Goal: Task Accomplishment & Management: Use online tool/utility

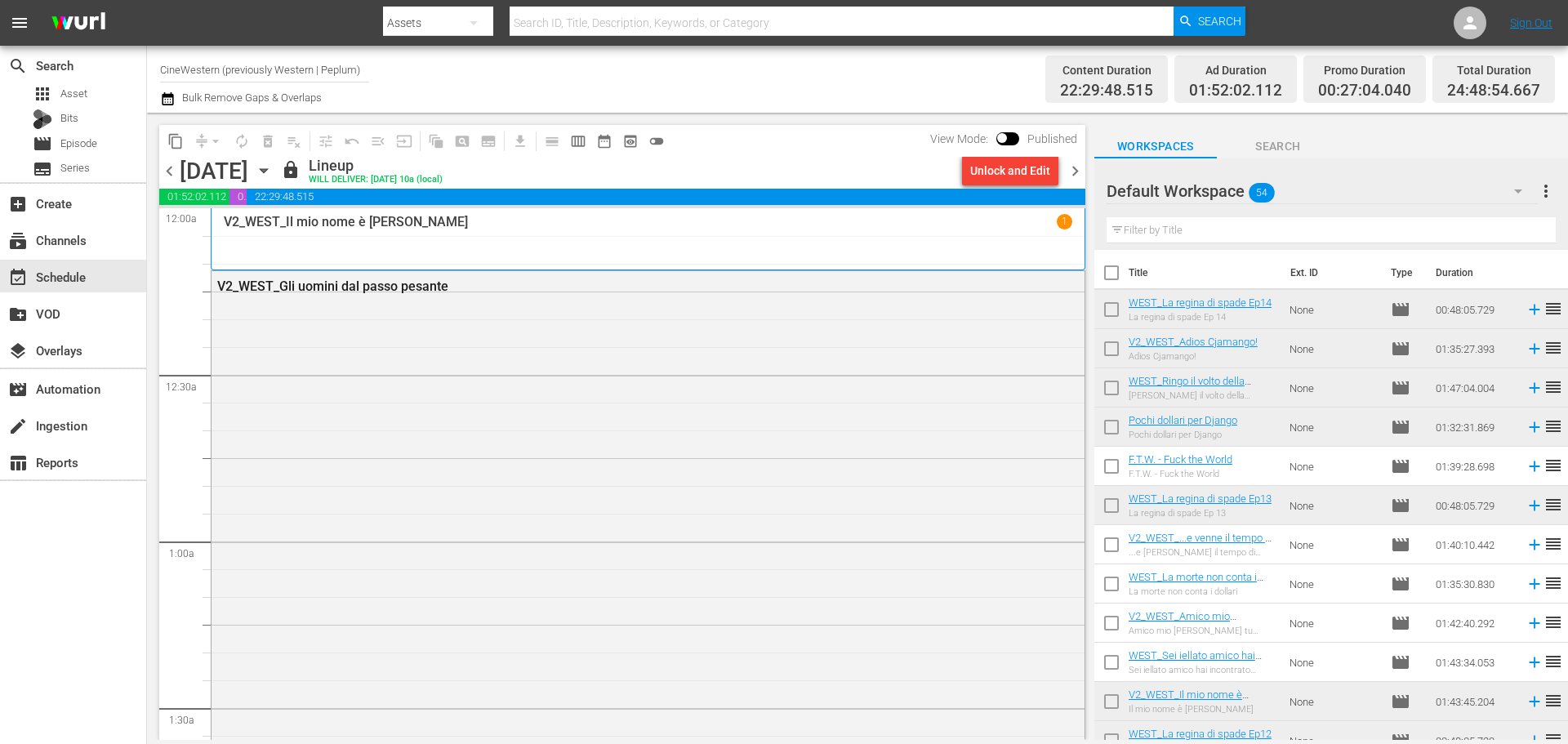
click at [266, 71] on input "CineWestern (previously Western | Peplum)" at bounding box center [264, 69] width 209 height 39
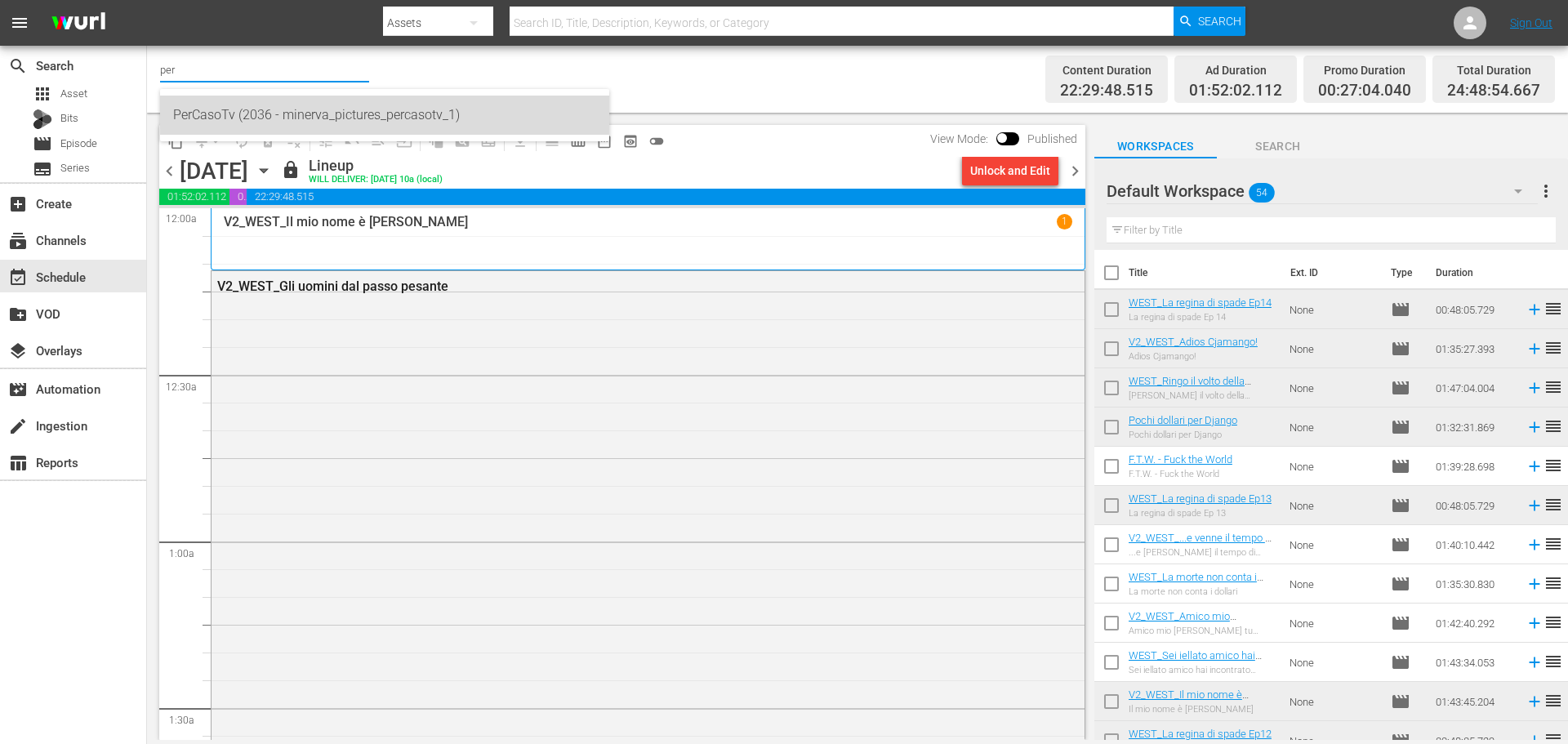
click at [274, 99] on div "PerCasoTv (2036 - minerva_pictures_percasotv_1)" at bounding box center [384, 115] width 423 height 39
type input "PerCasoTv (2036 - minerva_pictures_percasotv_1)"
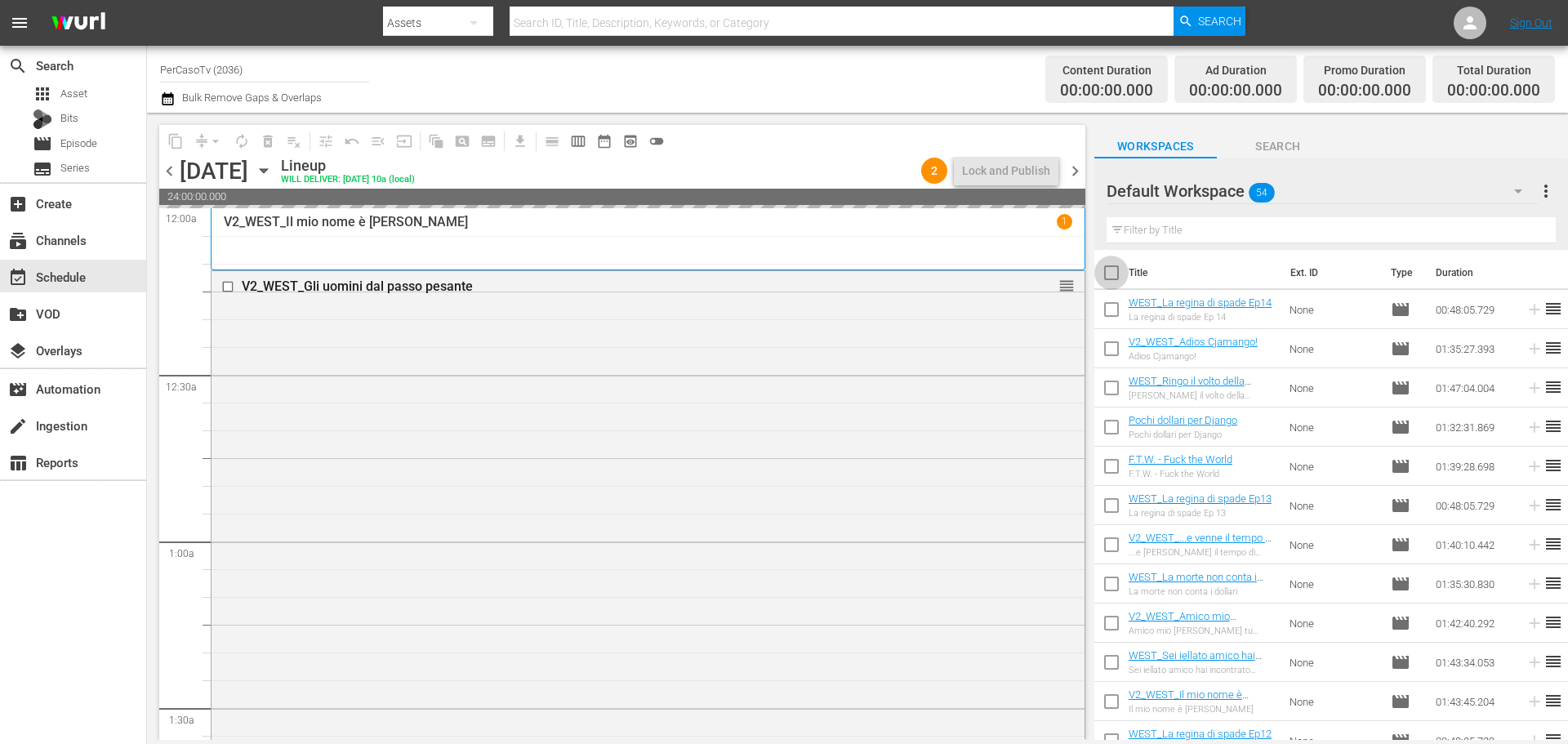
click at [1119, 274] on input "checkbox" at bounding box center [1111, 276] width 34 height 34
checkbox input "true"
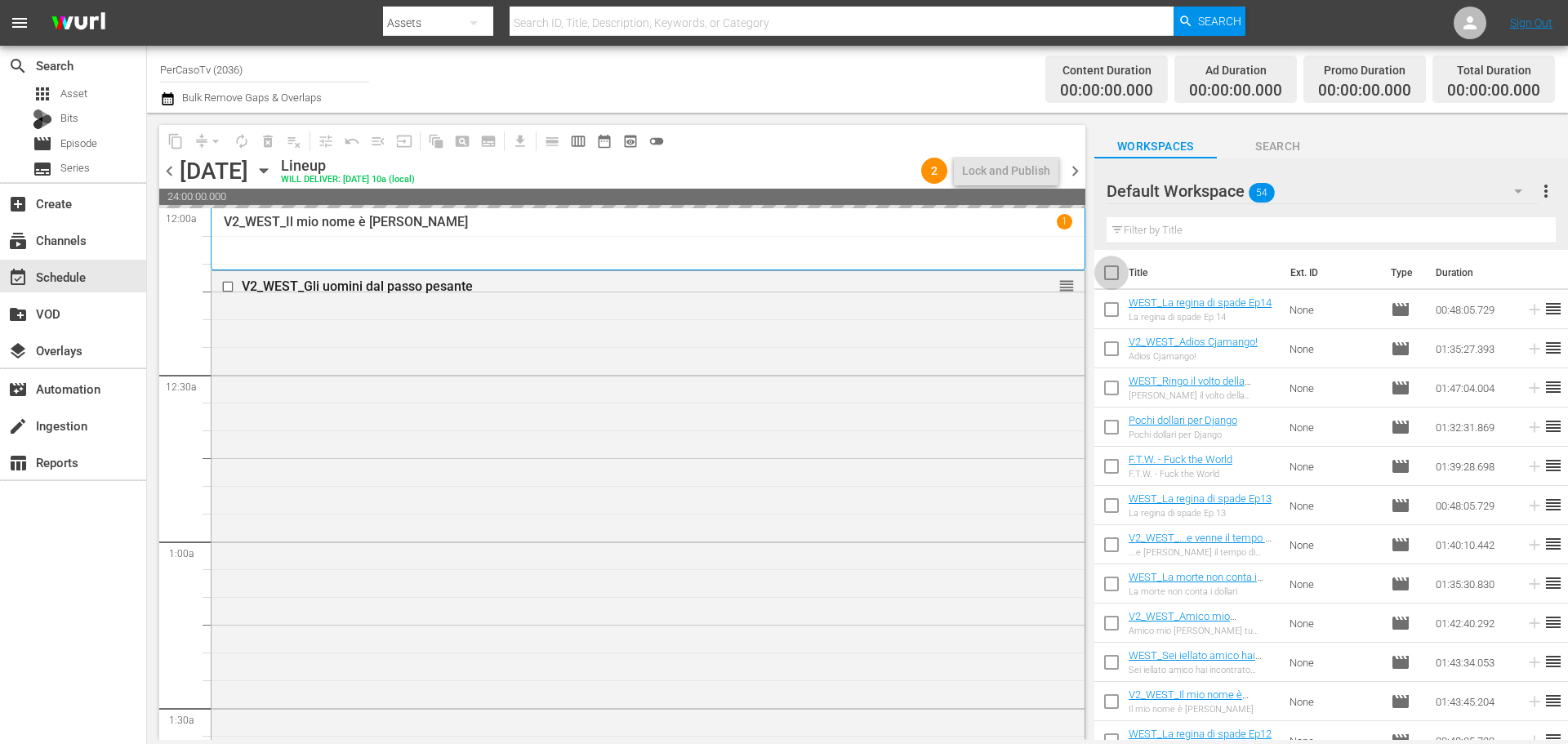
checkbox input "true"
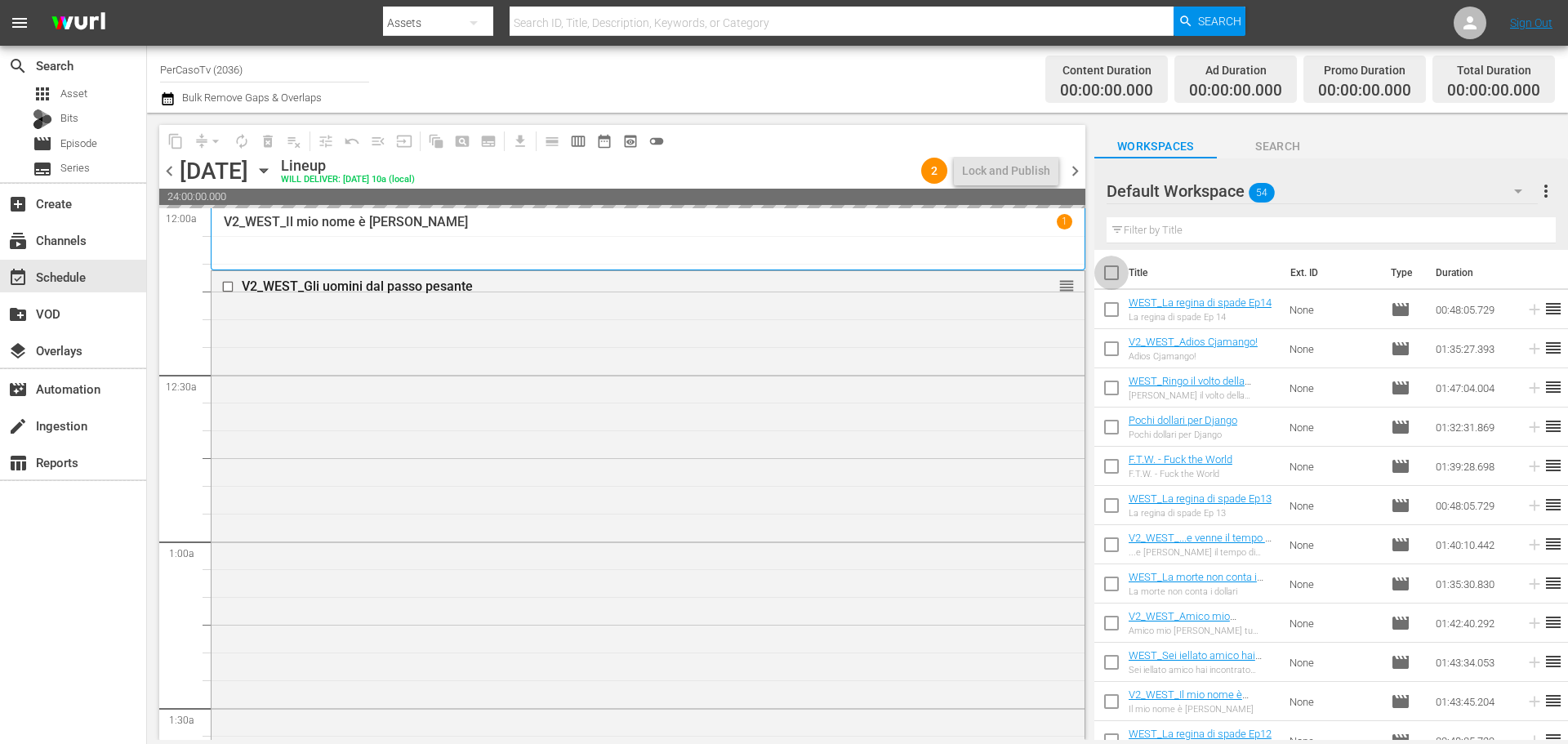
checkbox input "true"
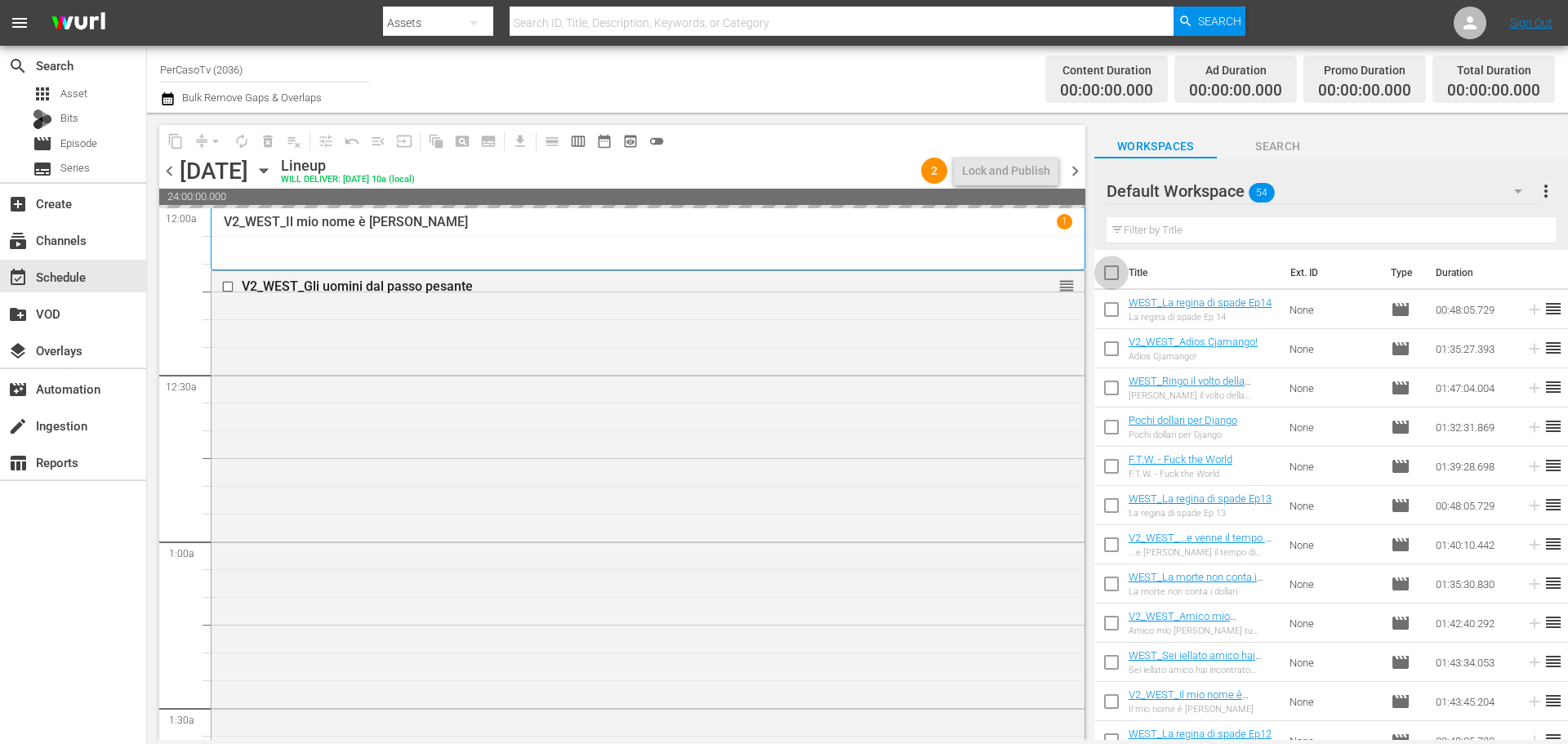
checkbox input "true"
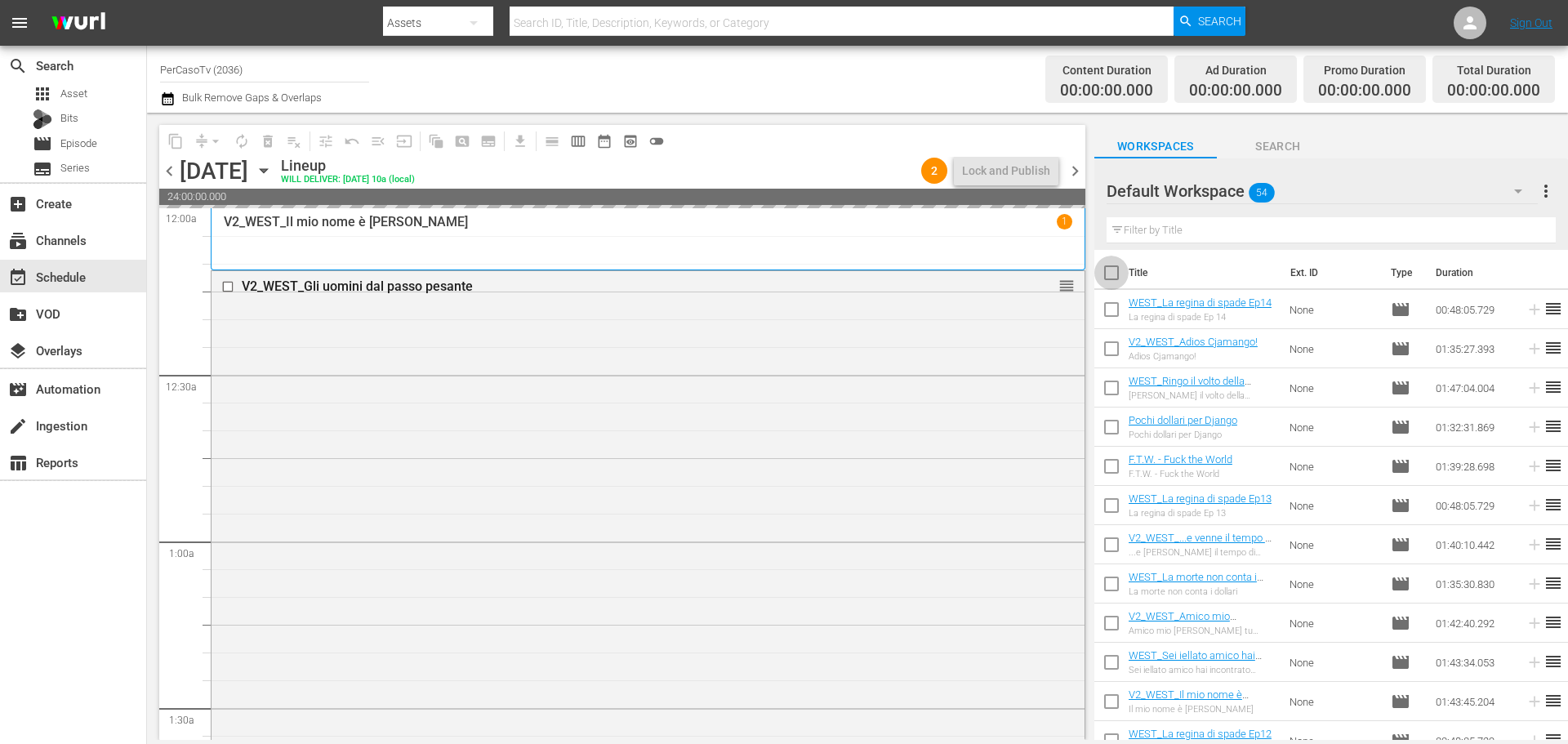
checkbox input "true"
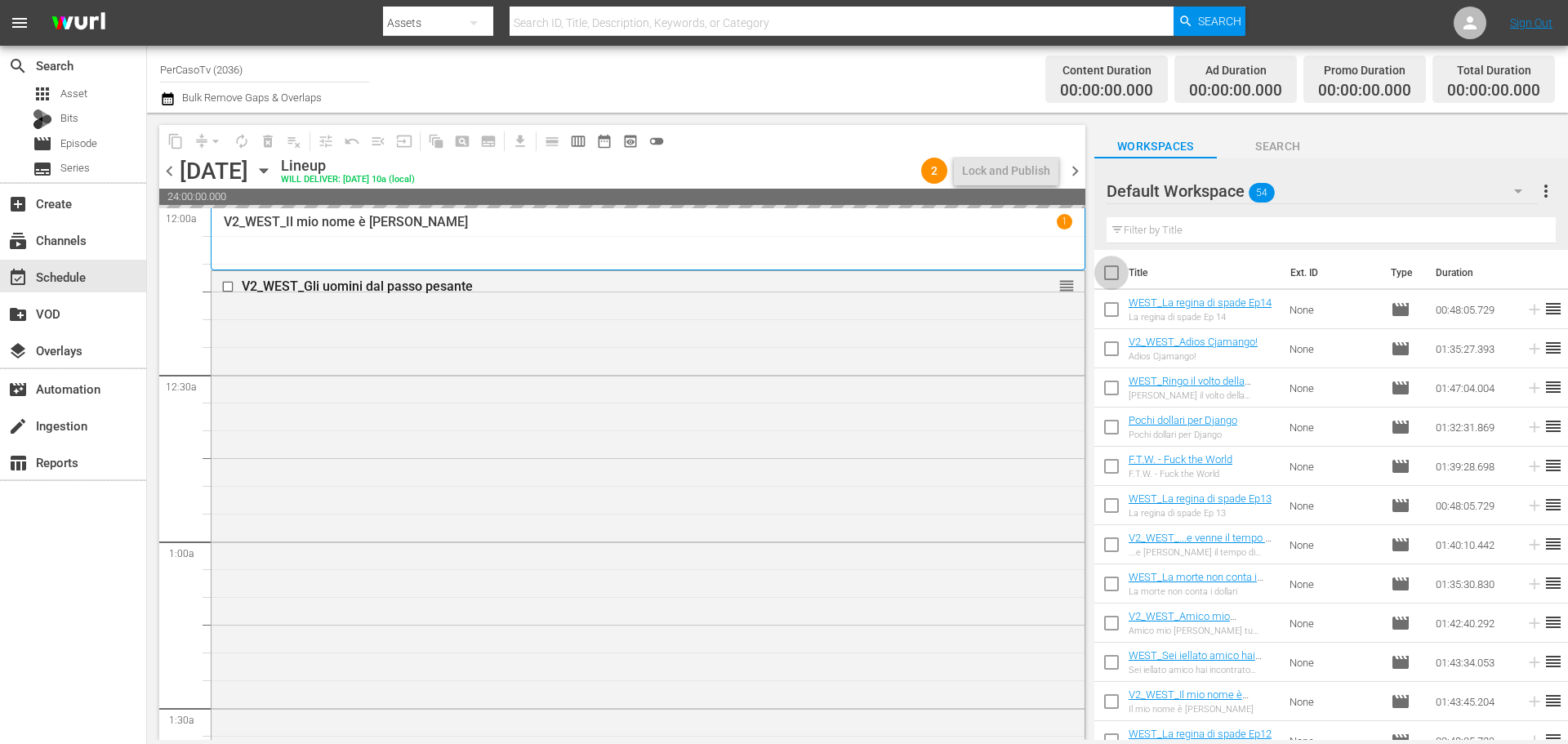
checkbox input "true"
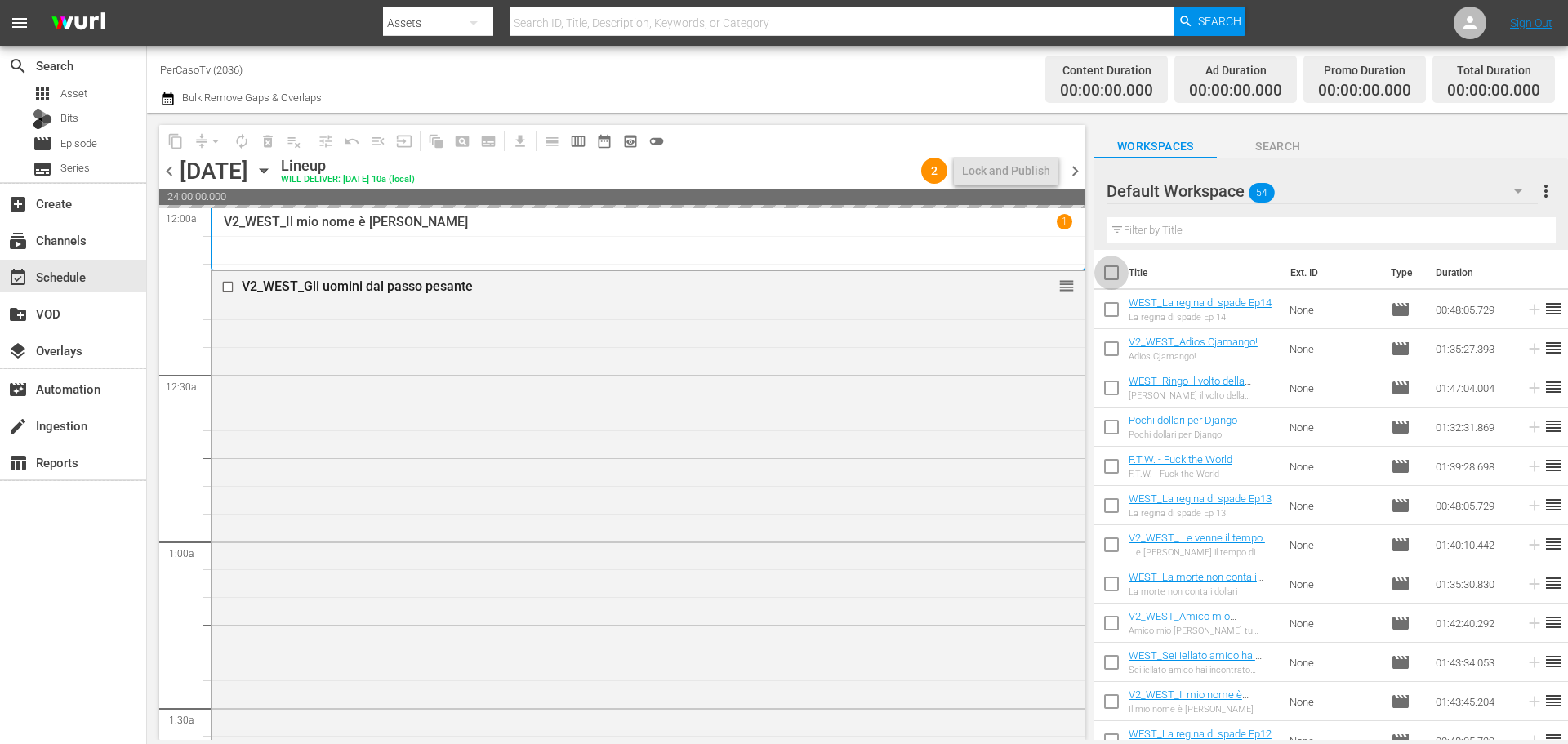
checkbox input "true"
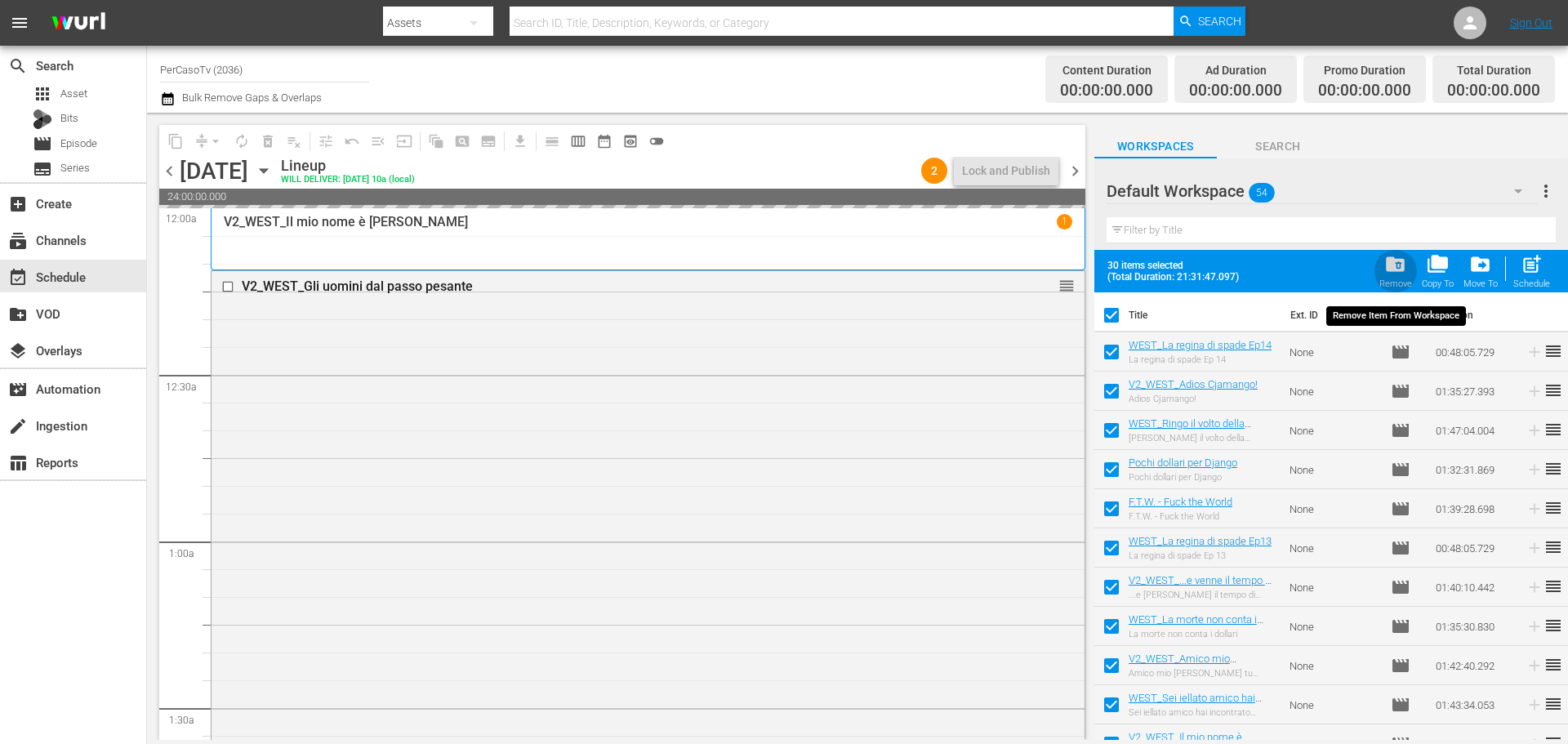
click at [1399, 275] on span "folder_delete" at bounding box center [1395, 264] width 22 height 22
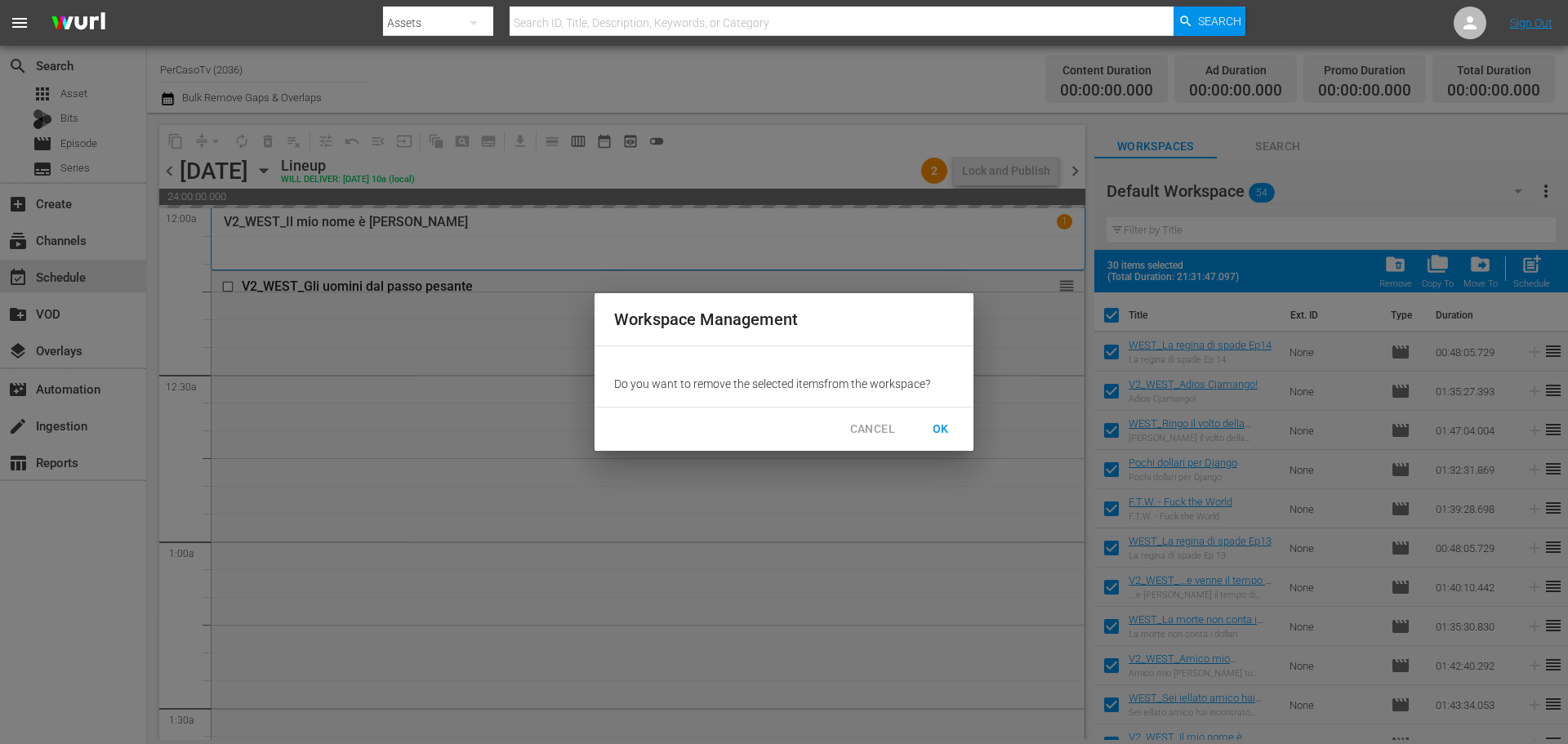
click at [941, 431] on span "OK" at bounding box center [940, 429] width 26 height 20
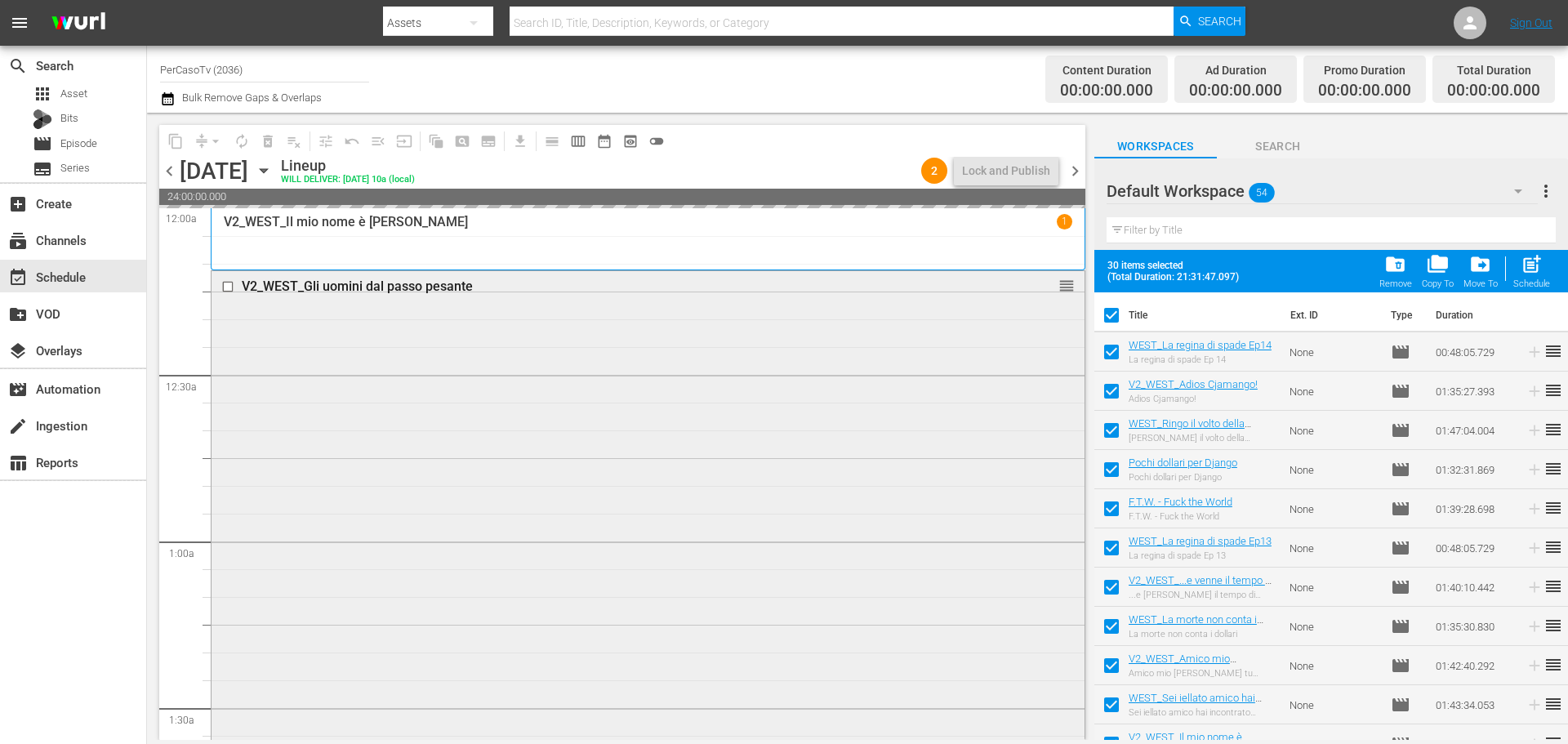
checkbox input "false"
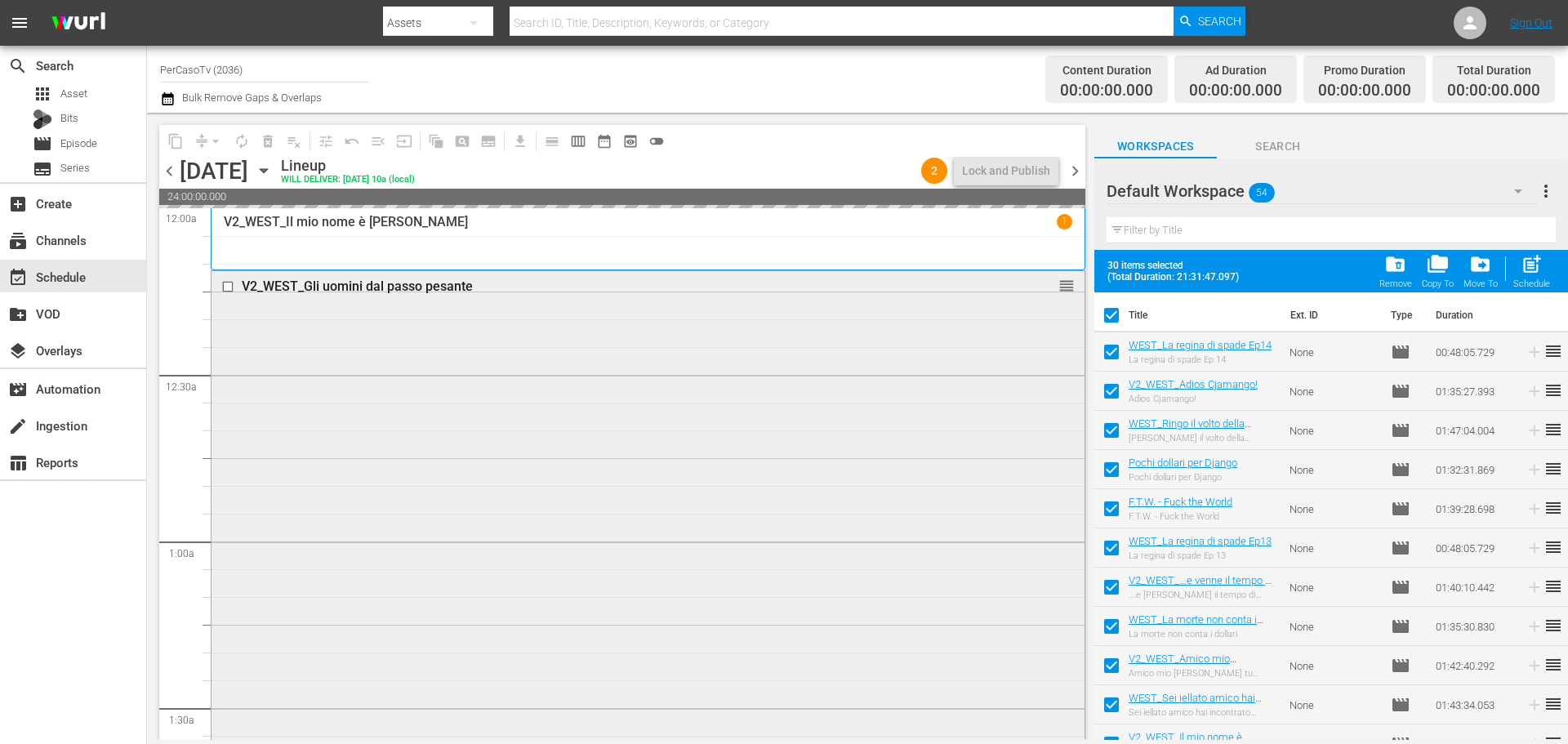
checkbox input "false"
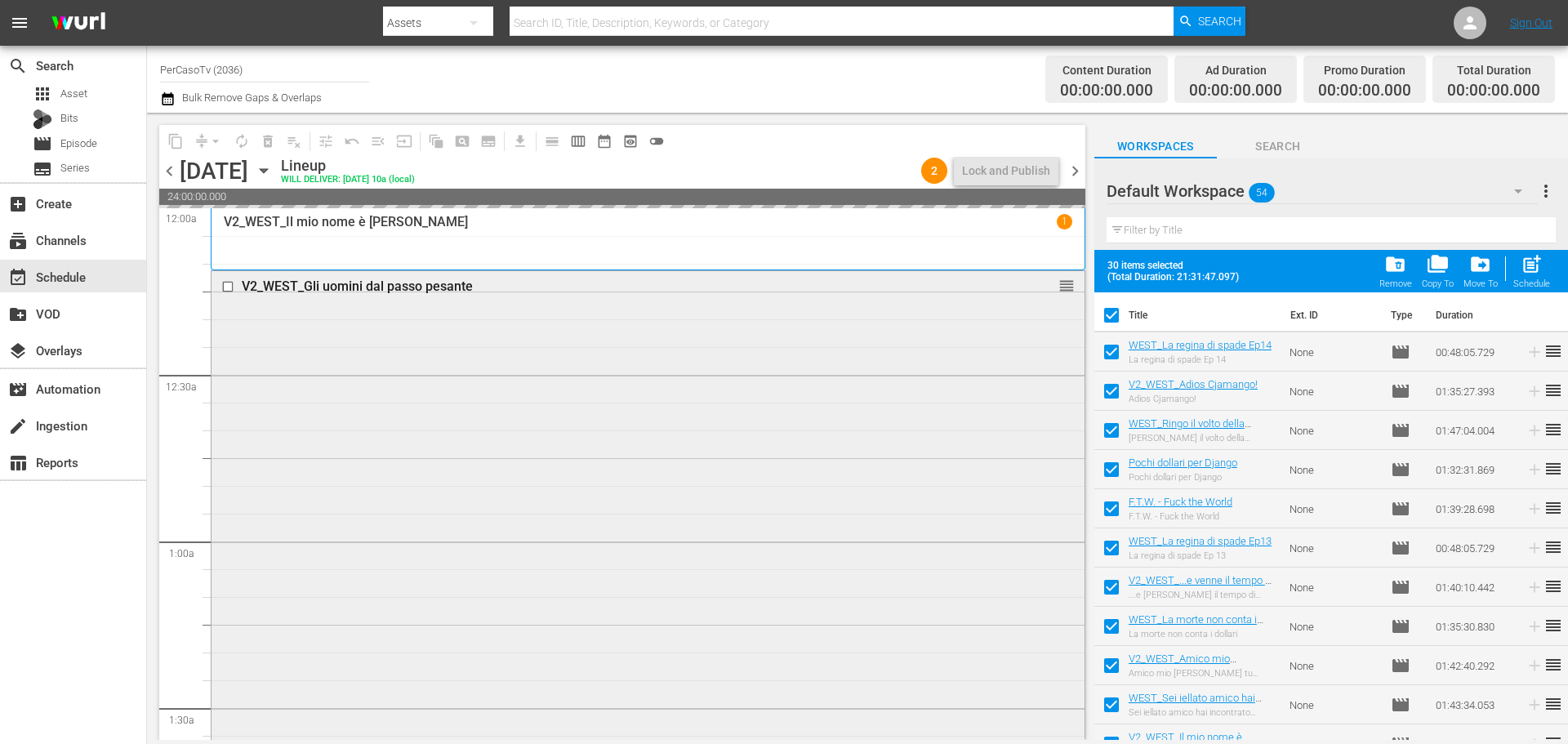
checkbox input "false"
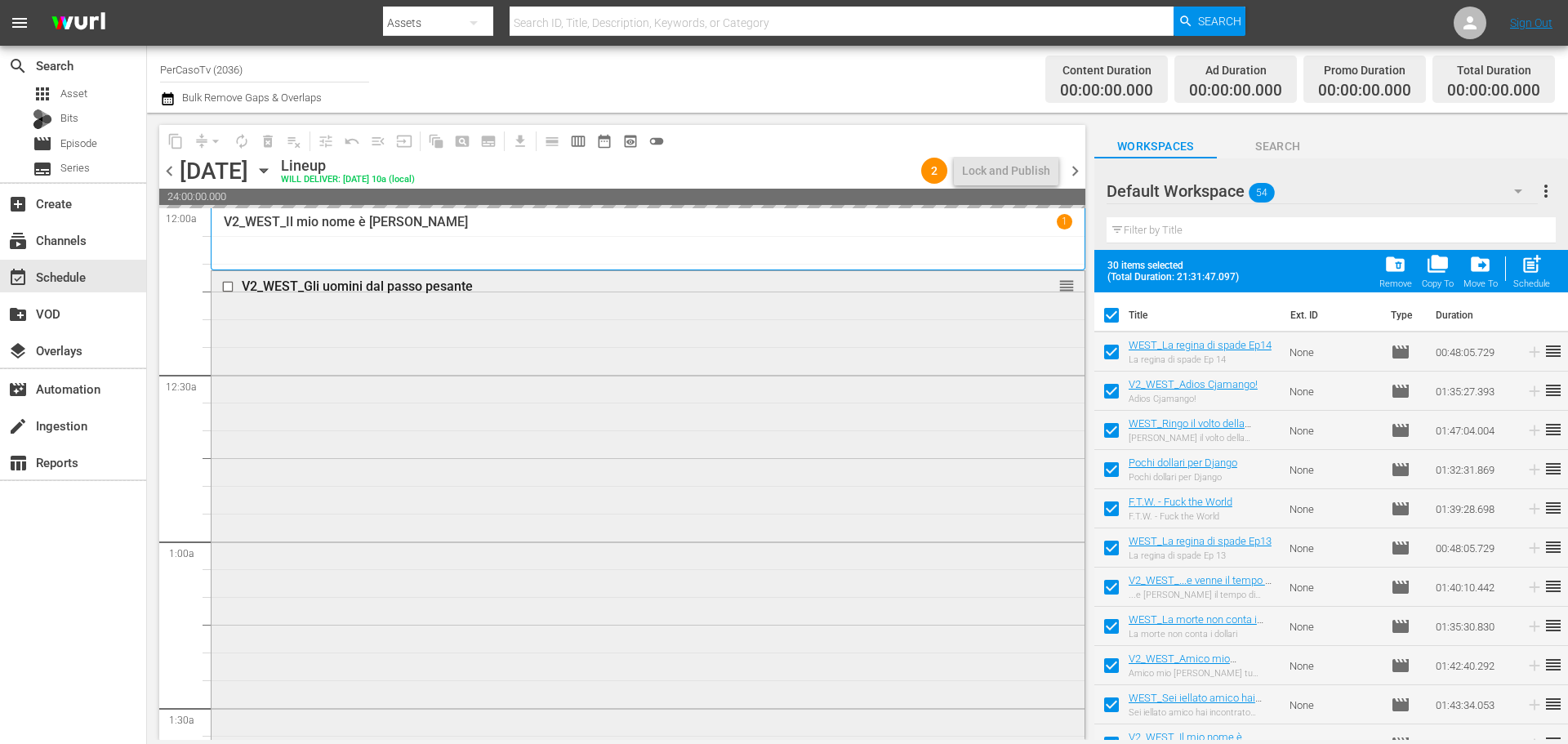
checkbox input "false"
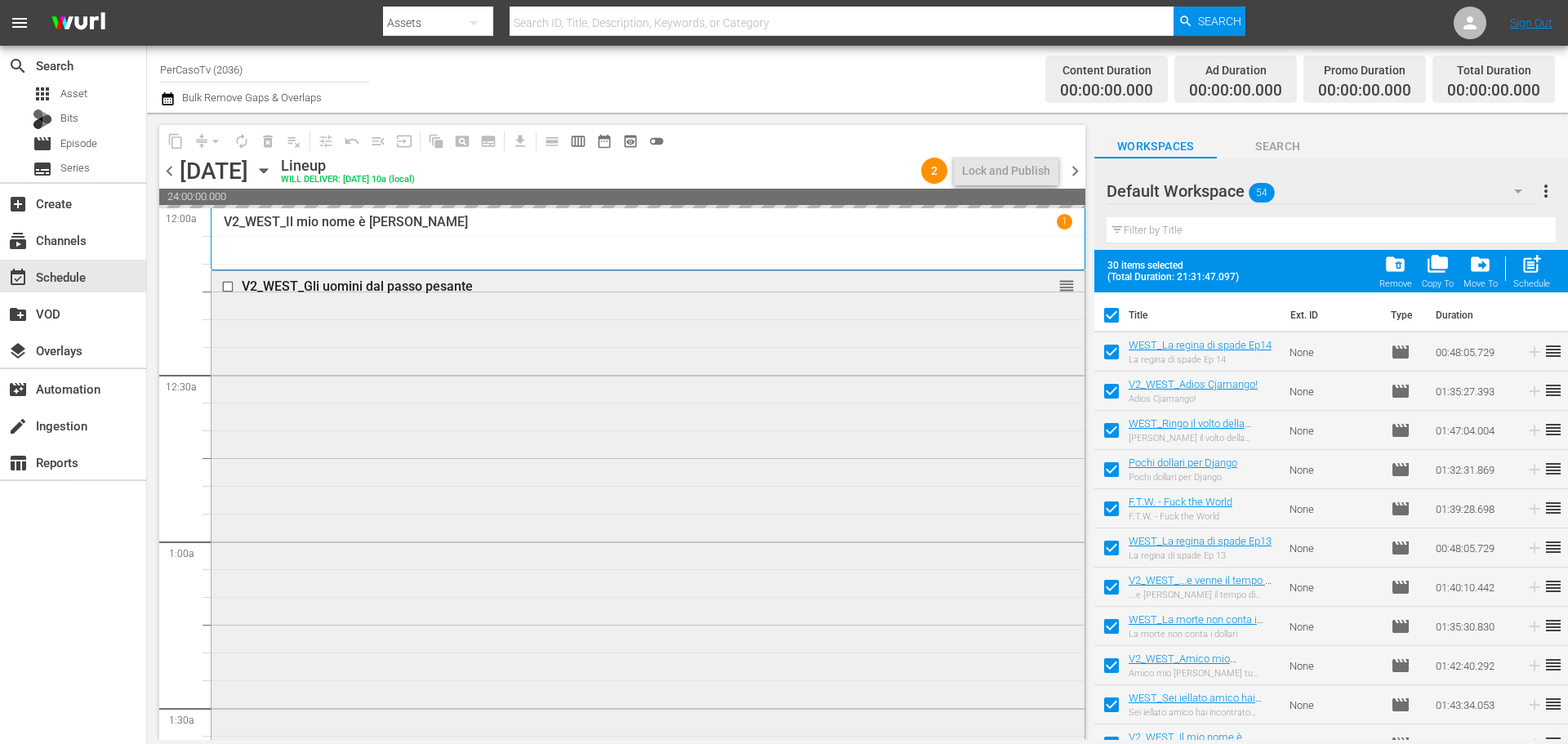
checkbox input "false"
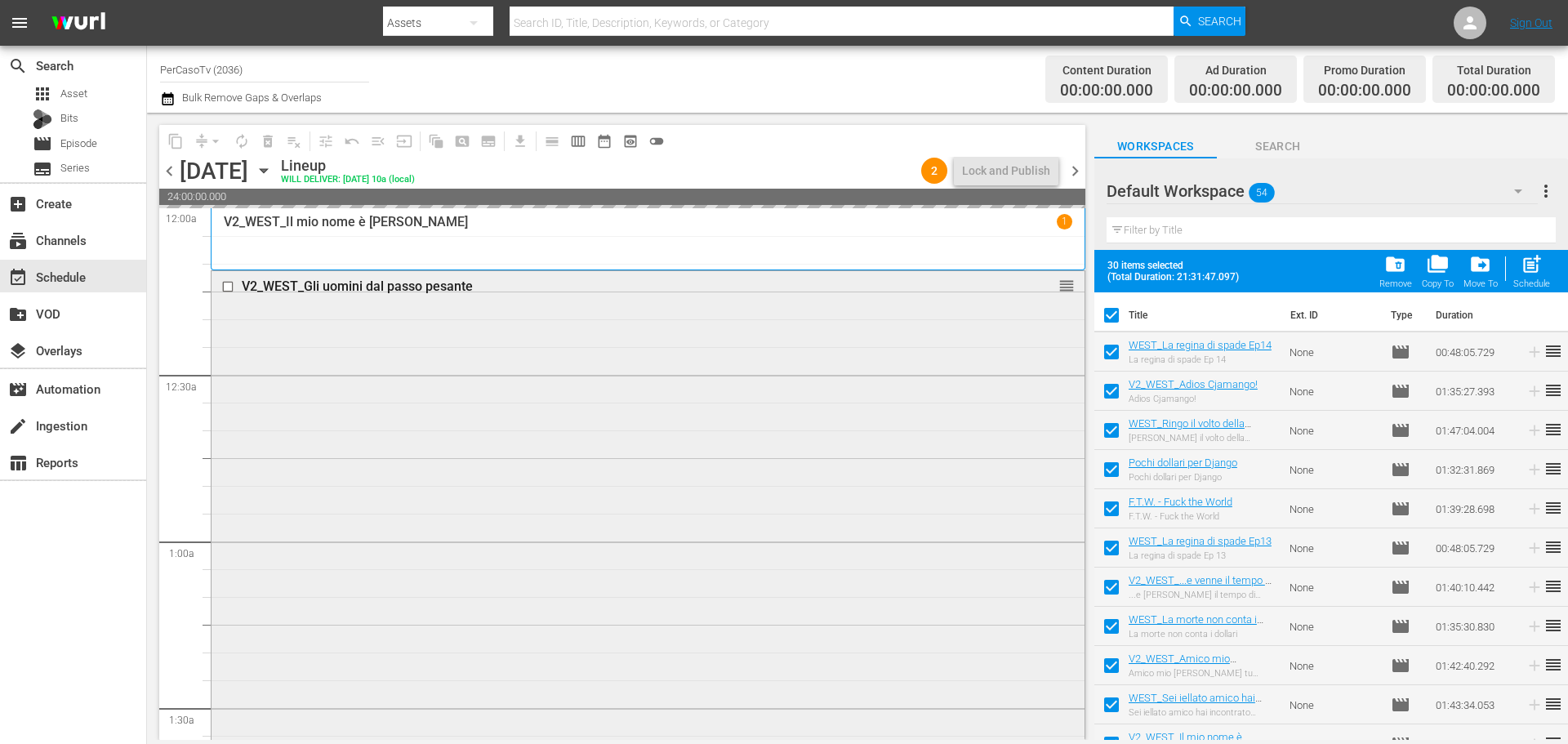
checkbox input "false"
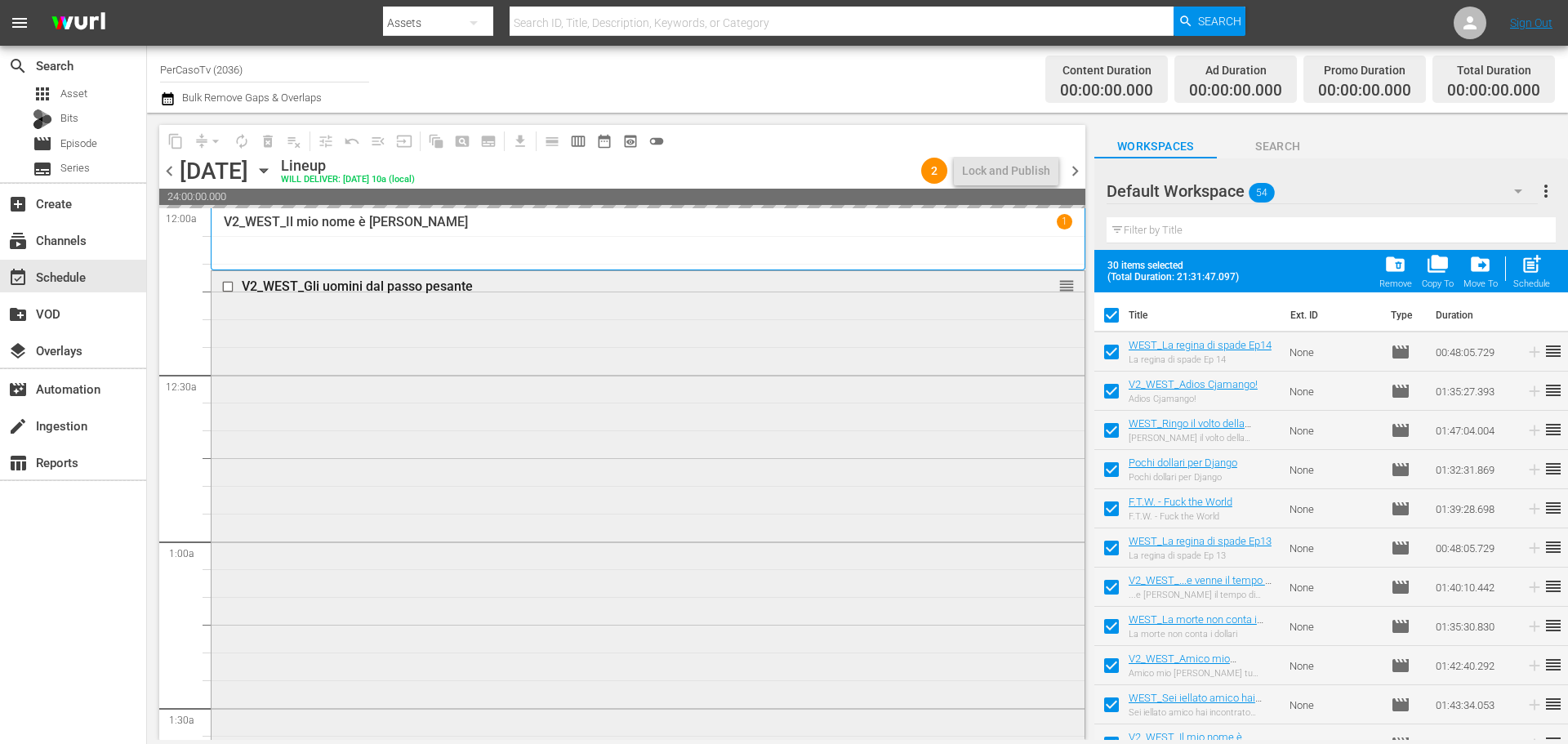
checkbox input "false"
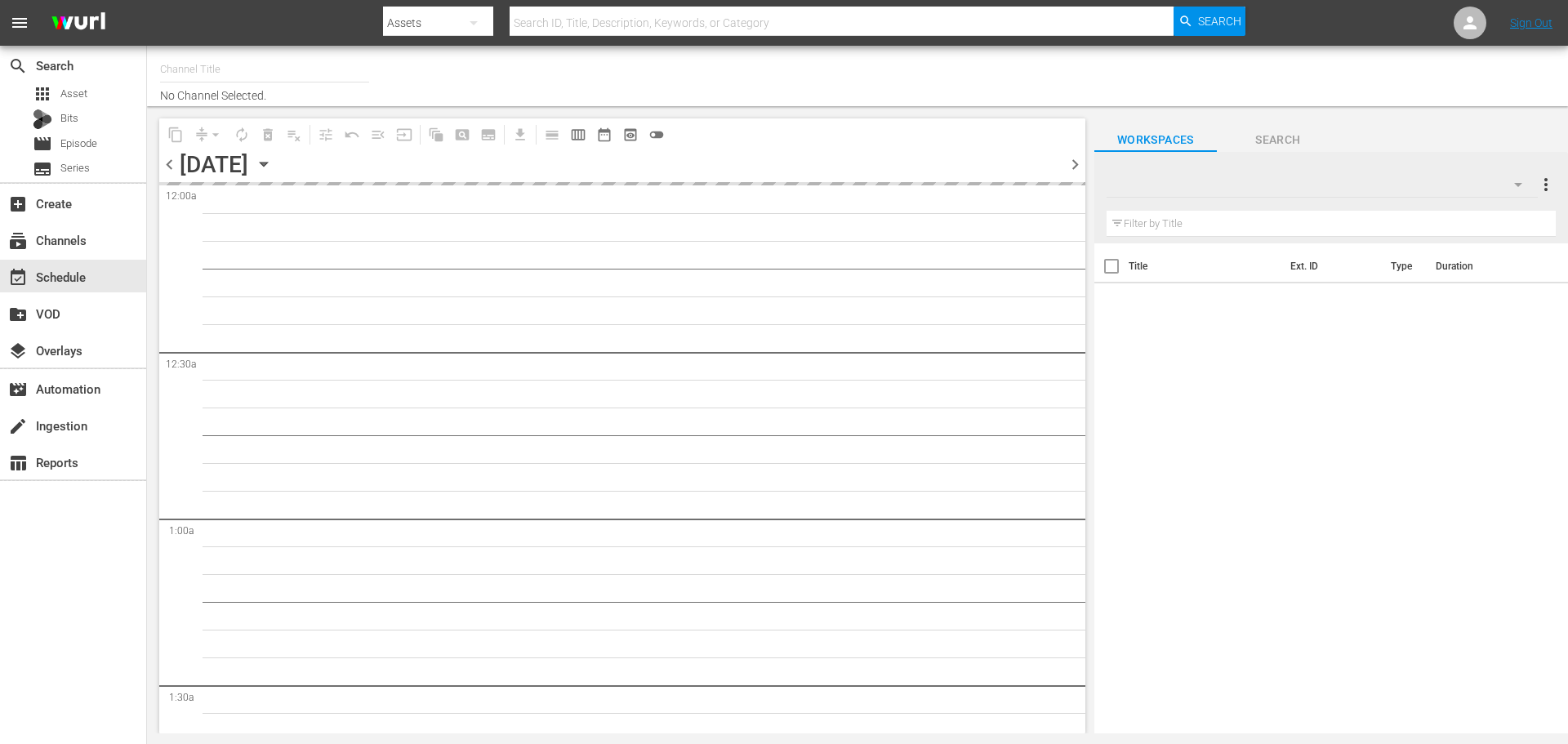
type input "PerCasoTv (2036)"
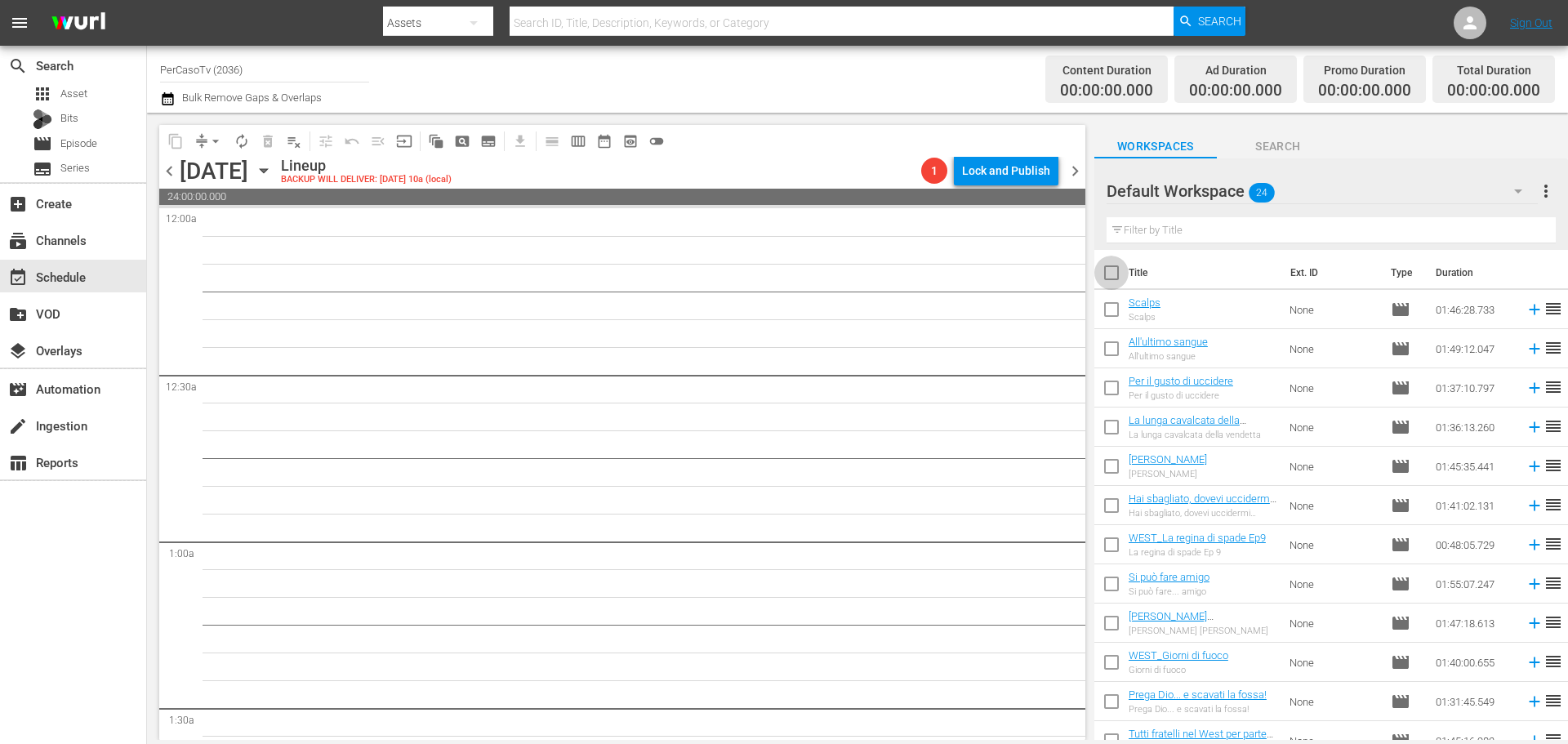
click at [1112, 271] on input "checkbox" at bounding box center [1111, 276] width 34 height 34
checkbox input "true"
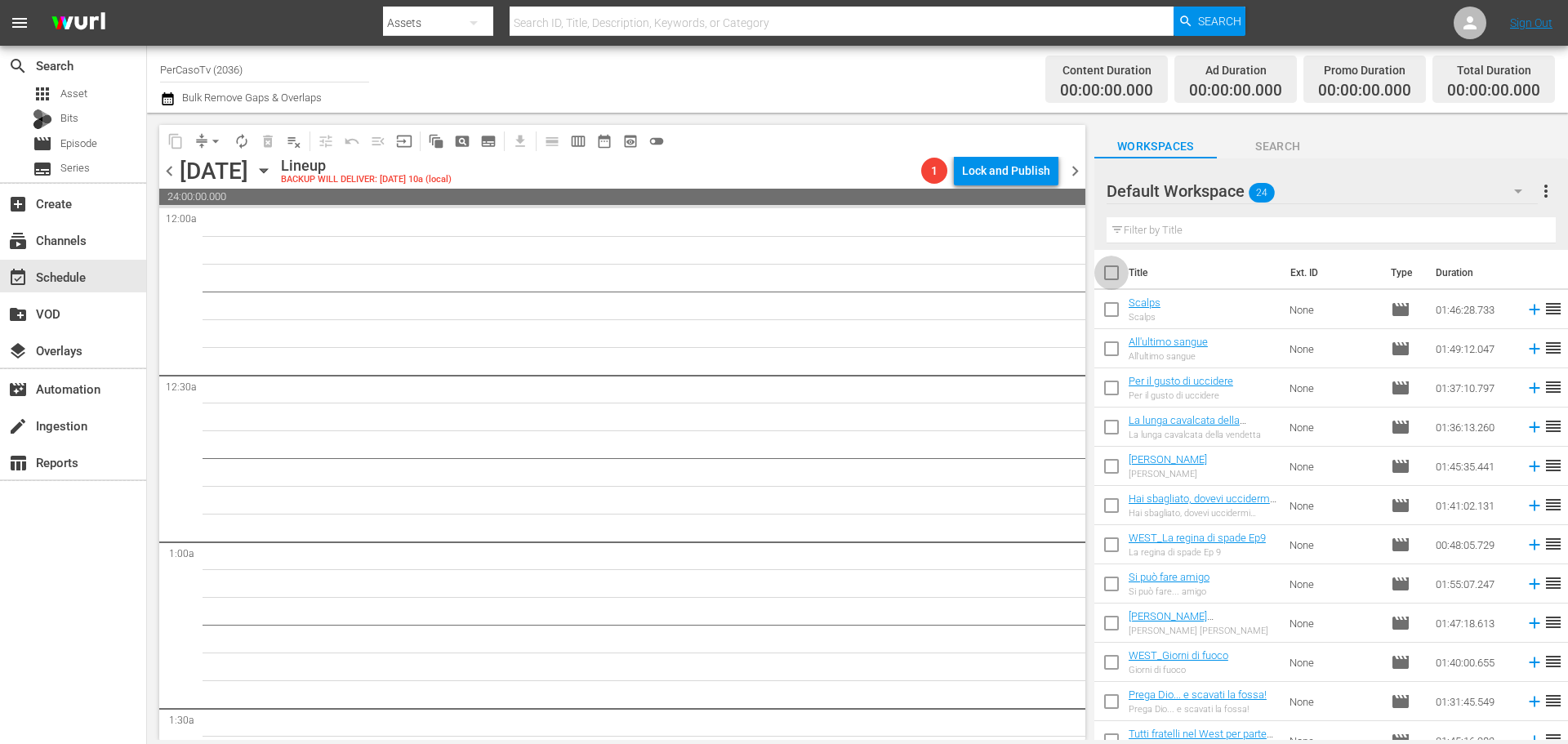
checkbox input "true"
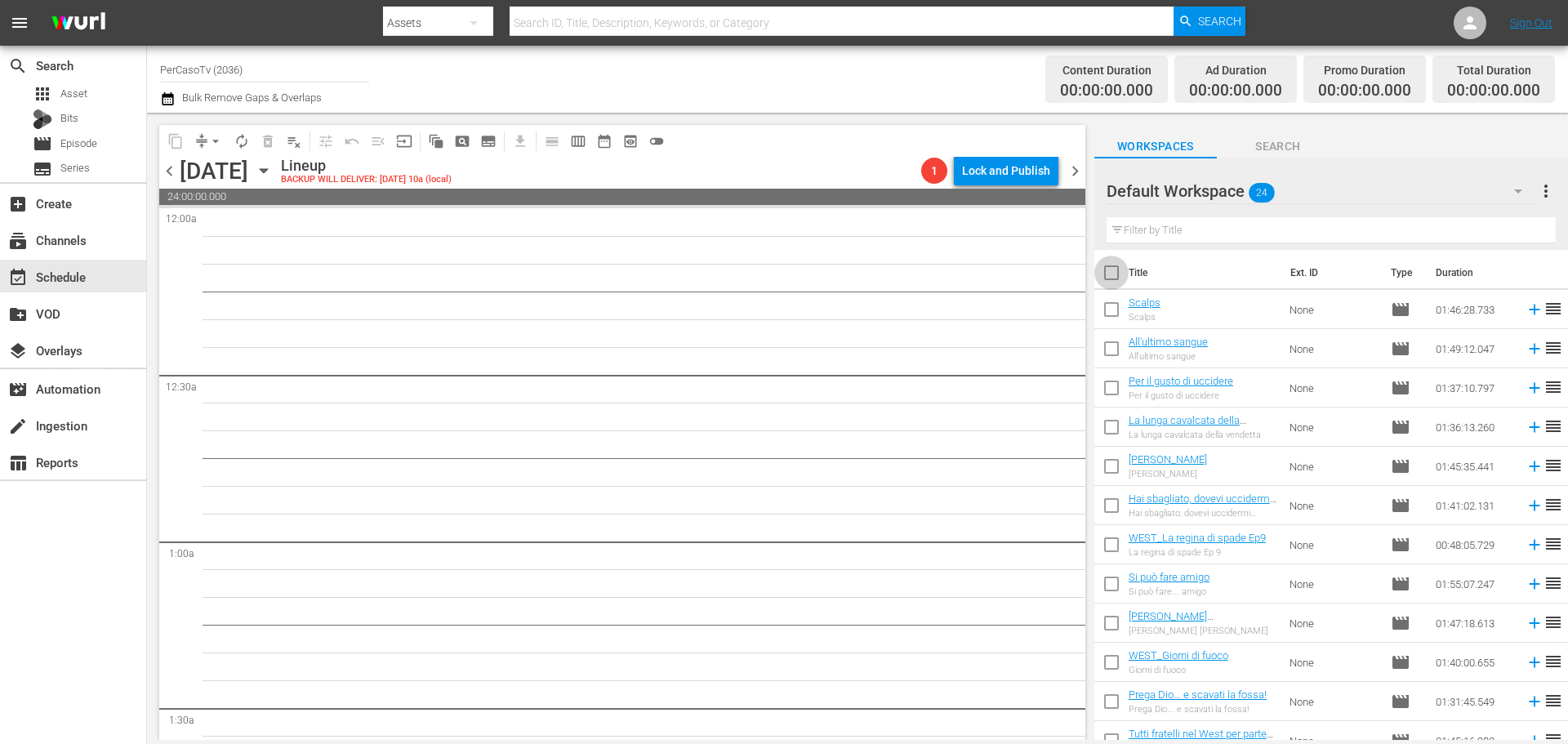
checkbox input "true"
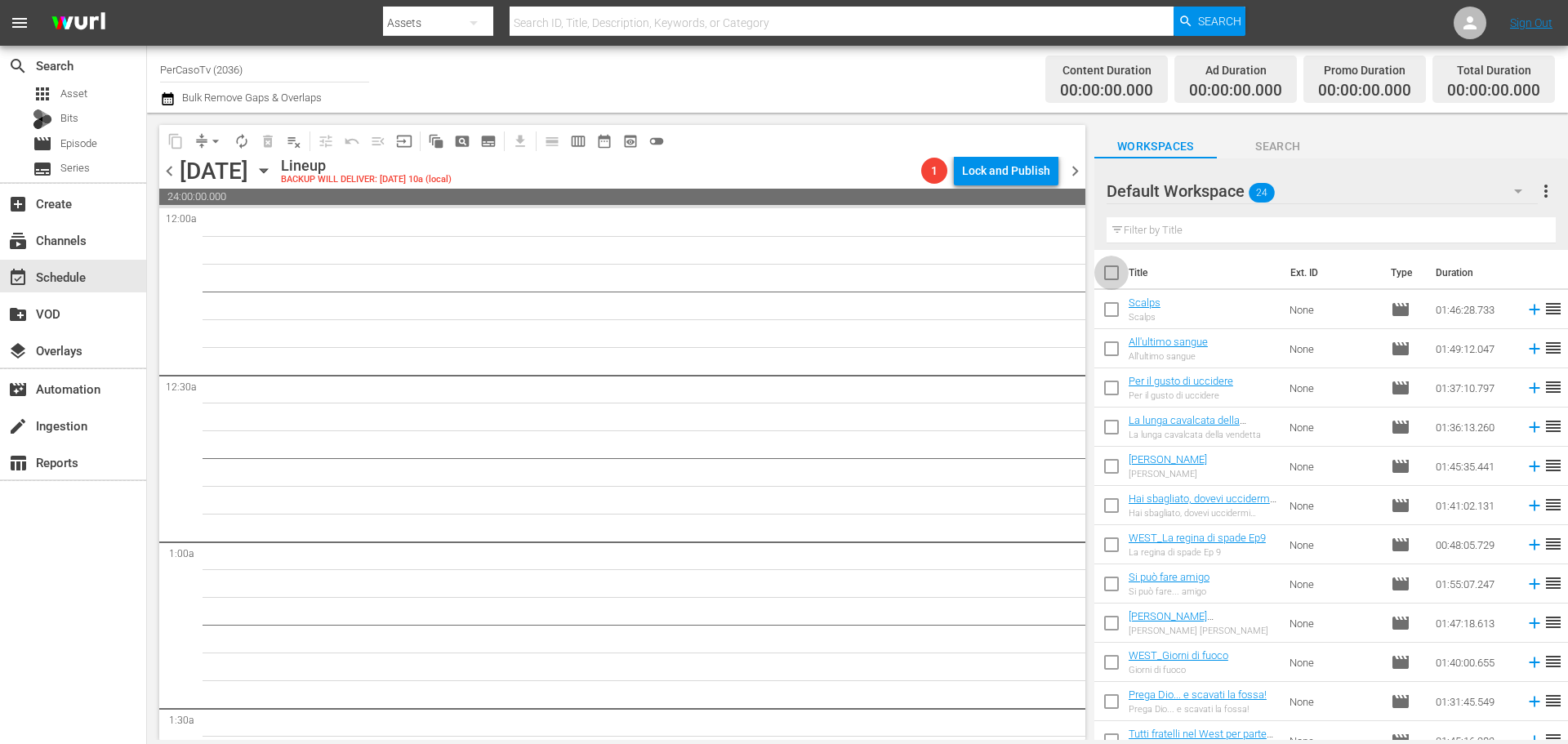
checkbox input "true"
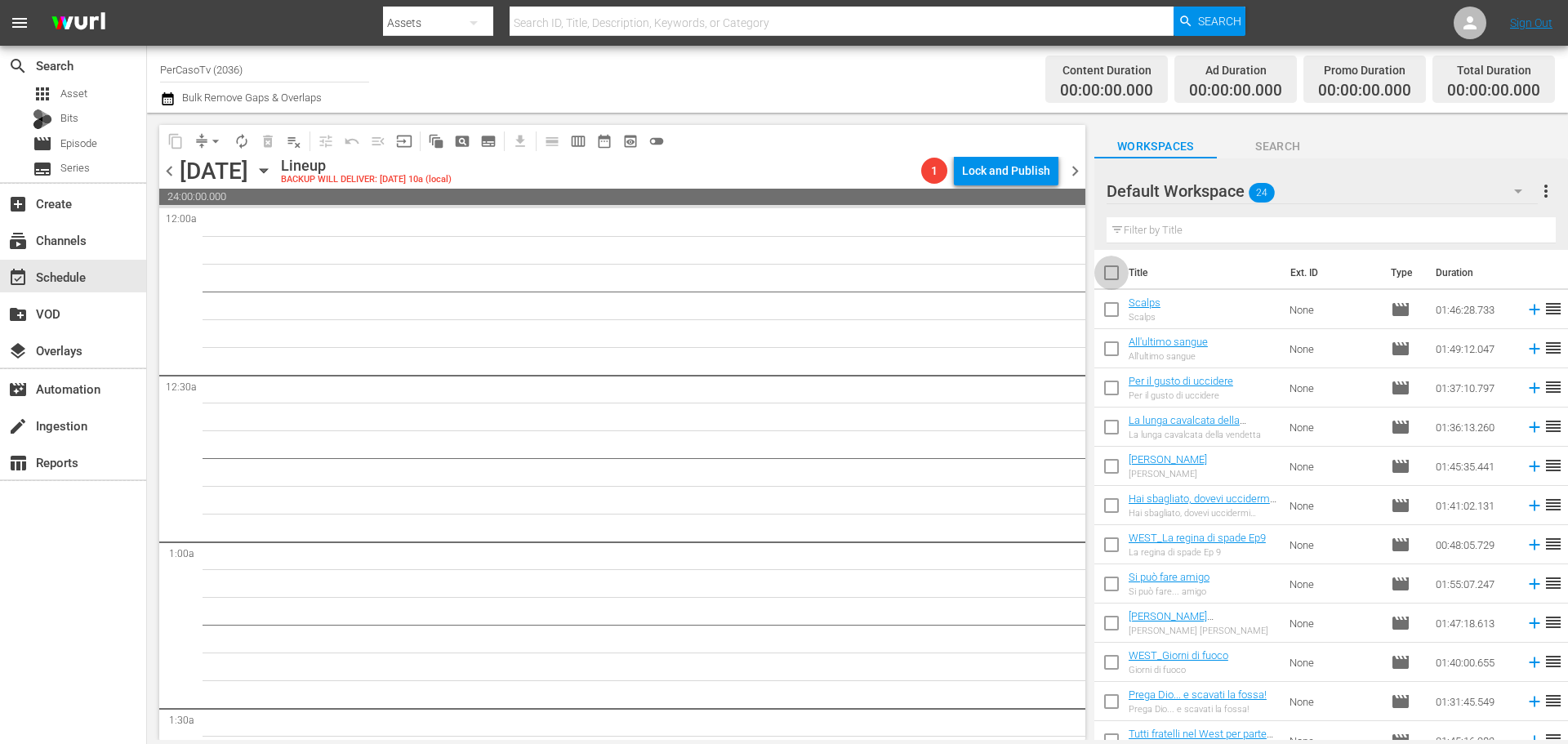
checkbox input "true"
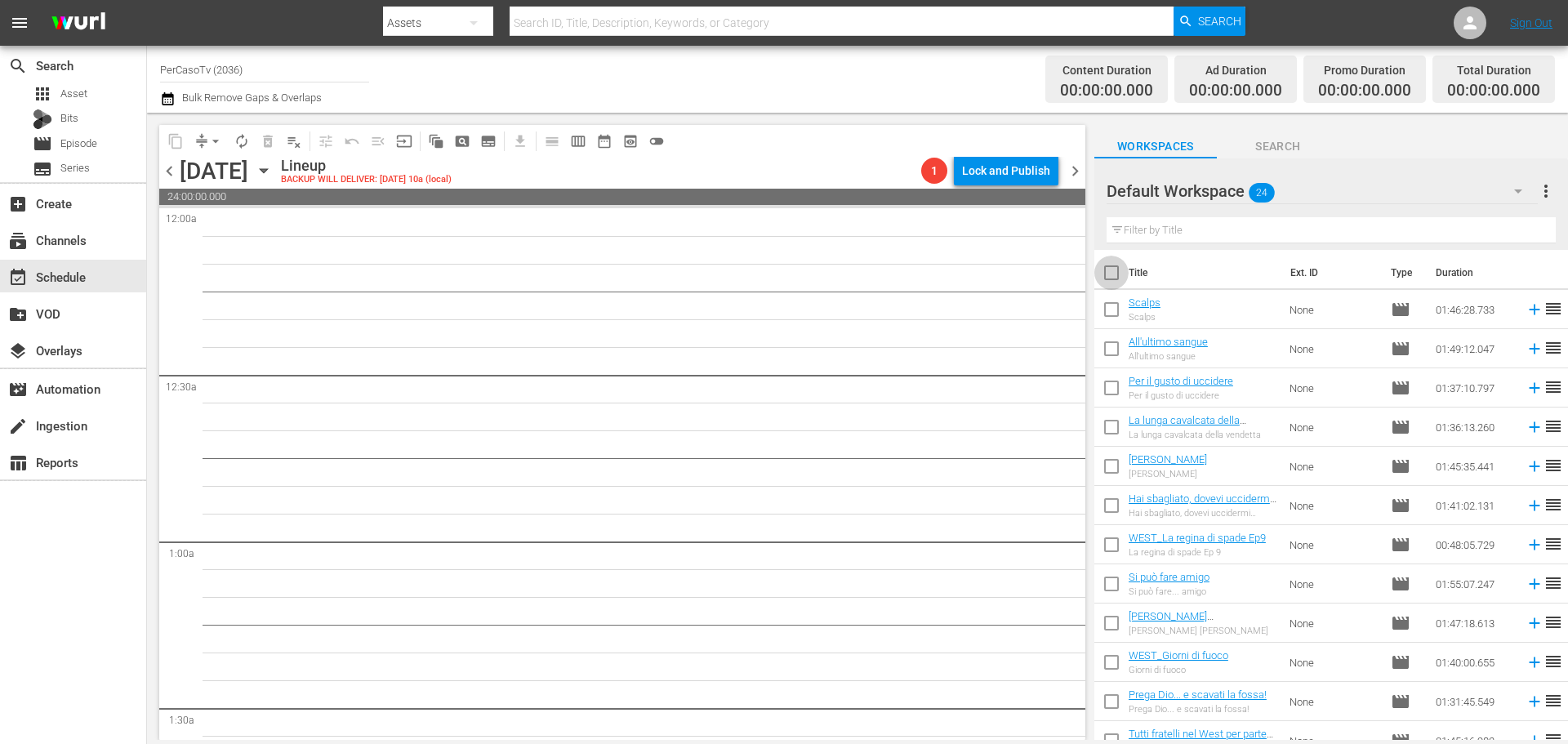
checkbox input "true"
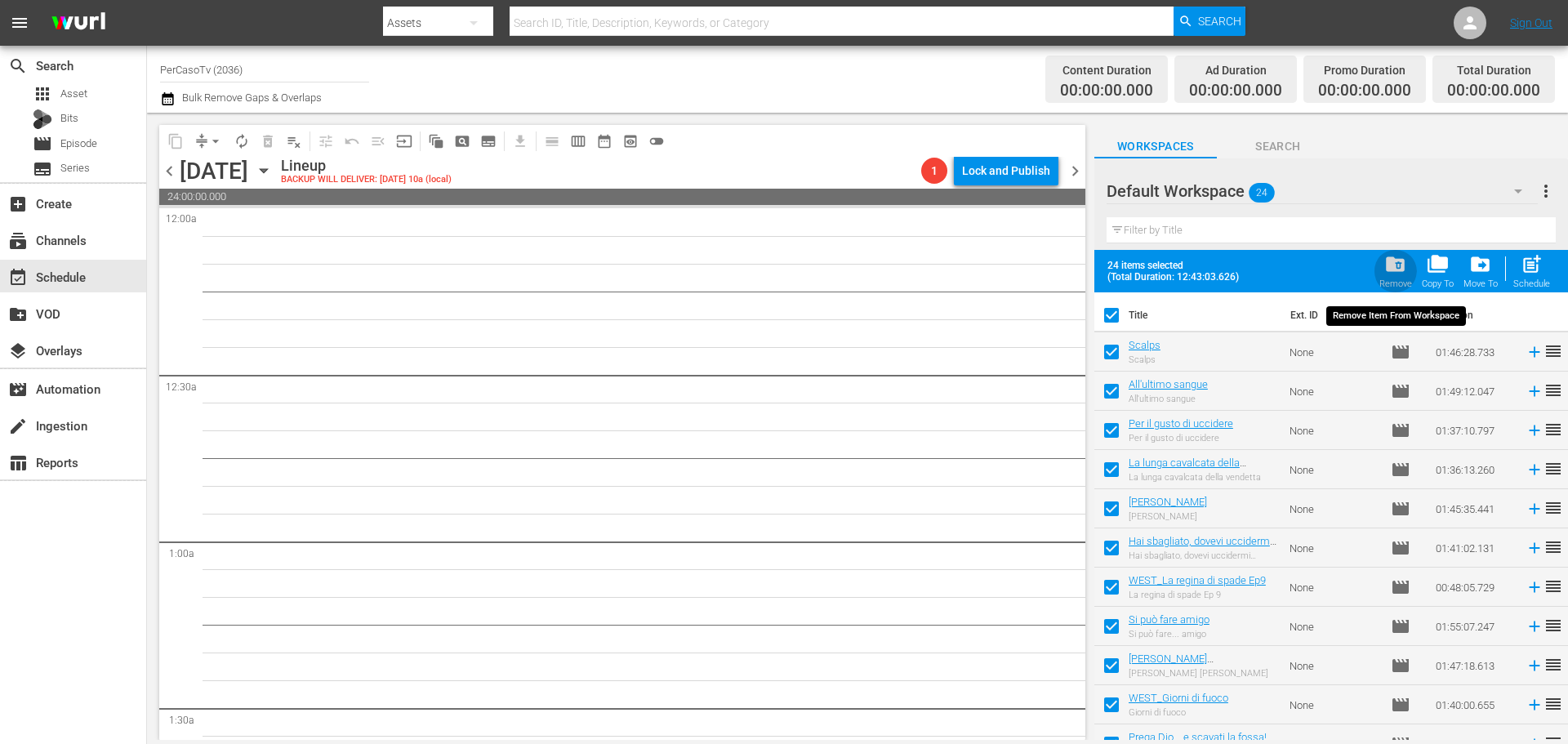
click at [1399, 263] on span "folder_delete" at bounding box center [1395, 264] width 22 height 22
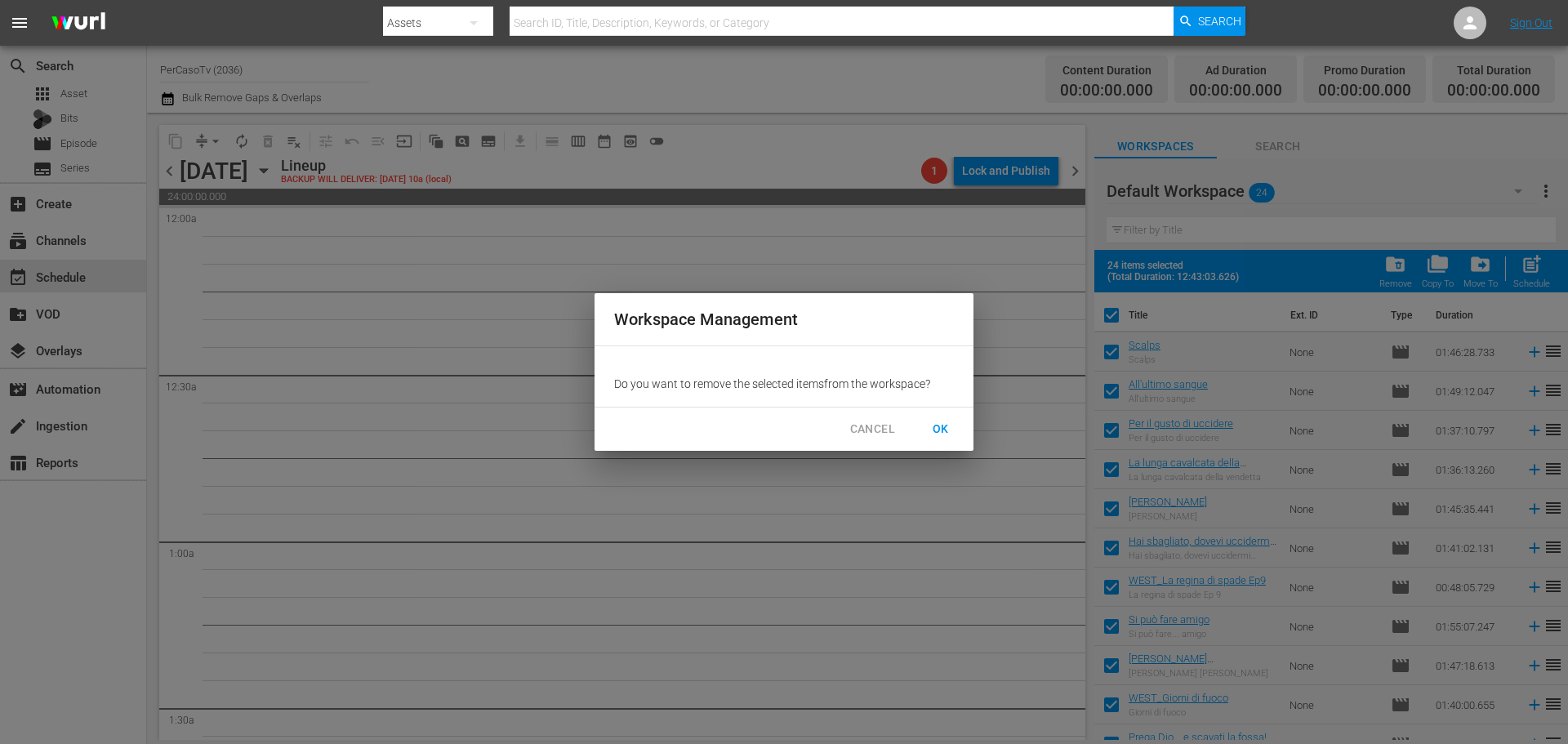
click at [939, 427] on span "OK" at bounding box center [940, 429] width 26 height 20
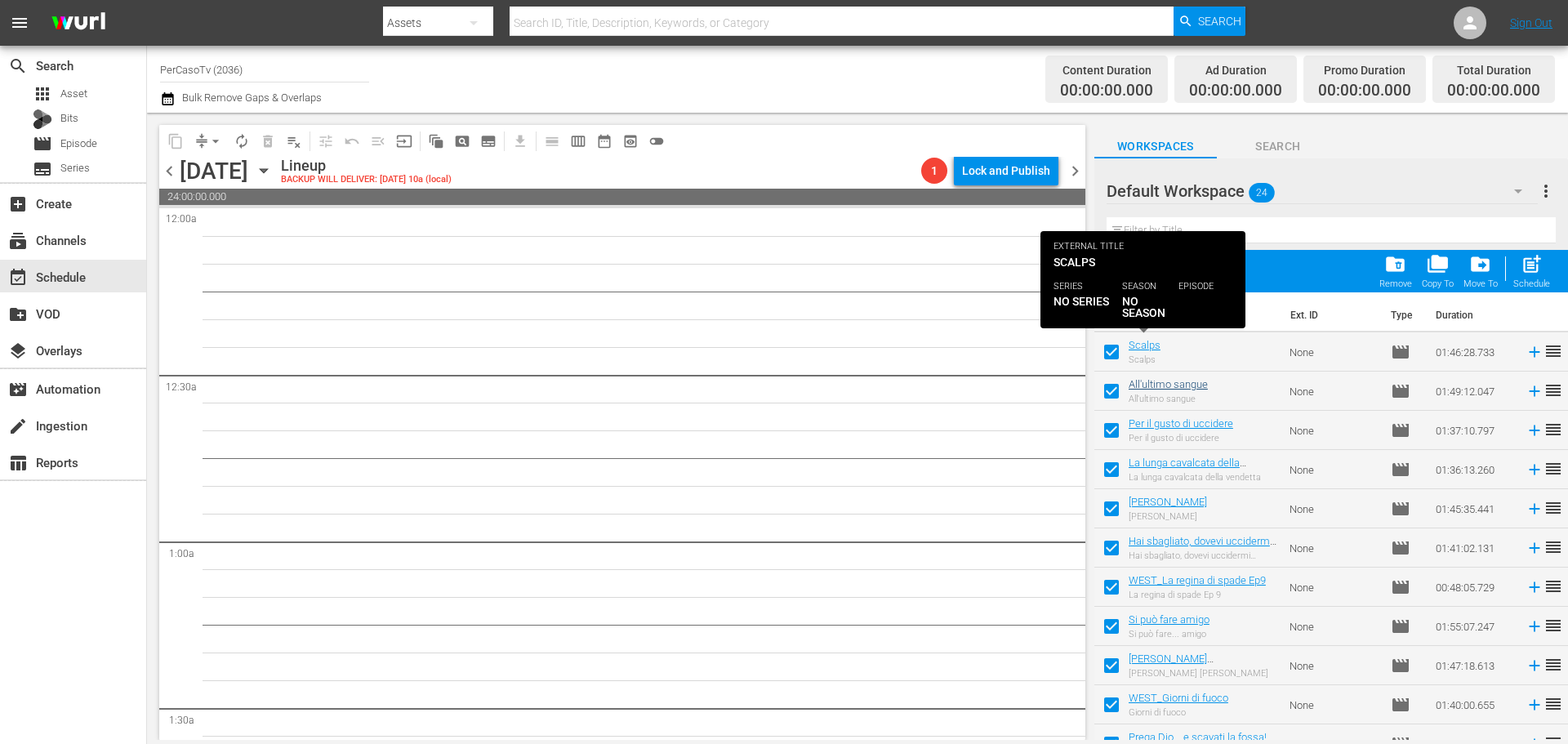
checkbox input "false"
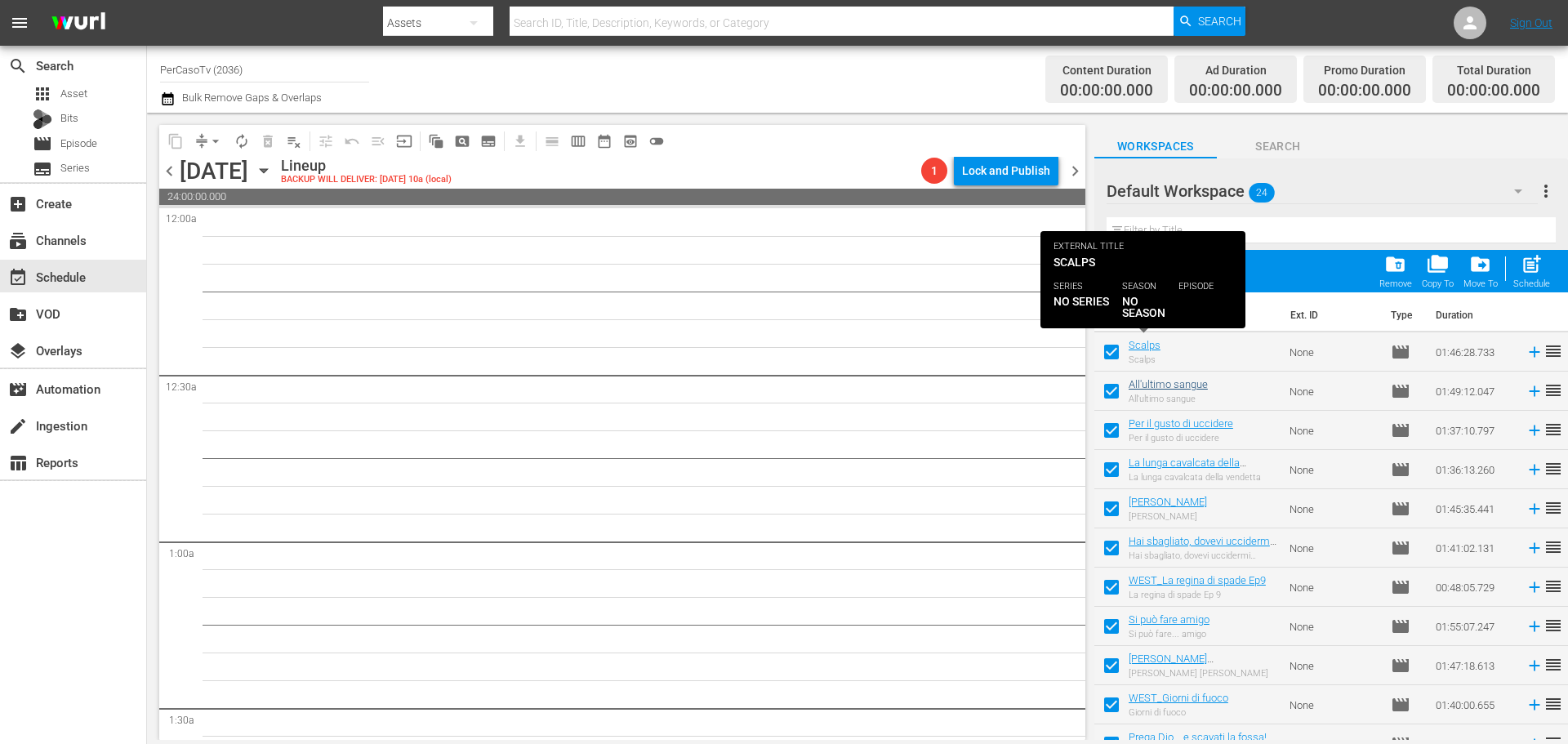
checkbox input "false"
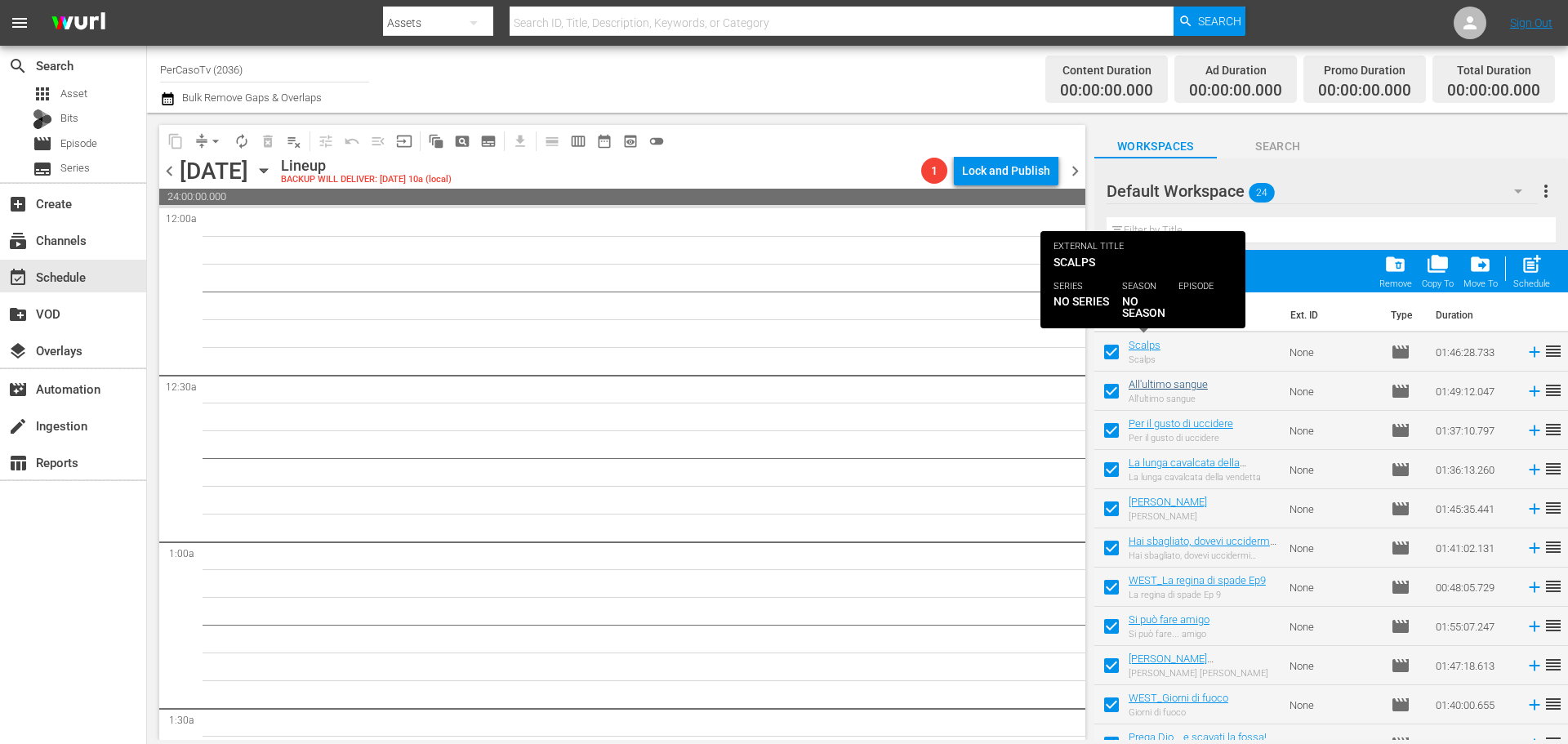
checkbox input "false"
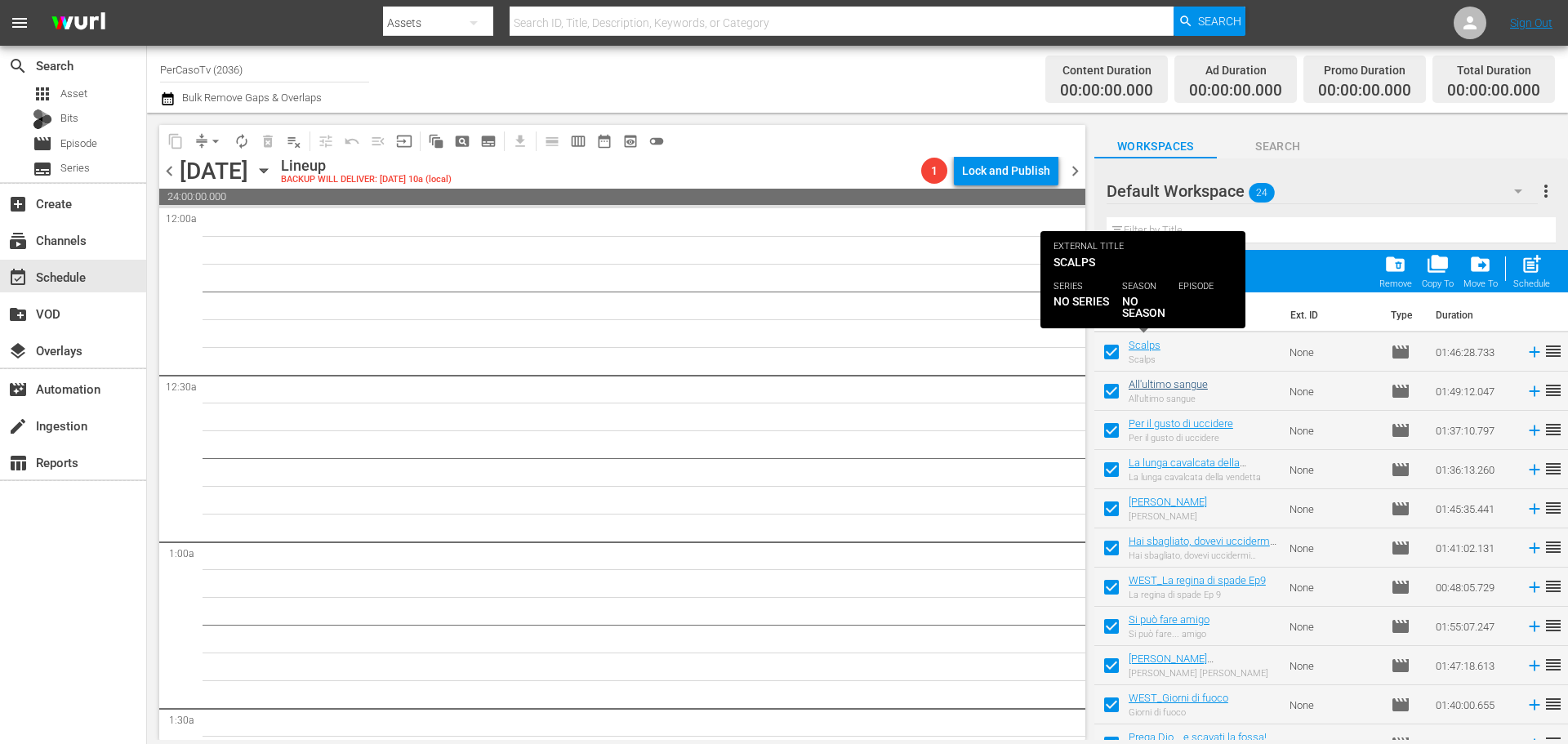
checkbox input "false"
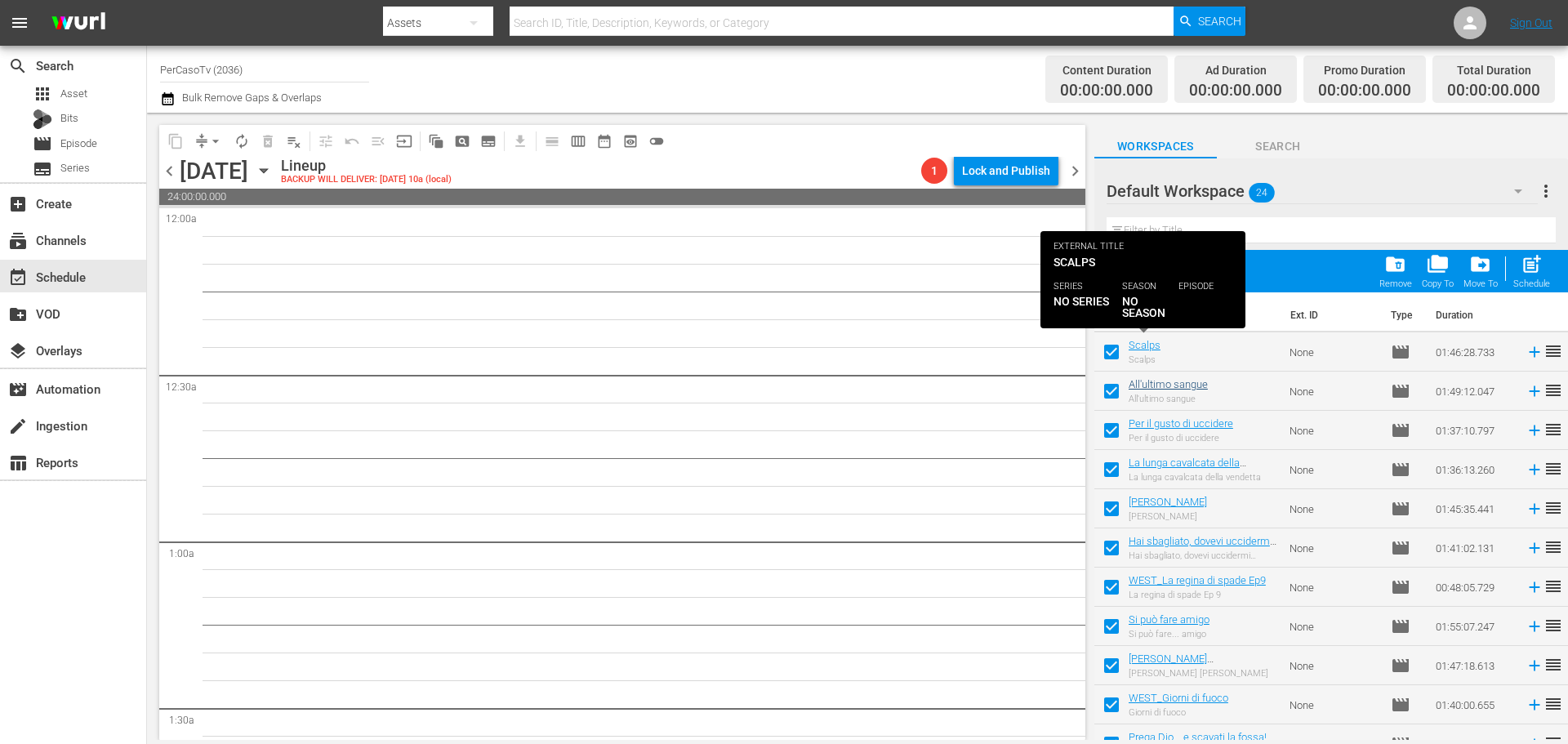
checkbox input "false"
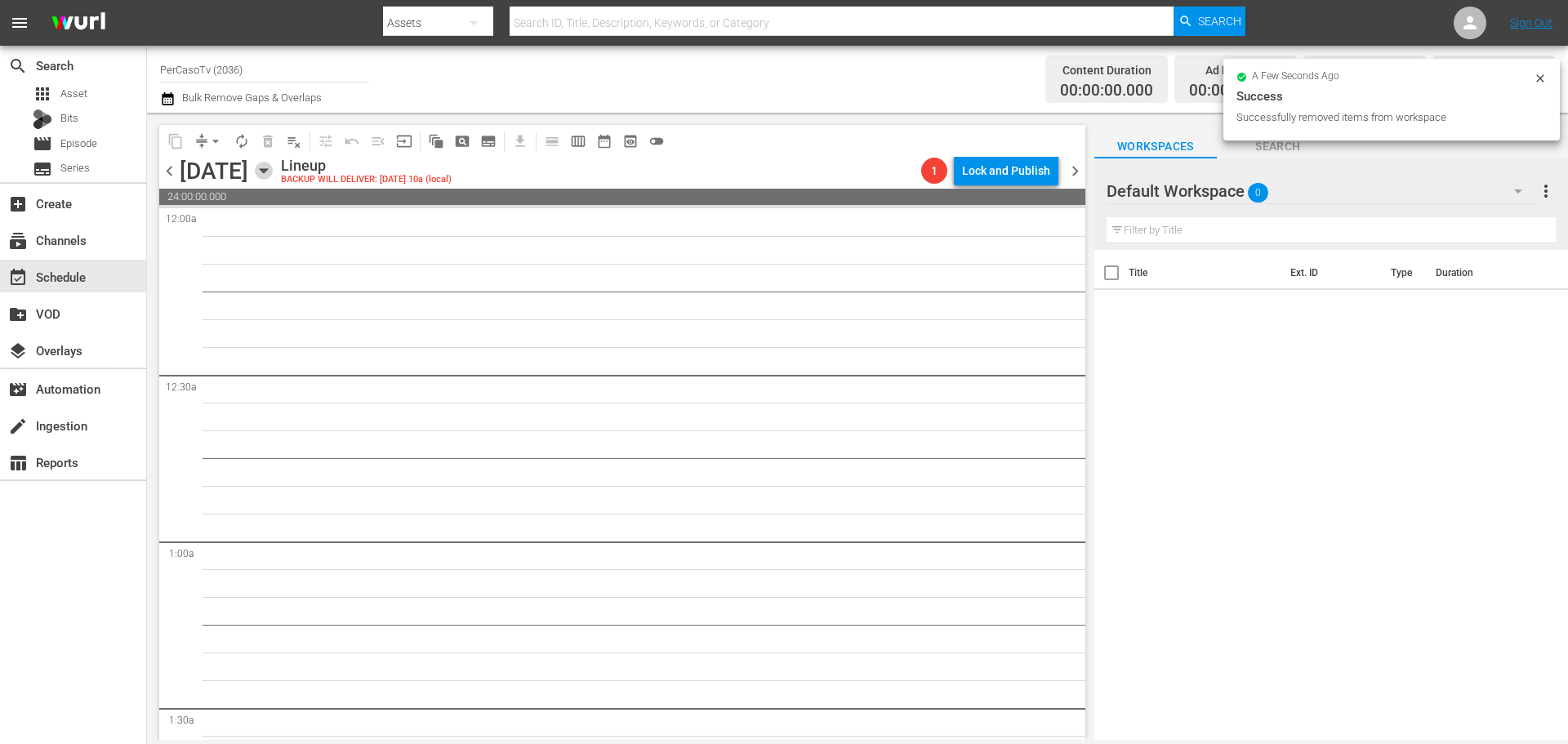
click at [272, 176] on icon "button" at bounding box center [263, 170] width 18 height 18
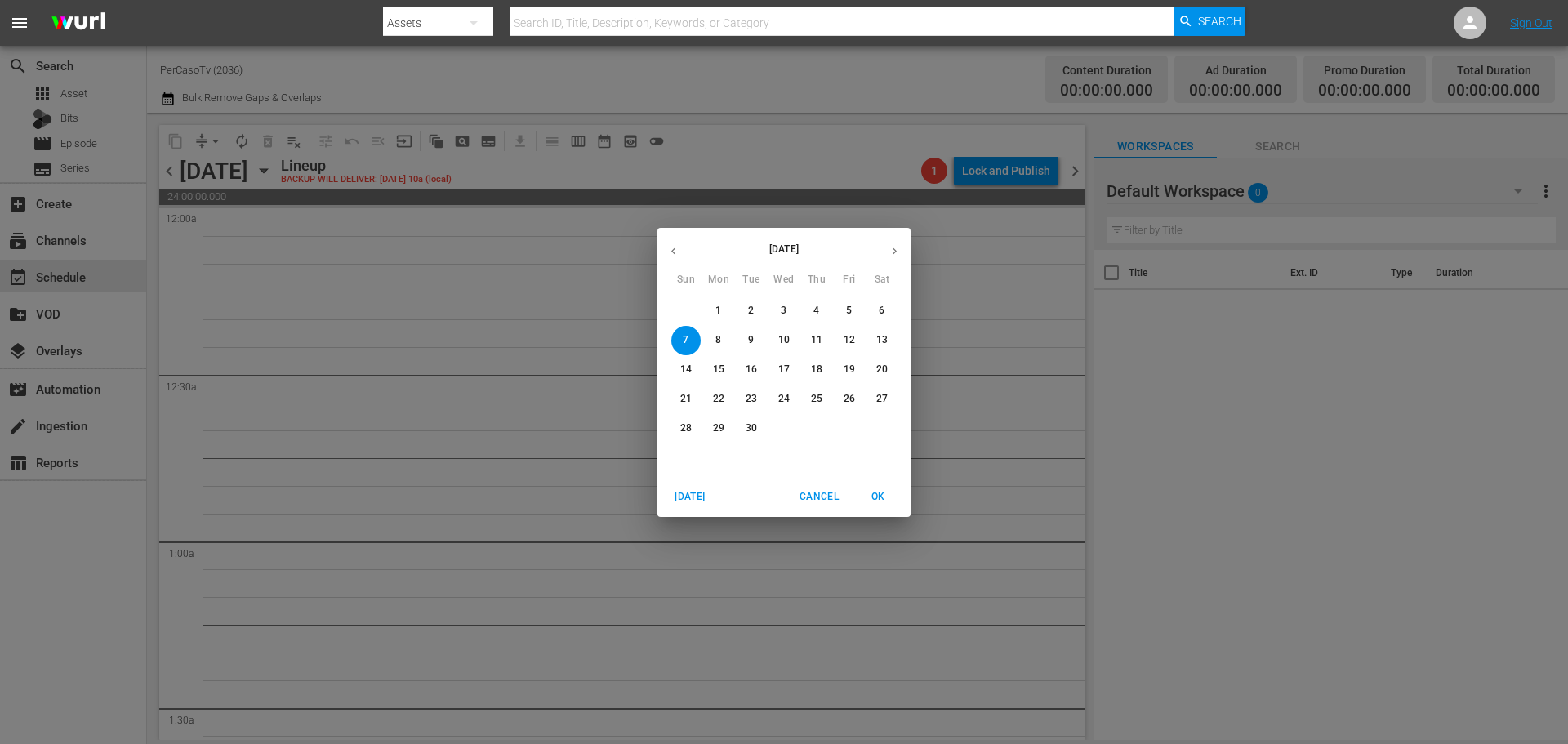
click at [715, 304] on p "1" at bounding box center [718, 310] width 6 height 14
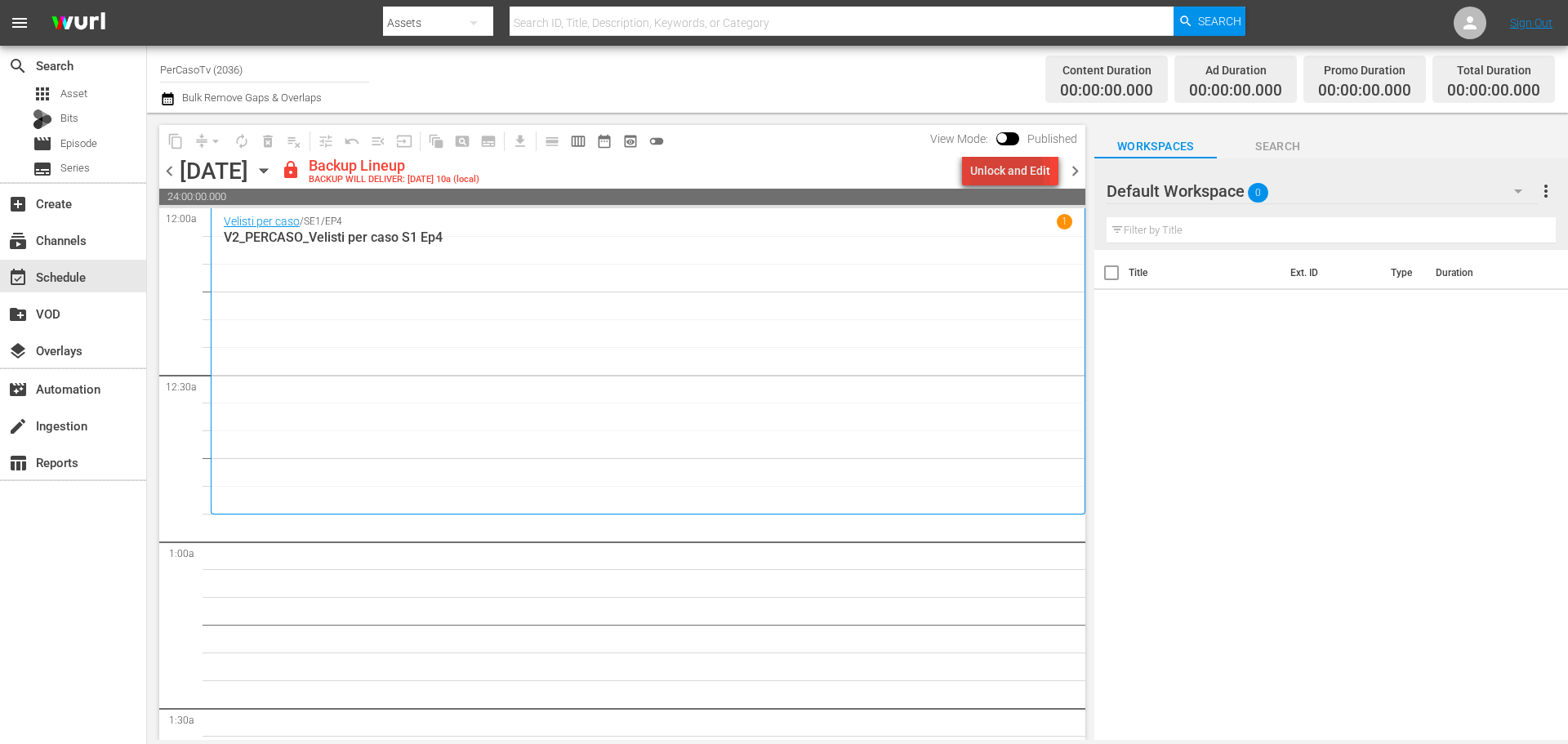
click at [975, 176] on div "Unlock and Edit" at bounding box center [1011, 171] width 80 height 29
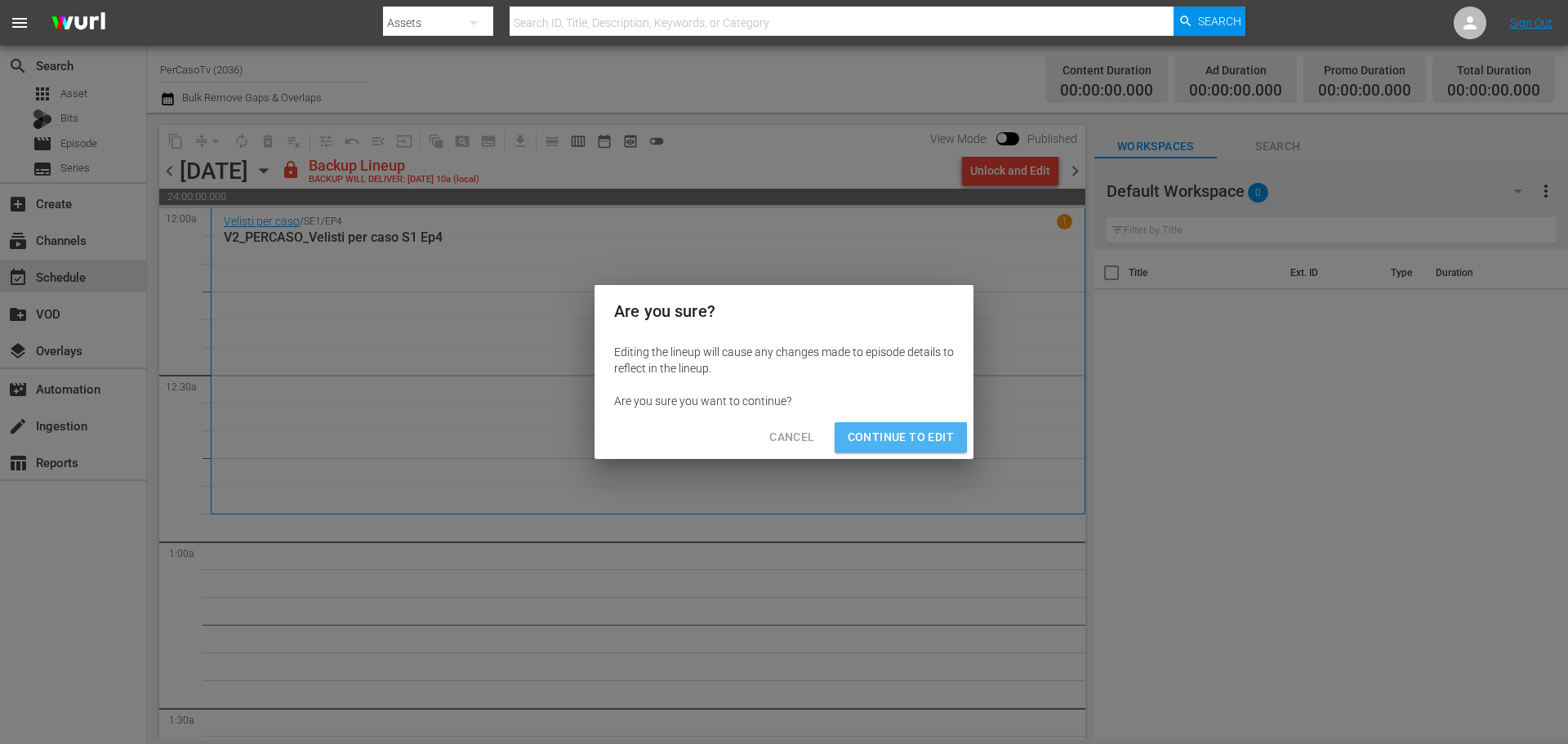
click at [877, 443] on span "Continue to Edit" at bounding box center [900, 437] width 106 height 20
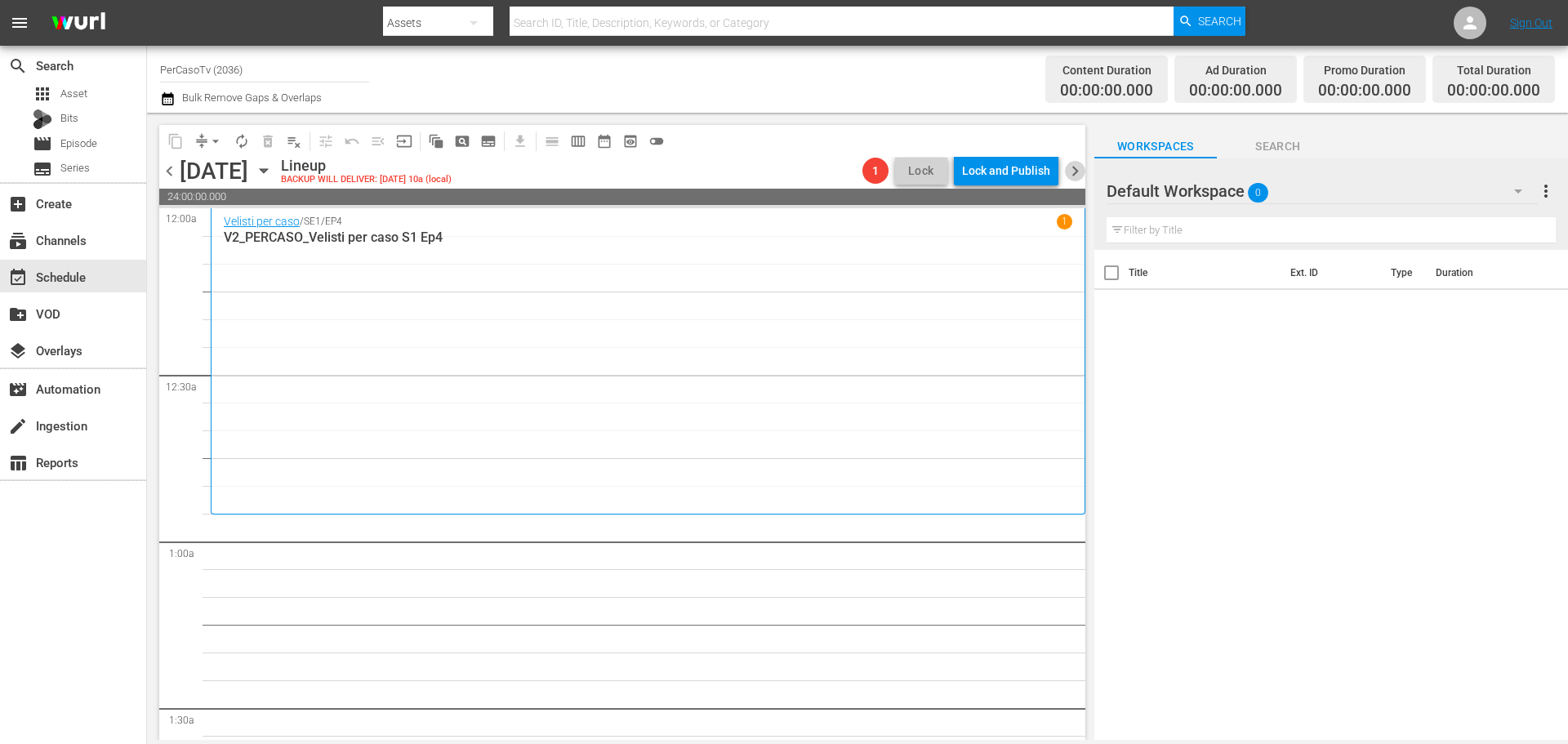
click at [1066, 165] on span "chevron_right" at bounding box center [1075, 171] width 20 height 20
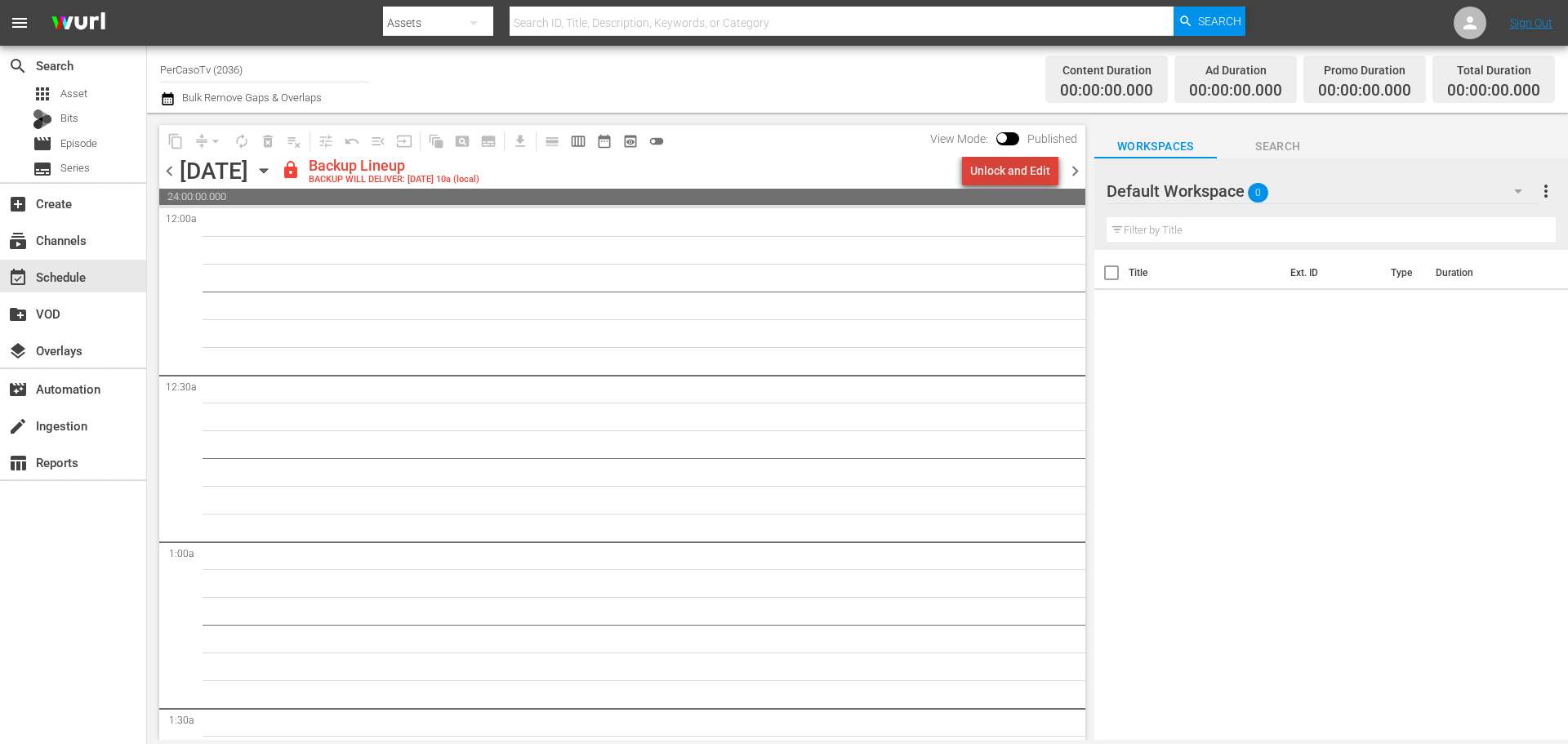
click at [1034, 161] on div "Unlock and Edit" at bounding box center [1011, 171] width 80 height 29
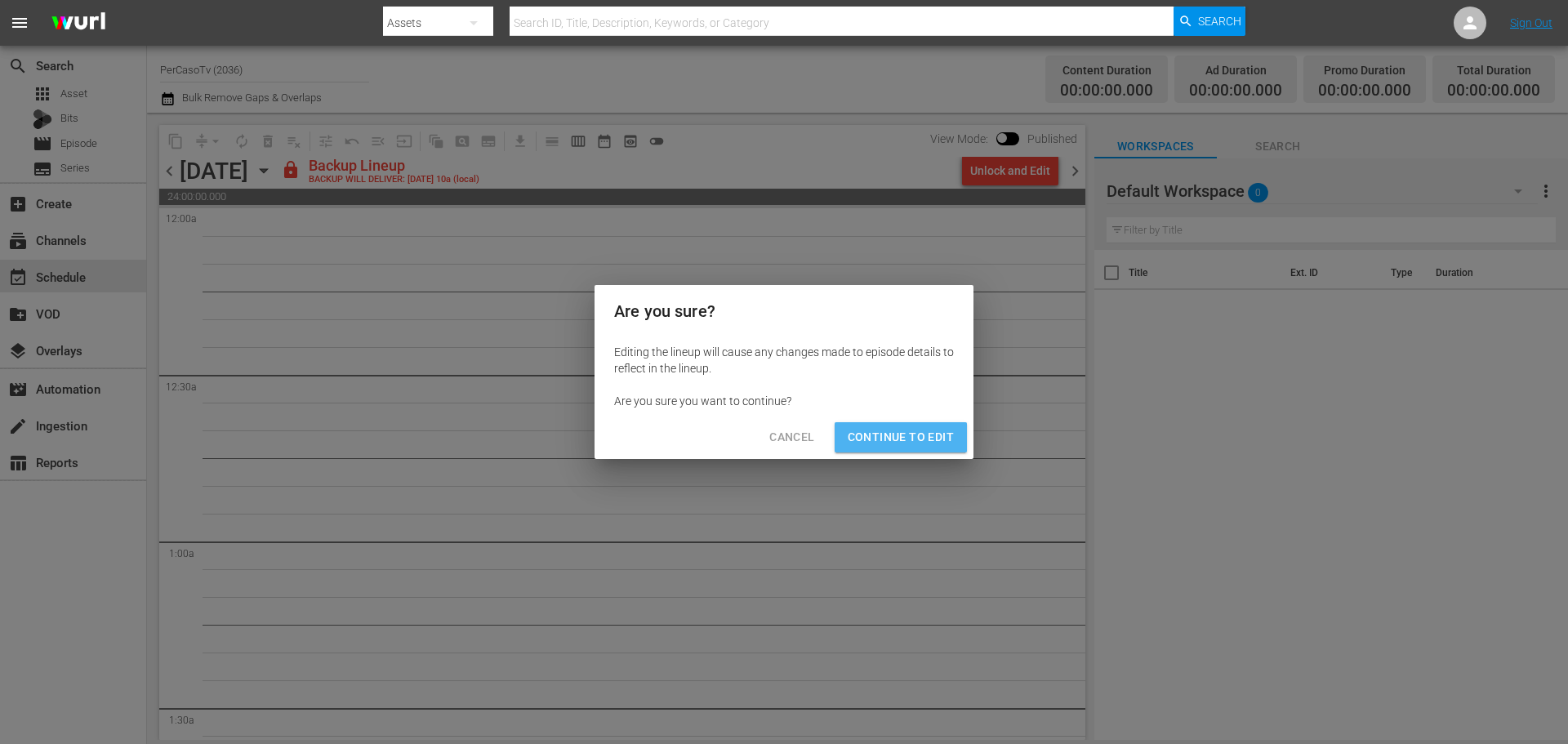
click at [934, 441] on span "Continue to Edit" at bounding box center [900, 437] width 106 height 20
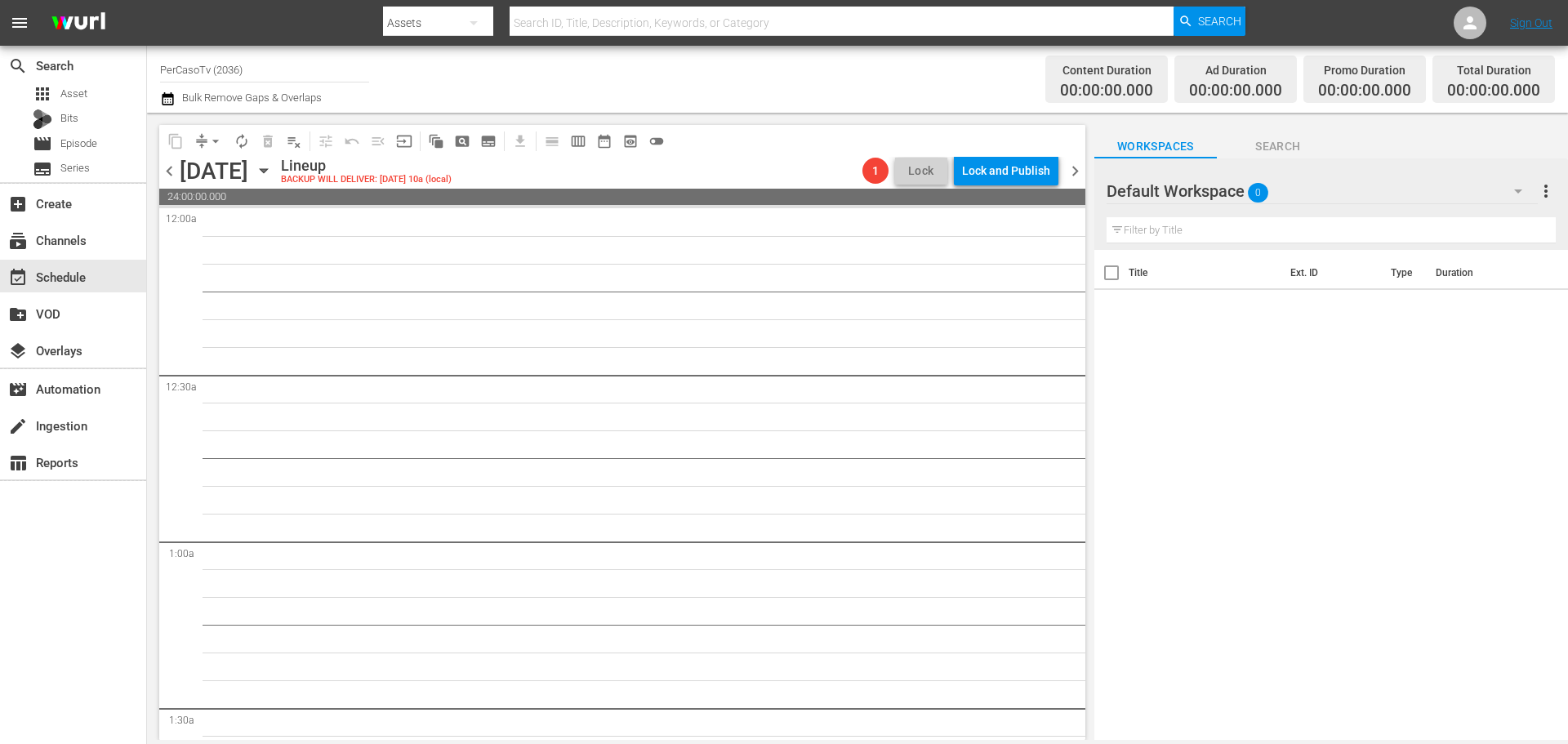
click at [1081, 174] on span "chevron_right" at bounding box center [1075, 171] width 20 height 20
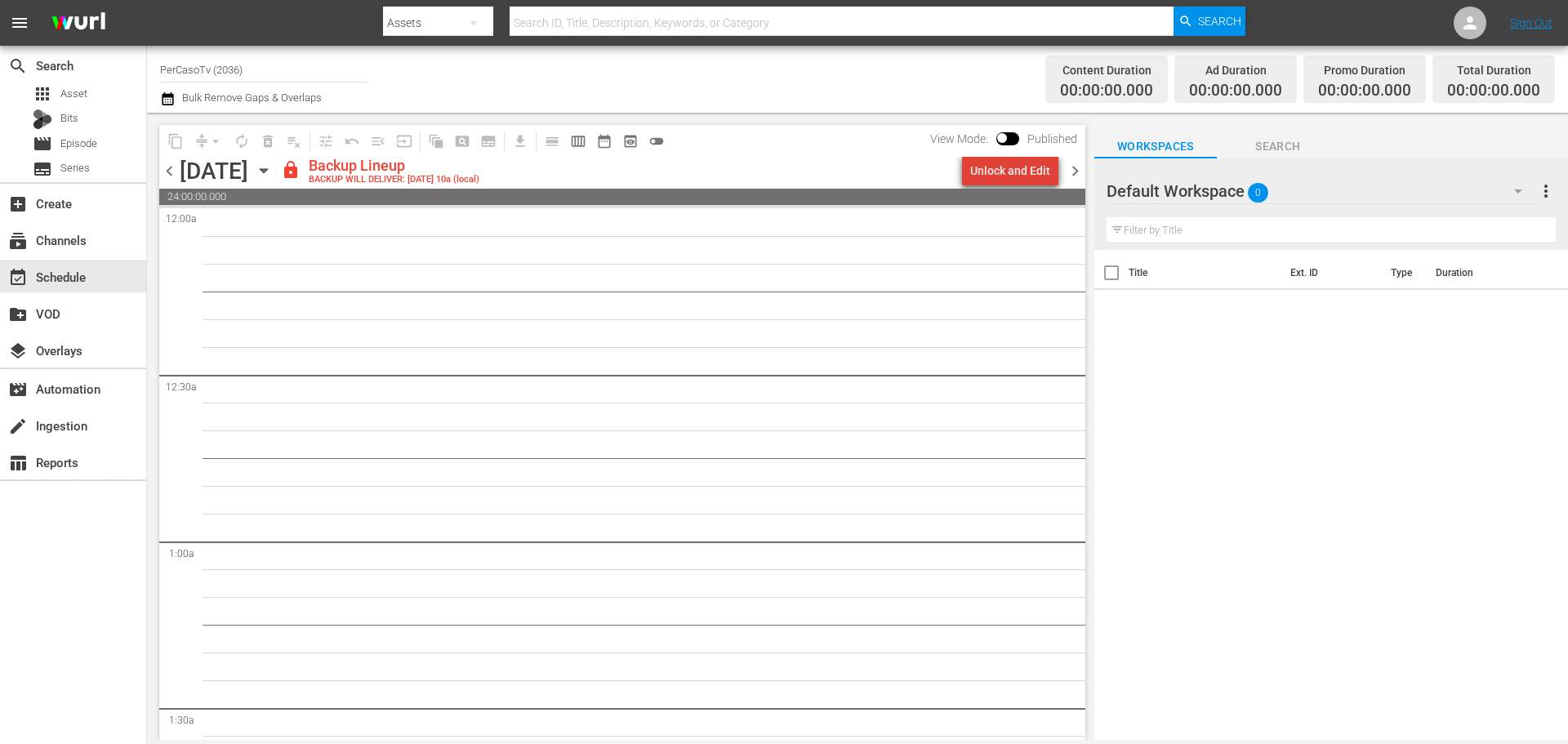
click at [1020, 177] on div "Unlock and Edit" at bounding box center [1011, 171] width 80 height 29
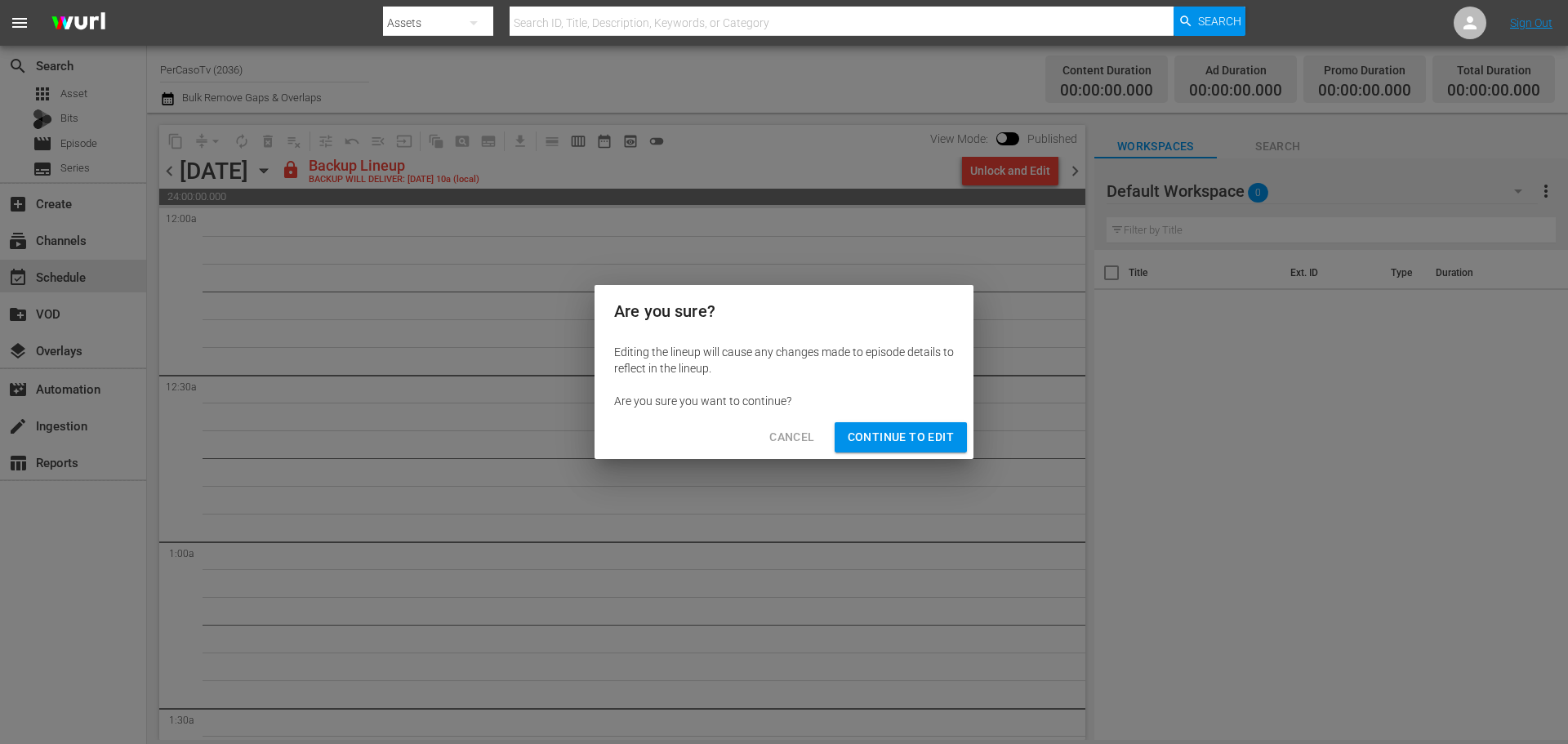
click at [854, 432] on span "Continue to Edit" at bounding box center [900, 437] width 106 height 20
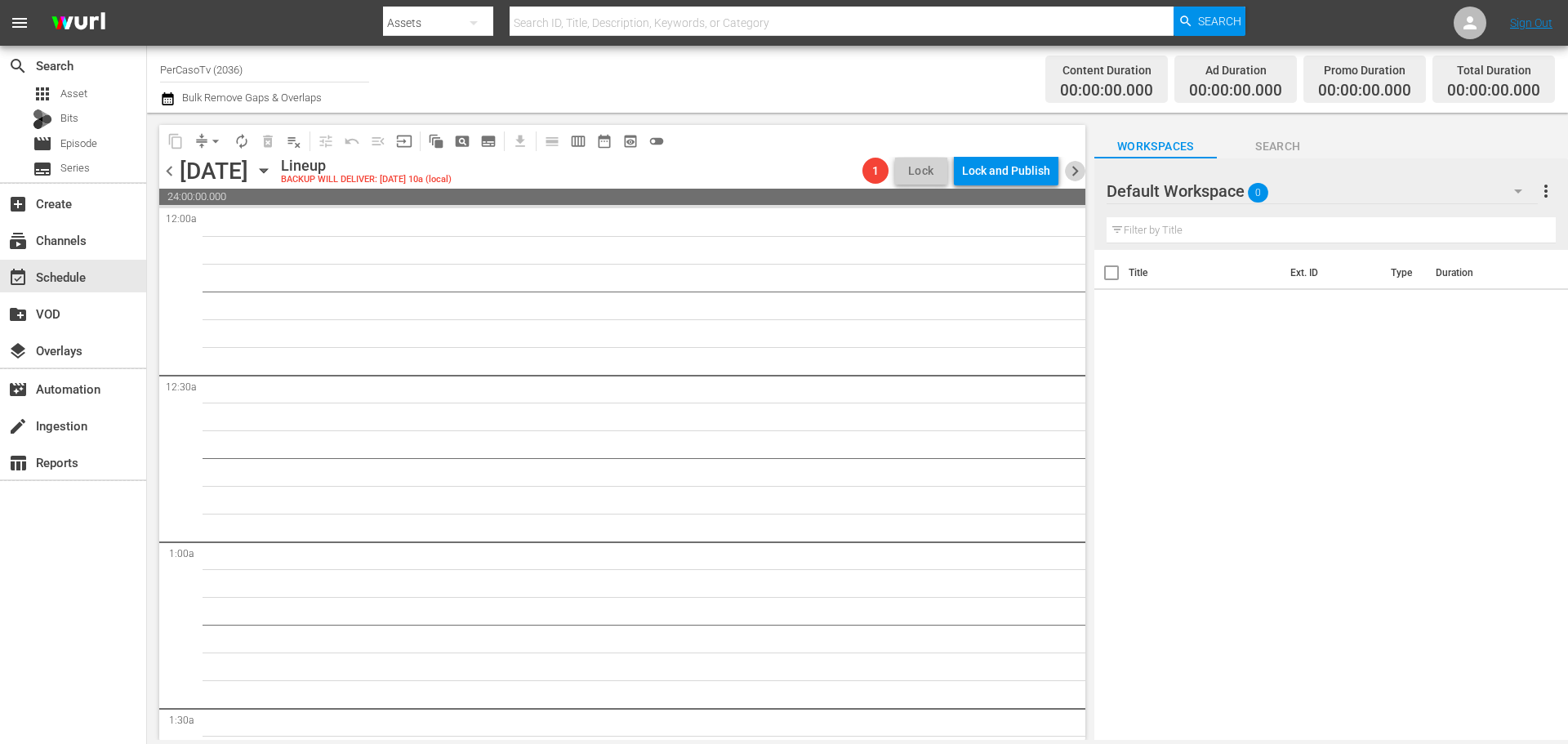
click at [1082, 176] on span "chevron_right" at bounding box center [1075, 171] width 20 height 20
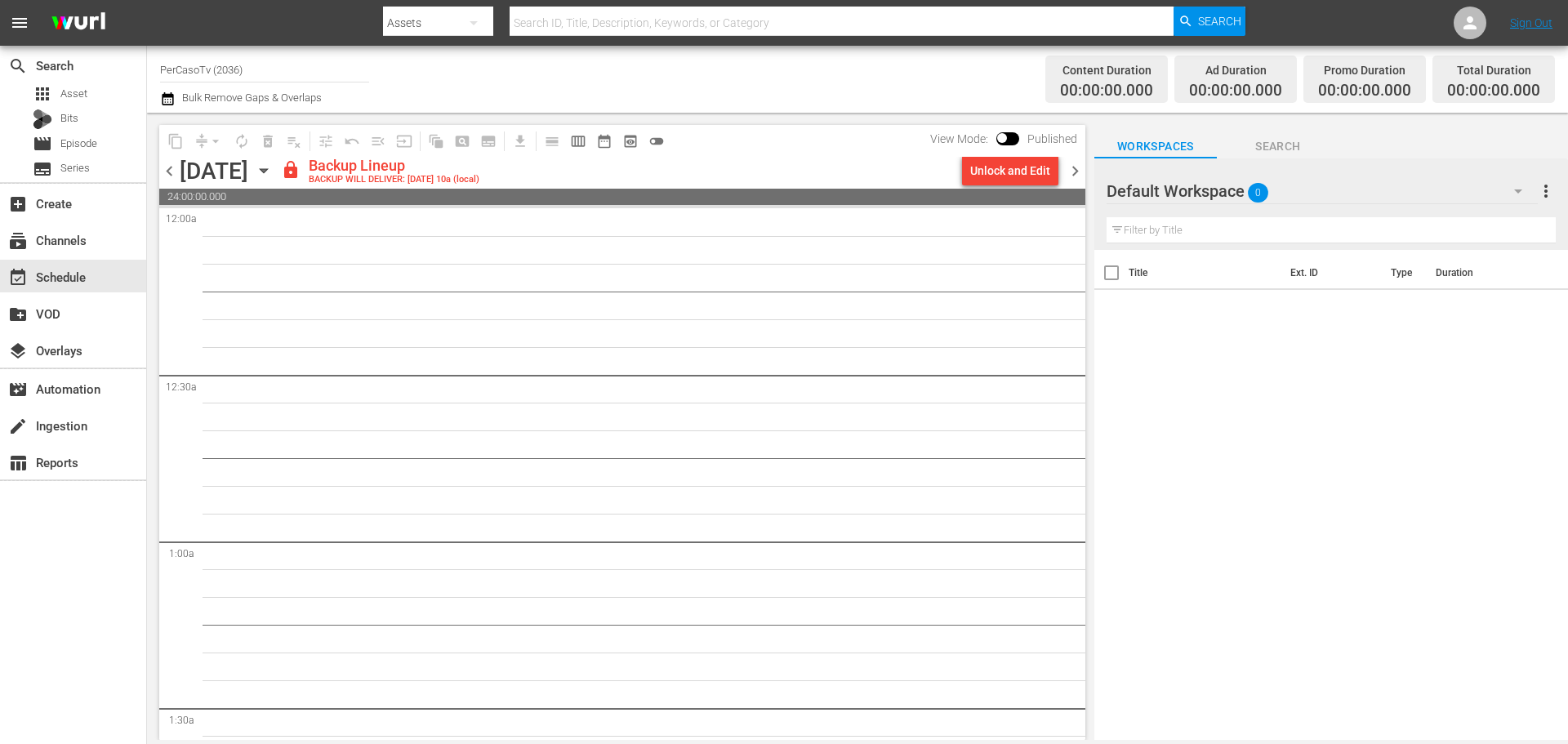
click at [1023, 172] on div "Unlock and Edit" at bounding box center [1011, 171] width 80 height 29
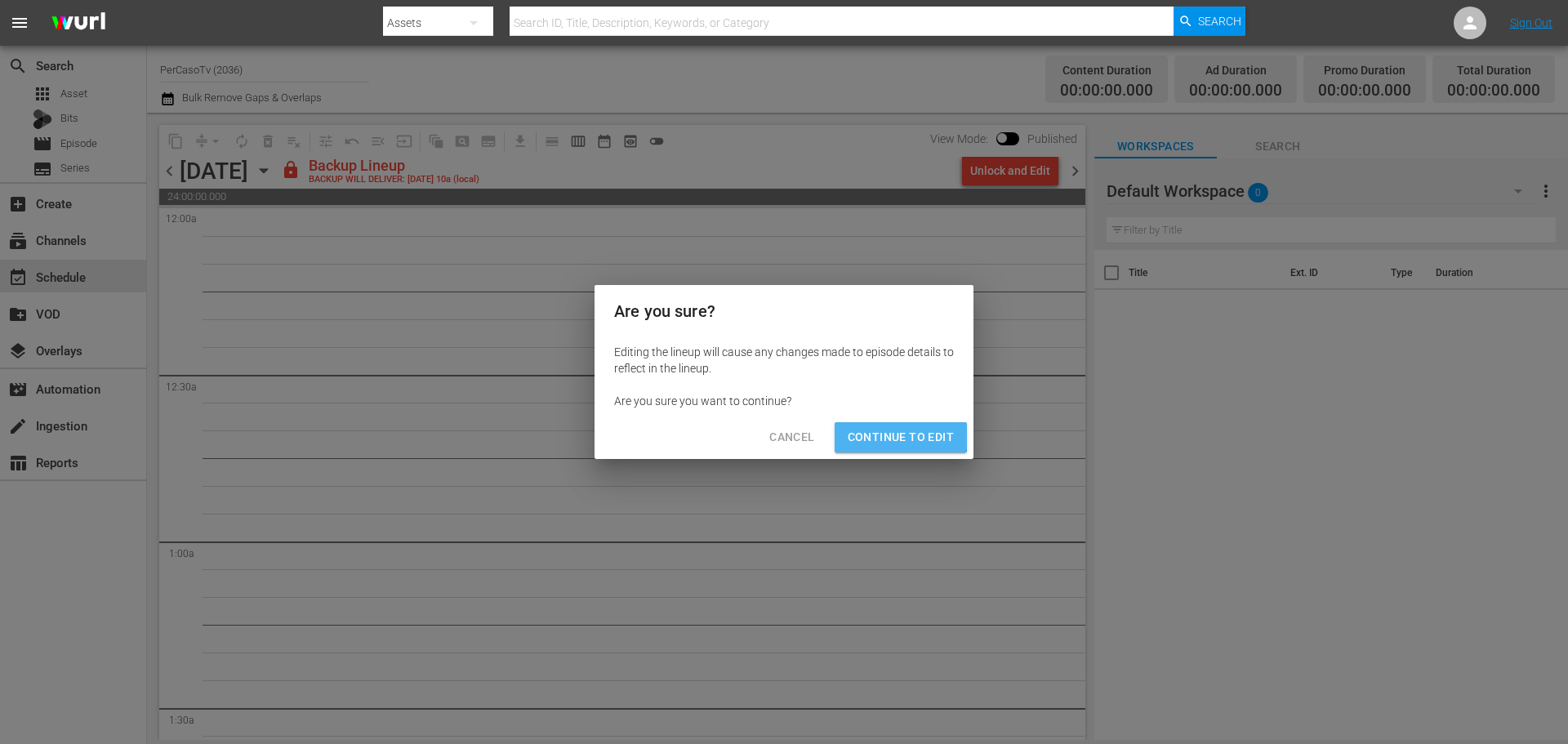
click at [893, 432] on span "Continue to Edit" at bounding box center [900, 437] width 106 height 20
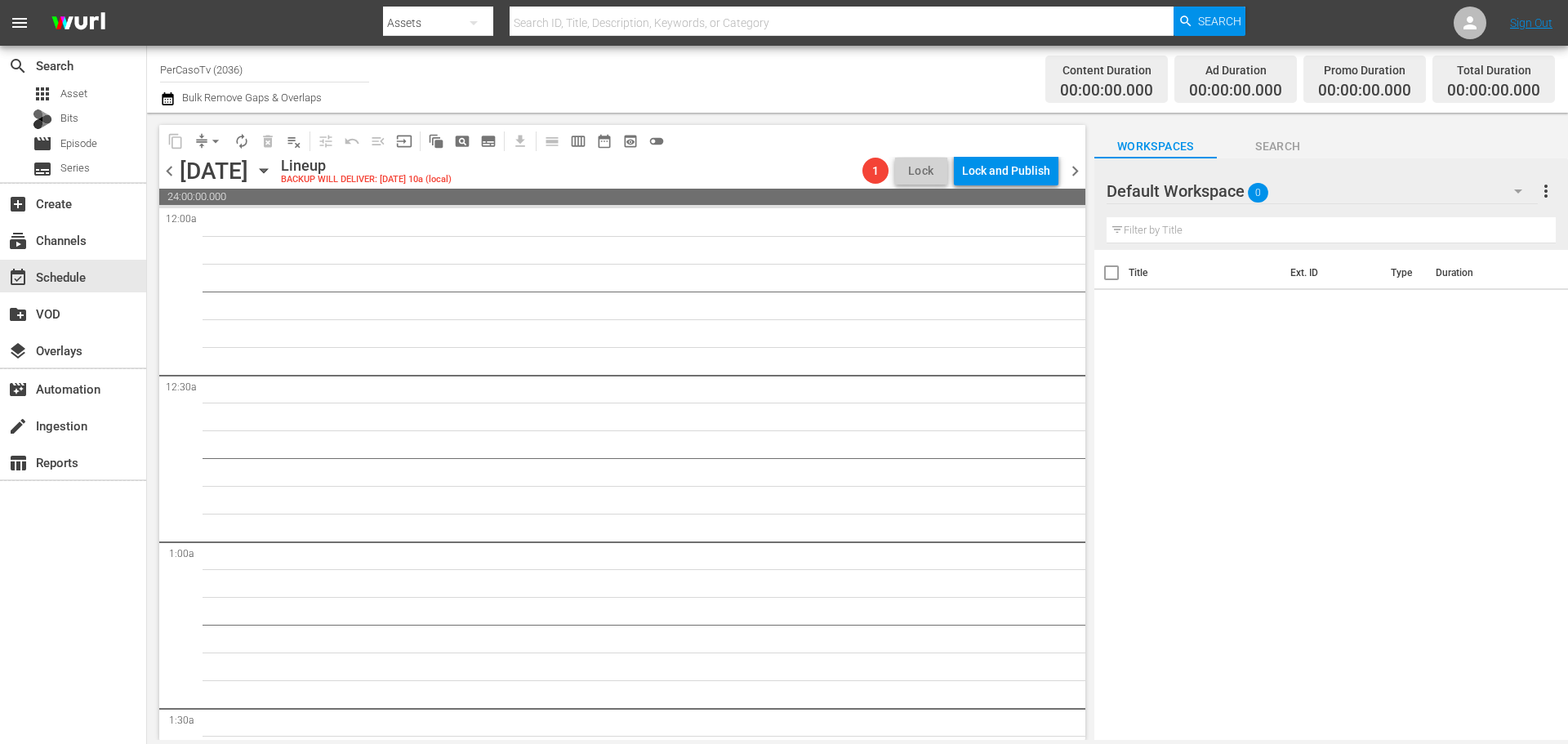
click at [1075, 181] on div "chevron_left Thursday, September 4th September 4th Lineup BACKUP WILL DELIVER: …" at bounding box center [623, 173] width 926 height 32
click at [1073, 176] on span "chevron_right" at bounding box center [1075, 171] width 20 height 20
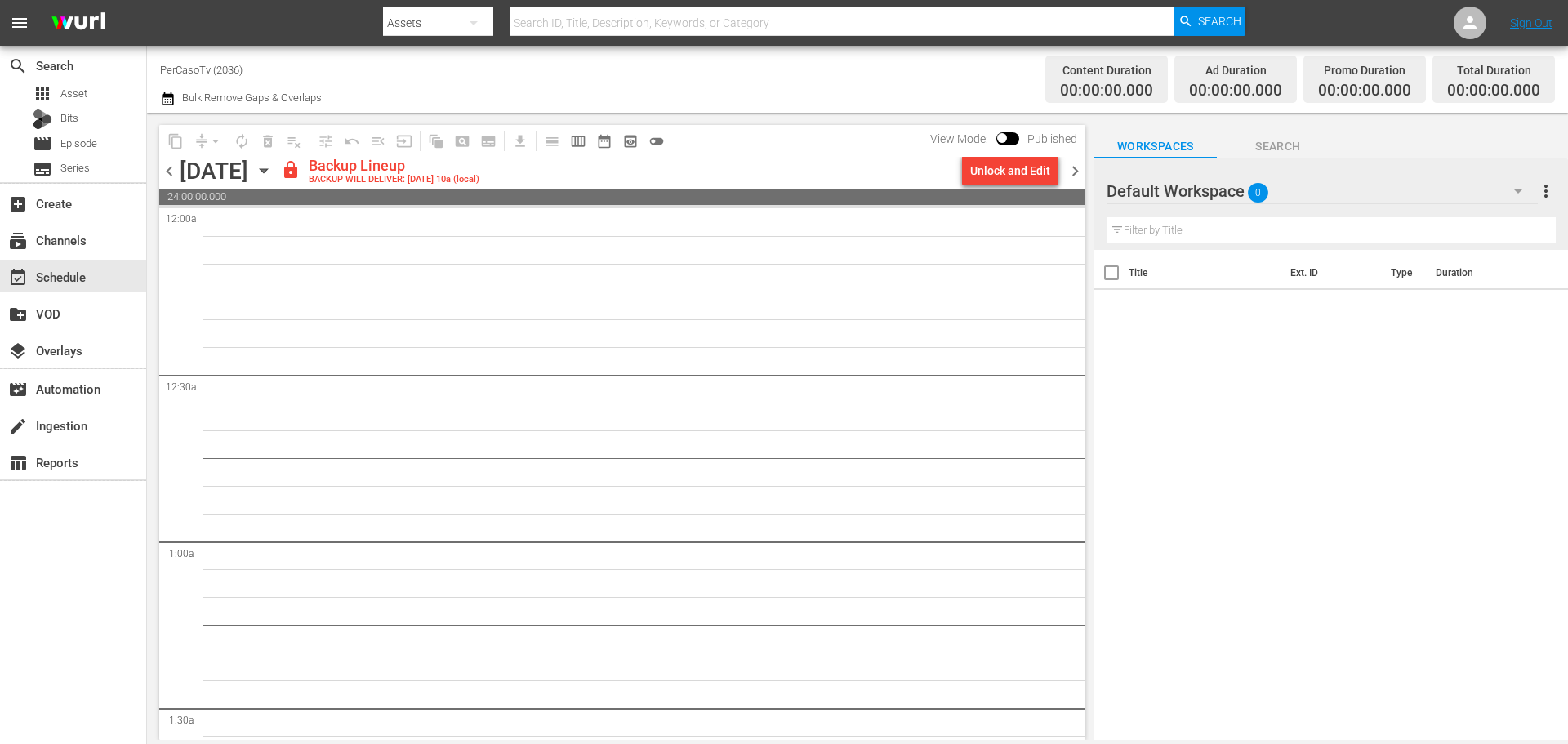
click at [1038, 176] on div "Unlock and Edit" at bounding box center [1011, 171] width 80 height 29
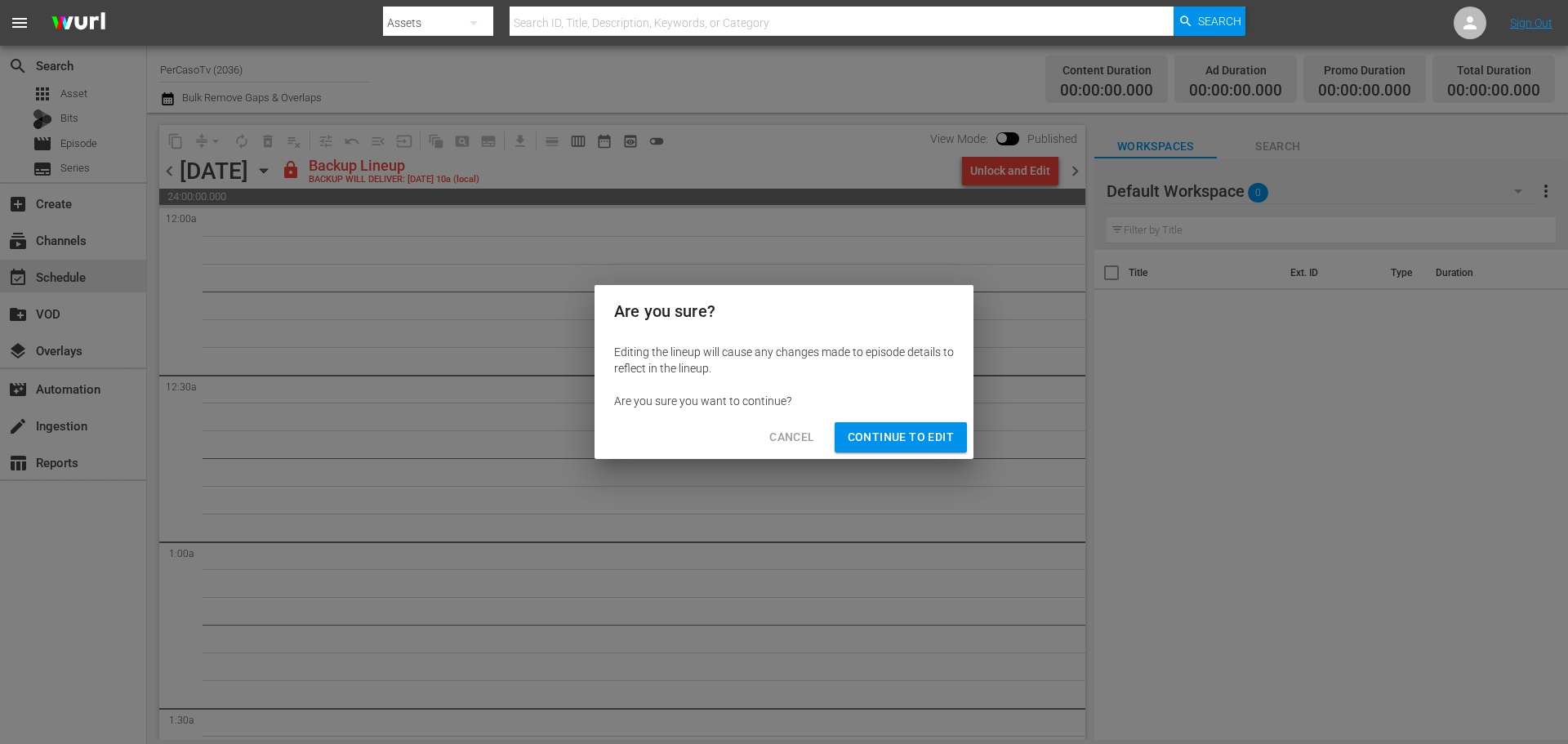
drag, startPoint x: 935, startPoint y: 439, endPoint x: 943, endPoint y: 380, distance: 59.5
click at [935, 436] on span "Continue to Edit" at bounding box center [900, 437] width 106 height 20
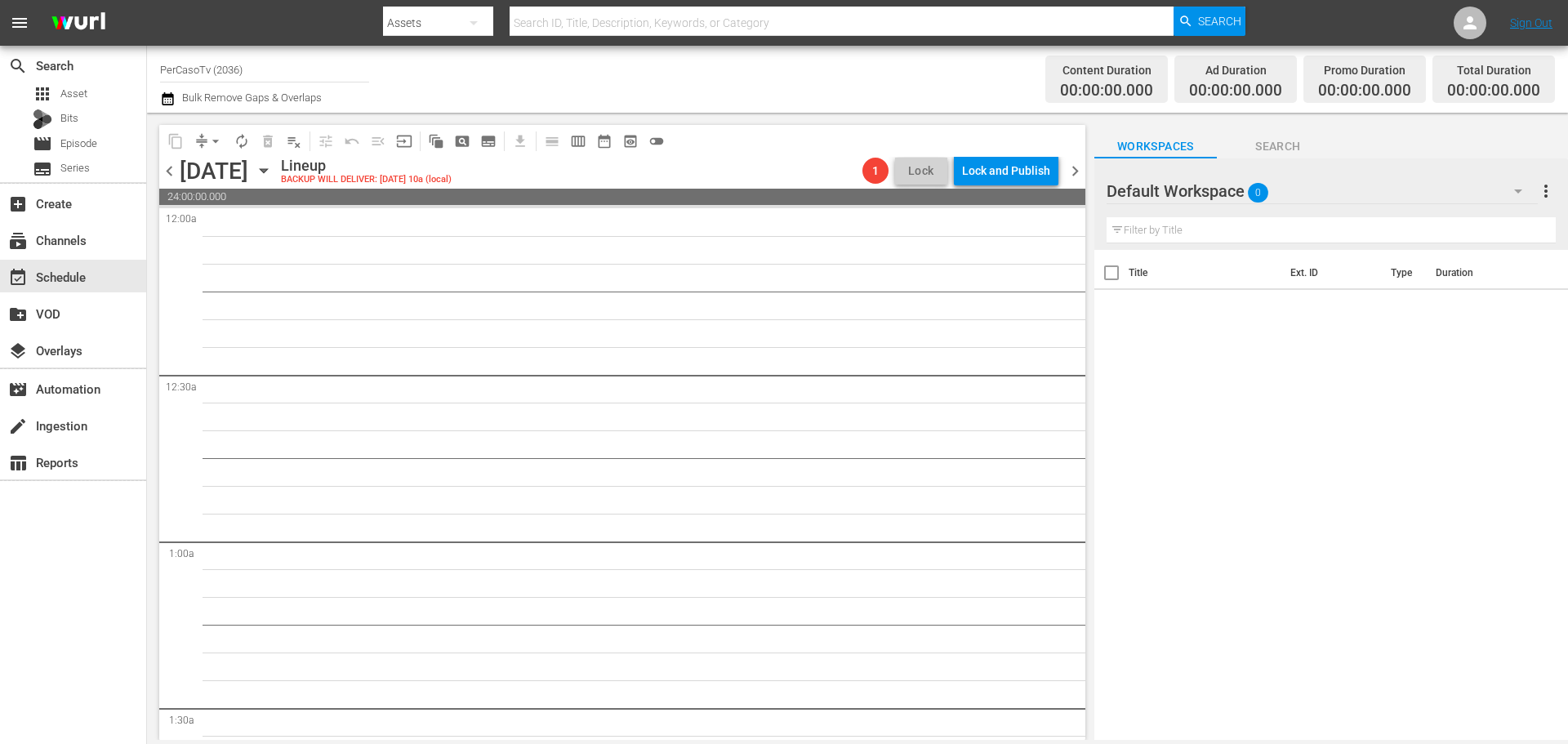
click at [1082, 177] on span "chevron_right" at bounding box center [1075, 171] width 20 height 20
click at [272, 176] on icon "button" at bounding box center [263, 170] width 18 height 18
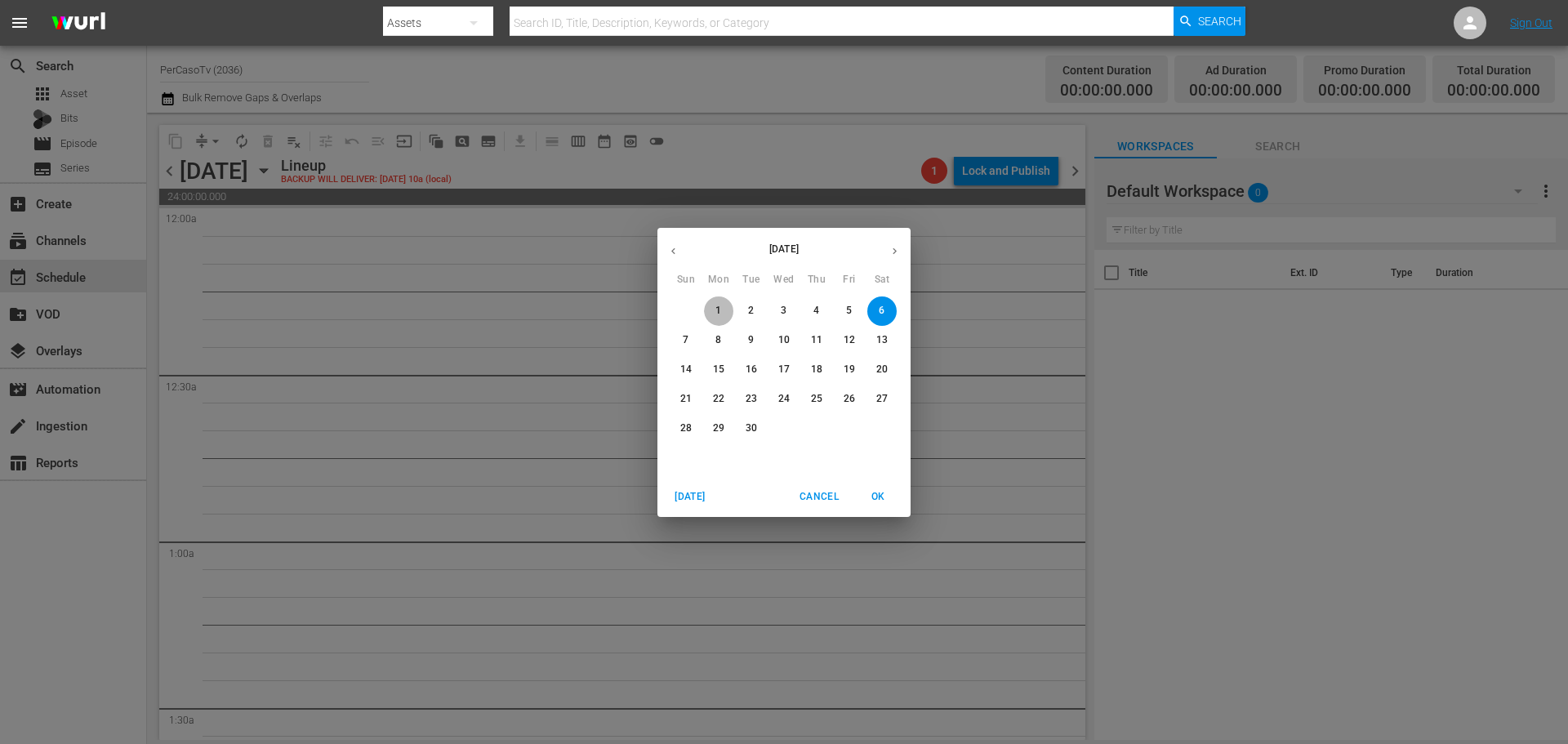
click at [715, 311] on p "1" at bounding box center [718, 310] width 6 height 14
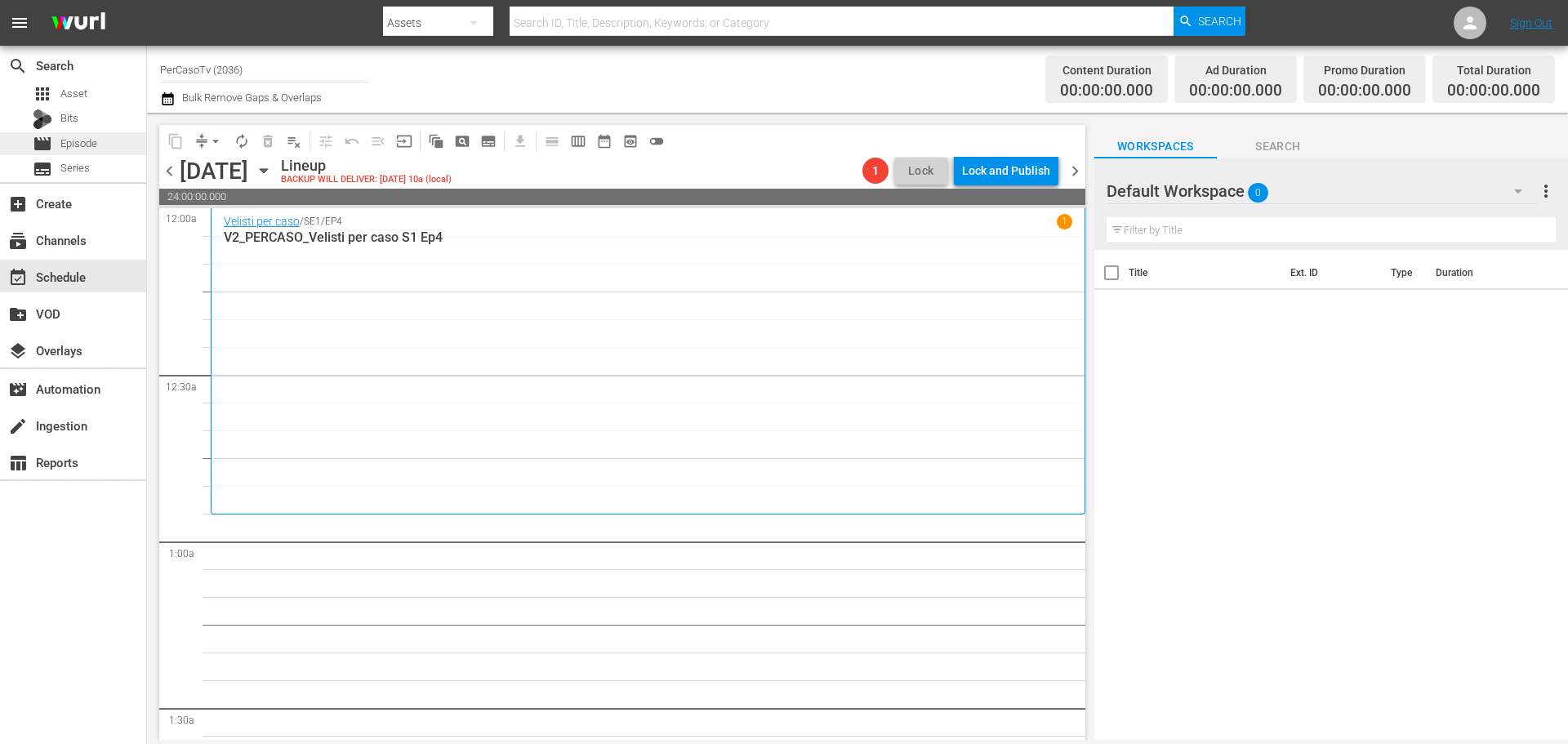
click at [108, 142] on div "movie Episode" at bounding box center [73, 143] width 146 height 23
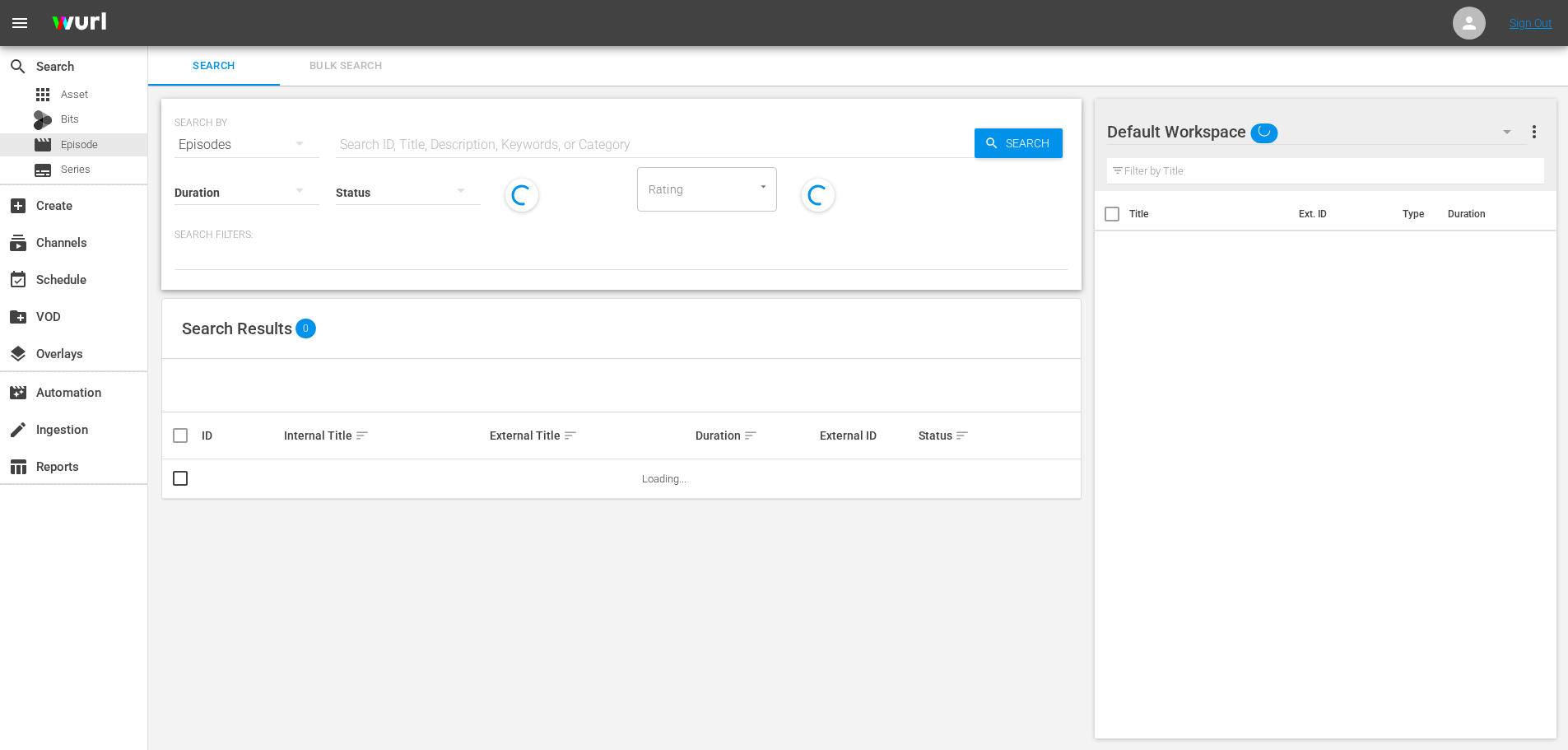
click at [396, 150] on input "text" at bounding box center [656, 145] width 639 height 40
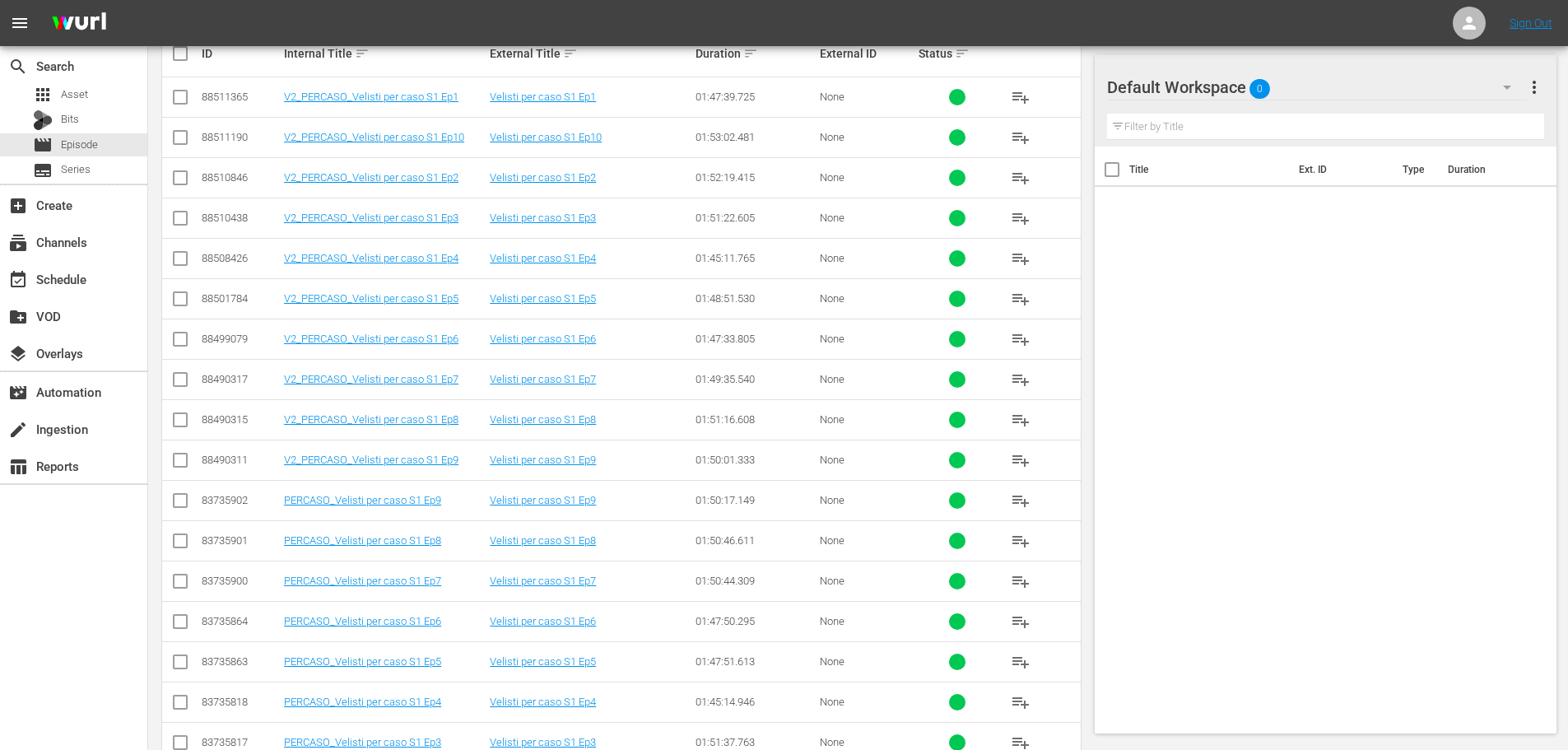
scroll to position [300, 0]
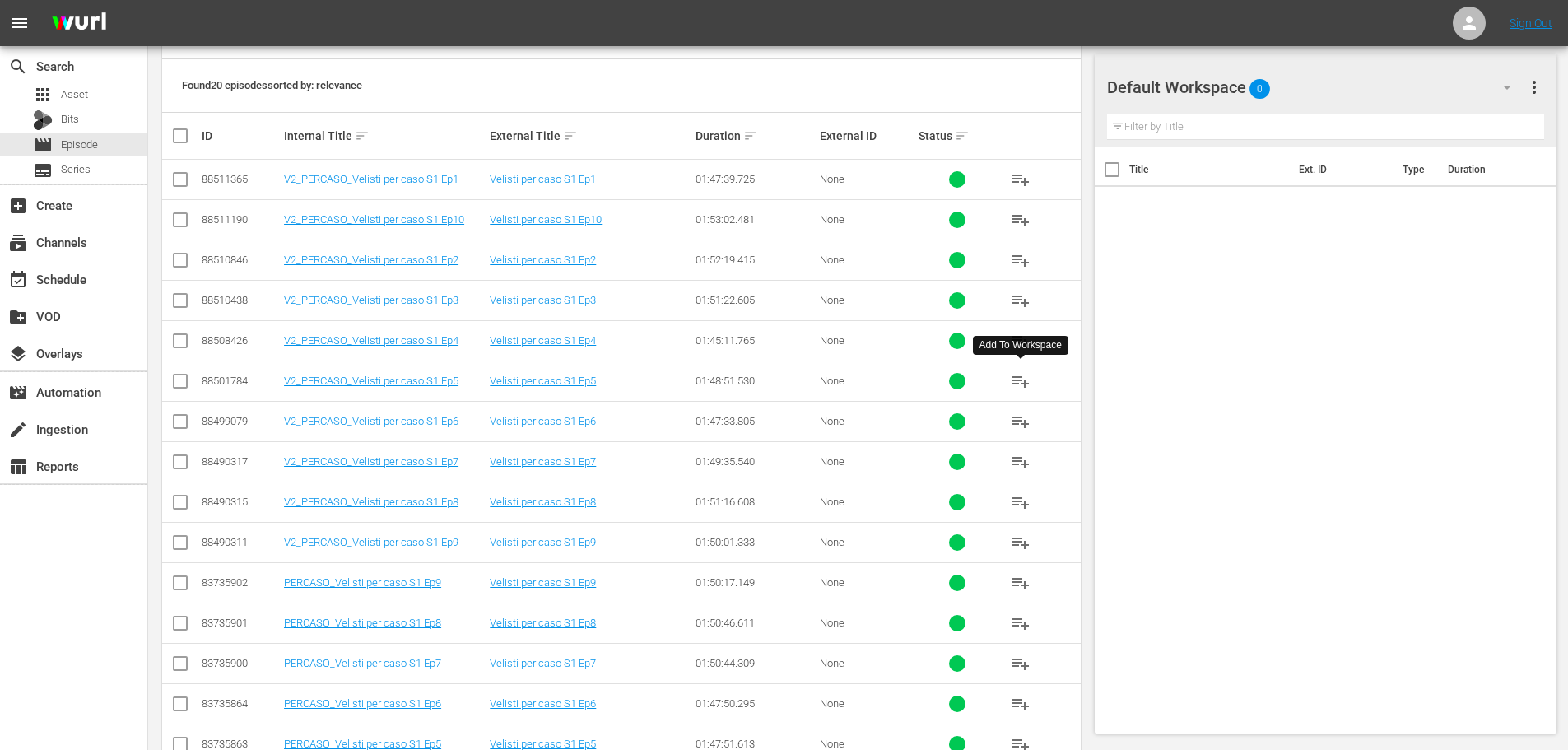
click at [1019, 381] on span "playlist_add" at bounding box center [1020, 381] width 19 height 19
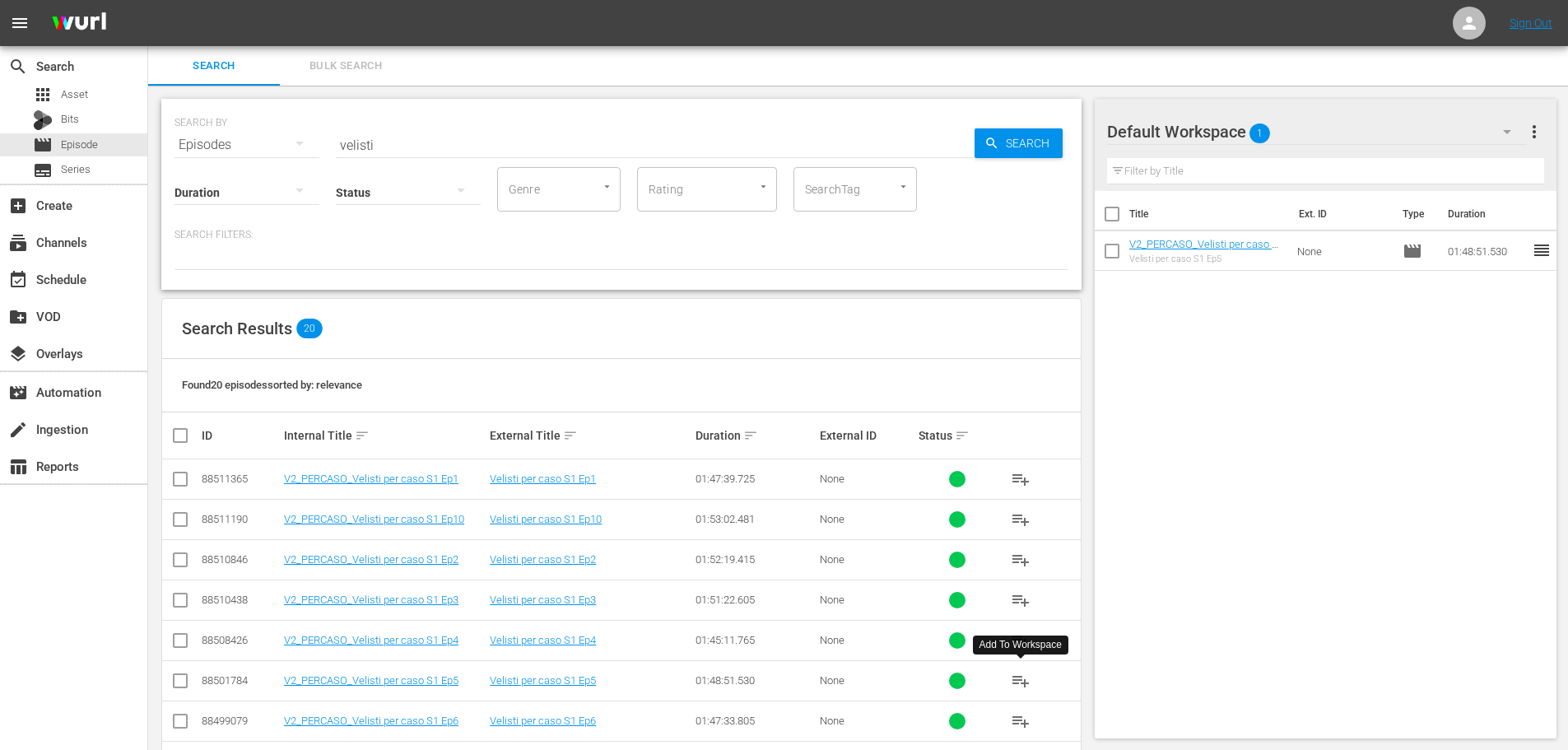
drag, startPoint x: 439, startPoint y: 145, endPoint x: 186, endPoint y: 156, distance: 253.2
click at [186, 156] on div "SEARCH BY Search By Episodes Search ID, Title, Description, Keywords, or Catego…" at bounding box center [621, 194] width 920 height 191
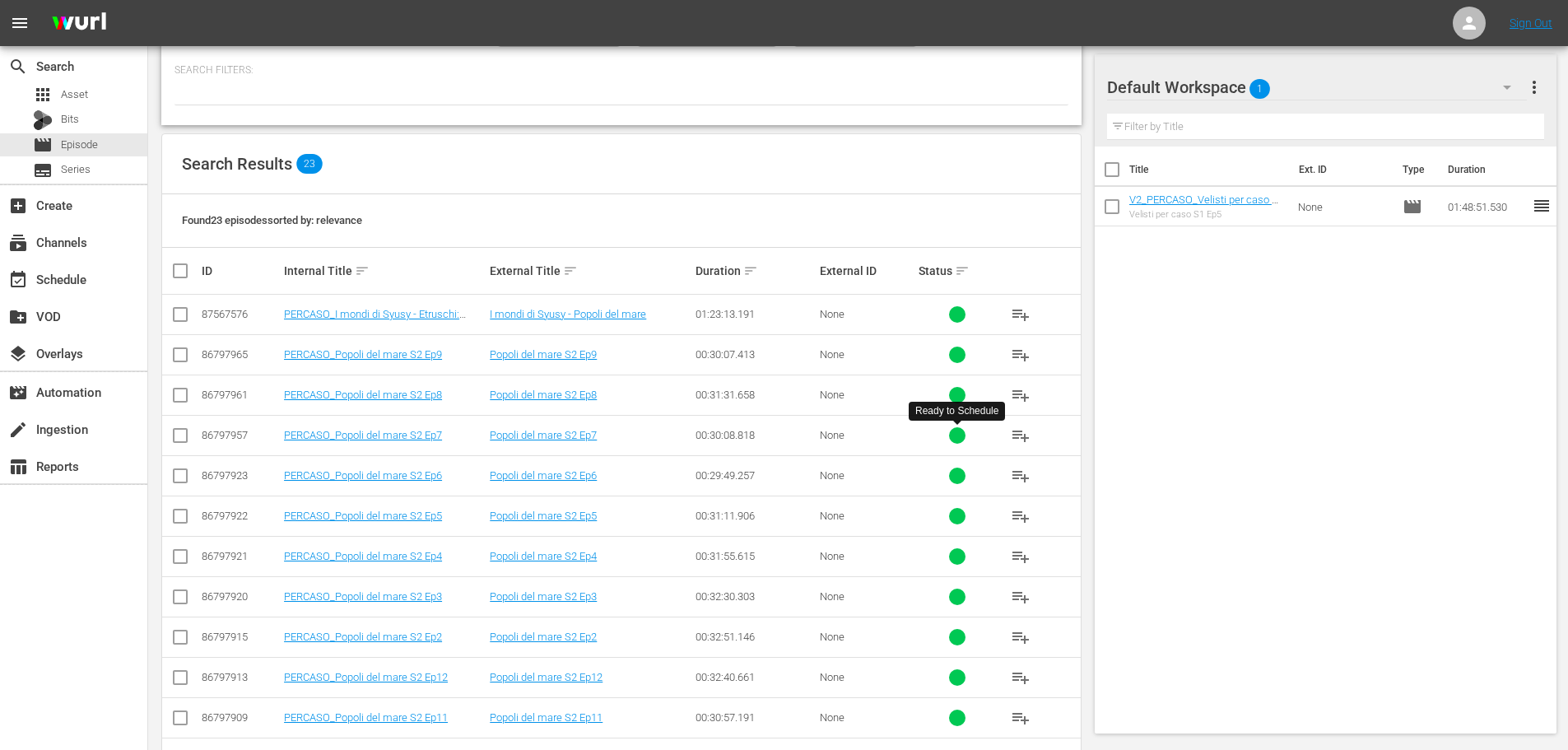
scroll to position [247, 0]
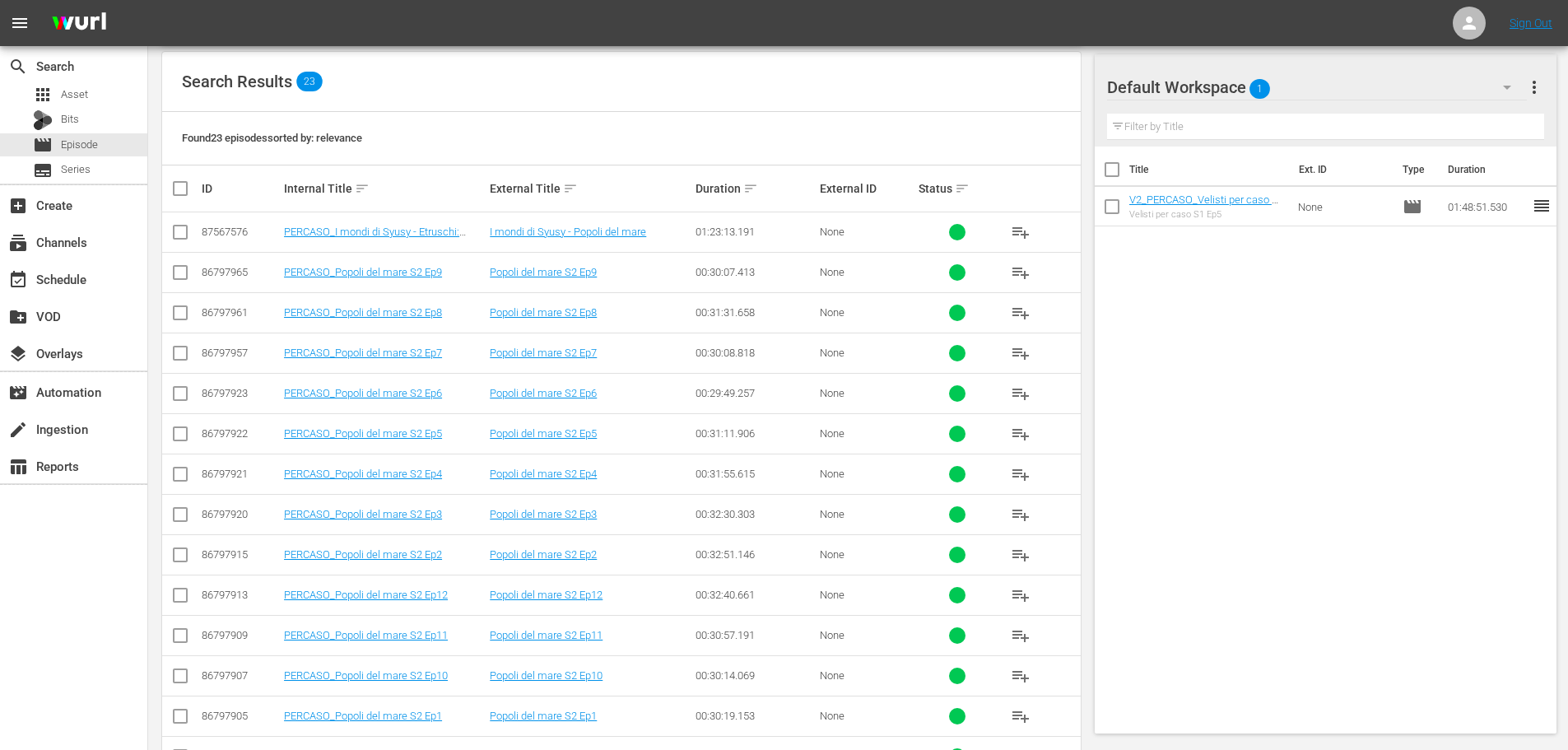
click at [1019, 512] on span "playlist_add" at bounding box center [1020, 514] width 19 height 19
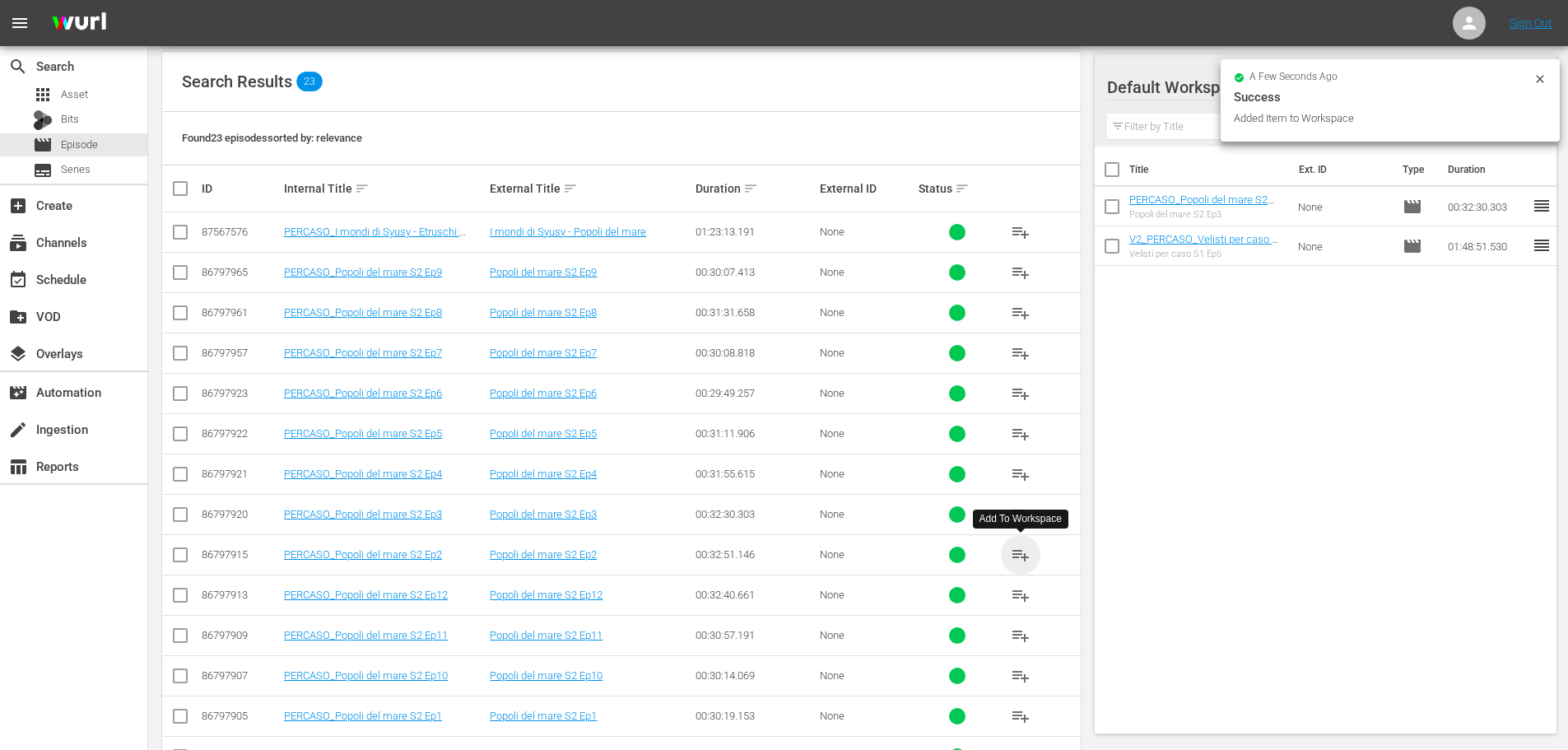
click at [1022, 551] on span "playlist_add" at bounding box center [1020, 554] width 19 height 19
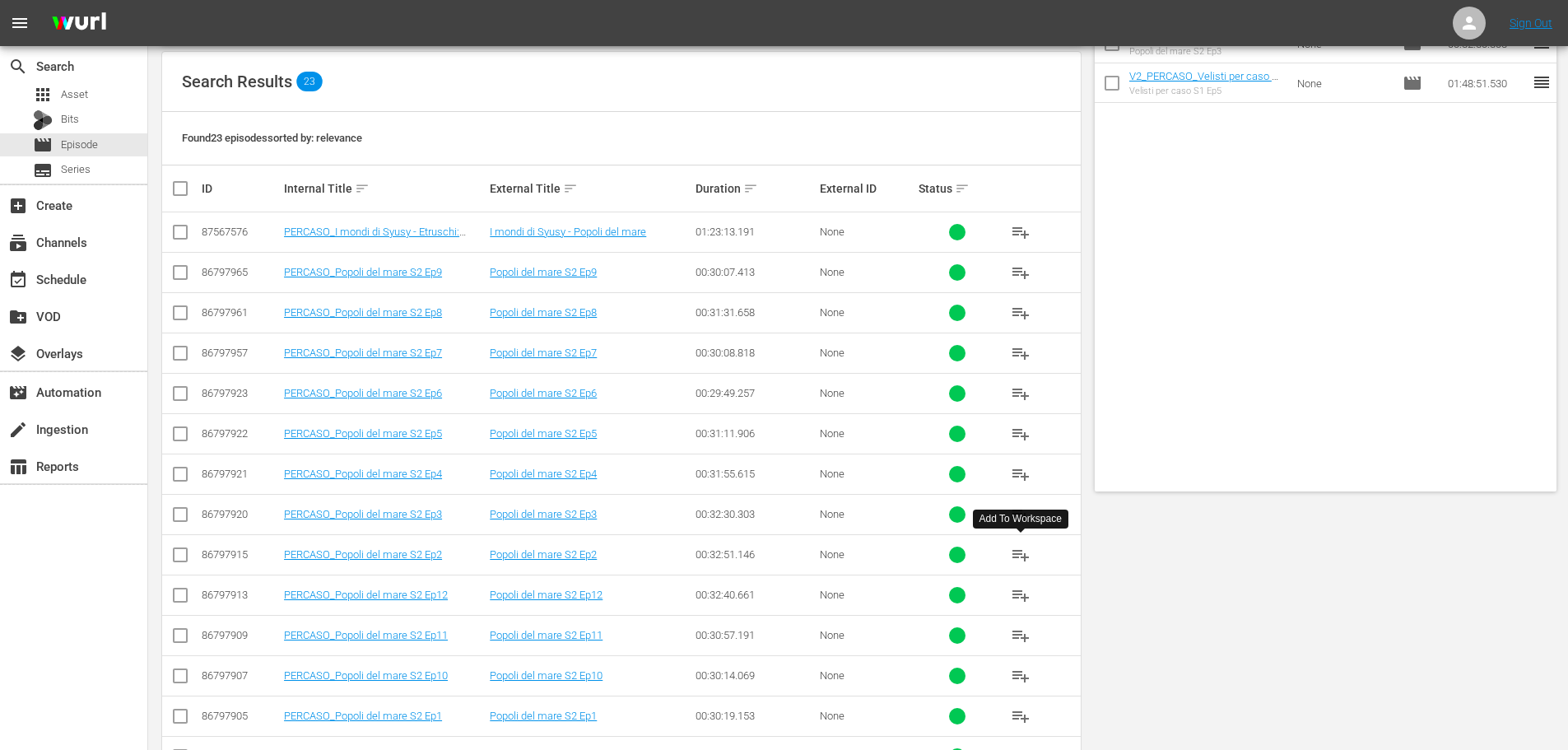
scroll to position [0, 0]
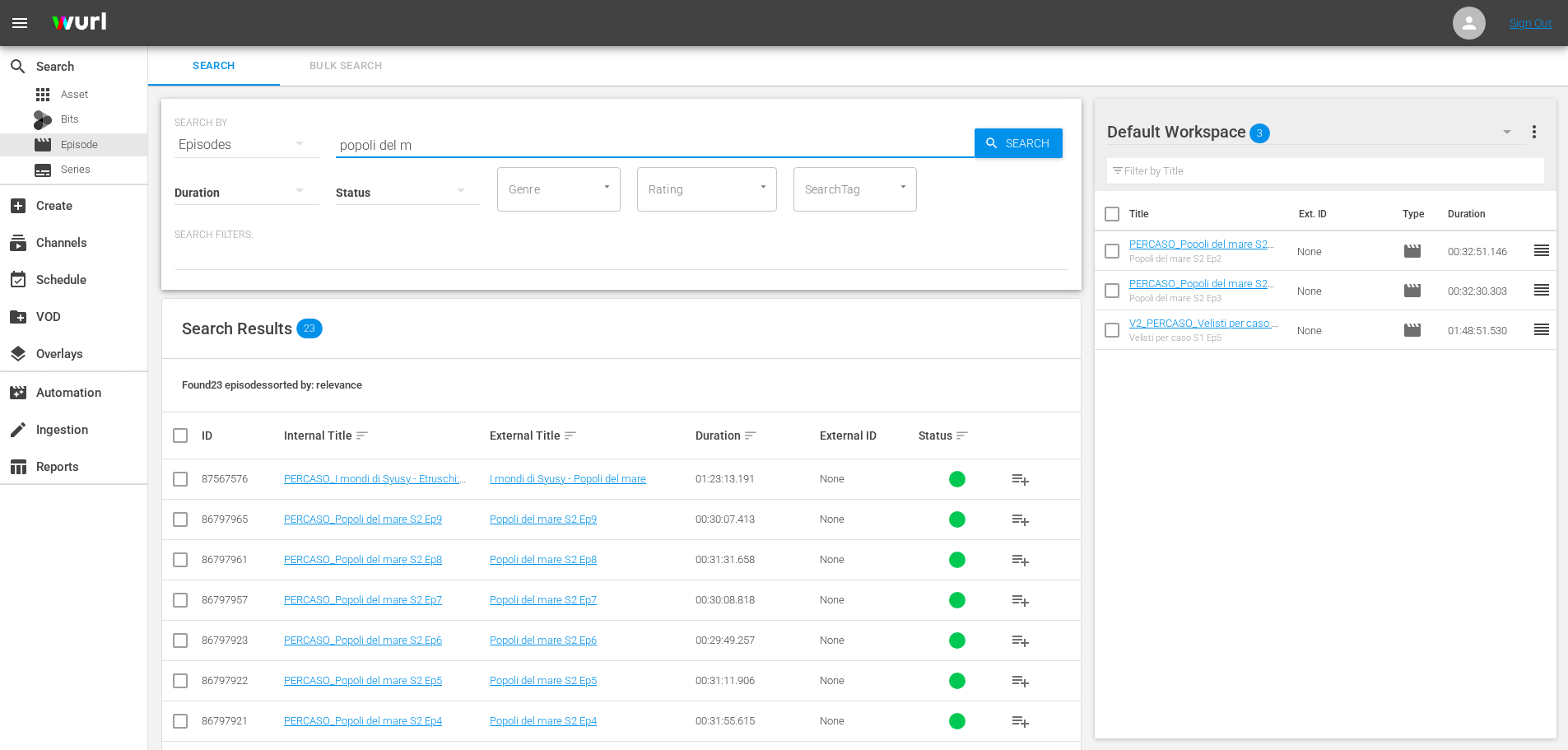
drag, startPoint x: 414, startPoint y: 143, endPoint x: 332, endPoint y: 147, distance: 82.1
click at [332, 147] on div "SEARCH BY Search By Episodes Search ID, Title, Description, Keywords, or Catego…" at bounding box center [621, 135] width 894 height 59
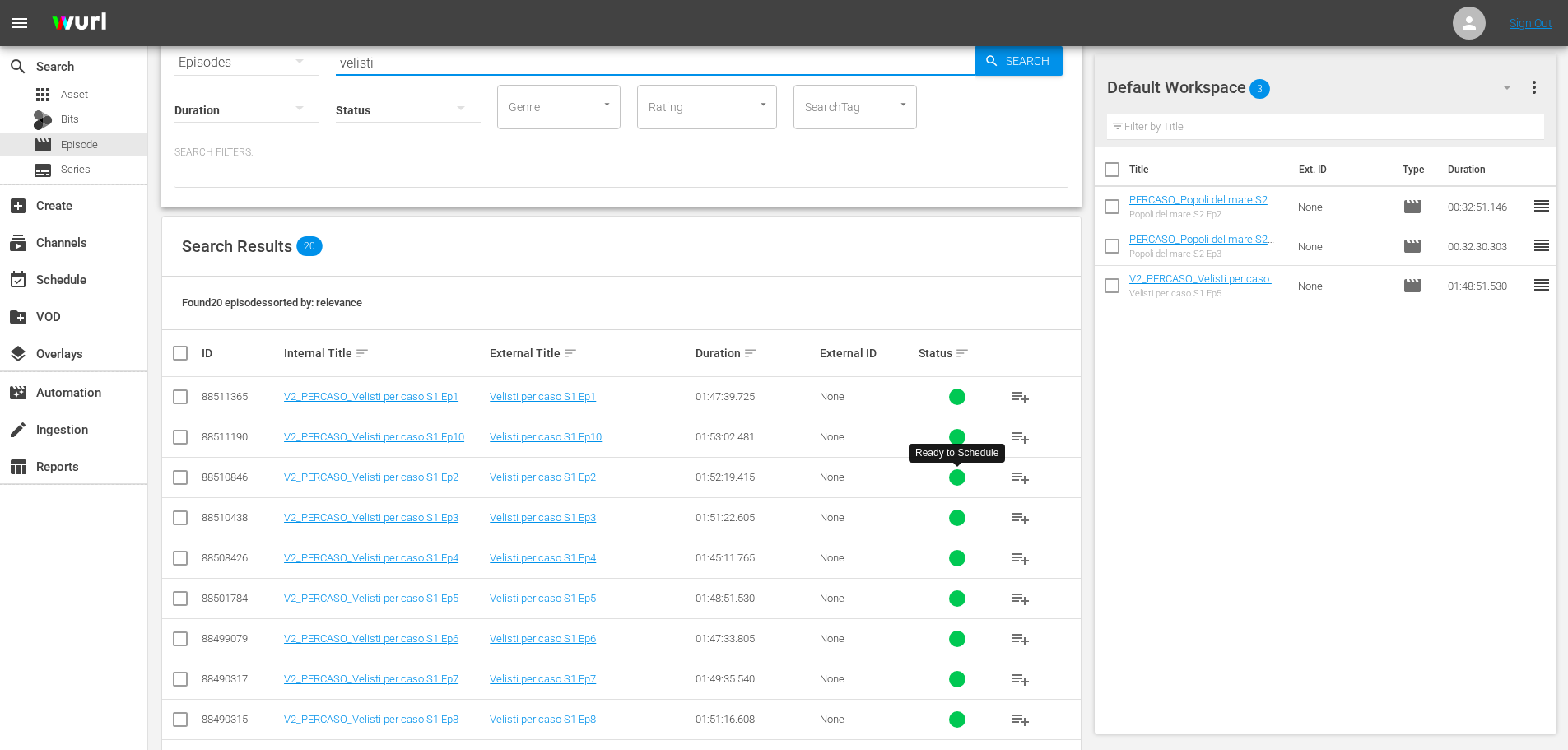
scroll to position [164, 0]
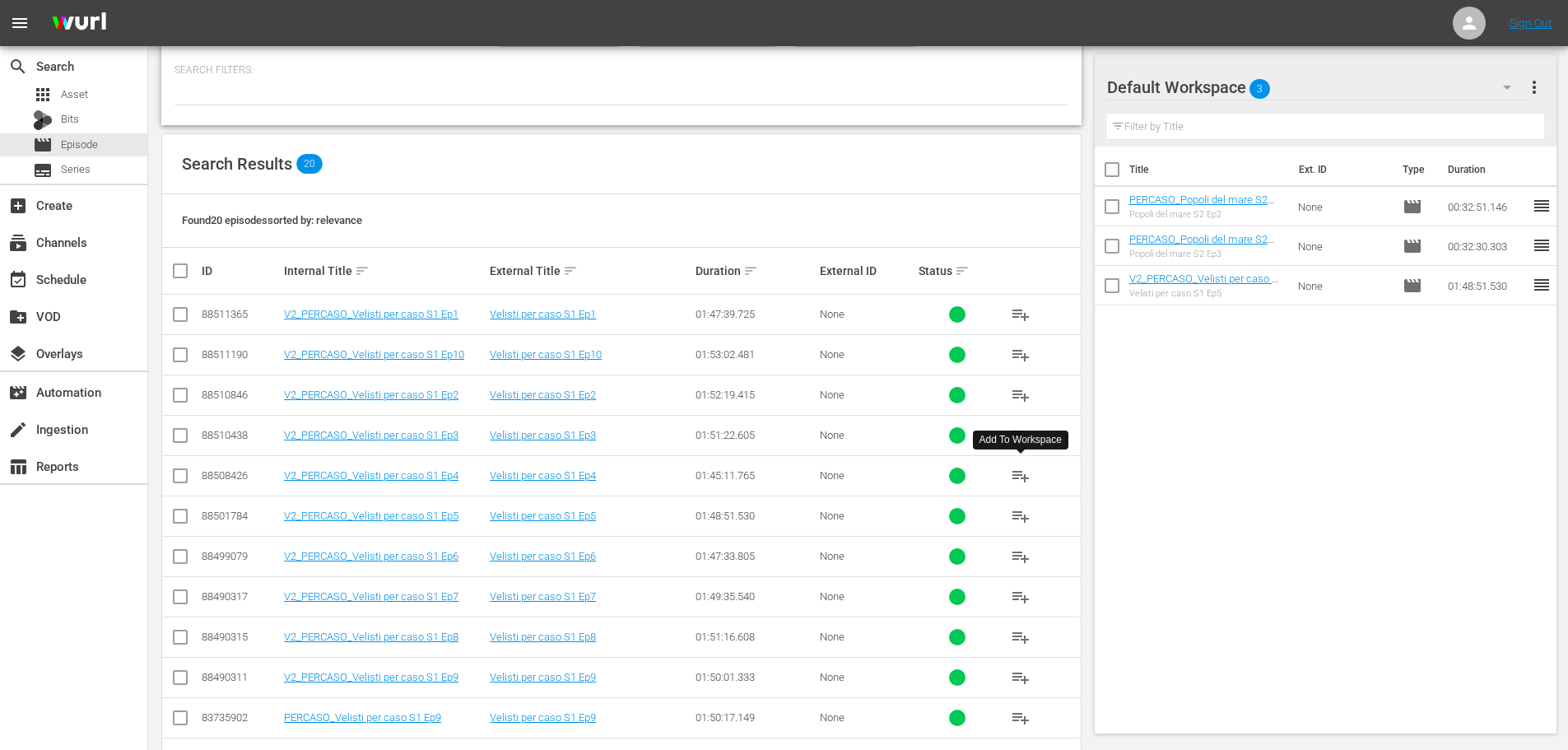
click at [1019, 474] on span "playlist_add" at bounding box center [1020, 475] width 19 height 19
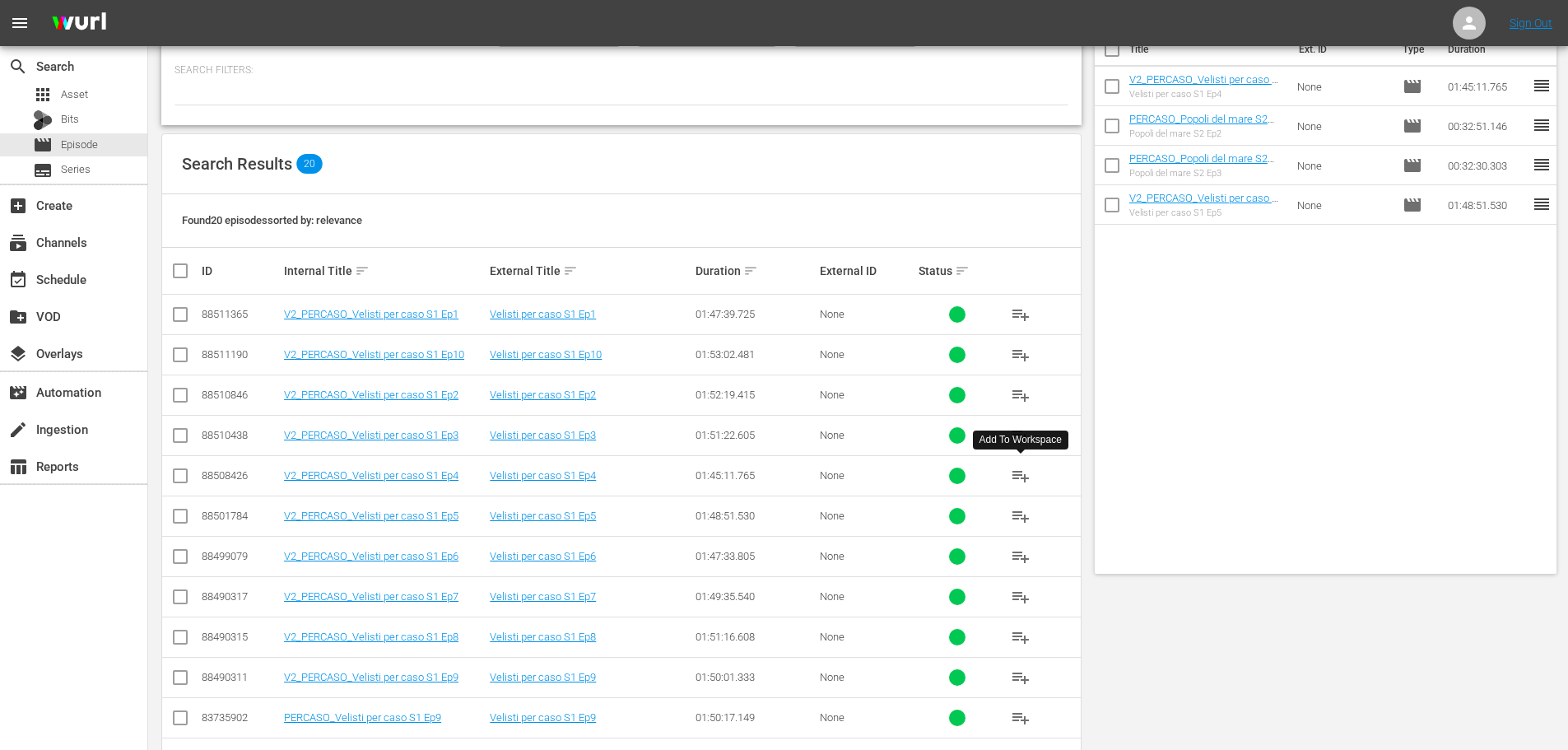
scroll to position [0, 0]
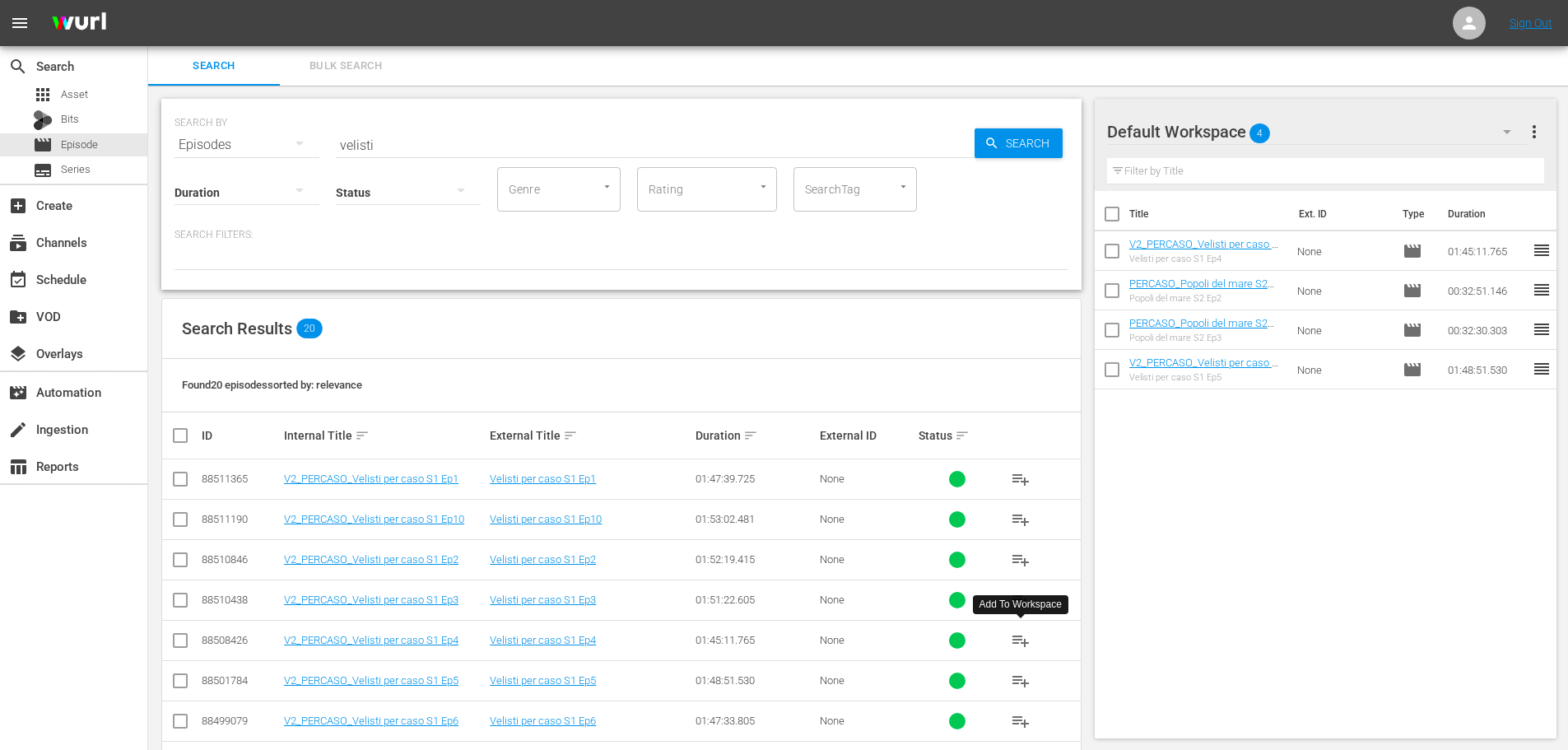
drag, startPoint x: 404, startPoint y: 121, endPoint x: 354, endPoint y: 143, distance: 54.6
click at [354, 143] on div "SEARCH BY Search By Episodes Search ID, Title, Description, Keywords, or Catego…" at bounding box center [621, 135] width 894 height 59
drag, startPoint x: 398, startPoint y: 146, endPoint x: 318, endPoint y: 163, distance: 81.8
click at [318, 163] on div "SEARCH BY Search By Episodes Search ID, Title, Description, Keywords, or Catego…" at bounding box center [621, 194] width 920 height 191
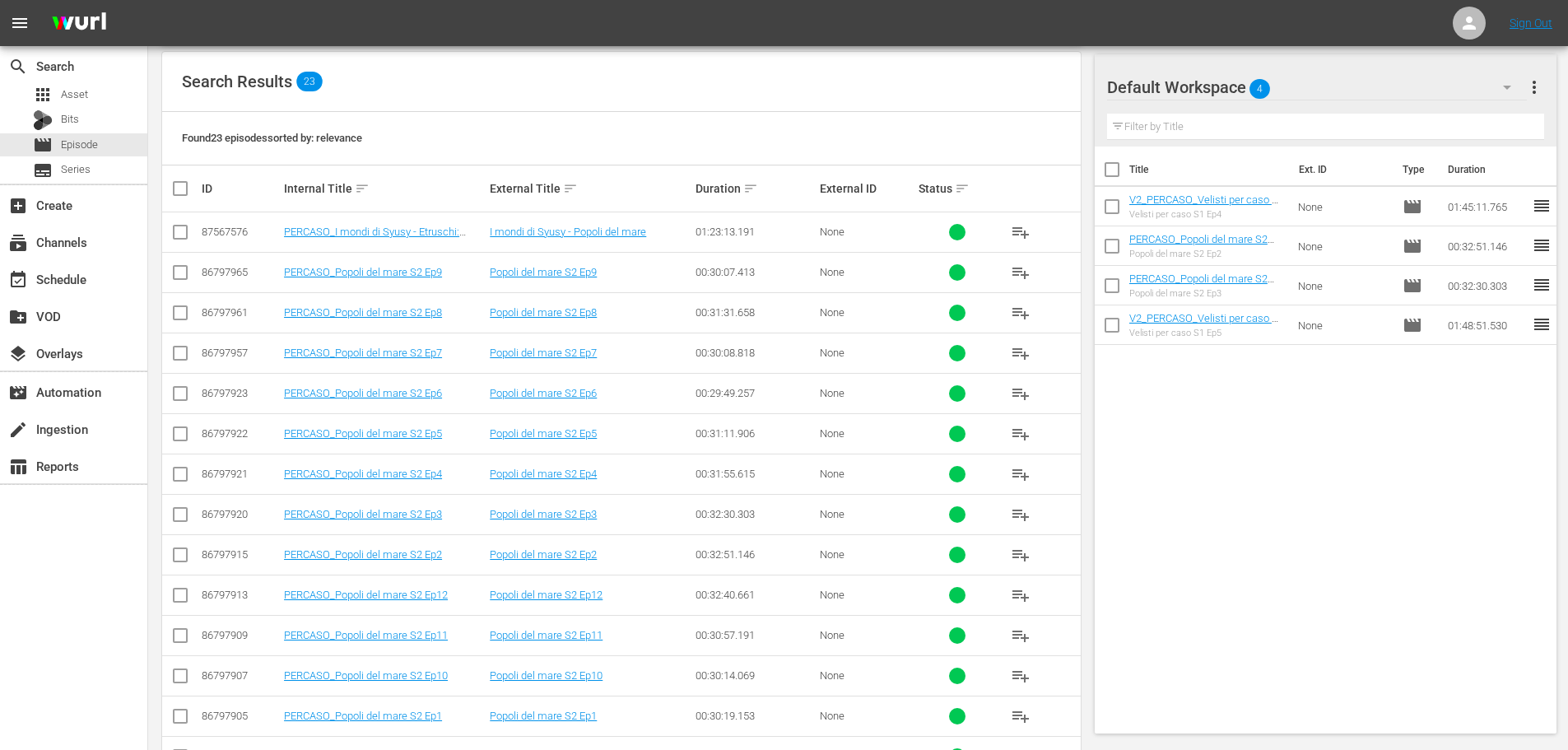
scroll to position [412, 0]
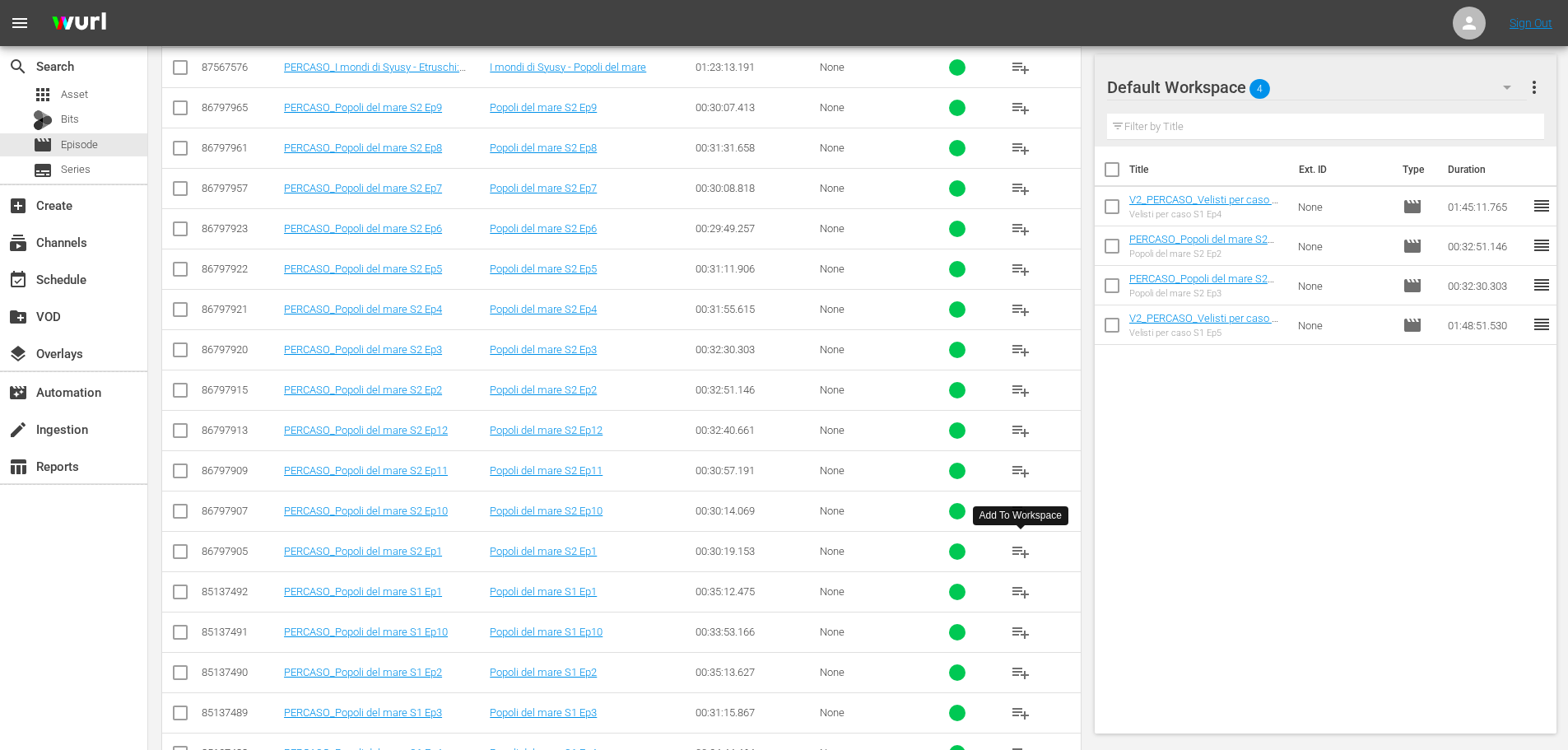
click at [1021, 552] on span "playlist_add" at bounding box center [1020, 551] width 19 height 19
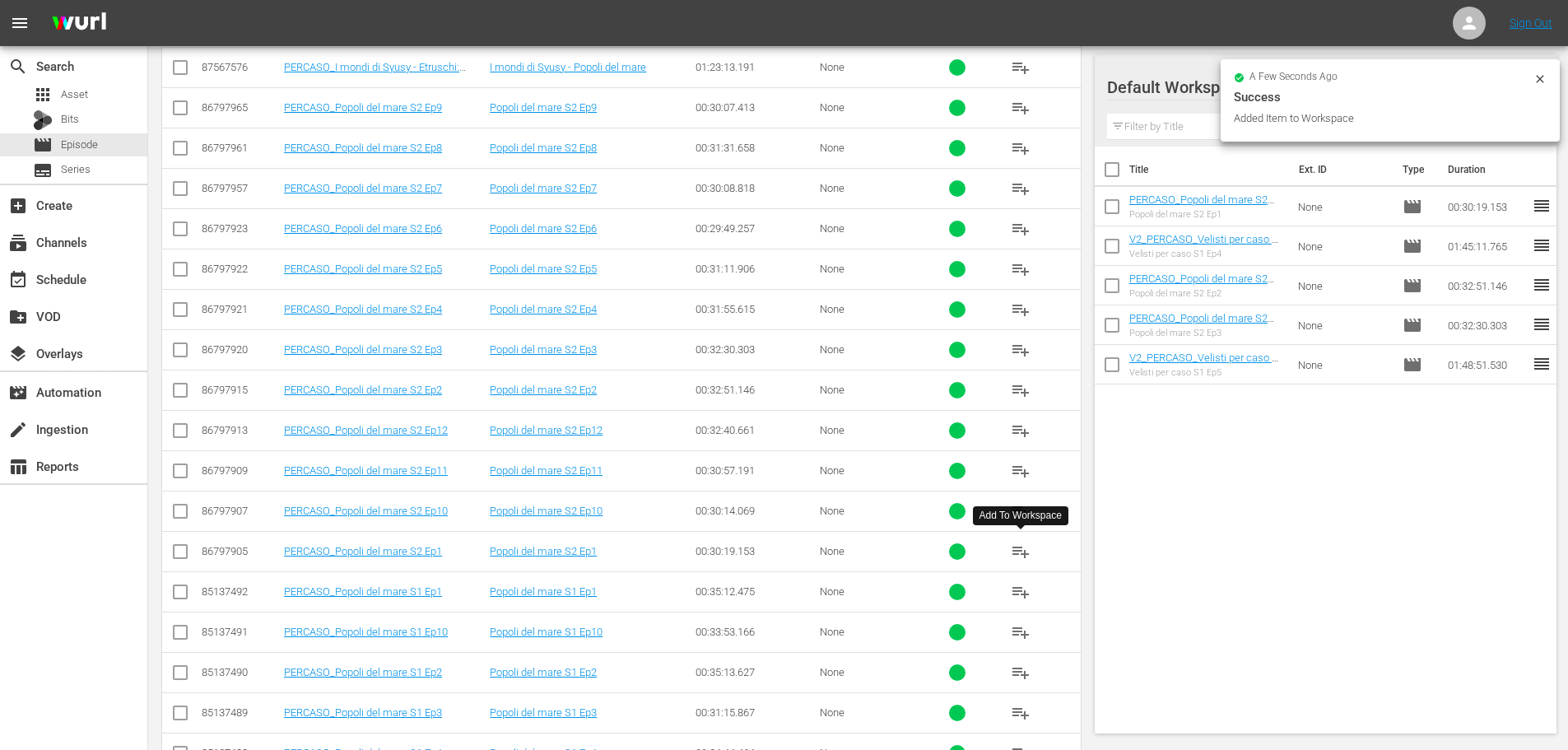
scroll to position [494, 0]
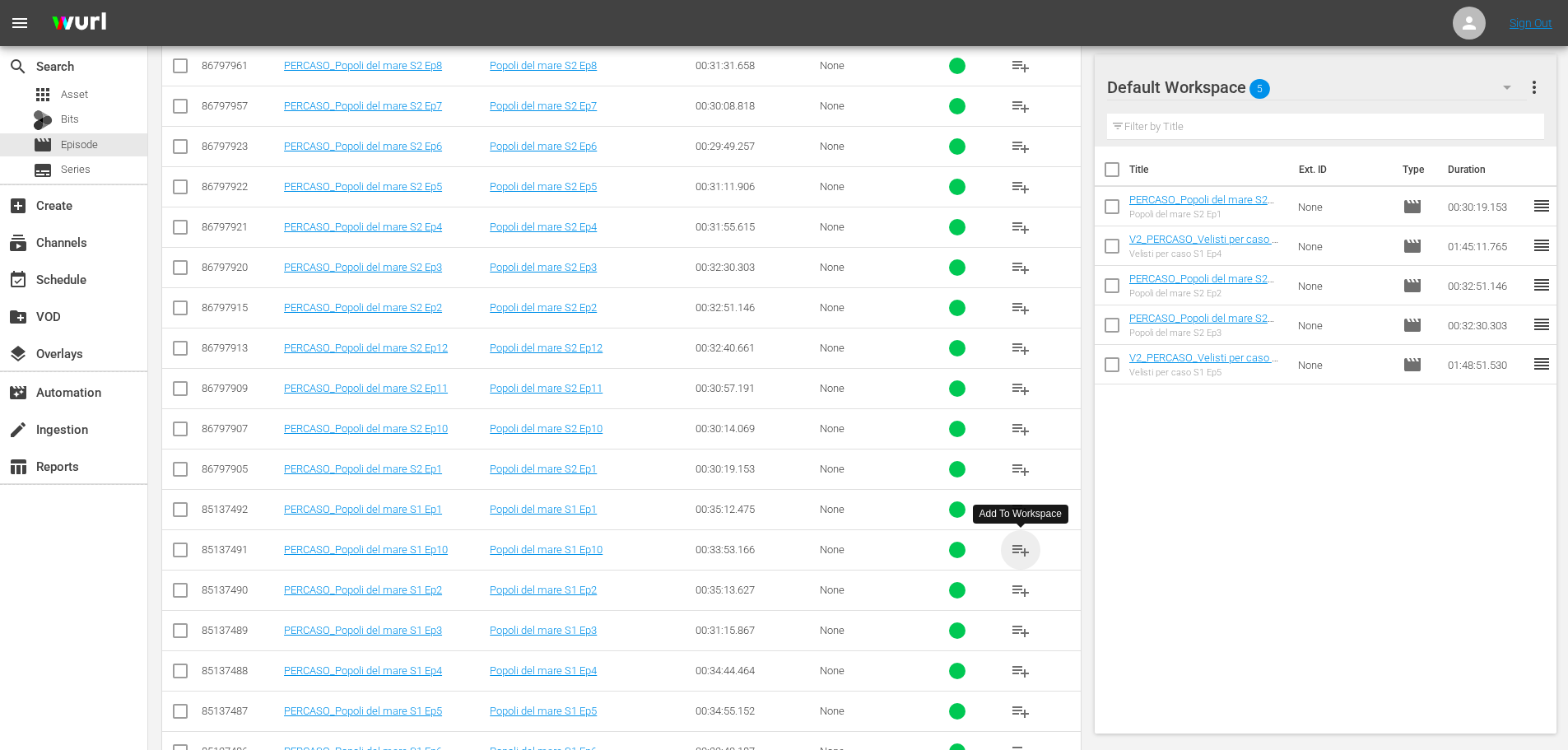
click at [1021, 549] on span "playlist_add" at bounding box center [1020, 549] width 19 height 19
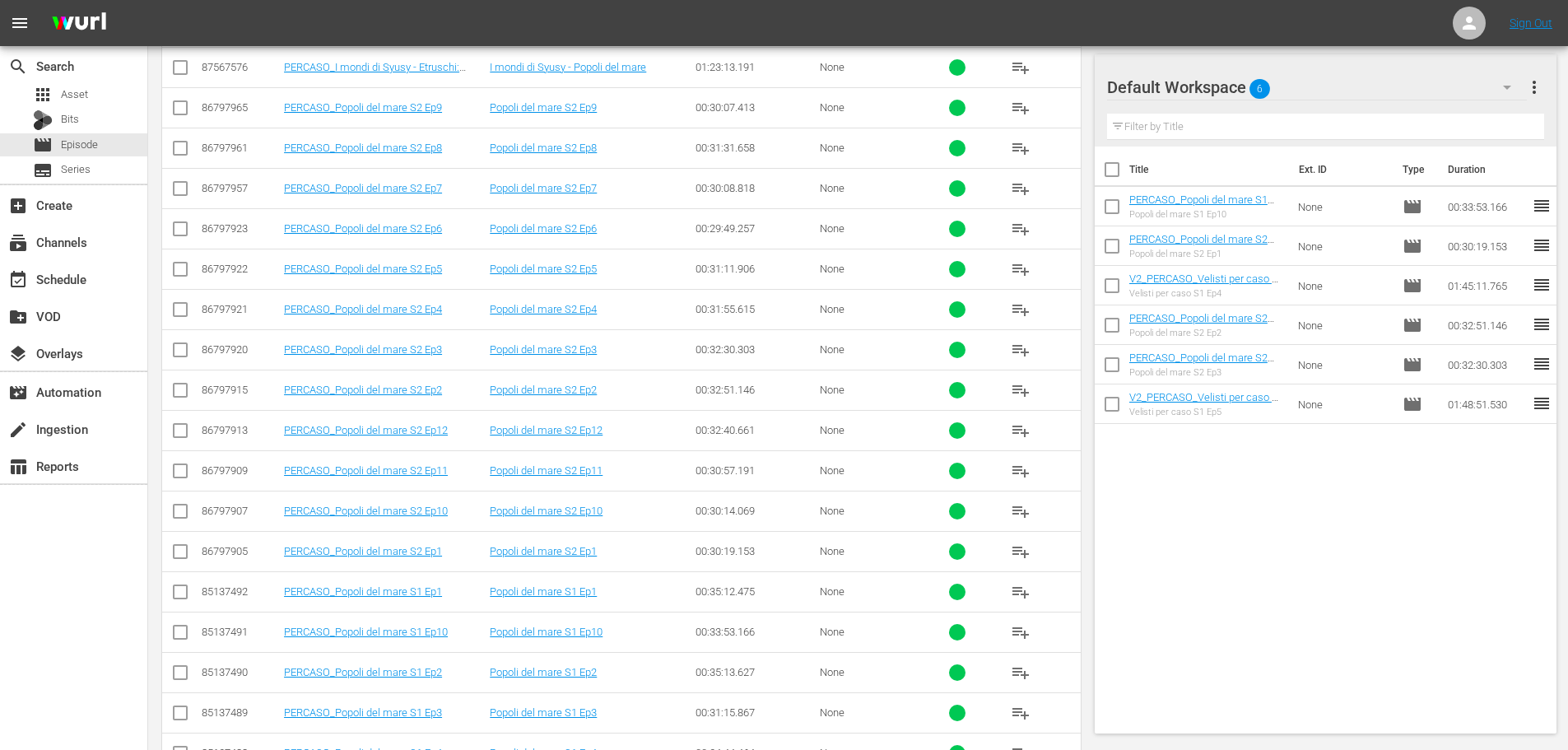
scroll to position [0, 0]
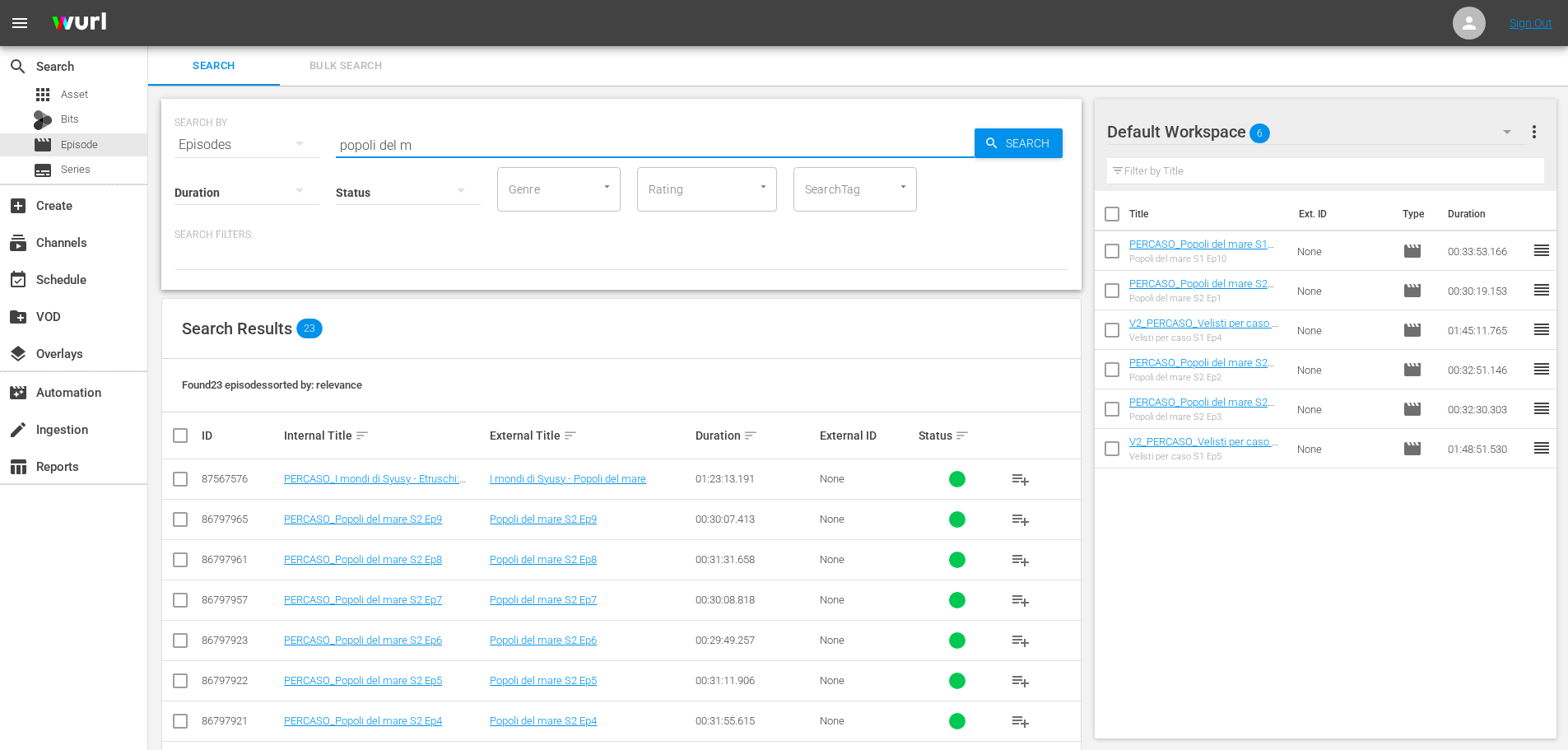
drag, startPoint x: 416, startPoint y: 141, endPoint x: 269, endPoint y: 150, distance: 147.3
click at [269, 150] on div "SEARCH BY Search By Episodes Search ID, Title, Description, Keywords, or Catego…" at bounding box center [621, 135] width 894 height 59
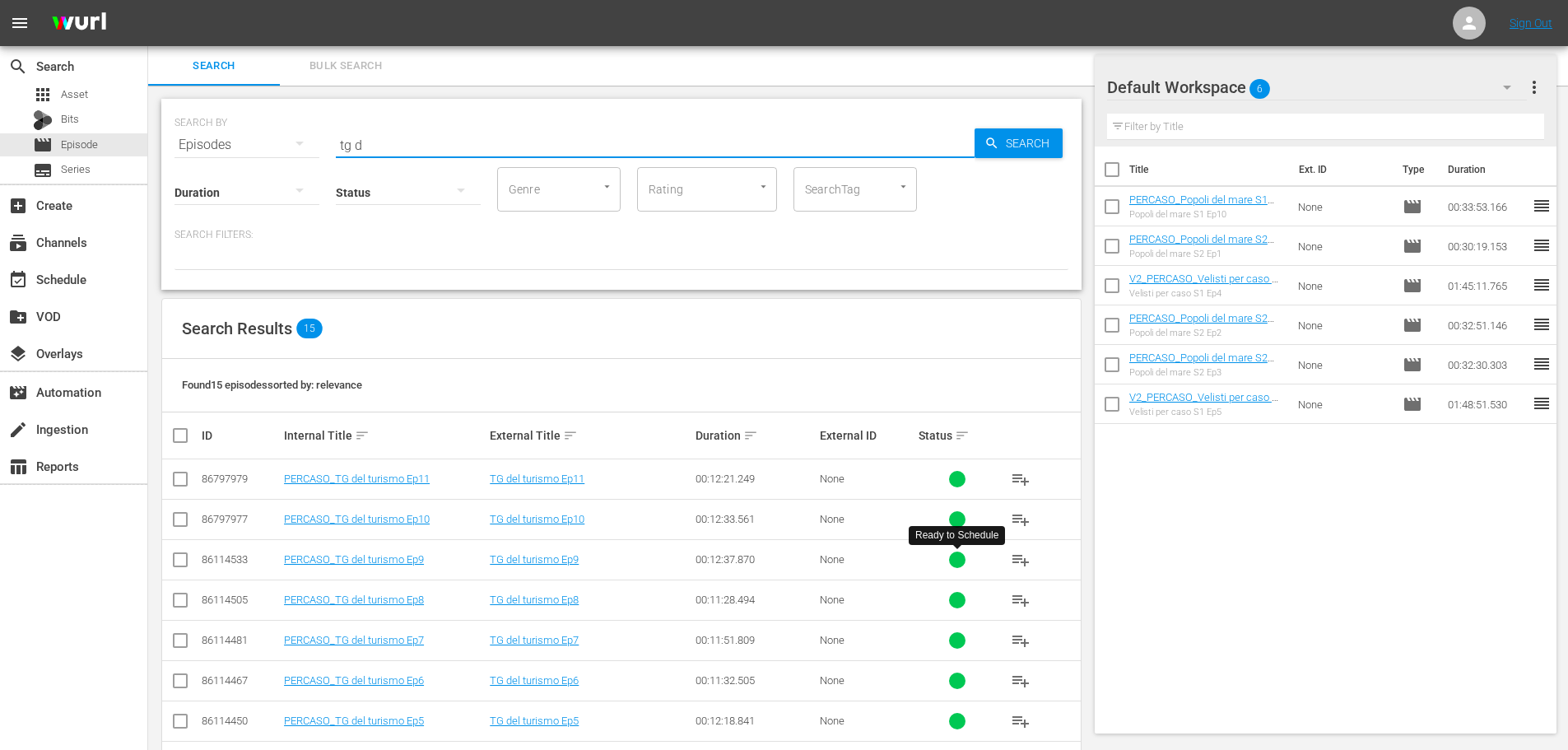
scroll to position [164, 0]
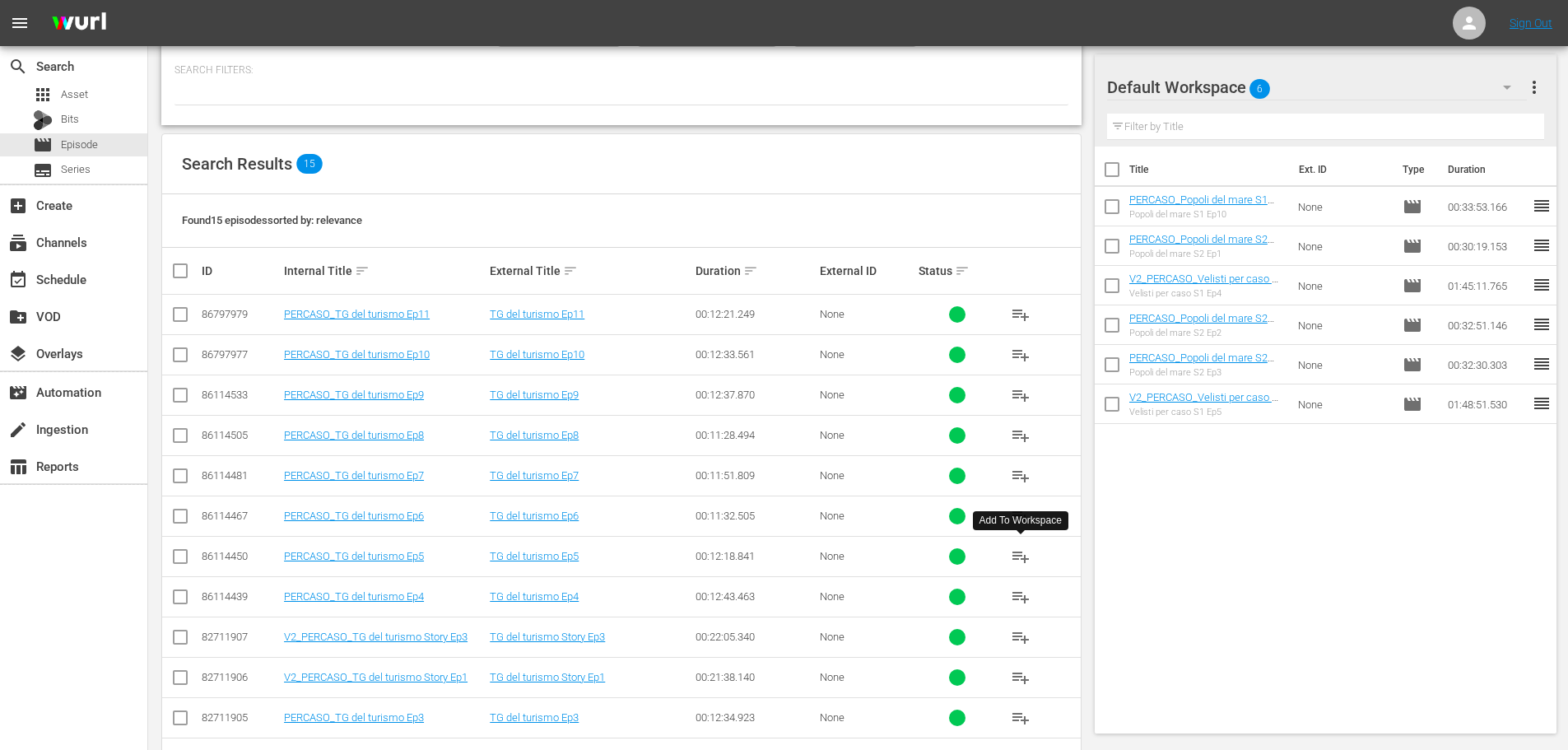
click at [1017, 555] on span "playlist_add" at bounding box center [1020, 556] width 19 height 19
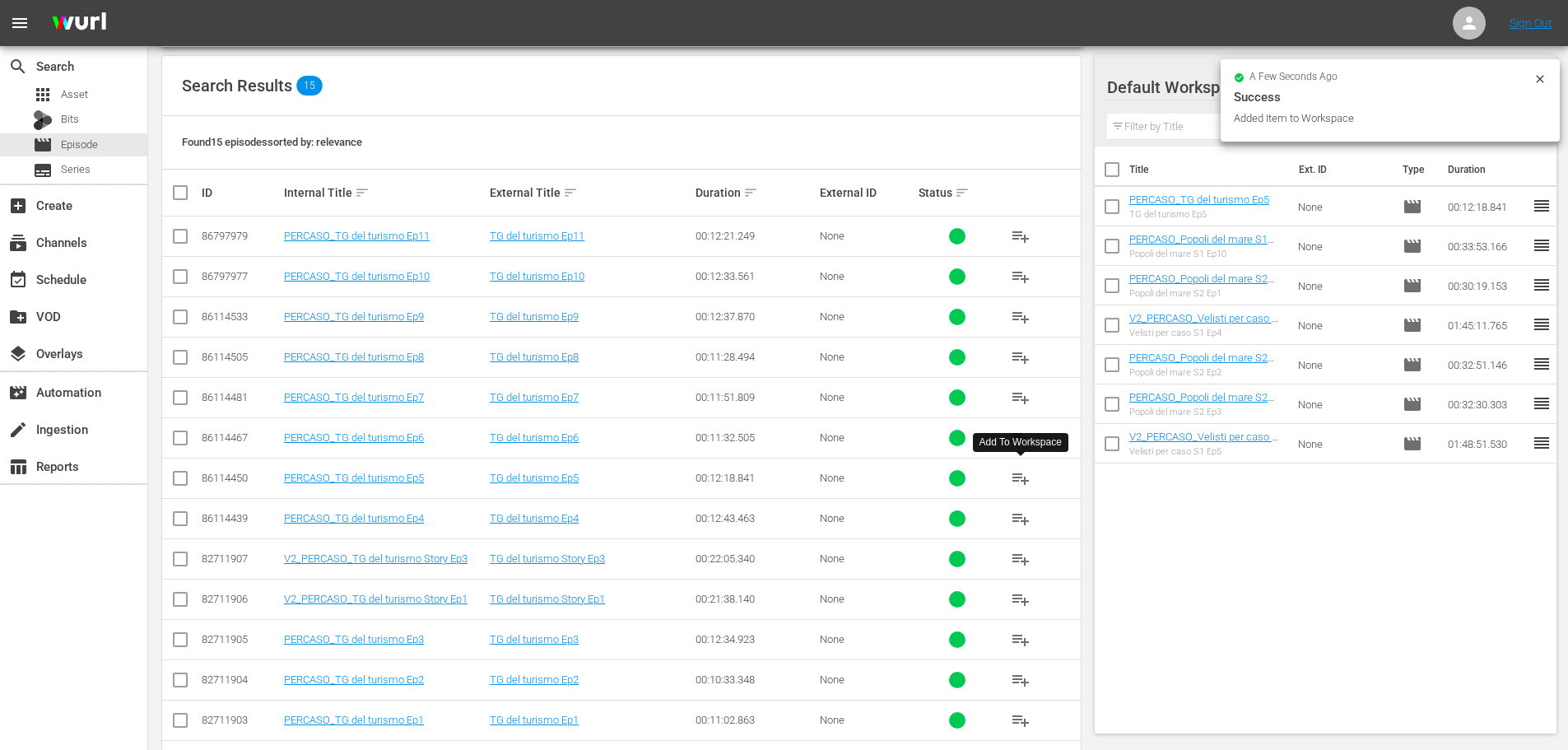
scroll to position [247, 0]
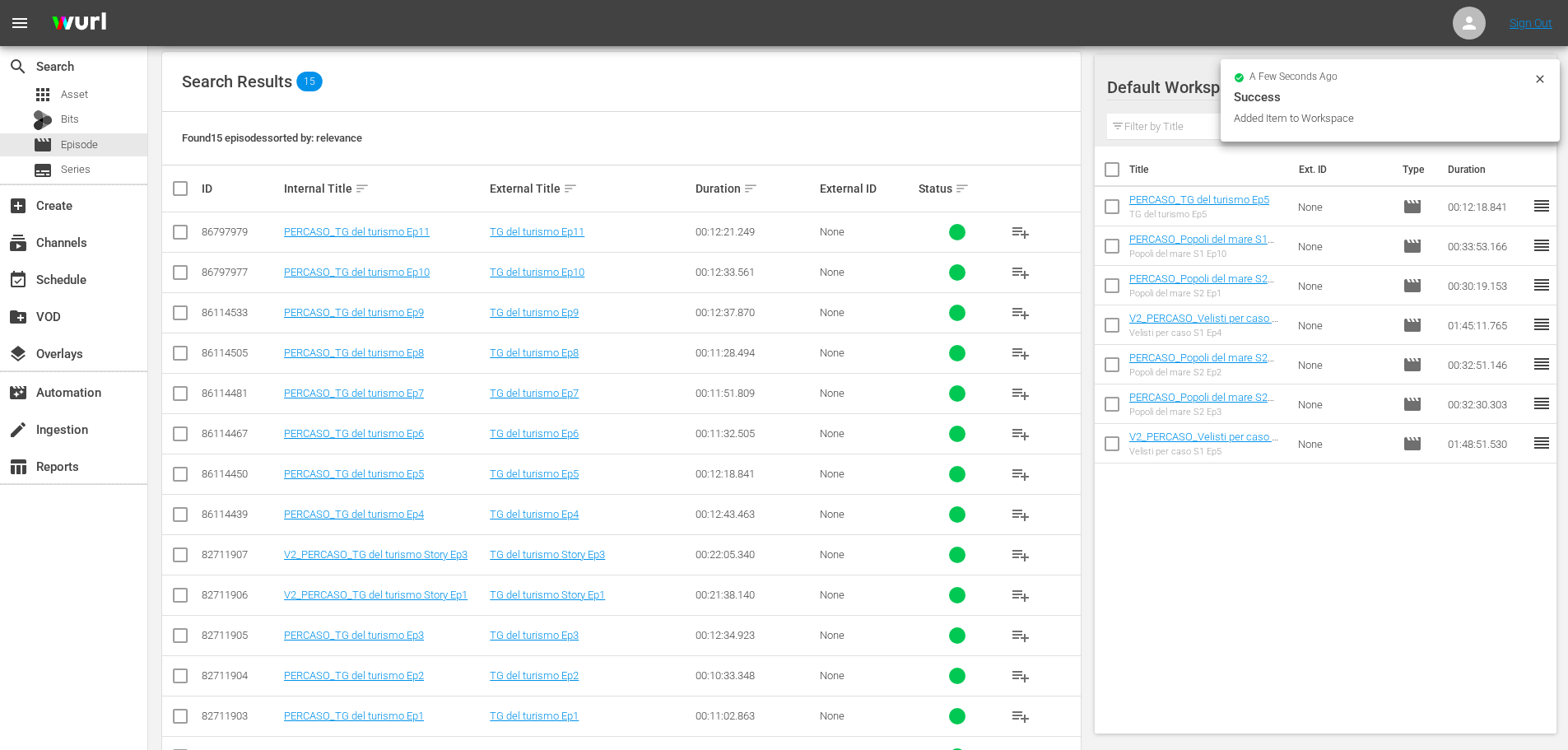
click at [1018, 679] on span "playlist_add" at bounding box center [1020, 675] width 19 height 19
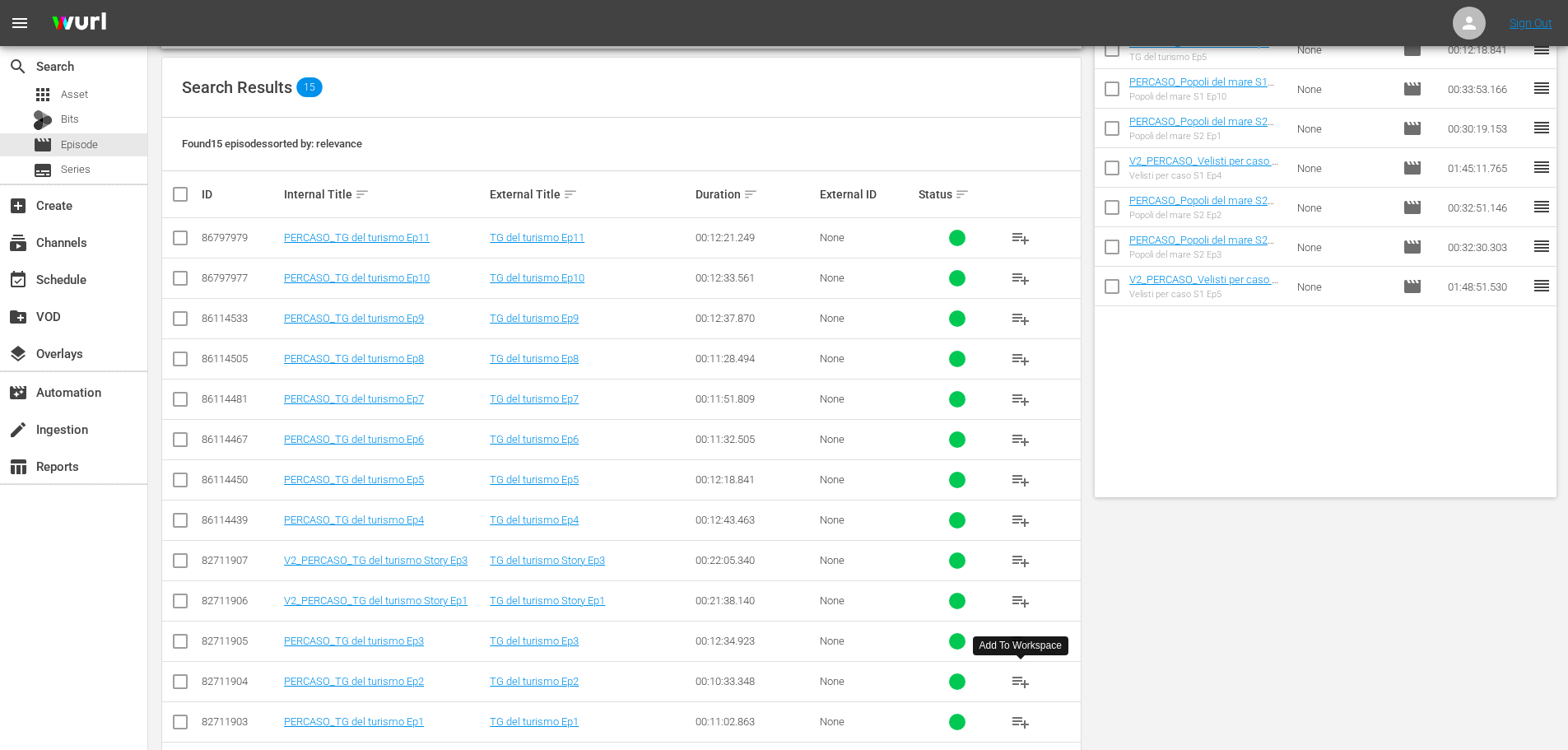
scroll to position [0, 0]
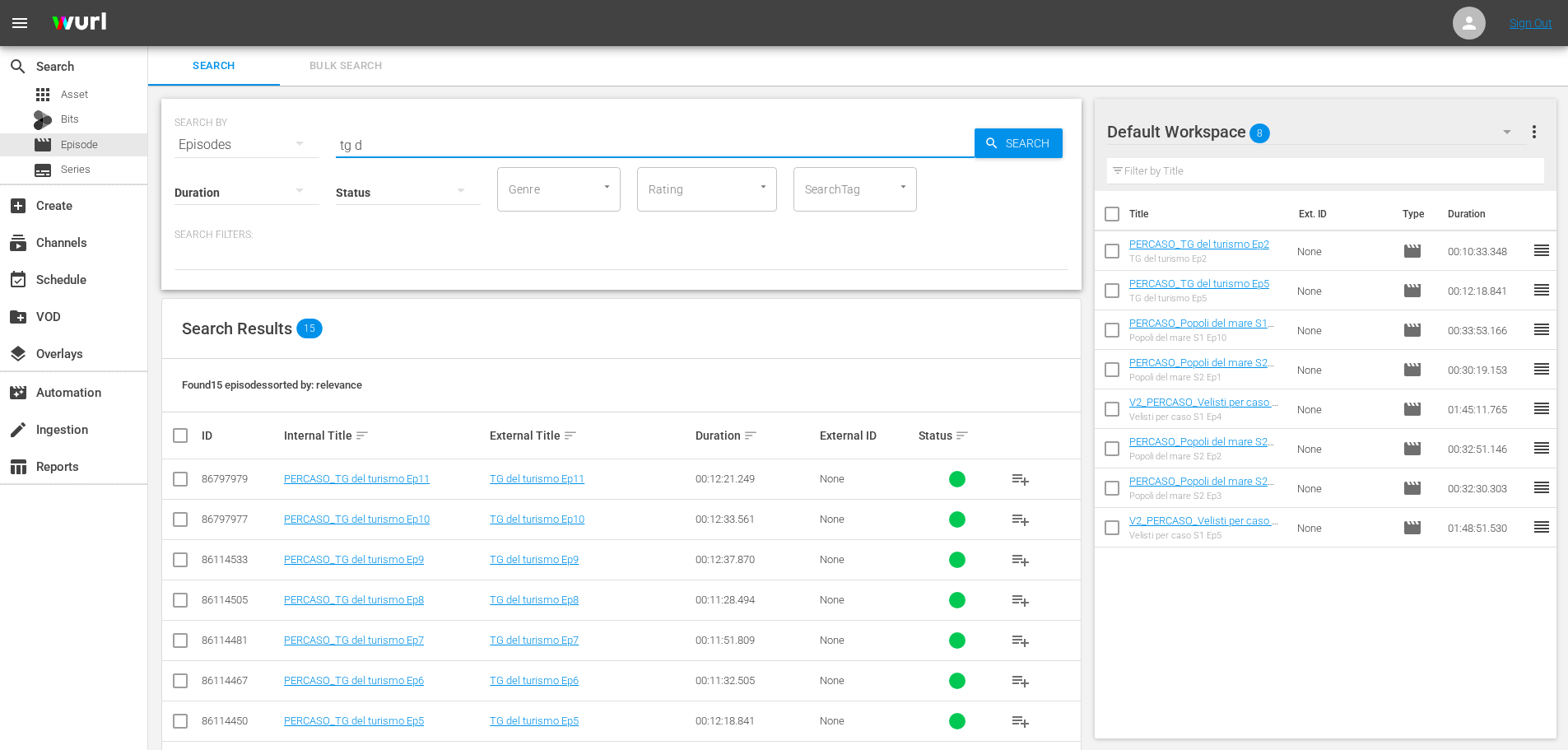
drag, startPoint x: 398, startPoint y: 142, endPoint x: 297, endPoint y: 158, distance: 102.3
click at [297, 158] on div "SEARCH BY Search By Episodes Search ID, Title, Description, Keywords, or Catego…" at bounding box center [621, 194] width 920 height 191
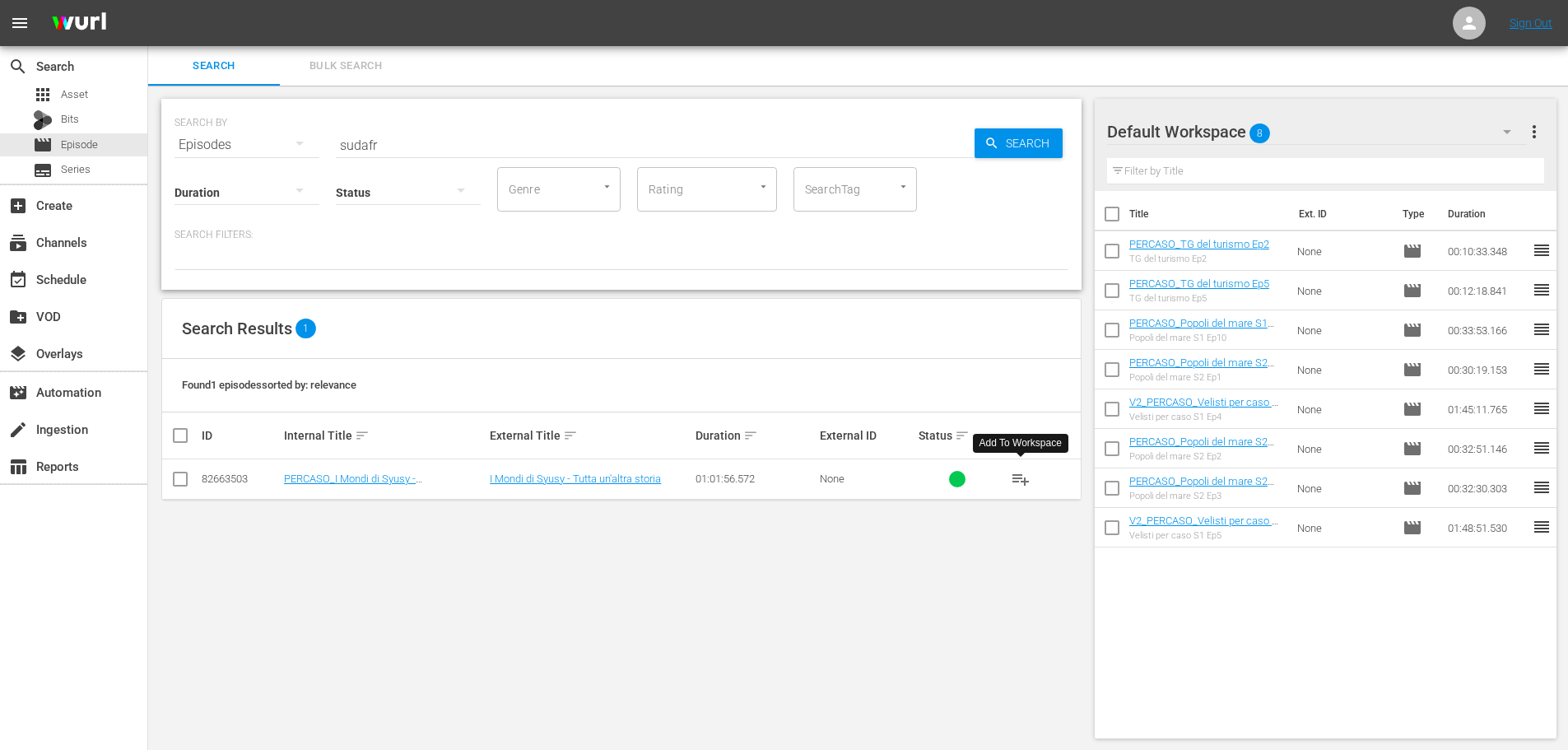
click at [1021, 489] on button "playlist_add" at bounding box center [1020, 479] width 40 height 40
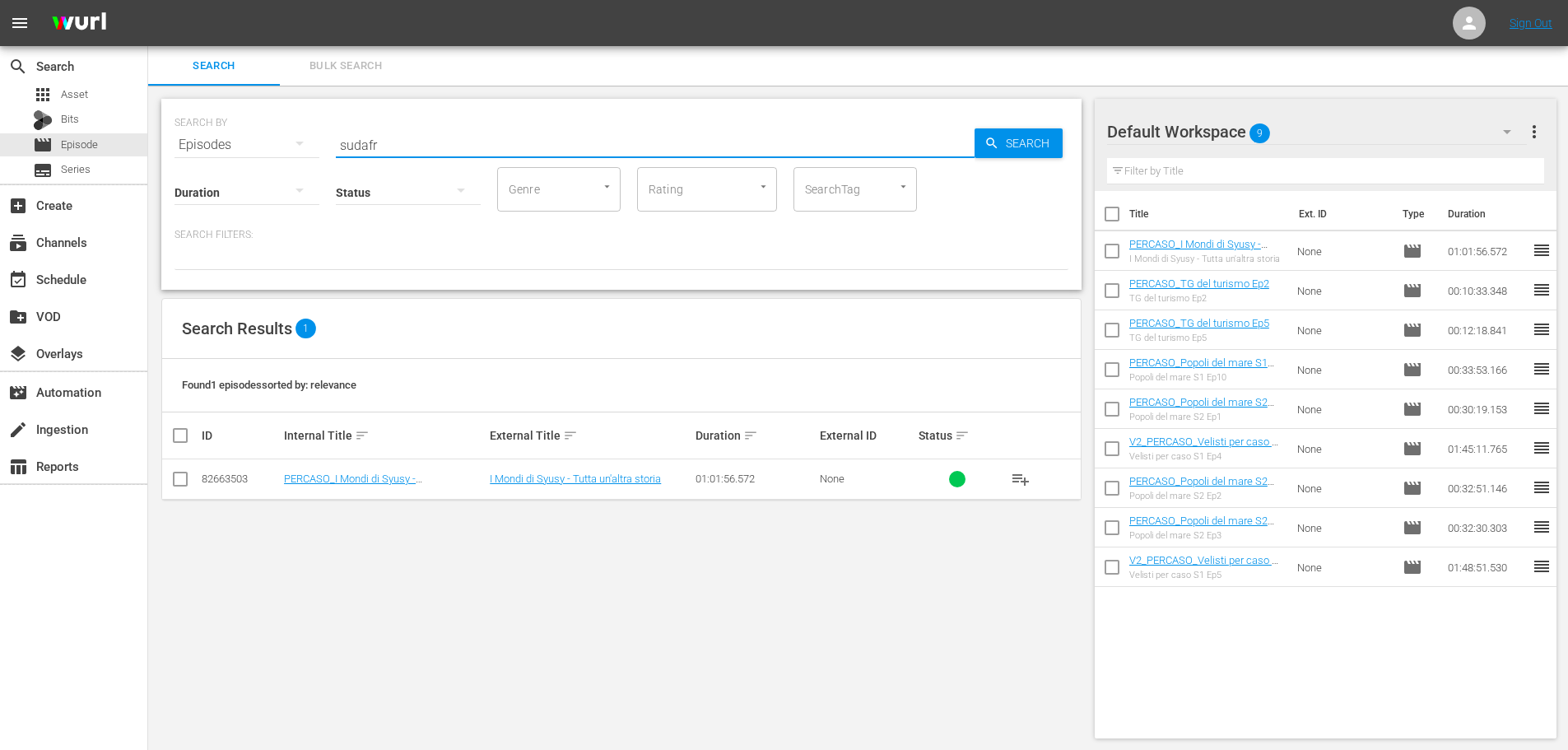
drag, startPoint x: 394, startPoint y: 147, endPoint x: 318, endPoint y: 153, distance: 76.2
click at [318, 153] on div "SEARCH BY Search By Episodes Search ID, Title, Description, Keywords, or Catego…" at bounding box center [621, 194] width 920 height 191
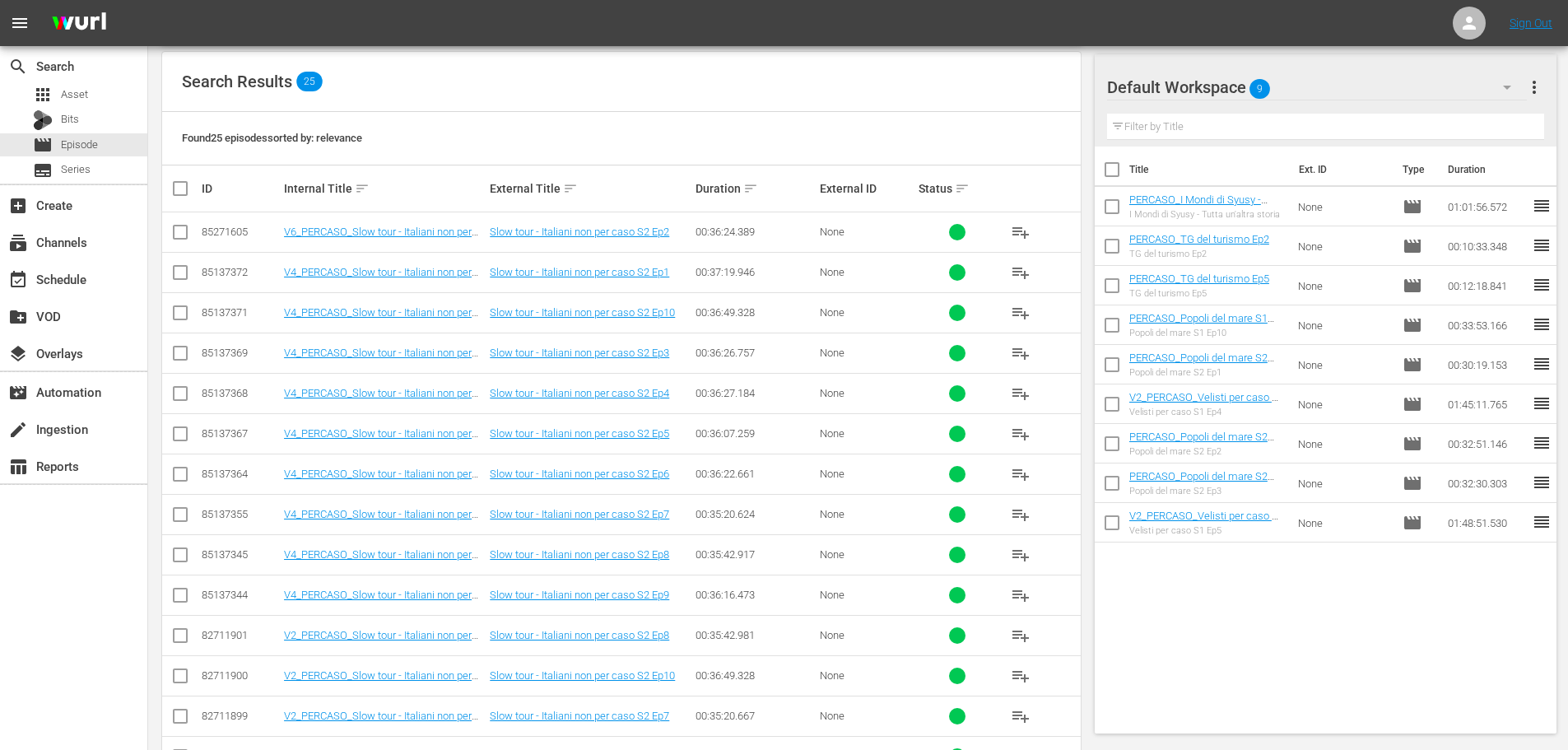
scroll to position [329, 0]
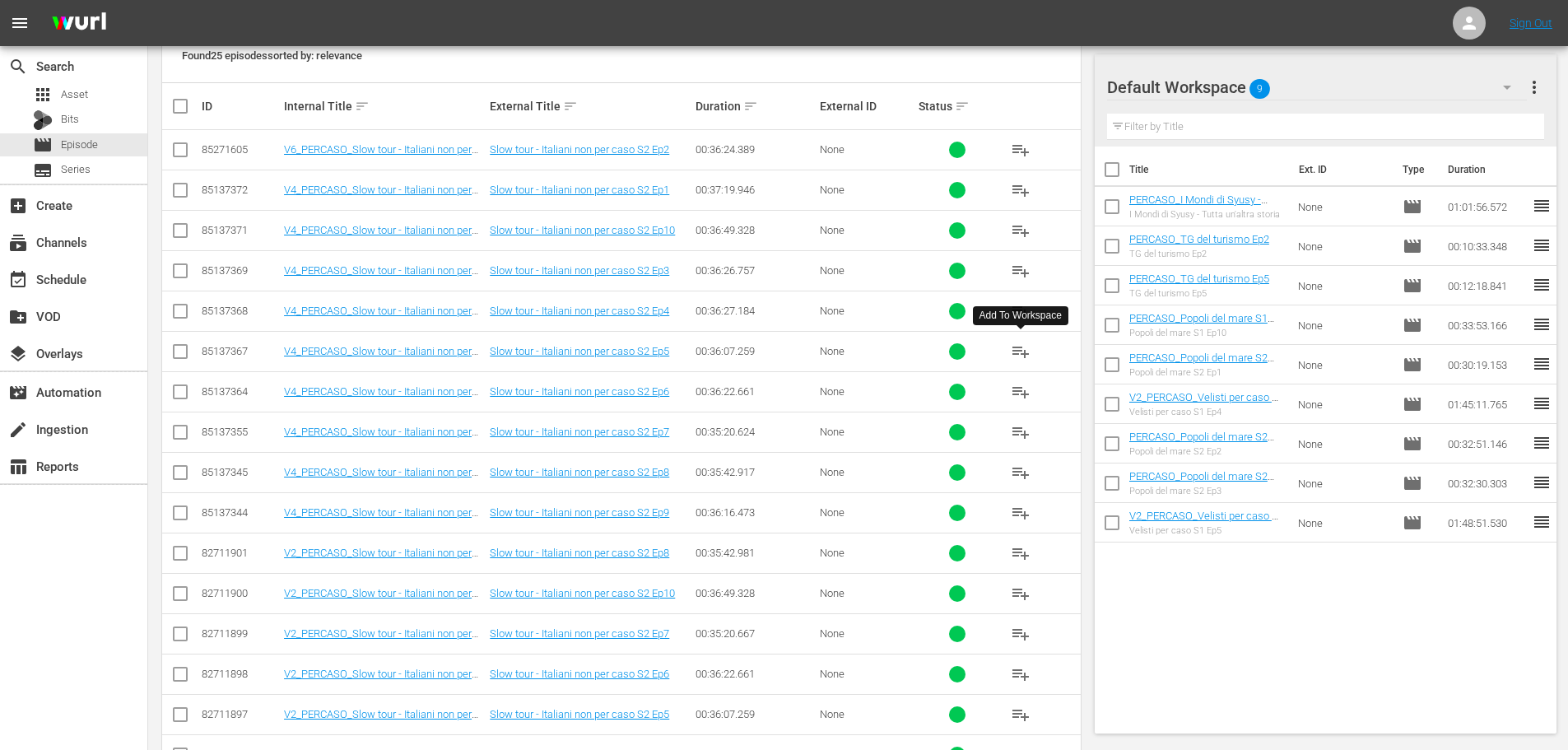
click at [1020, 356] on span "playlist_add" at bounding box center [1020, 351] width 19 height 19
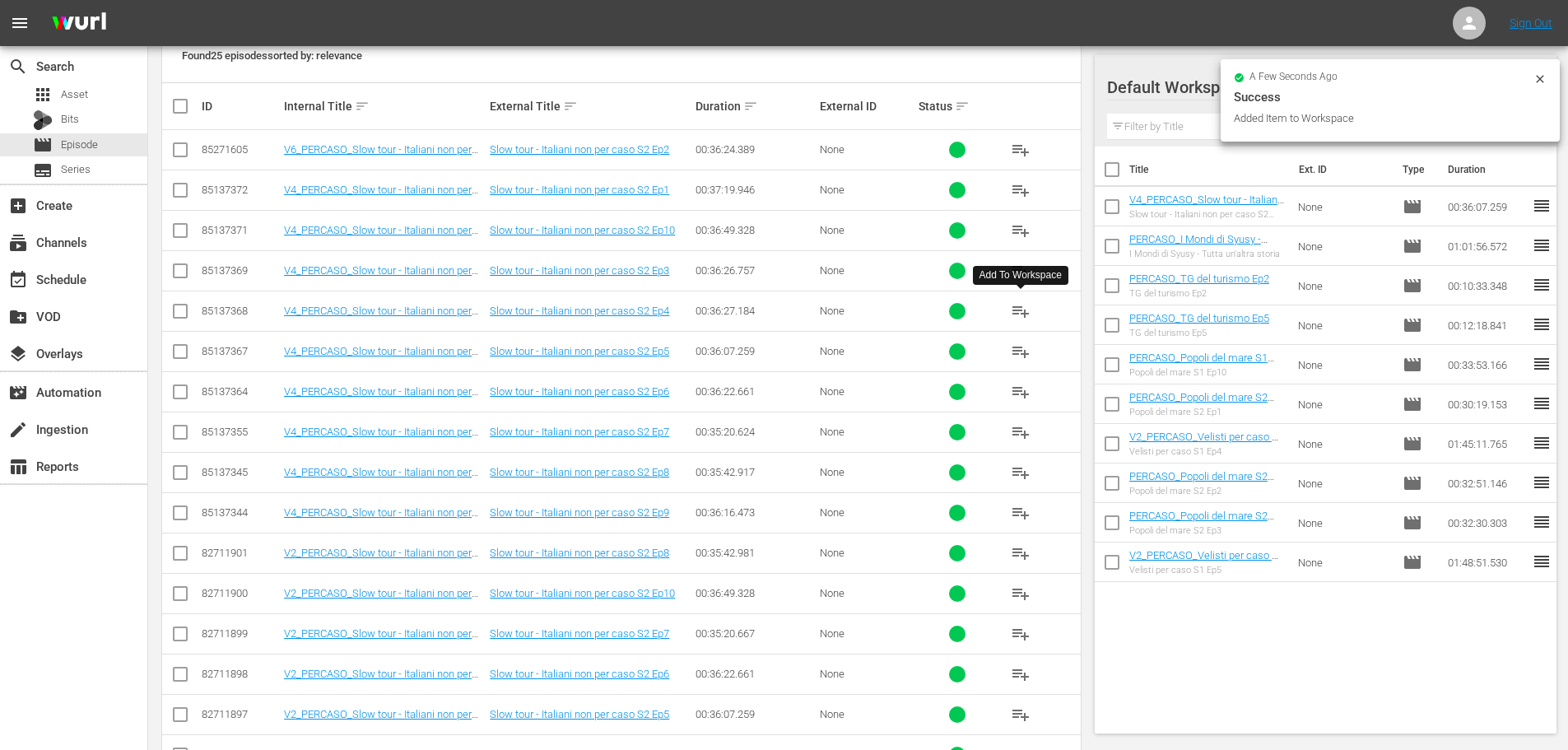
click at [1023, 307] on span "playlist_add" at bounding box center [1020, 311] width 19 height 19
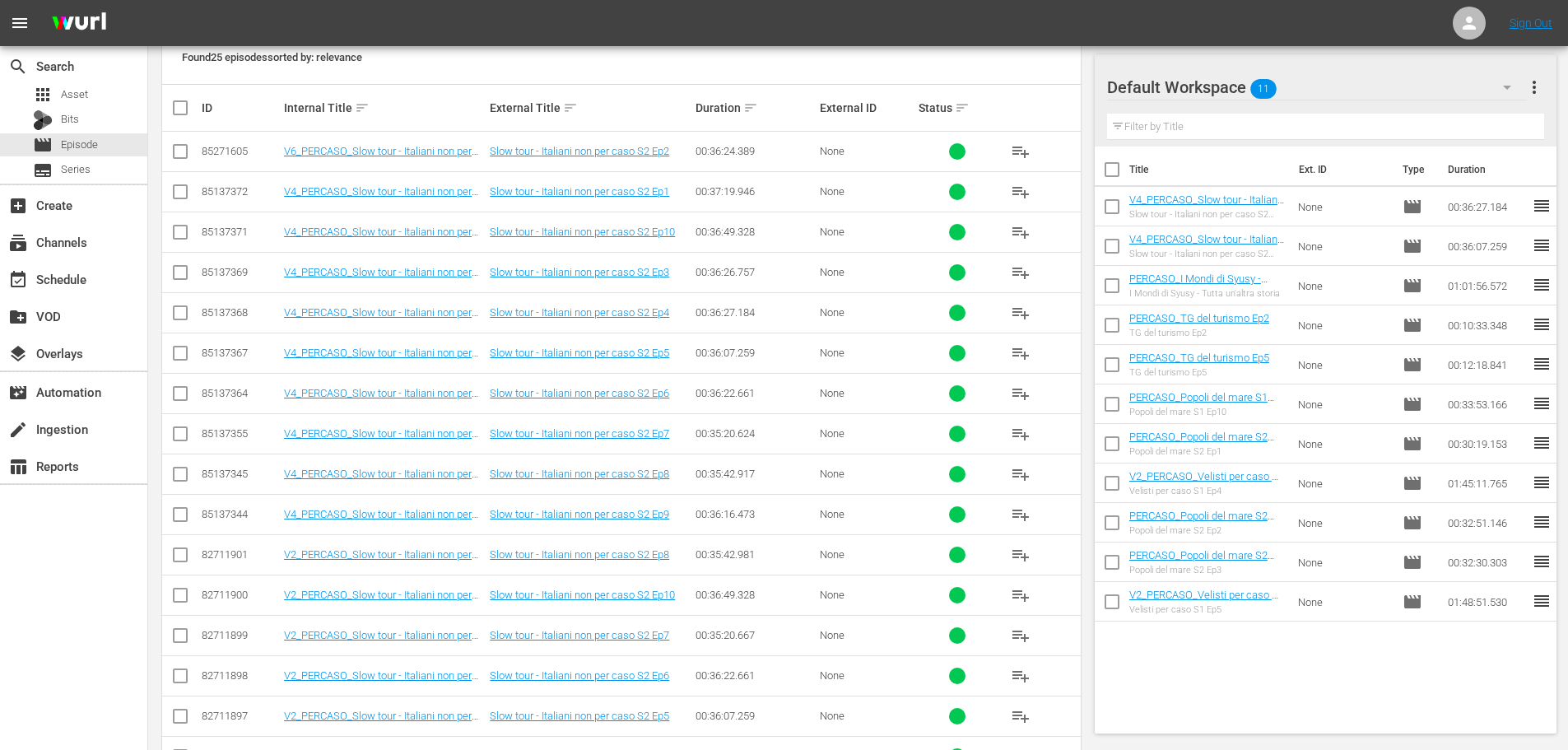
scroll to position [0, 0]
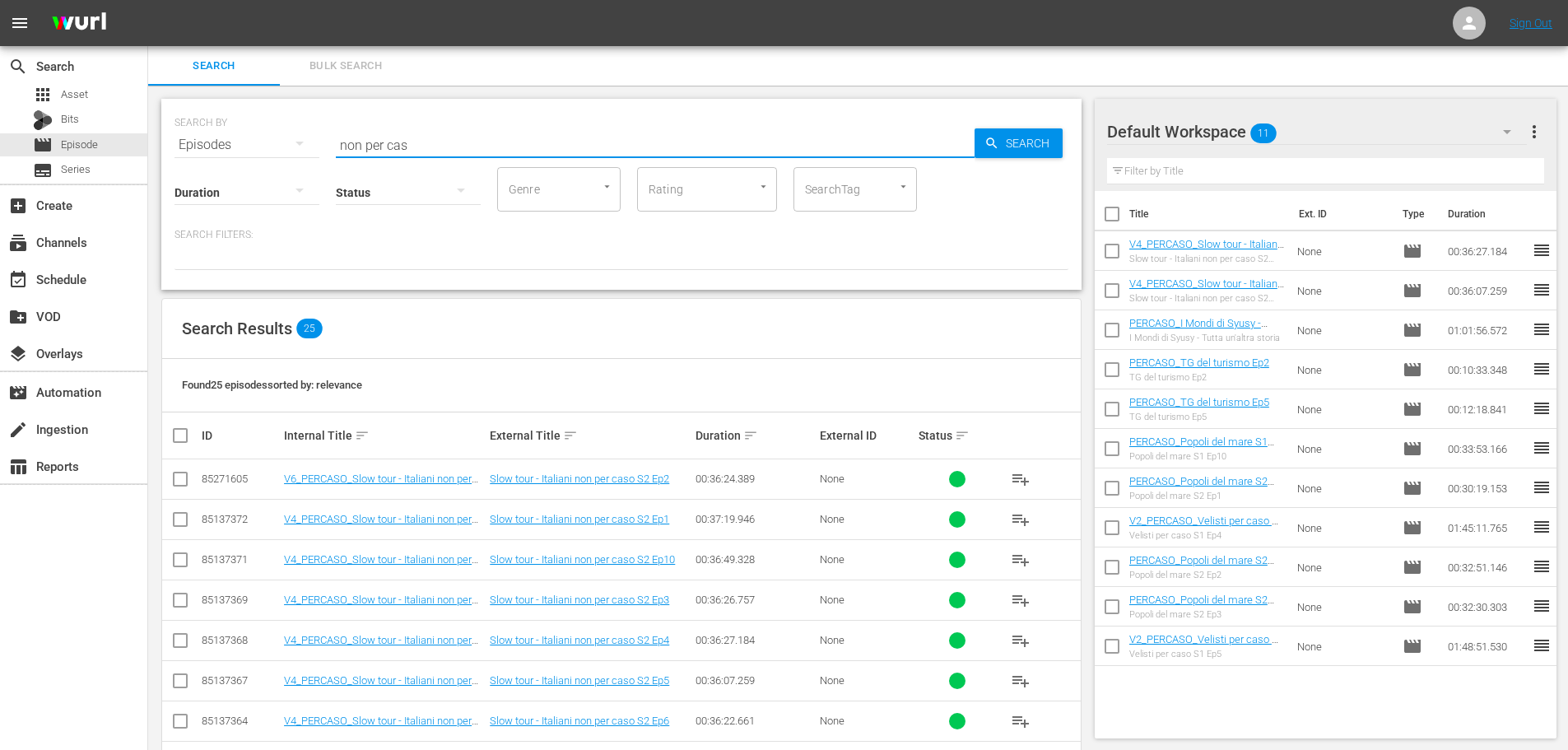
drag, startPoint x: 467, startPoint y: 146, endPoint x: 273, endPoint y: 156, distance: 194.3
click at [273, 156] on div "SEARCH BY Search By Episodes Search ID, Title, Description, Keywords, or Catego…" at bounding box center [621, 194] width 920 height 191
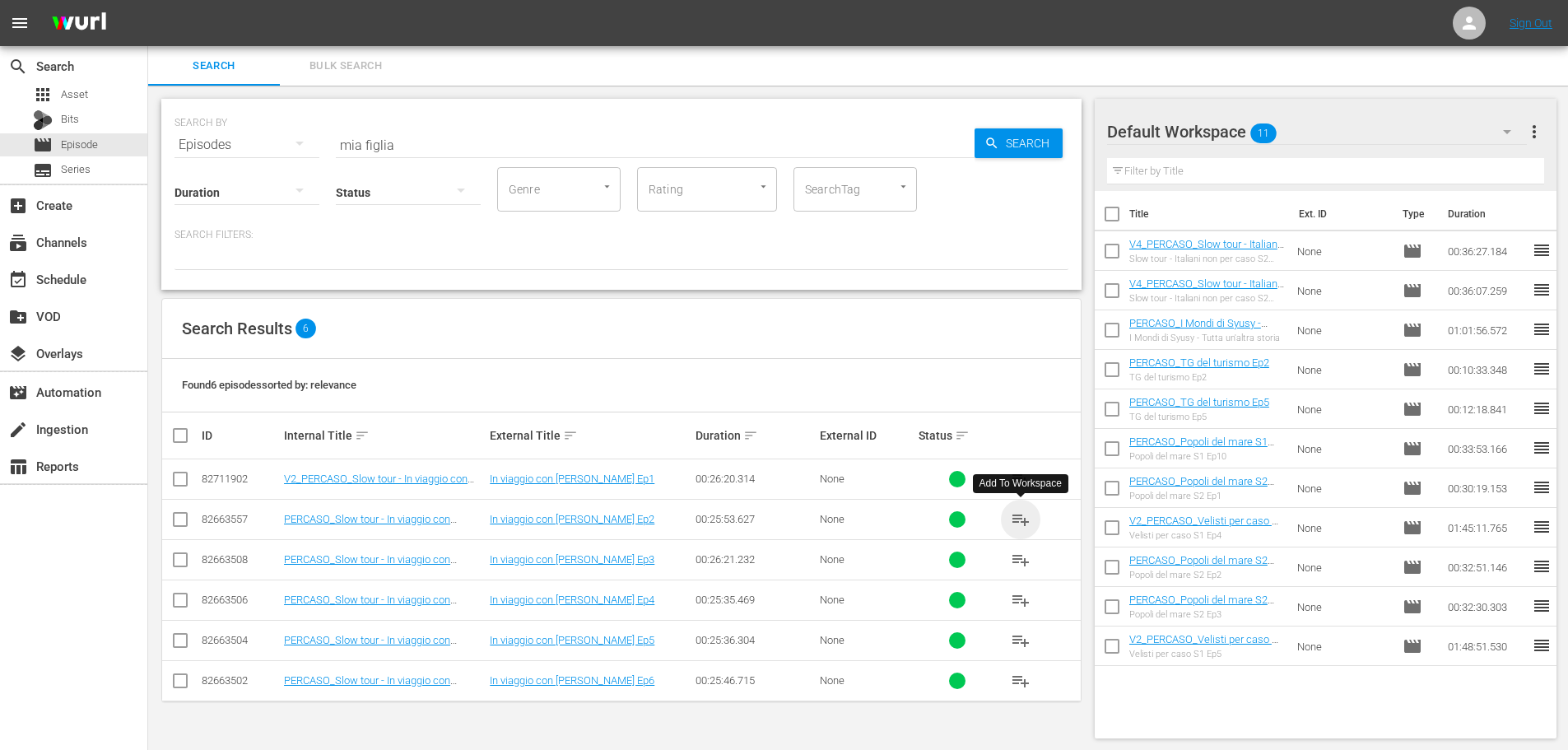
click at [1015, 522] on span "playlist_add" at bounding box center [1020, 519] width 19 height 19
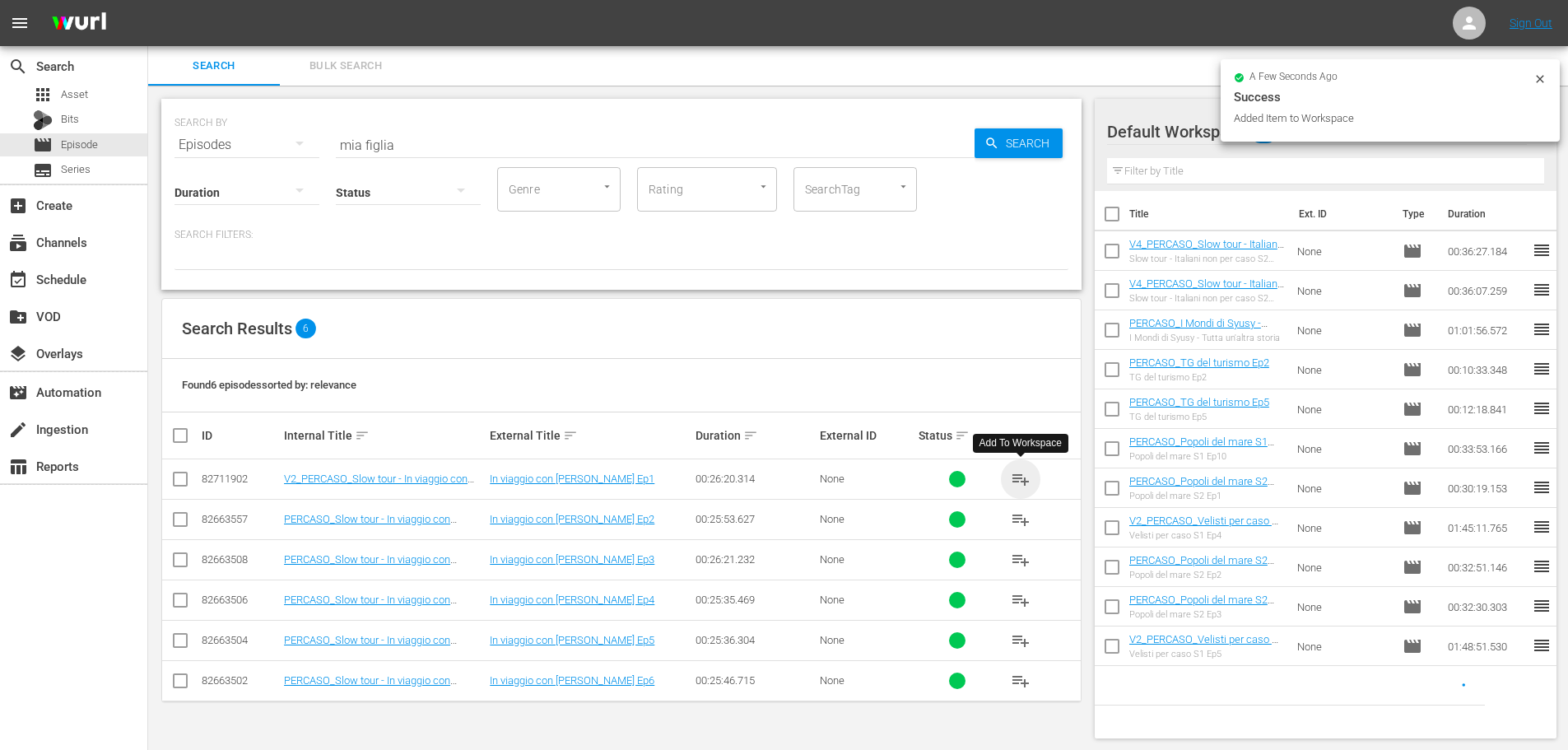
click at [1021, 484] on span "playlist_add" at bounding box center [1020, 479] width 19 height 19
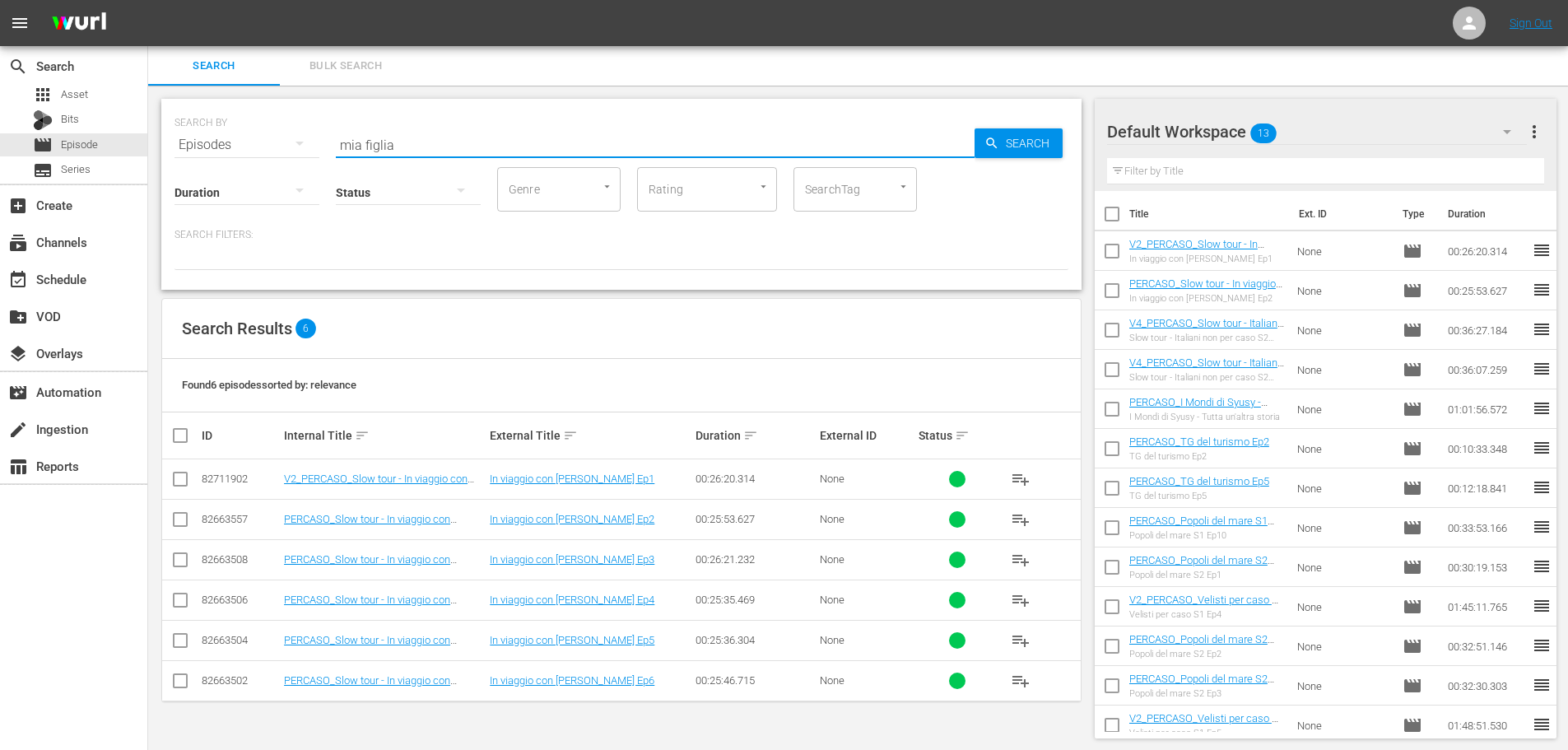
drag, startPoint x: 403, startPoint y: 147, endPoint x: 352, endPoint y: 153, distance: 51.4
click at [352, 153] on div "SEARCH BY Search By Episodes Search ID, Title, Description, Keywords, or Catego…" at bounding box center [621, 194] width 920 height 191
type input "m"
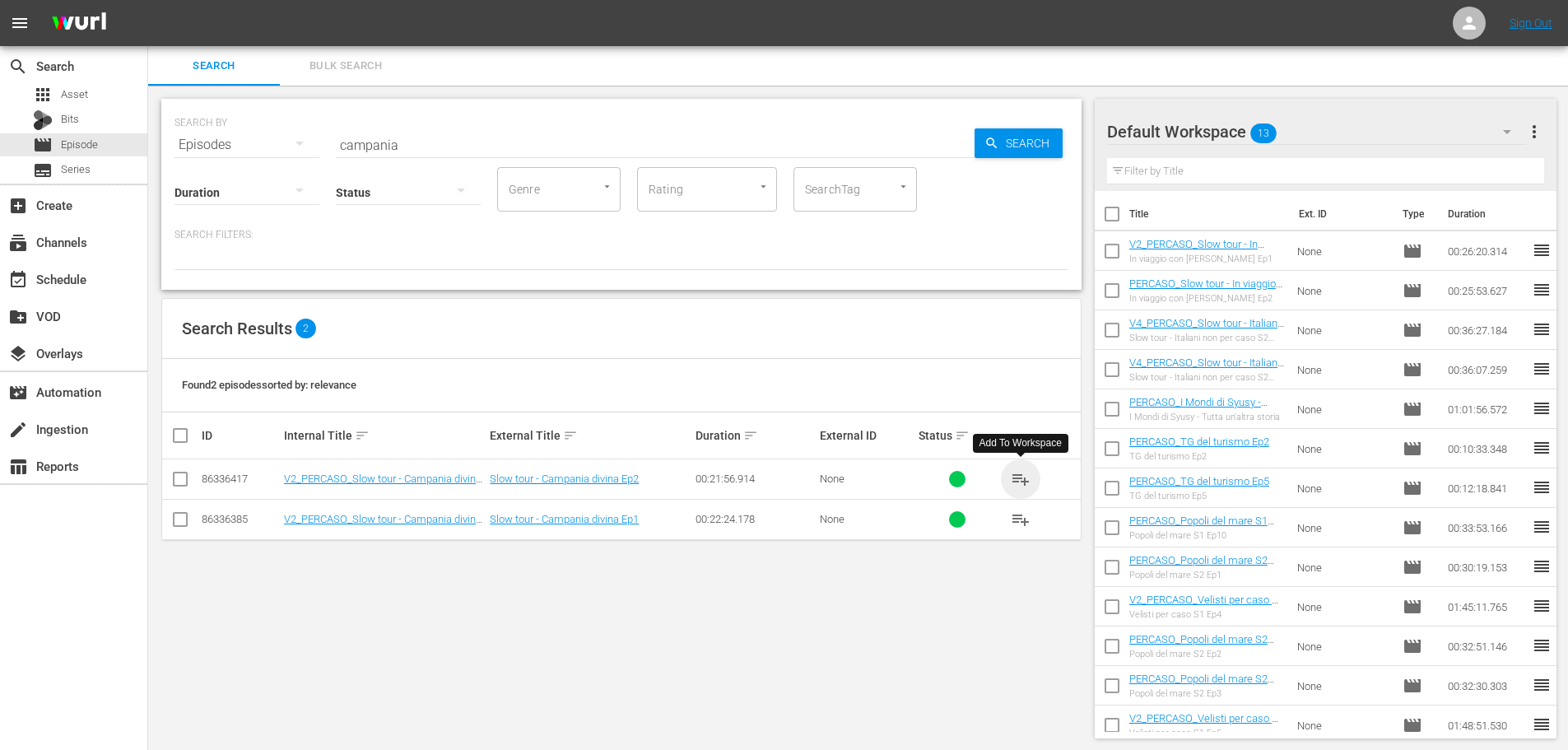
drag, startPoint x: 1027, startPoint y: 476, endPoint x: 878, endPoint y: 383, distance: 175.6
click at [1024, 476] on span "playlist_add" at bounding box center [1020, 479] width 19 height 19
drag, startPoint x: 412, startPoint y: 134, endPoint x: 318, endPoint y: 189, distance: 108.9
click at [318, 189] on div "SEARCH BY Search By Episodes Search ID, Title, Description, Keywords, or Catego…" at bounding box center [621, 194] width 920 height 191
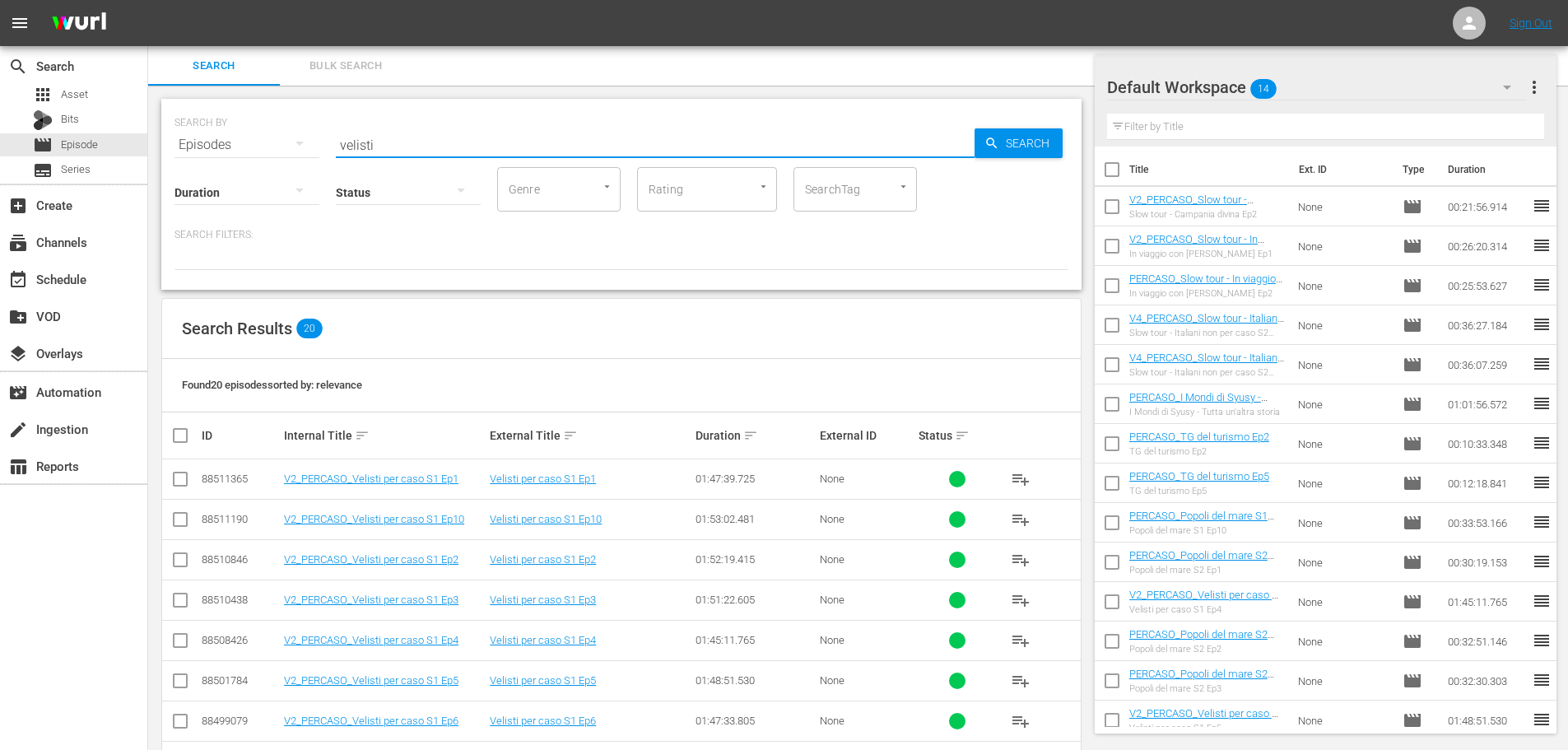
scroll to position [164, 0]
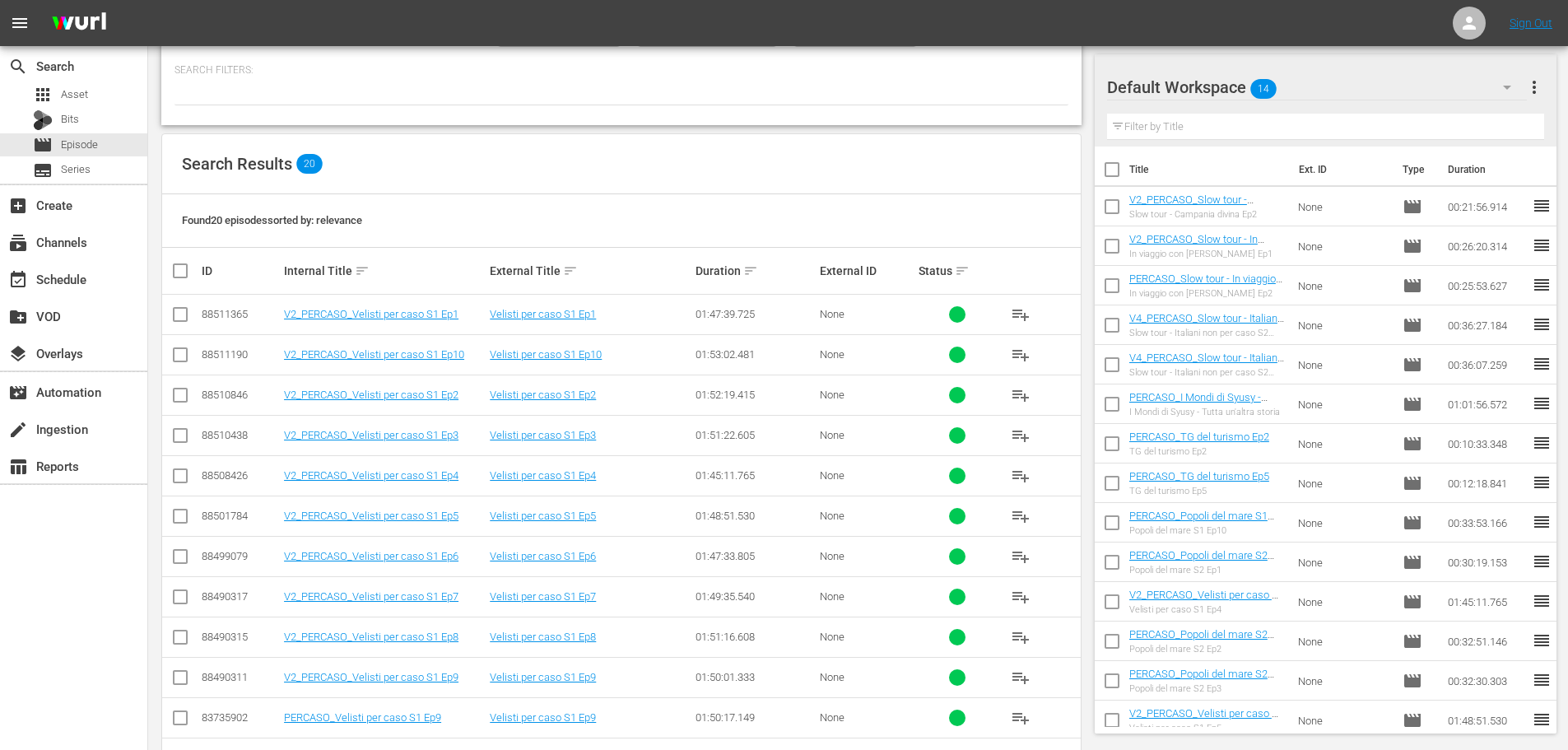
click at [1014, 554] on span "playlist_add" at bounding box center [1020, 556] width 19 height 19
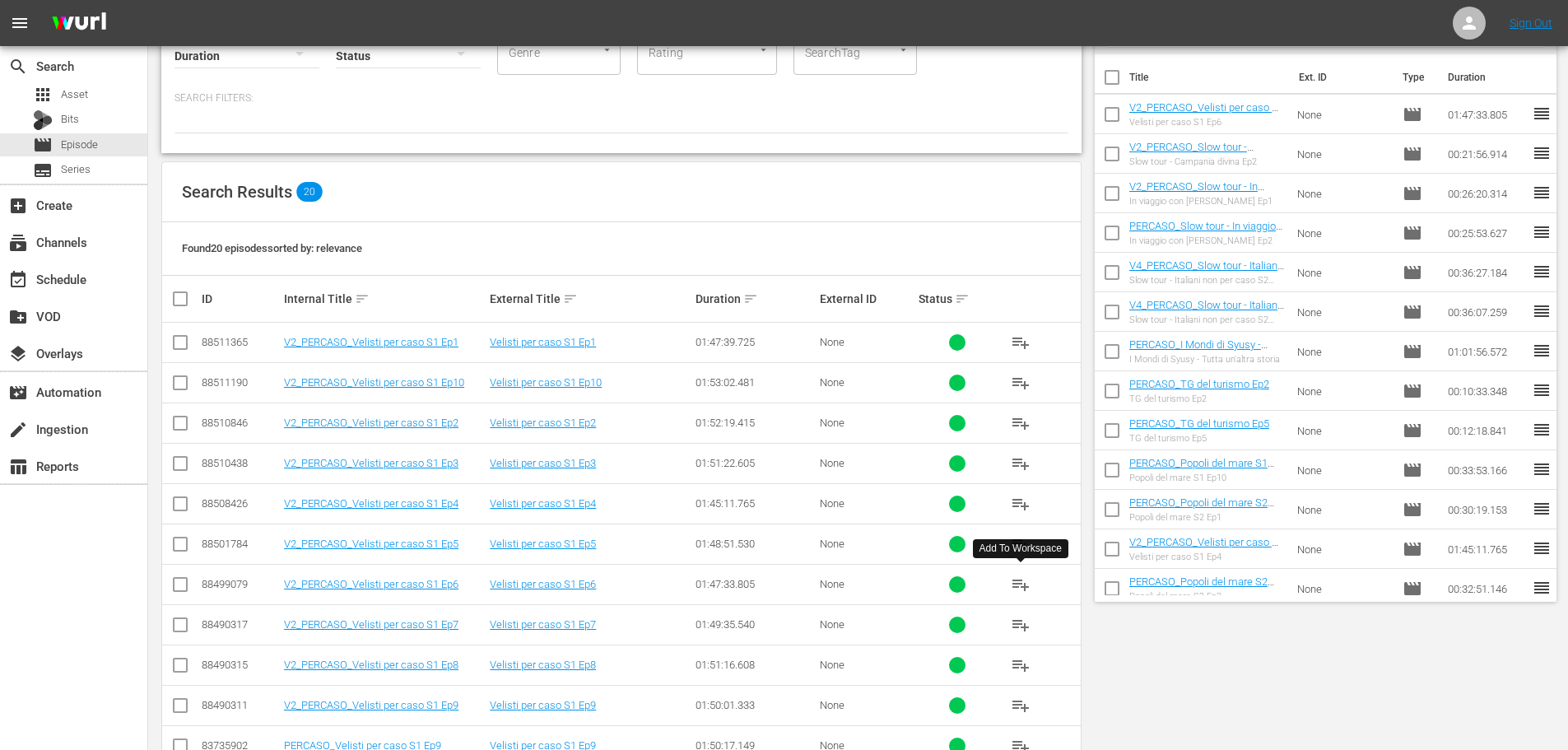
scroll to position [0, 0]
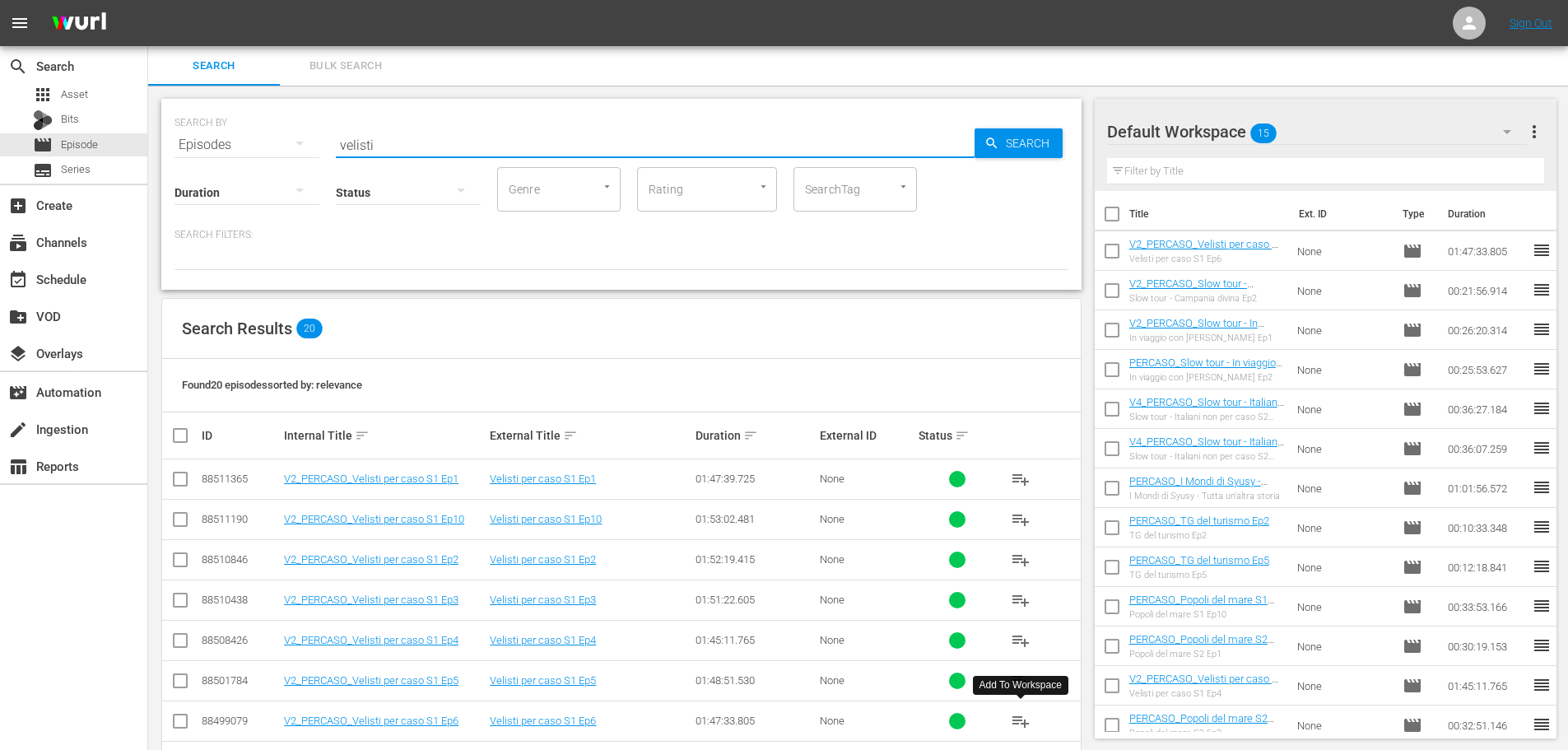
drag, startPoint x: 383, startPoint y: 143, endPoint x: 317, endPoint y: 161, distance: 68.4
click at [317, 161] on div "SEARCH BY Search By Episodes Search ID, Title, Description, Keywords, or Catego…" at bounding box center [621, 194] width 920 height 191
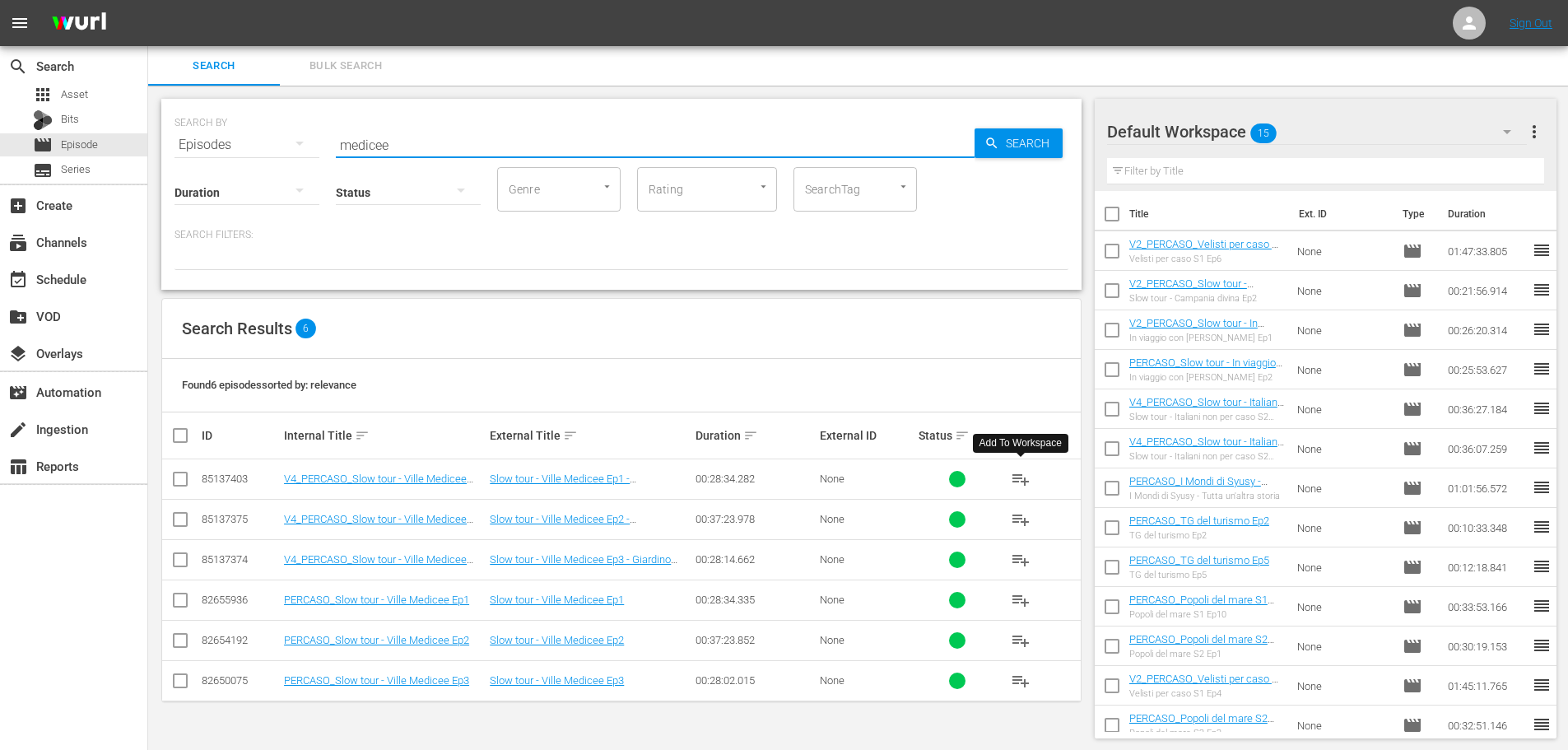
drag, startPoint x: 1021, startPoint y: 480, endPoint x: 878, endPoint y: 340, distance: 200.1
click at [1021, 480] on span "playlist_add" at bounding box center [1020, 479] width 19 height 19
drag, startPoint x: 412, startPoint y: 140, endPoint x: 263, endPoint y: 169, distance: 151.8
click at [263, 169] on div "SEARCH BY Search By Episodes Search ID, Title, Description, Keywords, or Catego…" at bounding box center [621, 194] width 920 height 191
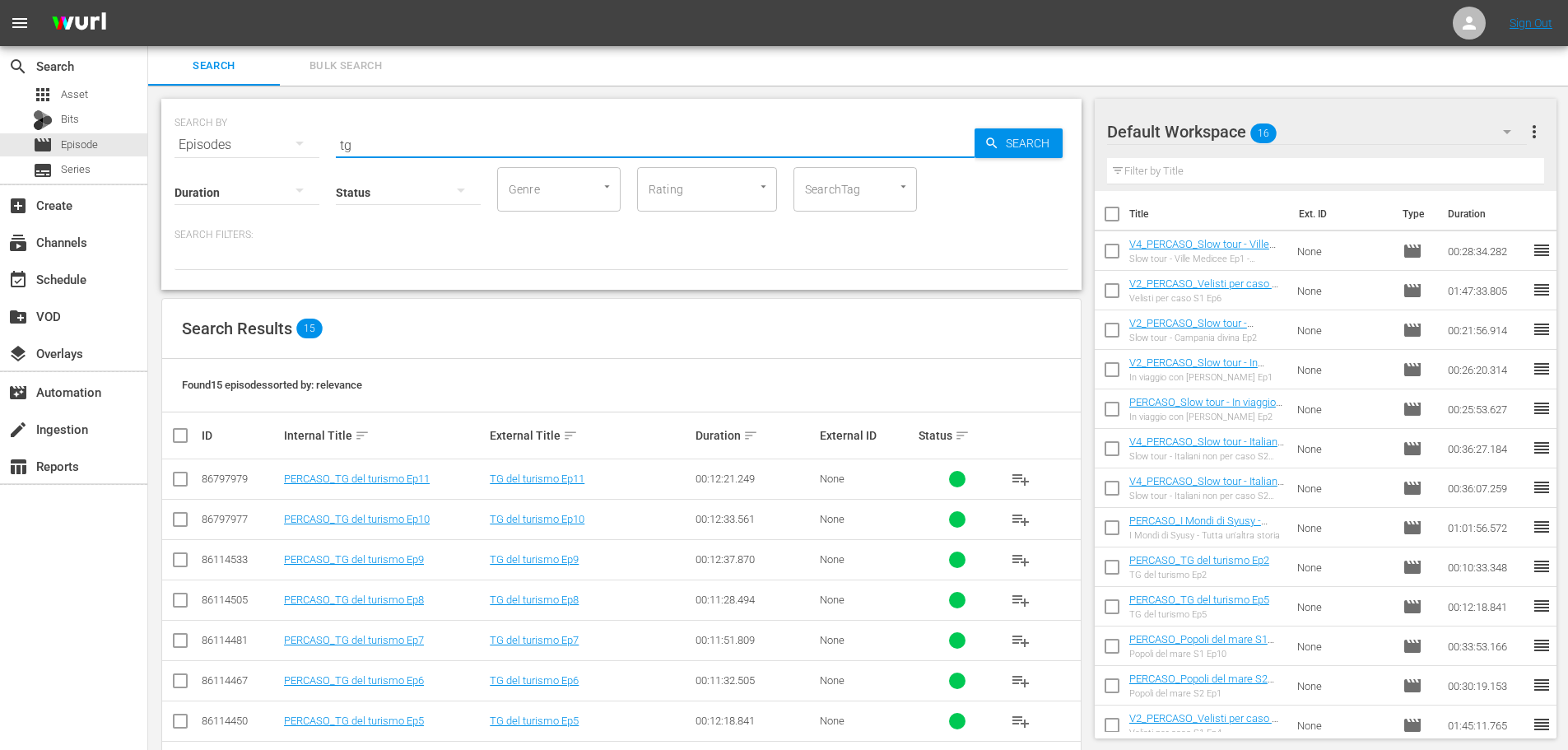
type input "tg"
click at [1011, 485] on span "playlist_add" at bounding box center [1020, 479] width 19 height 19
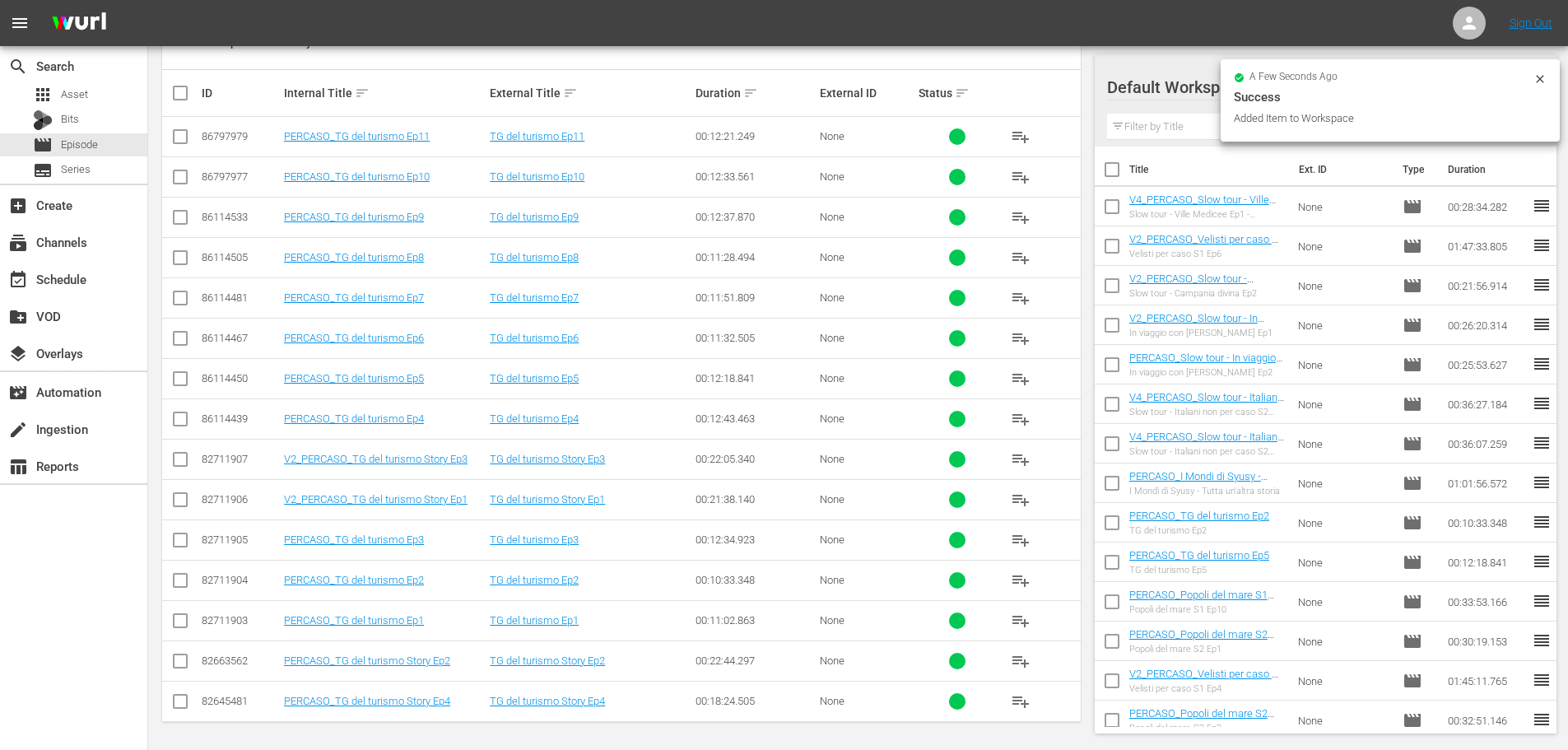
scroll to position [345, 0]
click at [1016, 617] on span "playlist_add" at bounding box center [1020, 618] width 19 height 19
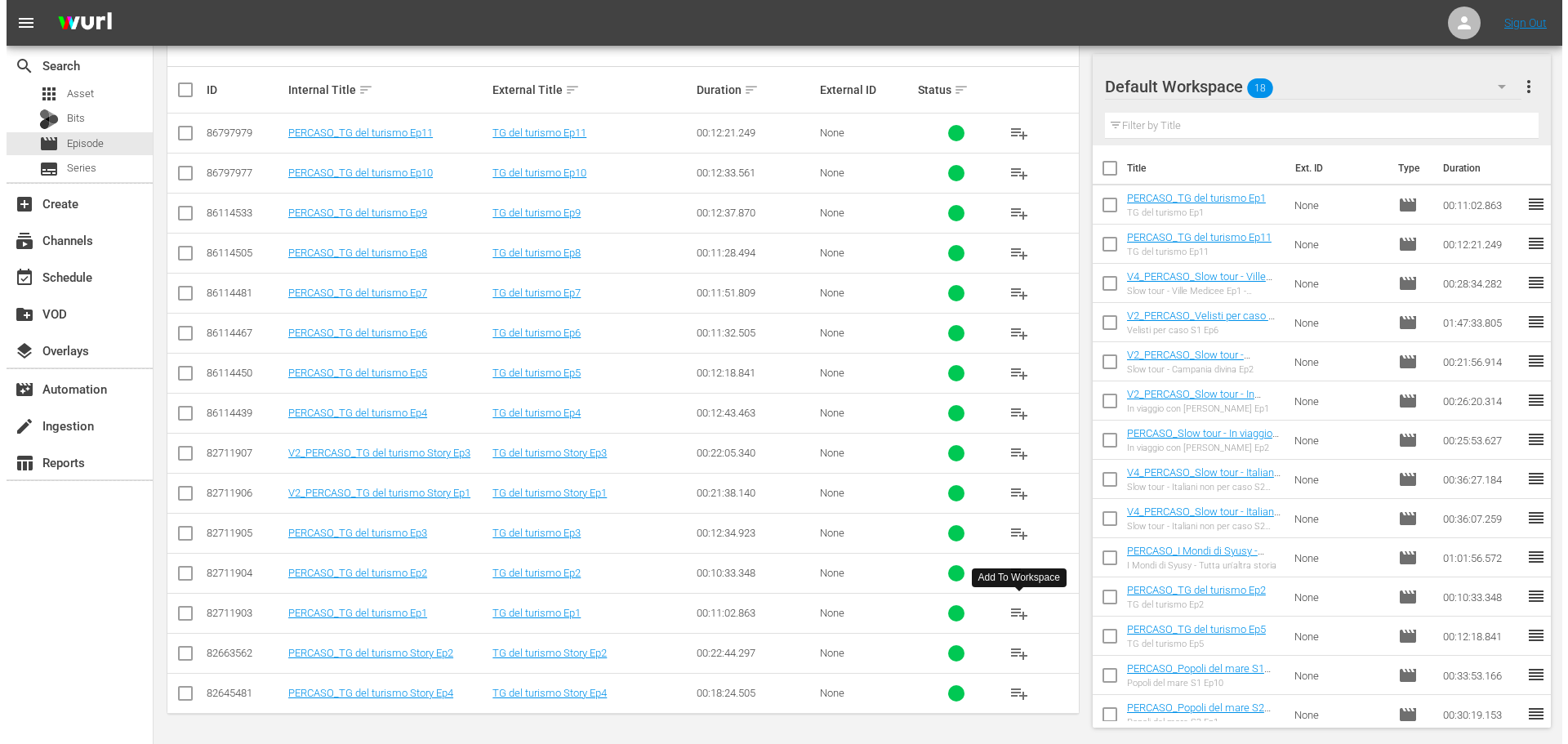
scroll to position [0, 0]
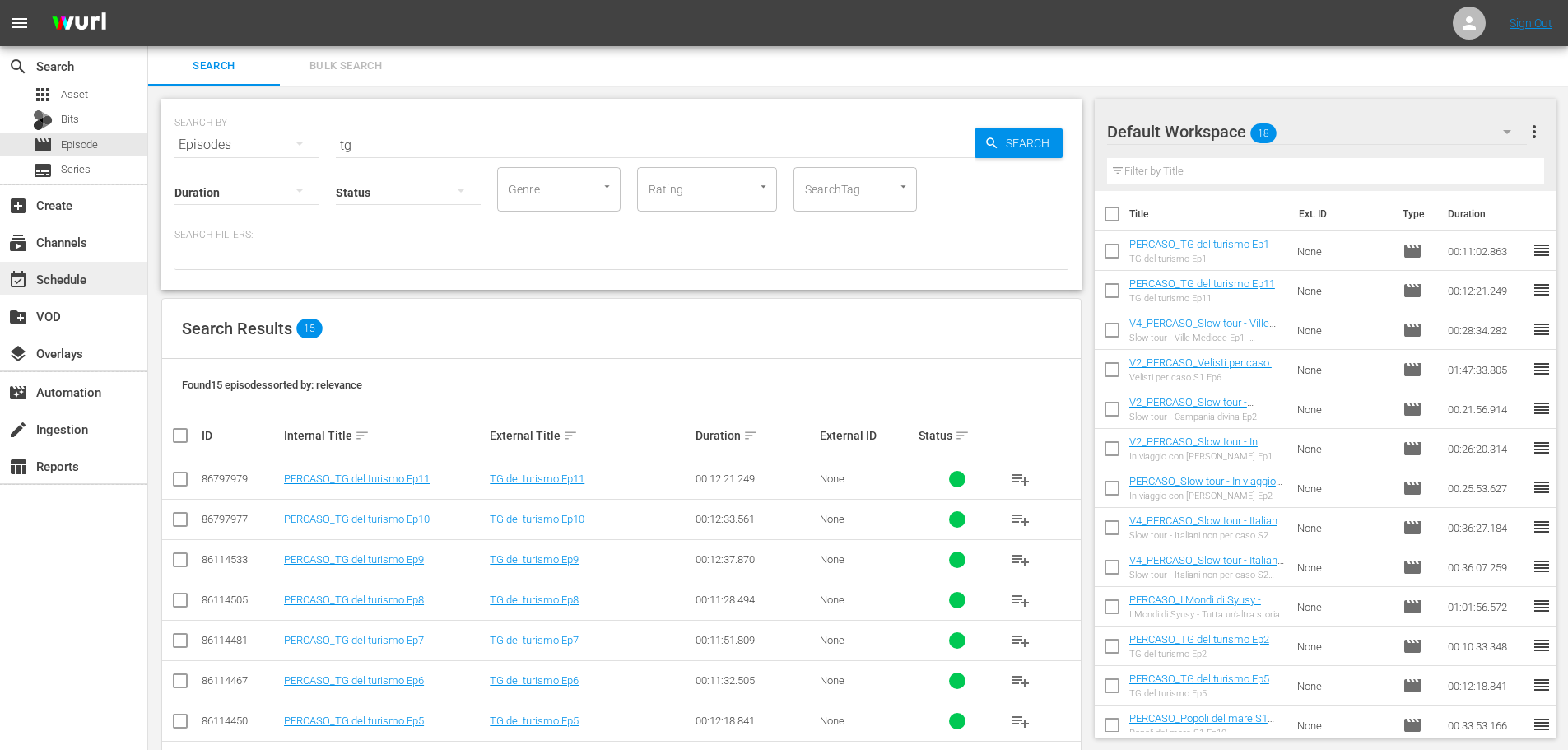
click at [78, 279] on div "event_available Schedule" at bounding box center [45, 276] width 92 height 15
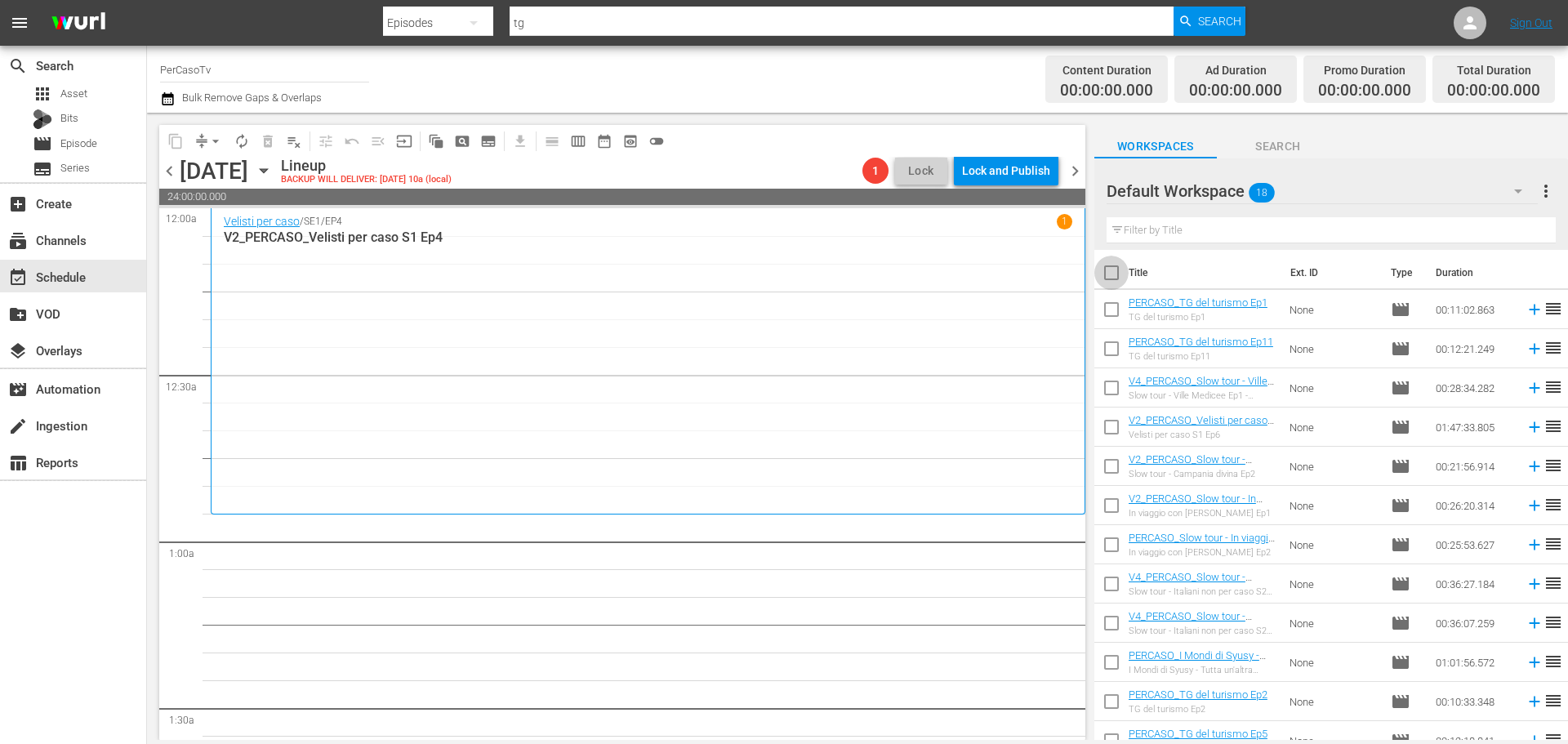
click at [1112, 270] on input "checkbox" at bounding box center [1111, 276] width 34 height 34
checkbox input "true"
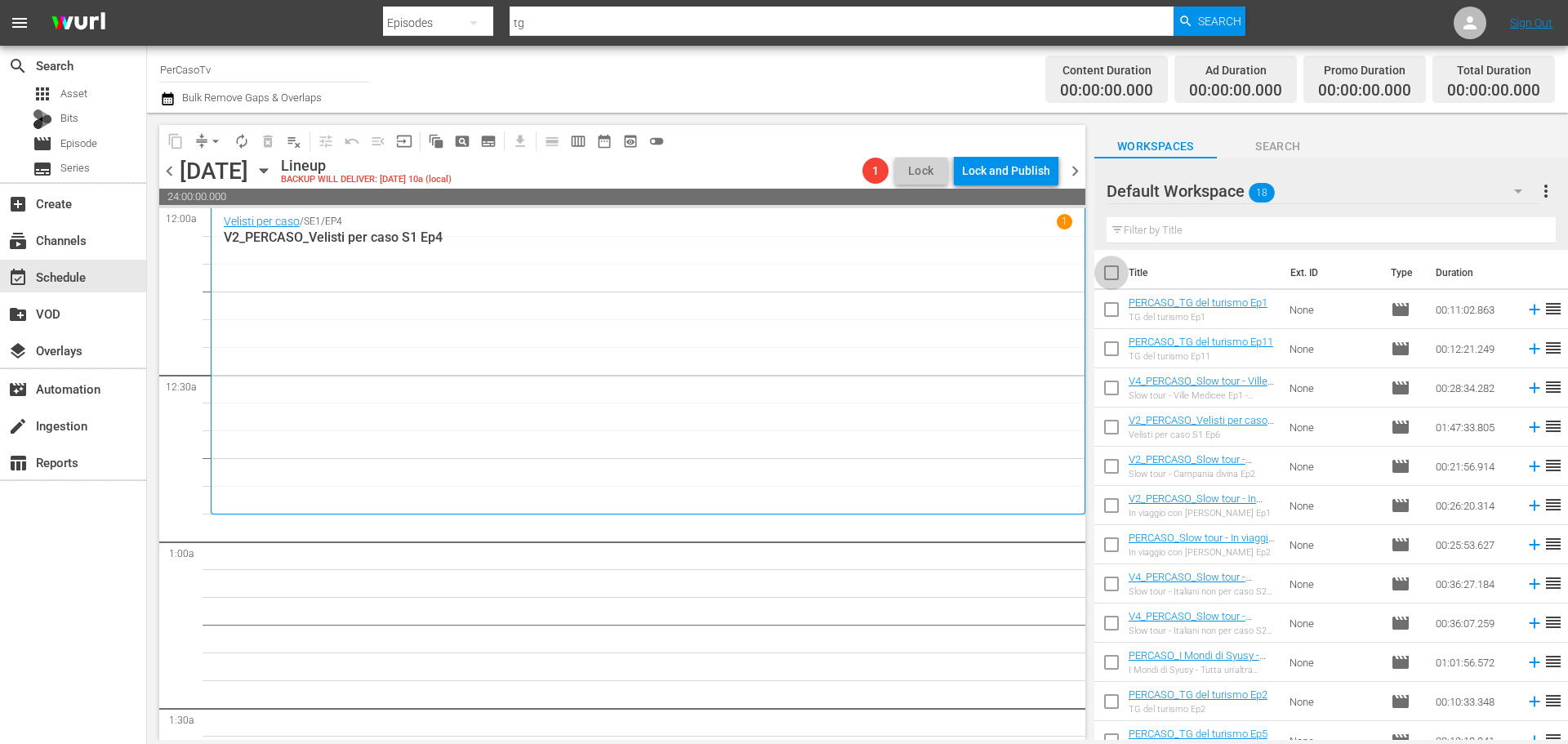
checkbox input "true"
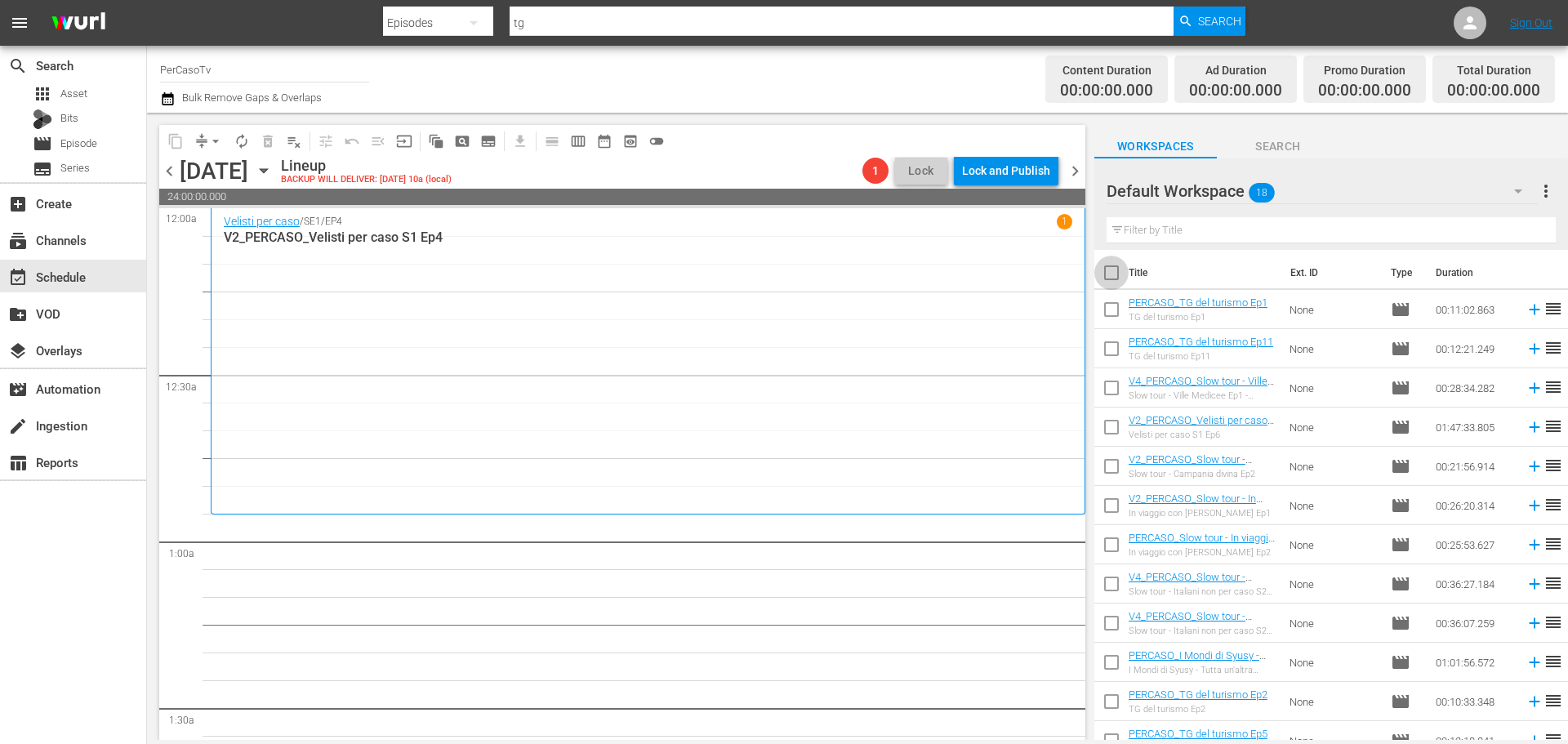
checkbox input "true"
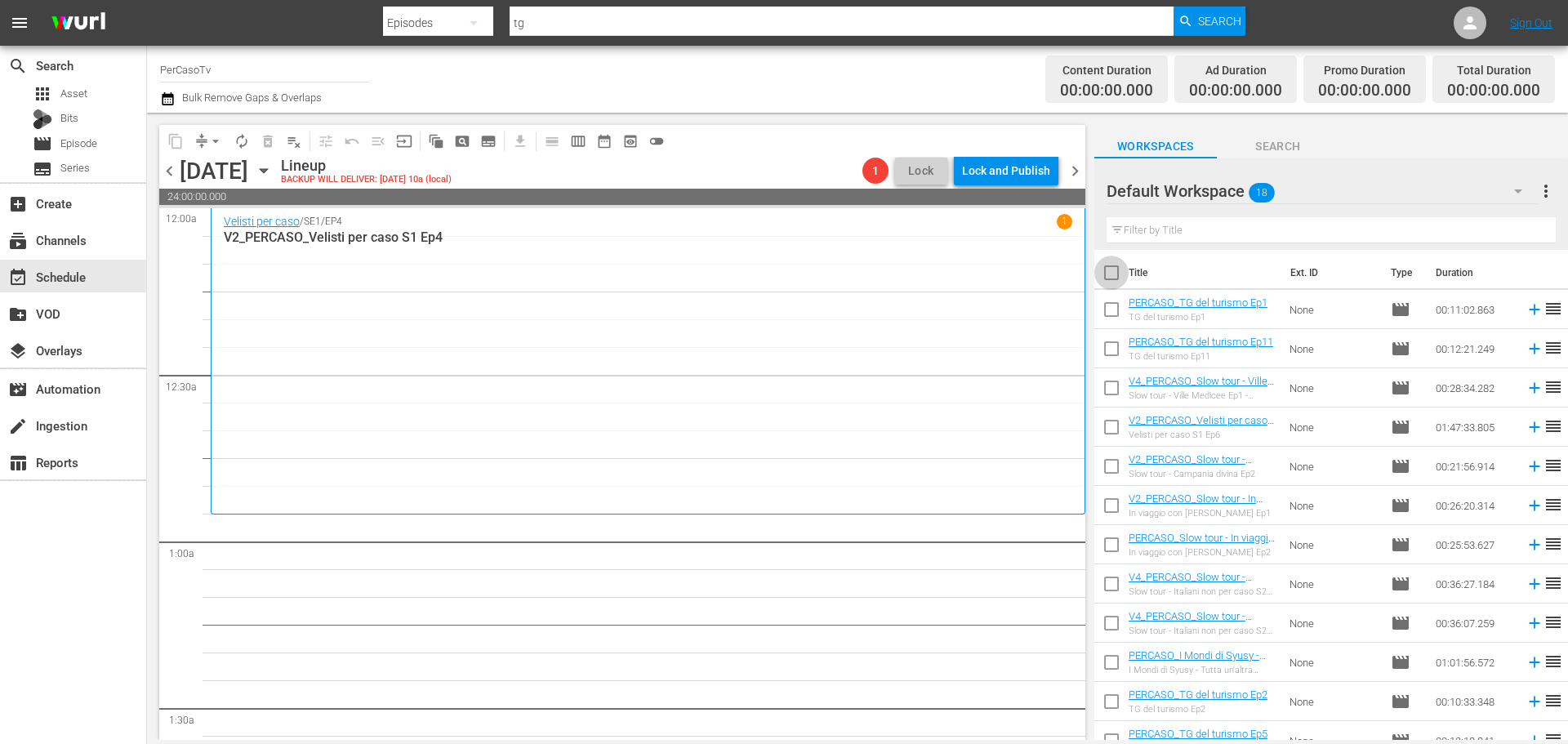
checkbox input "true"
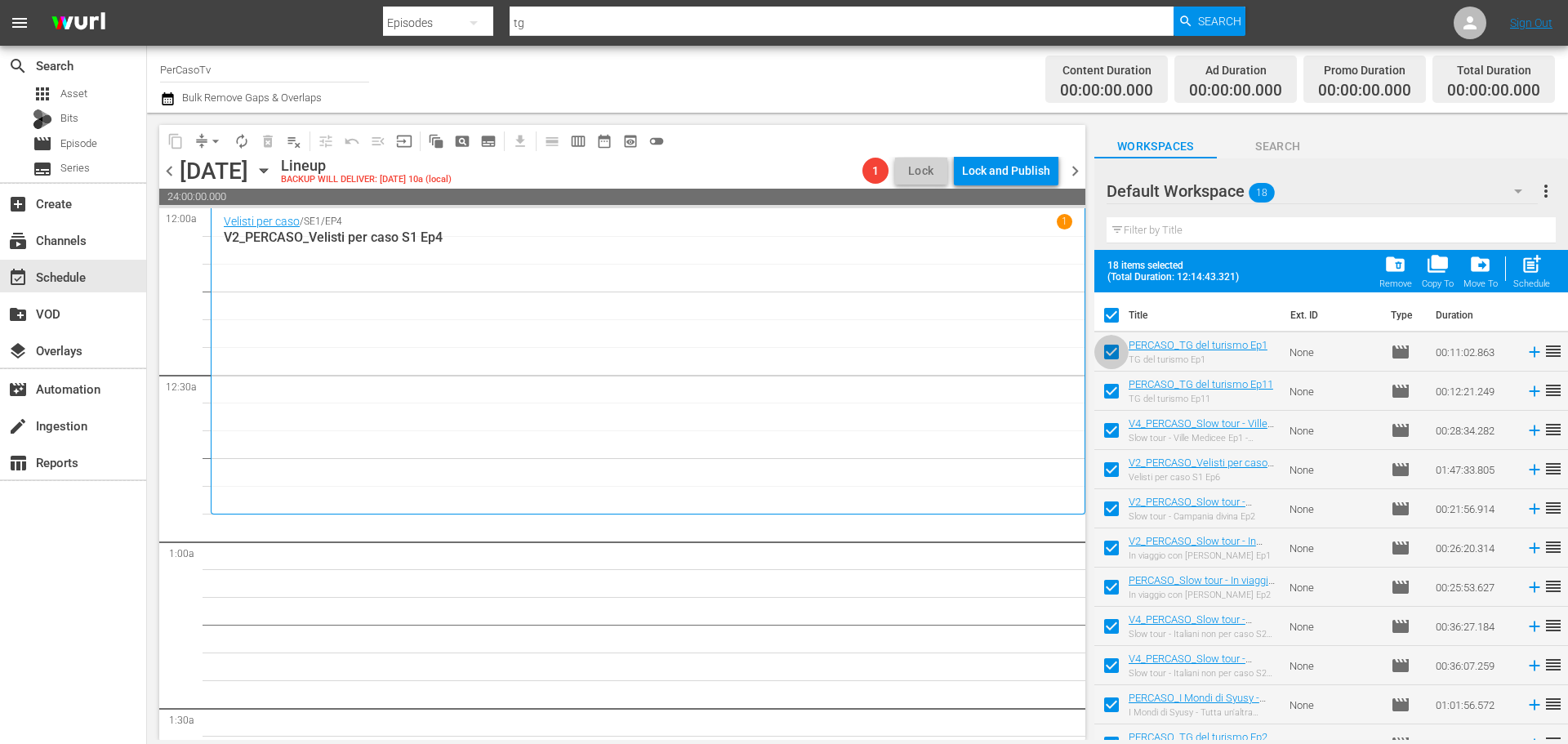
click at [1111, 345] on input "checkbox" at bounding box center [1111, 354] width 34 height 34
checkbox input "false"
click at [1116, 388] on input "checkbox" at bounding box center [1111, 394] width 34 height 34
checkbox input "false"
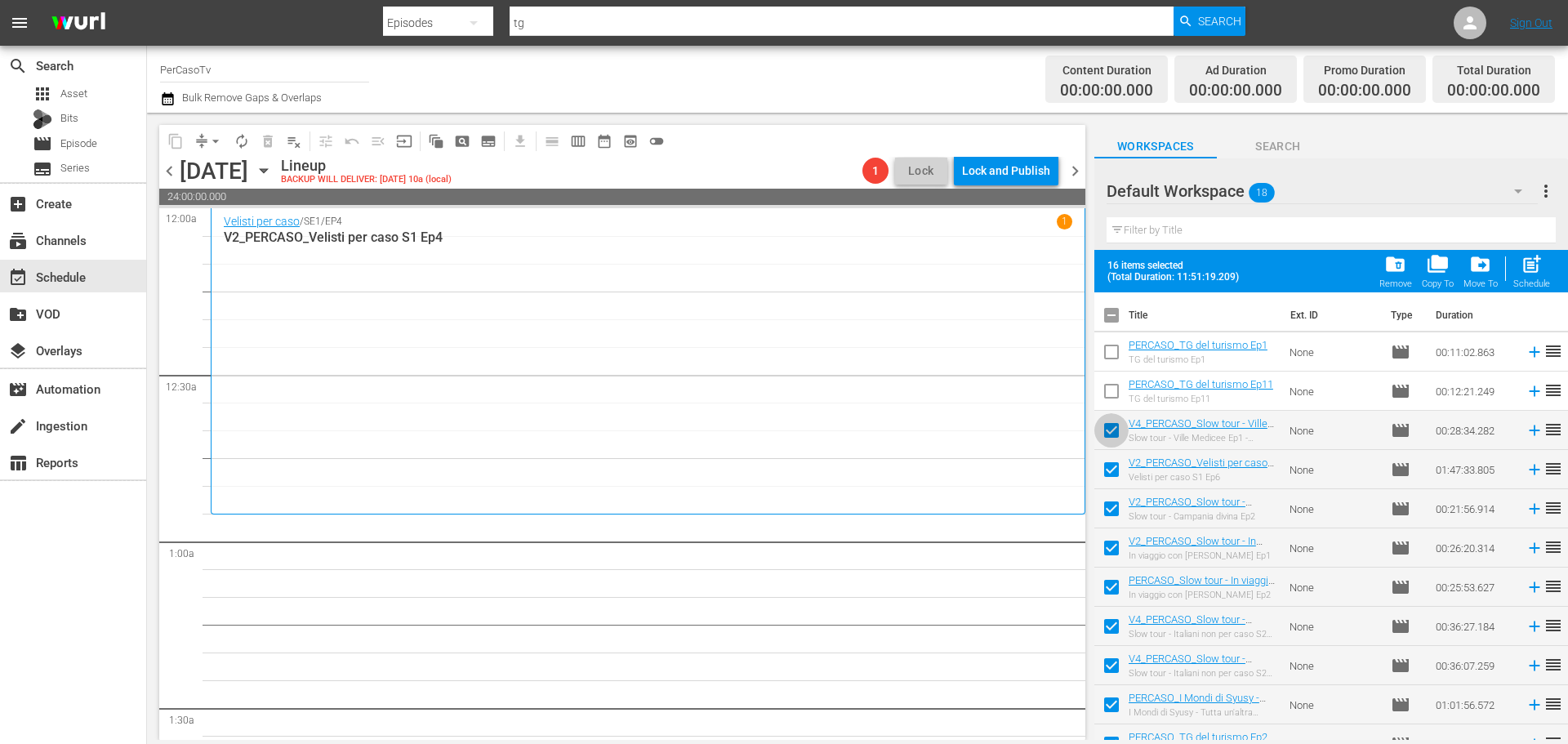
click at [1111, 431] on input "checkbox" at bounding box center [1111, 433] width 34 height 34
checkbox input "false"
click at [1541, 274] on span "post_add" at bounding box center [1531, 264] width 22 height 22
checkbox input "false"
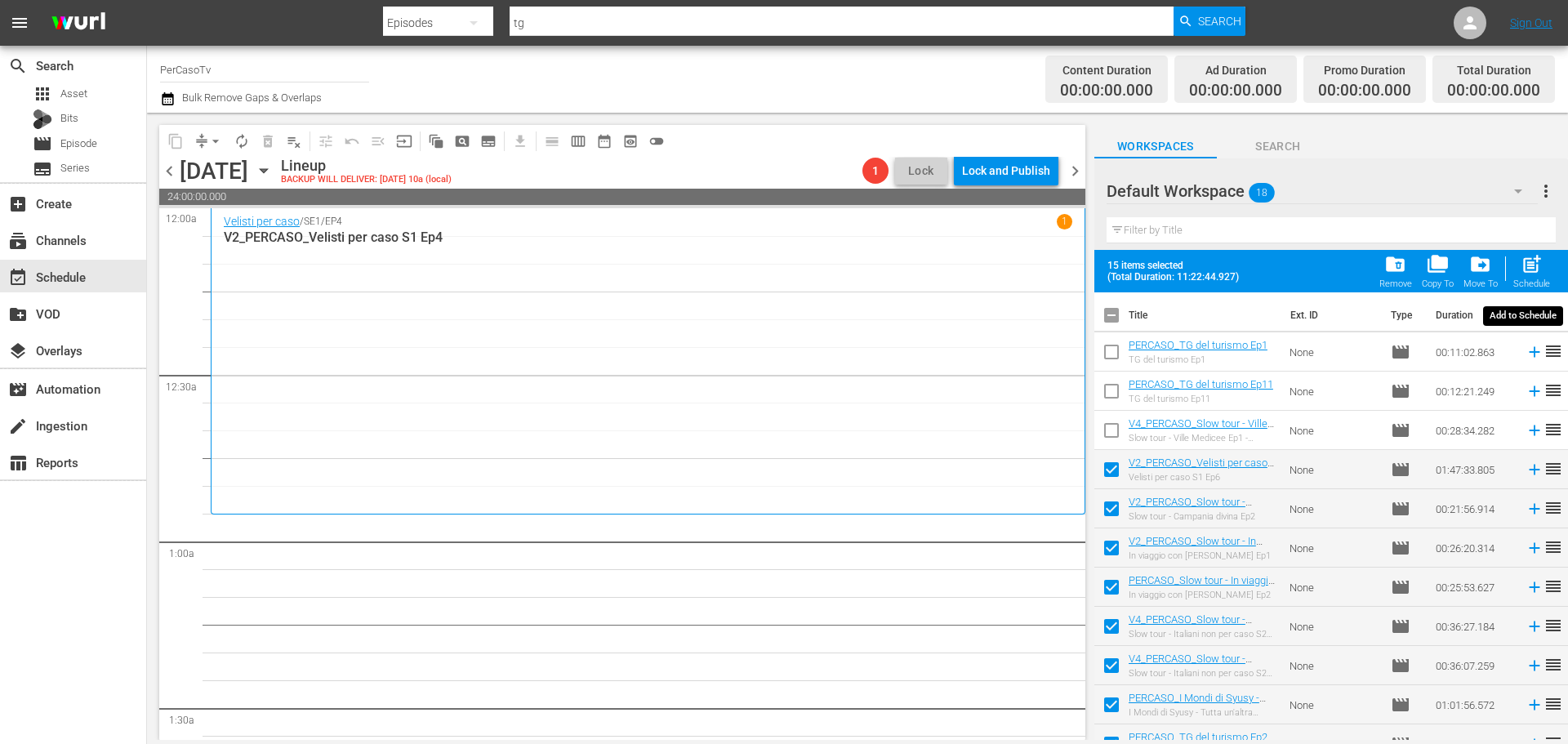
checkbox input "false"
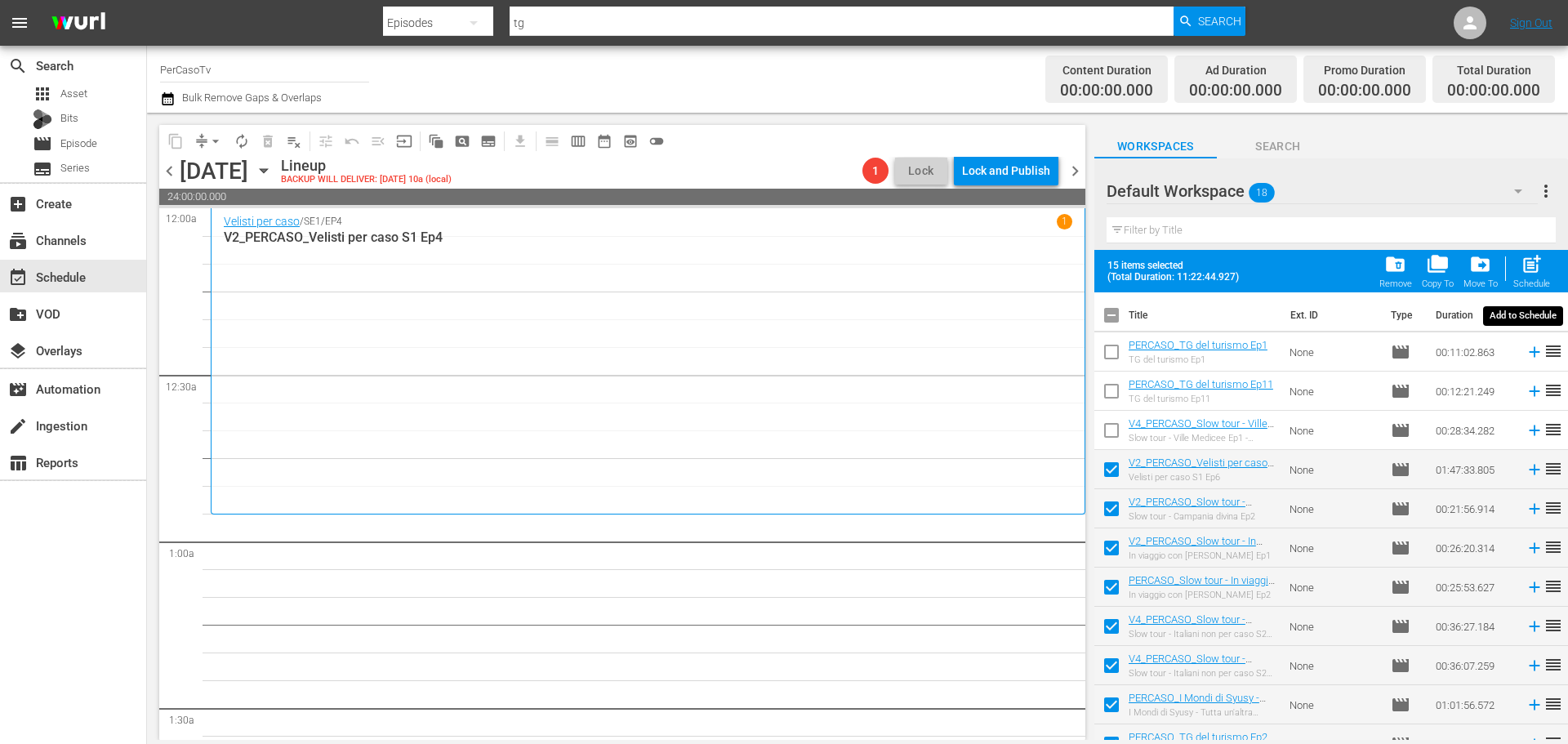
checkbox input "false"
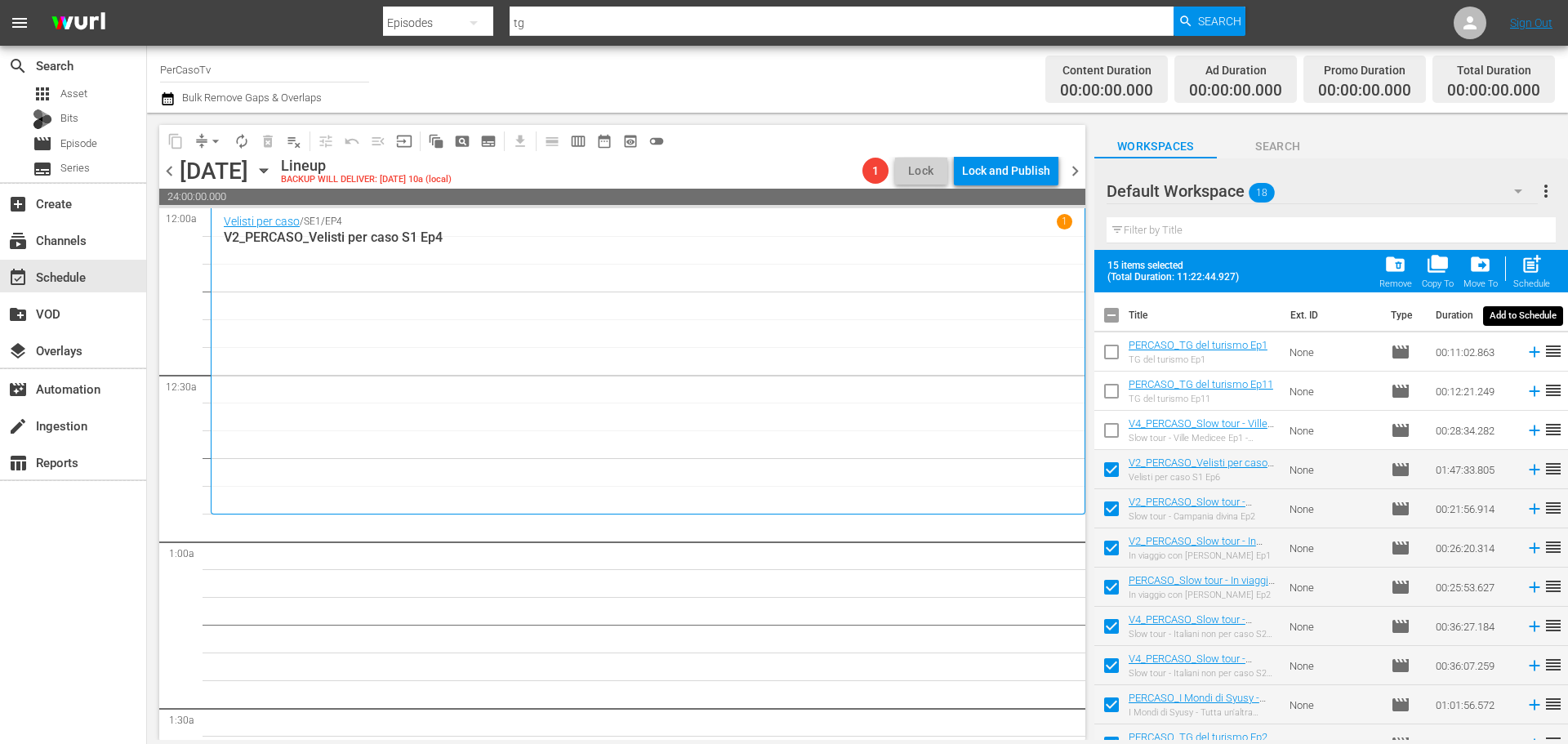
checkbox input "false"
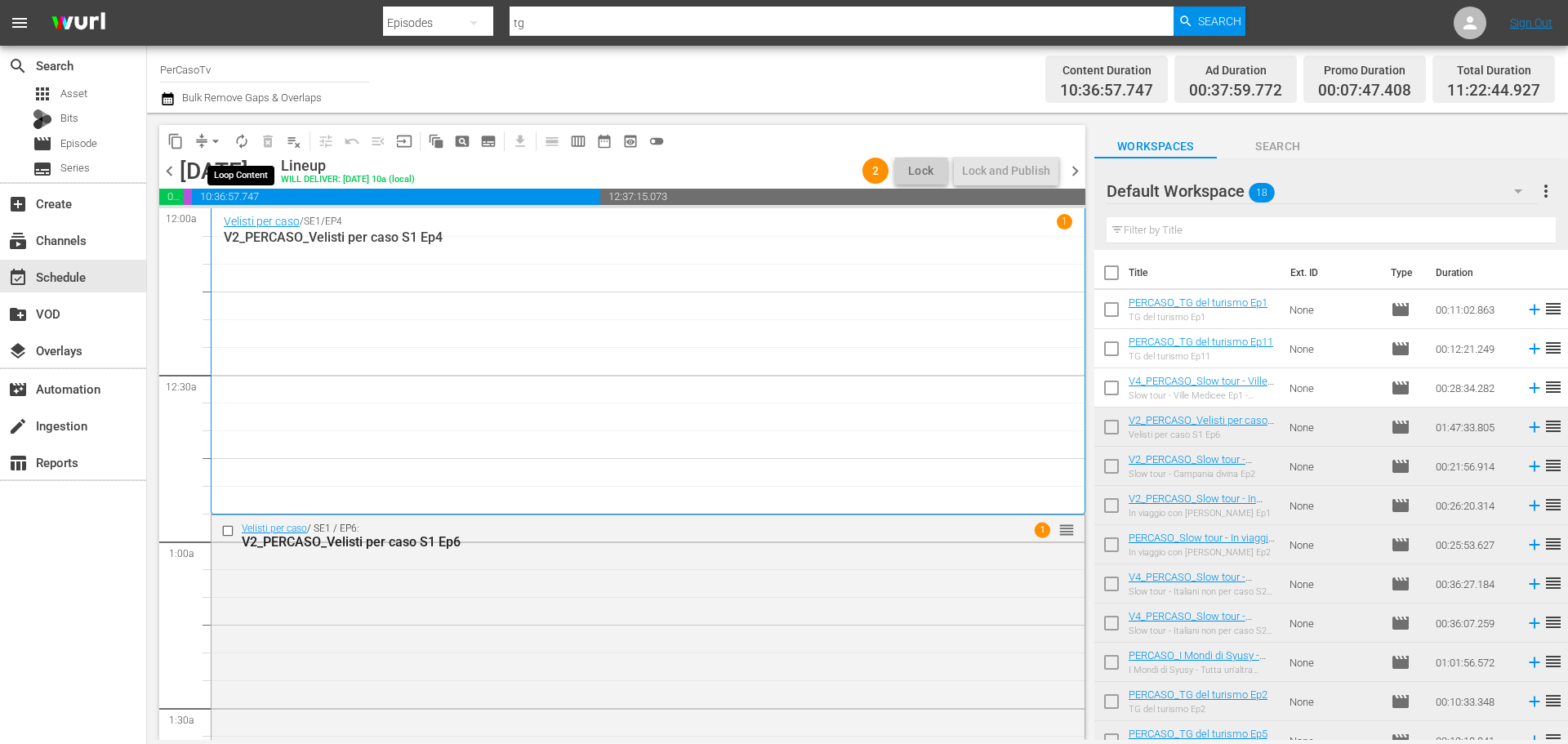
click at [232, 145] on button "autorenew_outlined" at bounding box center [242, 140] width 26 height 26
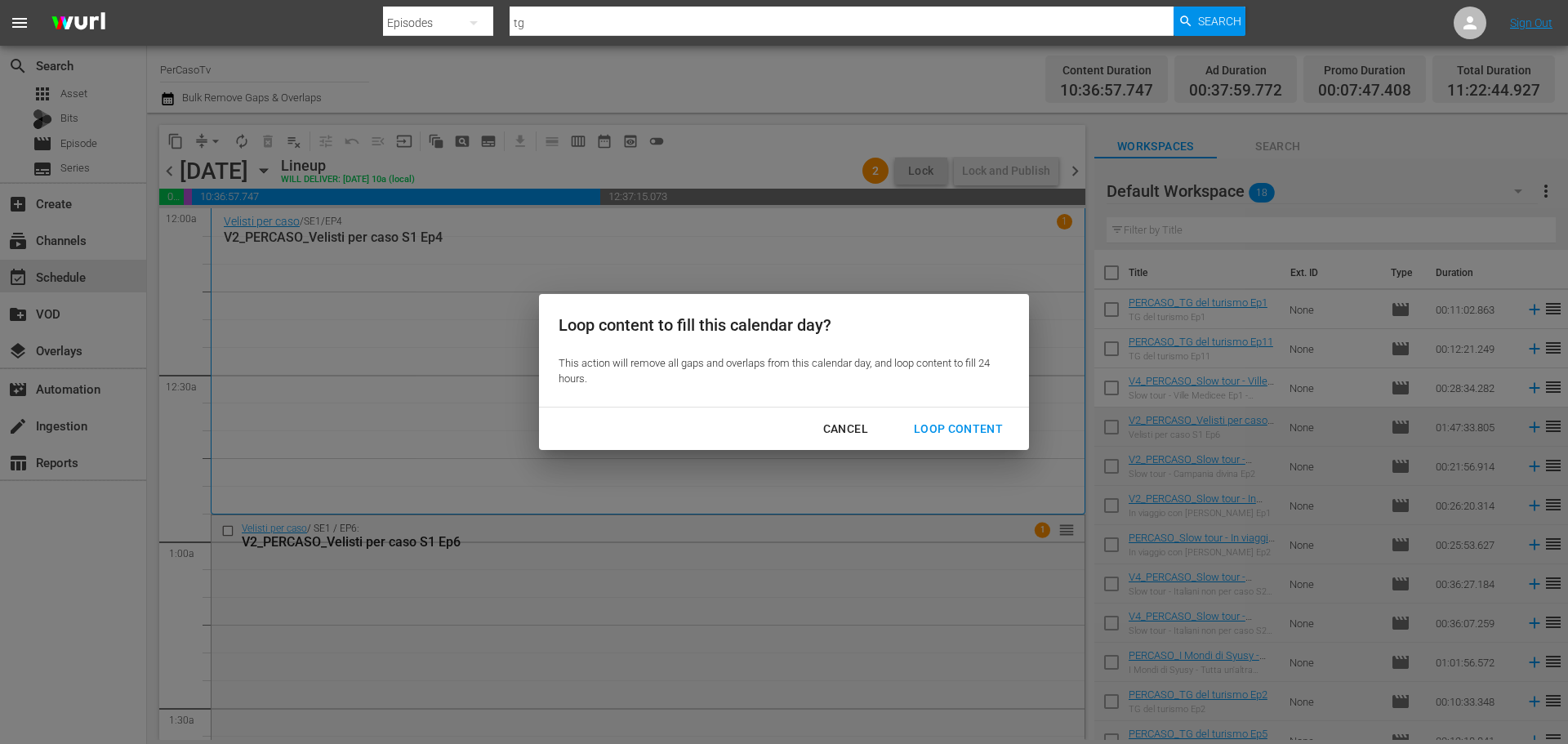
click at [924, 433] on div "Loop Content" at bounding box center [959, 429] width 115 height 20
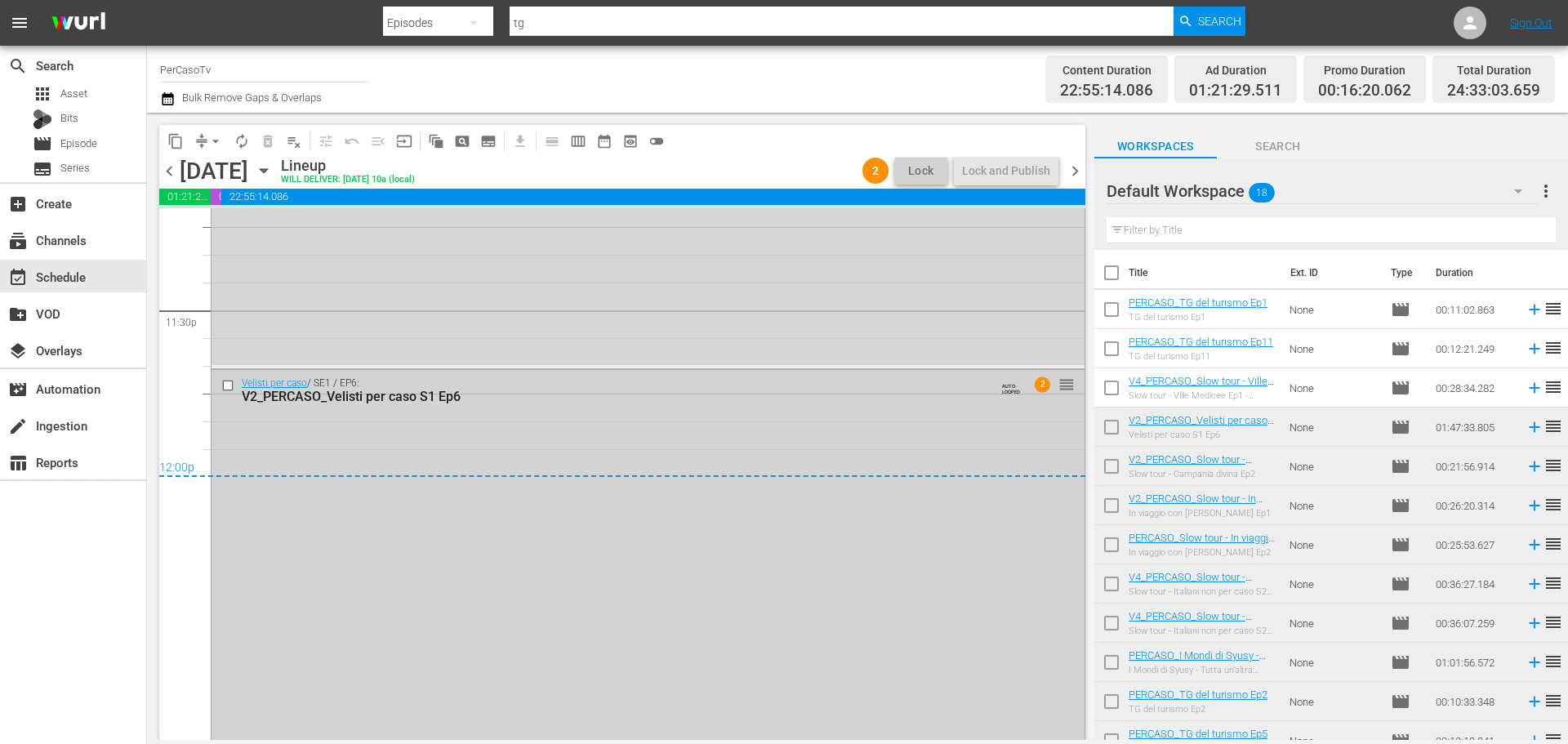
scroll to position [7787, 0]
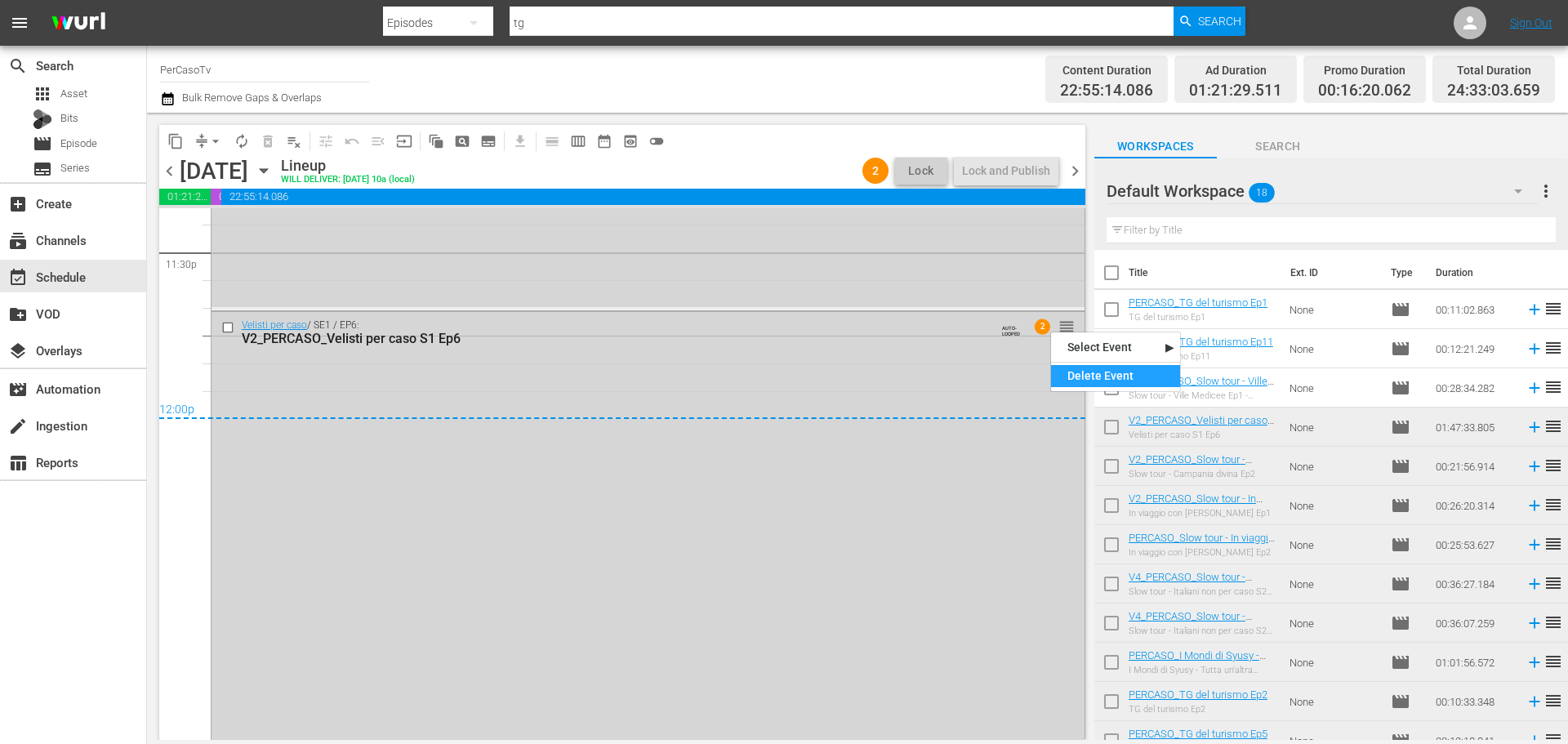
click at [1073, 369] on div "Delete Event" at bounding box center [1115, 376] width 129 height 22
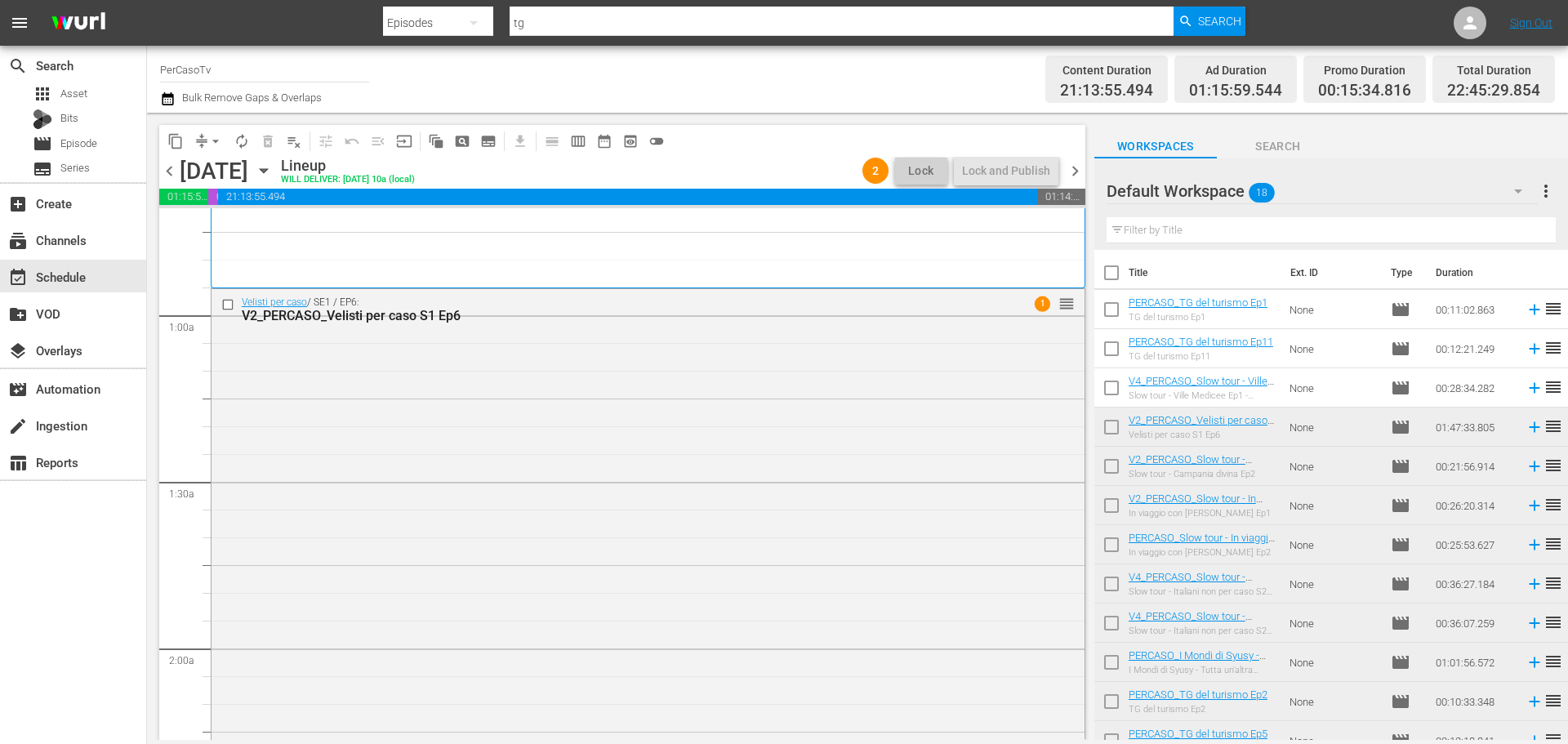
scroll to position [245, 0]
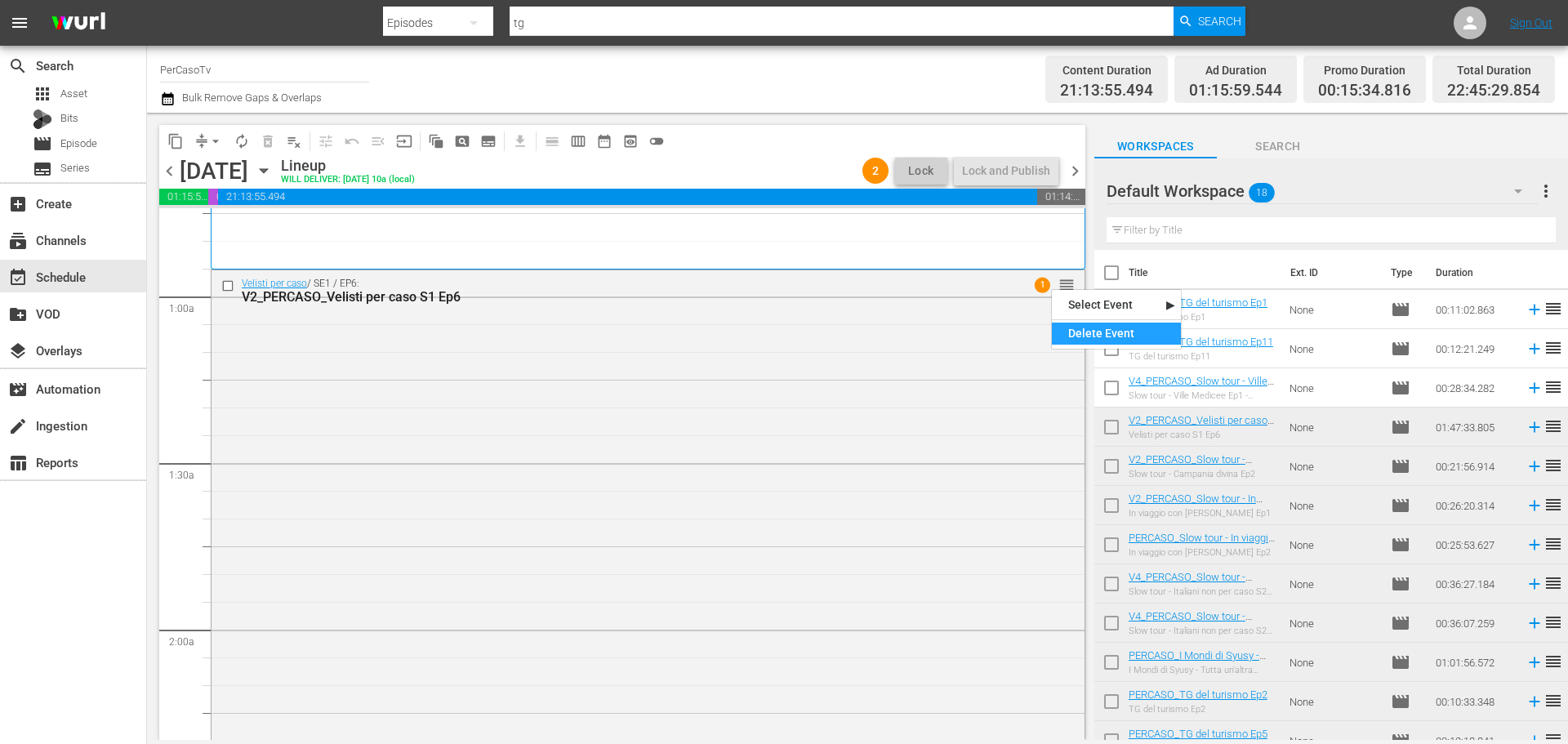
click at [1071, 324] on div "Delete Event" at bounding box center [1116, 334] width 129 height 22
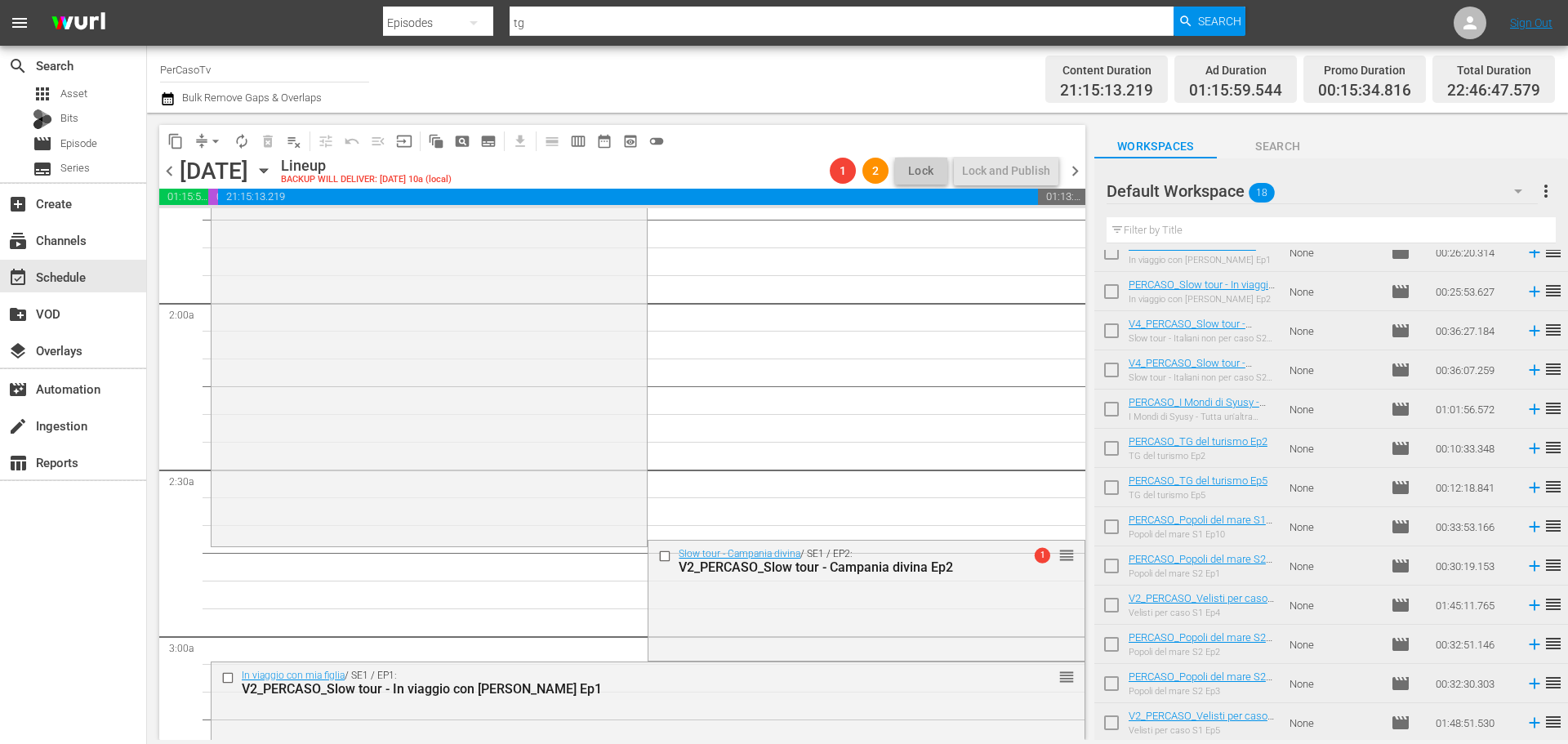
scroll to position [0, 0]
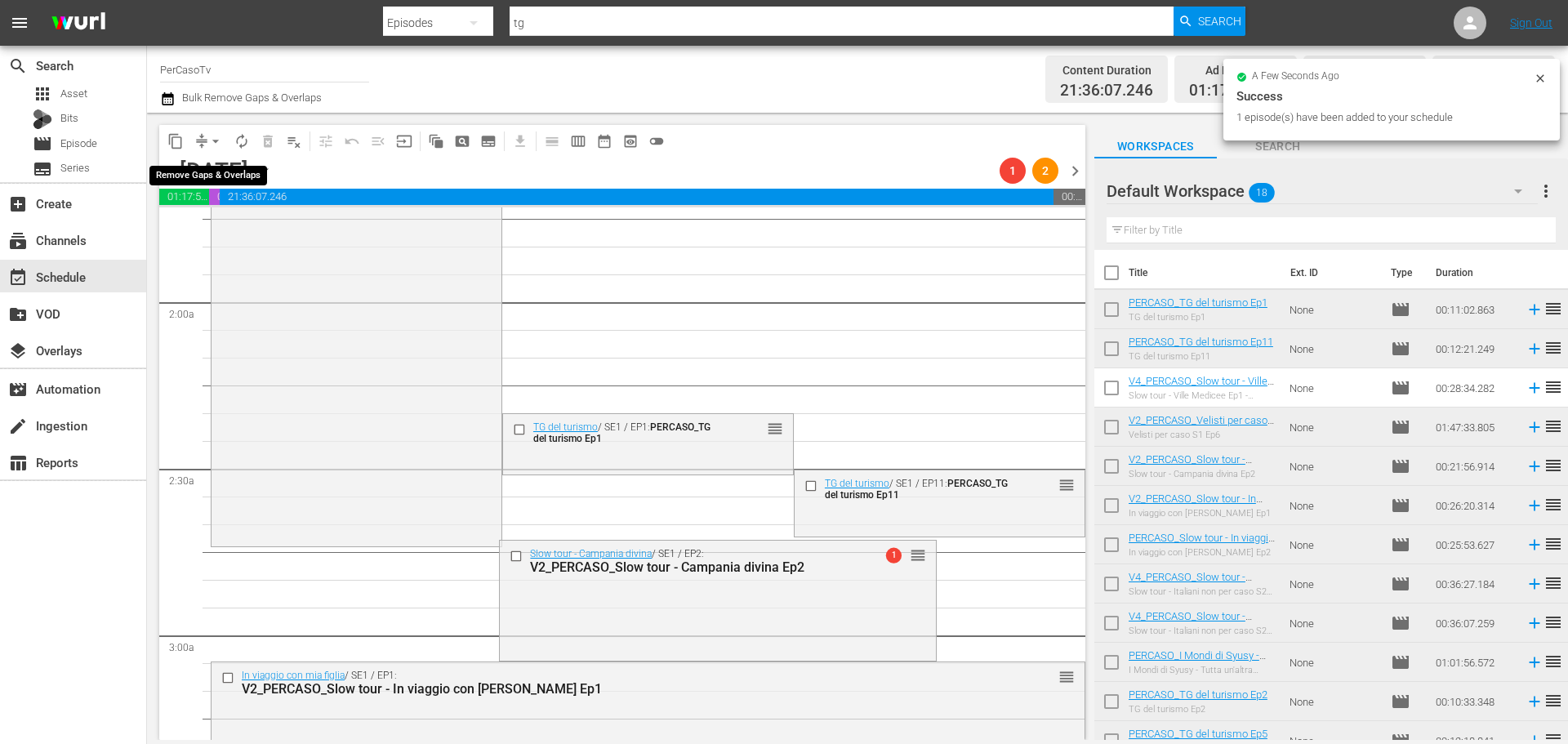
click at [216, 143] on span "arrow_drop_down" at bounding box center [216, 141] width 17 height 17
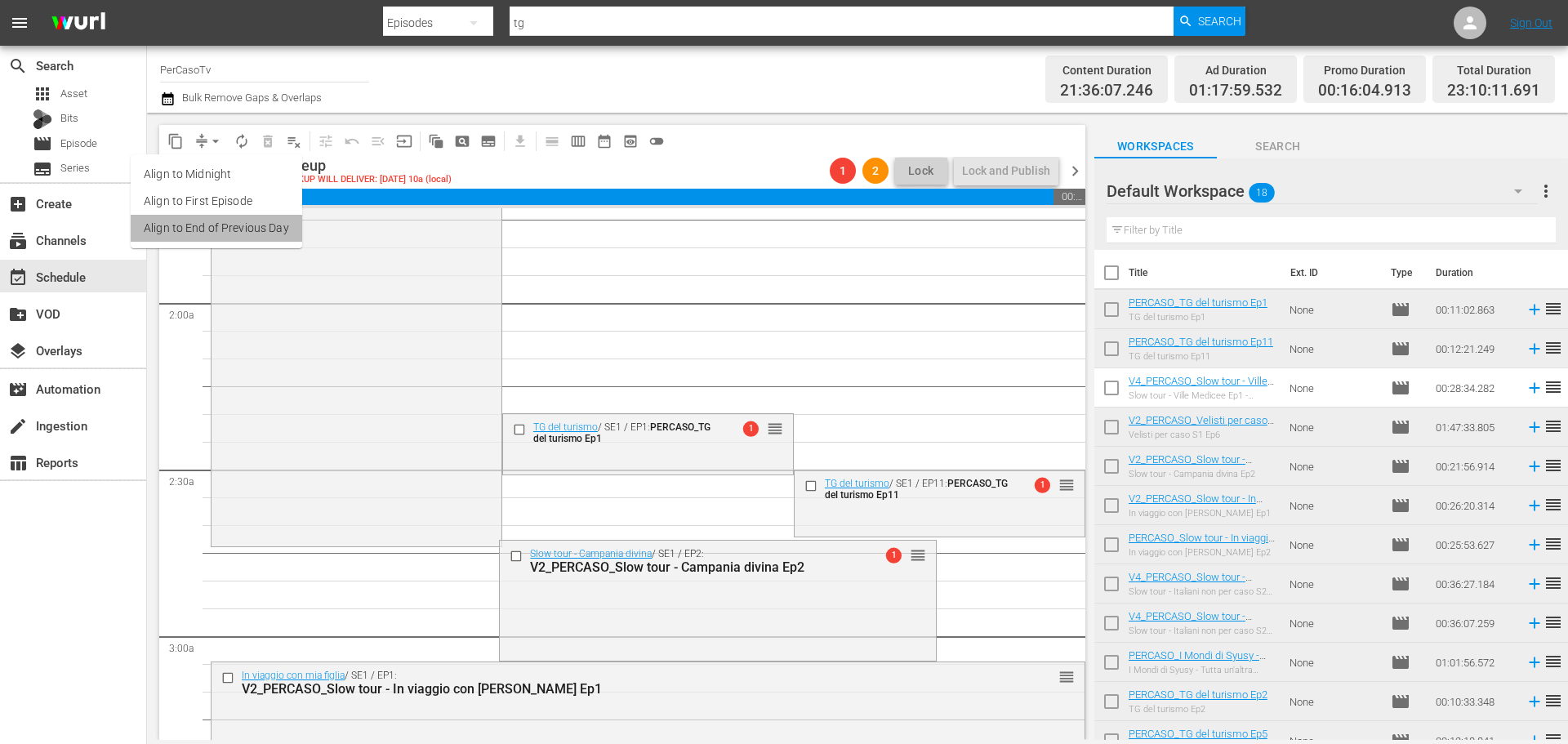
click at [231, 225] on li "Align to End of Previous Day" at bounding box center [216, 228] width 171 height 27
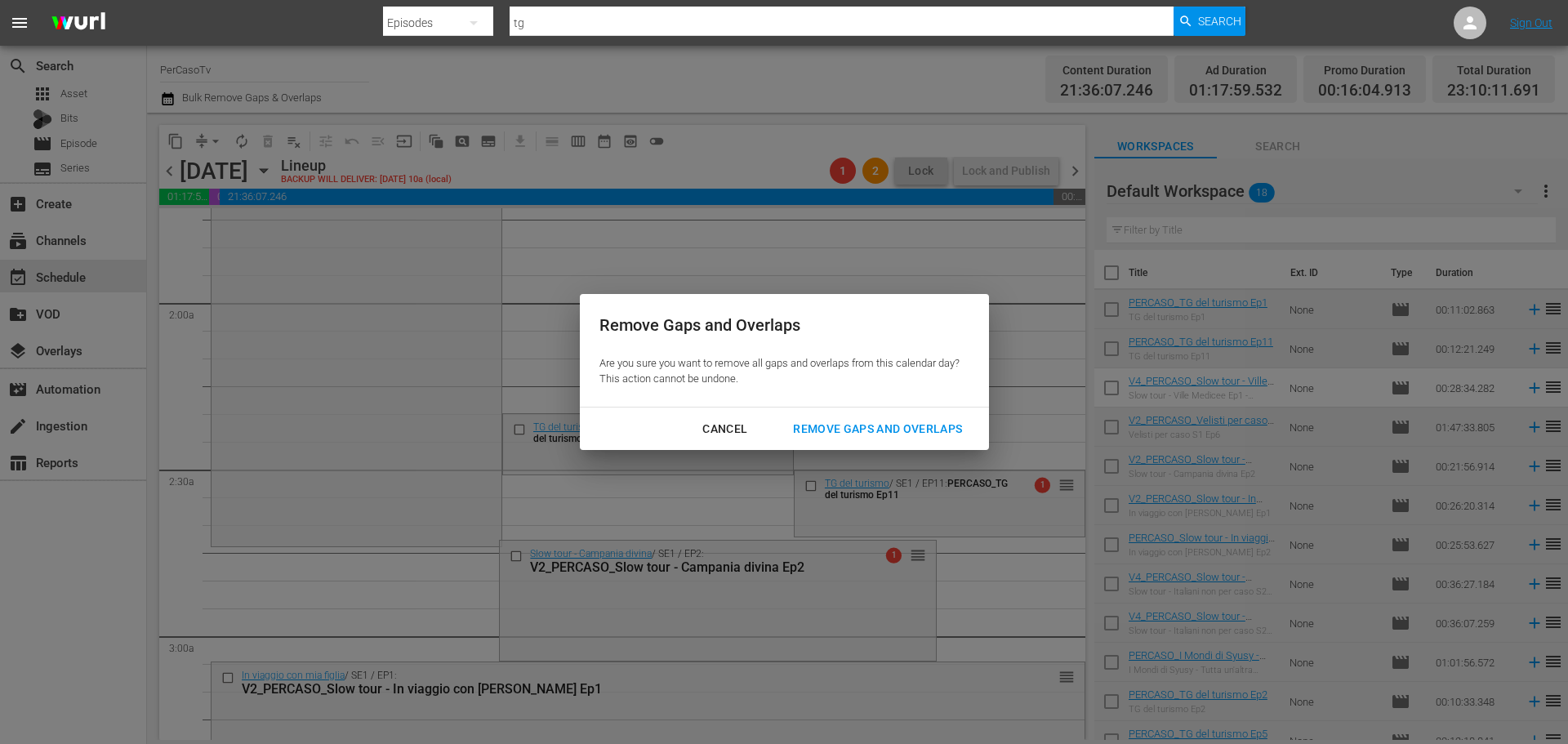
click at [875, 423] on div "Remove Gaps and Overlaps" at bounding box center [878, 429] width 196 height 20
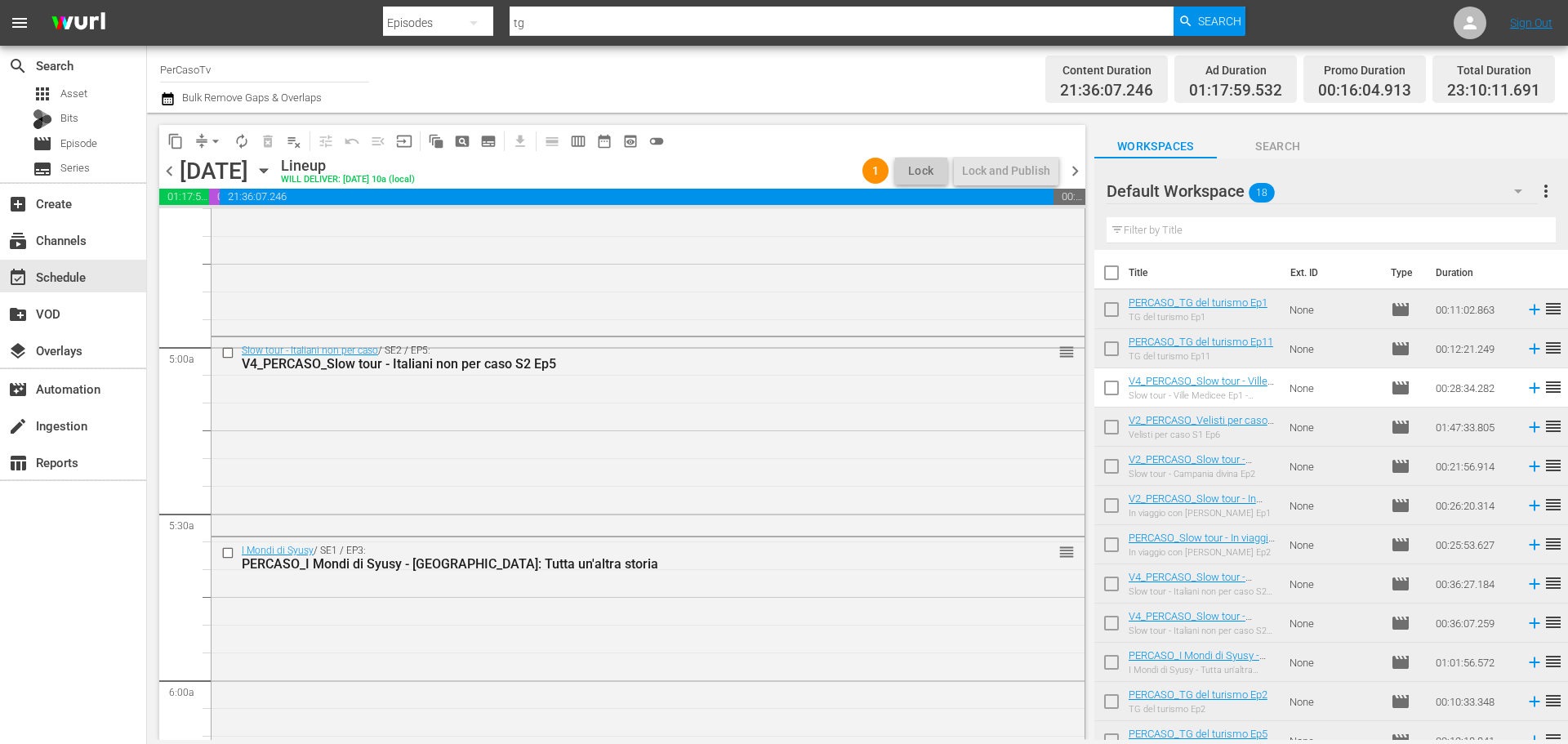
scroll to position [1552, 0]
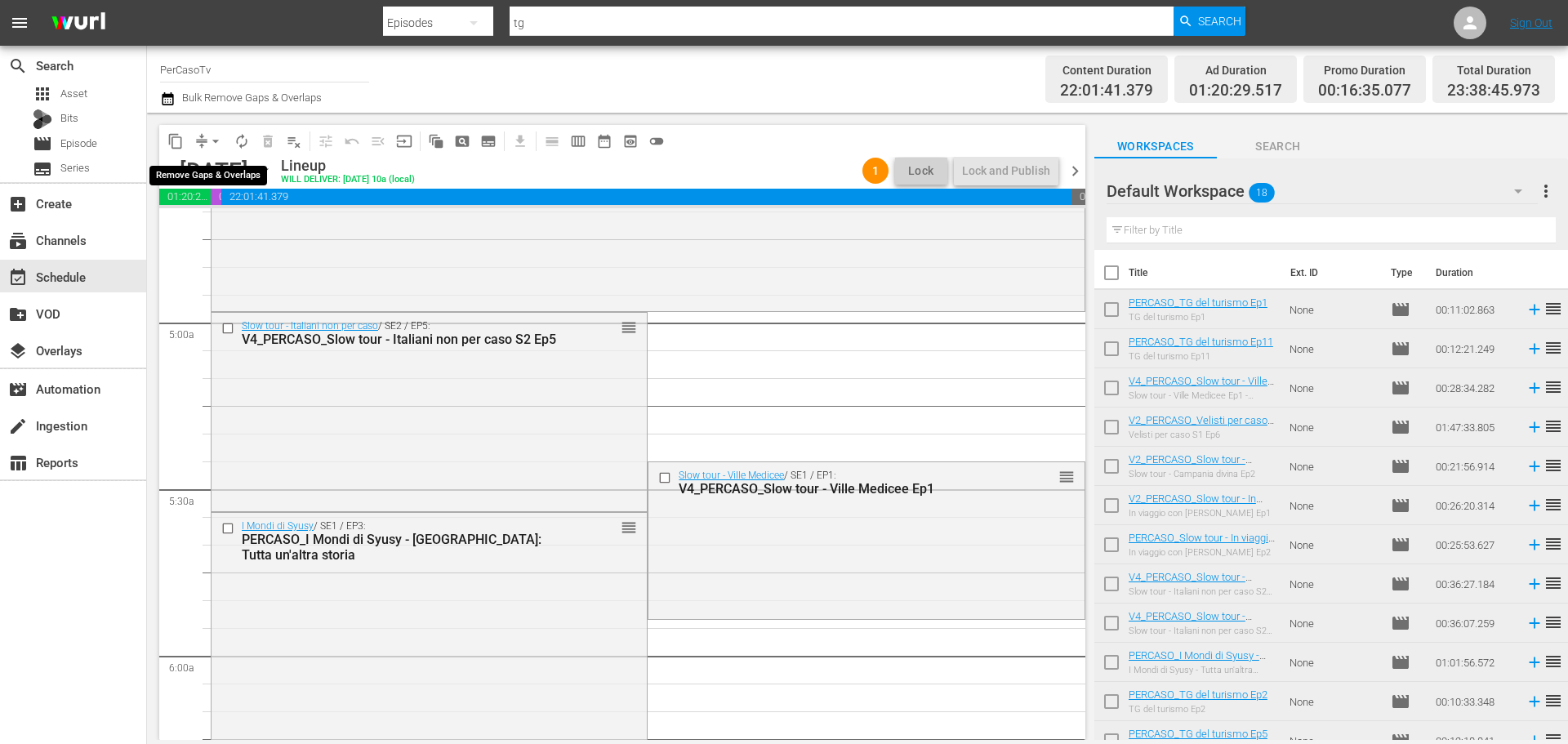
click at [211, 140] on span "arrow_drop_down" at bounding box center [216, 141] width 17 height 17
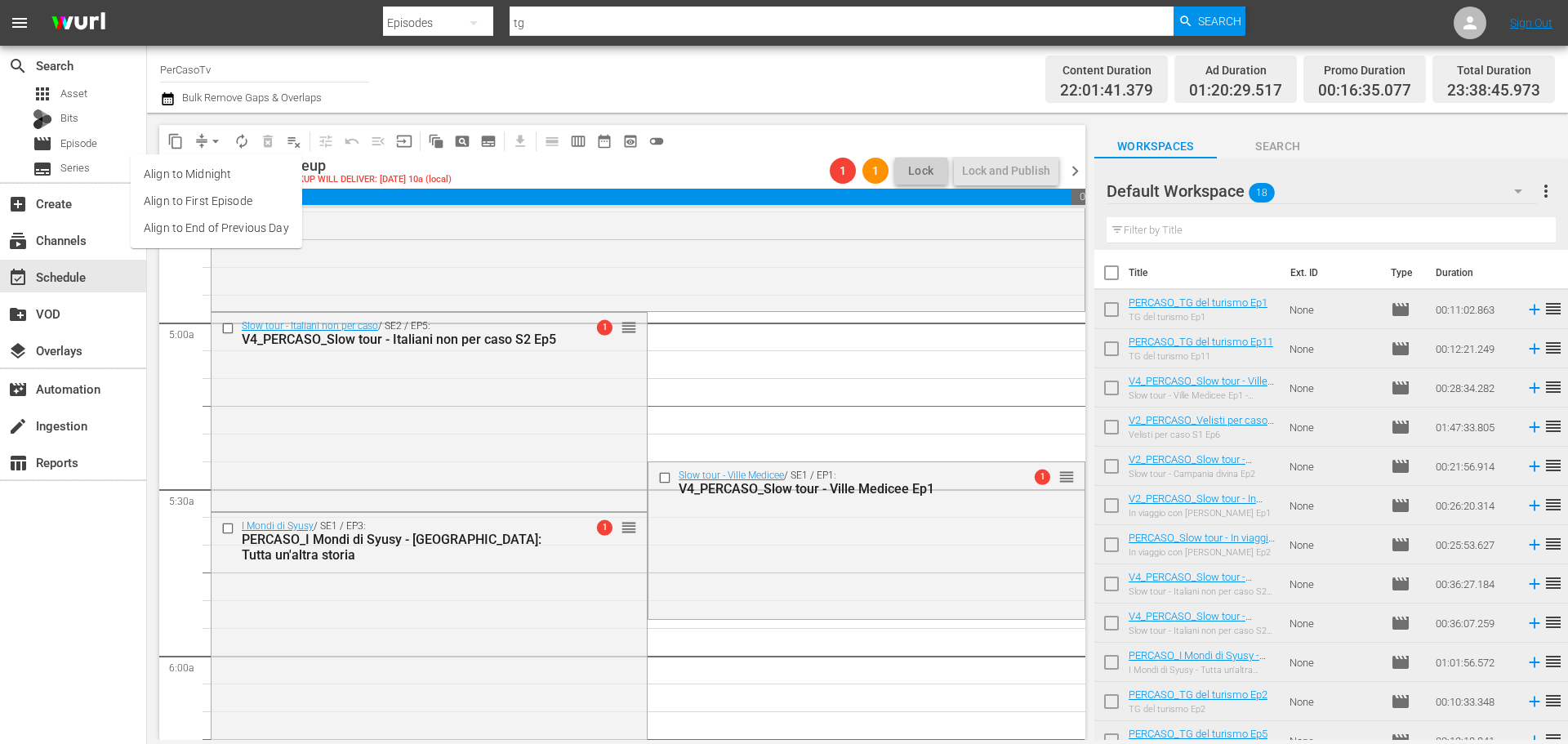
click at [237, 221] on li "Align to End of Previous Day" at bounding box center [216, 228] width 171 height 27
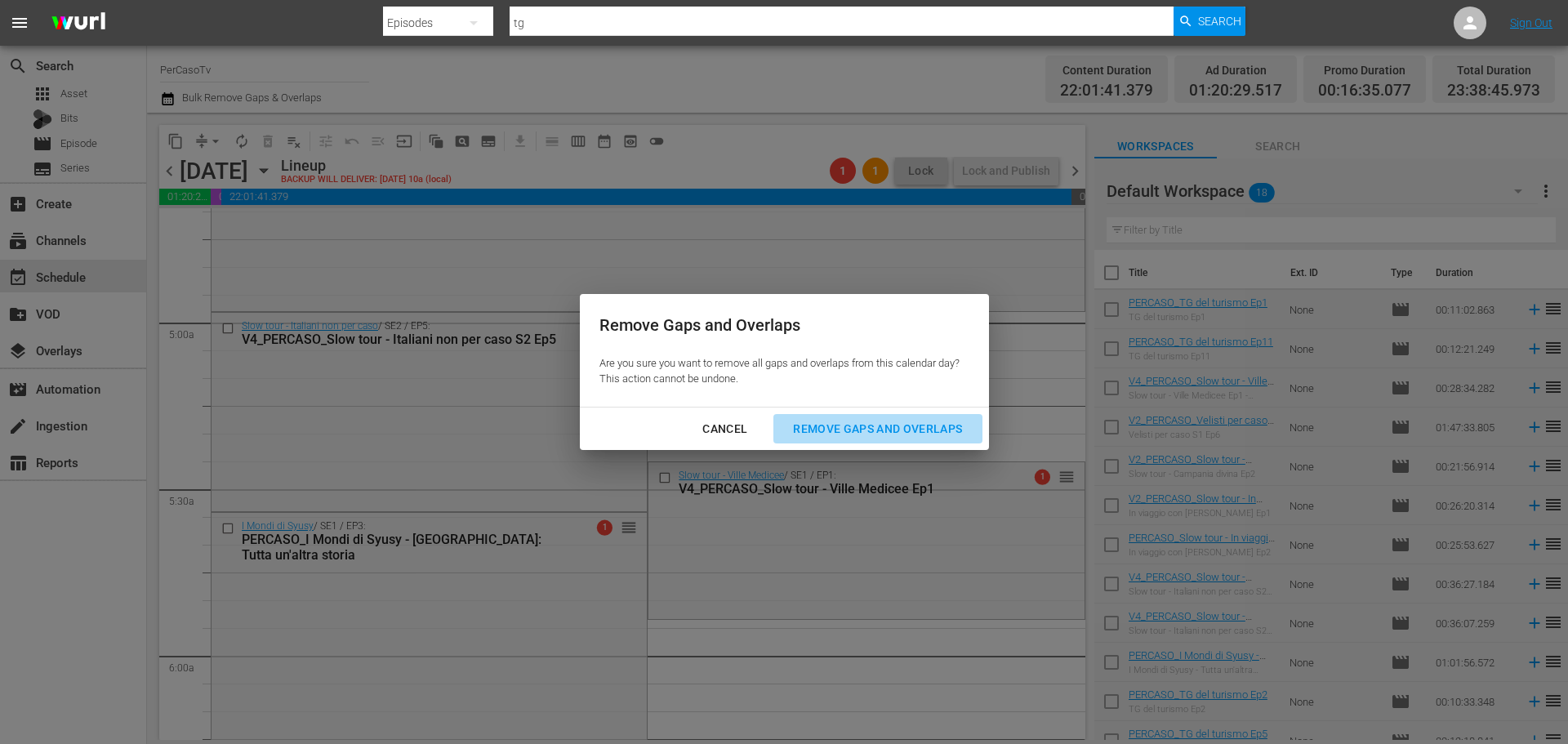
click at [892, 436] on div "Remove Gaps and Overlaps" at bounding box center [878, 429] width 196 height 20
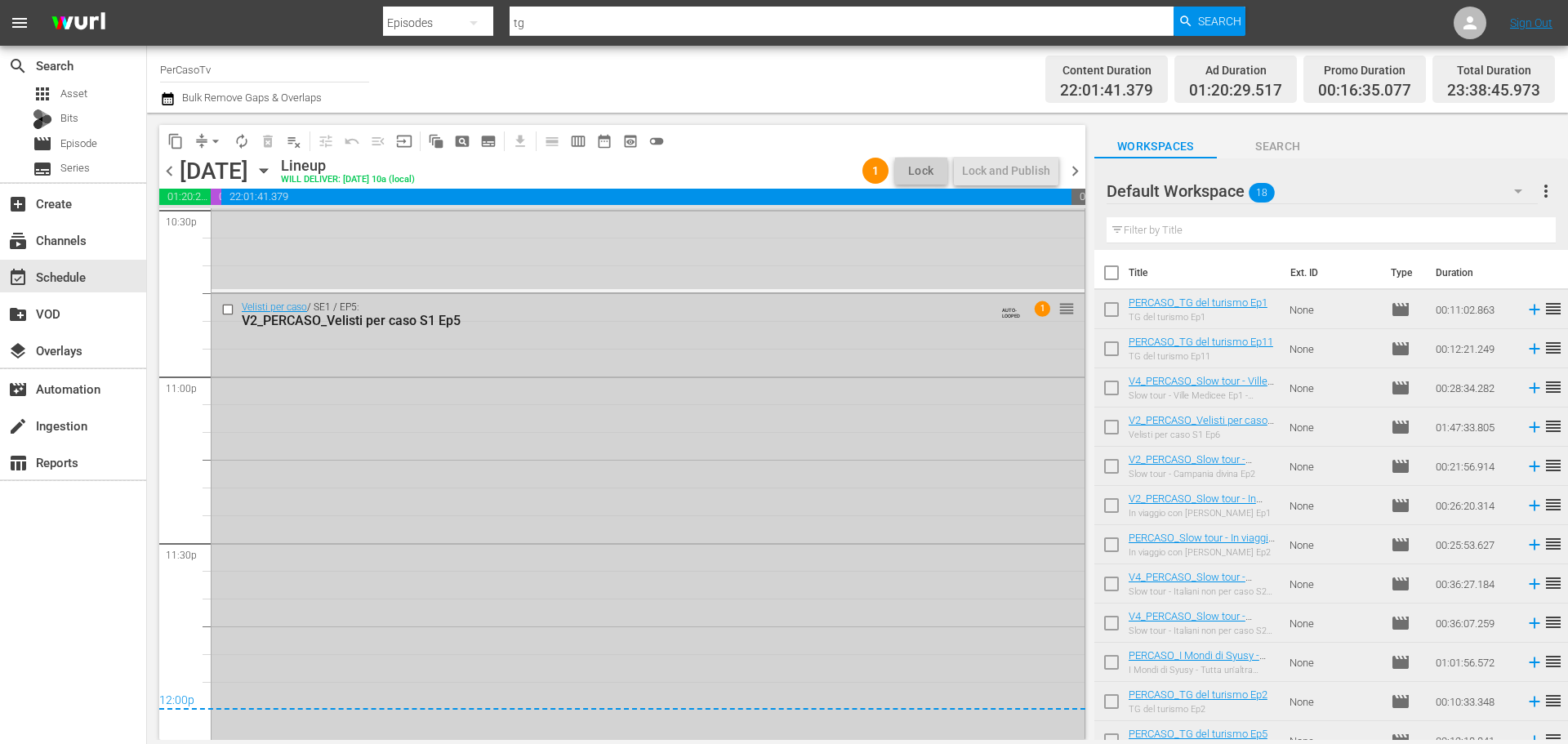
scroll to position [7491, 0]
click at [171, 168] on span "chevron_left" at bounding box center [170, 171] width 20 height 20
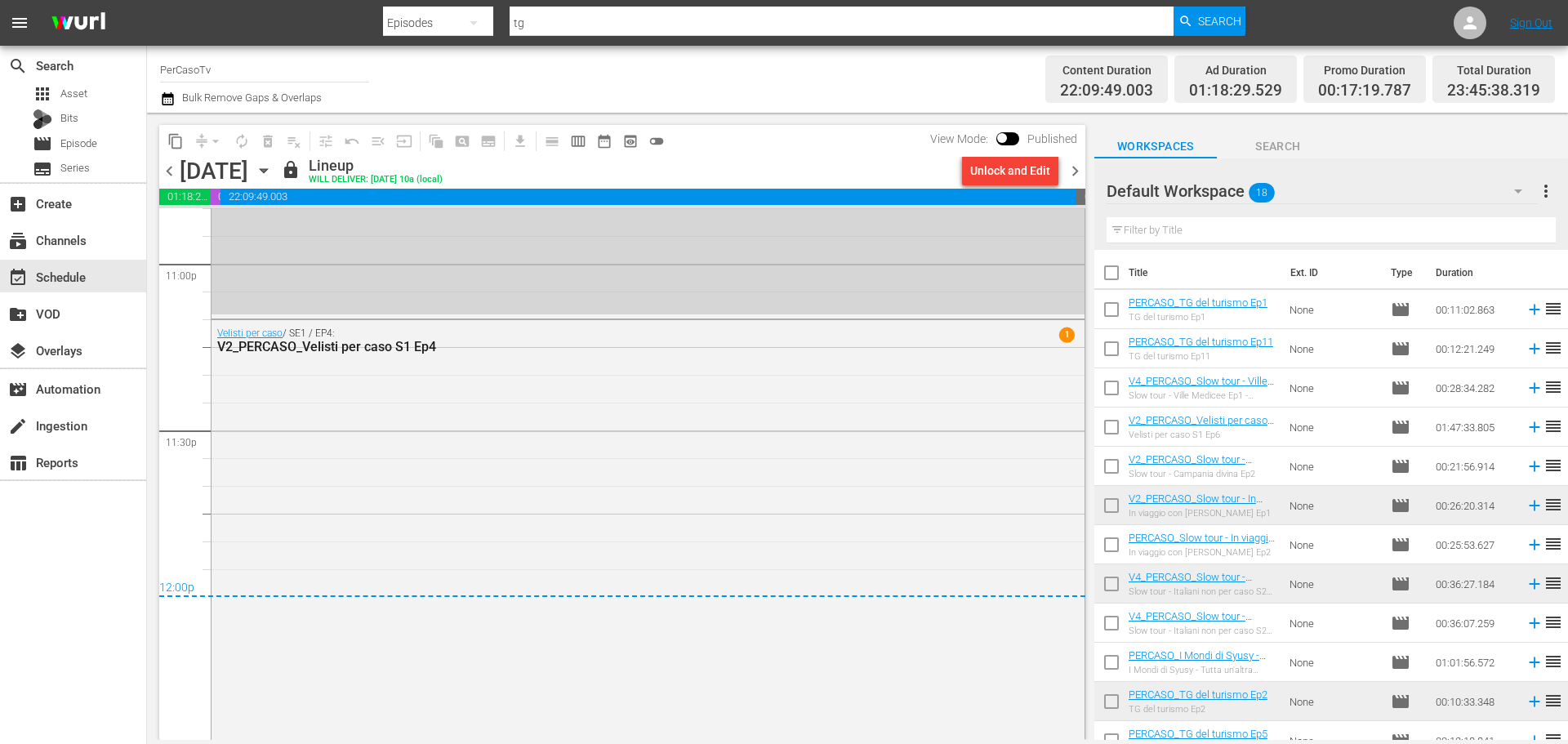
scroll to position [7527, 0]
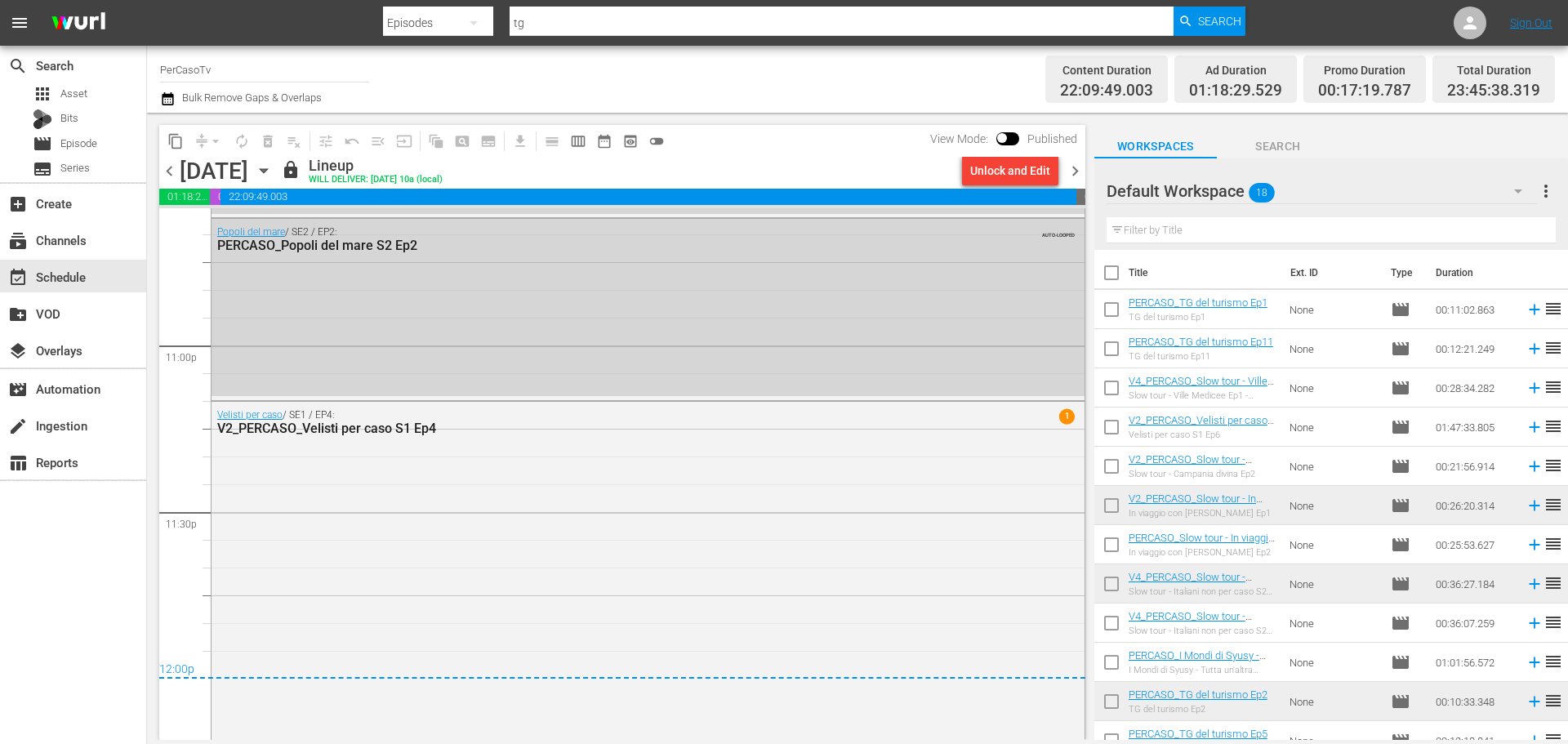
click at [1080, 177] on span "chevron_right" at bounding box center [1075, 171] width 20 height 20
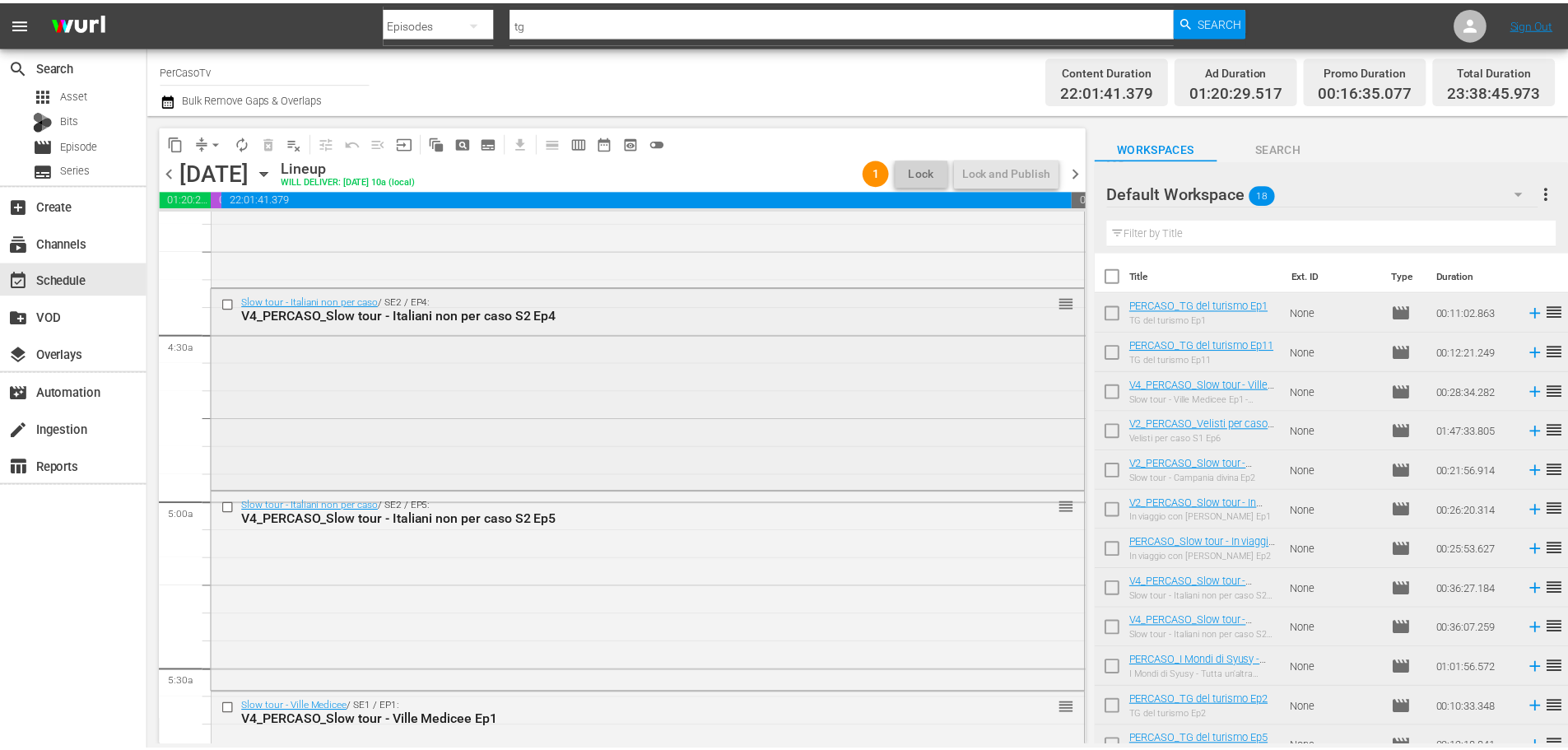
scroll to position [1482, 0]
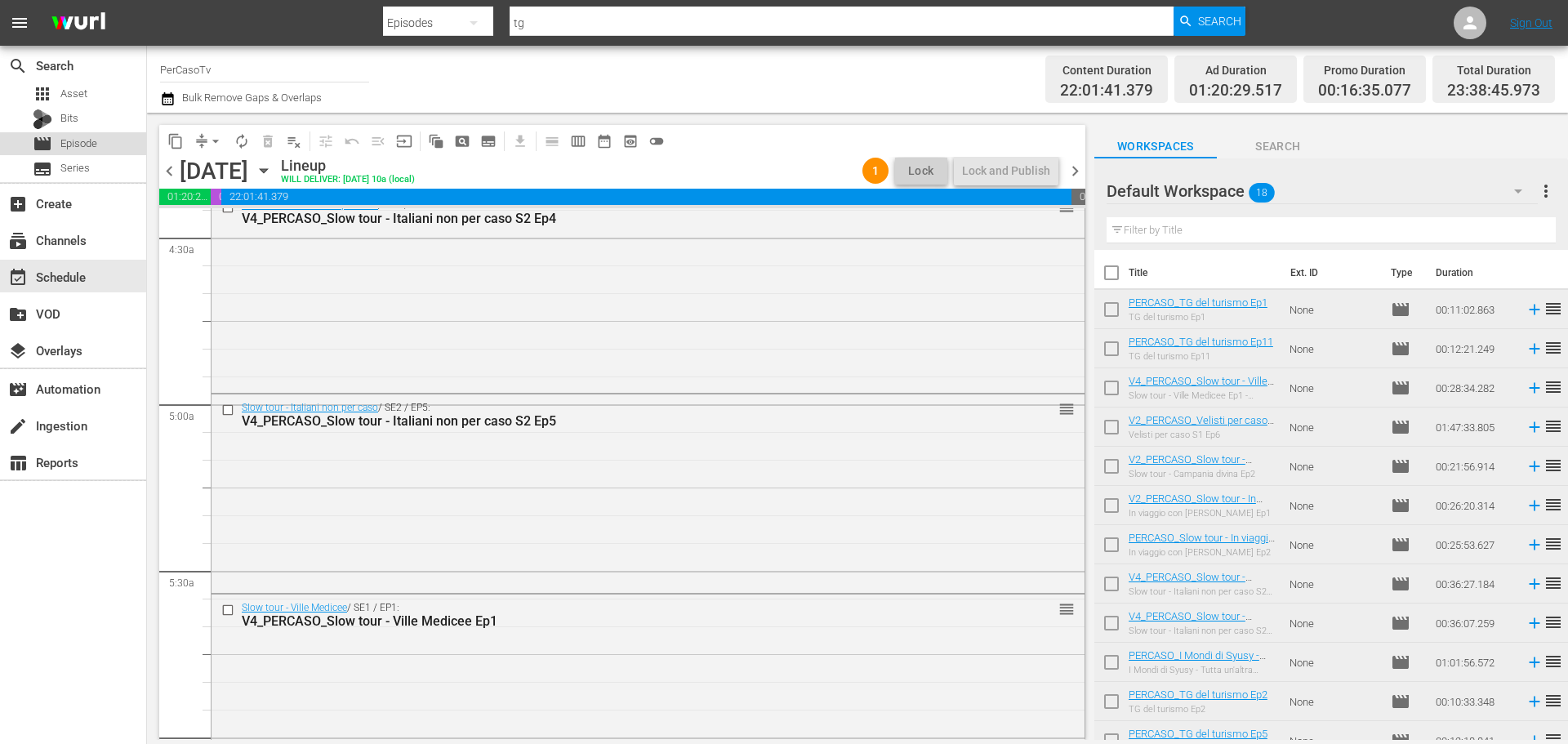
click at [105, 141] on div "movie Episode" at bounding box center [73, 143] width 146 height 23
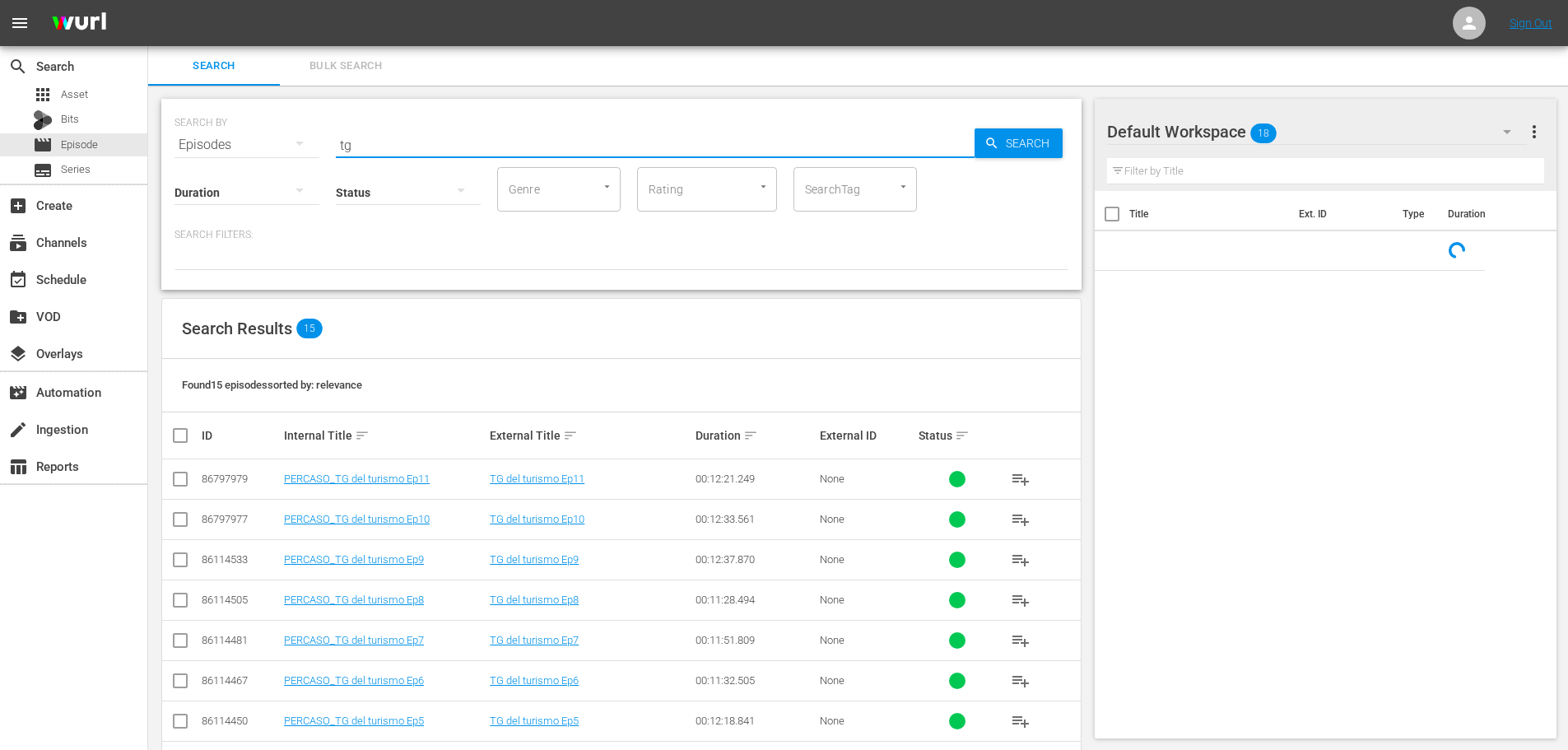
drag, startPoint x: 487, startPoint y: 130, endPoint x: 343, endPoint y: 151, distance: 145.5
click at [343, 151] on input "tg" at bounding box center [656, 145] width 639 height 40
click at [358, 148] on input "tg" at bounding box center [656, 145] width 639 height 40
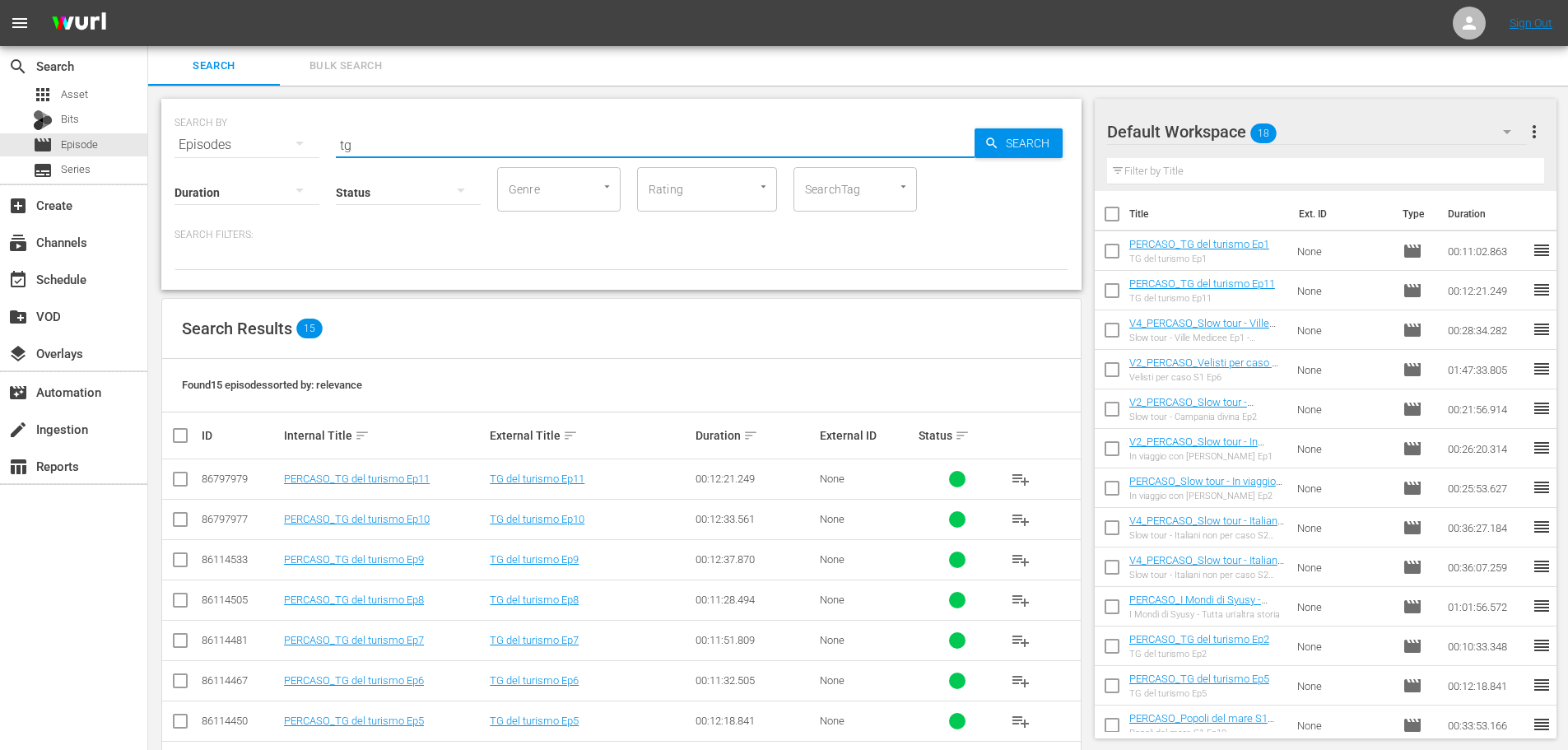
click at [360, 148] on input "tg" at bounding box center [656, 145] width 639 height 40
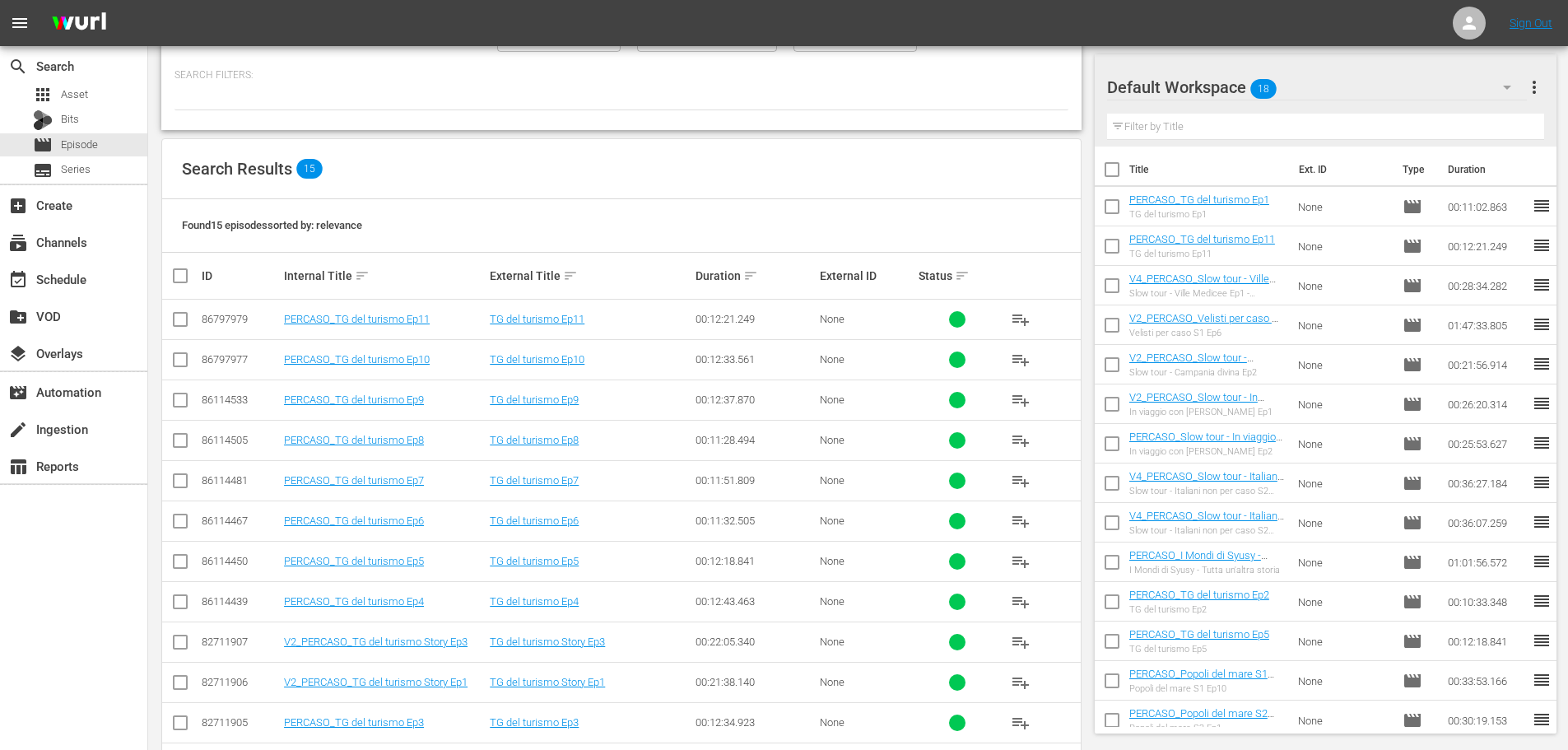
scroll to position [164, 0]
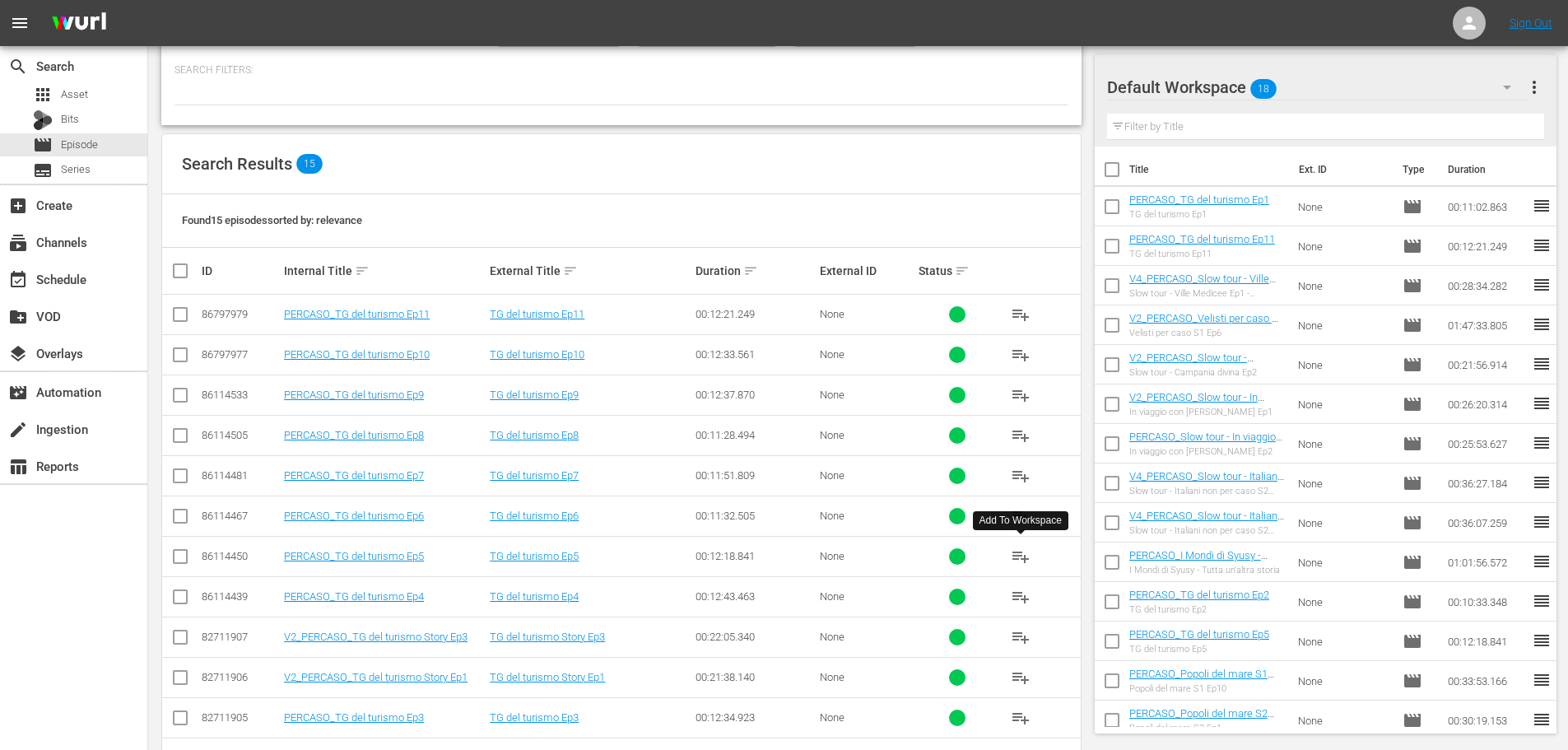
click at [1023, 560] on span "playlist_add" at bounding box center [1020, 556] width 19 height 19
click at [1021, 393] on span "playlist_add" at bounding box center [1020, 394] width 19 height 19
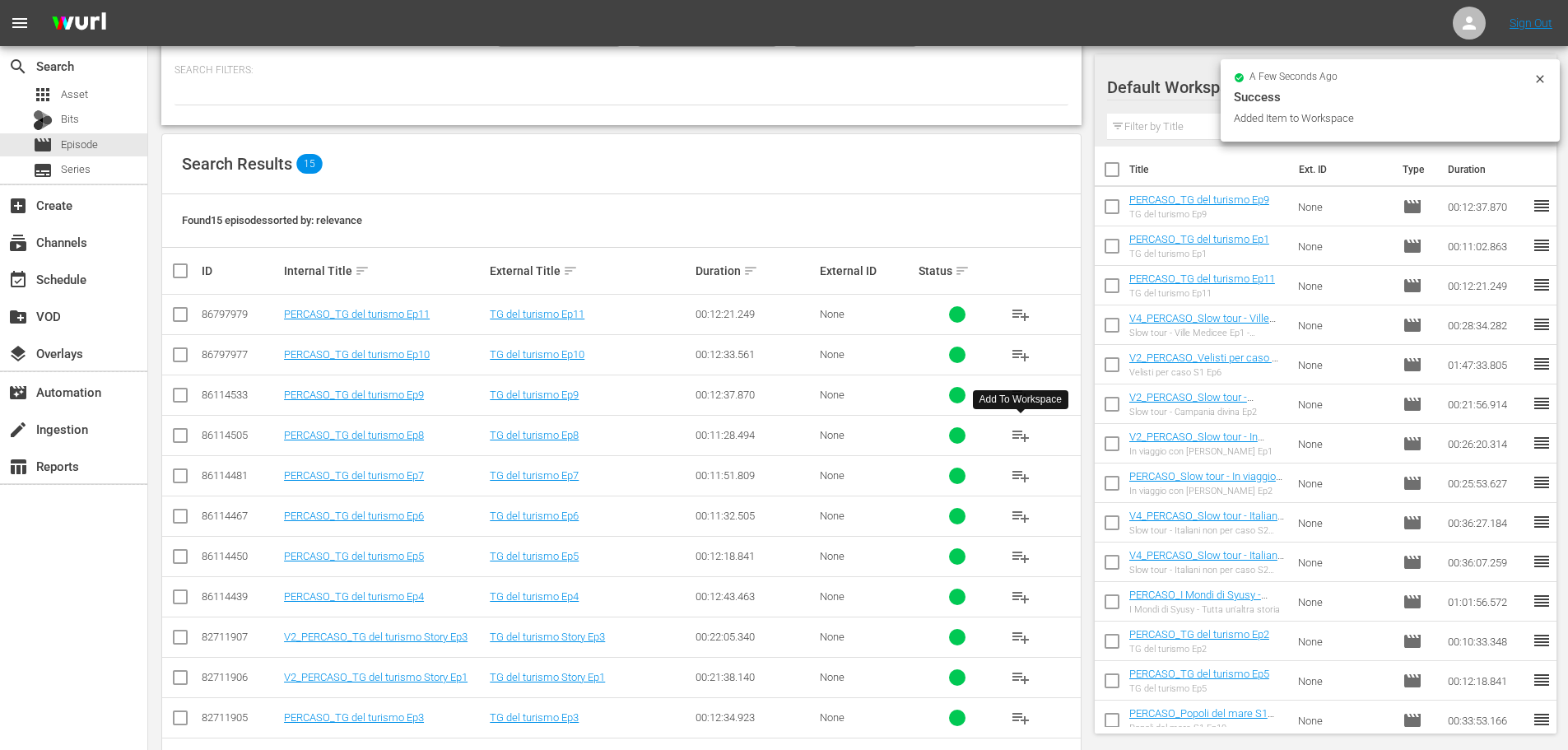
click at [1021, 438] on span "playlist_add" at bounding box center [1020, 435] width 19 height 19
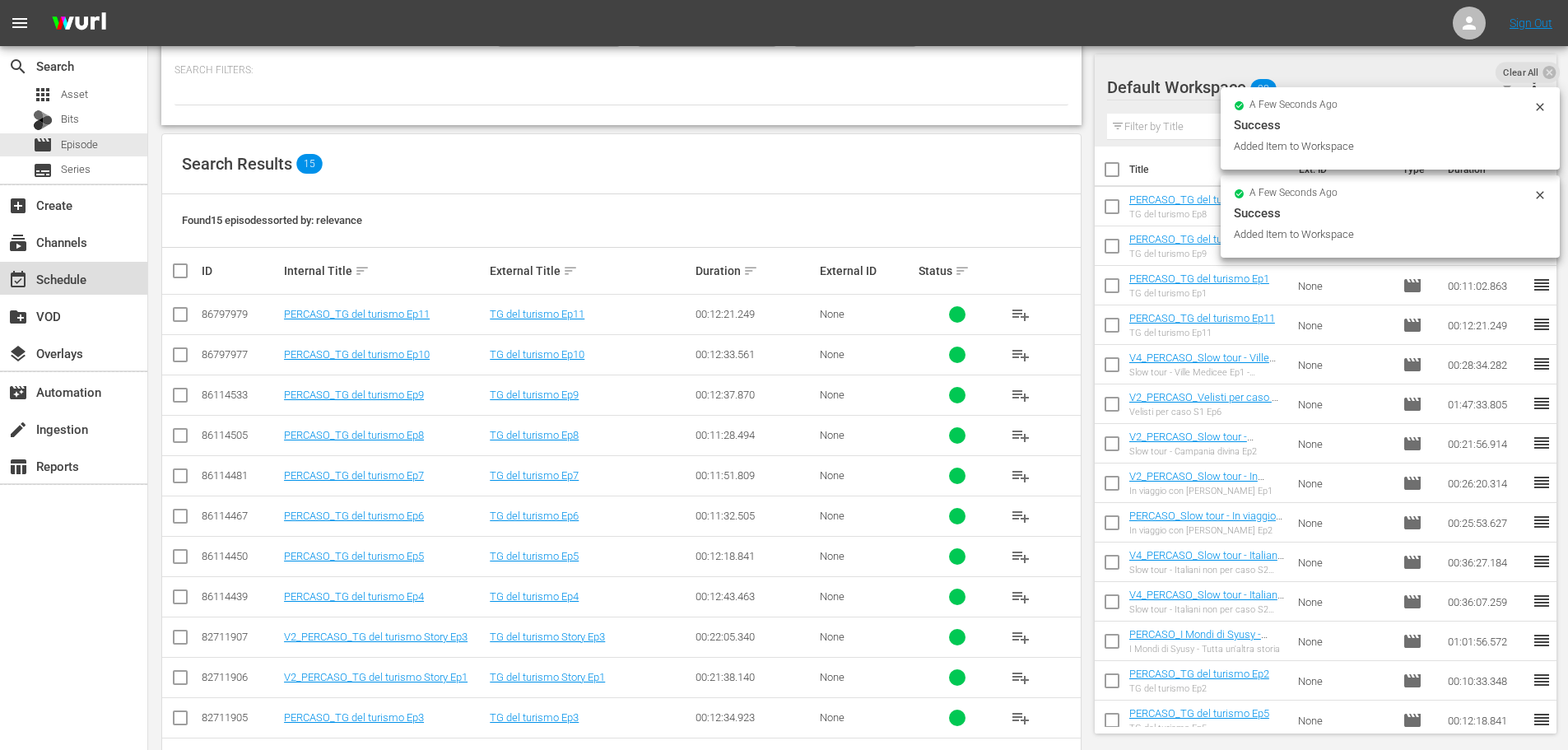
click at [90, 276] on div "event_available Schedule" at bounding box center [45, 276] width 92 height 15
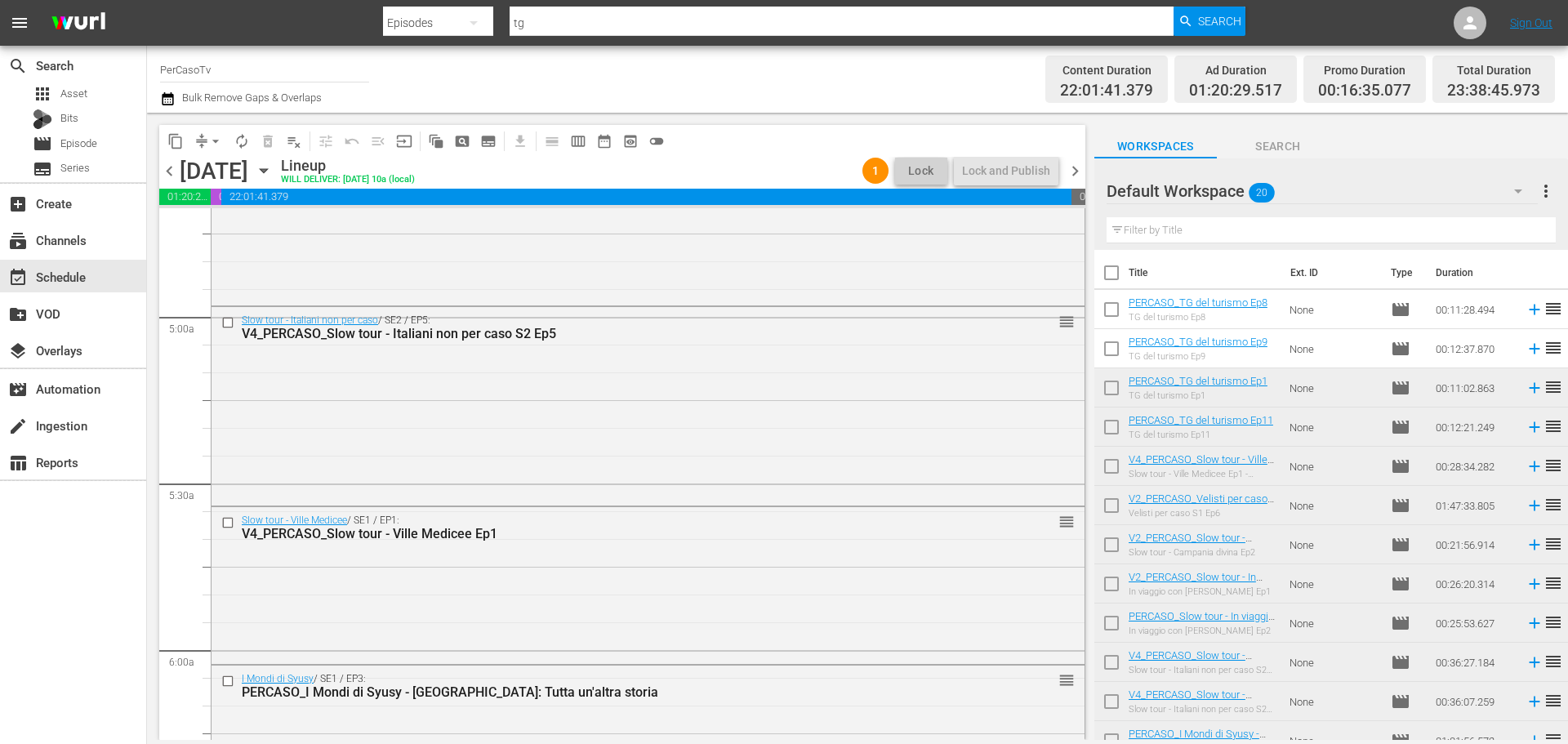
scroll to position [1552, 0]
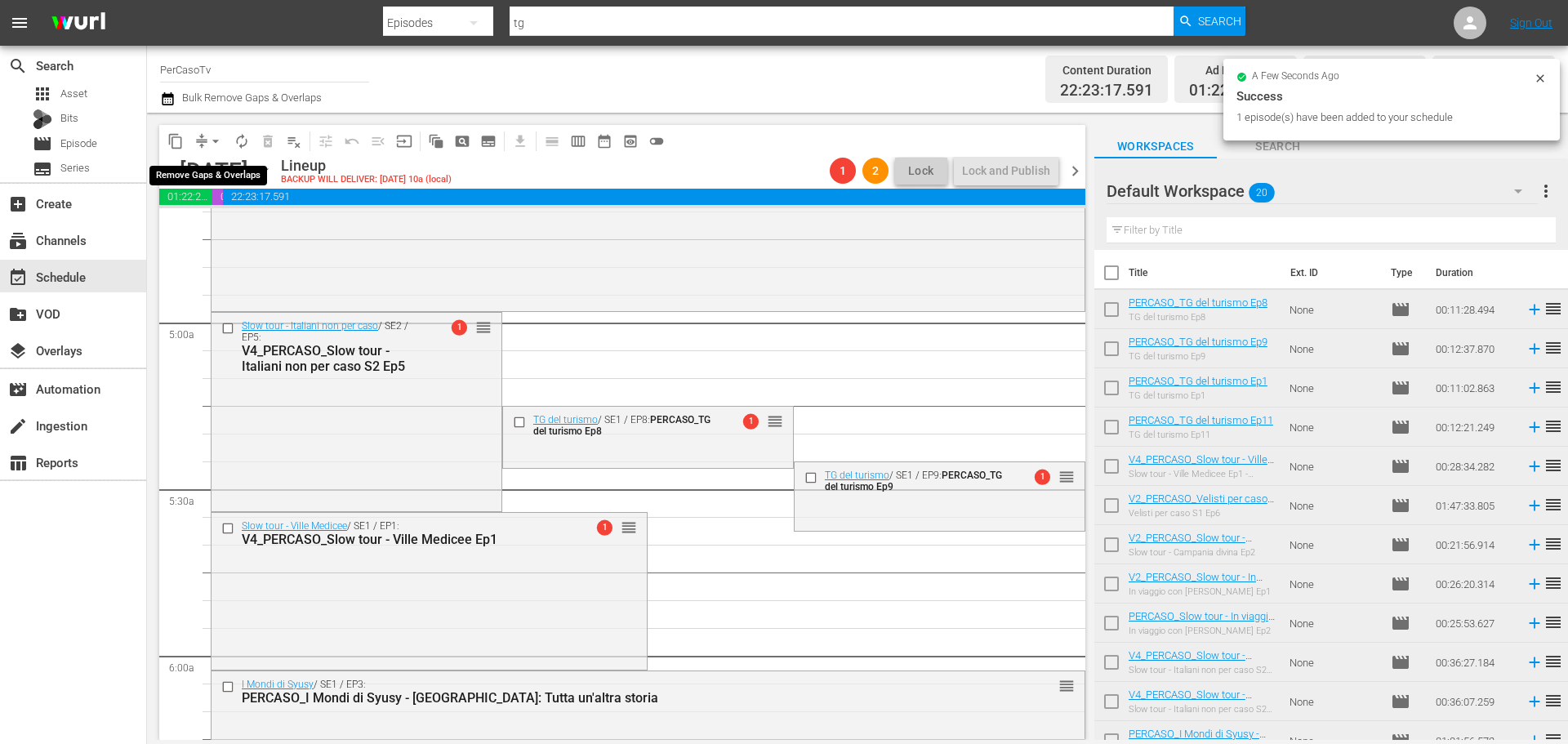
click at [215, 142] on span "arrow_drop_down" at bounding box center [216, 141] width 17 height 17
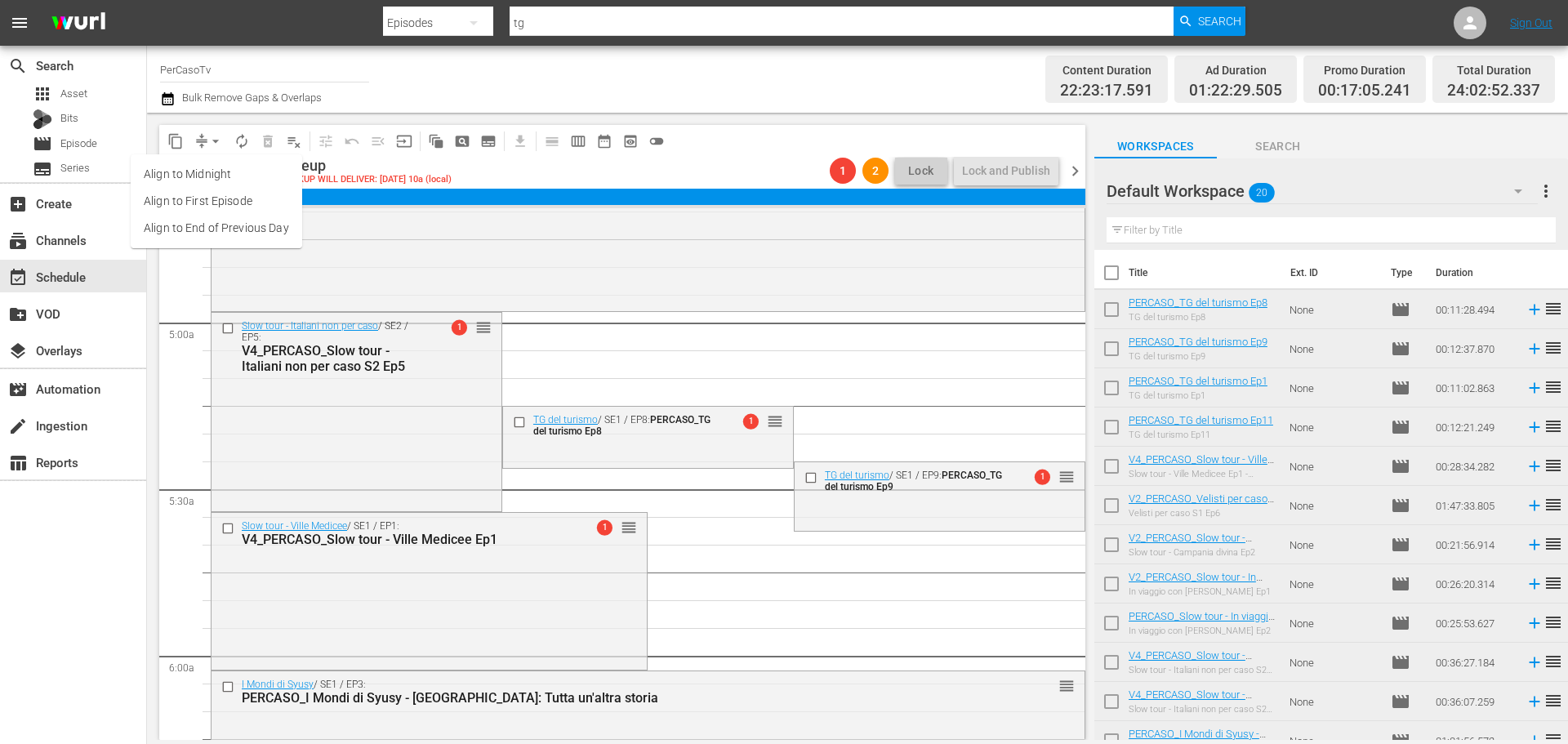
click at [214, 232] on li "Align to End of Previous Day" at bounding box center [216, 228] width 171 height 27
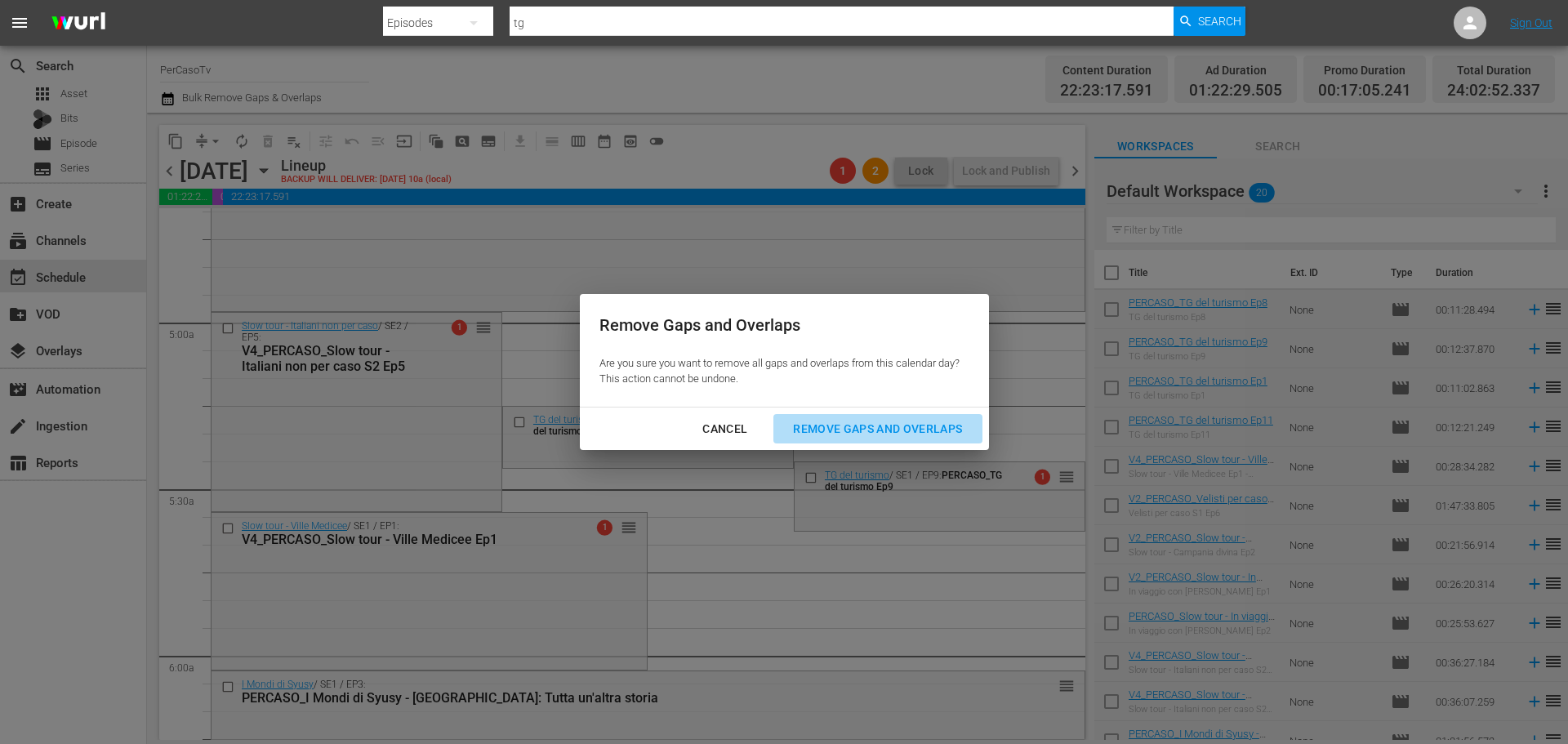
click at [959, 438] on div "Remove Gaps and Overlaps" at bounding box center [878, 429] width 196 height 20
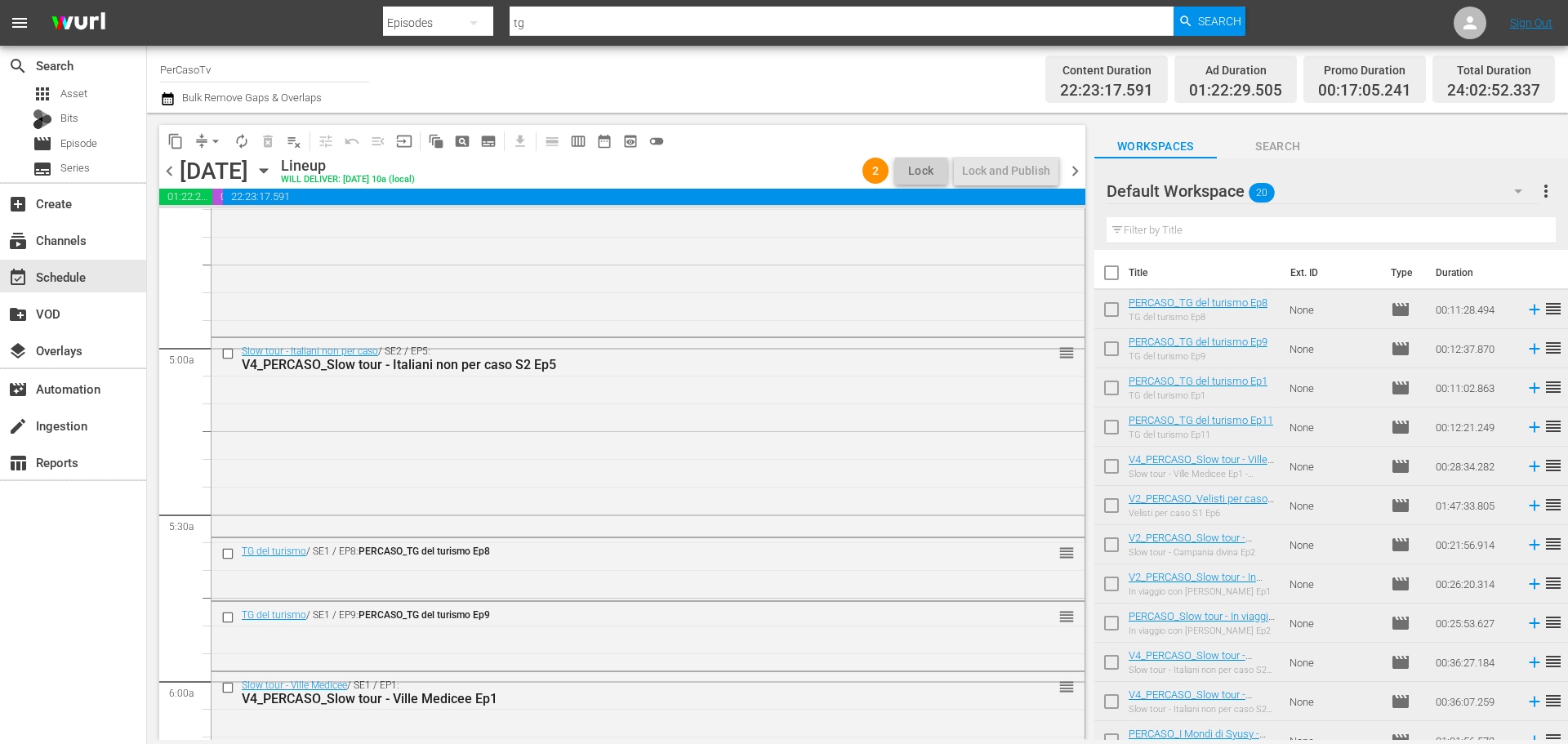
scroll to position [1556, 0]
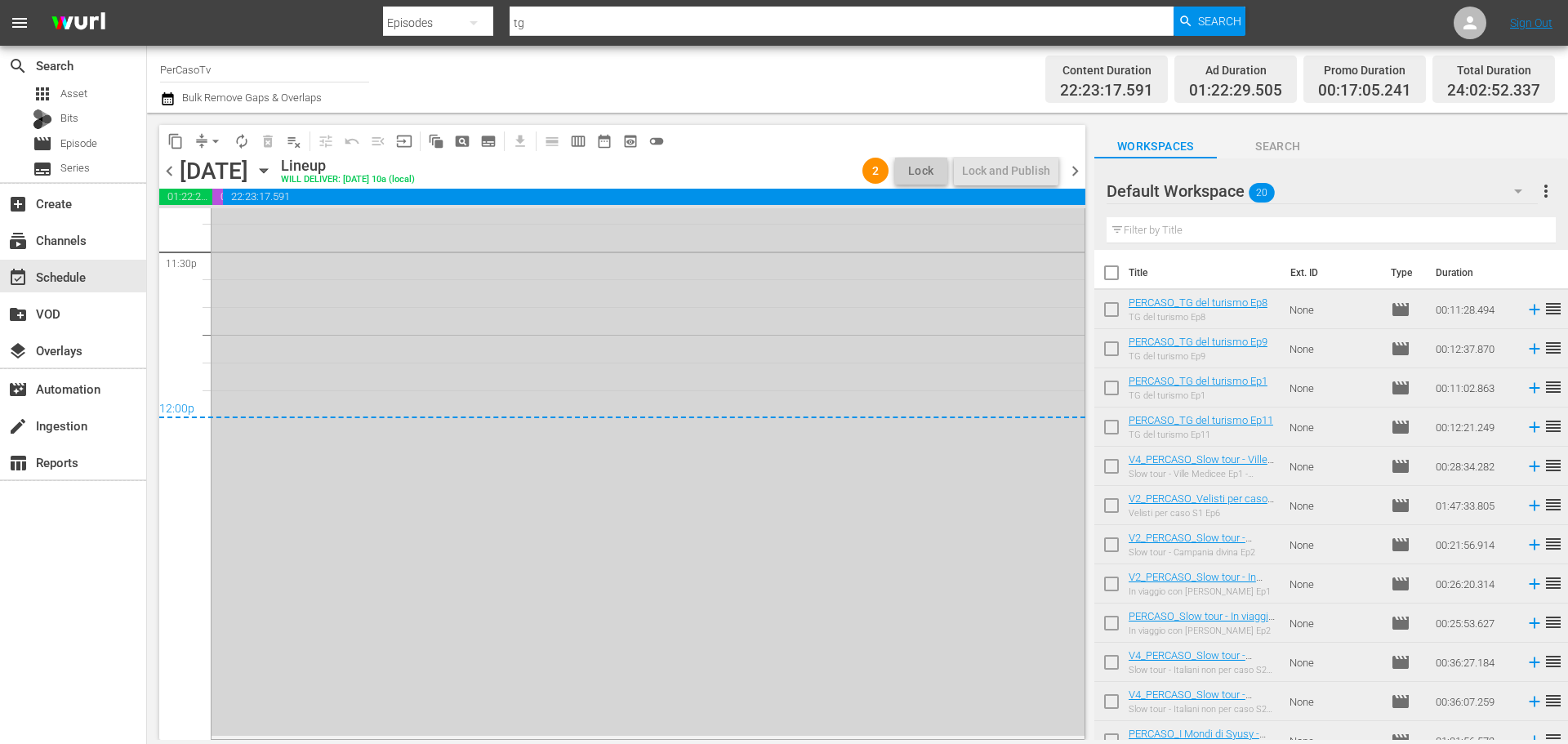
scroll to position [7451, 0]
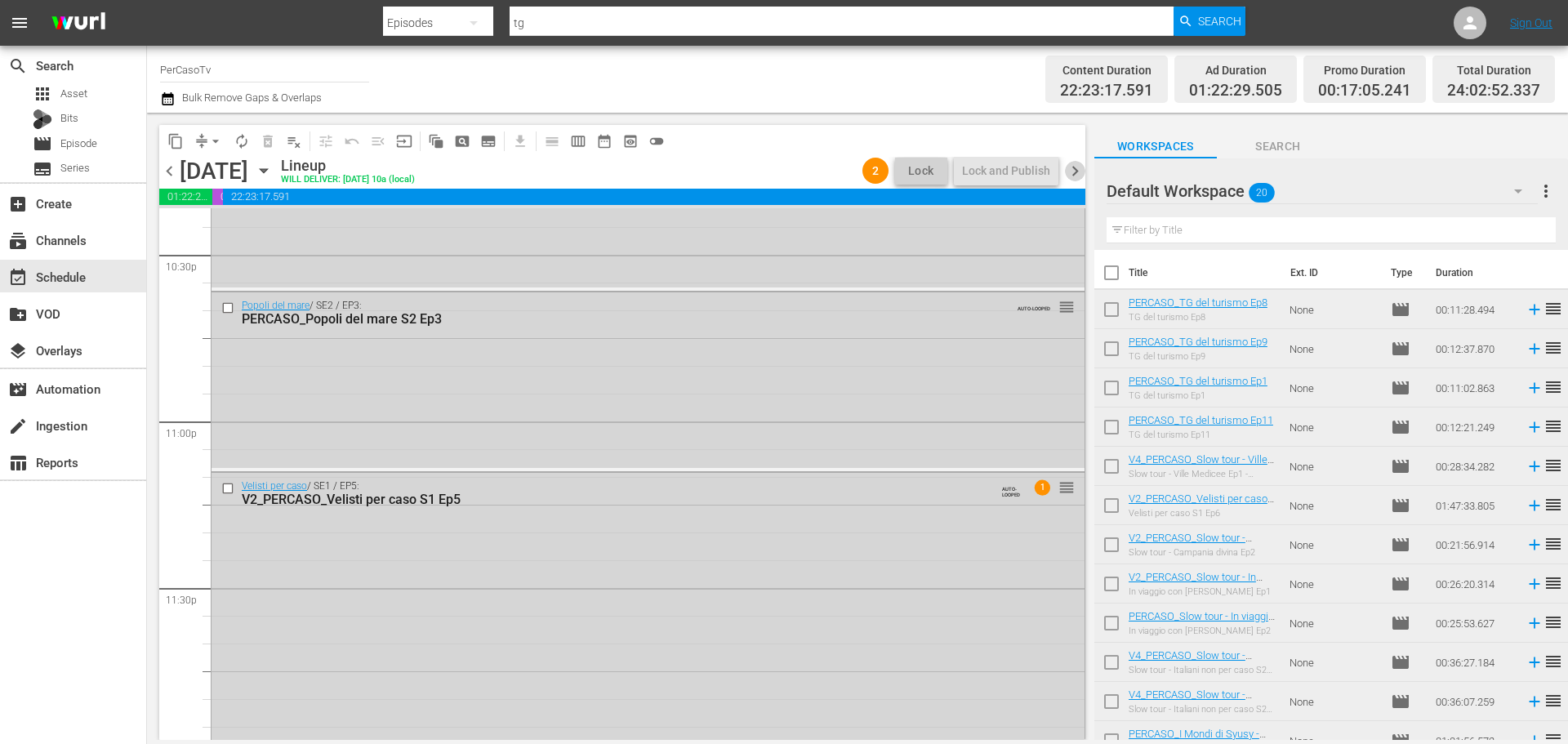
click at [1080, 177] on span "chevron_right" at bounding box center [1075, 171] width 20 height 20
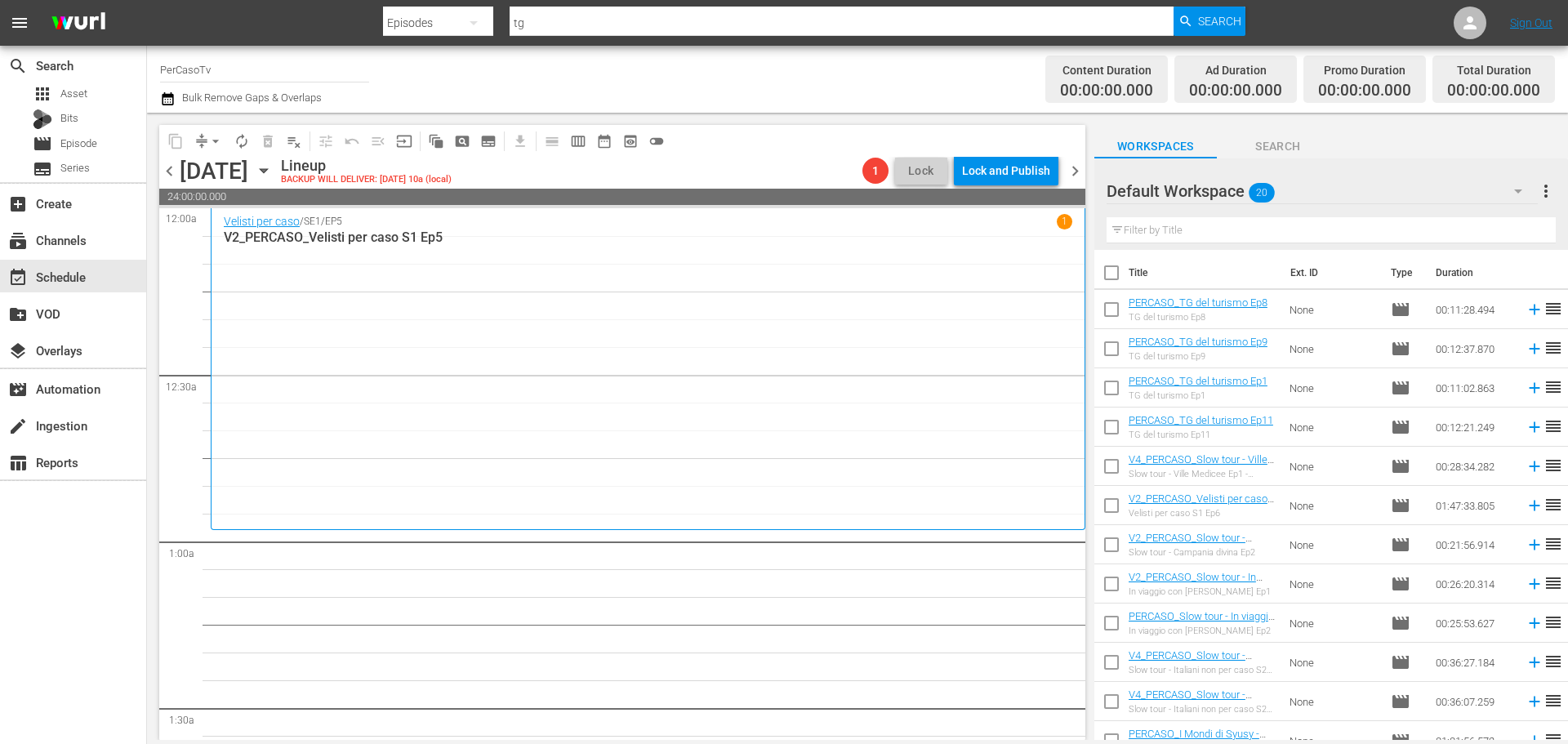
scroll to position [332, 0]
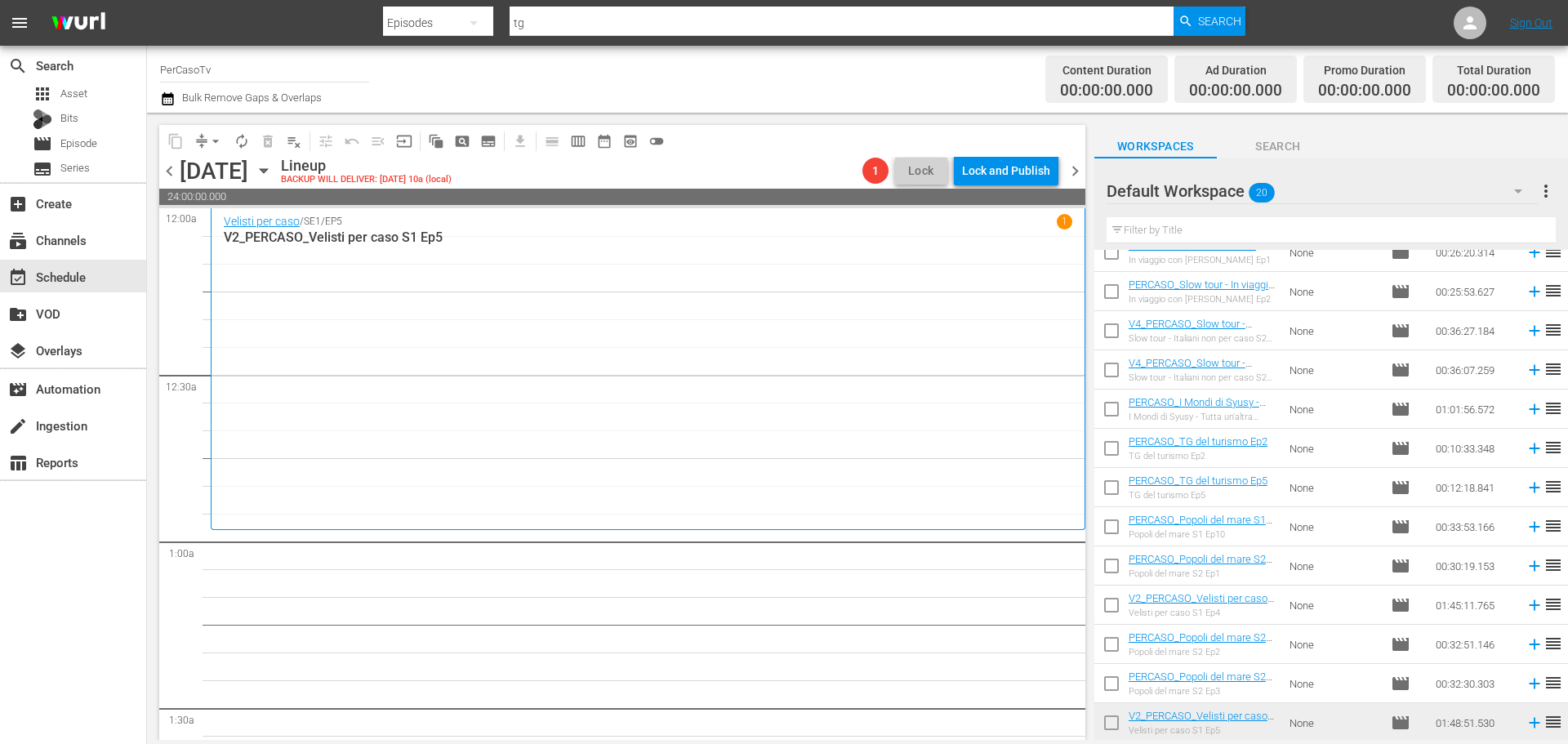
click at [1118, 606] on input "checkbox" at bounding box center [1111, 608] width 34 height 34
checkbox input "true"
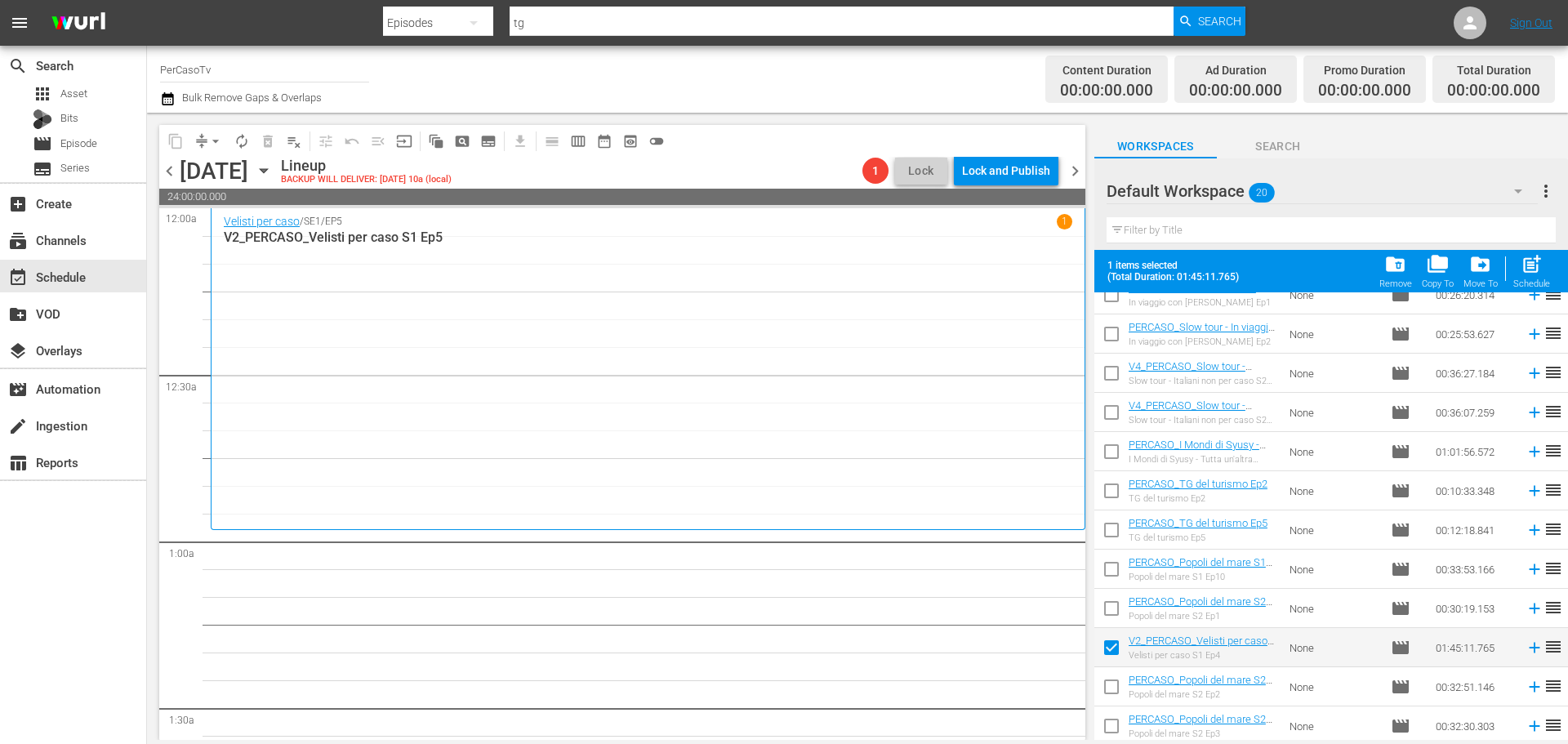
click at [1107, 558] on input "checkbox" at bounding box center [1111, 572] width 34 height 34
checkbox input "true"
click at [1111, 482] on input "checkbox" at bounding box center [1111, 494] width 34 height 34
checkbox input "true"
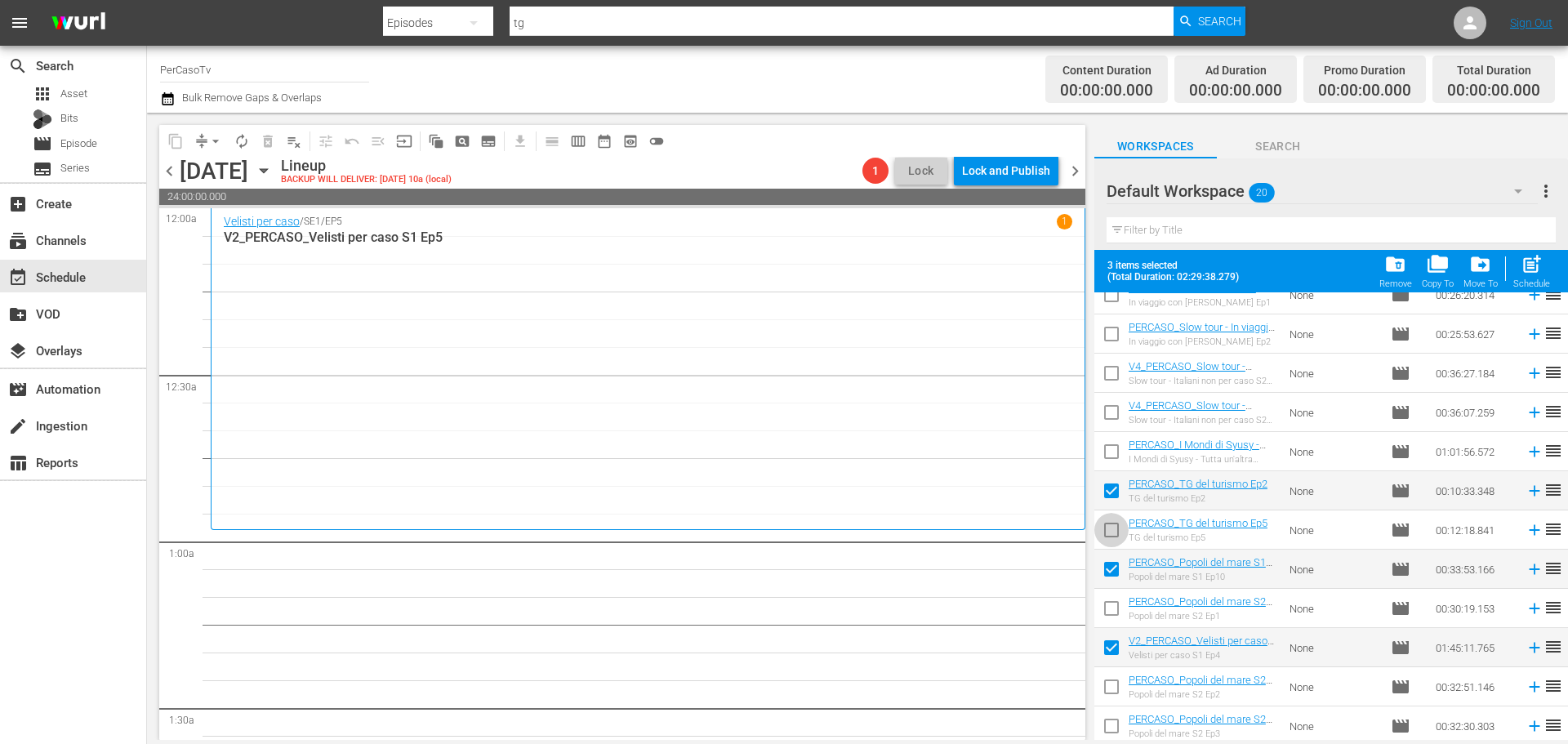
click at [1115, 535] on input "checkbox" at bounding box center [1111, 533] width 34 height 34
checkbox input "true"
click at [1115, 451] on input "checkbox" at bounding box center [1111, 455] width 34 height 34
checkbox input "true"
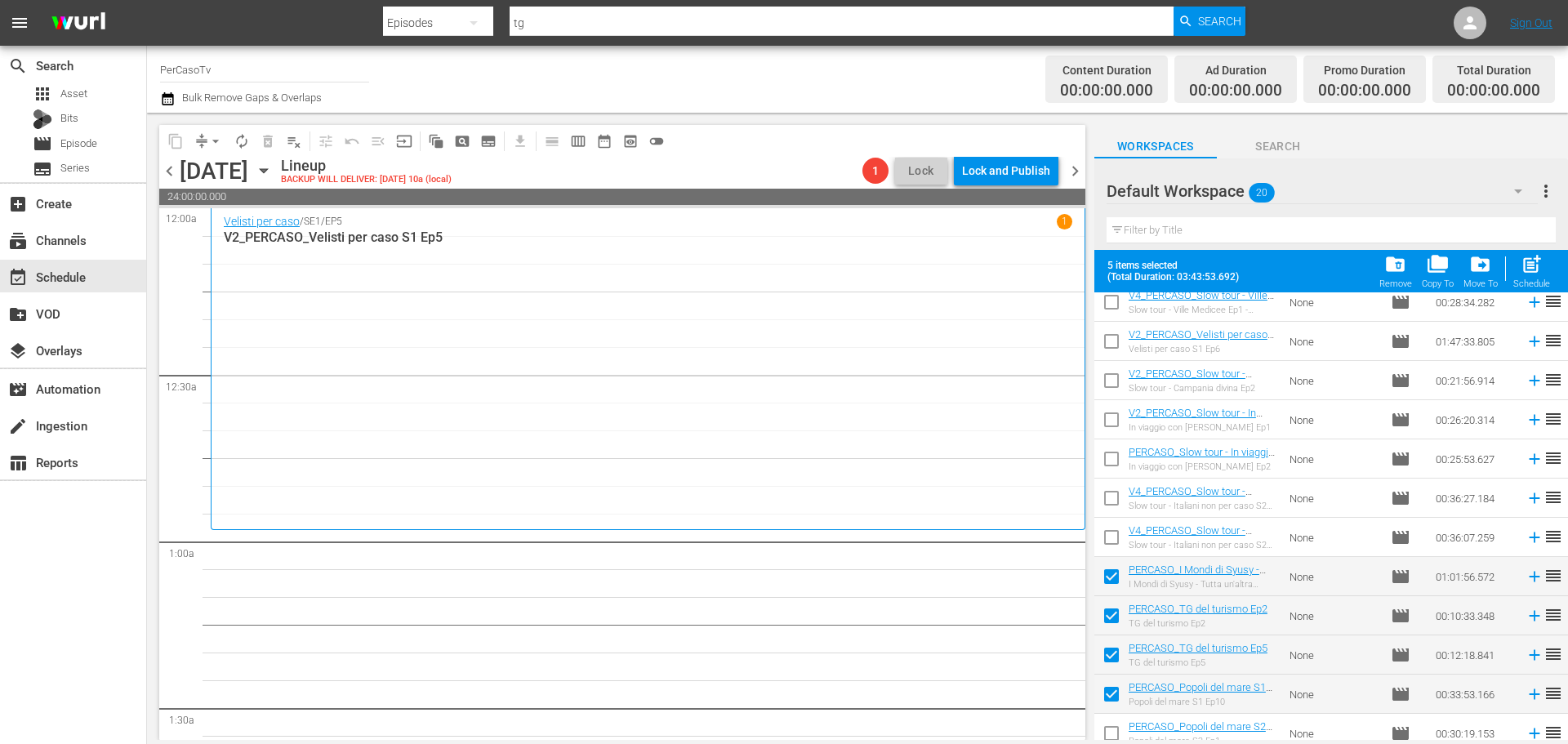
scroll to position [168, 0]
click at [1120, 540] on input "checkbox" at bounding box center [1111, 539] width 34 height 34
checkbox input "true"
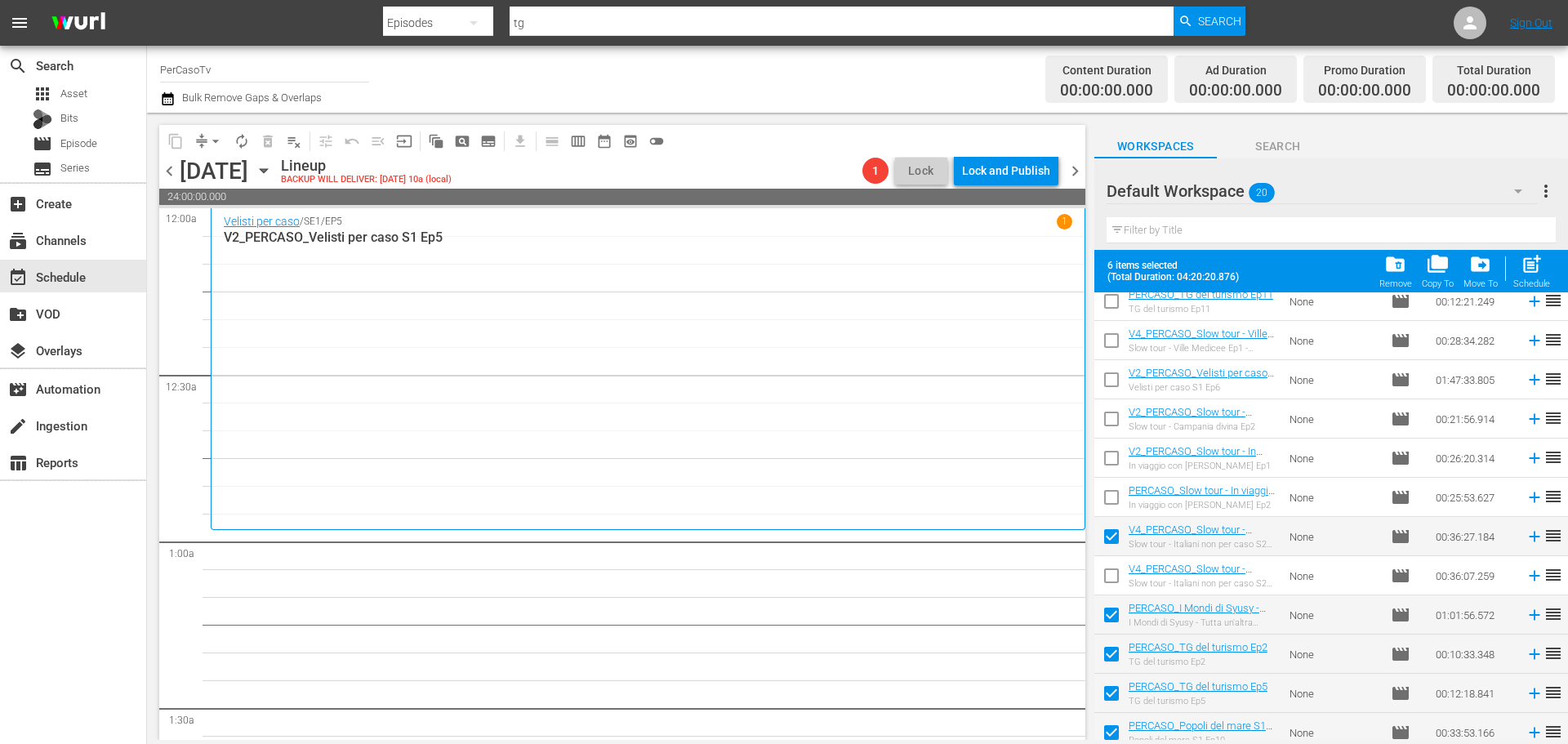
click at [1119, 459] on input "checkbox" at bounding box center [1111, 461] width 34 height 34
checkbox input "true"
click at [1107, 419] on input "checkbox" at bounding box center [1111, 422] width 34 height 34
checkbox input "true"
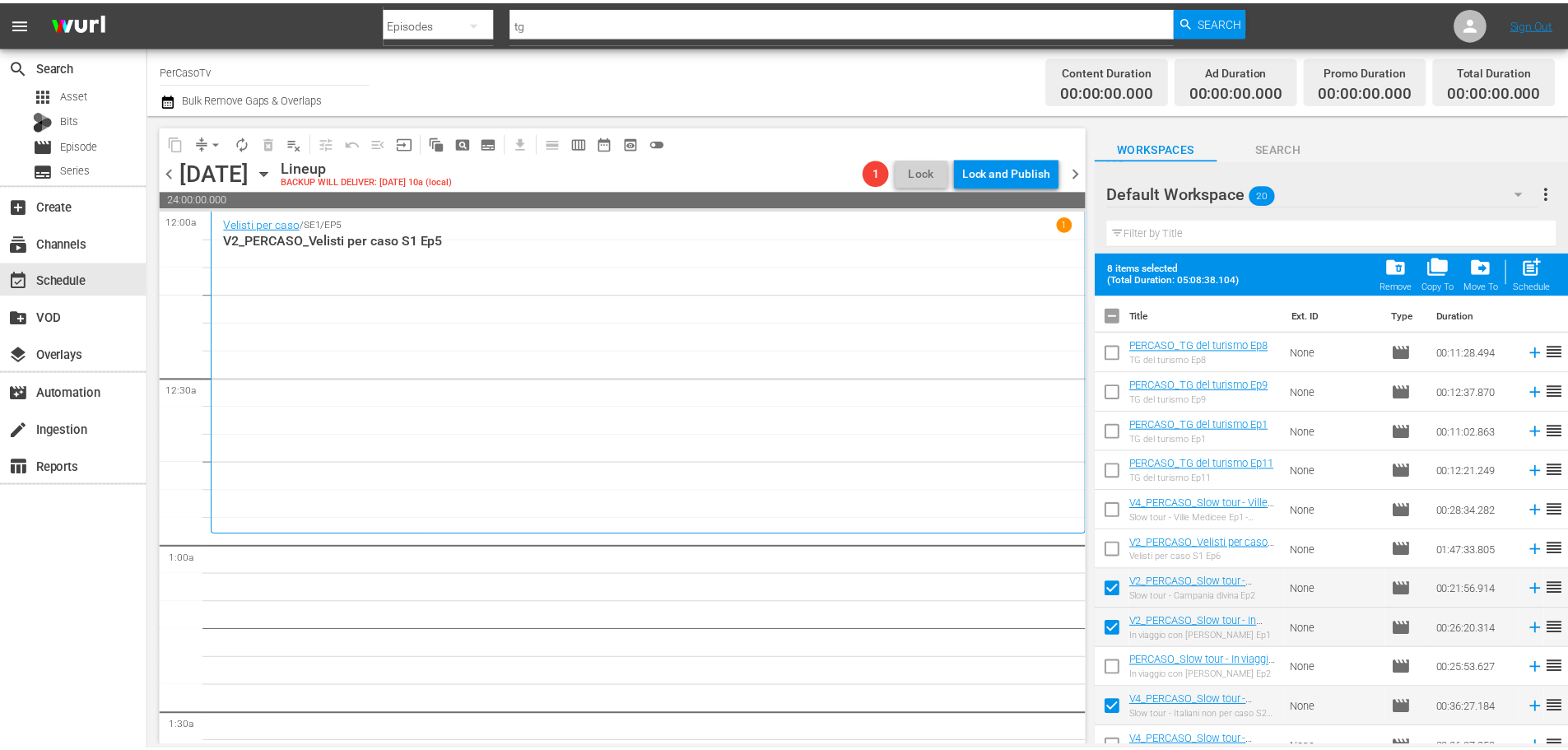
scroll to position [0, 0]
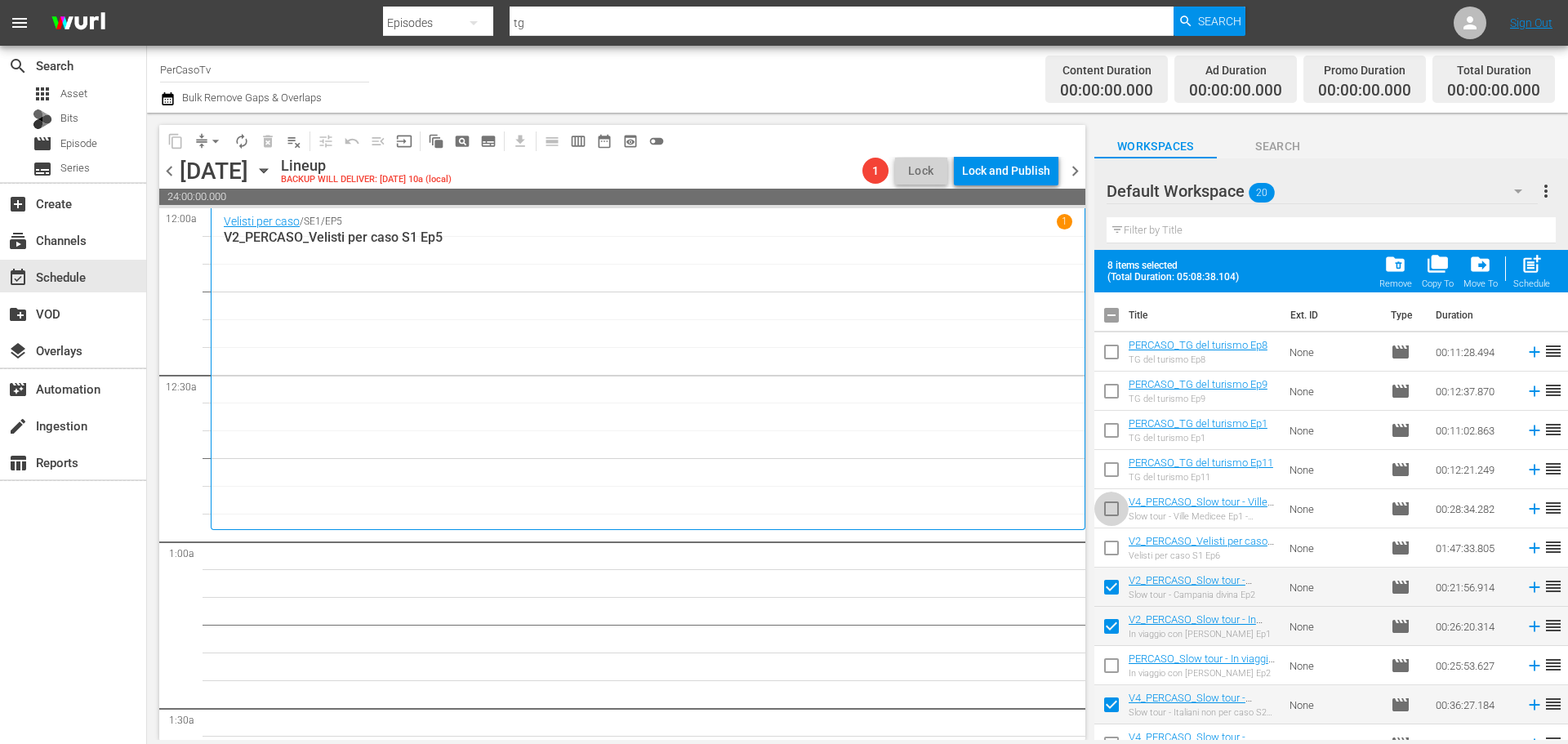
click at [1114, 505] on input "checkbox" at bounding box center [1111, 512] width 34 height 34
checkbox input "true"
drag, startPoint x: 1110, startPoint y: 348, endPoint x: 1120, endPoint y: 348, distance: 10.0
click at [1110, 348] on input "checkbox" at bounding box center [1111, 354] width 34 height 34
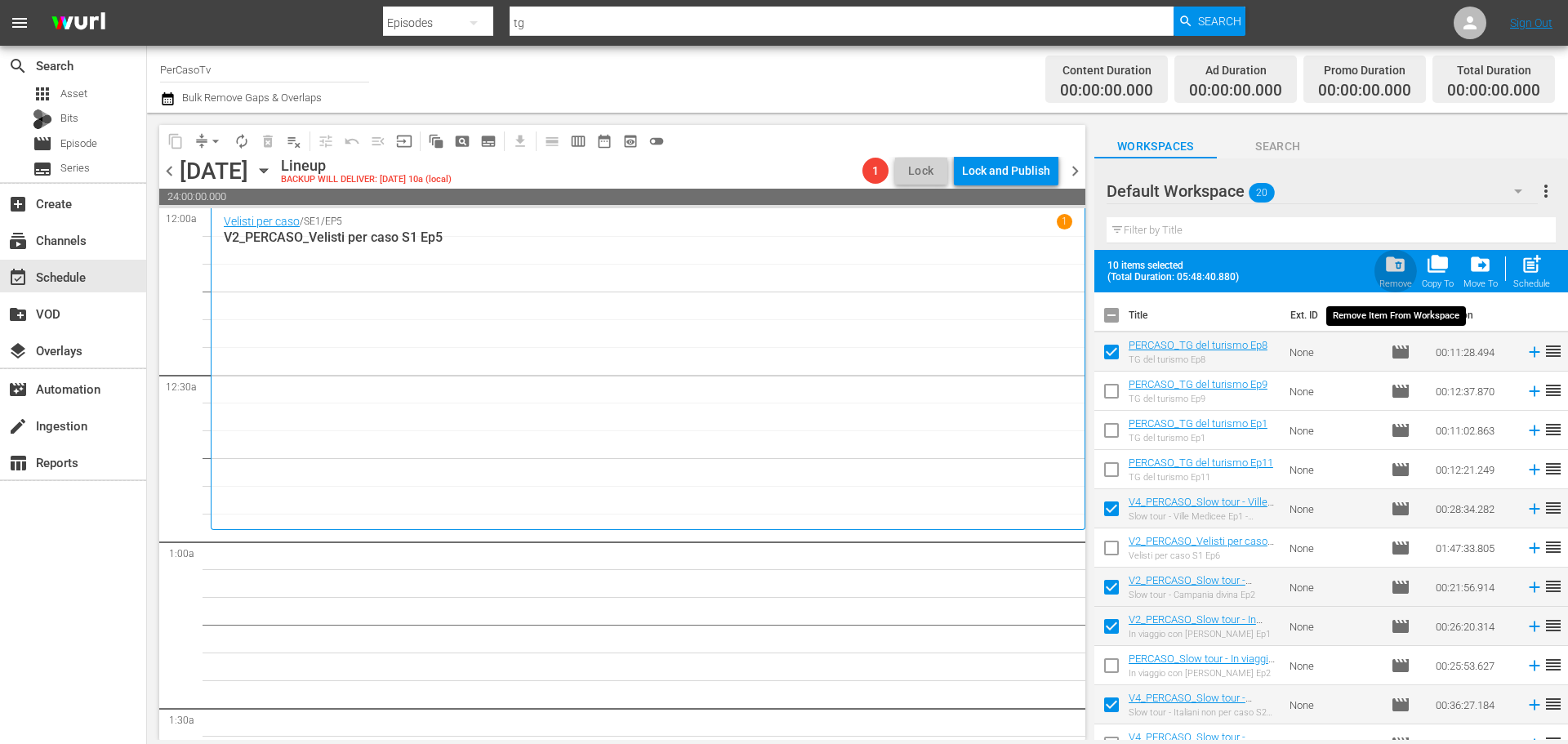
click at [1404, 267] on span "folder_delete" at bounding box center [1395, 264] width 22 height 22
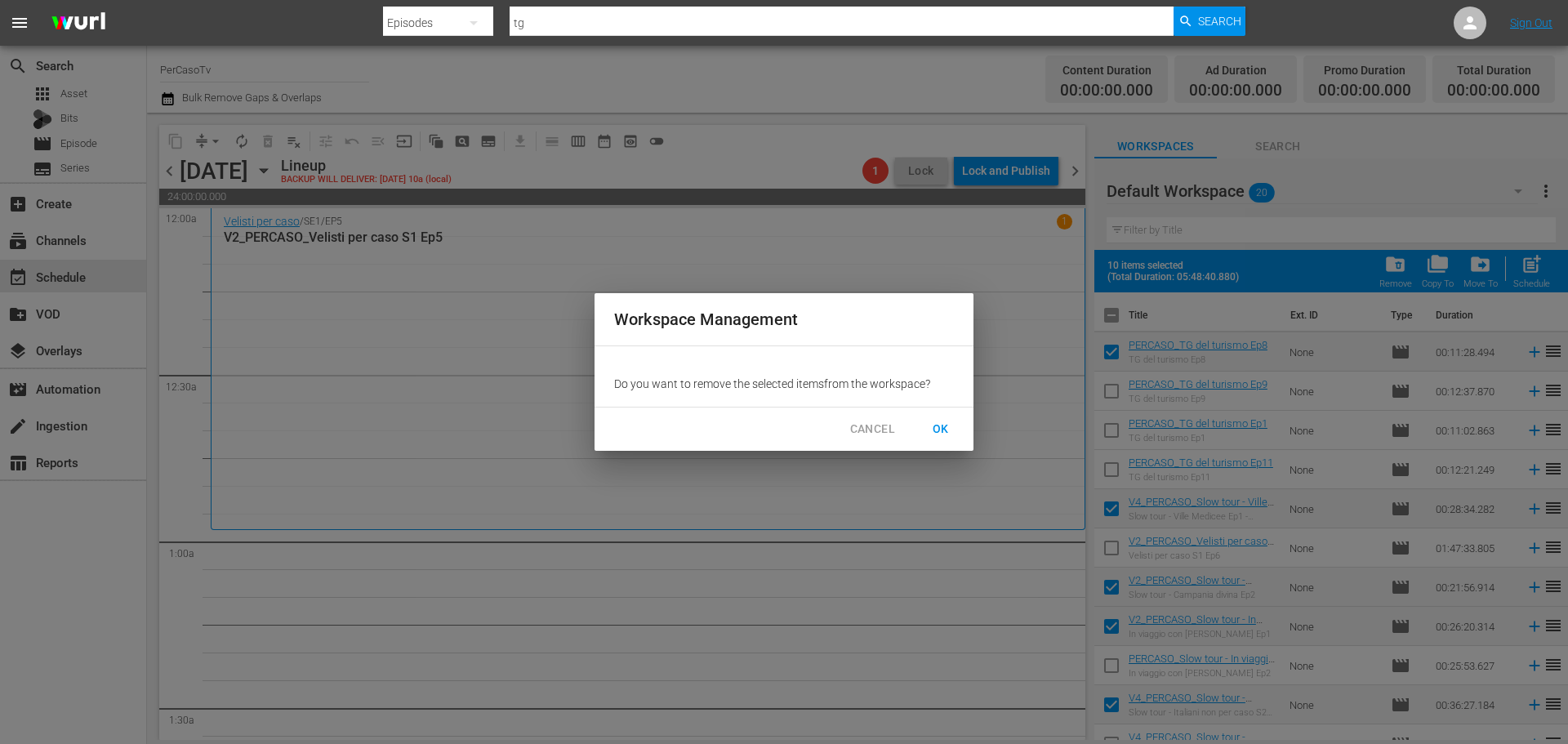
click at [940, 421] on span "OK" at bounding box center [940, 429] width 26 height 20
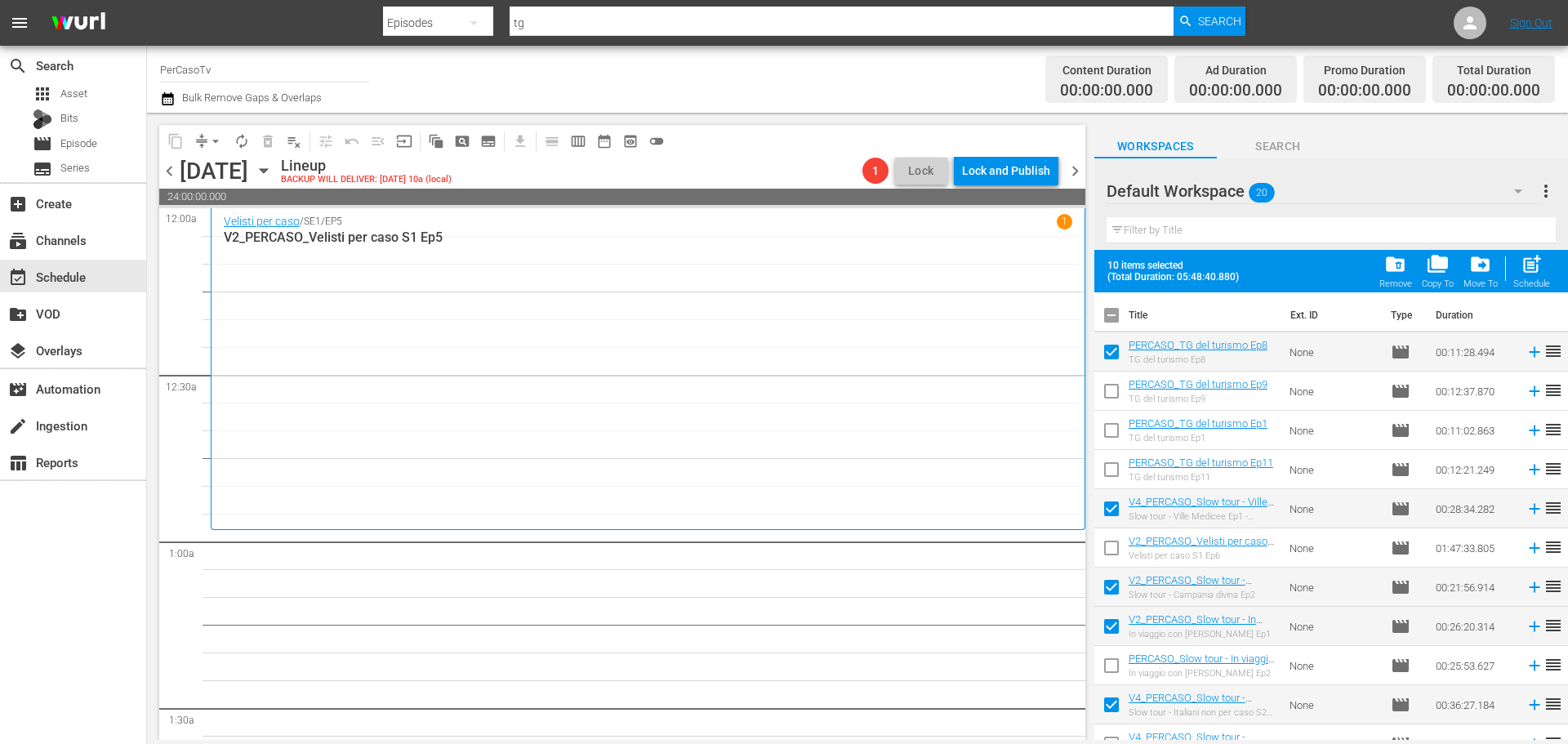
checkbox input "false"
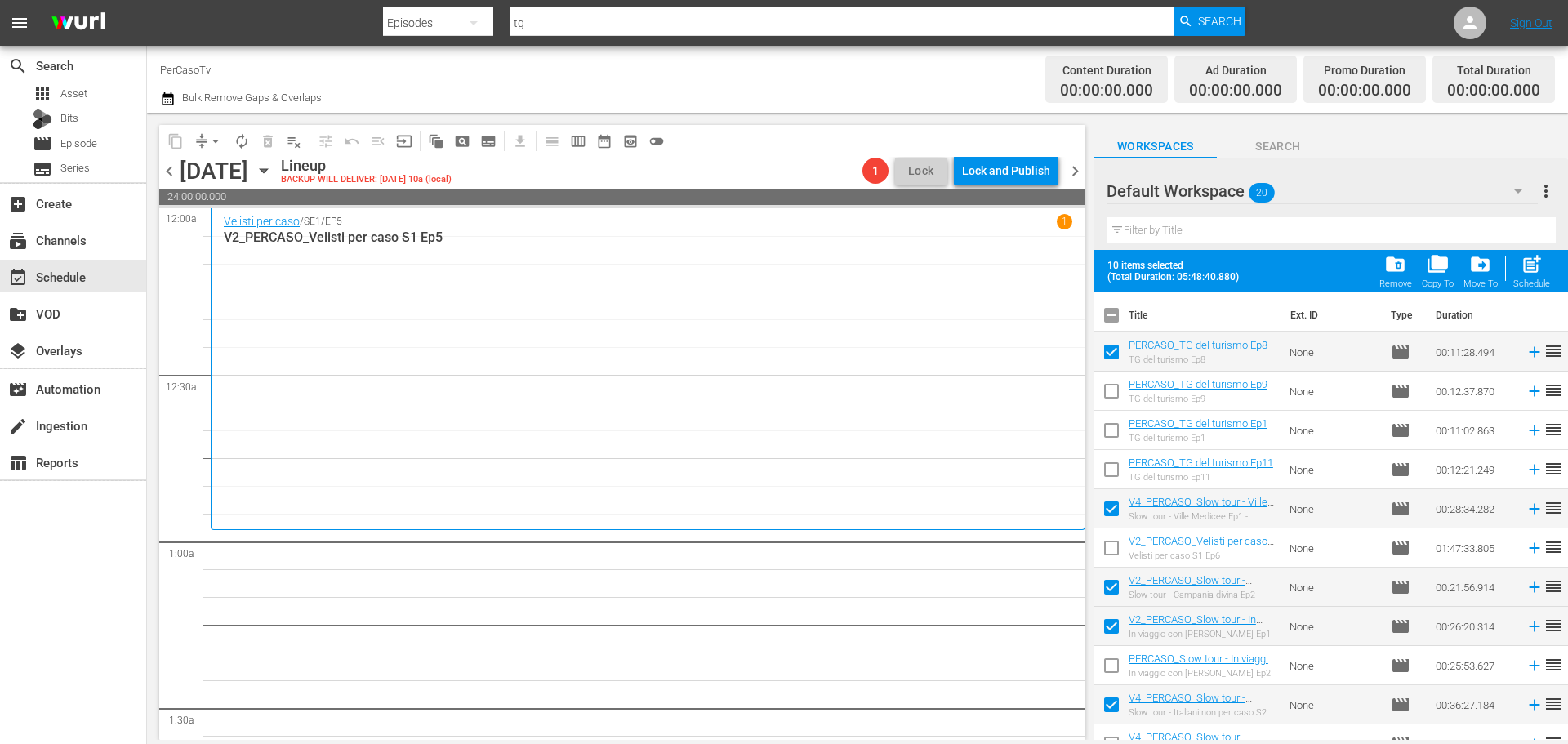
checkbox input "false"
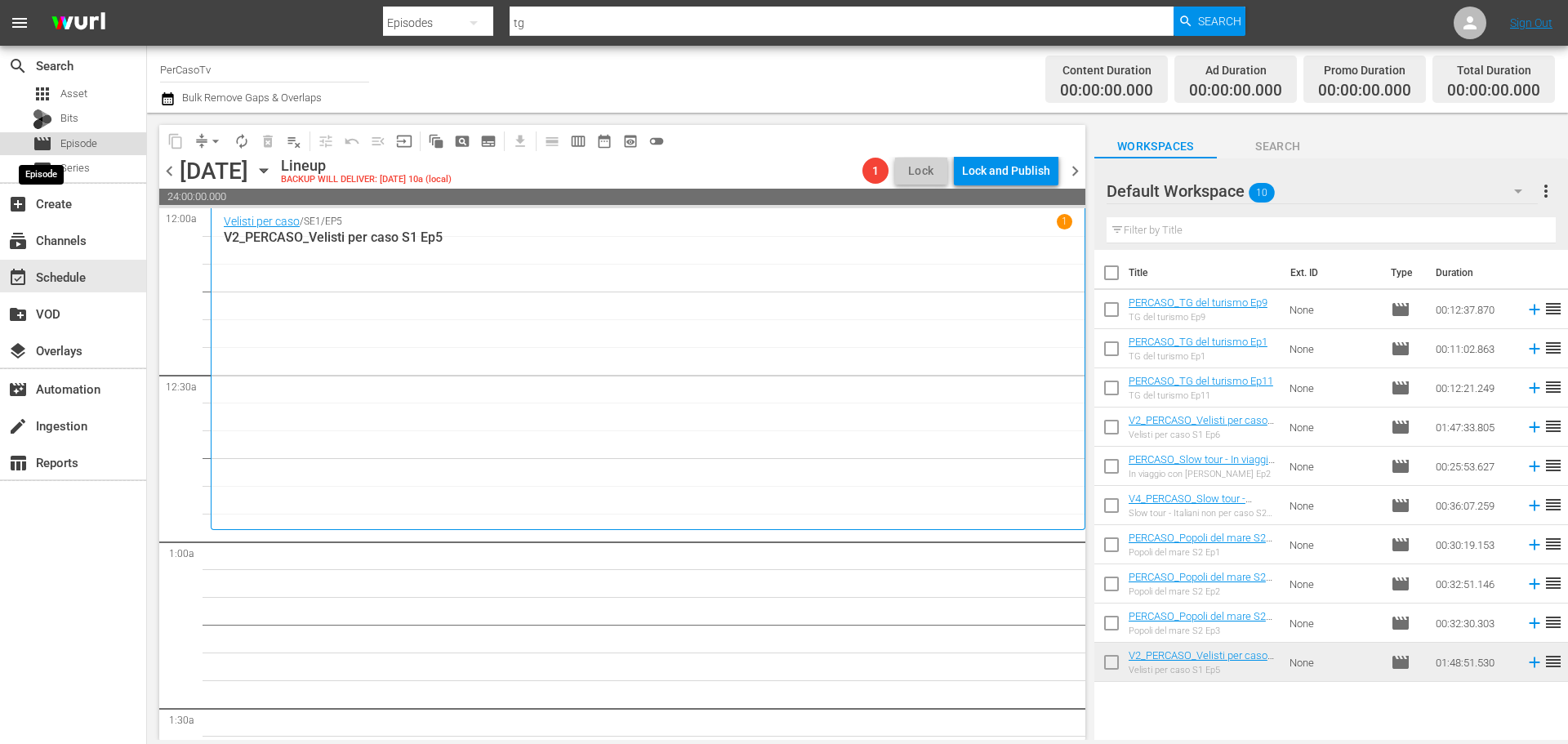
click at [52, 146] on span "movie" at bounding box center [42, 143] width 19 height 19
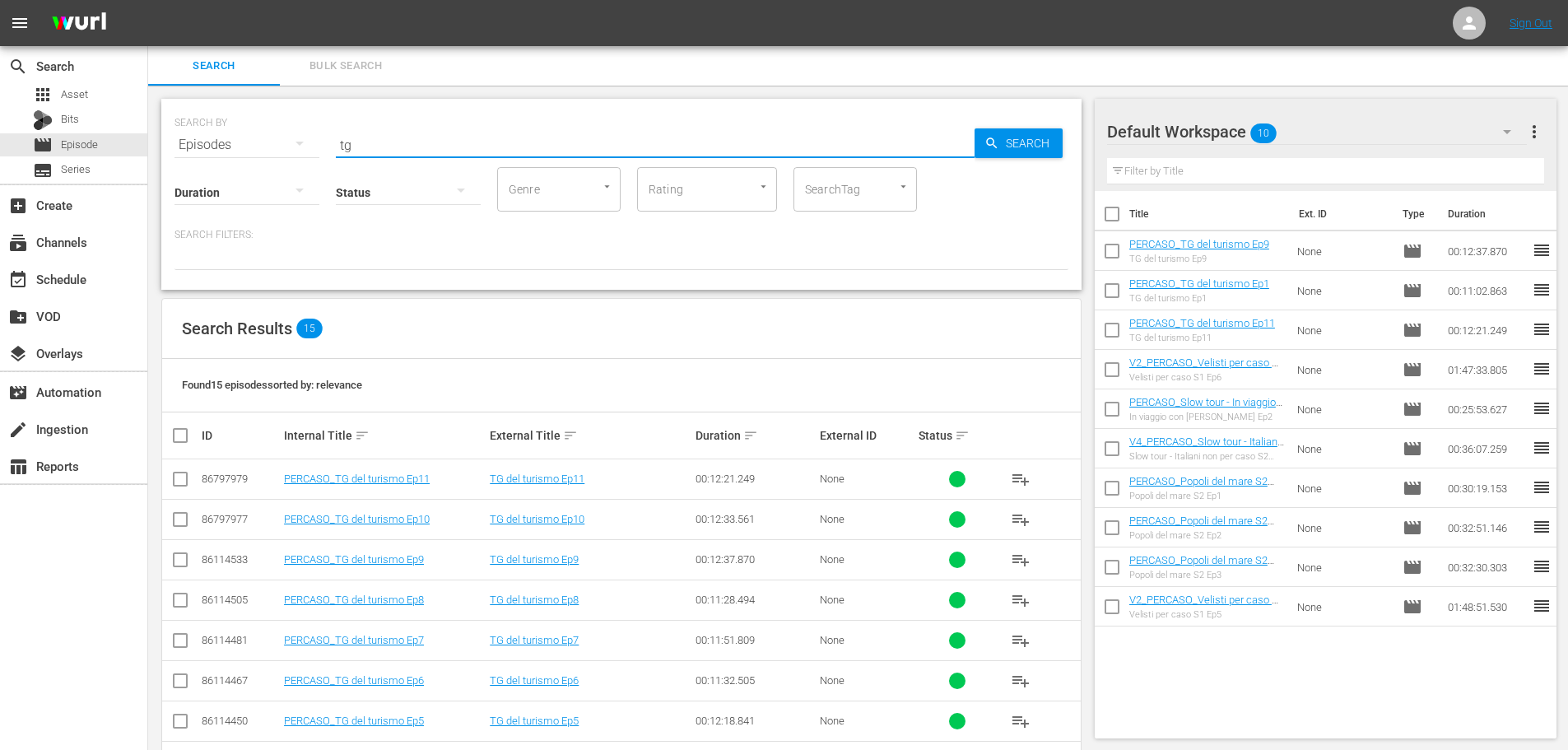
drag, startPoint x: 388, startPoint y: 147, endPoint x: 312, endPoint y: 148, distance: 76.0
click at [312, 148] on div "SEARCH BY Search By Episodes Search ID, Title, Description, Keywords, or Catego…" at bounding box center [621, 135] width 894 height 59
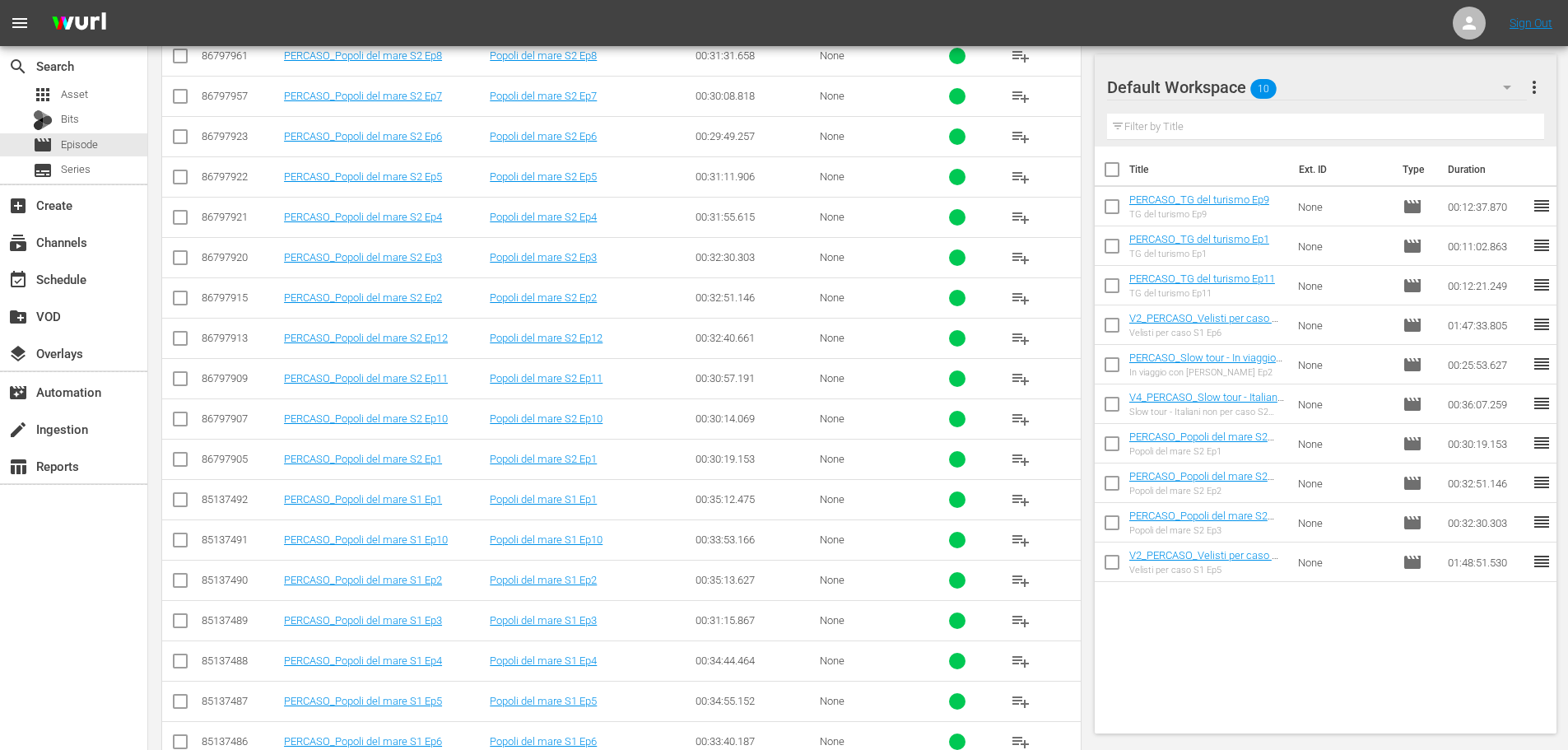
scroll to position [257, 0]
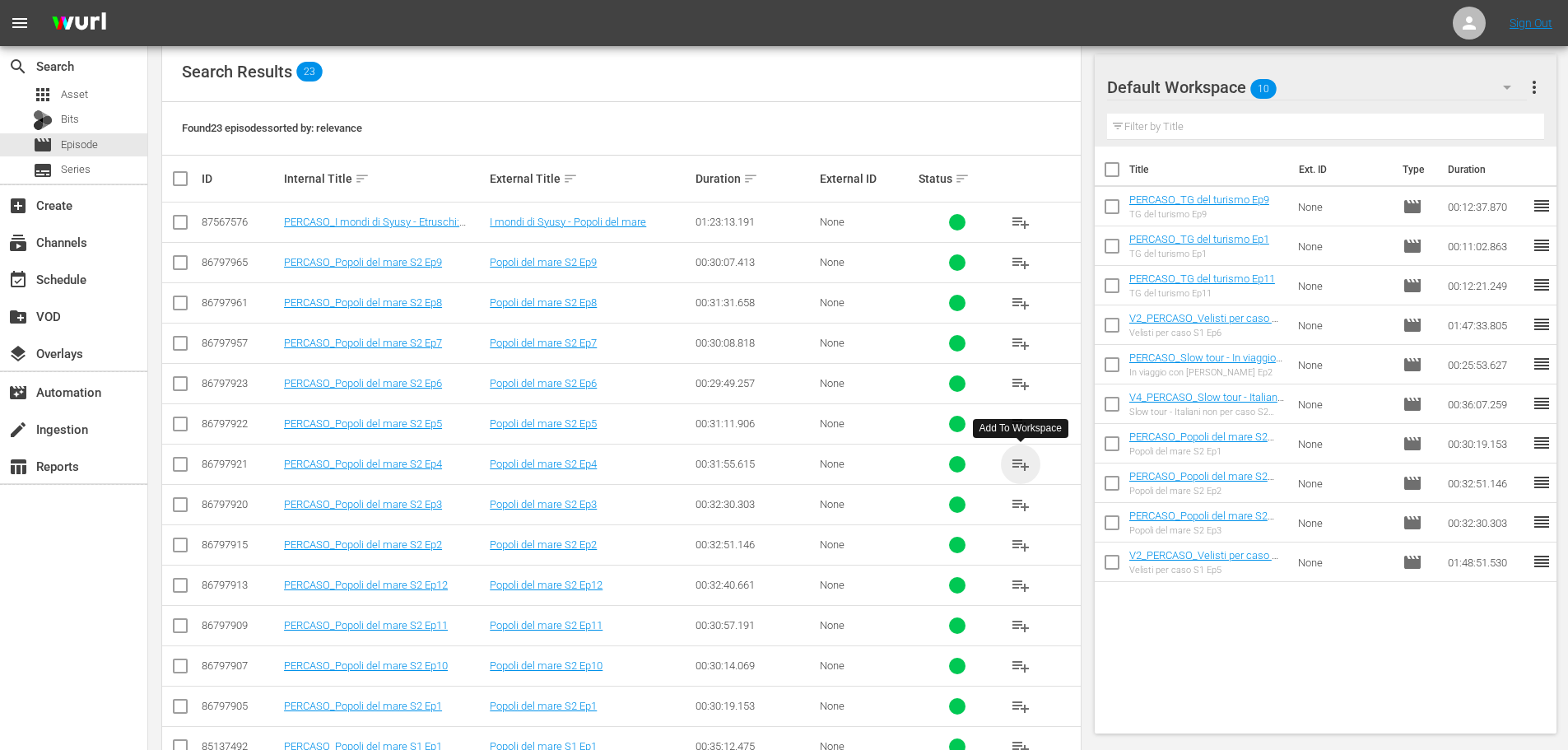
click at [1017, 465] on span "playlist_add" at bounding box center [1020, 463] width 19 height 19
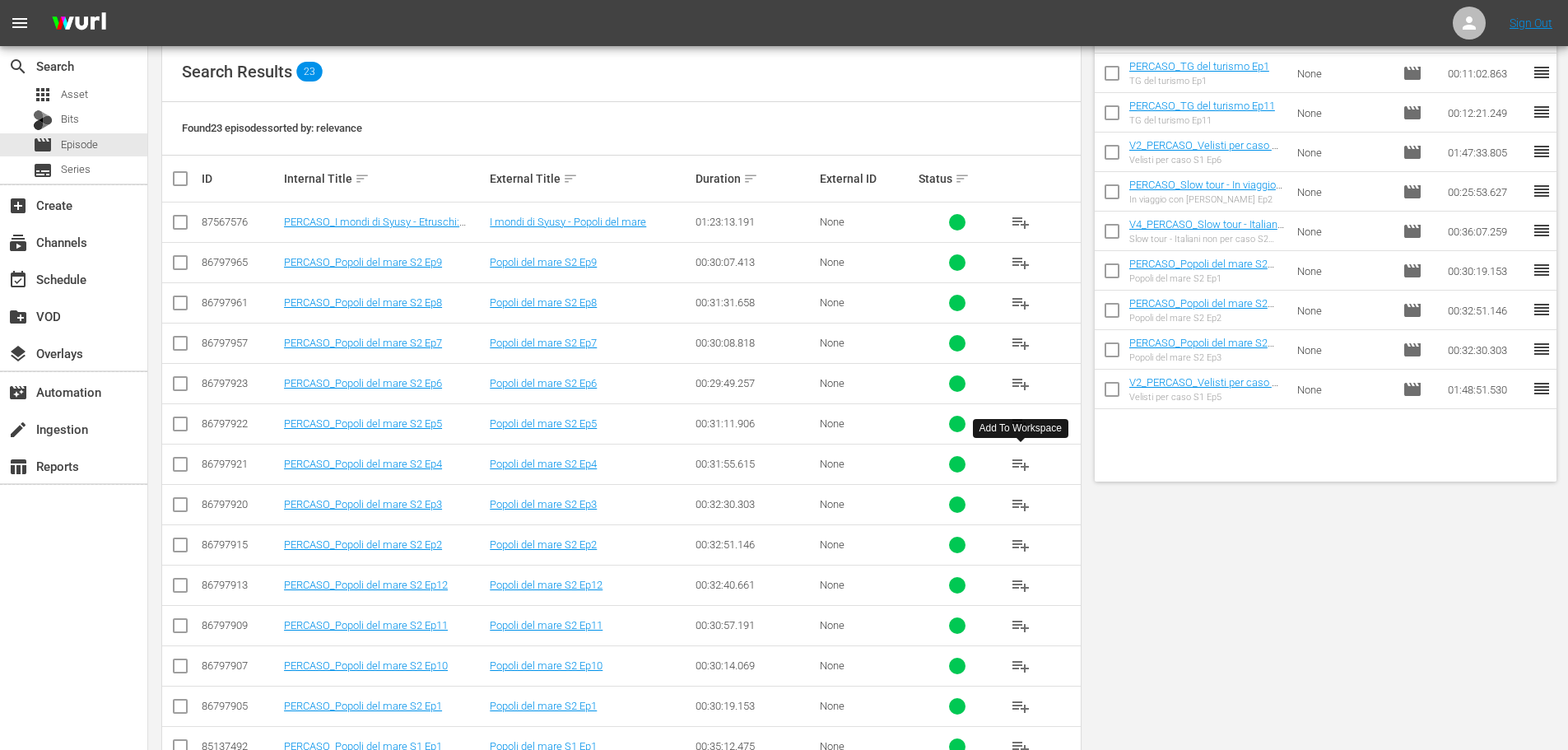
scroll to position [0, 0]
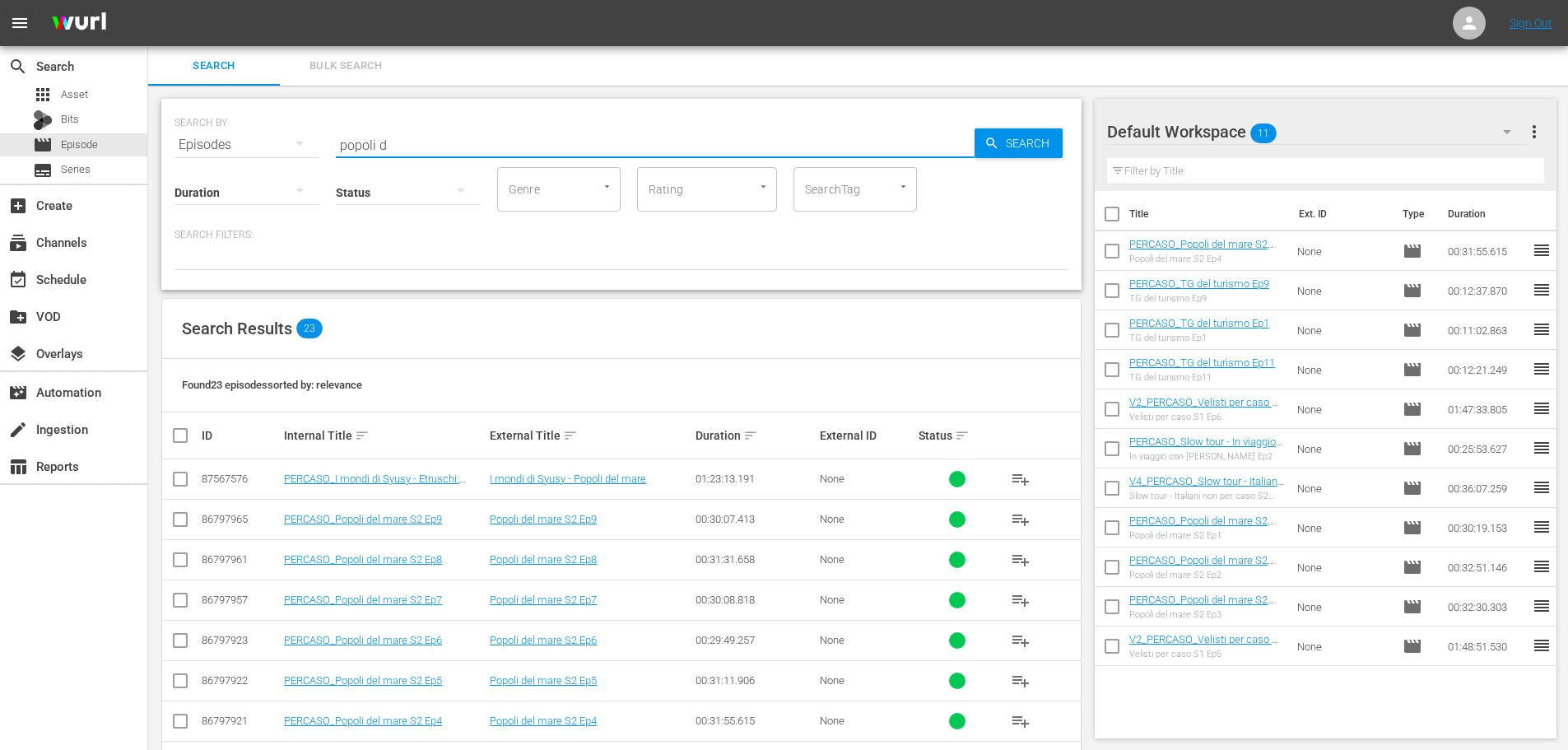
drag, startPoint x: 441, startPoint y: 147, endPoint x: 309, endPoint y: 158, distance: 132.5
click at [309, 158] on div "SEARCH BY Search By Episodes Search ID, Title, Description, Keywords, or Catego…" at bounding box center [621, 194] width 920 height 191
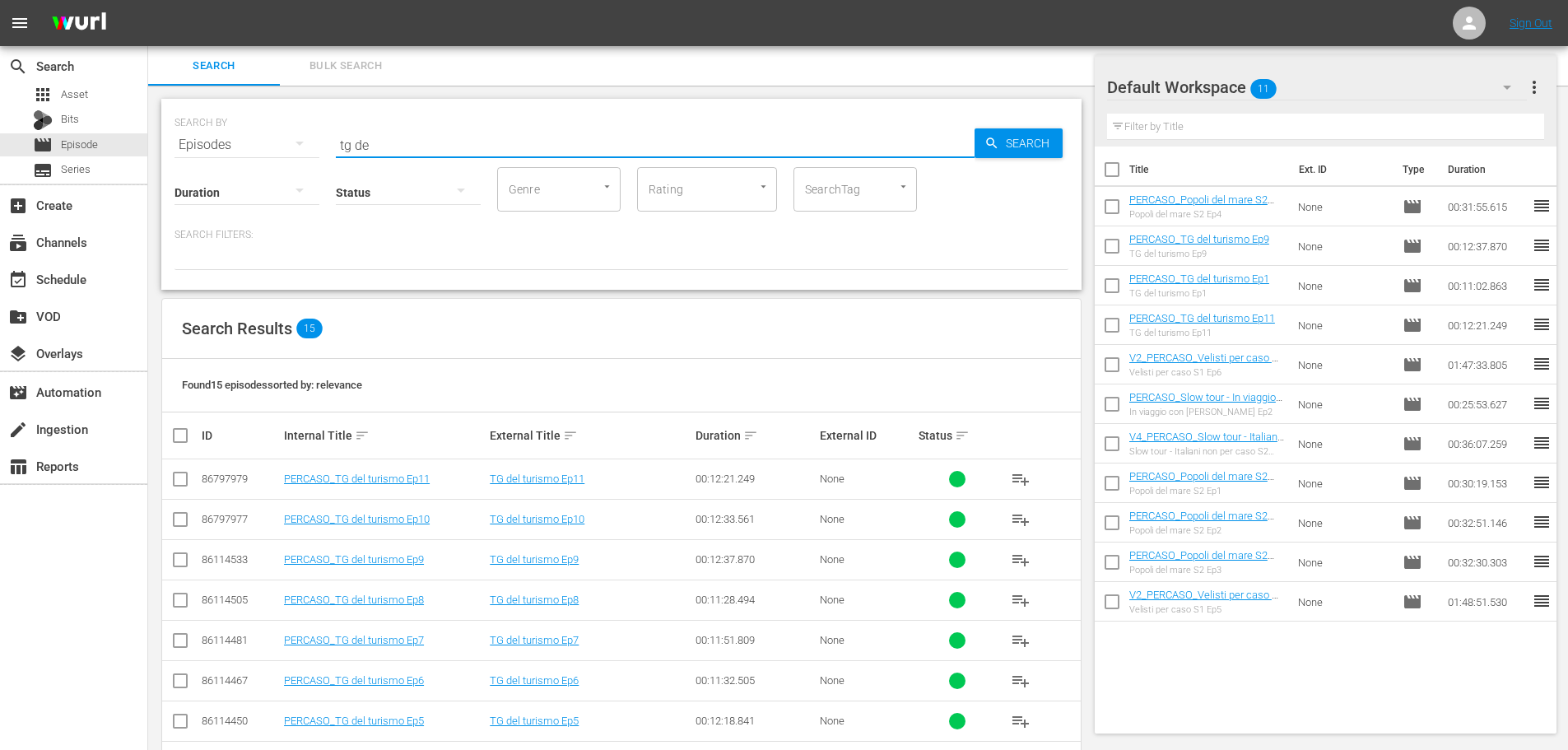
scroll to position [164, 0]
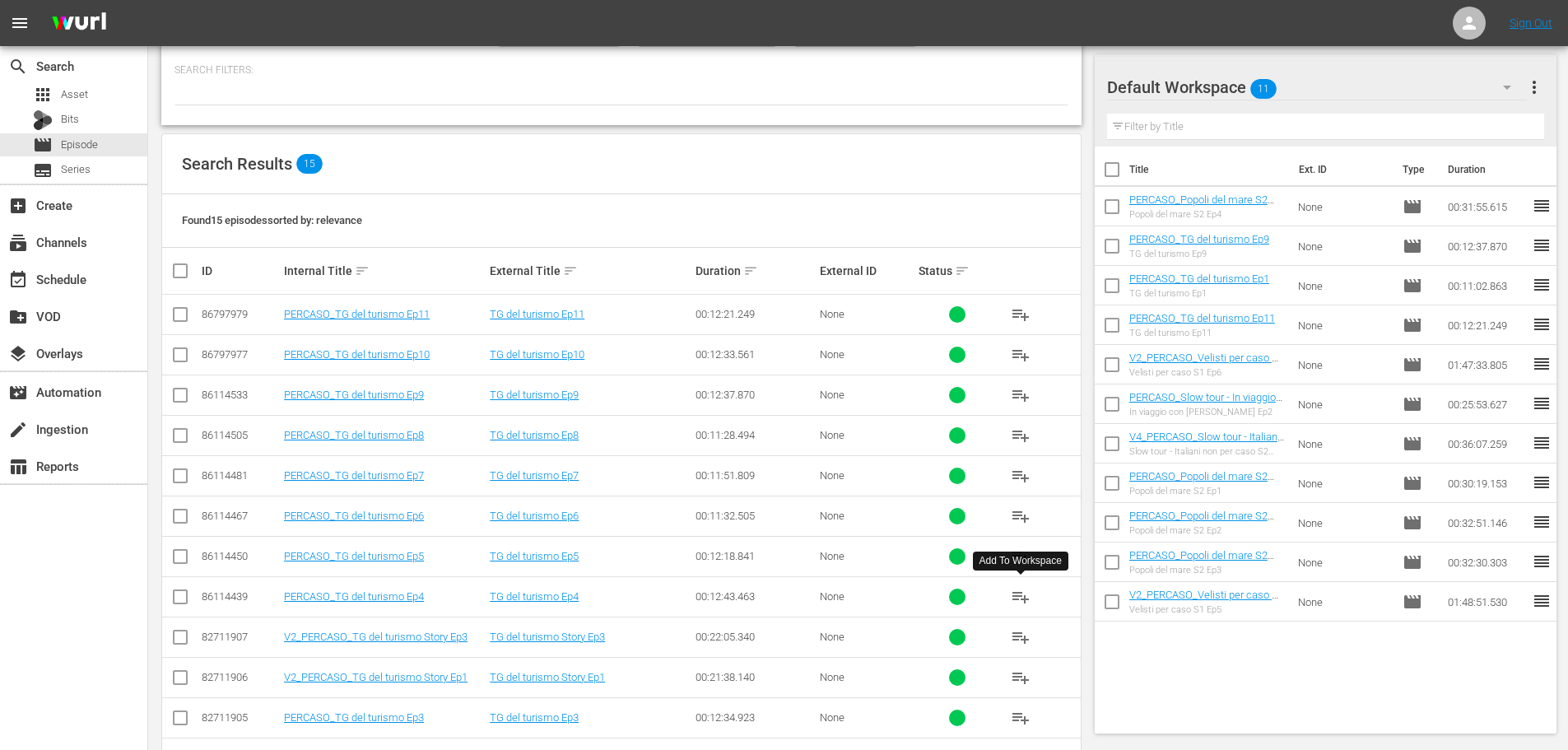
click at [1024, 597] on span "playlist_add" at bounding box center [1020, 597] width 19 height 19
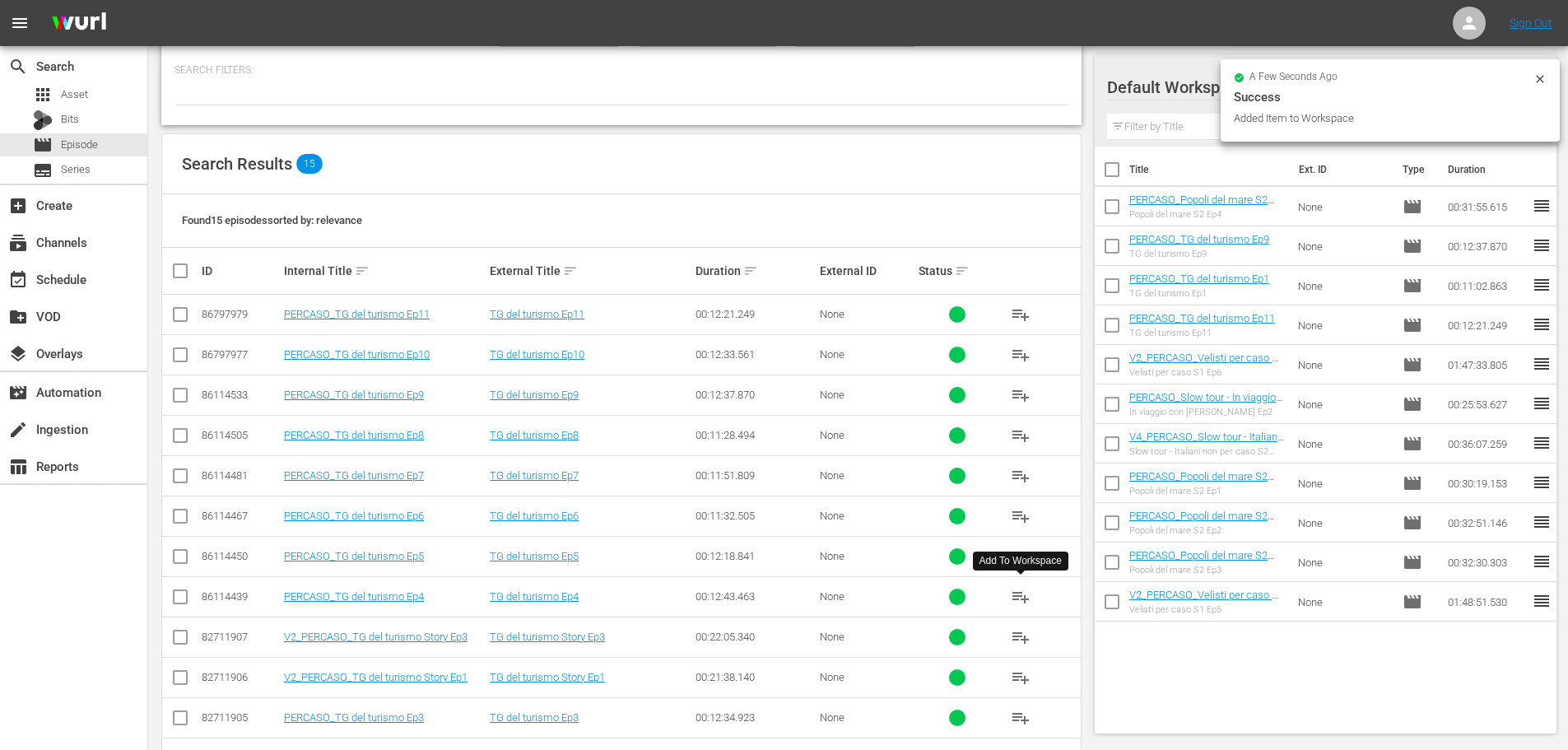
scroll to position [345, 0]
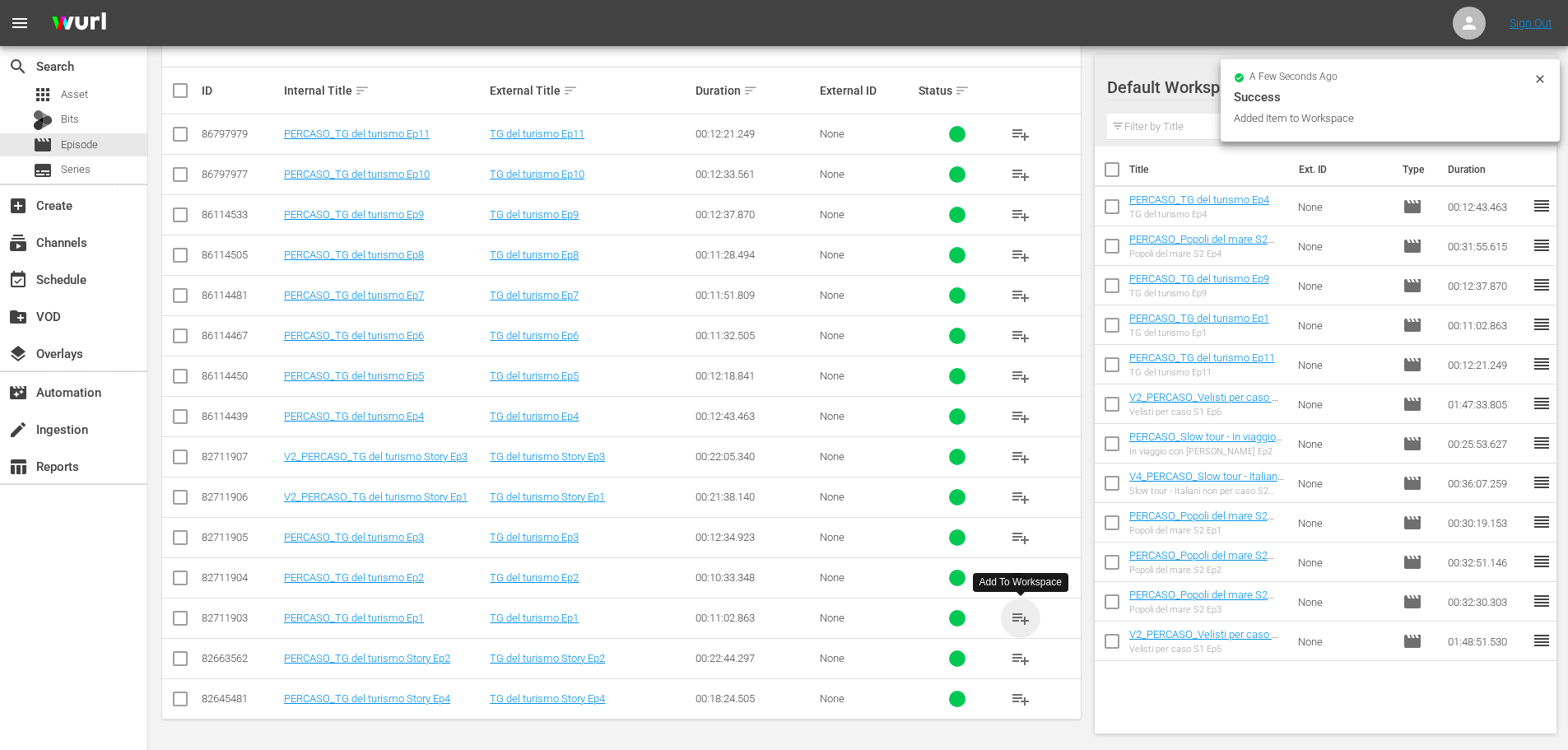
drag, startPoint x: 1014, startPoint y: 619, endPoint x: 311, endPoint y: 100, distance: 873.8
click at [1014, 618] on span "playlist_add" at bounding box center [1020, 618] width 19 height 19
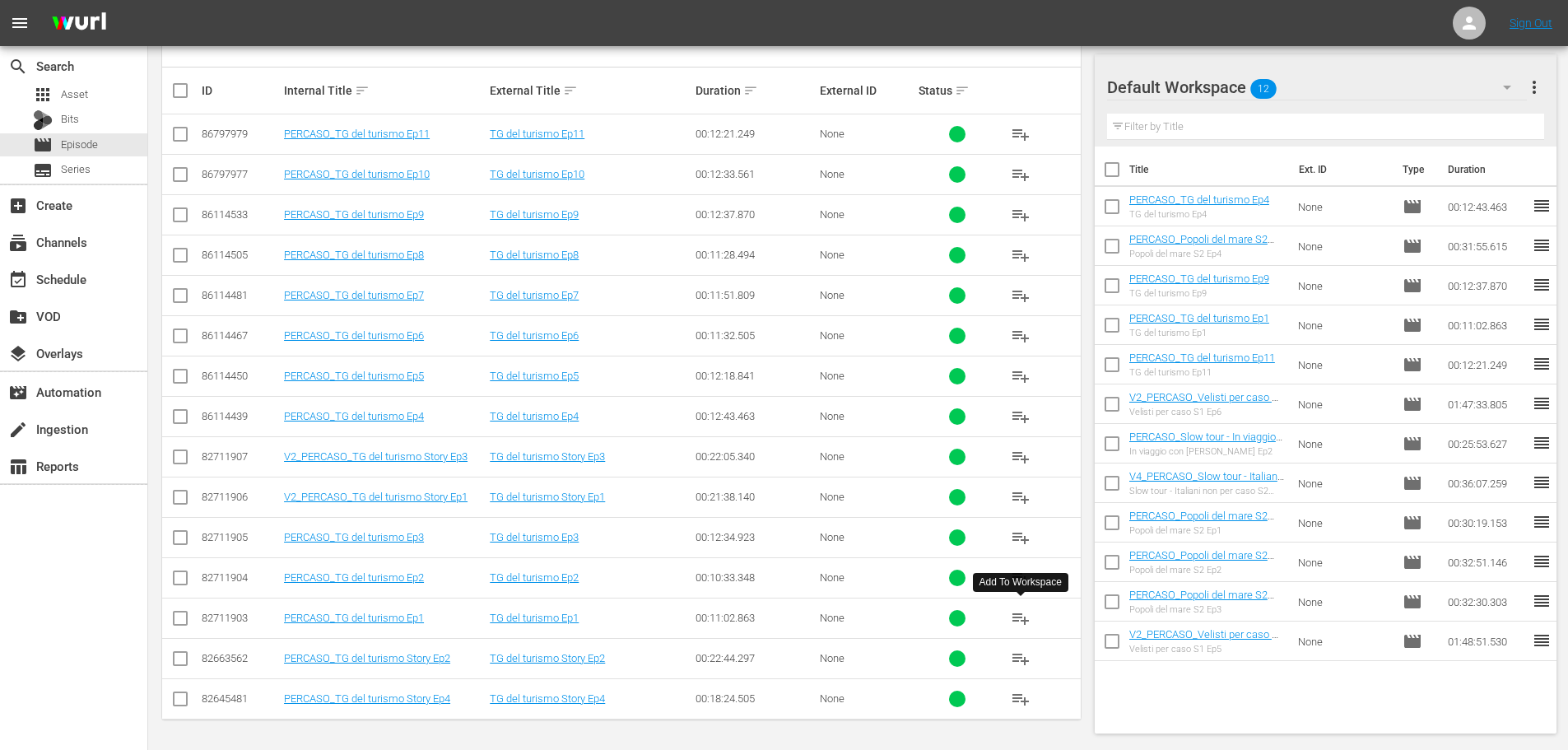
scroll to position [0, 0]
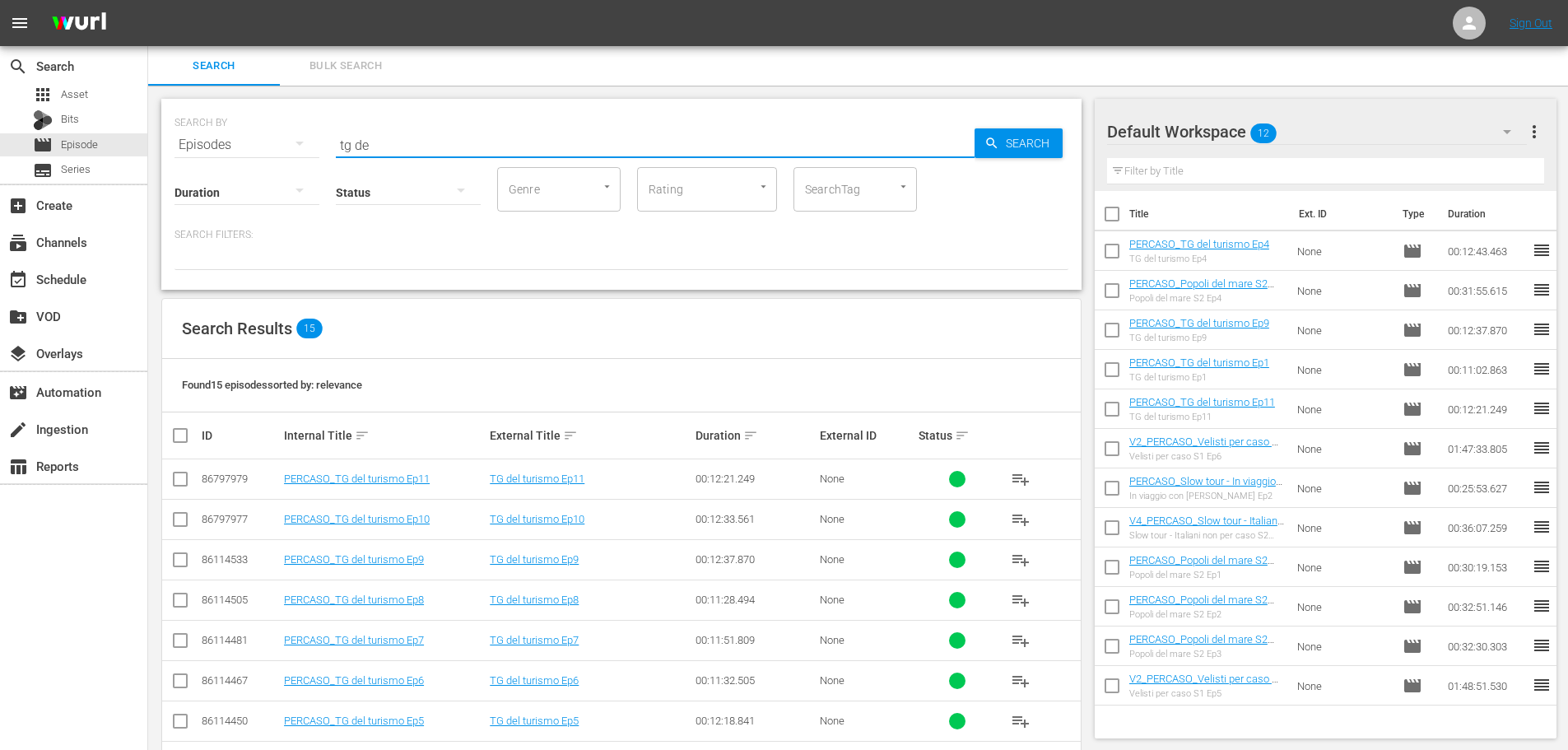
drag, startPoint x: 420, startPoint y: 126, endPoint x: 234, endPoint y: 176, distance: 192.6
click at [237, 180] on div "SEARCH BY Search By Episodes Search ID, Title, Description, Keywords, or Catego…" at bounding box center [621, 194] width 920 height 191
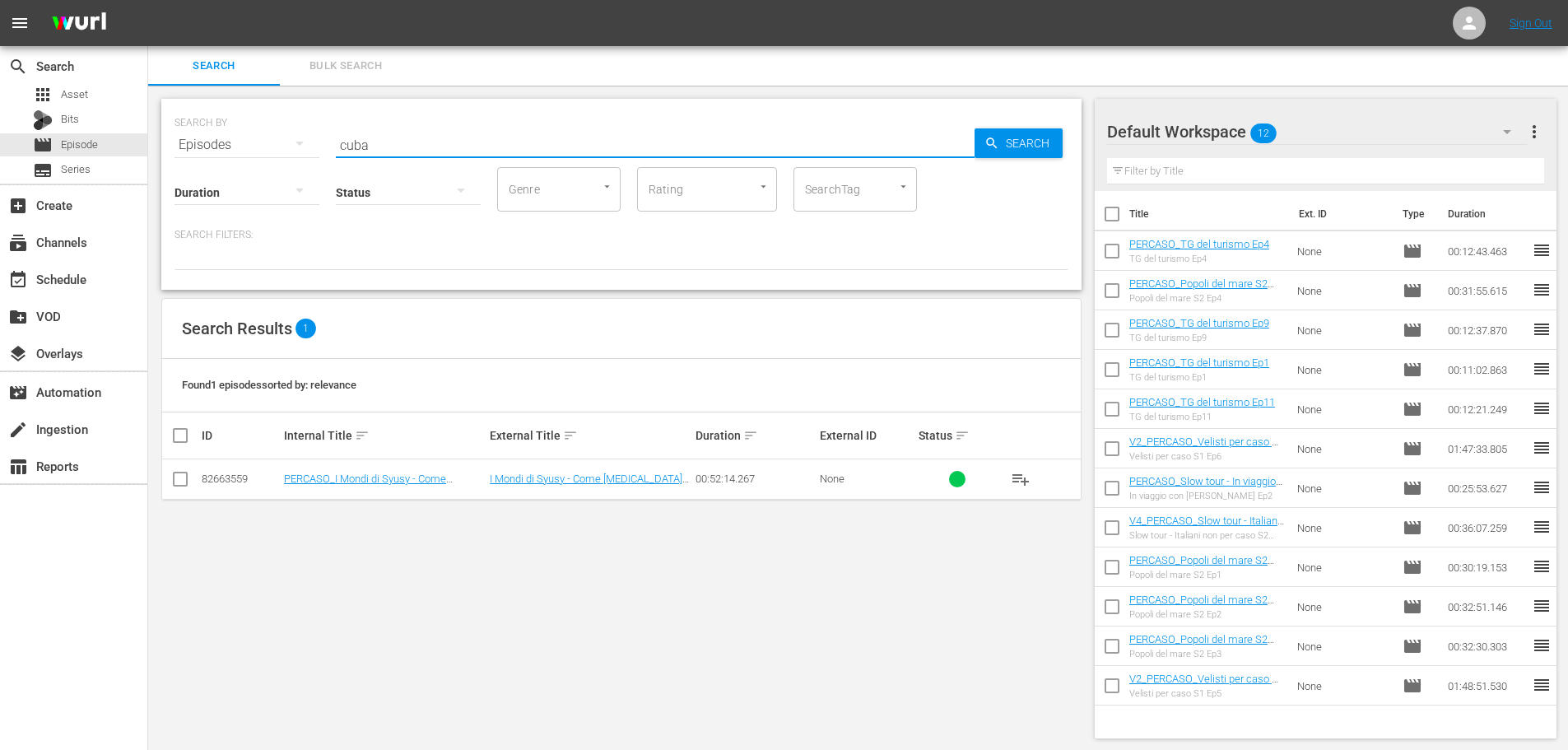
click at [1030, 482] on button "playlist_add" at bounding box center [1020, 479] width 40 height 40
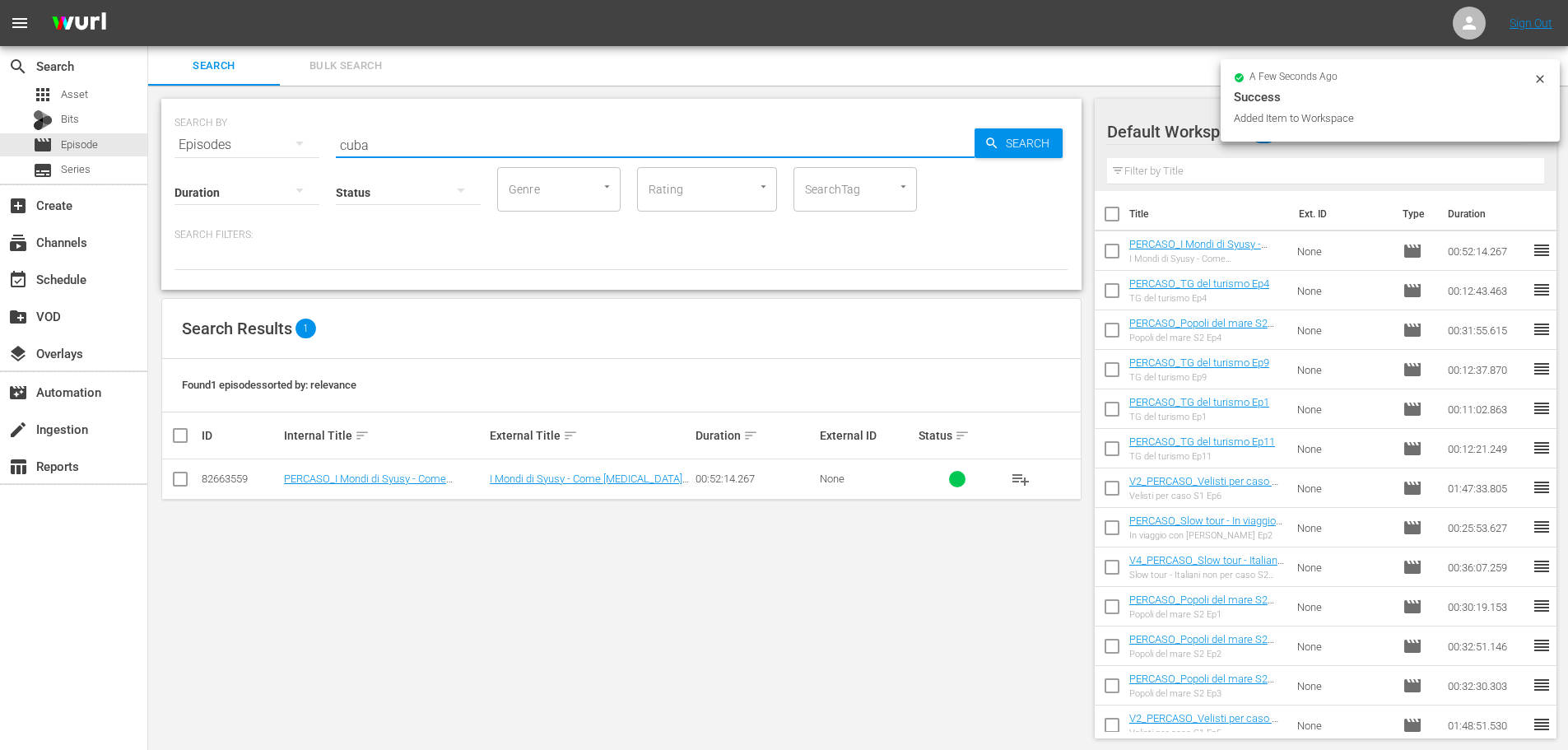
drag, startPoint x: 388, startPoint y: 146, endPoint x: 292, endPoint y: 142, distance: 96.1
click at [292, 142] on div "SEARCH BY Search By Episodes Search ID, Title, Description, Keywords, or Catego…" at bounding box center [621, 135] width 894 height 59
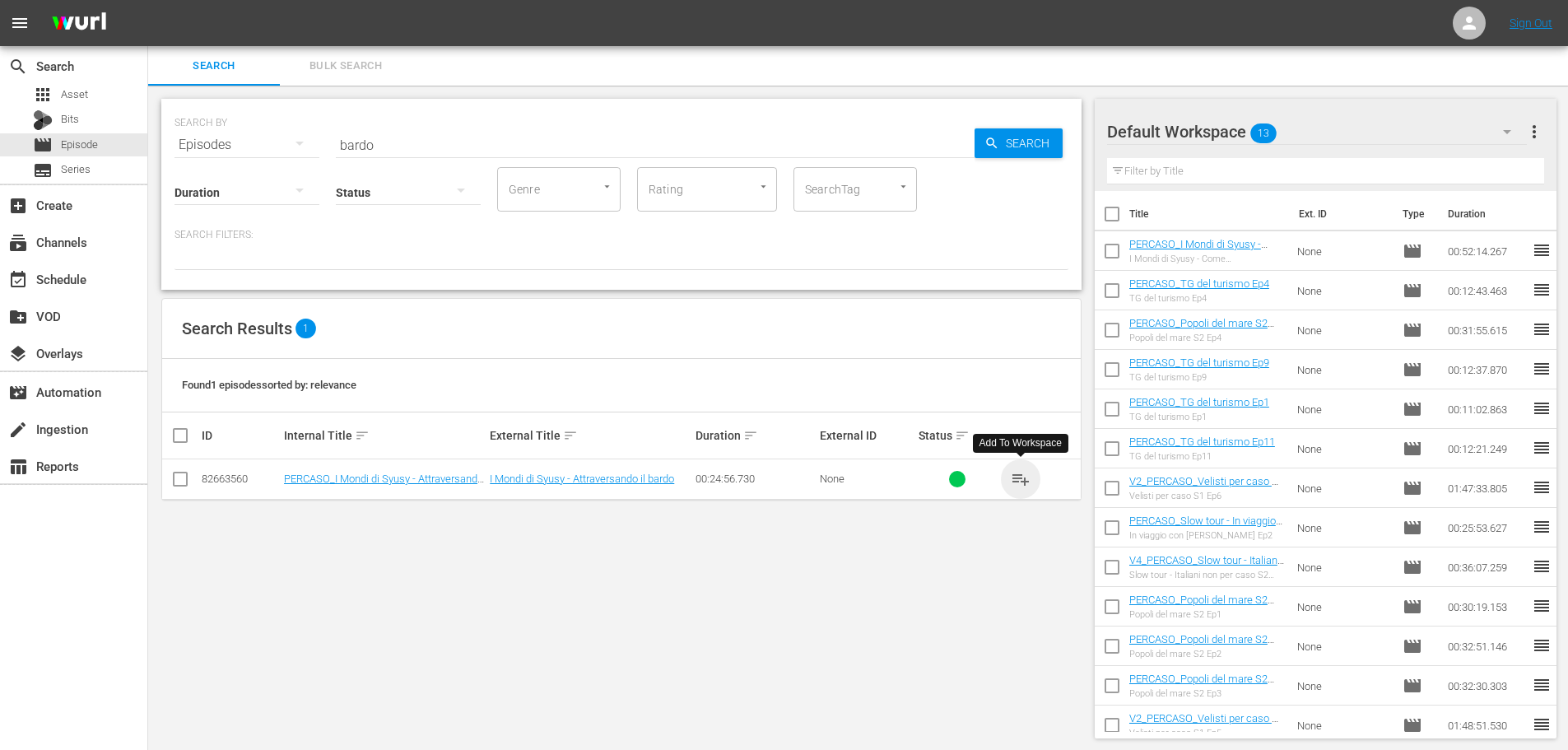
click at [1014, 479] on span "playlist_add" at bounding box center [1020, 479] width 19 height 19
drag, startPoint x: 435, startPoint y: 139, endPoint x: 232, endPoint y: 203, distance: 212.8
click at [232, 203] on div "SEARCH BY Search By Episodes Search ID, Title, Description, Keywords, or Catego…" at bounding box center [621, 194] width 920 height 191
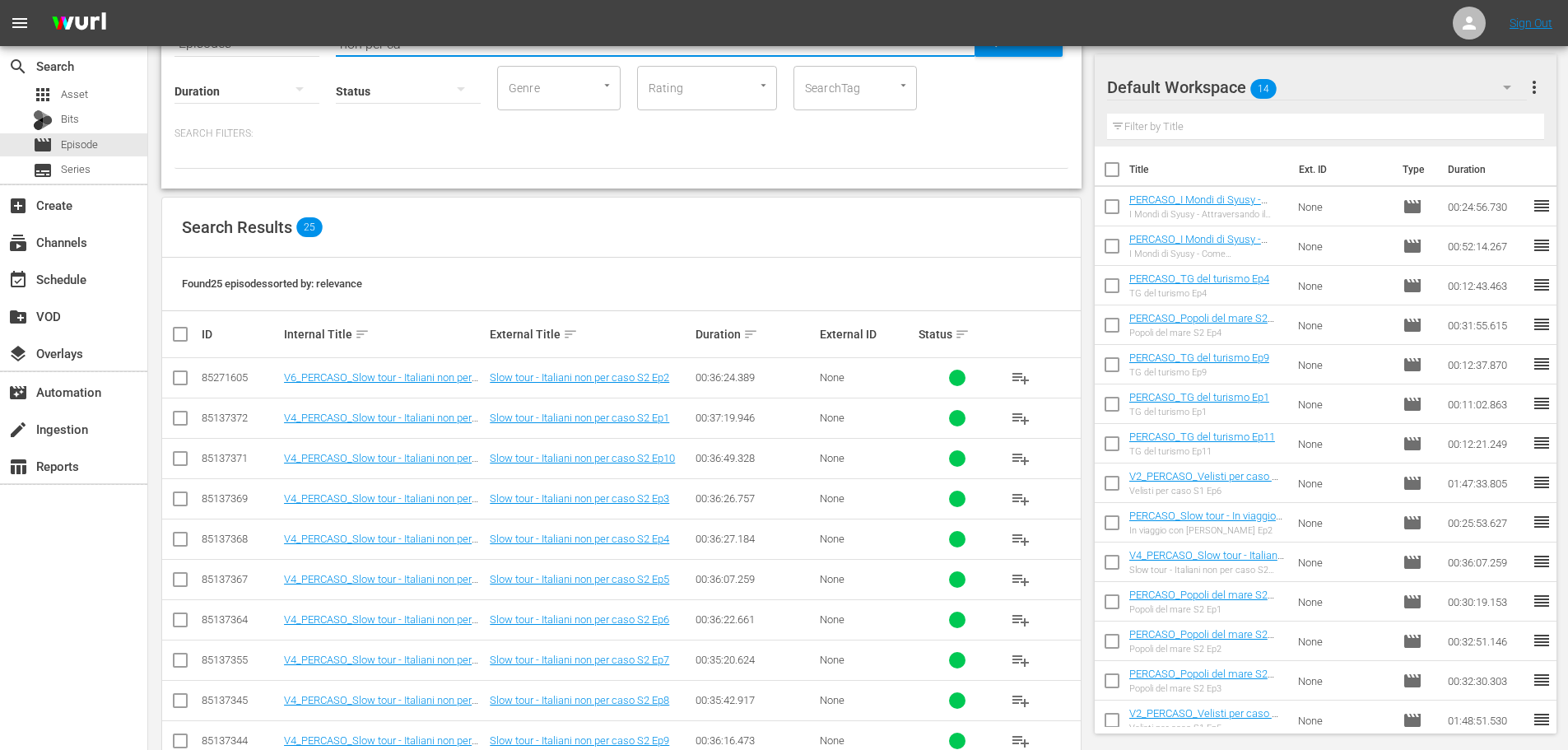
scroll to position [164, 0]
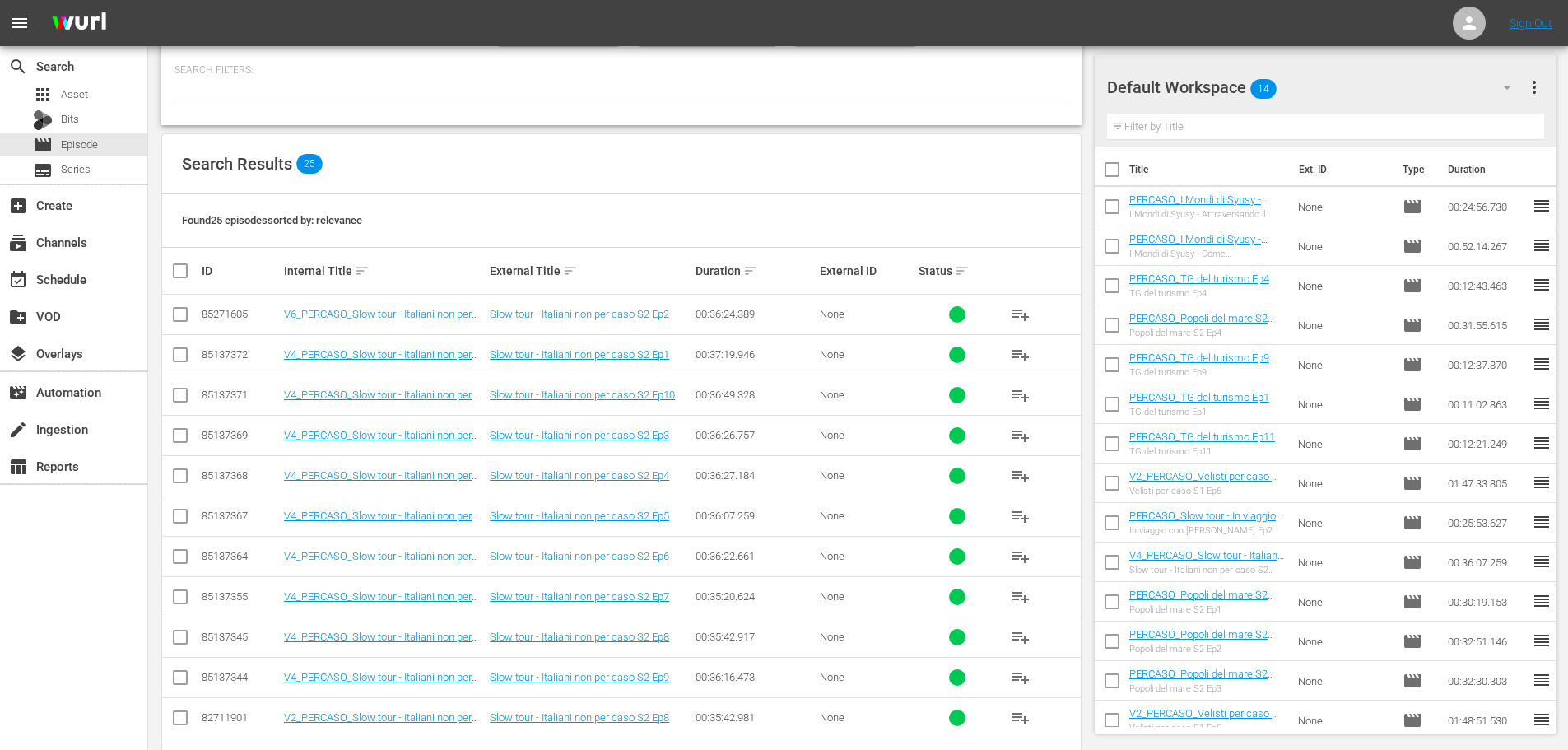
click at [1020, 558] on span "playlist_add" at bounding box center [1020, 556] width 19 height 19
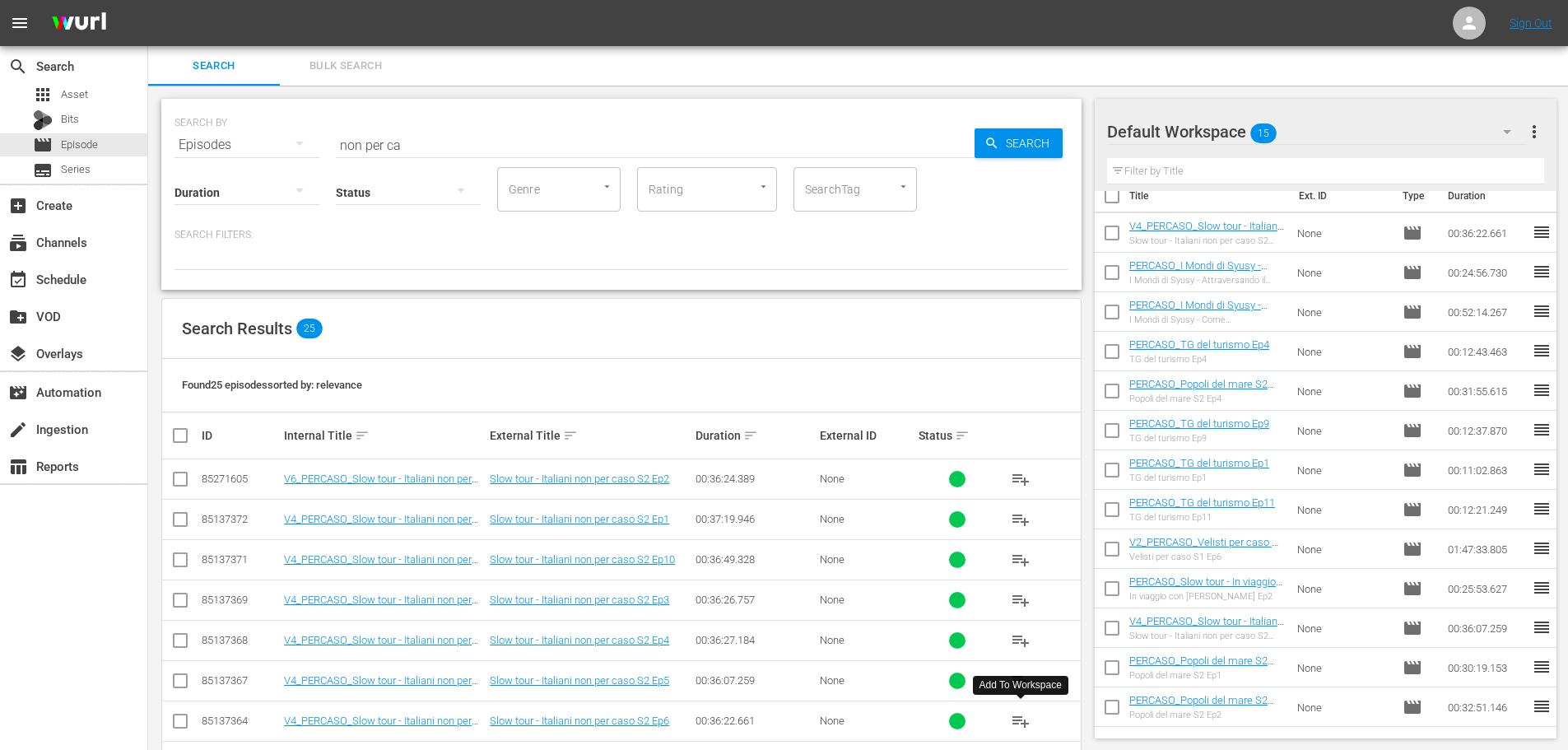
scroll to position [0, 0]
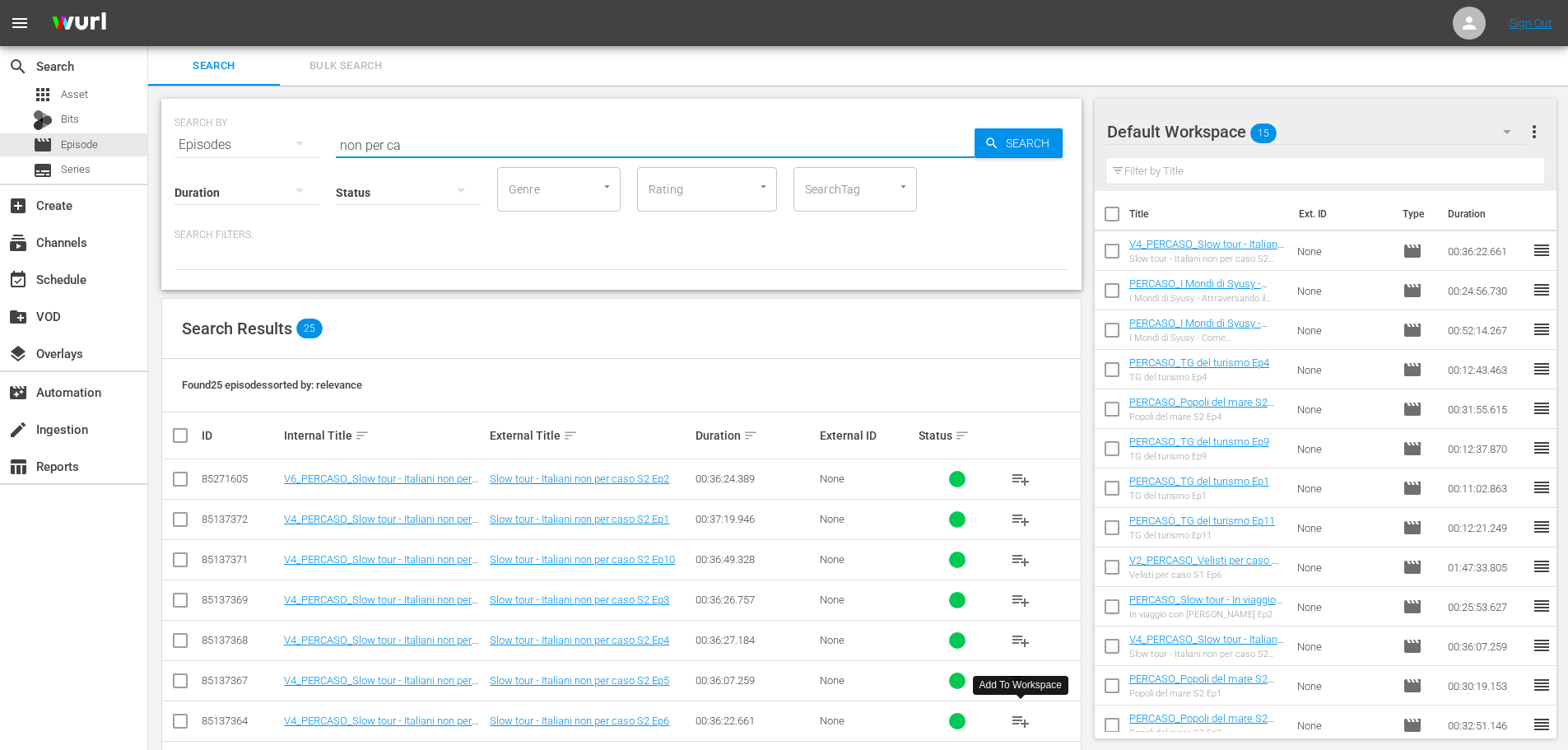
drag, startPoint x: 423, startPoint y: 144, endPoint x: 305, endPoint y: 163, distance: 119.5
click at [307, 163] on div "SEARCH BY Search By Episodes Search ID, Title, Description, Keywords, or Catego…" at bounding box center [621, 194] width 920 height 191
click at [1019, 479] on span "playlist_add" at bounding box center [1020, 479] width 19 height 19
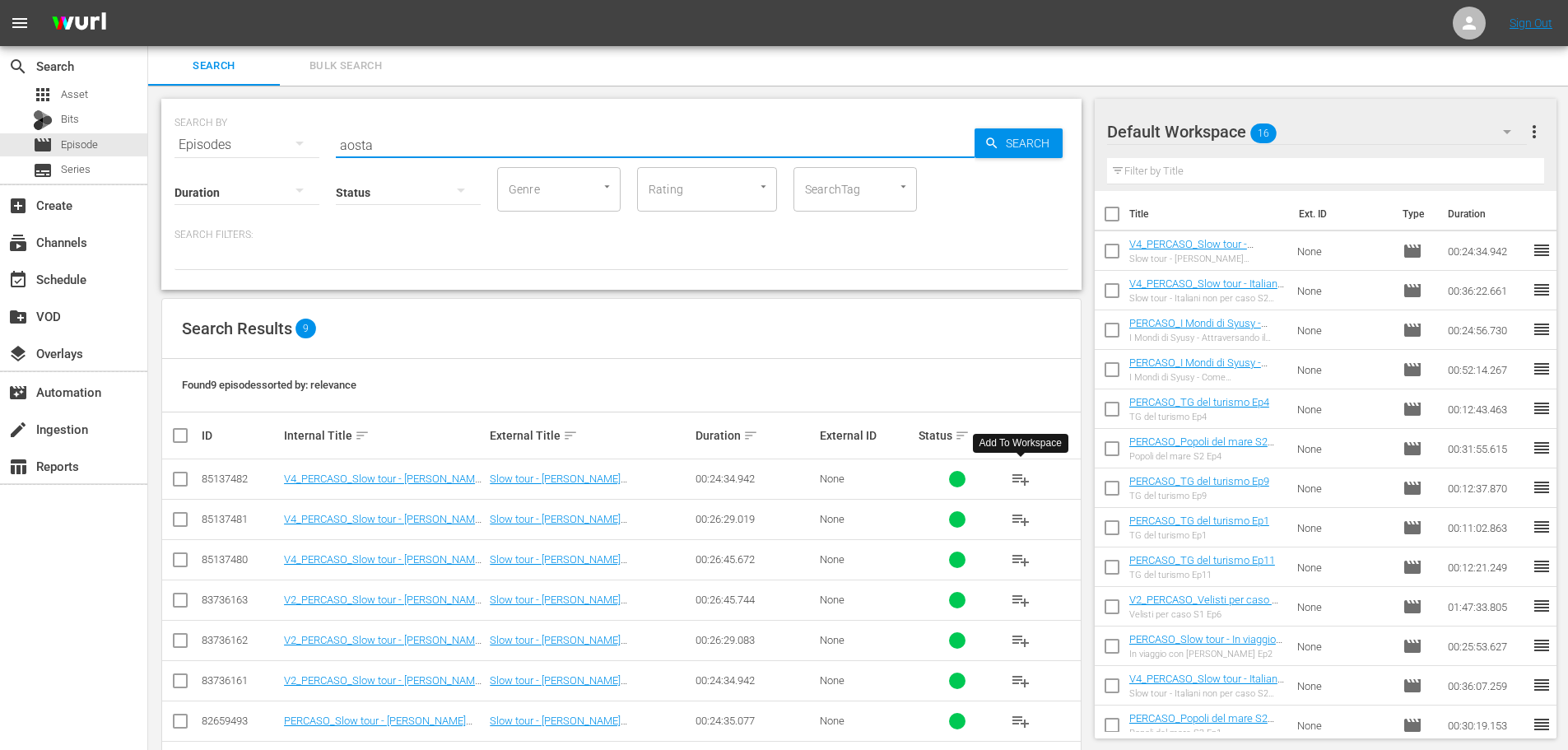
drag, startPoint x: 420, startPoint y: 149, endPoint x: 286, endPoint y: 153, distance: 134.1
click at [286, 159] on div "SEARCH BY Search By Episodes Search ID, Title, Description, Keywords, or Catego…" at bounding box center [621, 194] width 920 height 191
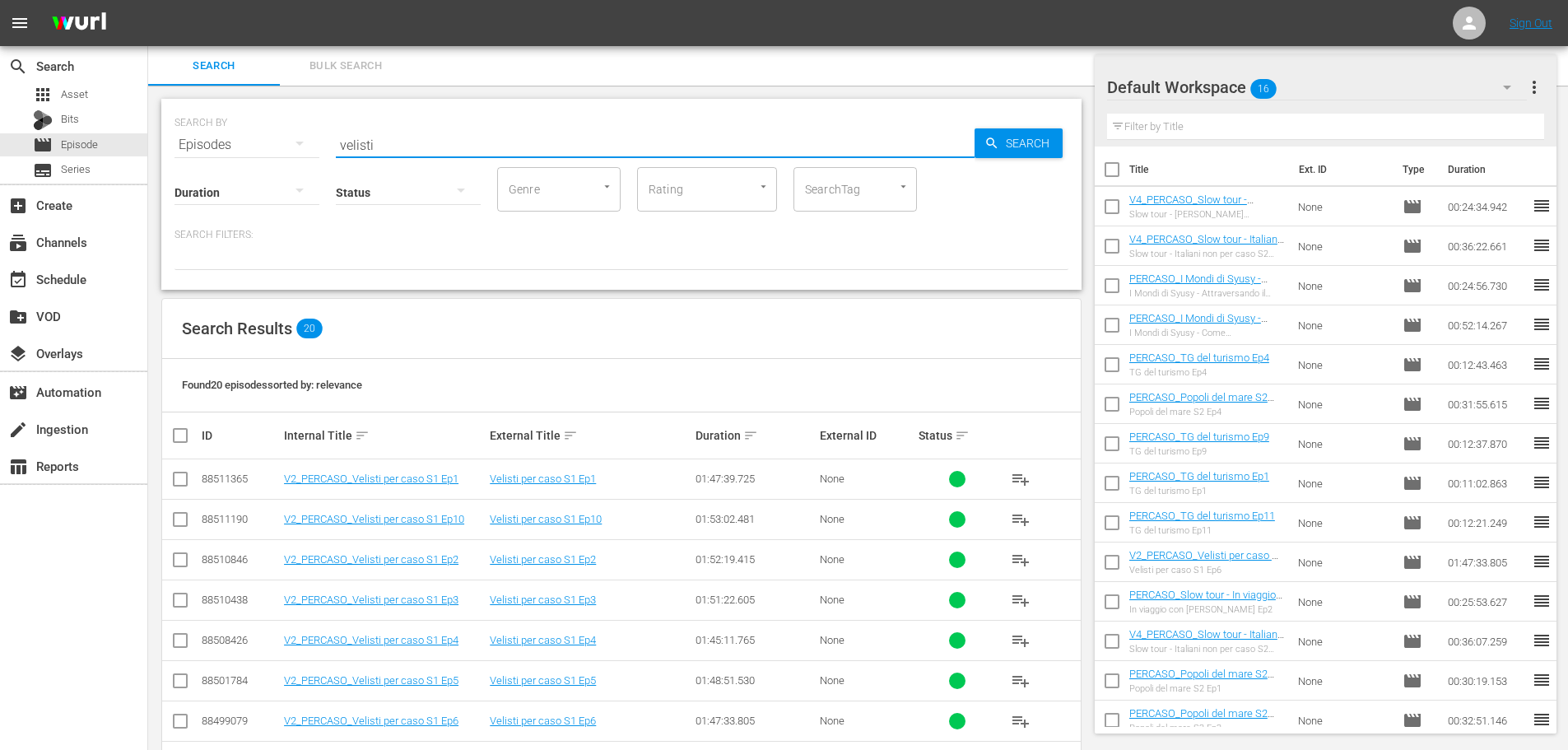
scroll to position [164, 0]
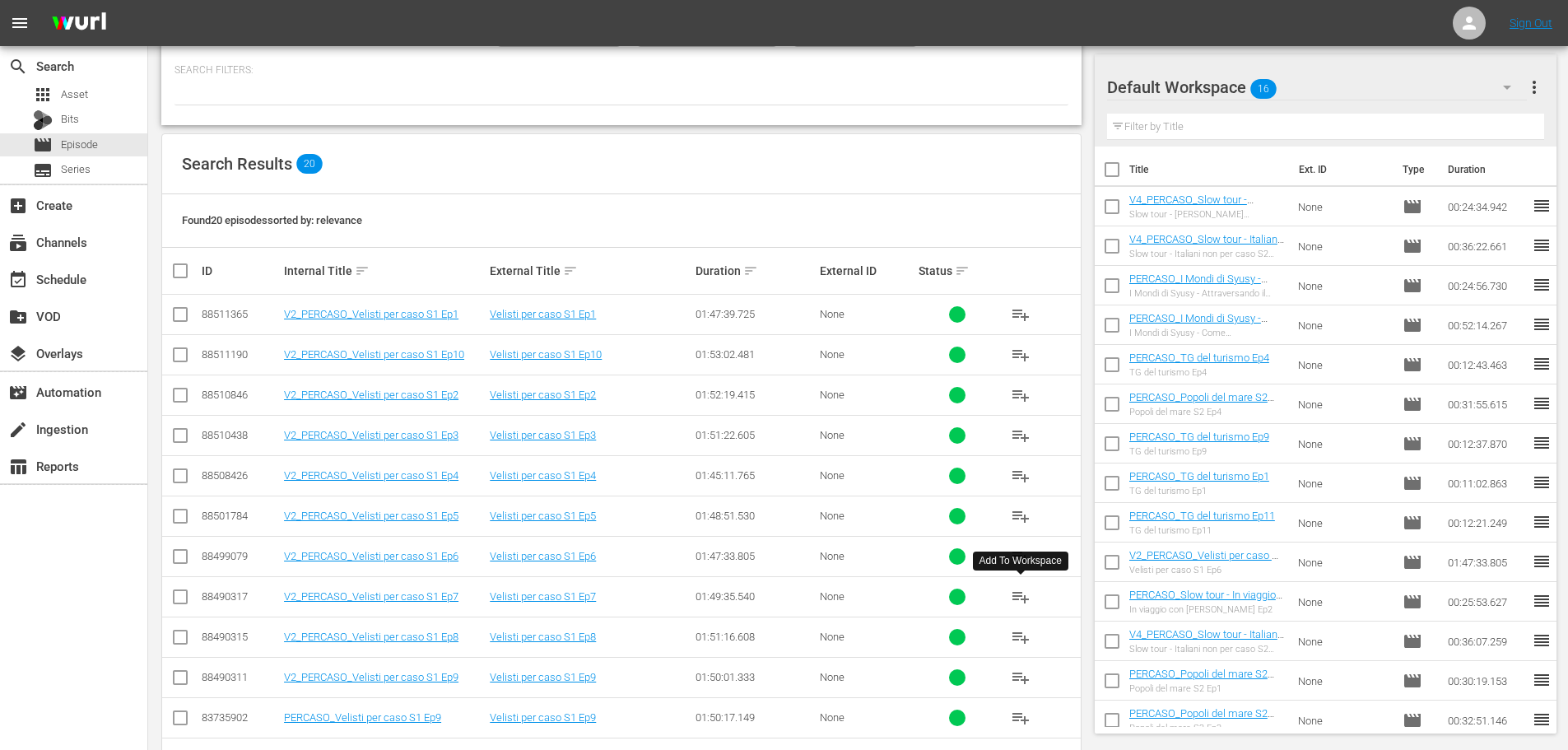
click at [1027, 597] on span "playlist_add" at bounding box center [1020, 597] width 19 height 19
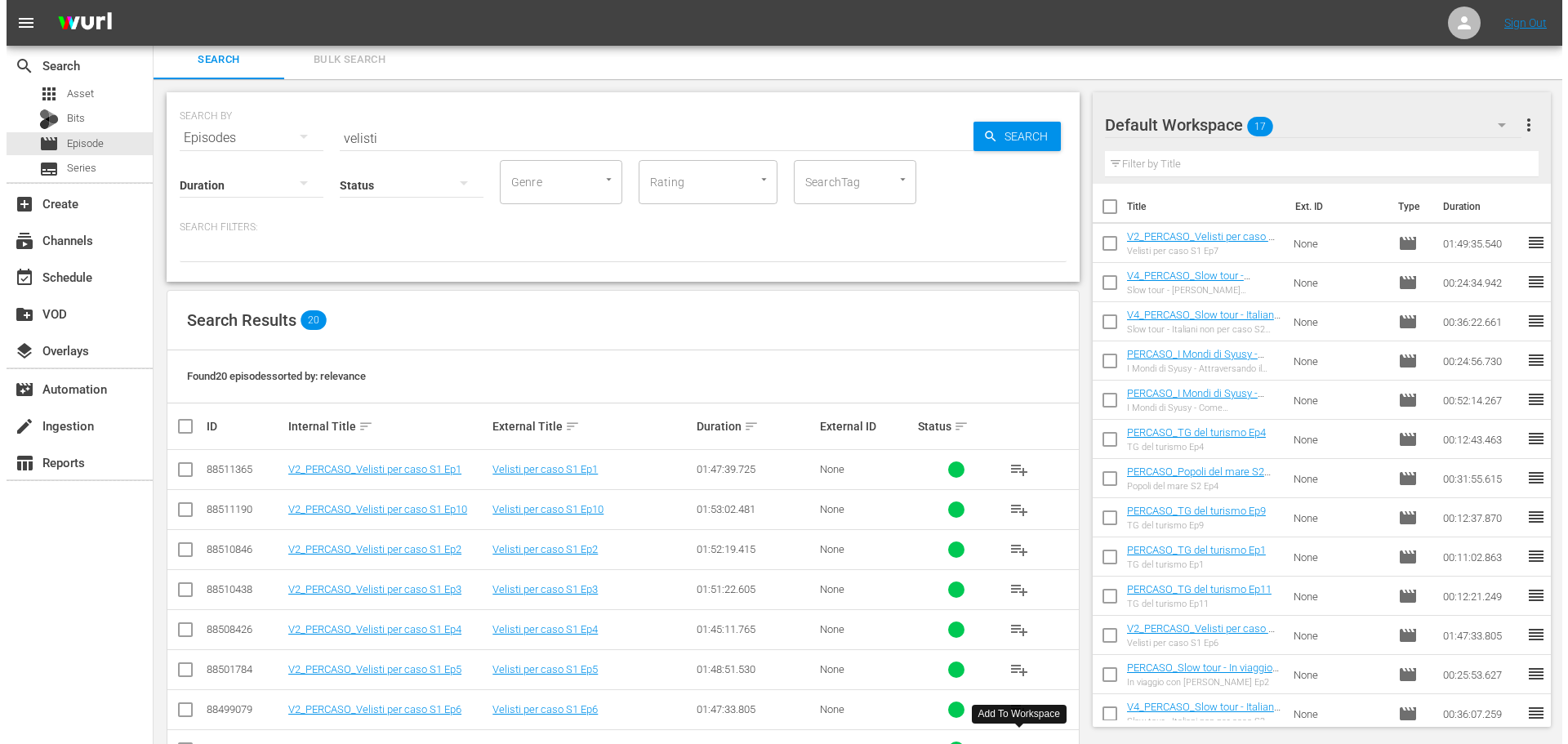
scroll to position [0, 0]
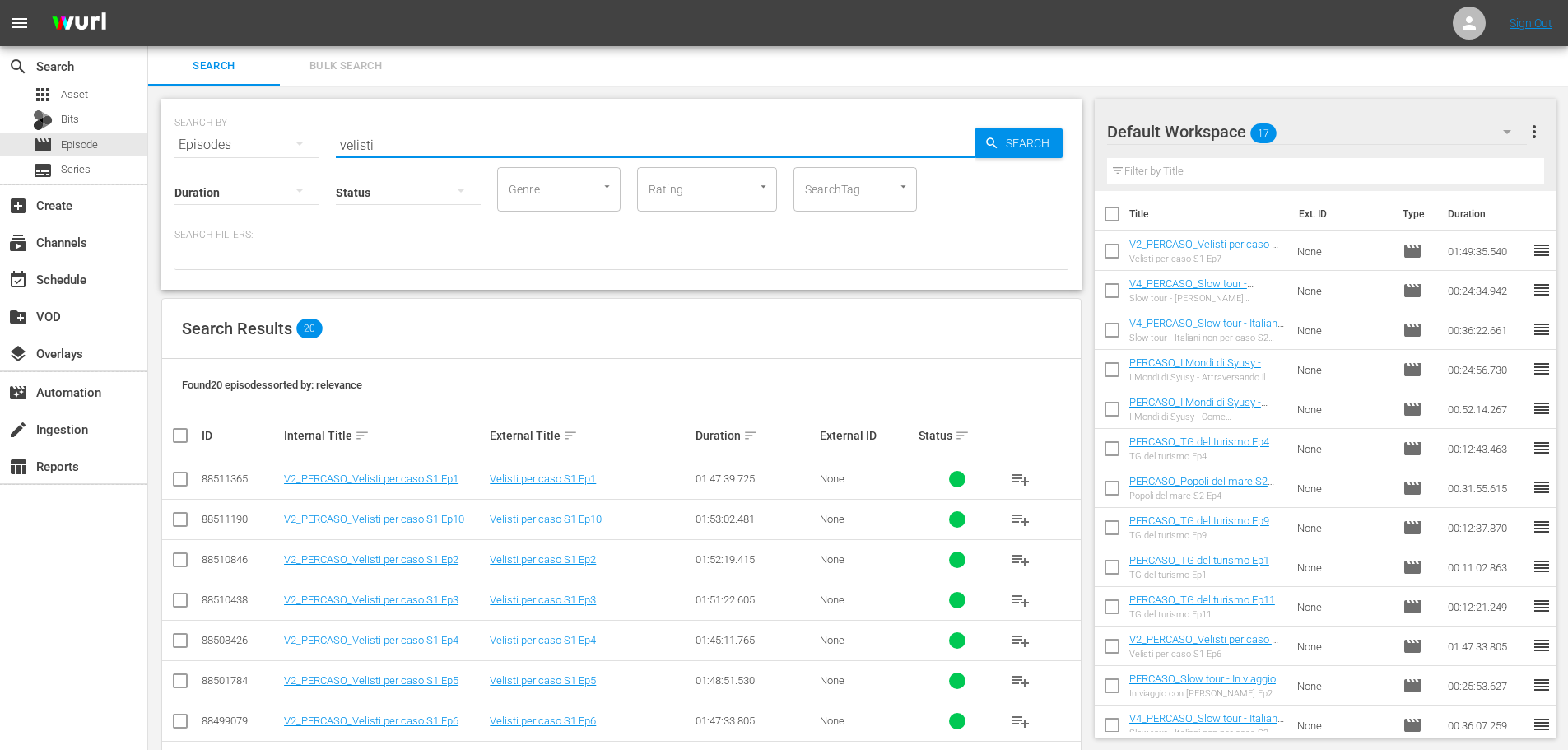
drag, startPoint x: 386, startPoint y: 147, endPoint x: 265, endPoint y: 166, distance: 122.5
click at [265, 166] on div "SEARCH BY Search By Episodes Search ID, Title, Description, Keywords, or Catego…" at bounding box center [621, 194] width 920 height 191
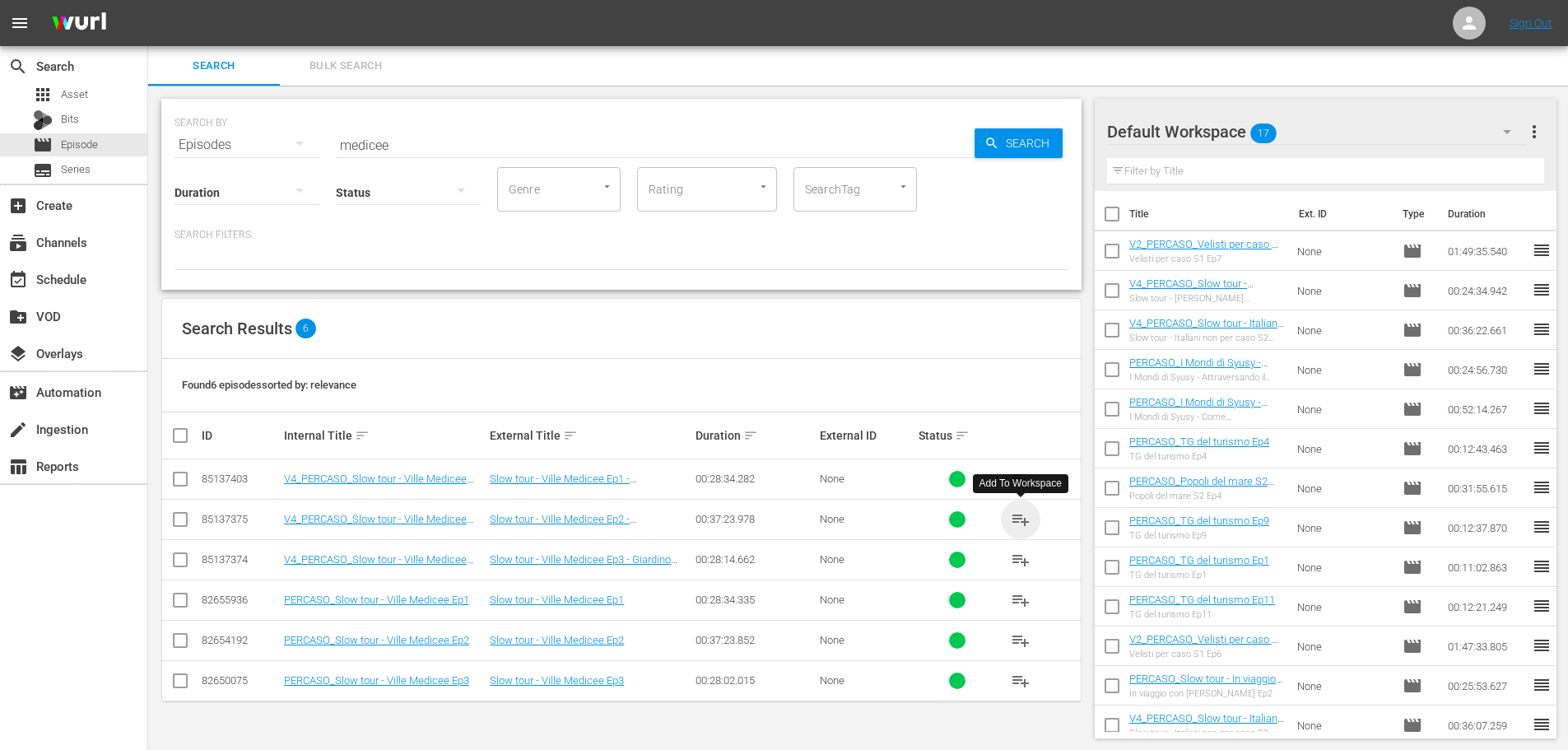
click at [1019, 524] on span "playlist_add" at bounding box center [1020, 519] width 19 height 19
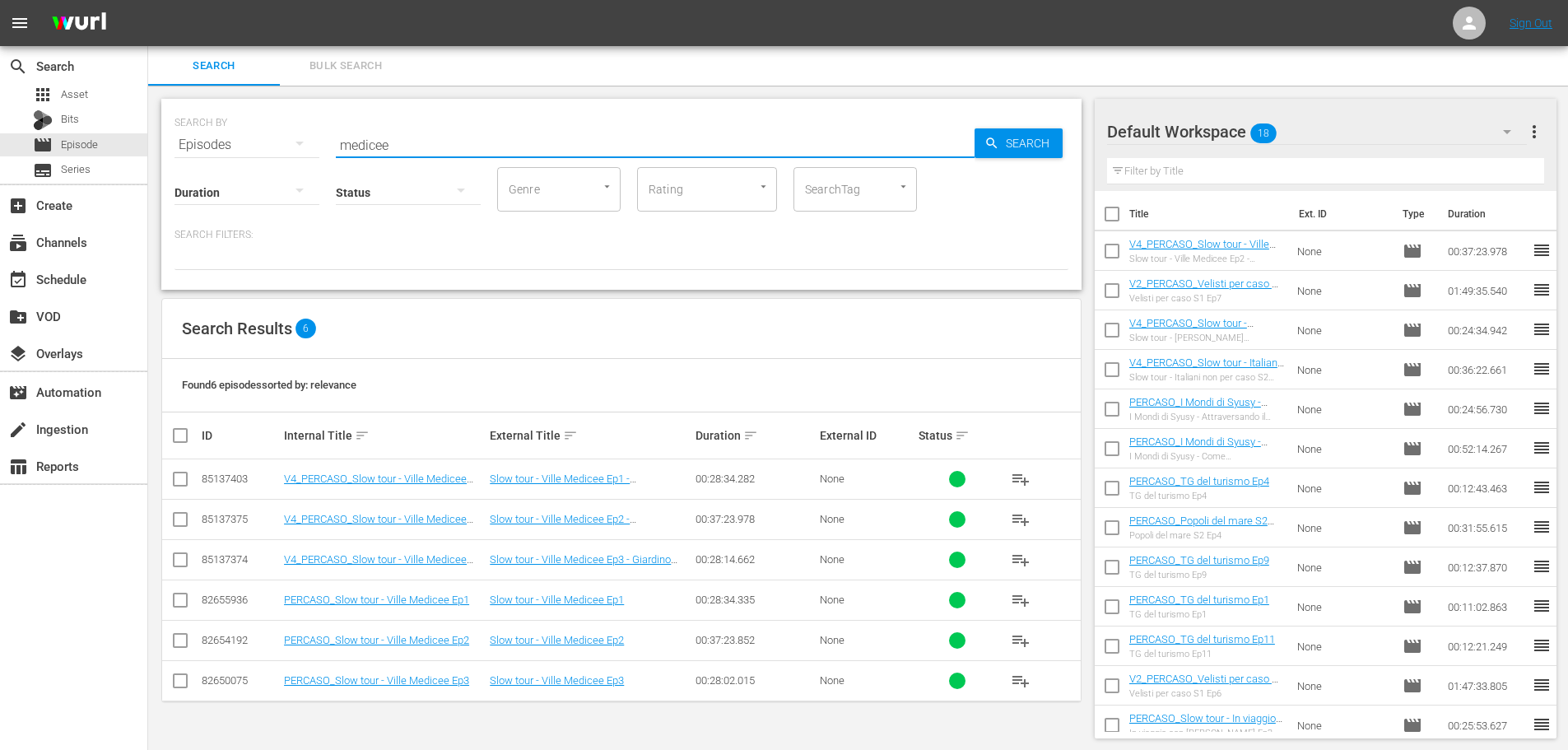
drag, startPoint x: 397, startPoint y: 146, endPoint x: 303, endPoint y: 161, distance: 95.2
click at [303, 161] on div "SEARCH BY Search By Episodes Search ID, Title, Description, Keywords, or Catego…" at bounding box center [621, 194] width 920 height 191
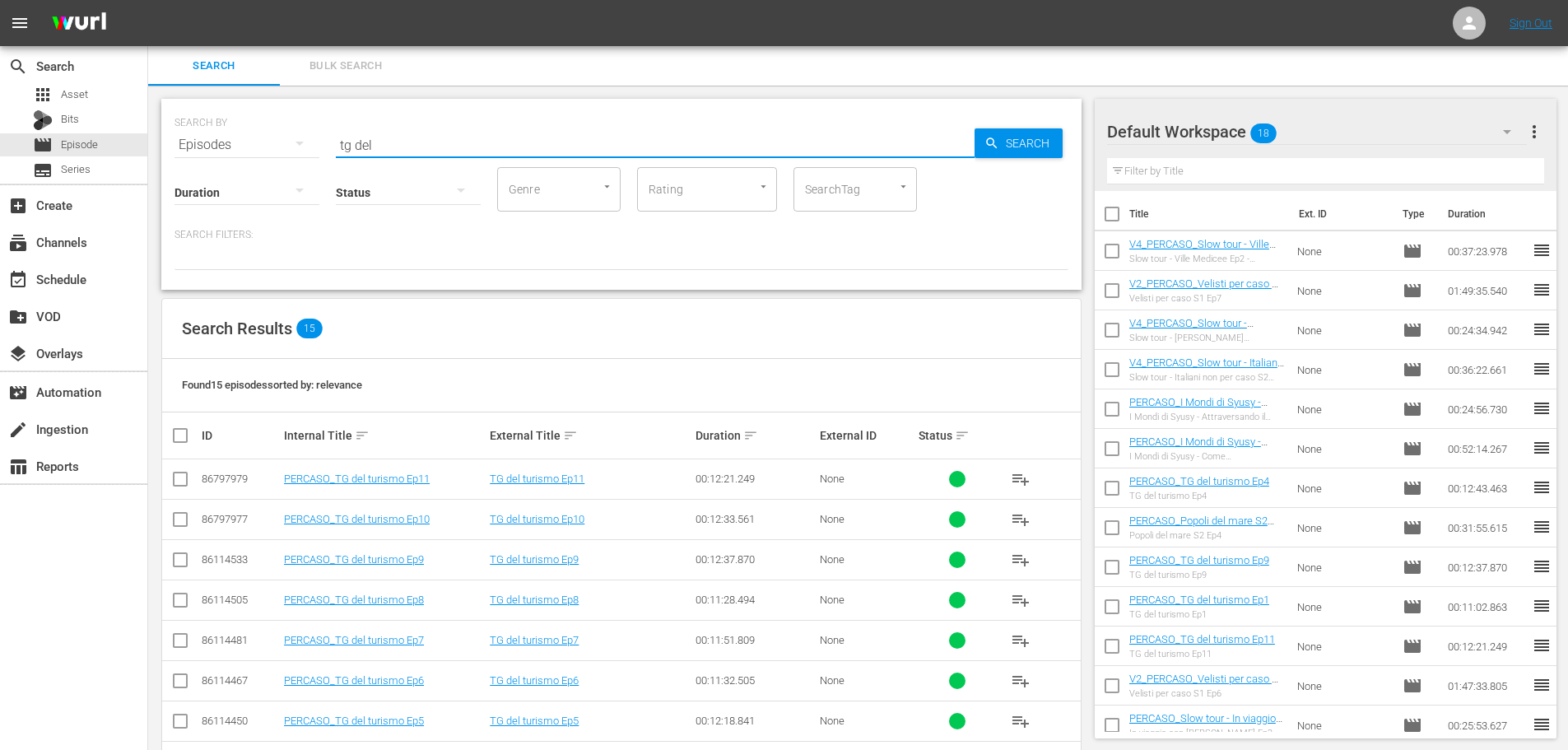
type input "tg del"
click at [1021, 523] on span "playlist_add" at bounding box center [1020, 519] width 19 height 19
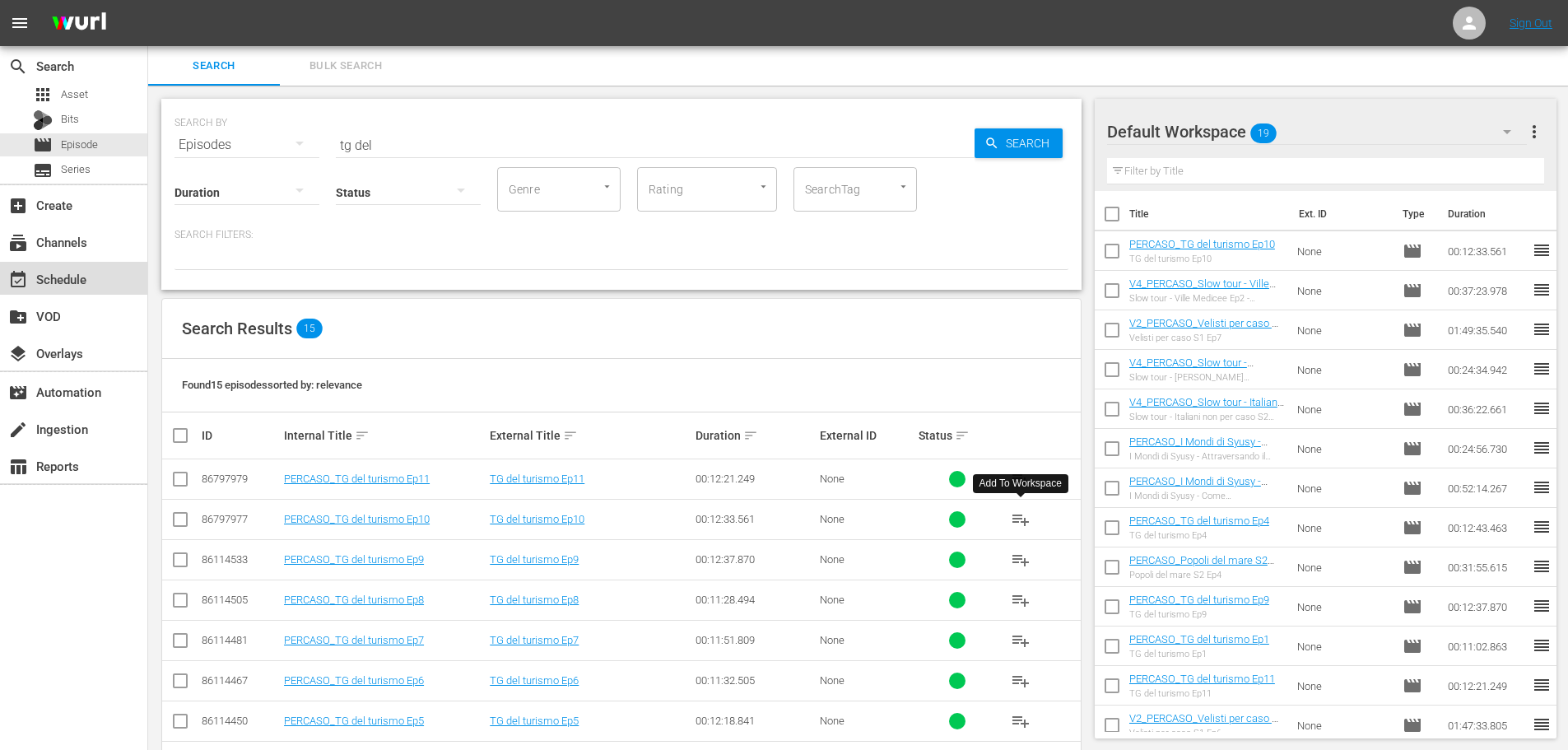
click at [83, 271] on div "event_available Schedule" at bounding box center [45, 276] width 92 height 15
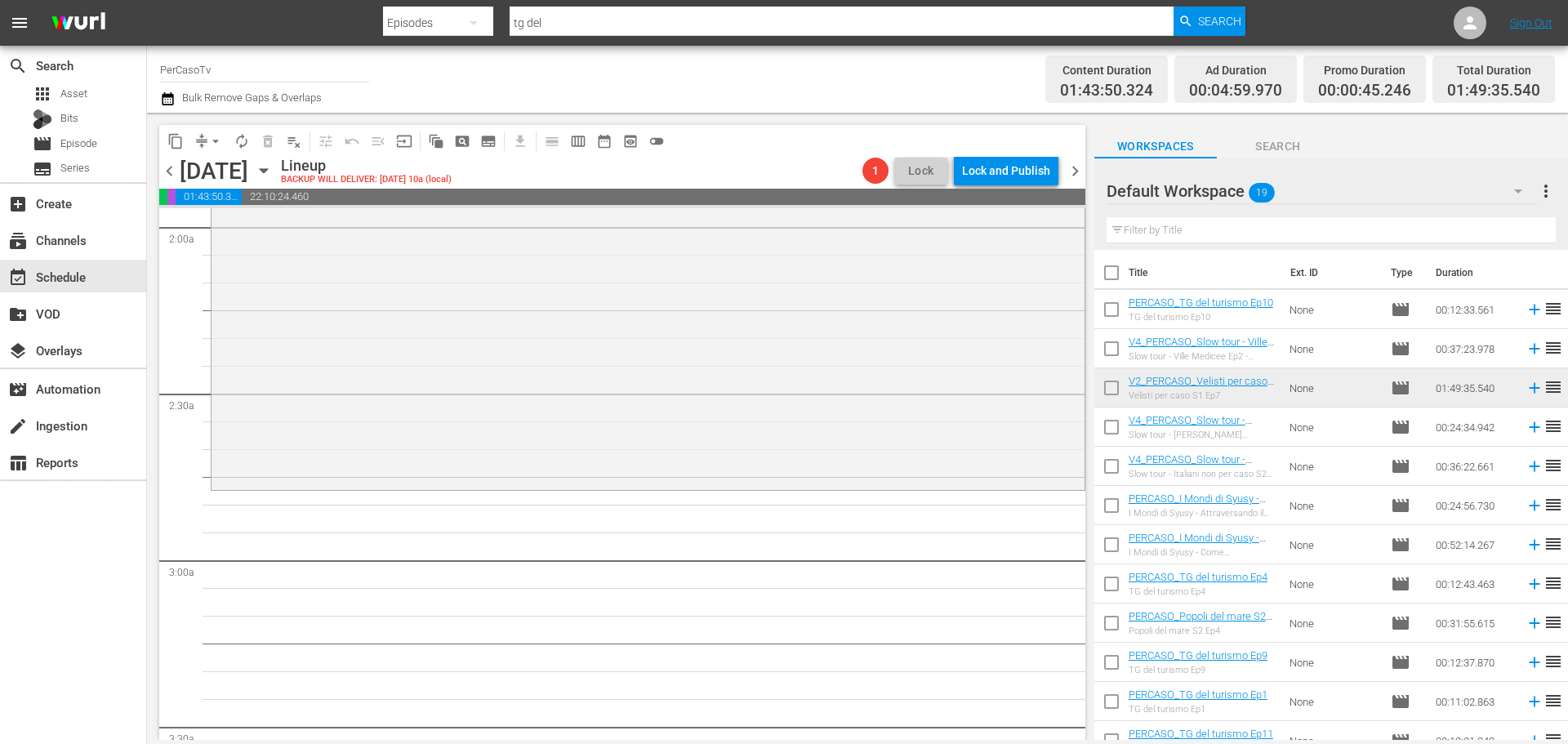
scroll to position [654, 0]
click at [1188, 231] on input "text" at bounding box center [1331, 230] width 449 height 26
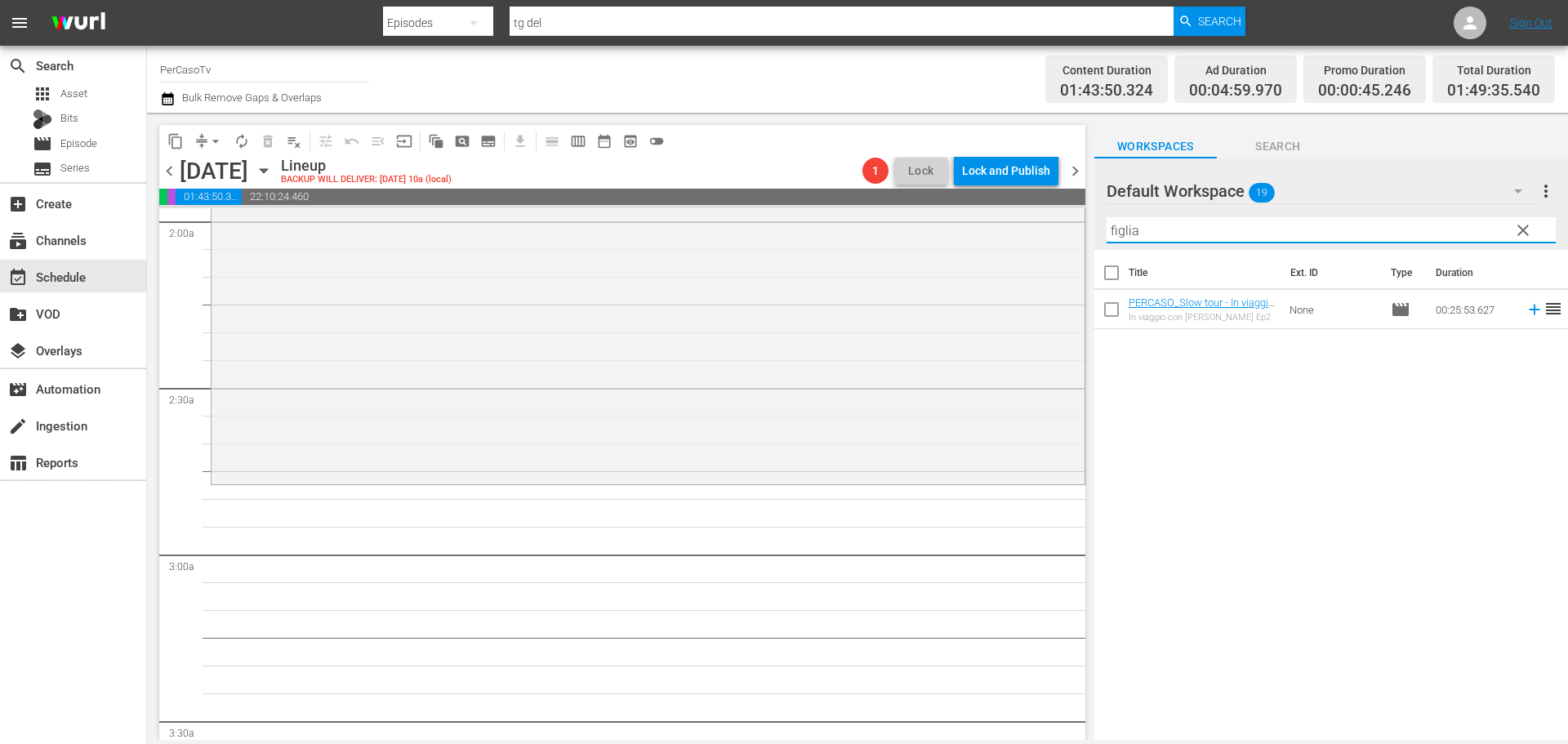
type input "figlia"
click at [131, 135] on div "movie Episode" at bounding box center [73, 143] width 146 height 23
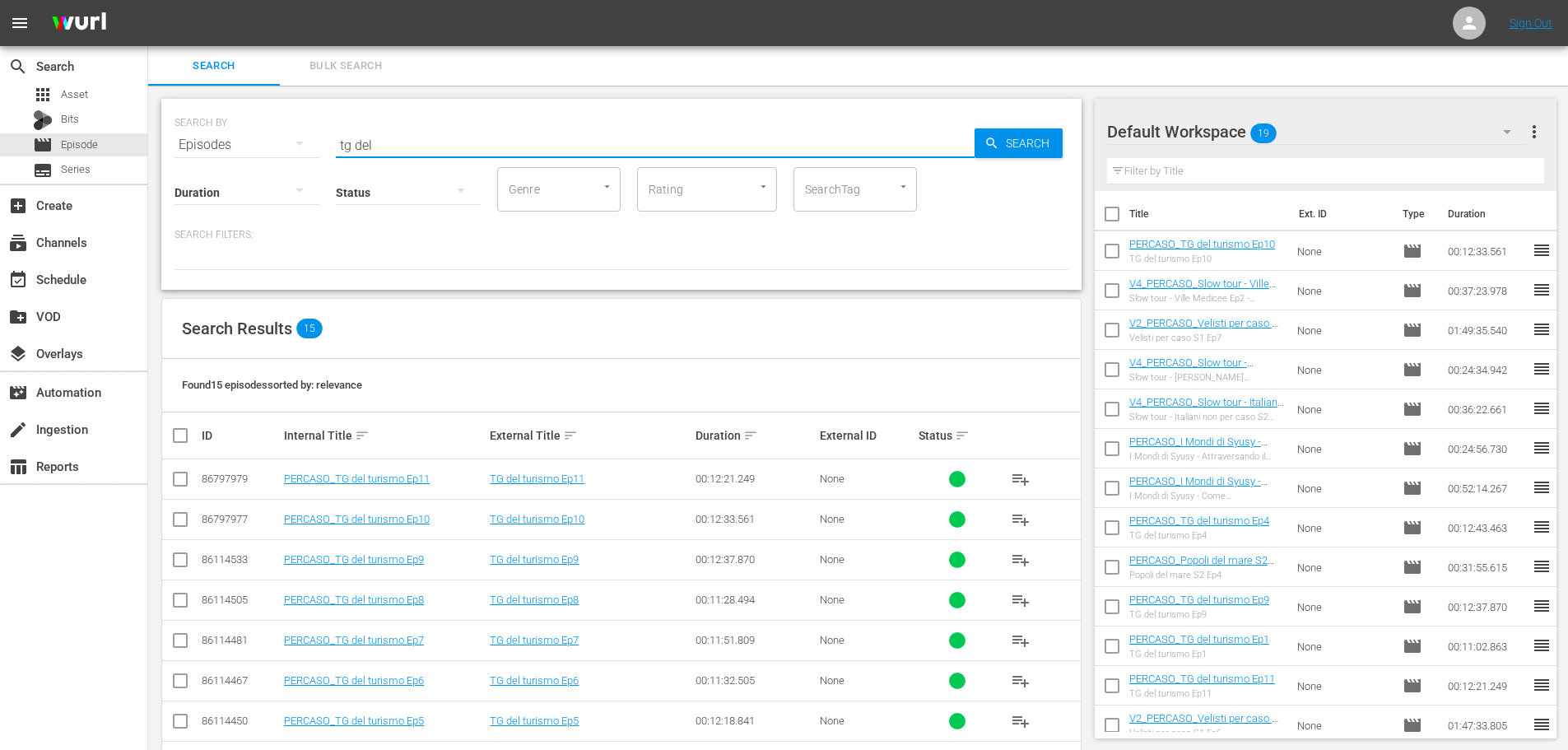
drag, startPoint x: 377, startPoint y: 130, endPoint x: 276, endPoint y: 179, distance: 112.3
click at [276, 179] on div "SEARCH BY Search By Episodes Search ID, Title, Description, Keywords, or Catego…" at bounding box center [621, 194] width 920 height 191
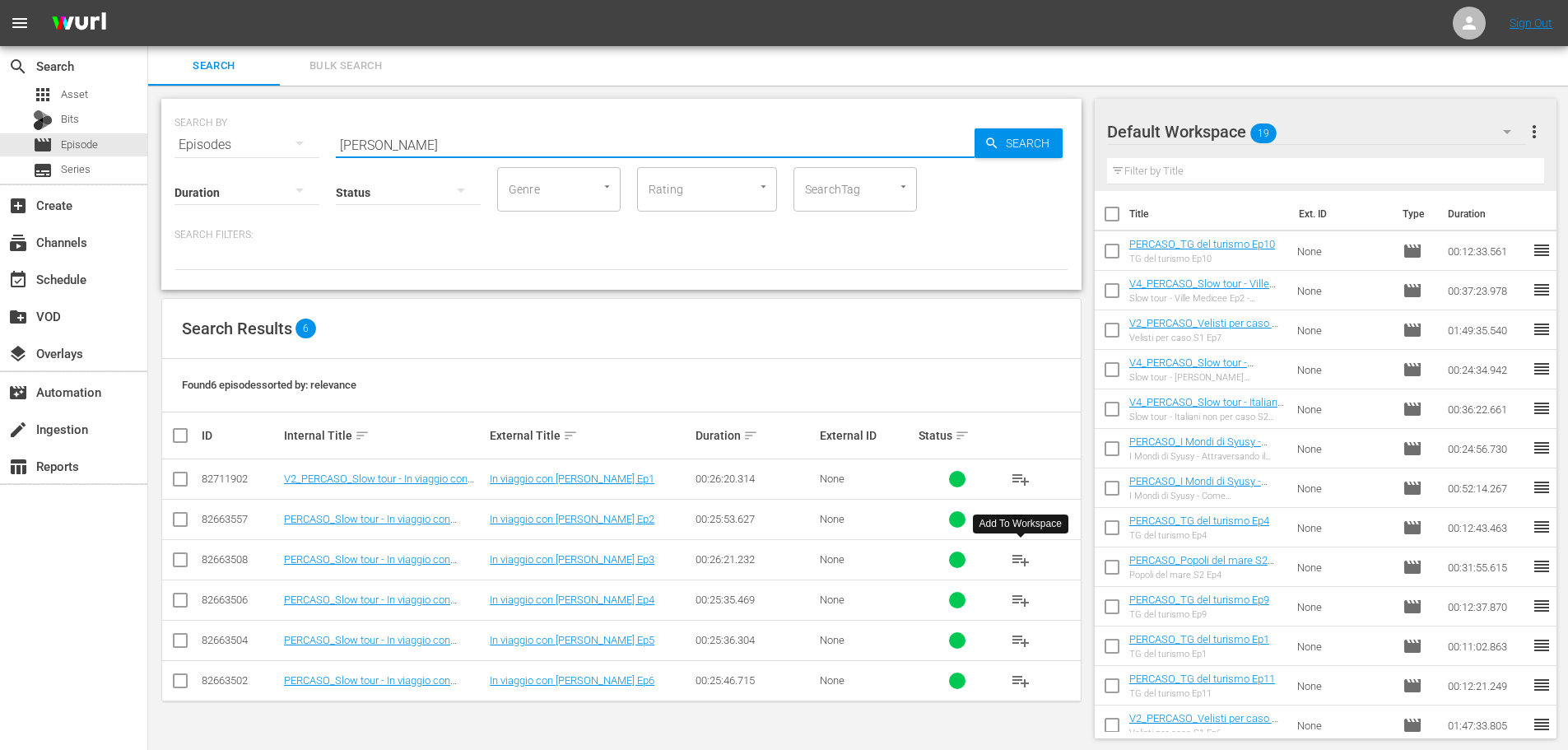
type input "[PERSON_NAME]"
drag, startPoint x: 1028, startPoint y: 560, endPoint x: 957, endPoint y: 533, distance: 76.0
click at [1028, 560] on span "playlist_add" at bounding box center [1020, 560] width 19 height 19
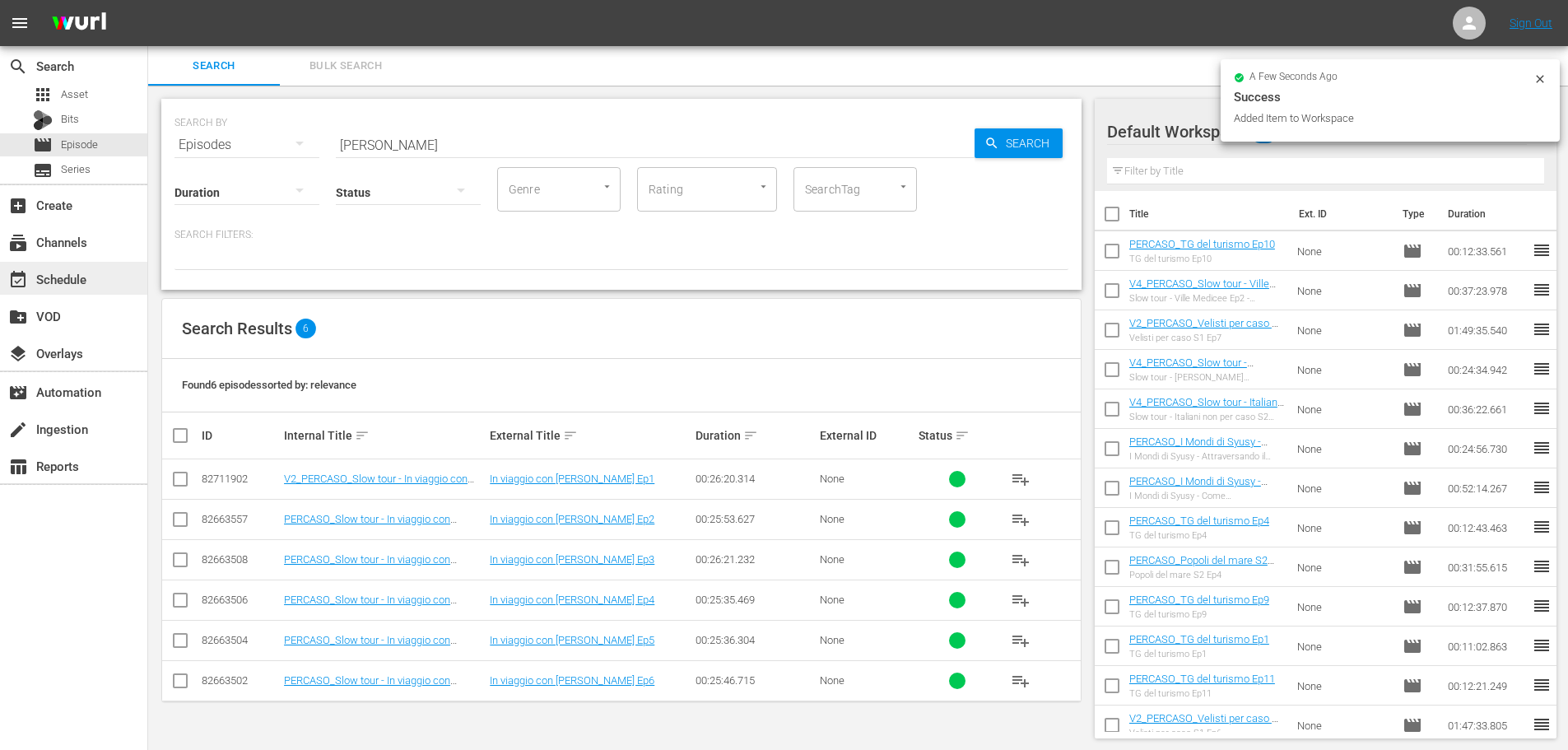
click at [86, 282] on div "event_available Schedule" at bounding box center [45, 276] width 92 height 15
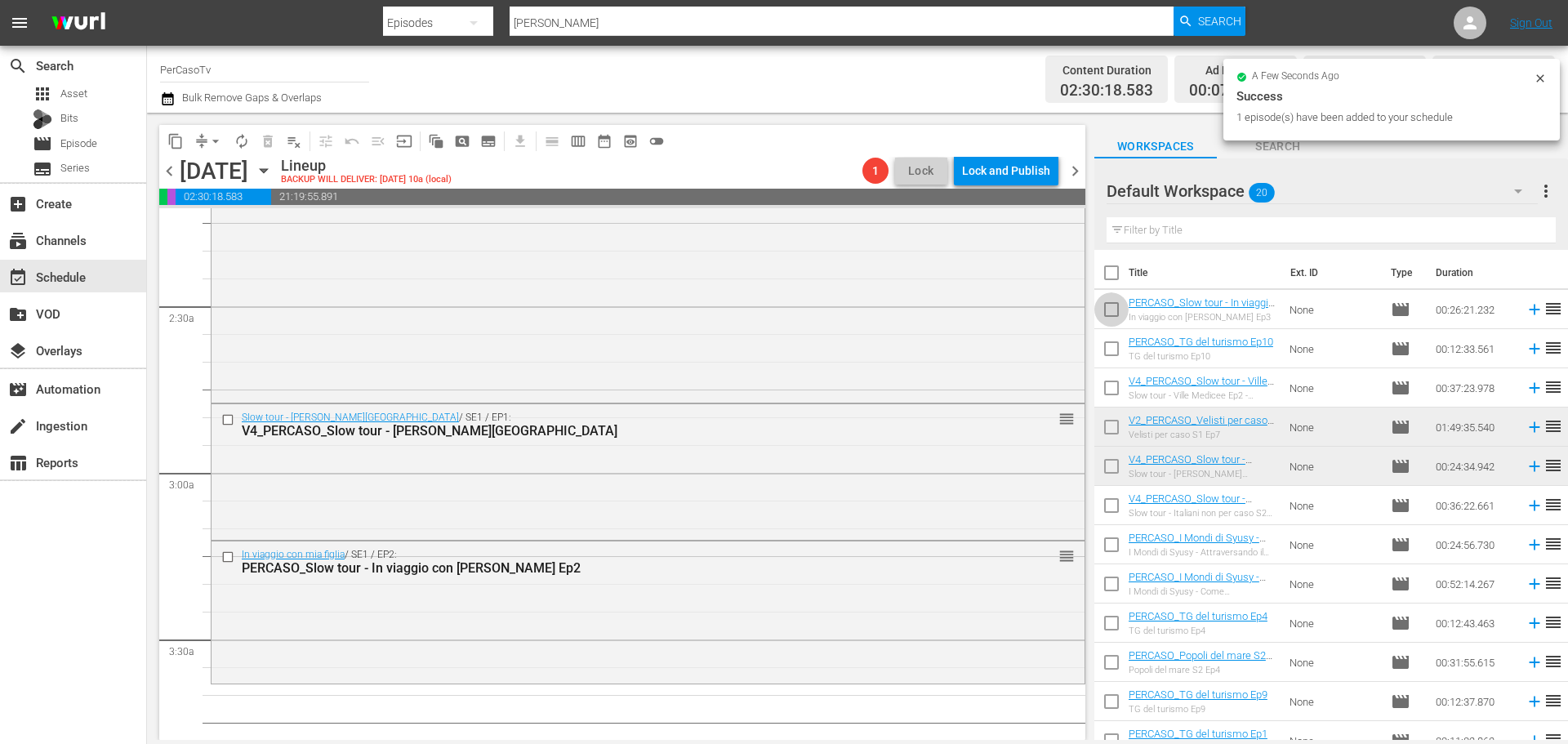
click at [1123, 312] on input "checkbox" at bounding box center [1111, 313] width 34 height 34
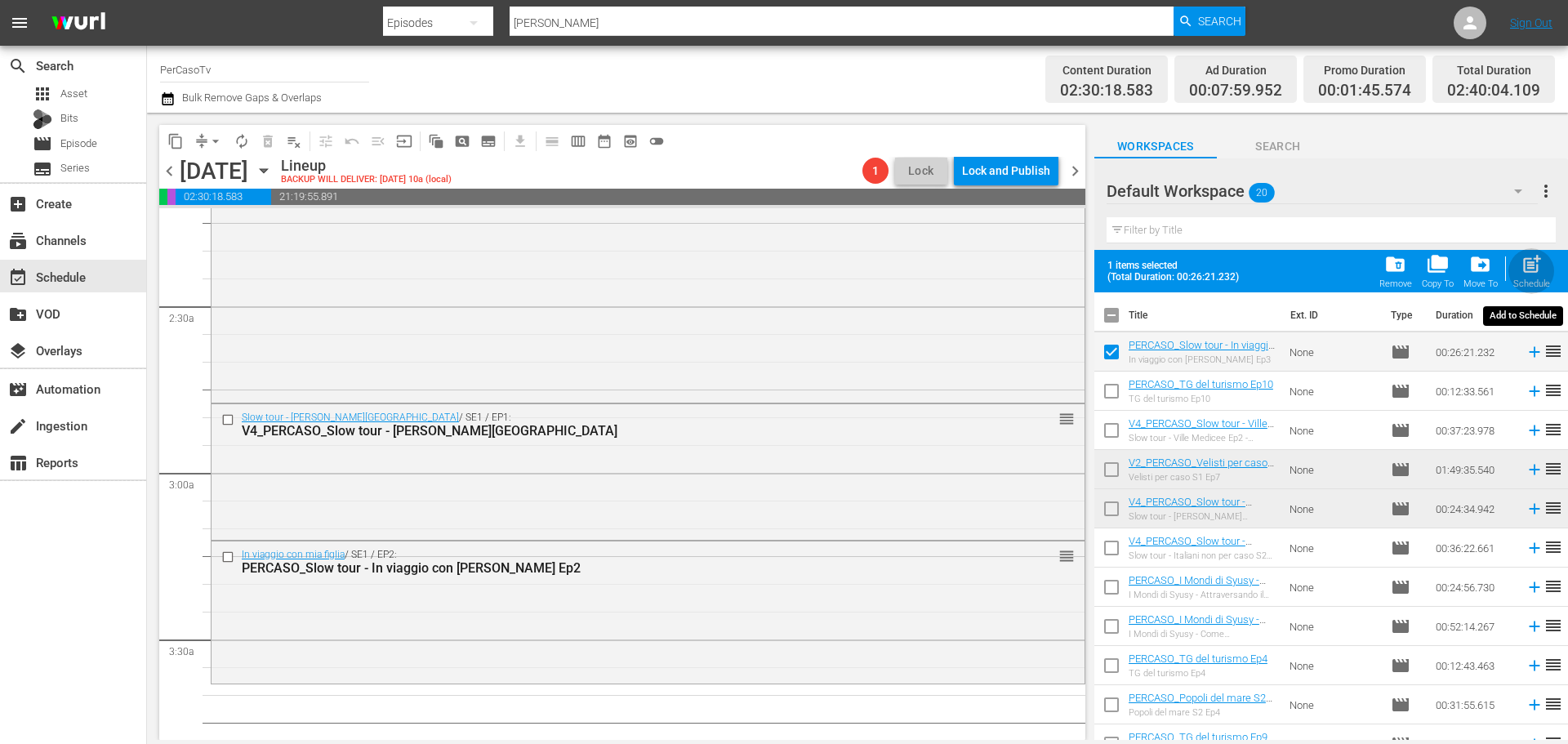
click at [1545, 272] on div "post_add Schedule" at bounding box center [1531, 271] width 37 height 36
checkbox input "false"
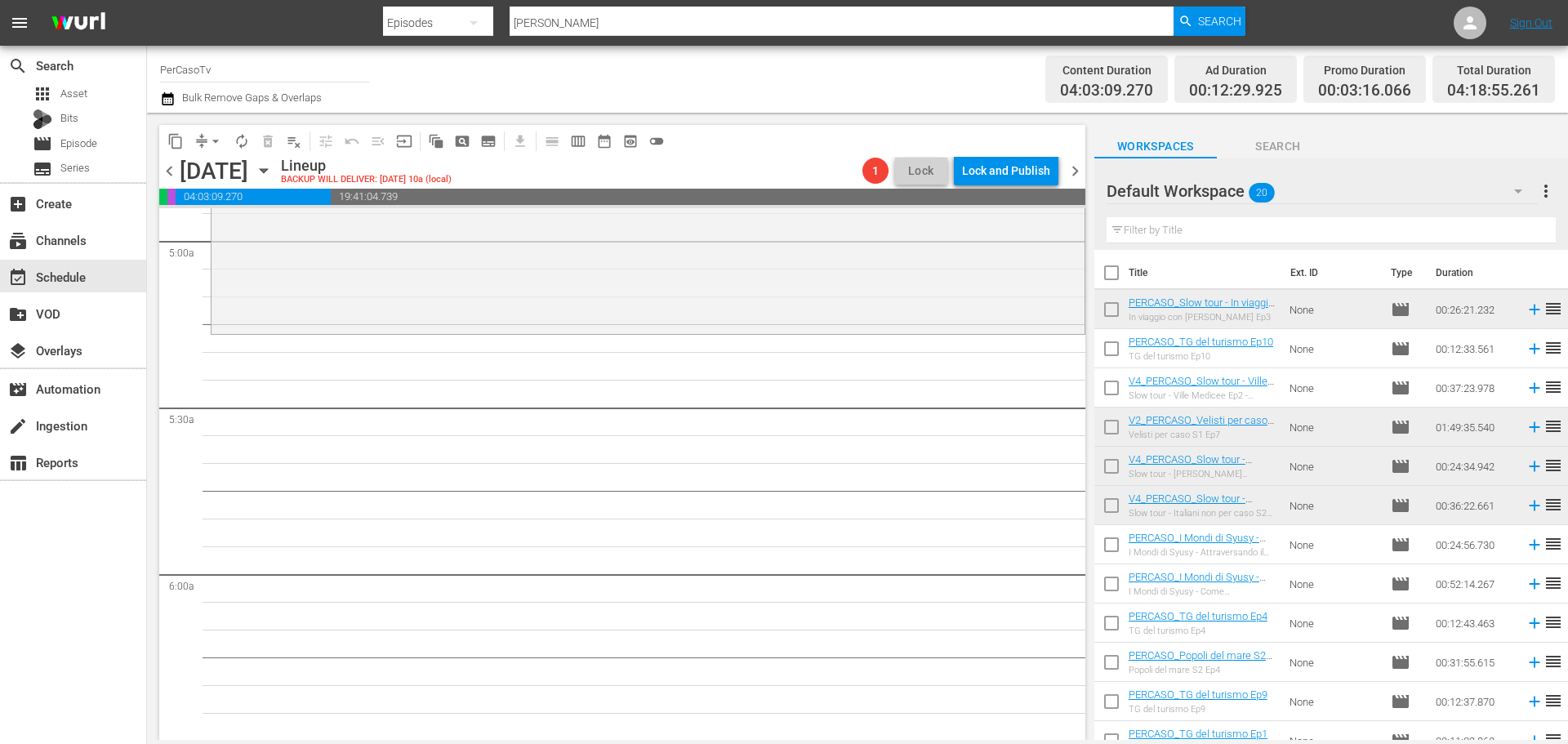
scroll to position [82, 0]
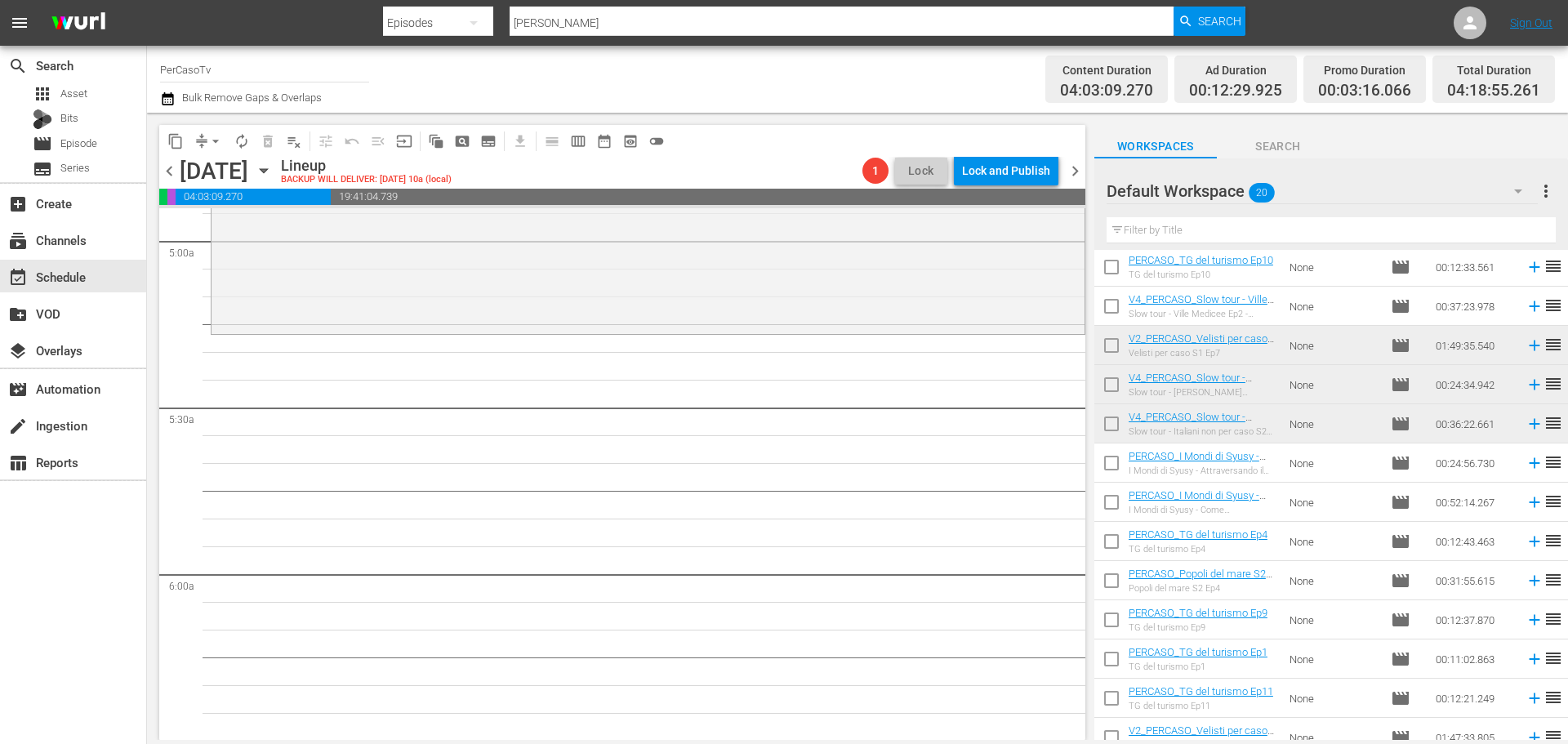
drag, startPoint x: 1110, startPoint y: 456, endPoint x: 1117, endPoint y: 468, distance: 13.9
click at [1110, 456] on input "checkbox" at bounding box center [1111, 466] width 34 height 34
checkbox input "true"
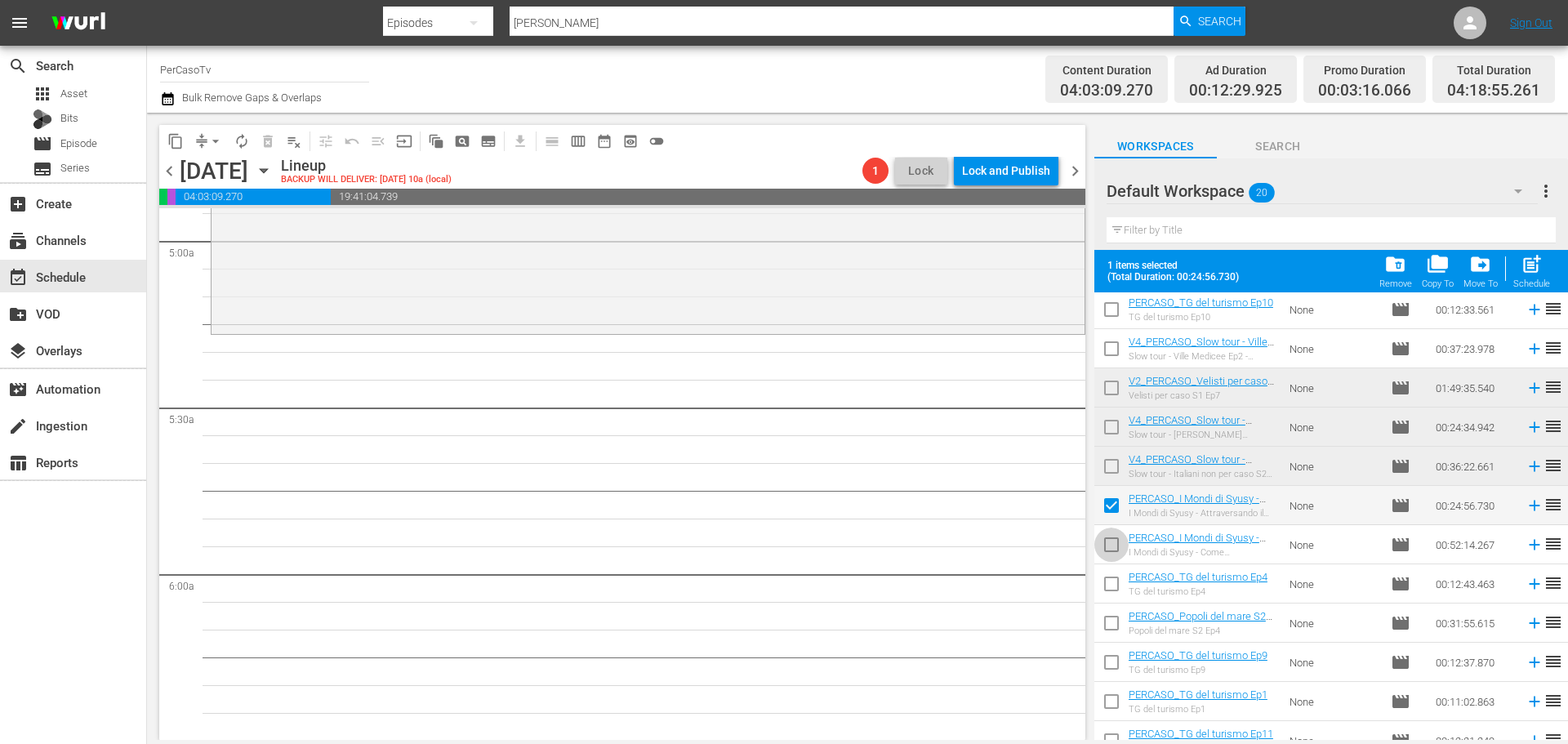
click at [1111, 540] on input "checkbox" at bounding box center [1111, 548] width 34 height 34
checkbox input "true"
click at [1534, 284] on div "Schedule" at bounding box center [1531, 283] width 37 height 11
checkbox input "false"
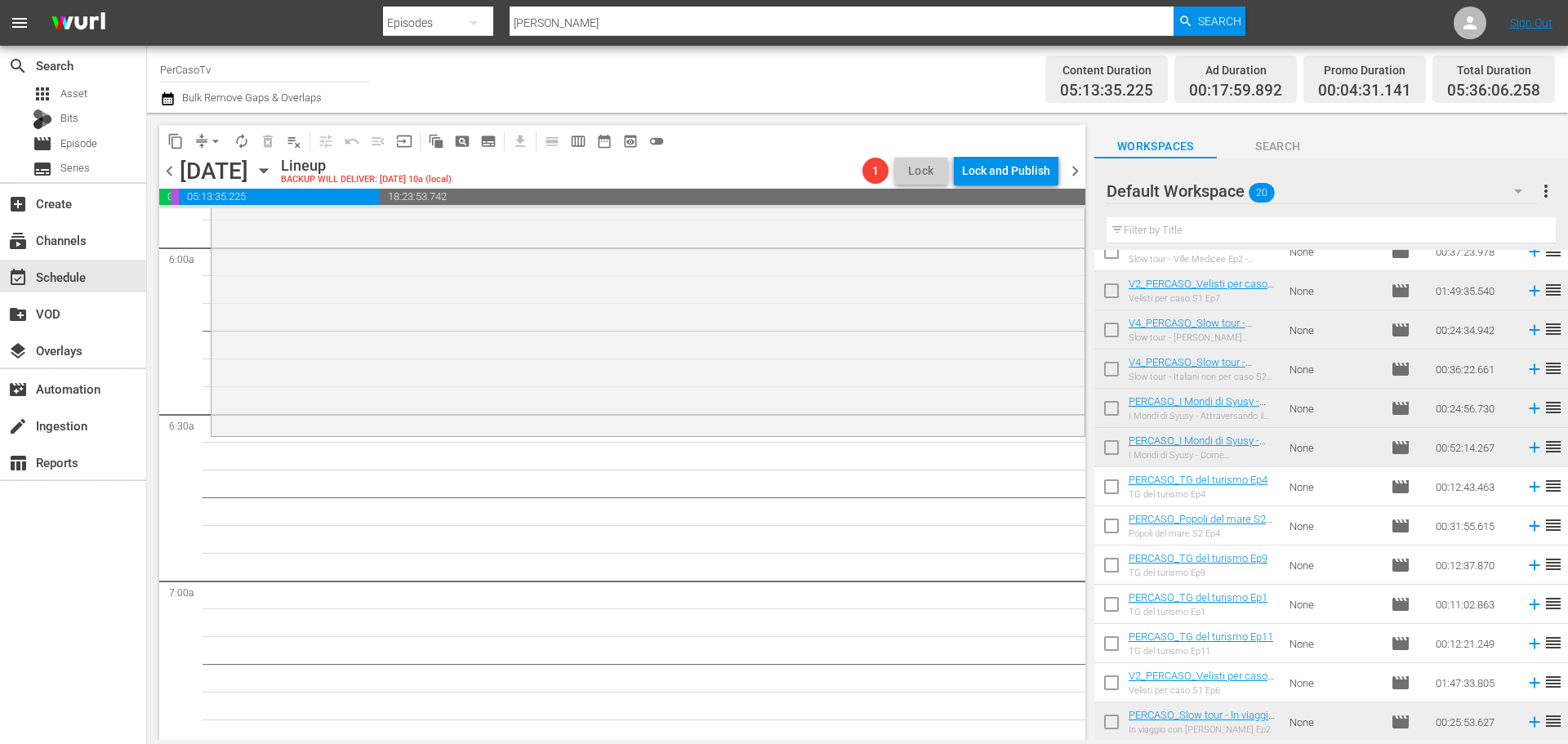
scroll to position [163, 0]
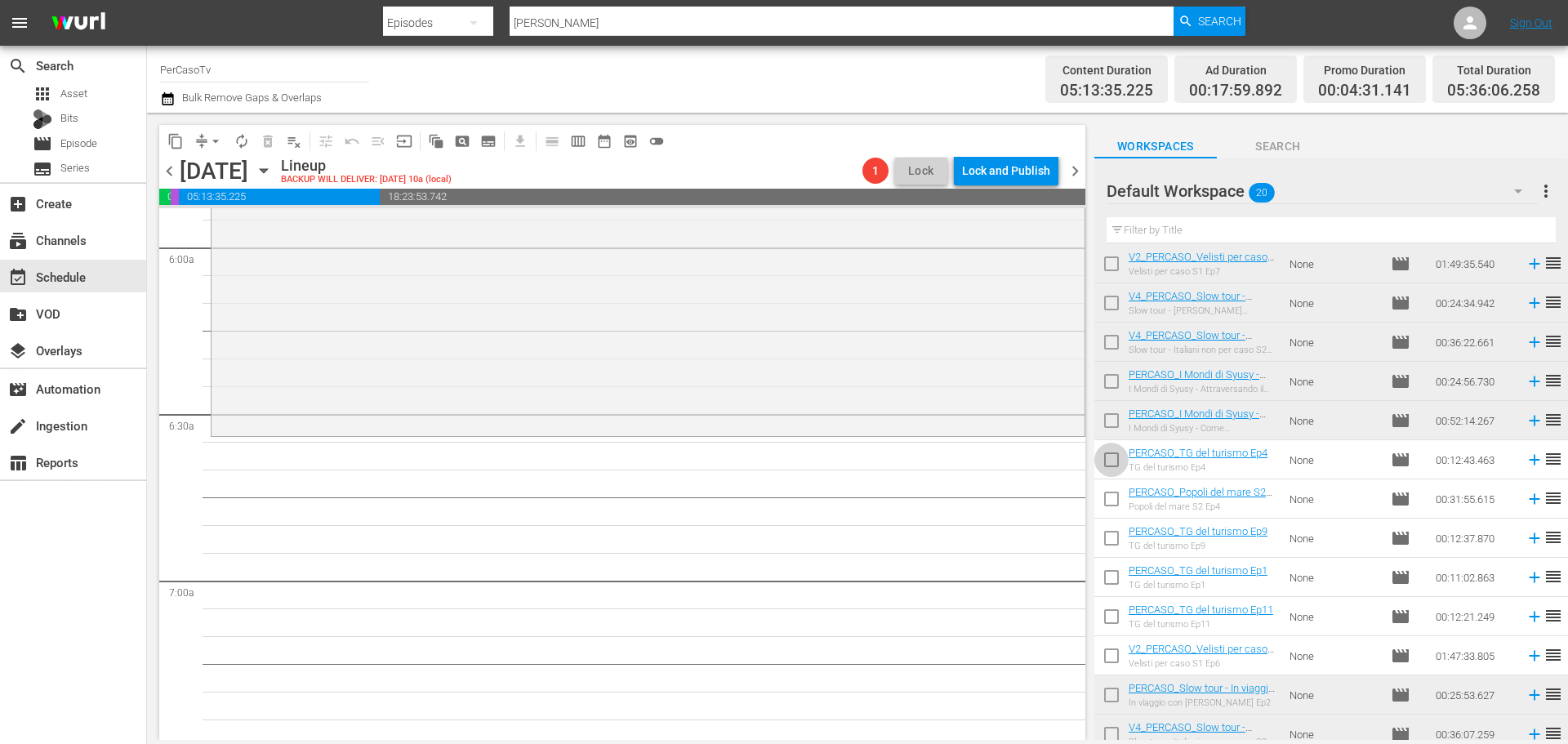
click at [1117, 471] on input "checkbox" at bounding box center [1111, 462] width 34 height 34
checkbox input "true"
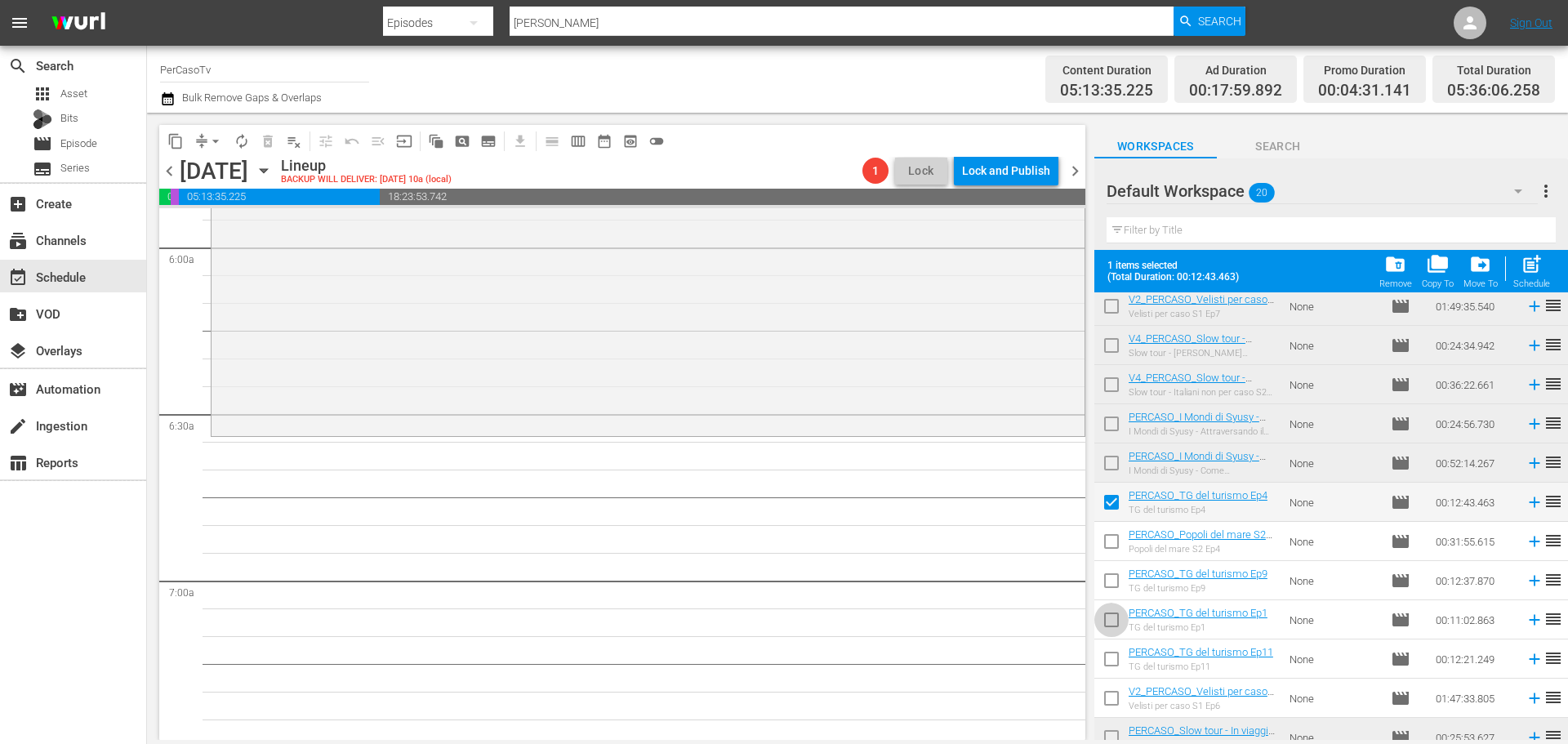
click at [1114, 628] on input "checkbox" at bounding box center [1111, 623] width 34 height 34
click at [1120, 624] on input "checkbox" at bounding box center [1111, 623] width 34 height 34
checkbox input "false"
click at [1119, 506] on input "checkbox" at bounding box center [1111, 505] width 34 height 34
checkbox input "false"
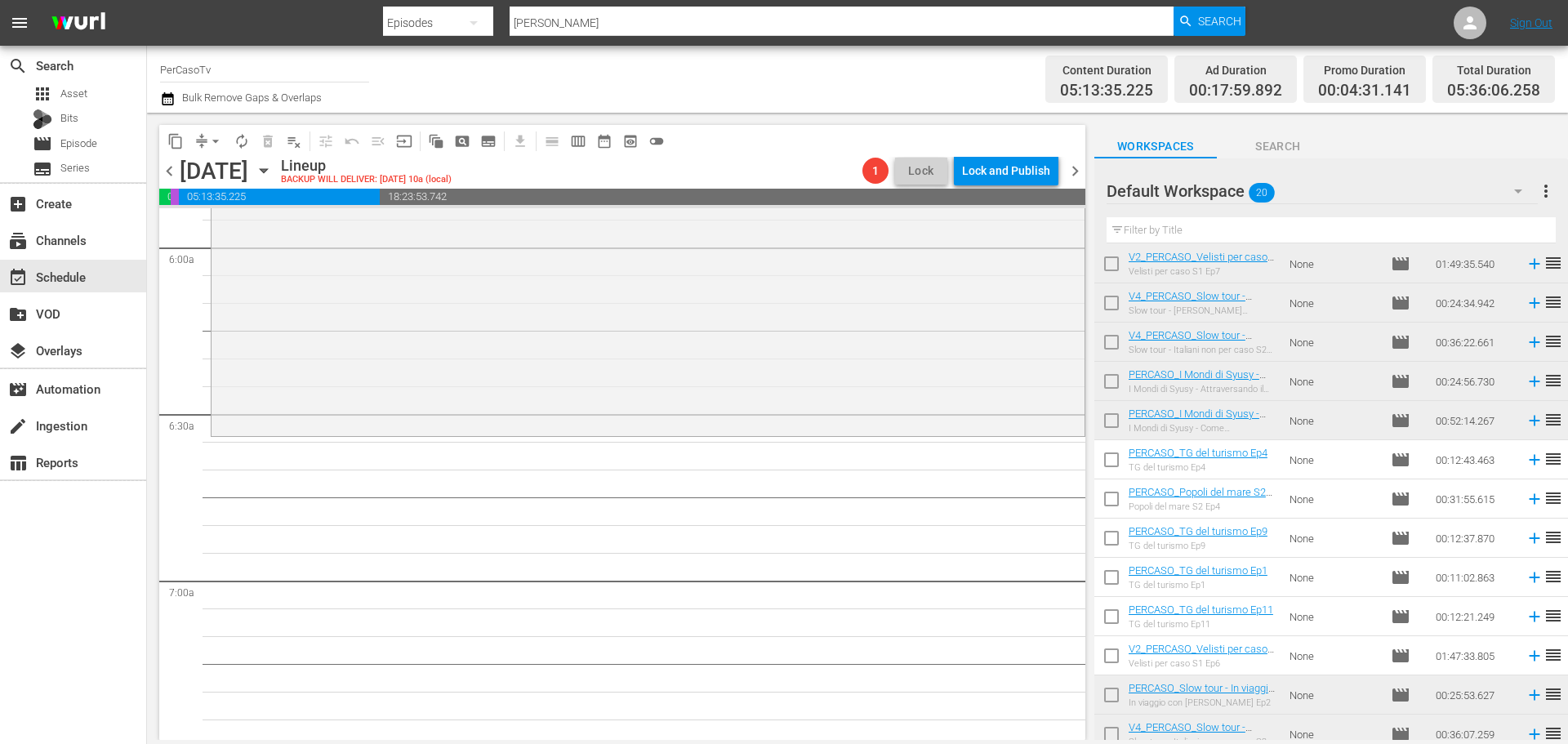
click at [1115, 621] on input "checkbox" at bounding box center [1111, 619] width 34 height 34
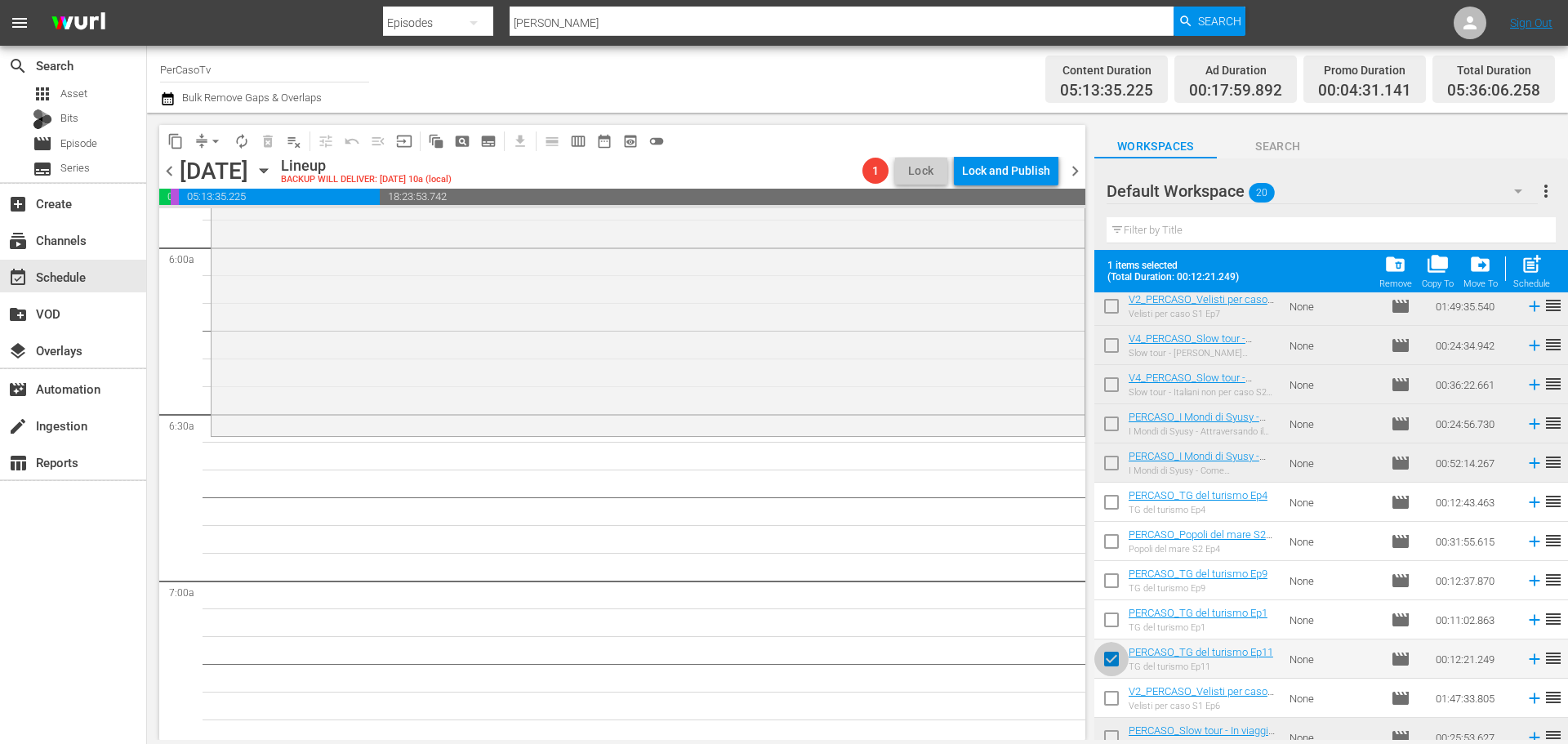
click at [1120, 666] on input "checkbox" at bounding box center [1111, 662] width 34 height 34
checkbox input "false"
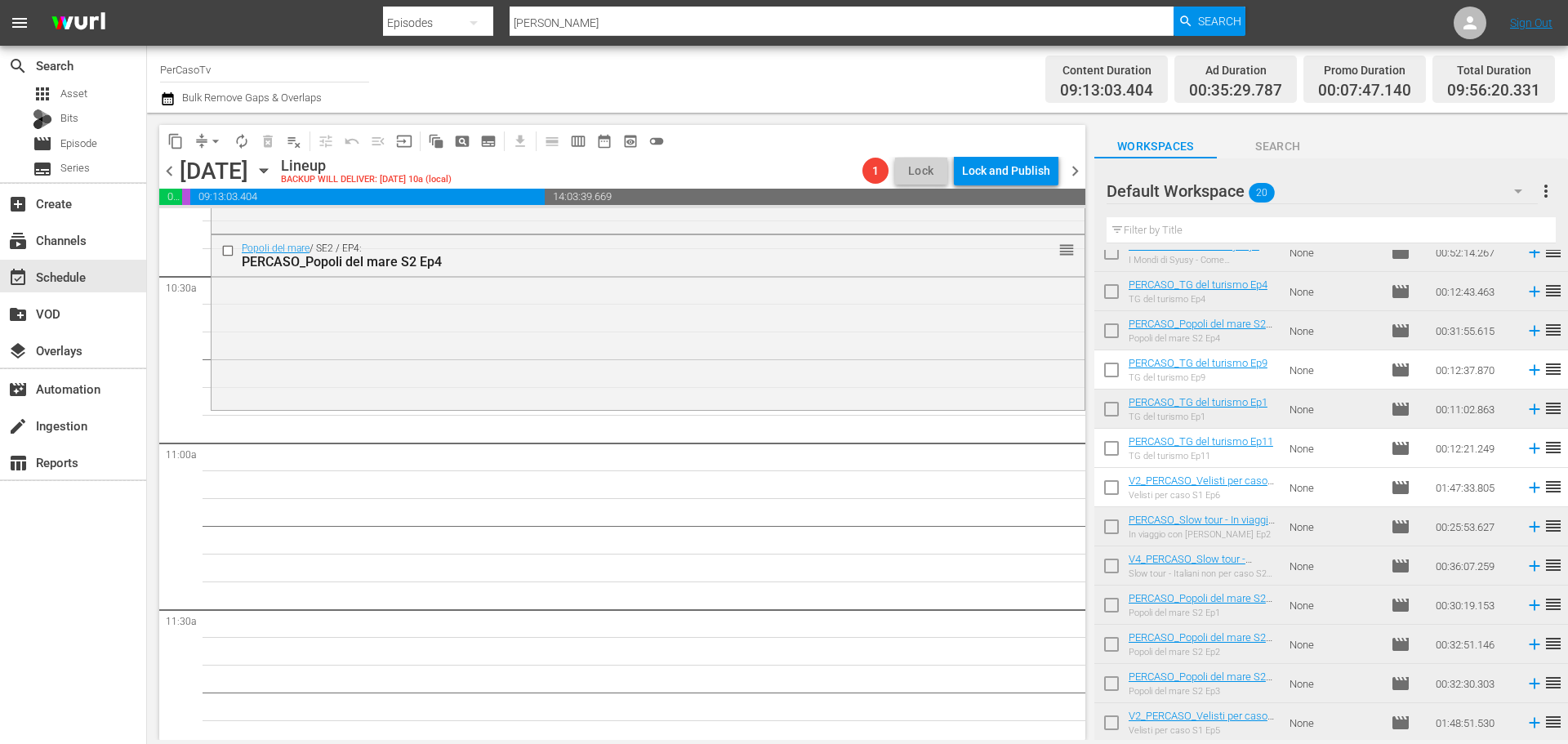
scroll to position [3430, 0]
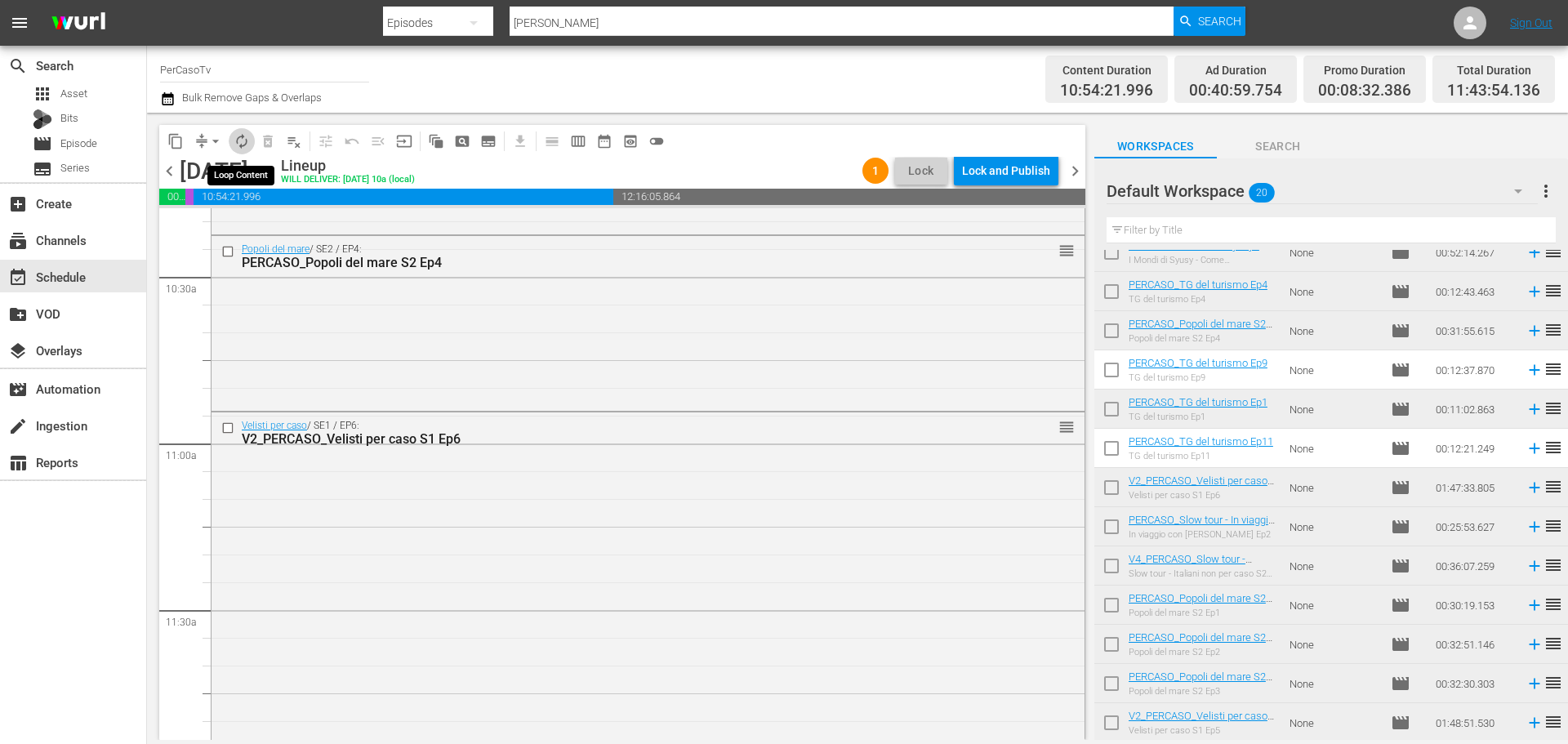
click at [243, 138] on span "autorenew_outlined" at bounding box center [242, 141] width 17 height 17
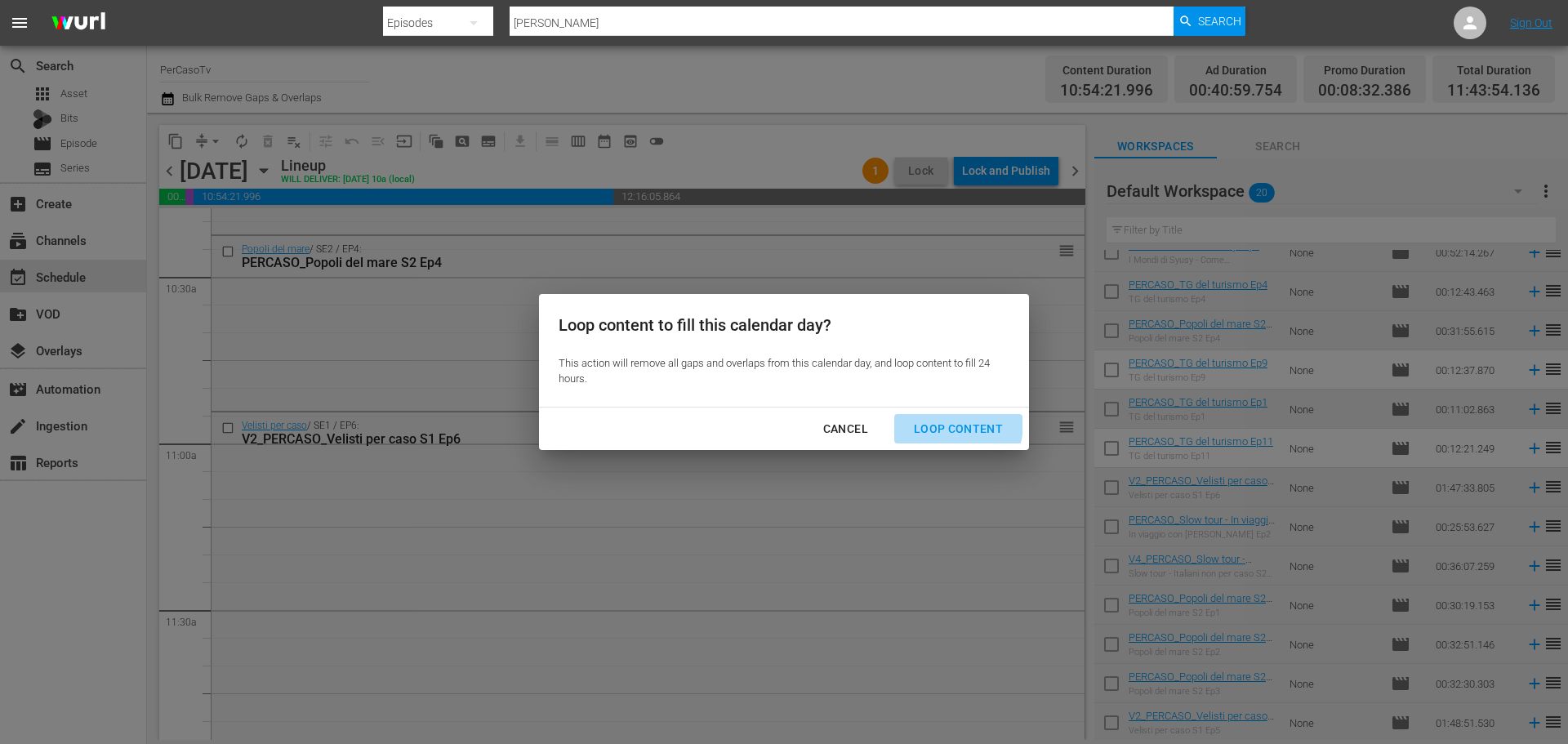
click at [941, 423] on div "Loop Content" at bounding box center [959, 429] width 115 height 20
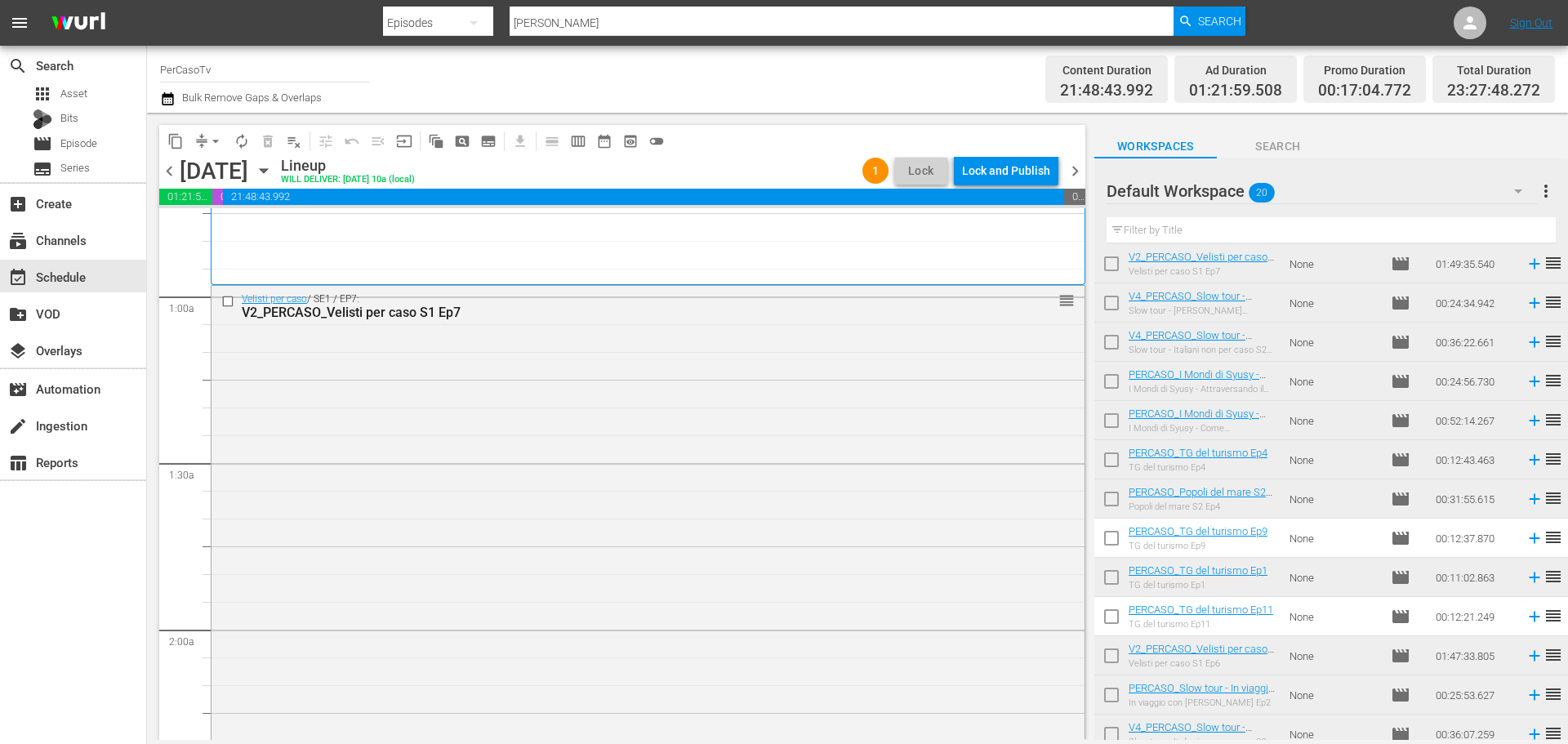
scroll to position [0, 0]
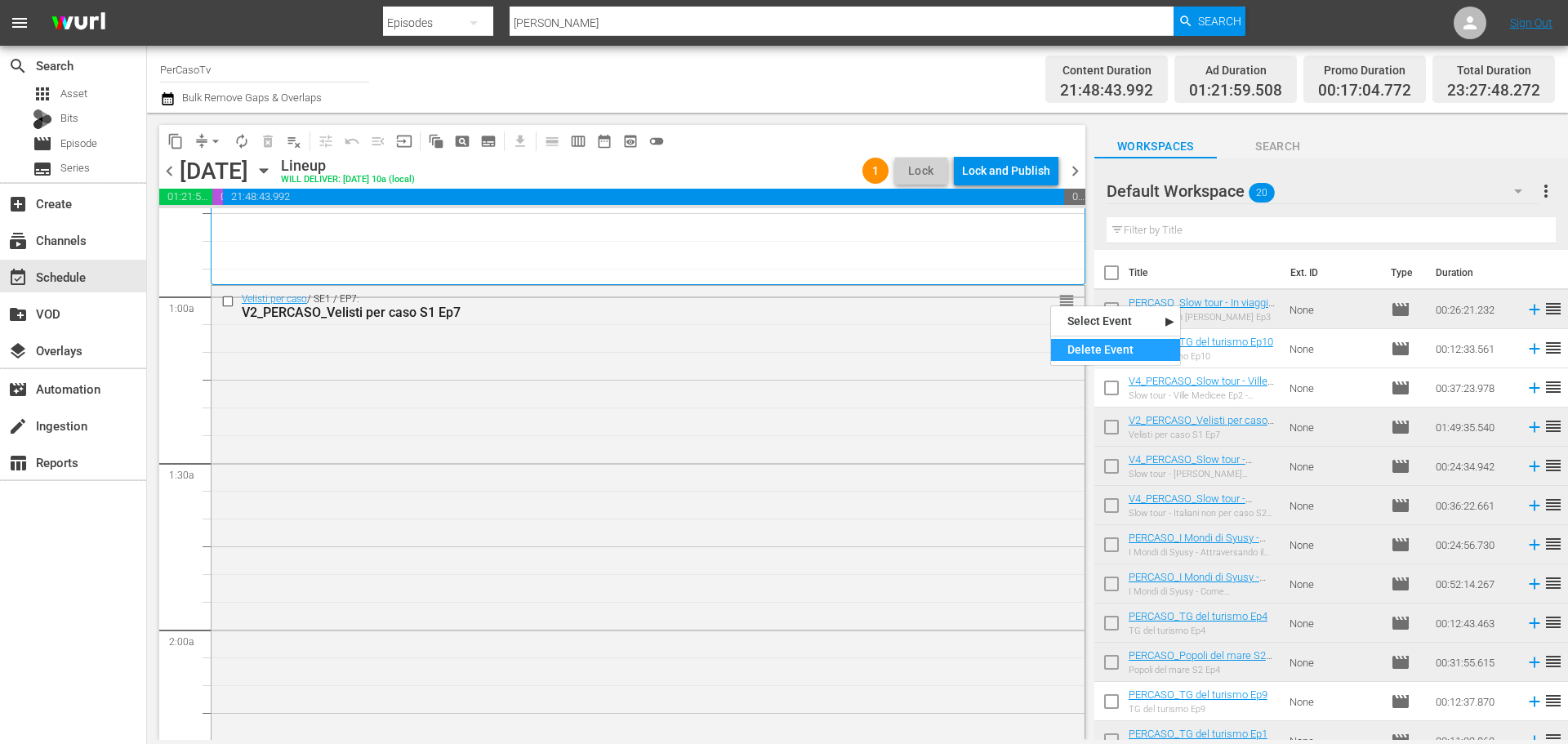
click at [1083, 344] on div "Delete Event" at bounding box center [1115, 349] width 129 height 22
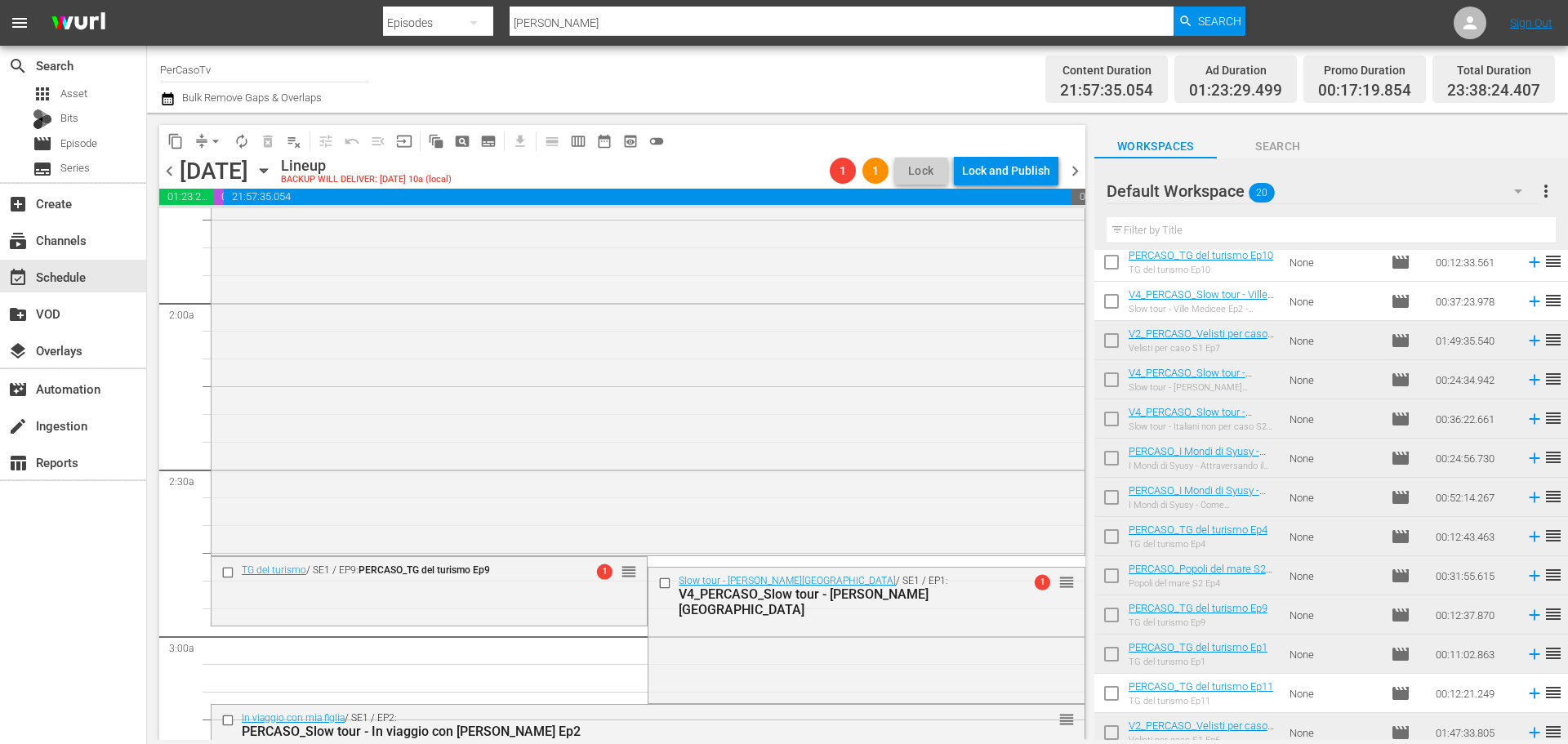
scroll to position [5, 0]
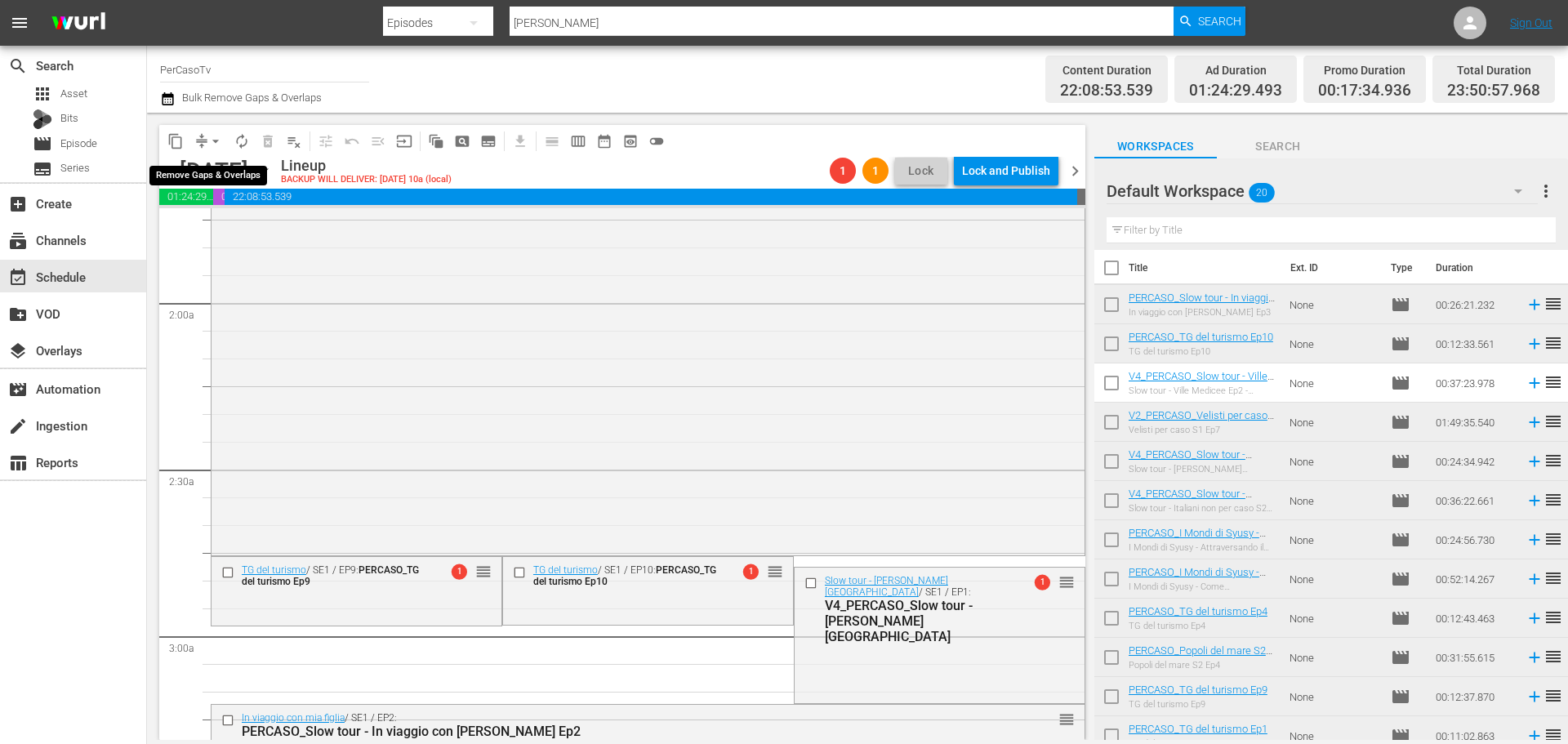
click at [216, 140] on span "arrow_drop_down" at bounding box center [216, 141] width 17 height 17
drag, startPoint x: 235, startPoint y: 231, endPoint x: 244, endPoint y: 234, distance: 9.5
click at [244, 234] on li "Align to End of Previous Day" at bounding box center [216, 228] width 171 height 27
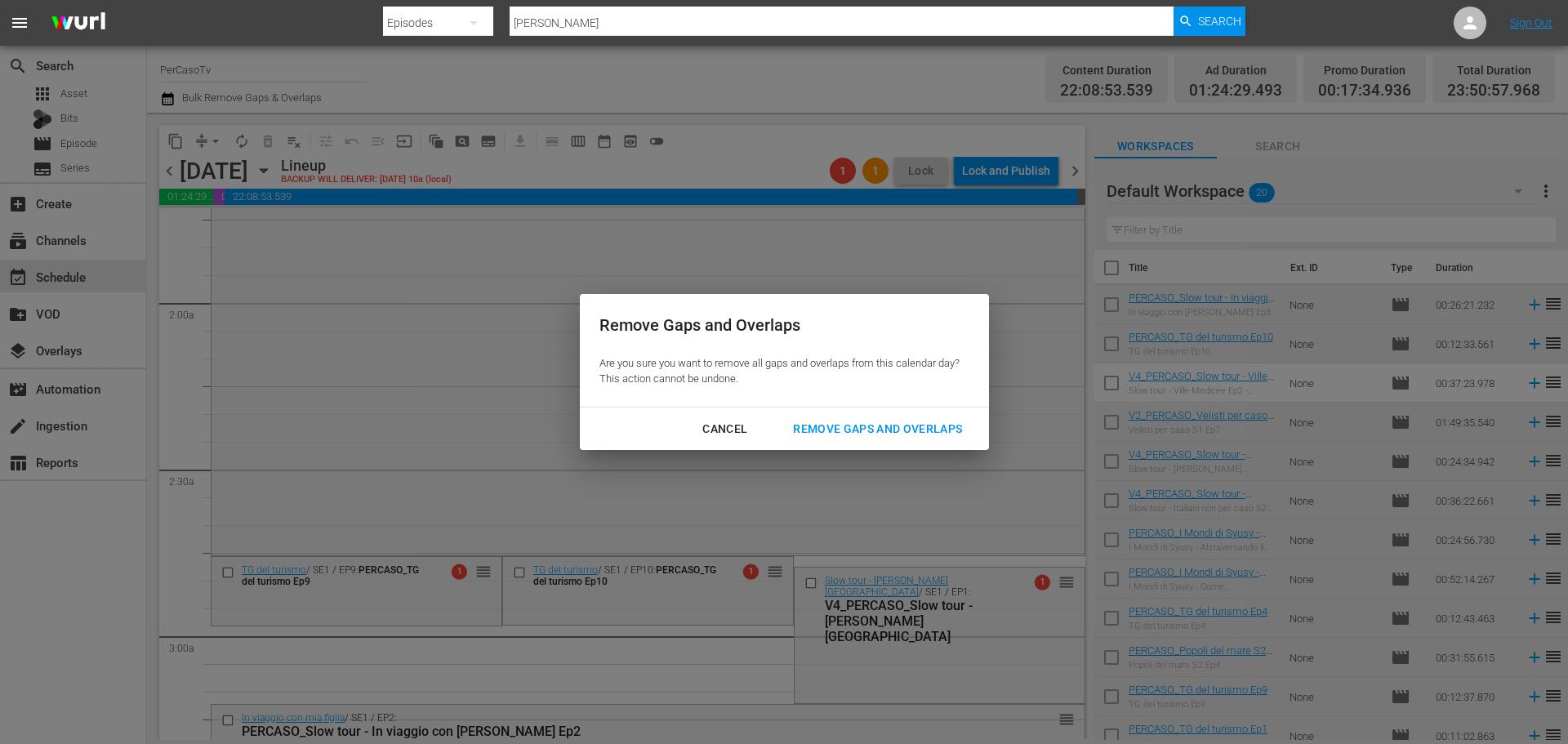
click at [933, 434] on div "Remove Gaps and Overlaps" at bounding box center [878, 429] width 196 height 20
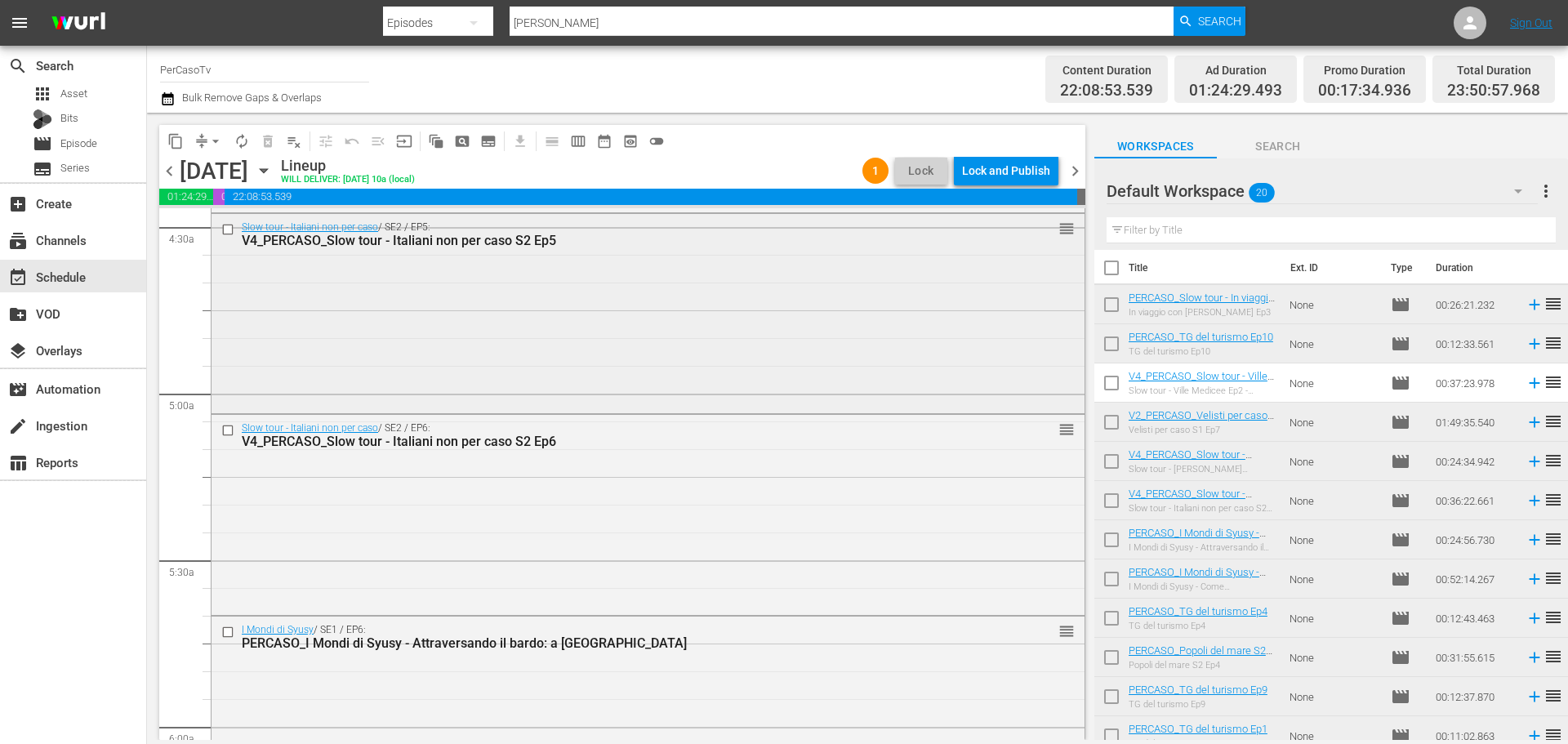
scroll to position [1552, 0]
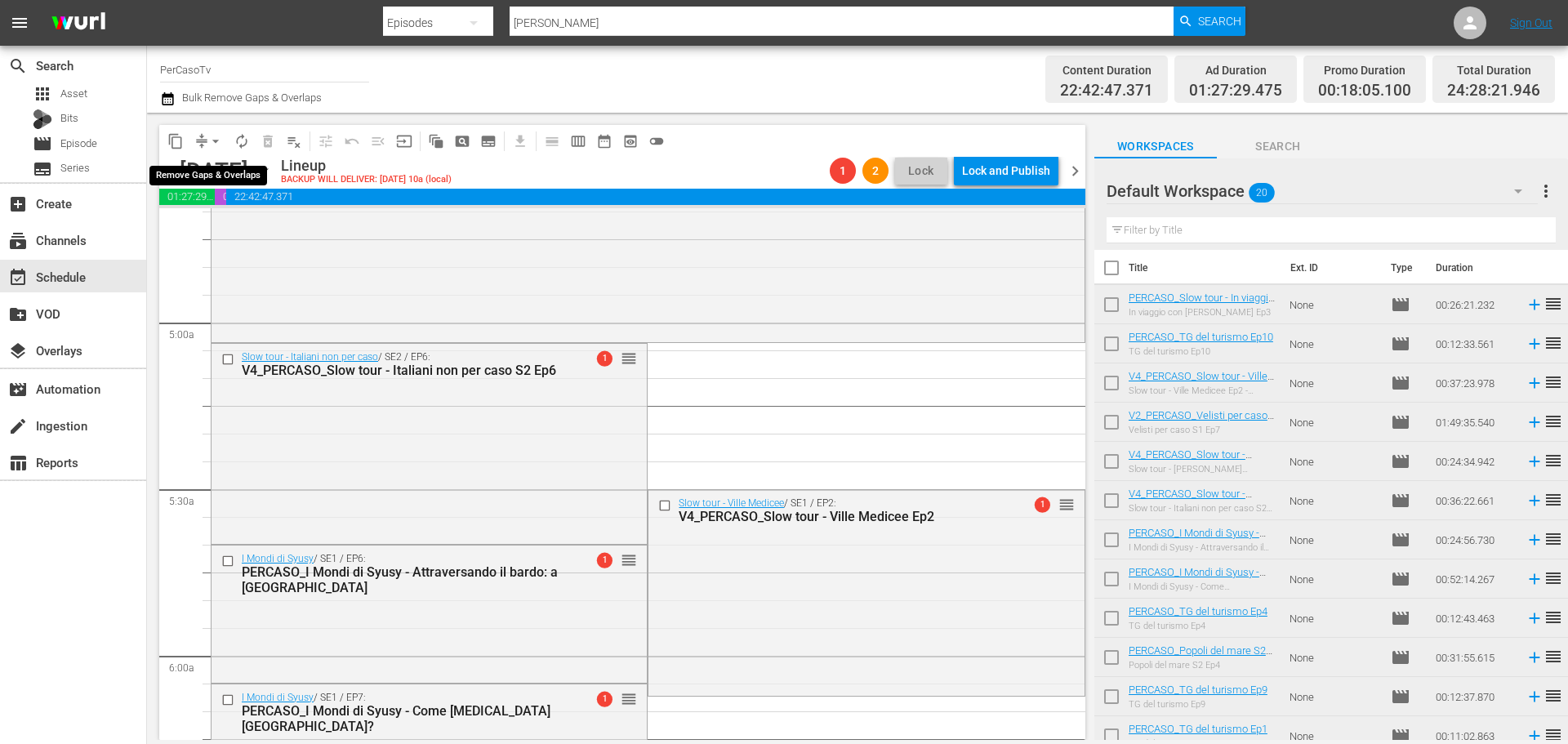
click at [217, 141] on span "arrow_drop_down" at bounding box center [216, 141] width 17 height 17
click at [212, 223] on li "Align to End of Previous Day" at bounding box center [216, 228] width 171 height 27
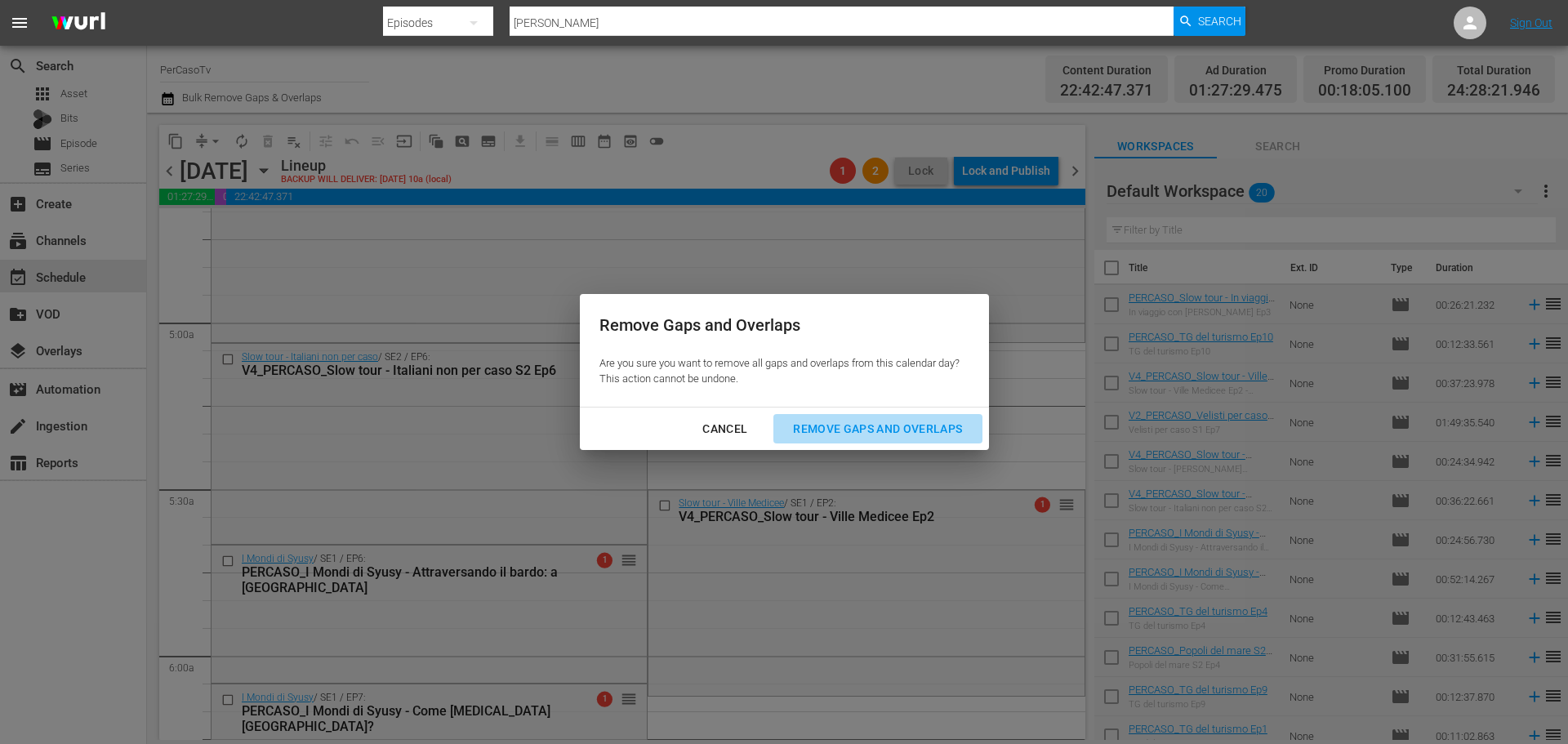
click at [940, 419] on div "Remove Gaps and Overlaps" at bounding box center [878, 429] width 196 height 20
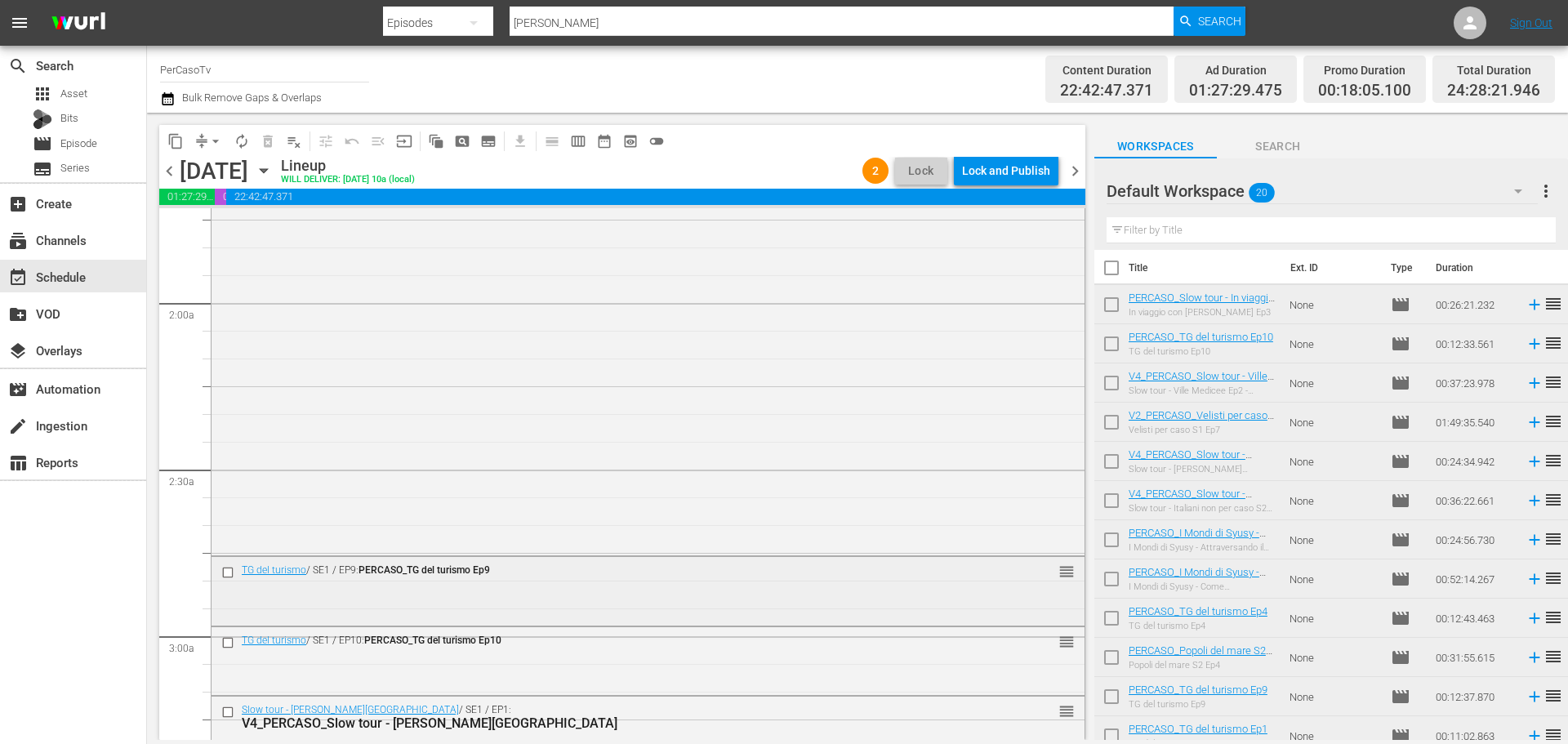
scroll to position [654, 0]
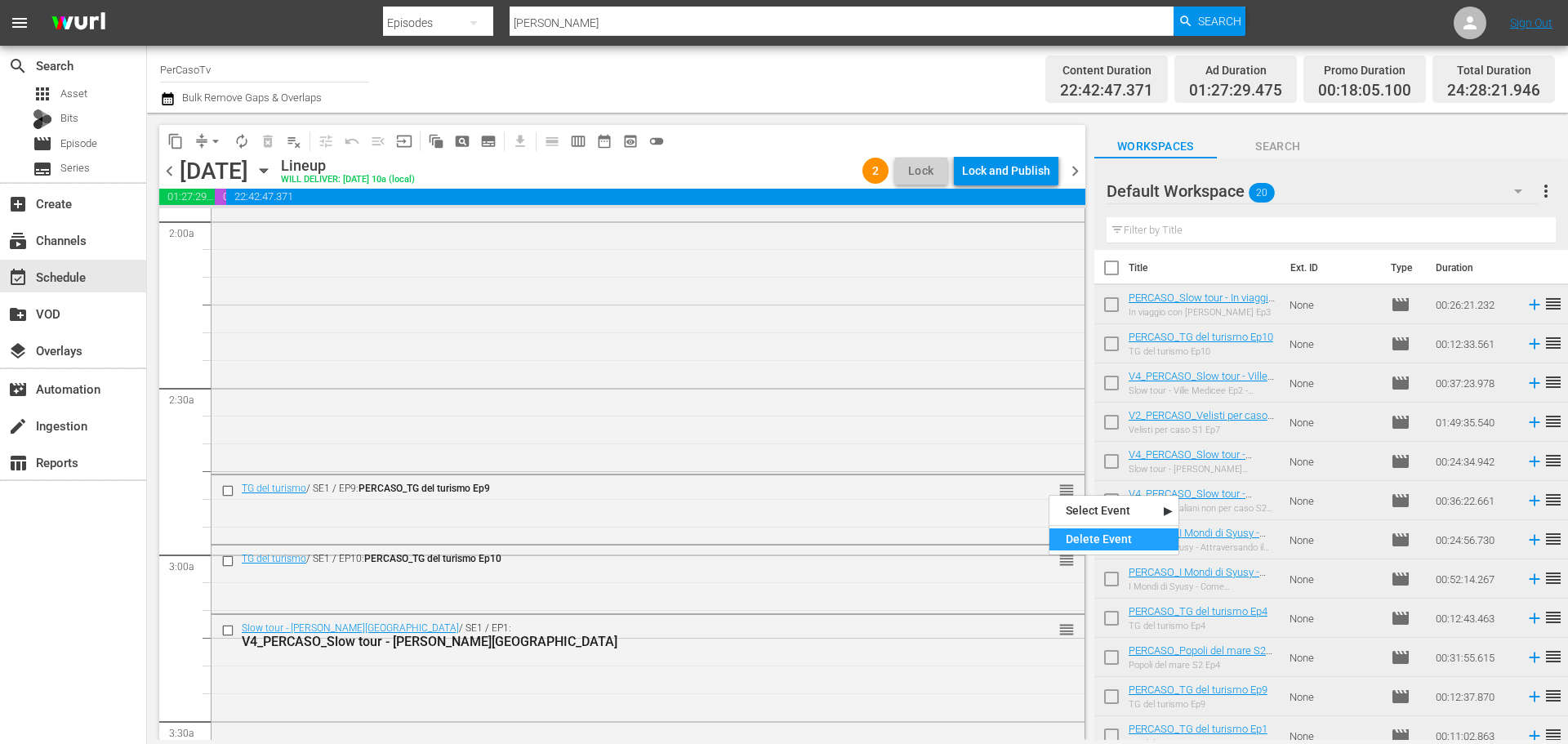
click at [1072, 539] on div "Delete Event" at bounding box center [1113, 539] width 129 height 22
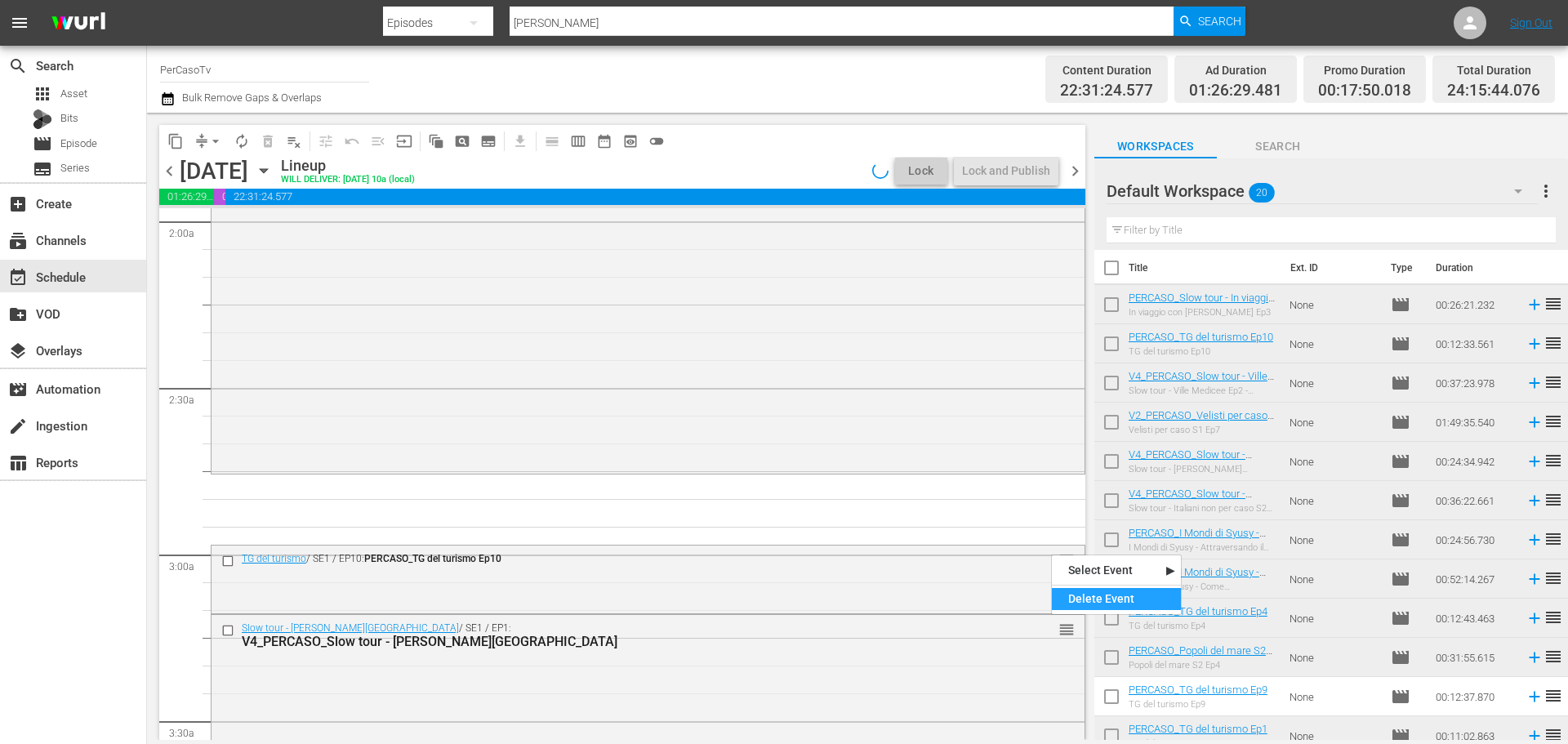
click at [1087, 595] on div "Delete Event" at bounding box center [1116, 599] width 129 height 22
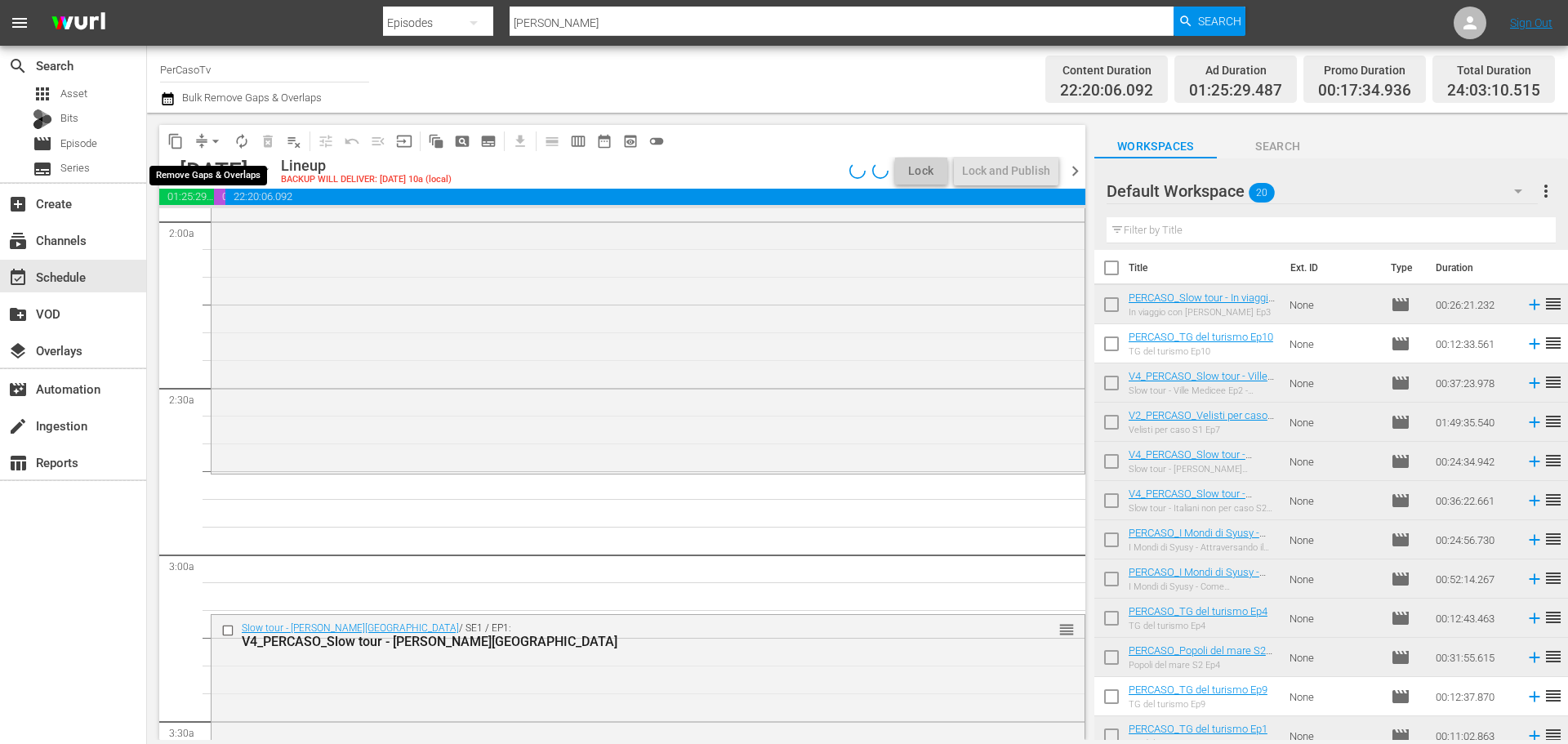
click at [215, 142] on span "arrow_drop_down" at bounding box center [216, 141] width 17 height 17
click at [211, 232] on li "Align to End of Previous Day" at bounding box center [216, 228] width 171 height 27
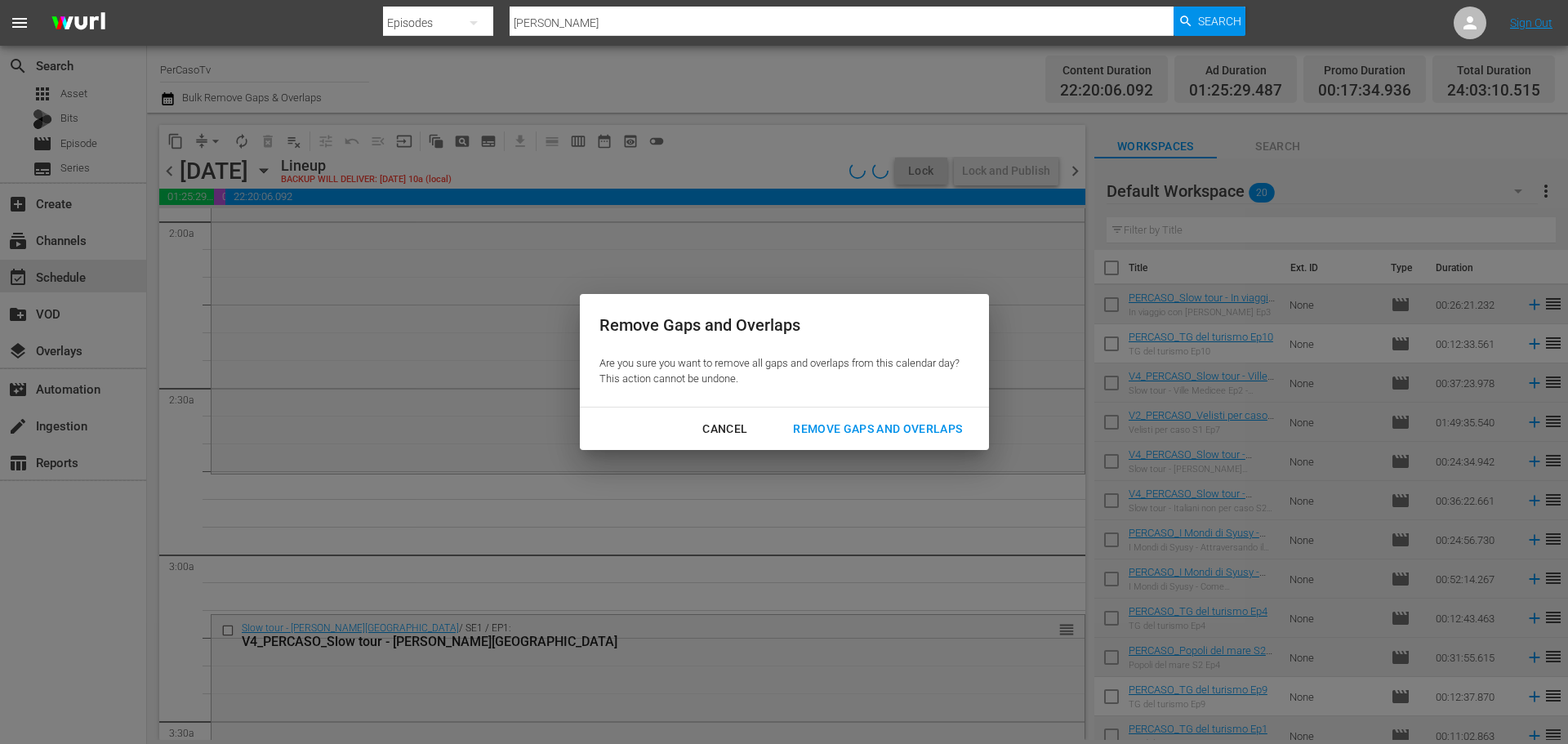
click at [799, 406] on div "Remove Gaps and Overlaps Are you sure you want to remove all gaps and overlaps …" at bounding box center [784, 372] width 409 height 156
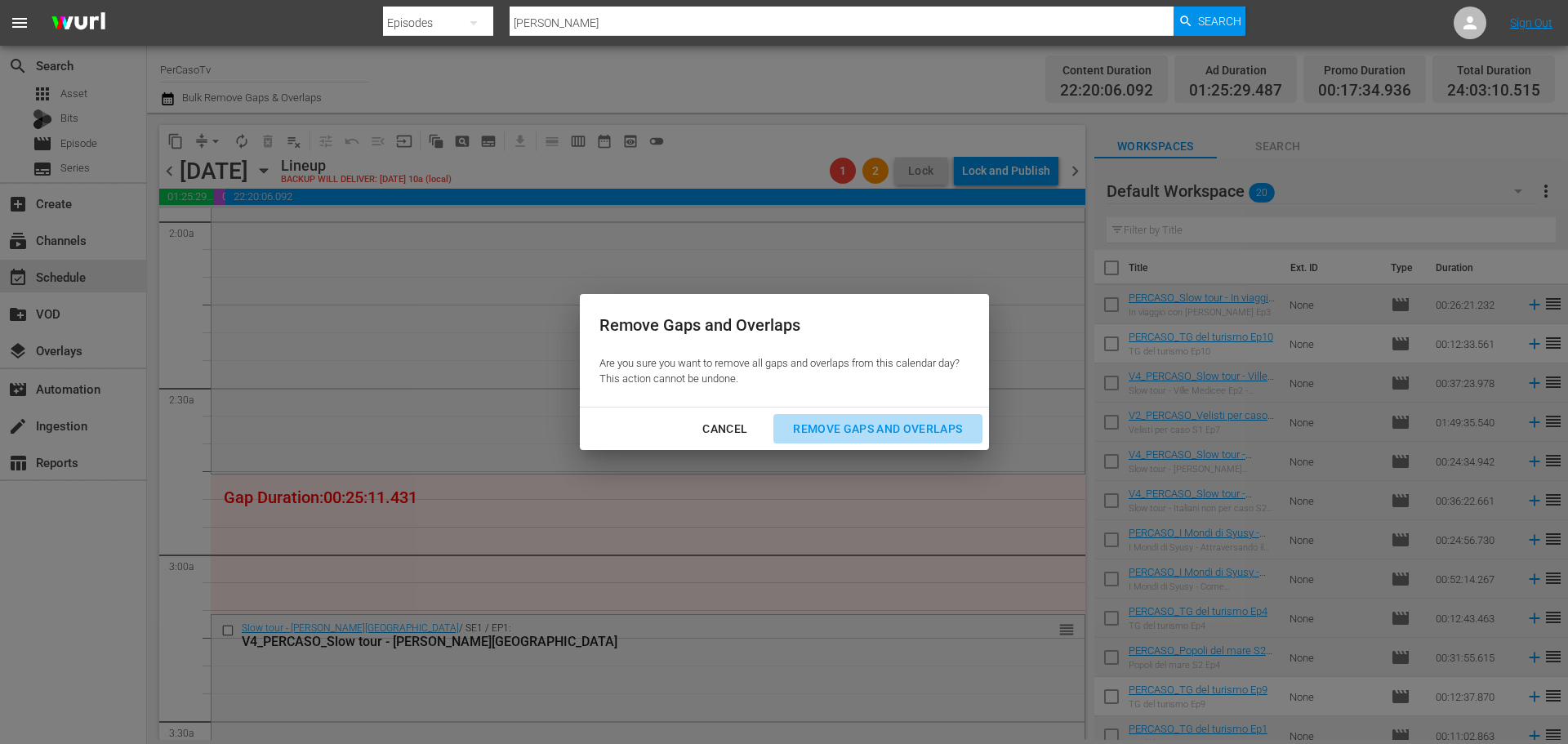
click at [888, 420] on div "Remove Gaps and Overlaps" at bounding box center [878, 429] width 196 height 20
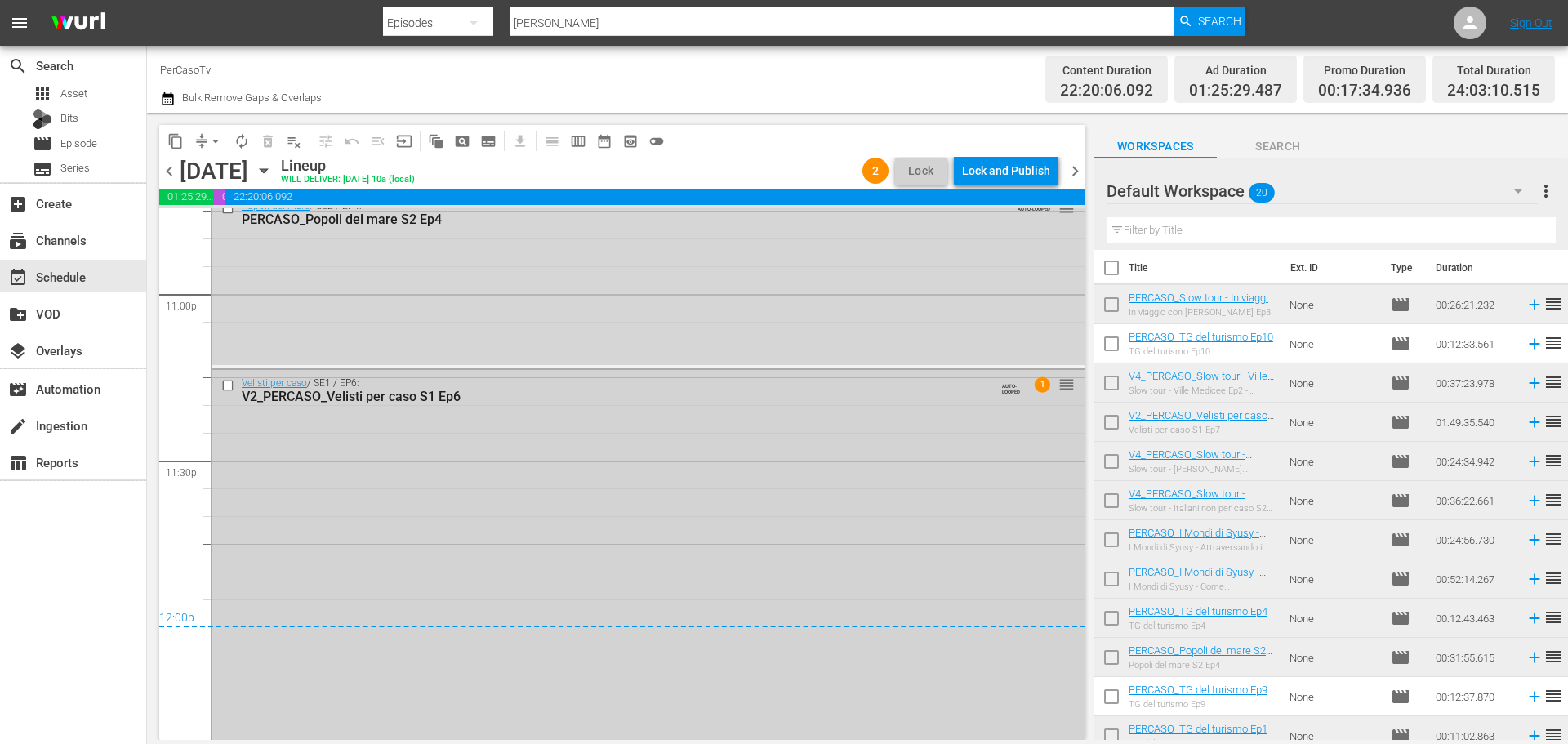
scroll to position [7578, 0]
click at [167, 166] on span "chevron_left" at bounding box center [170, 171] width 20 height 20
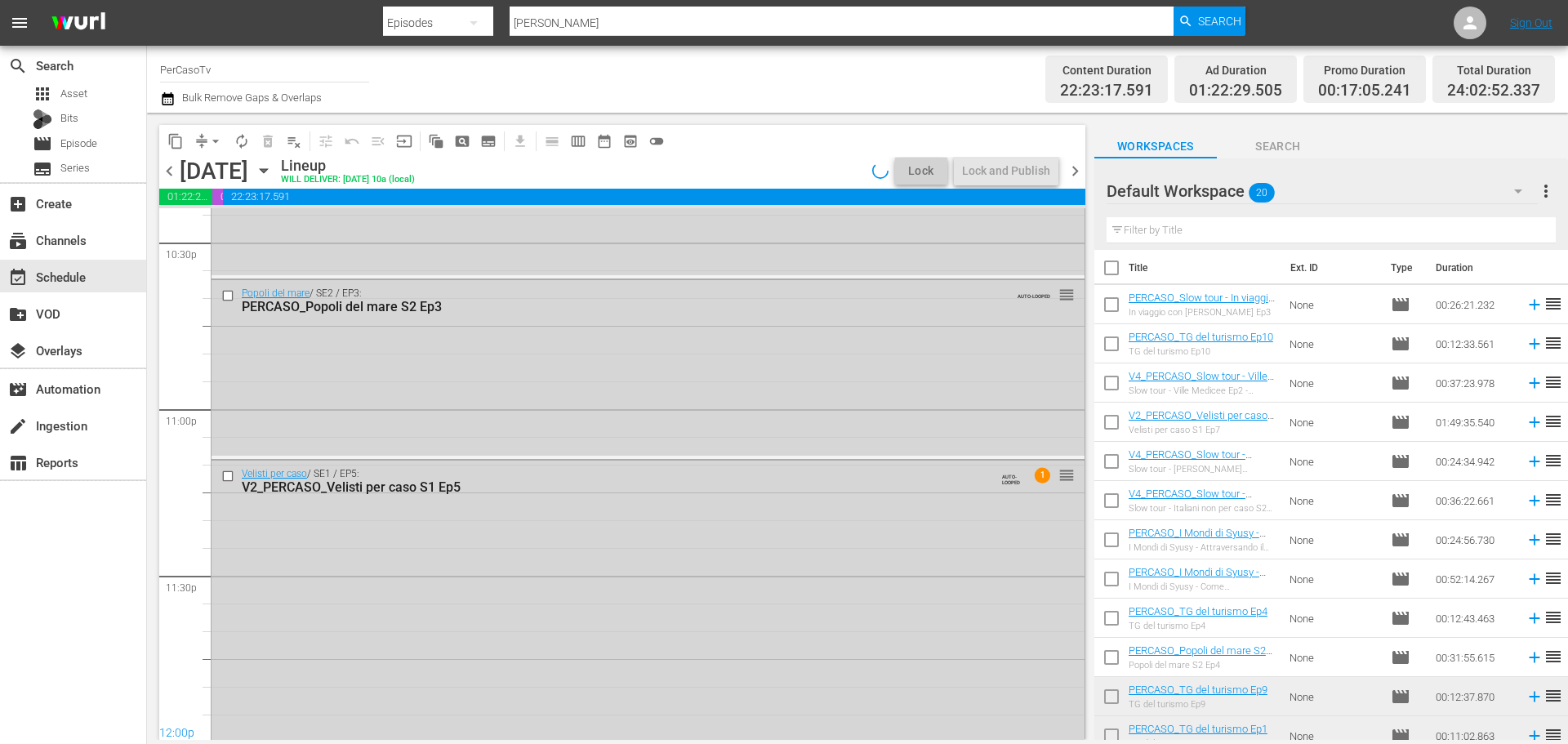
scroll to position [7578, 0]
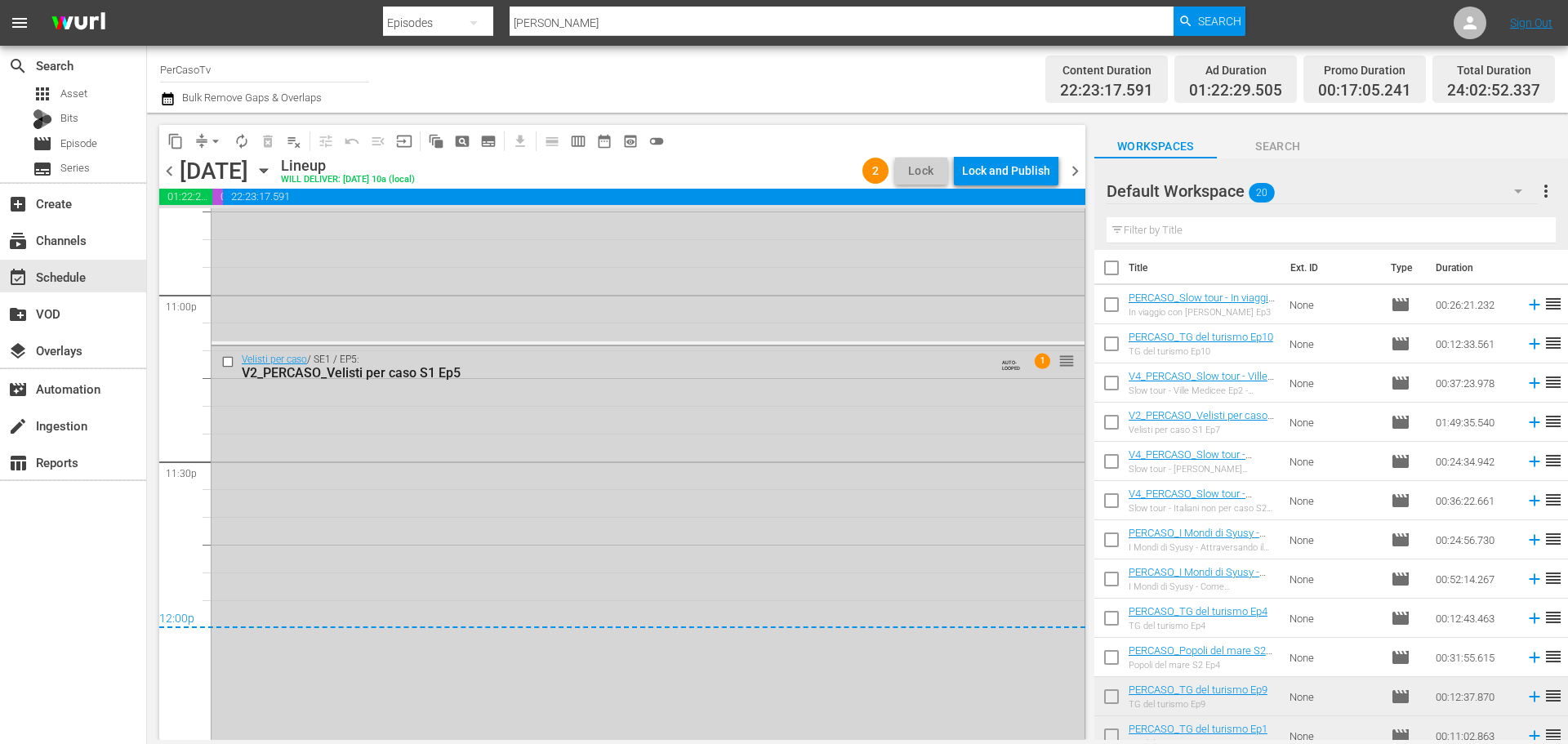
click at [1021, 175] on div "Lock and Publish" at bounding box center [1006, 171] width 89 height 29
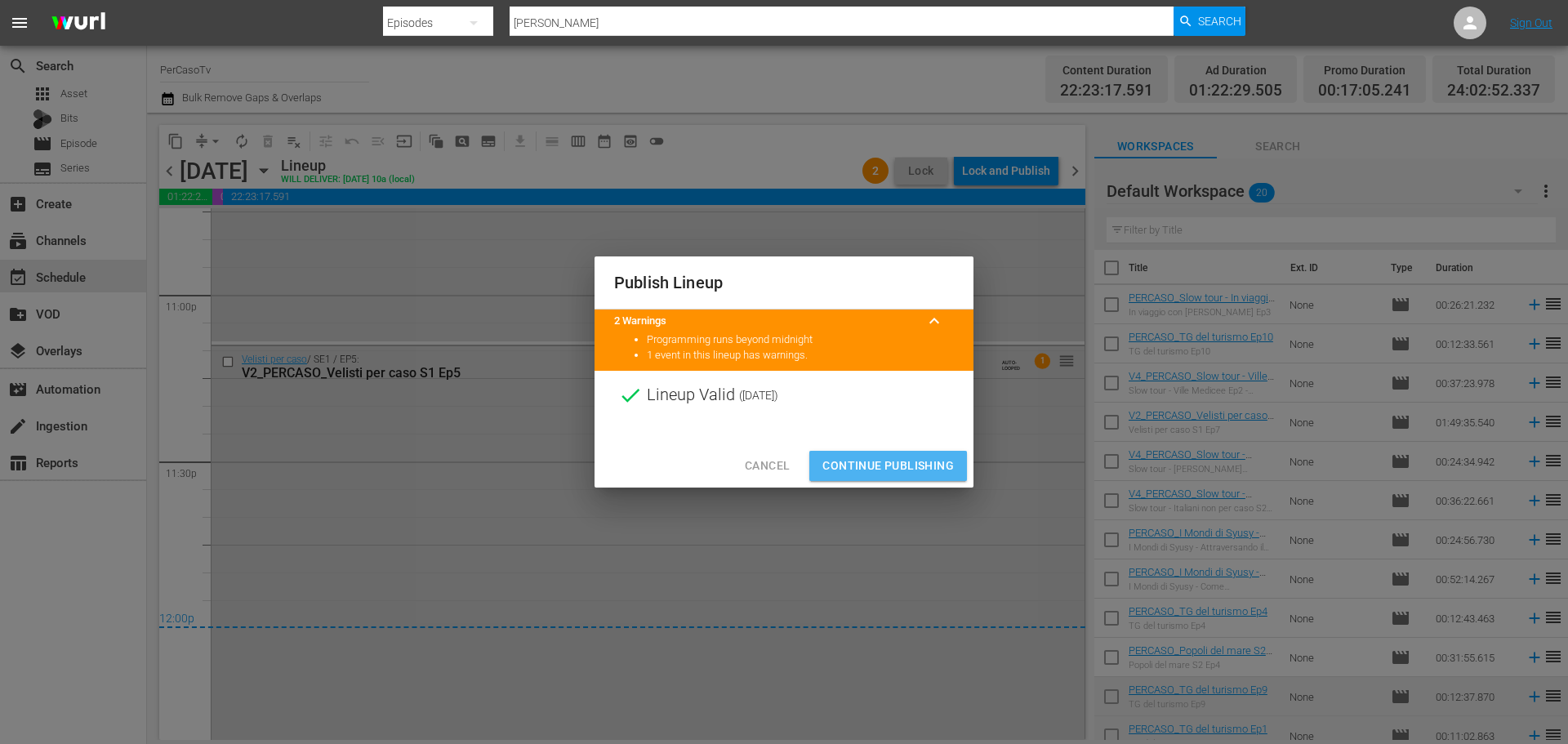
click at [934, 461] on span "Continue Publishing" at bounding box center [888, 466] width 131 height 20
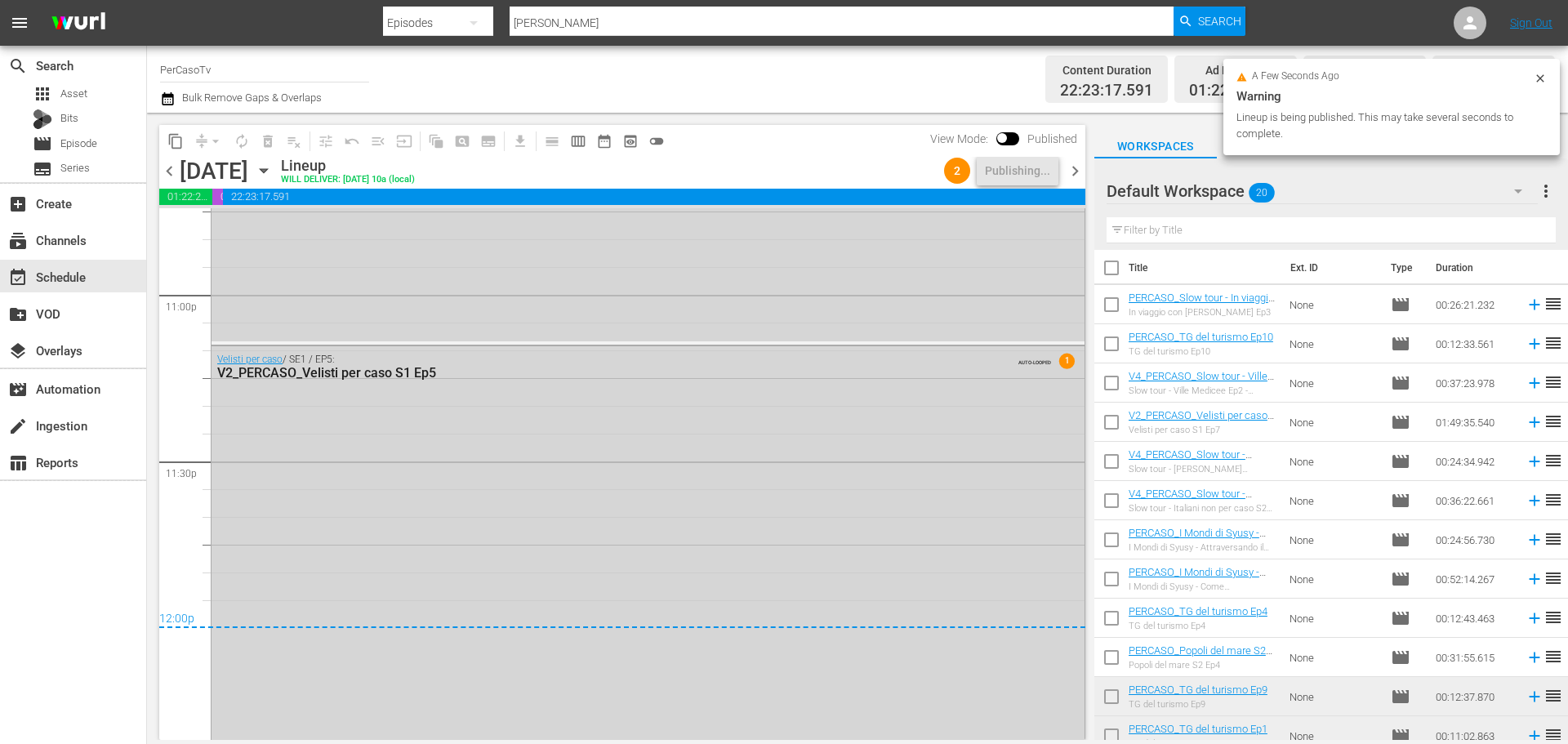
click at [1077, 170] on span "chevron_right" at bounding box center [1075, 171] width 20 height 20
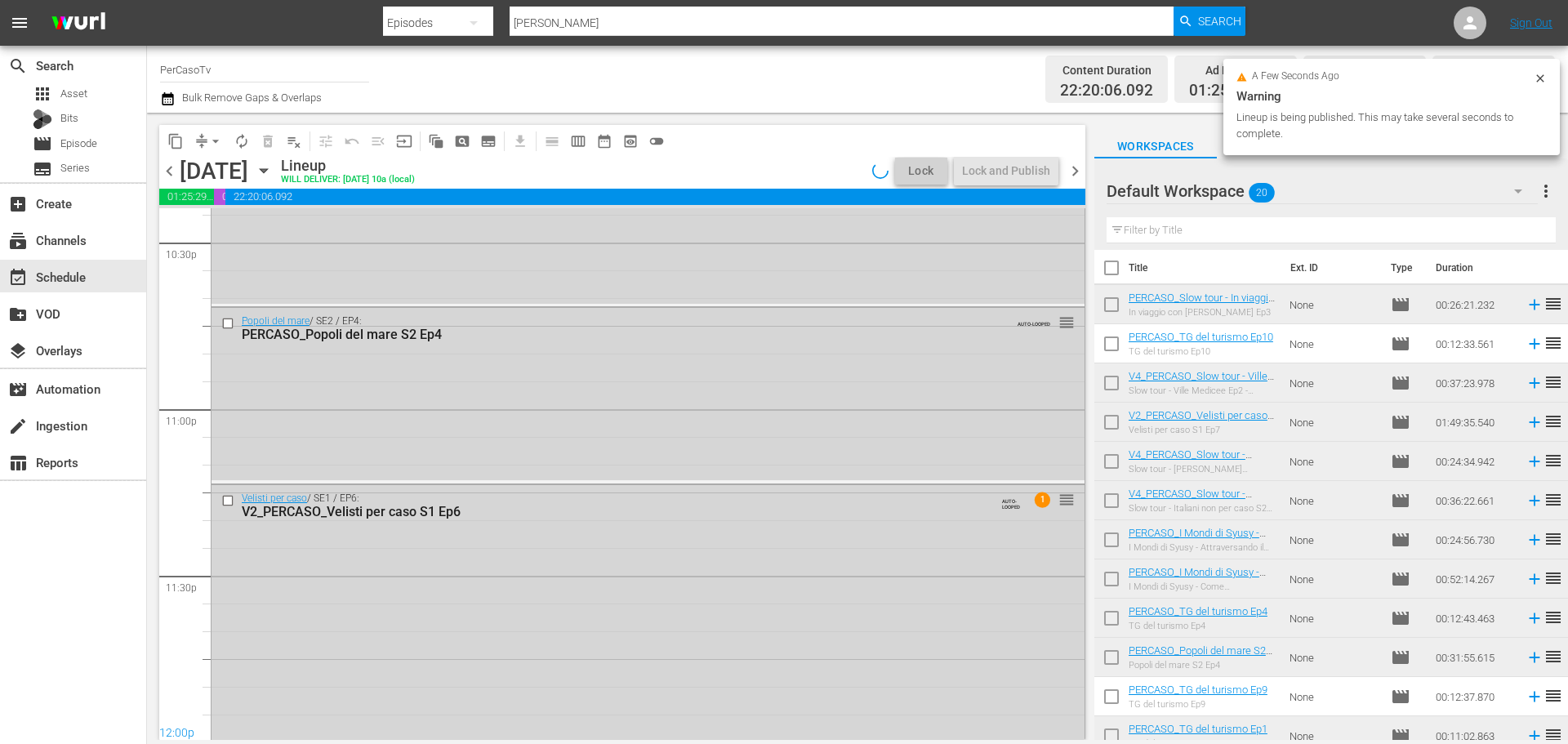
scroll to position [7578, 0]
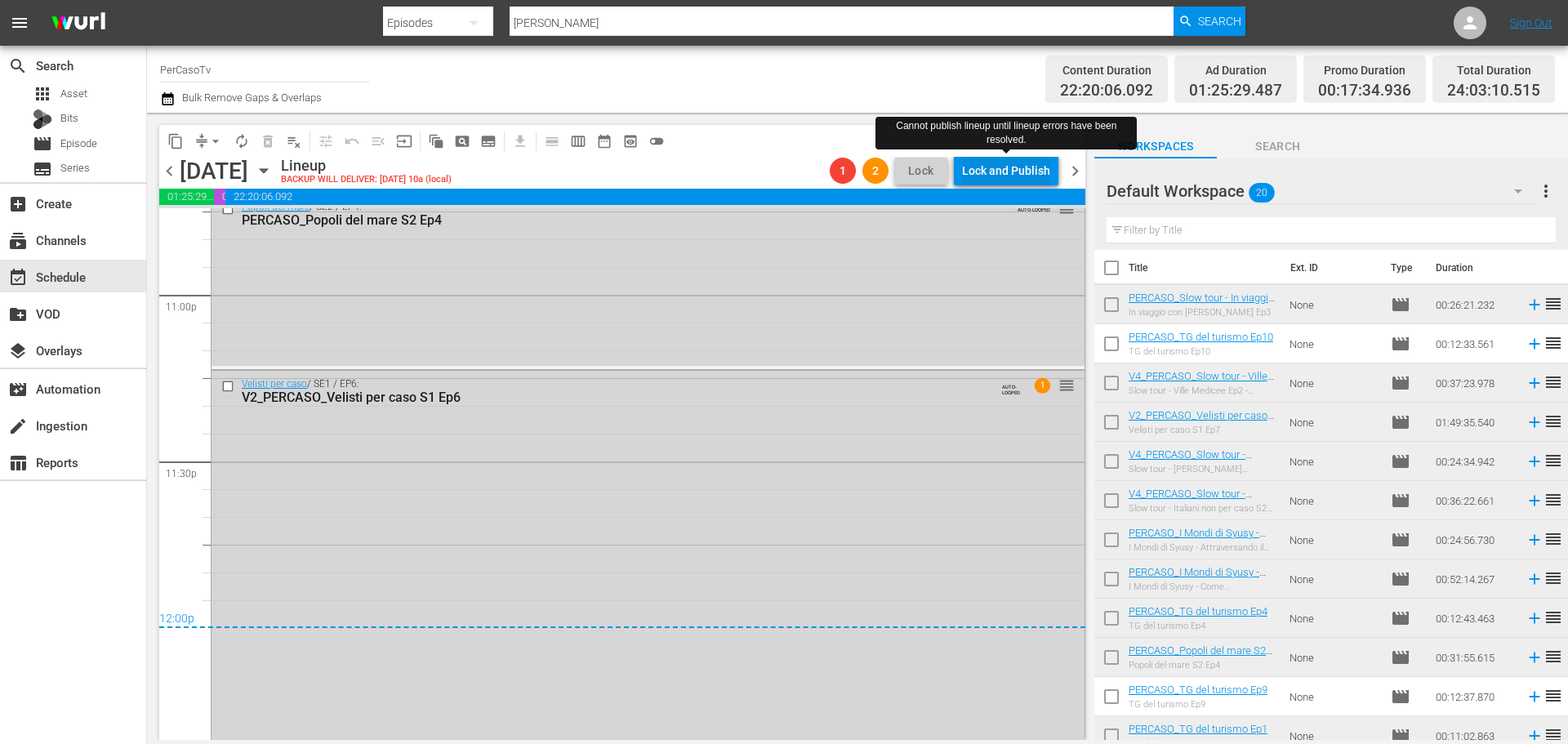
click at [1020, 173] on div "Lock and Publish" at bounding box center [1006, 171] width 89 height 29
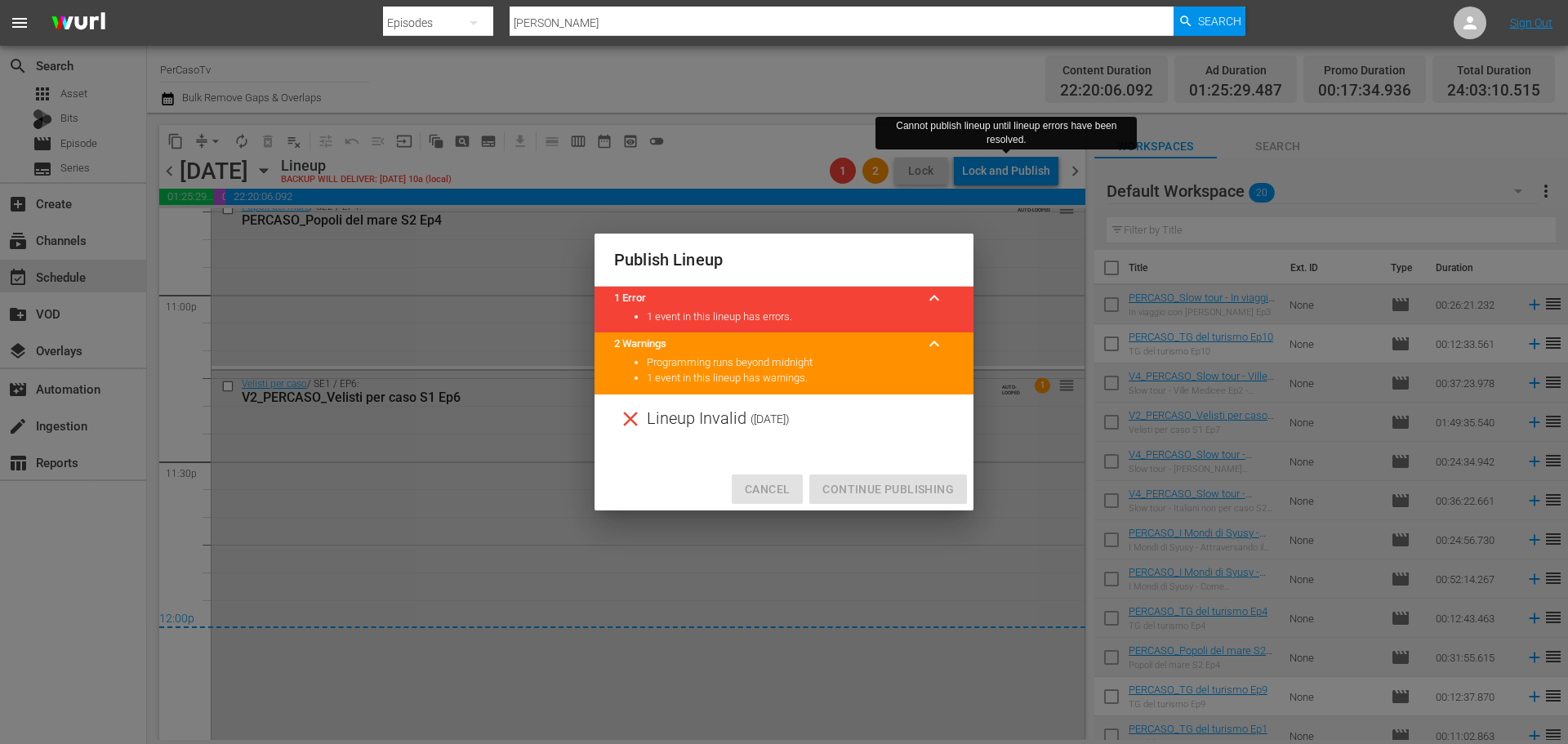
click at [772, 480] on span "Cancel" at bounding box center [767, 490] width 45 height 20
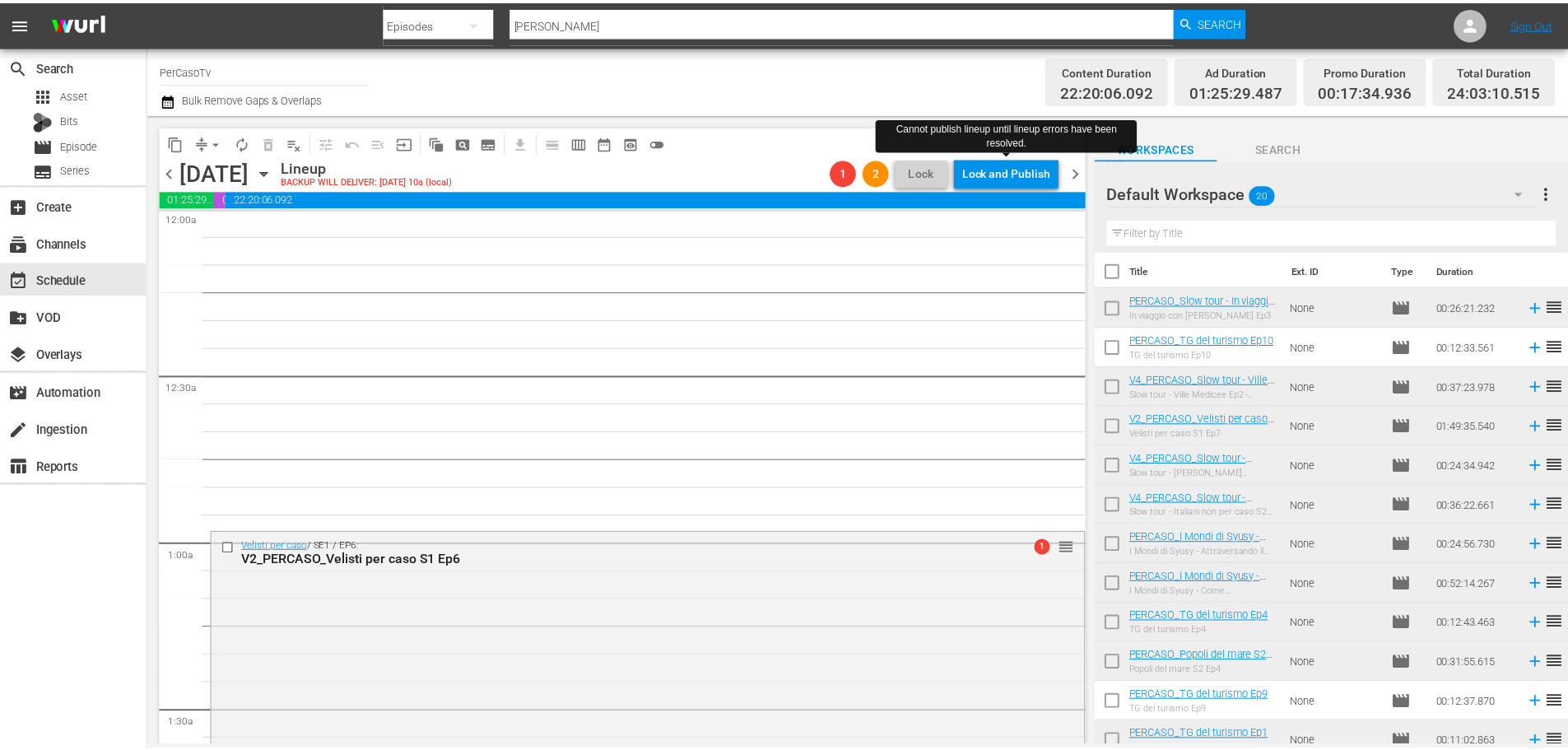
scroll to position [0, 0]
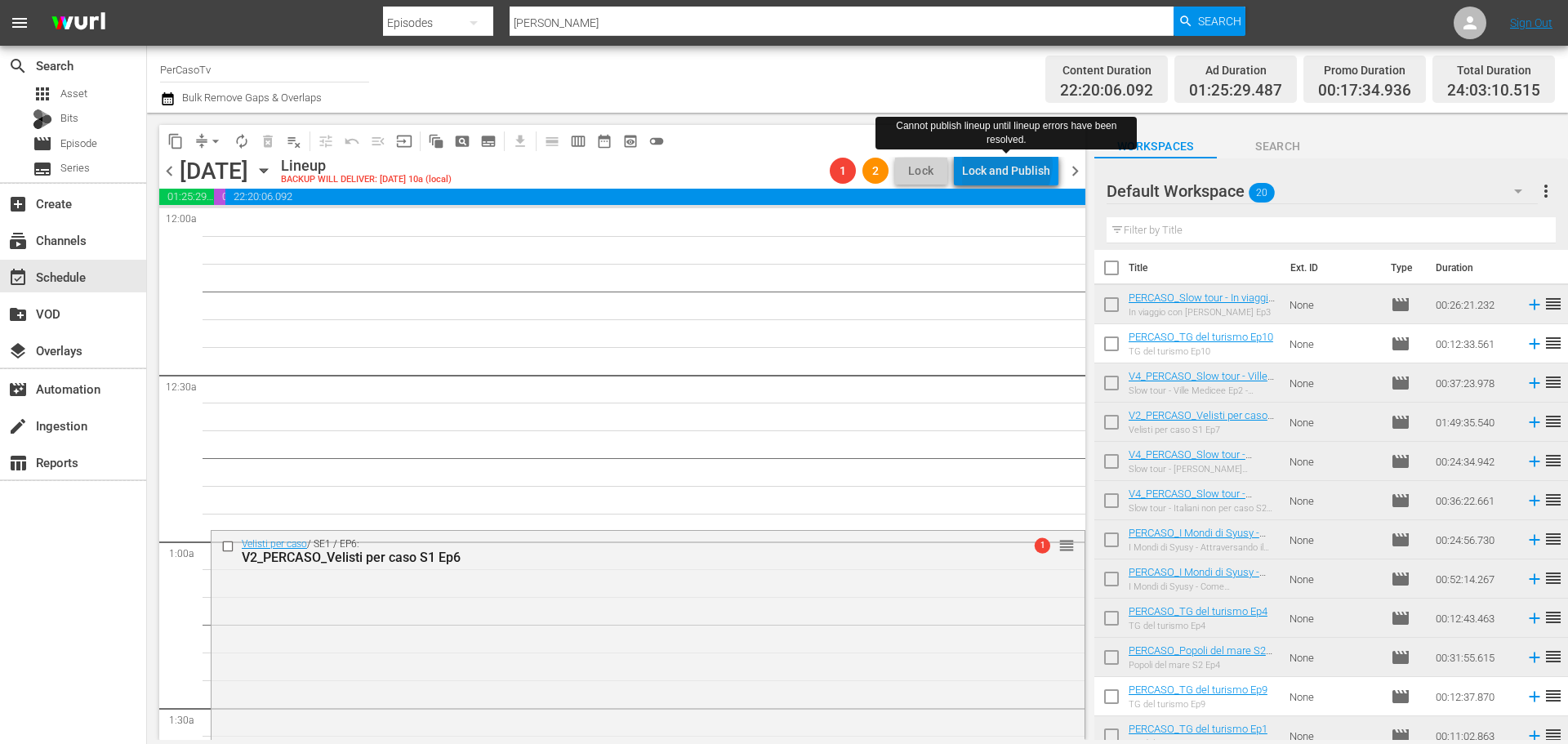
click at [1011, 165] on div "Lock and Publish" at bounding box center [1006, 171] width 89 height 29
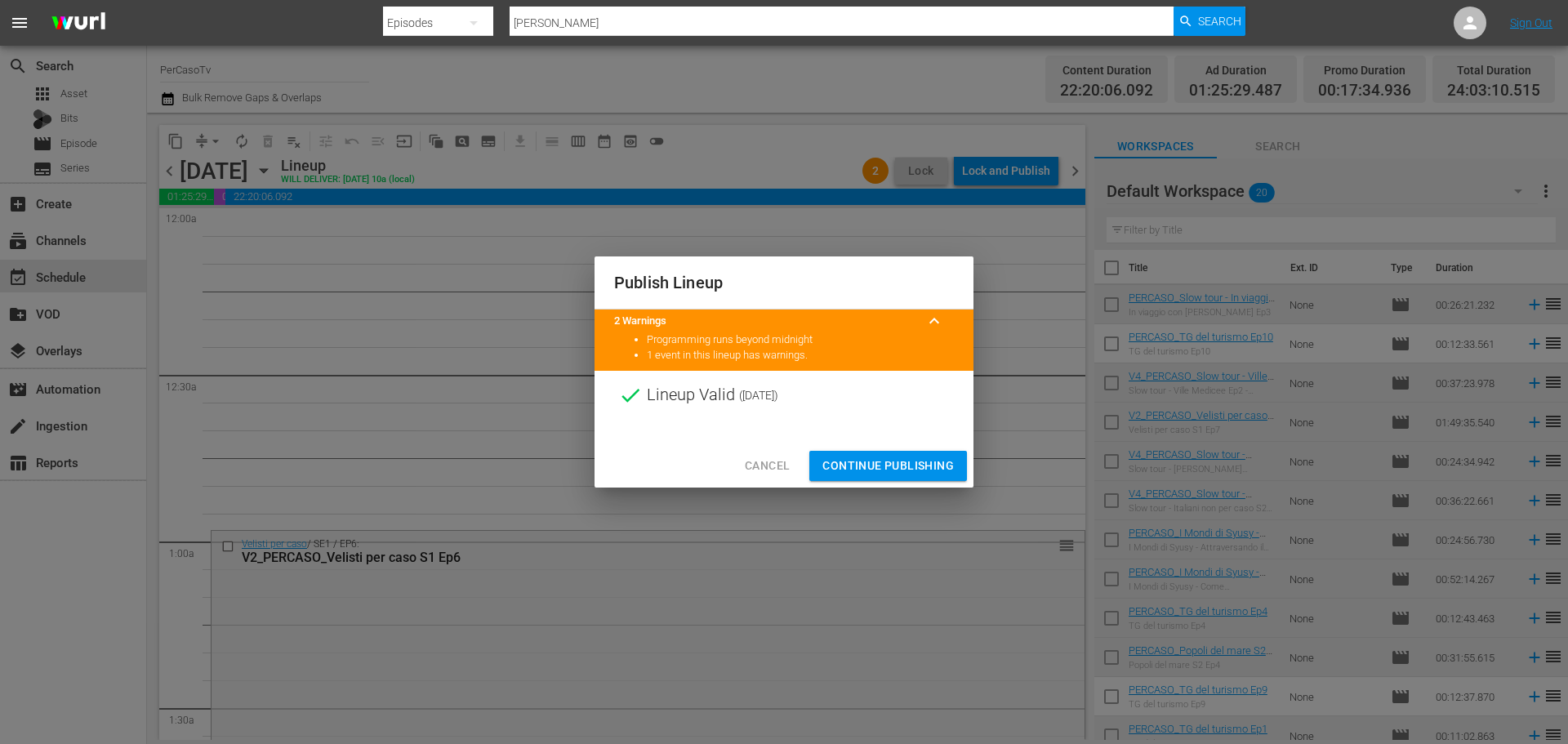
click at [934, 468] on span "Continue Publishing" at bounding box center [888, 466] width 131 height 20
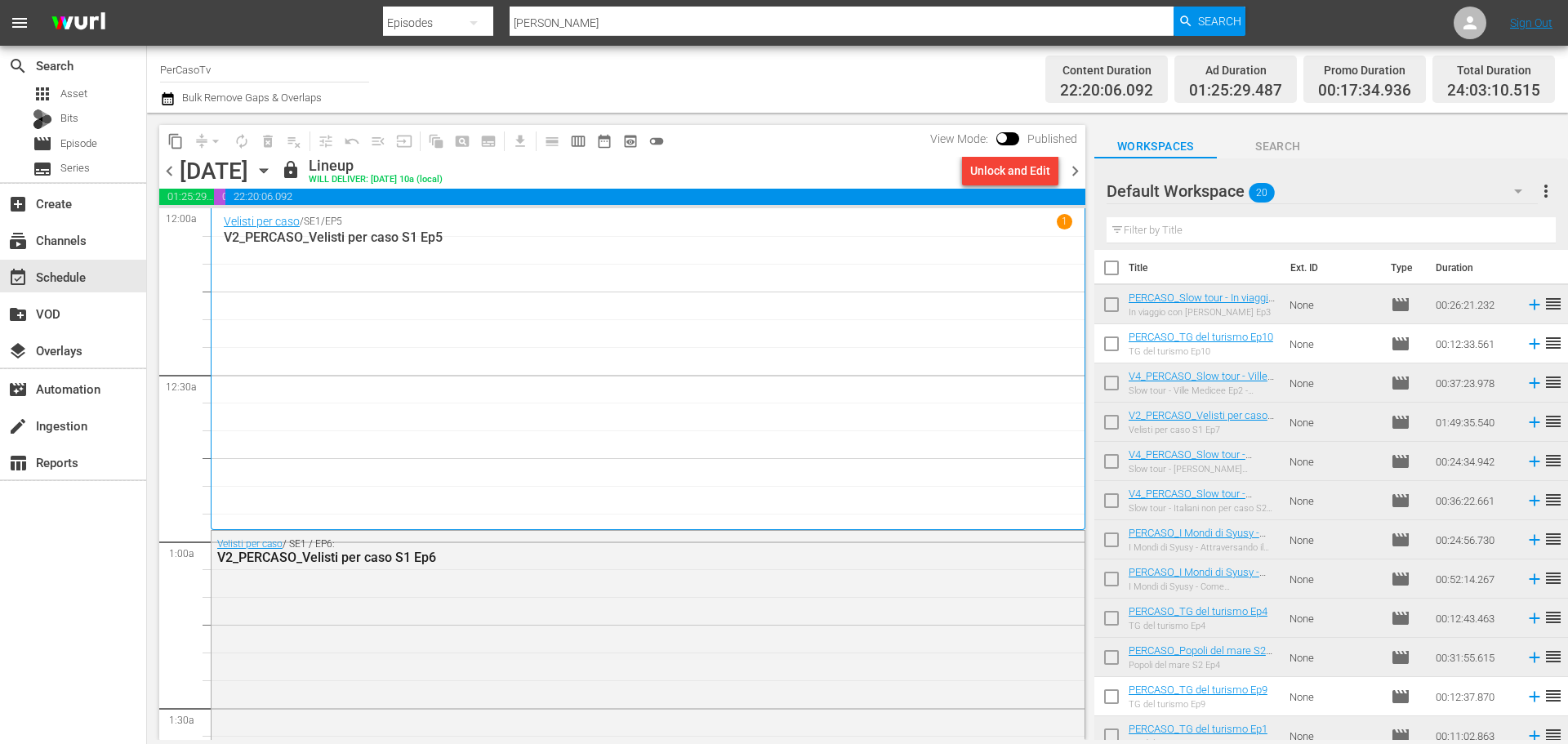
click at [1080, 173] on span "chevron_right" at bounding box center [1075, 171] width 20 height 20
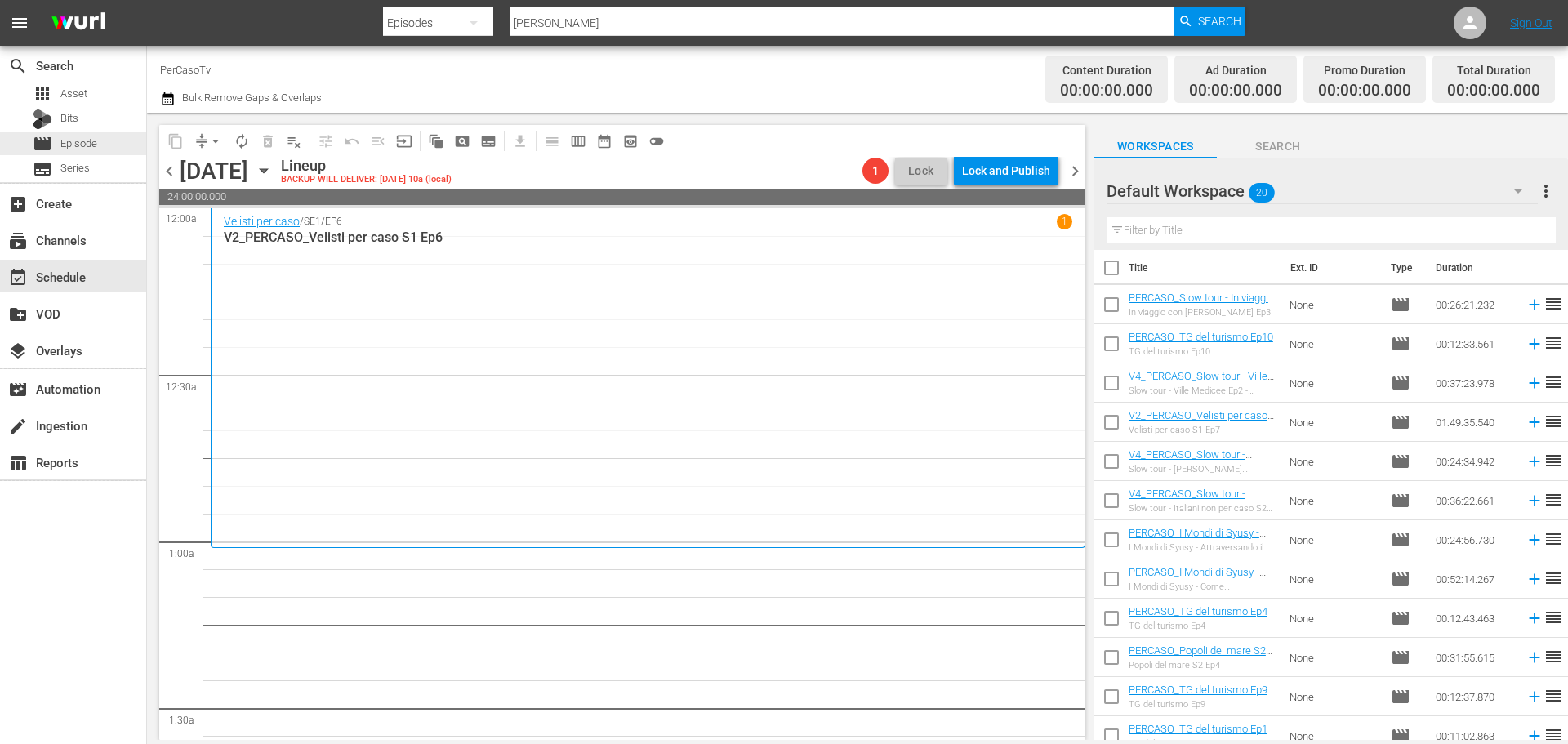
drag, startPoint x: 113, startPoint y: 136, endPoint x: 140, endPoint y: 5, distance: 133.8
click at [113, 136] on div "movie Episode" at bounding box center [73, 143] width 146 height 23
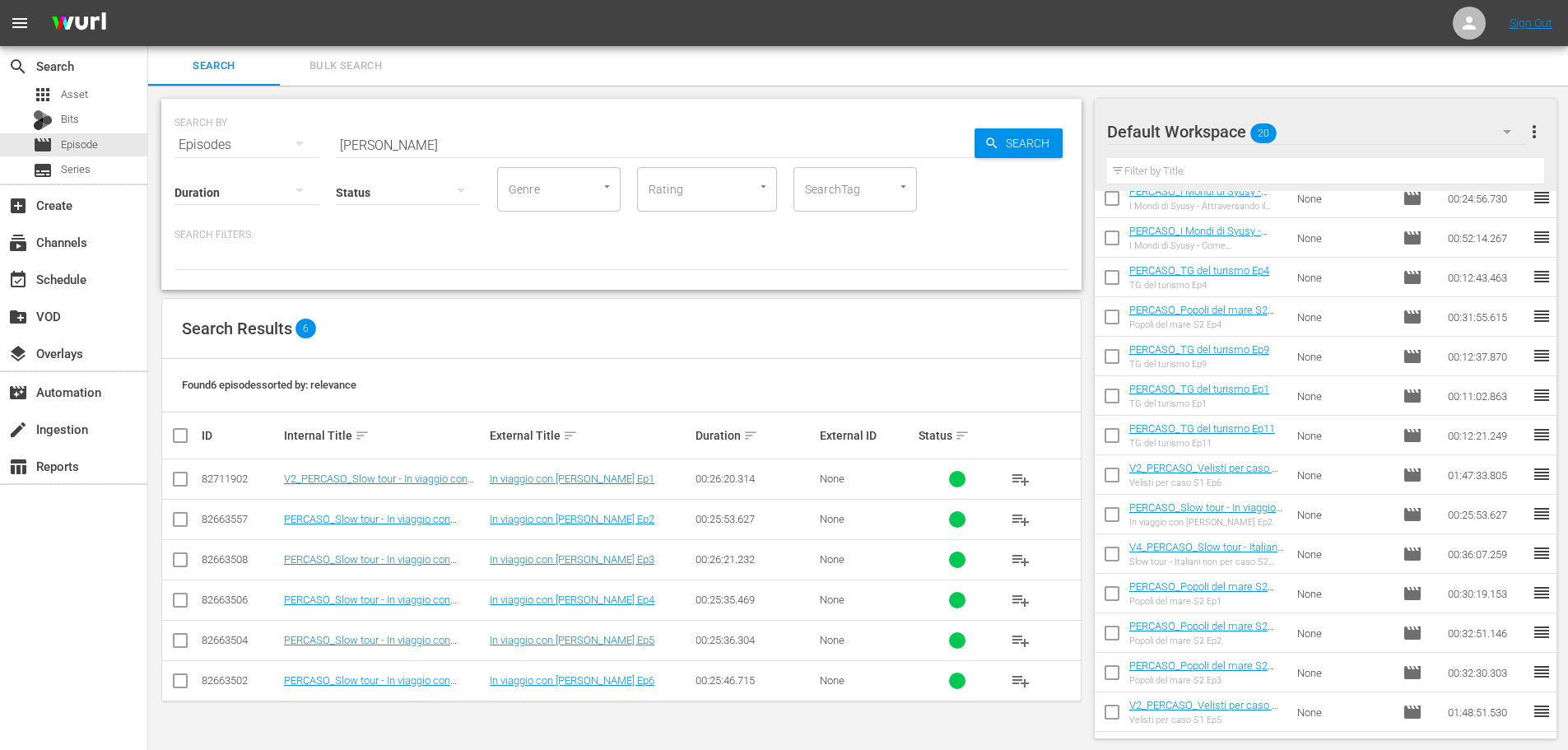
scroll to position [2, 0]
click at [1121, 714] on input "checkbox" at bounding box center [1111, 714] width 35 height 35
checkbox input "true"
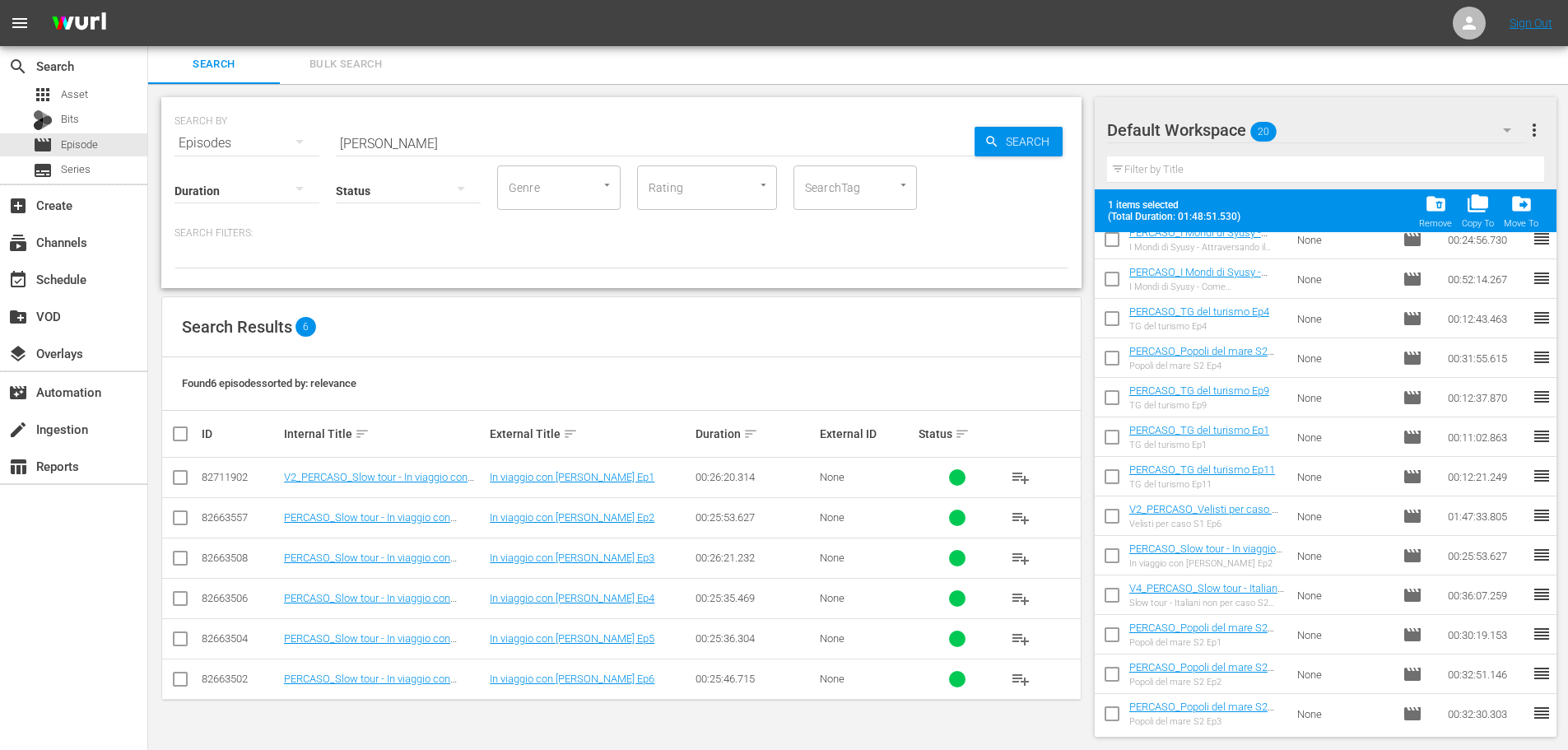
scroll to position [333, 0]
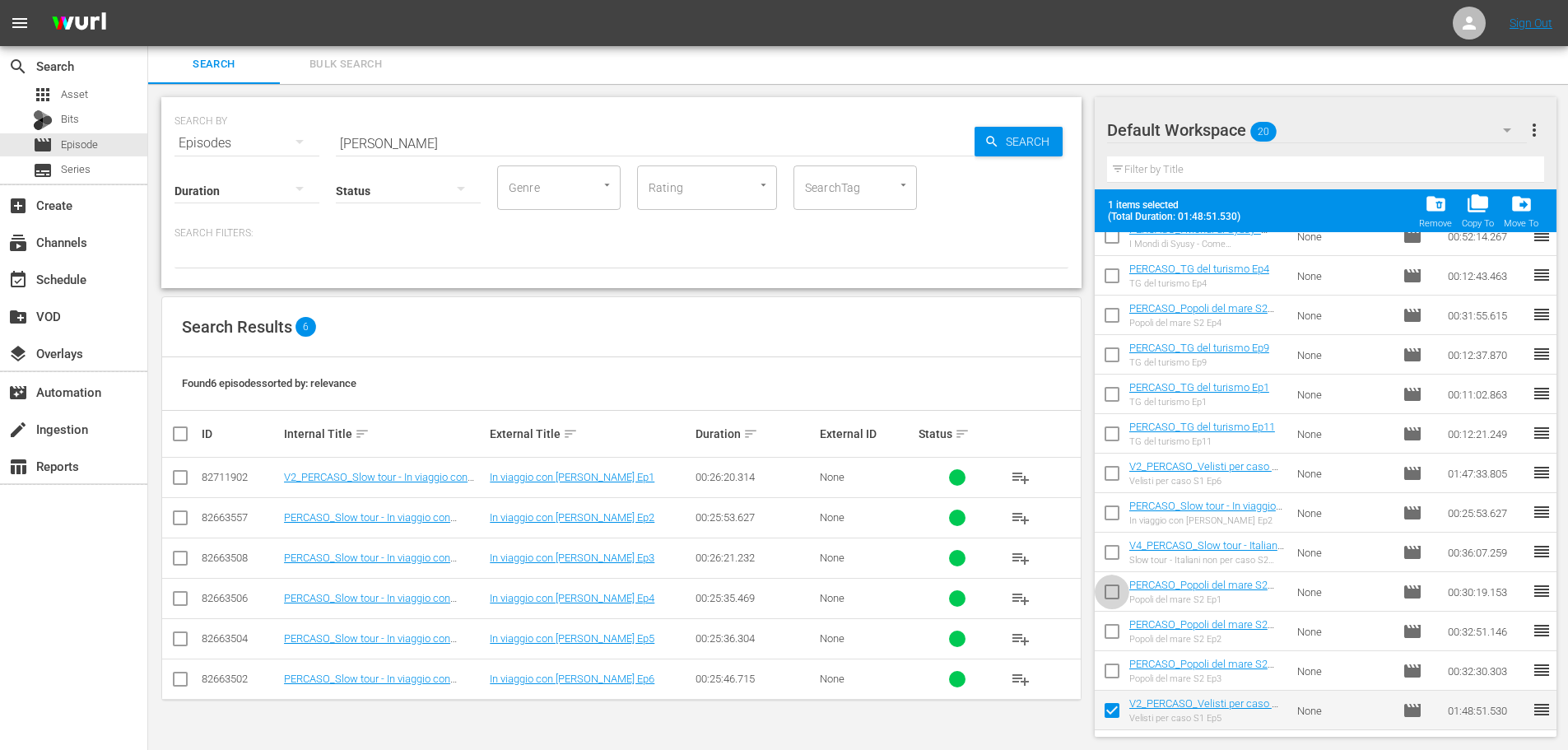
click at [1112, 597] on input "checkbox" at bounding box center [1111, 595] width 35 height 35
checkbox input "true"
click at [1106, 433] on input "checkbox" at bounding box center [1111, 437] width 35 height 35
checkbox input "true"
click at [1112, 393] on input "checkbox" at bounding box center [1111, 397] width 35 height 35
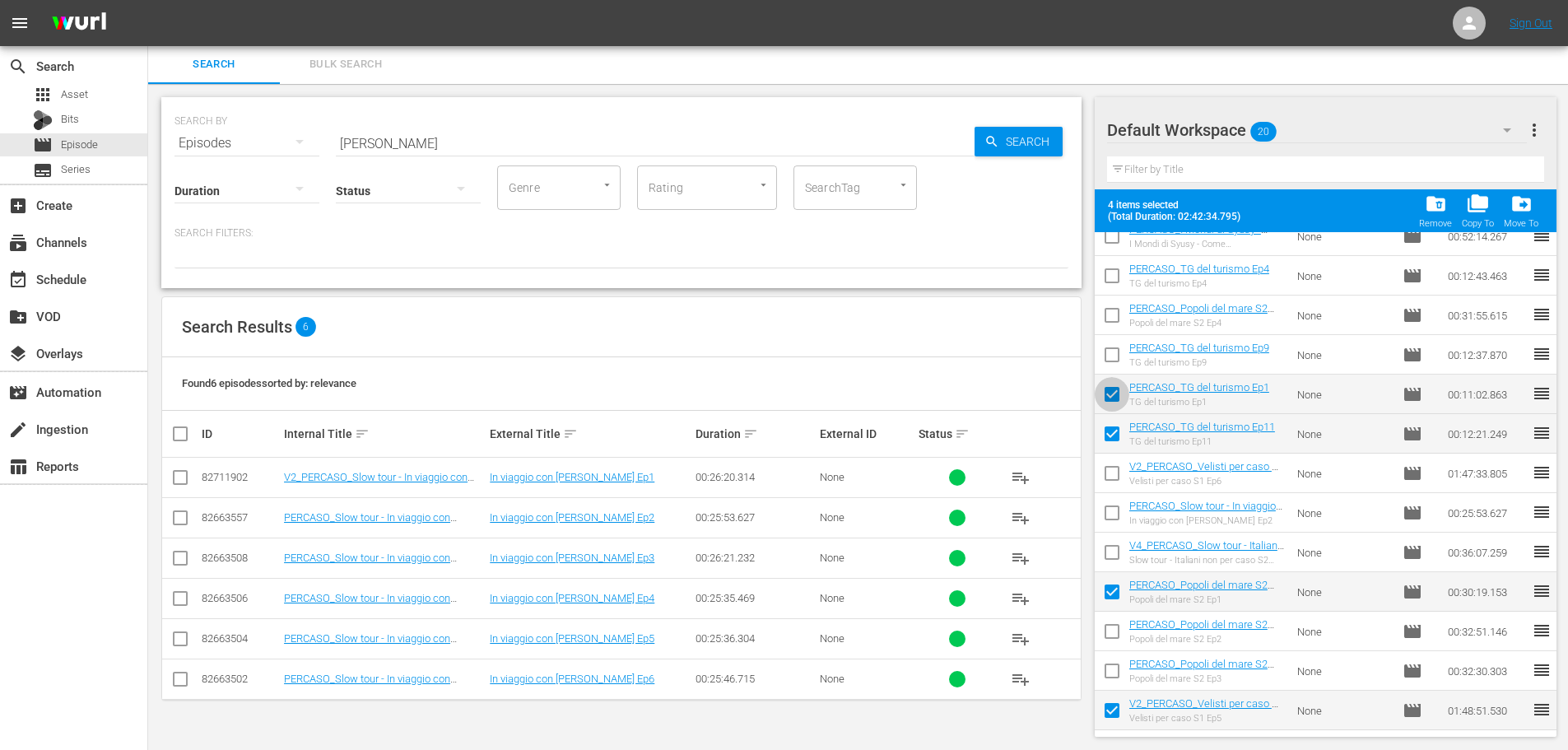
click at [1114, 393] on input "checkbox" at bounding box center [1111, 397] width 35 height 35
checkbox input "false"
click at [1121, 437] on input "checkbox" at bounding box center [1111, 437] width 35 height 35
checkbox input "false"
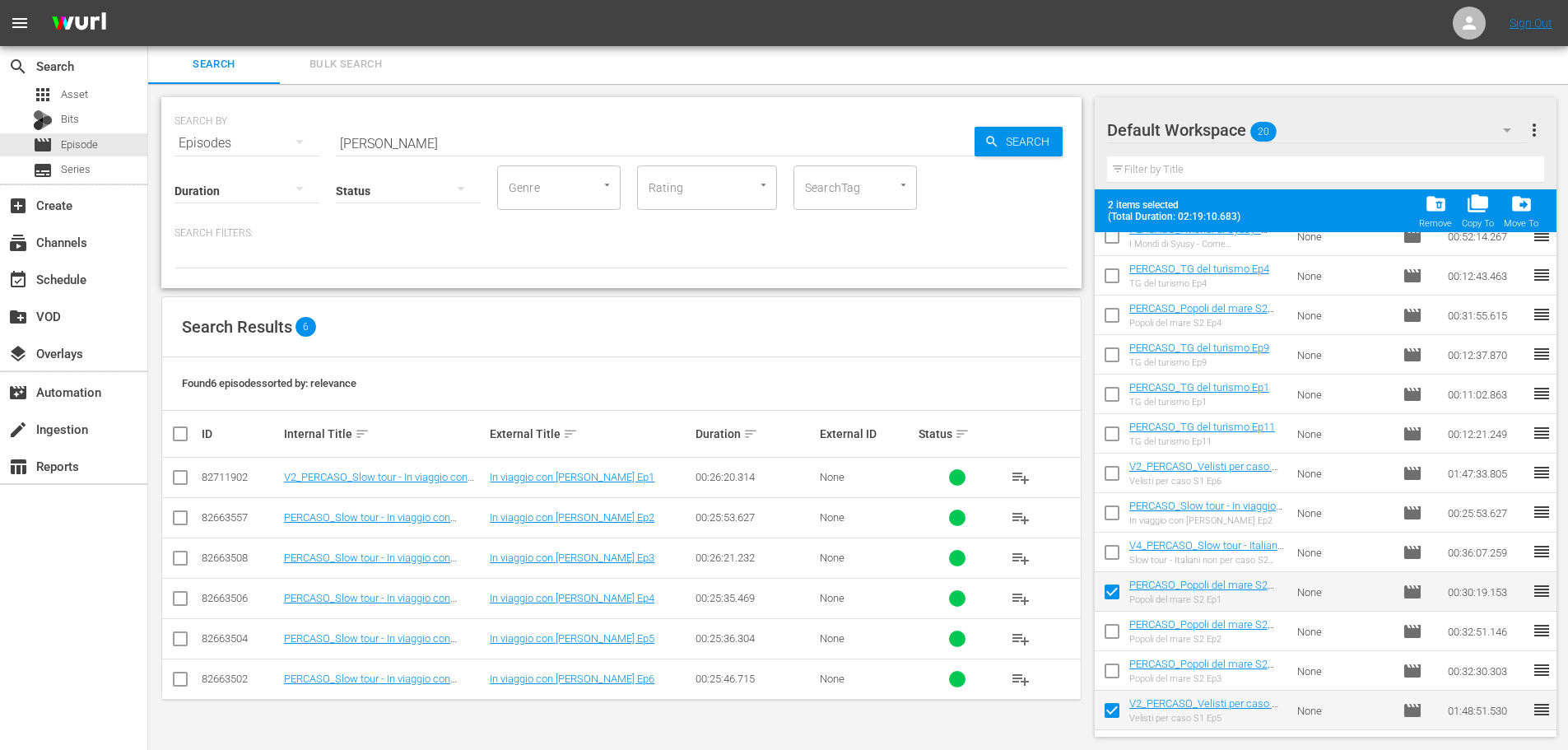
click at [1106, 390] on input "checkbox" at bounding box center [1111, 397] width 35 height 35
checkbox input "true"
click at [1125, 522] on input "checkbox" at bounding box center [1111, 516] width 35 height 35
checkbox input "true"
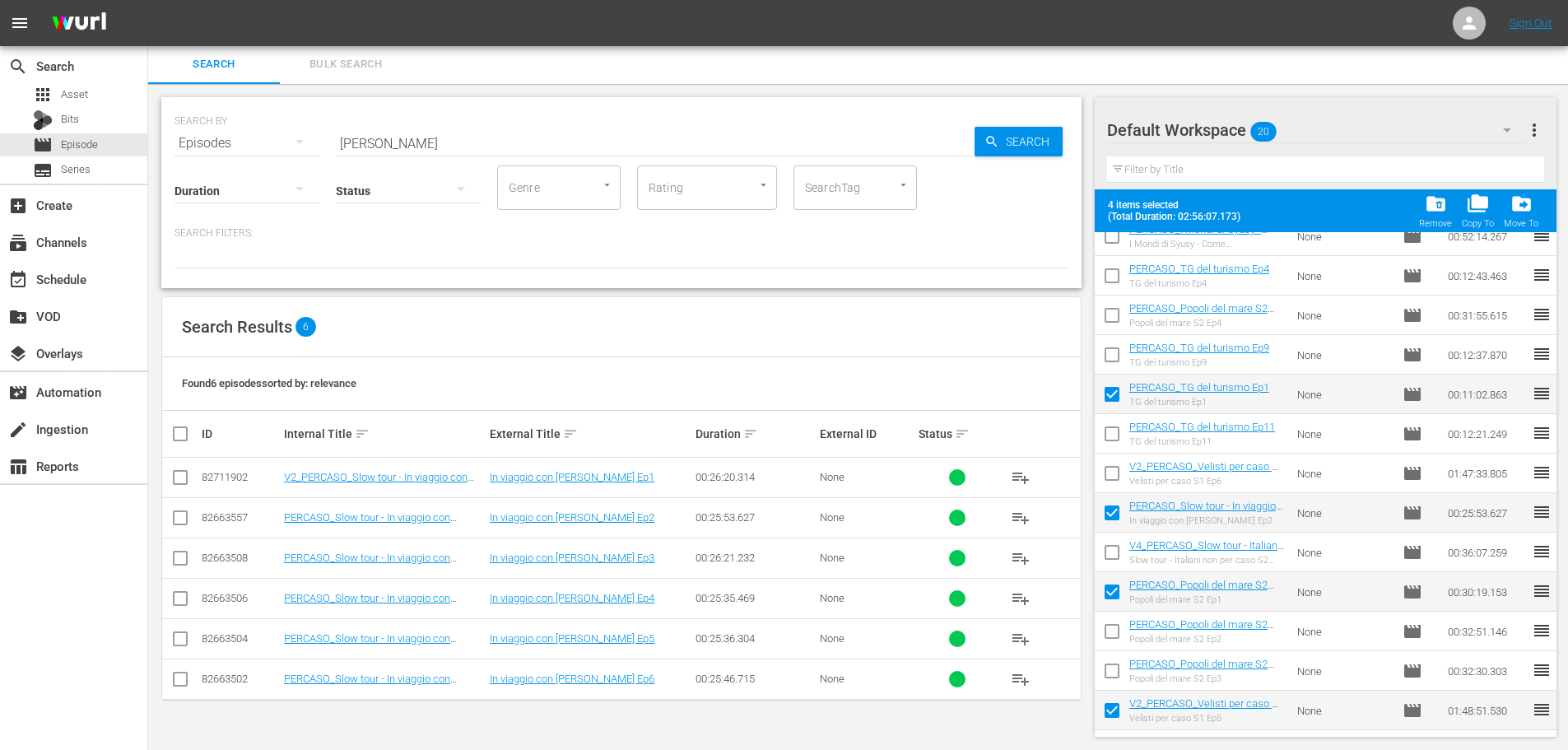
drag, startPoint x: 1115, startPoint y: 549, endPoint x: 1028, endPoint y: 463, distance: 122.3
click at [1115, 549] on input "checkbox" at bounding box center [1111, 555] width 35 height 35
checkbox input "true"
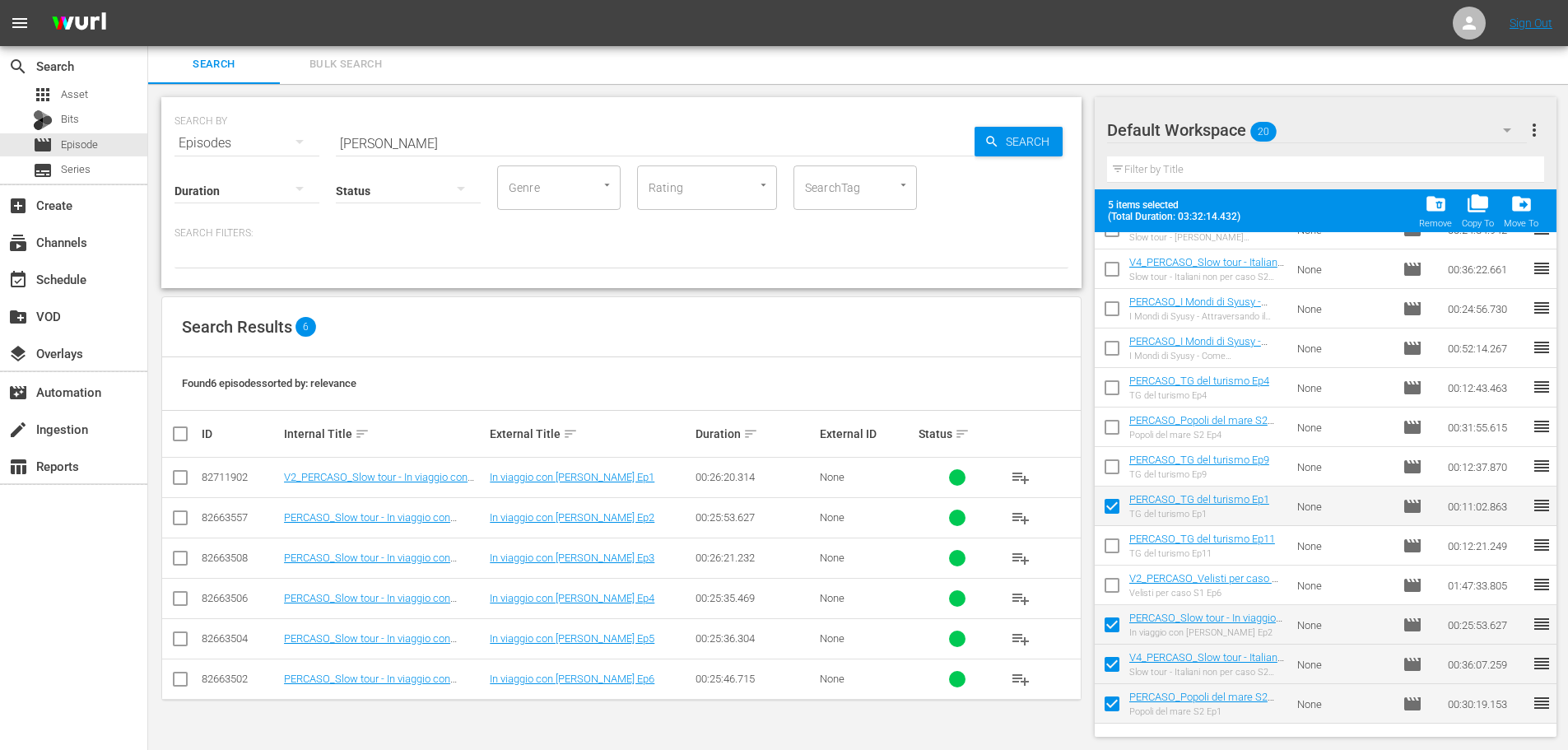
scroll to position [168, 0]
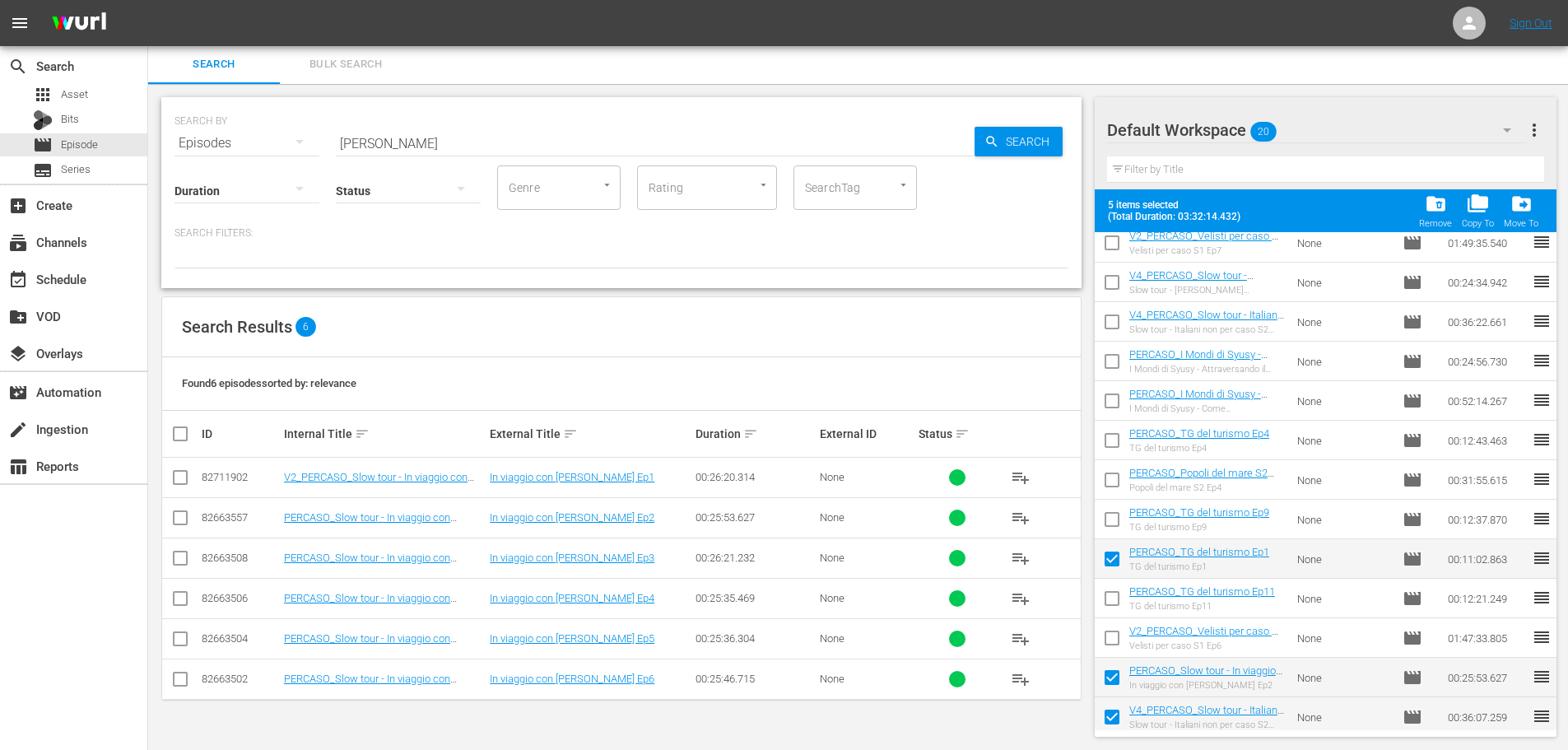
click at [1113, 524] on input "checkbox" at bounding box center [1111, 522] width 35 height 35
checkbox input "true"
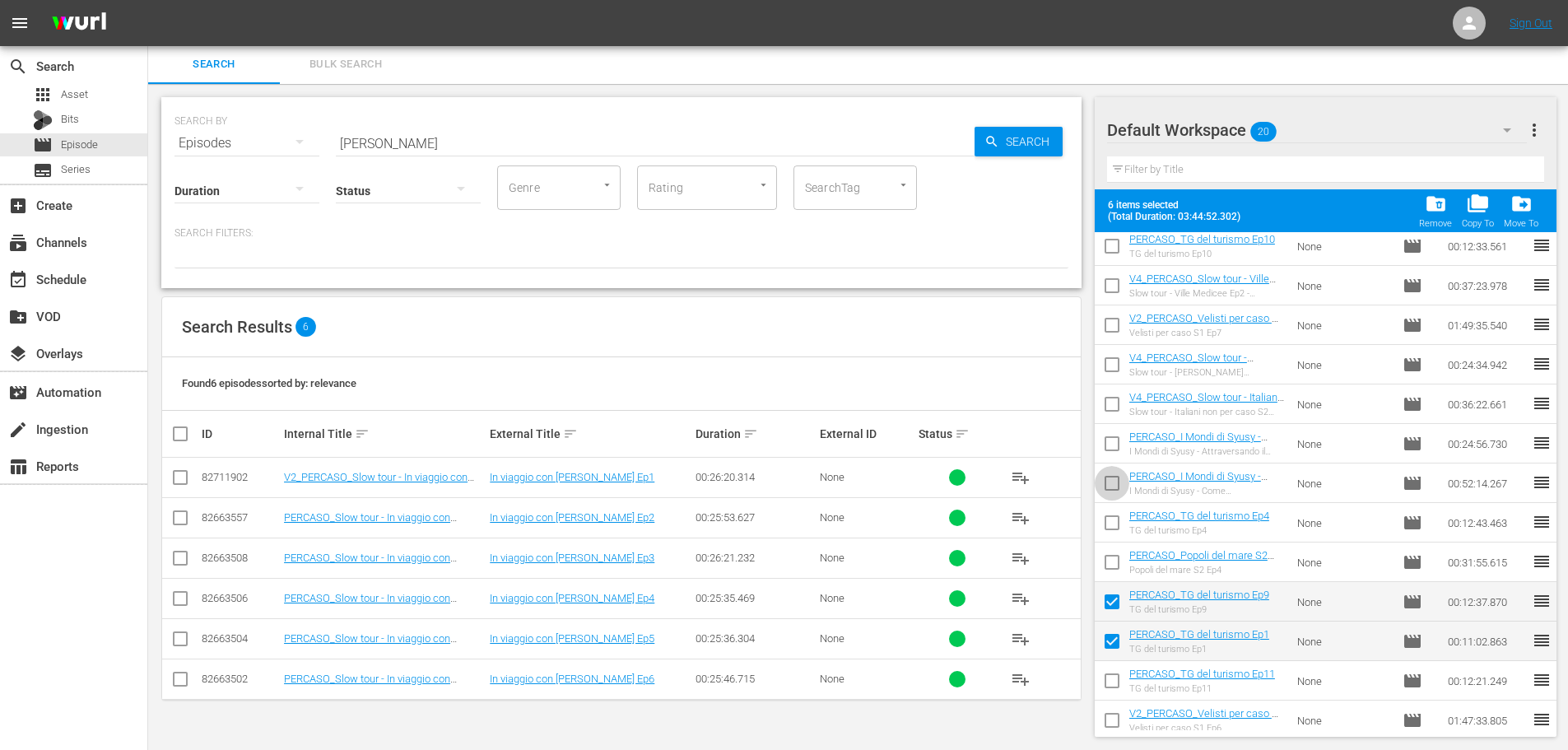
click at [1121, 485] on input "checkbox" at bounding box center [1111, 486] width 35 height 35
checkbox input "true"
click at [1106, 445] on input "checkbox" at bounding box center [1111, 447] width 35 height 35
checkbox input "true"
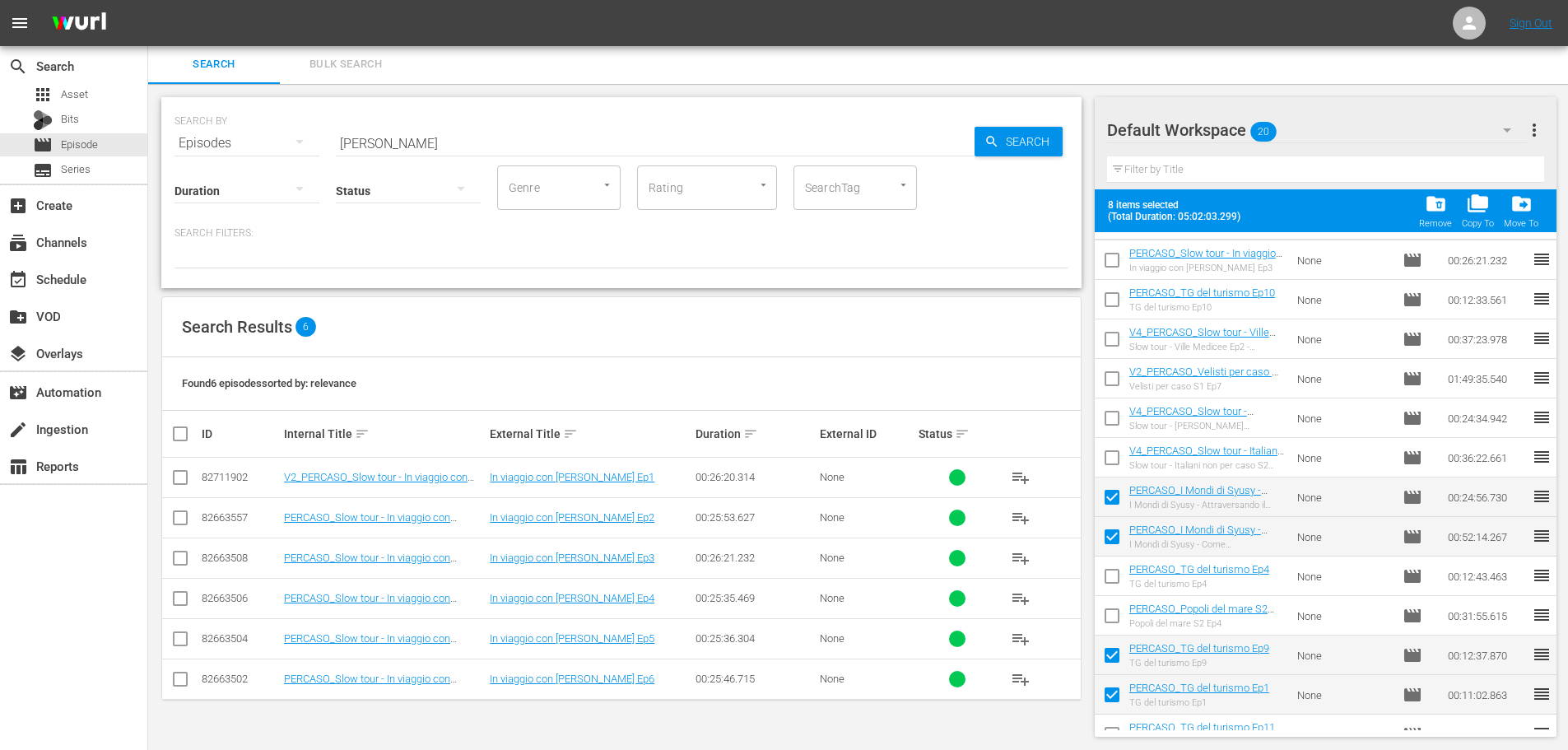
scroll to position [3, 0]
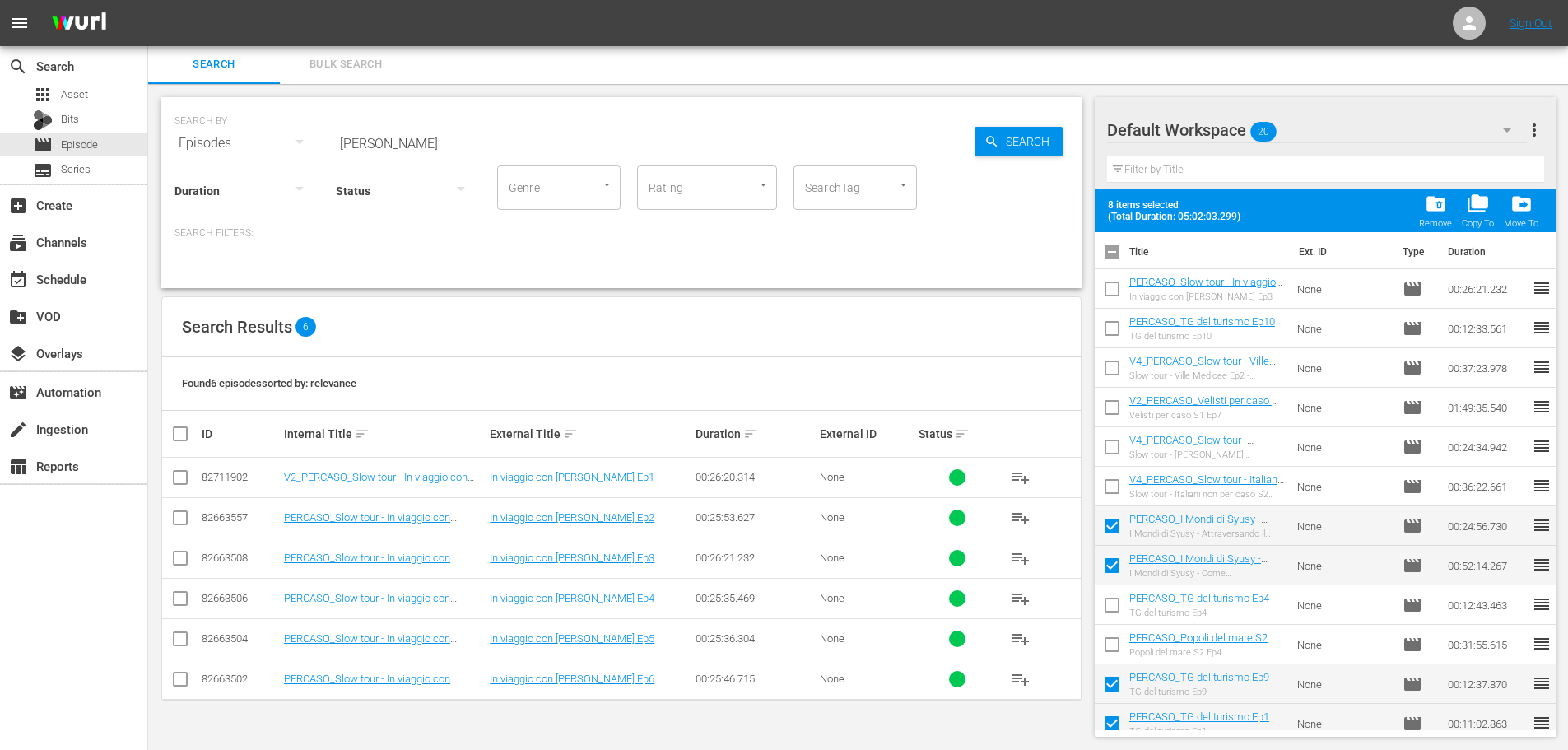
drag, startPoint x: 1116, startPoint y: 452, endPoint x: 1002, endPoint y: 314, distance: 179.0
click at [1116, 451] on input "checkbox" at bounding box center [1111, 450] width 35 height 35
checkbox input "true"
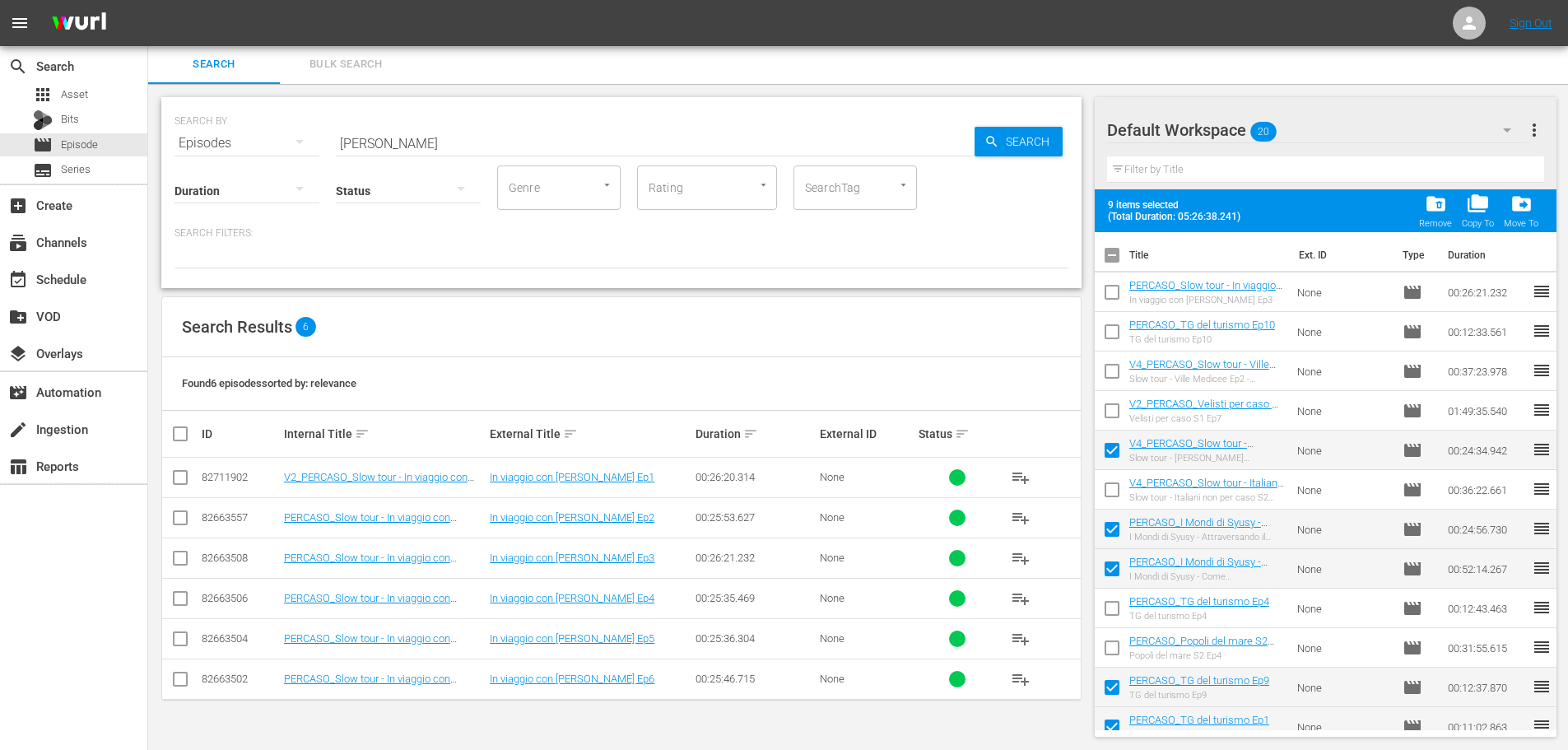
scroll to position [0, 0]
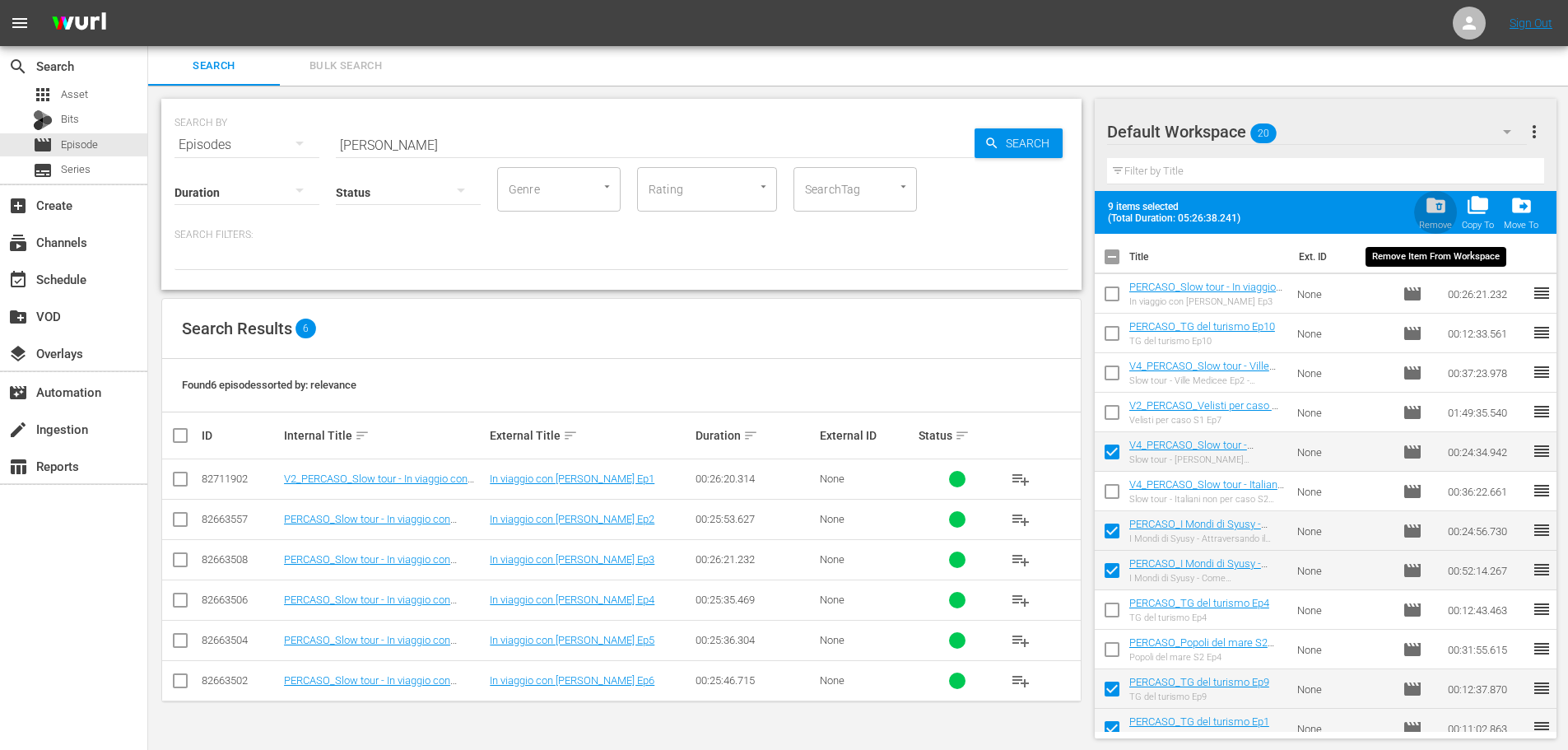
click at [1428, 209] on span "folder_delete" at bounding box center [1436, 206] width 22 height 22
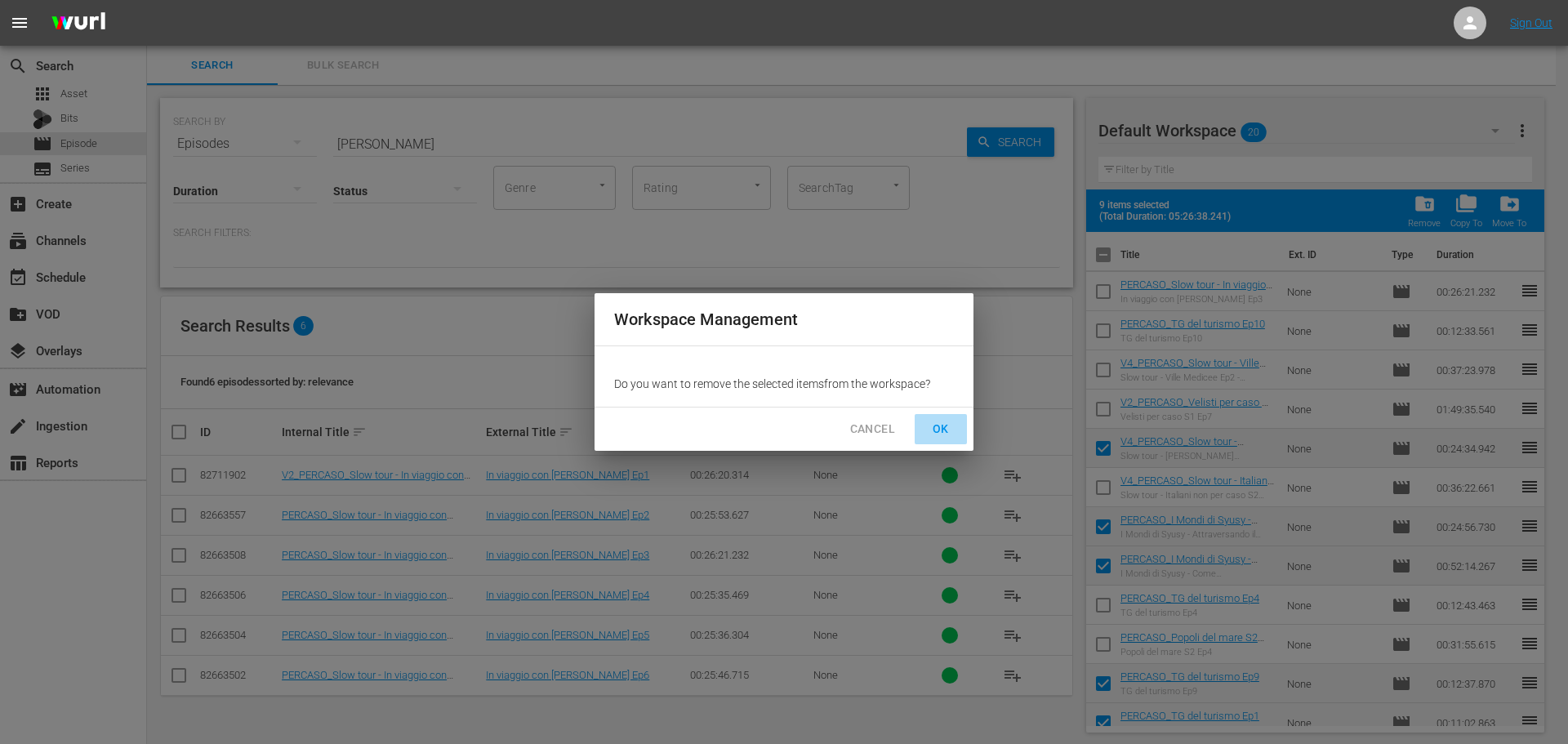
click at [948, 416] on button "OK" at bounding box center [940, 429] width 53 height 30
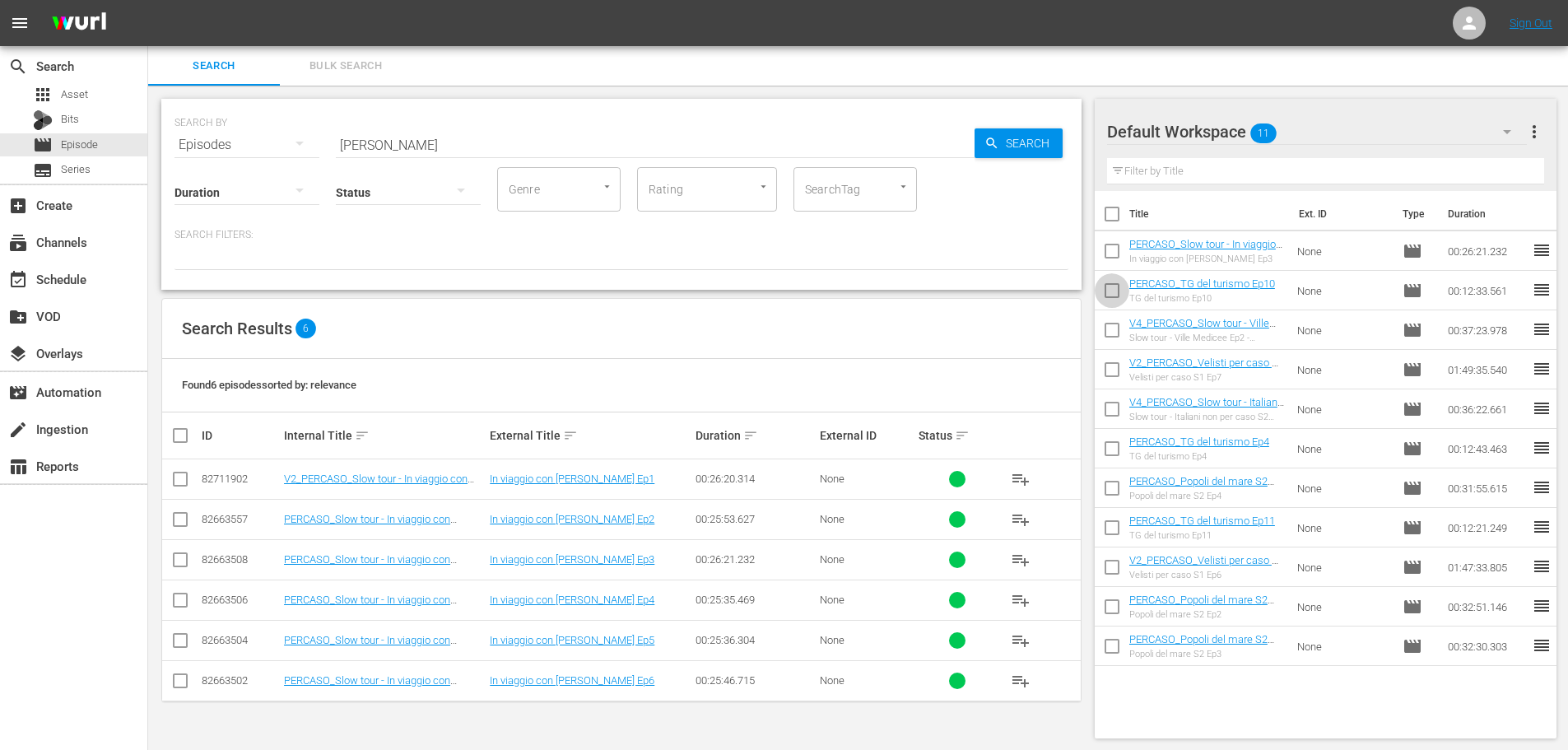
click at [1123, 300] on input "checkbox" at bounding box center [1111, 293] width 35 height 35
checkbox input "true"
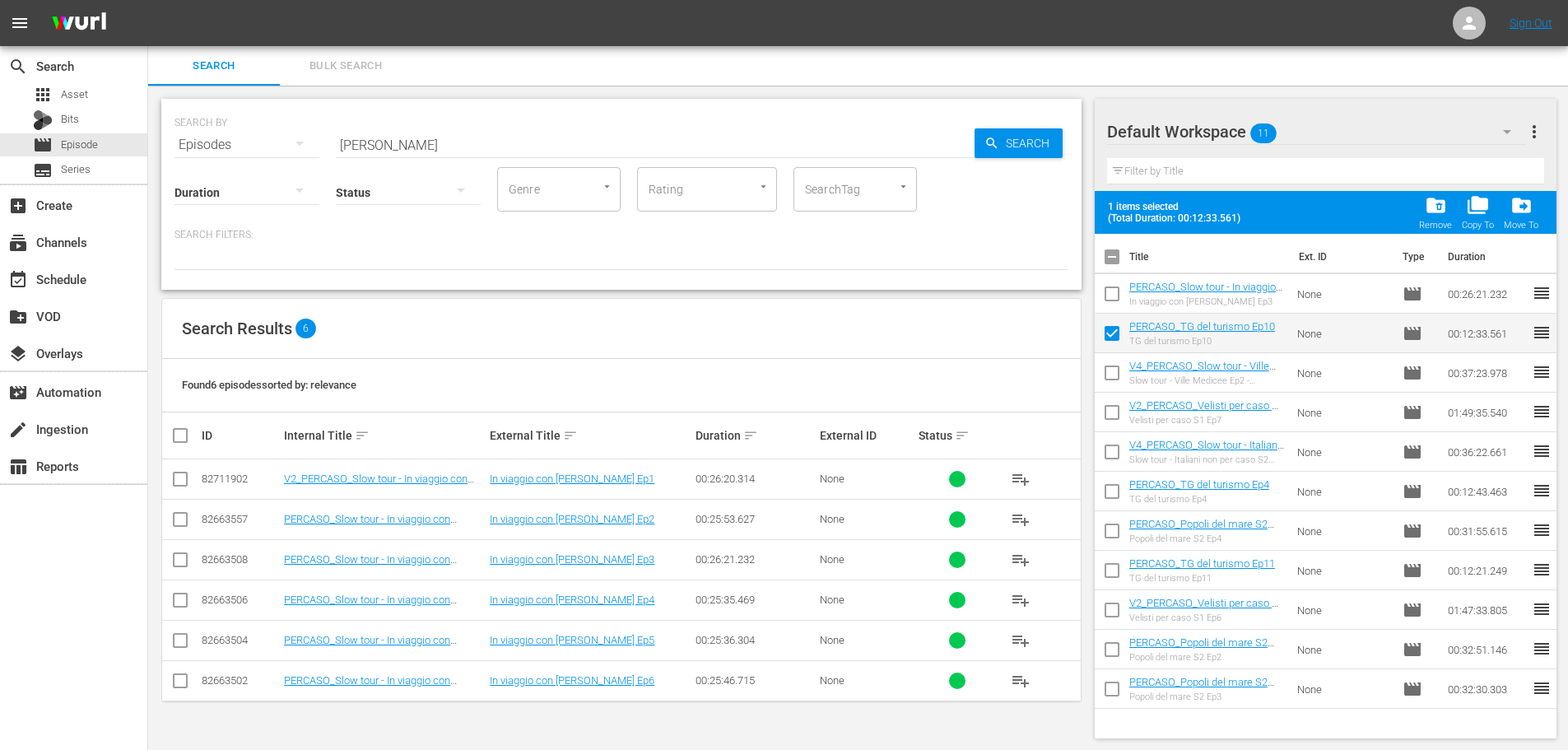
click at [1109, 367] on input "checkbox" at bounding box center [1111, 376] width 35 height 35
checkbox input "true"
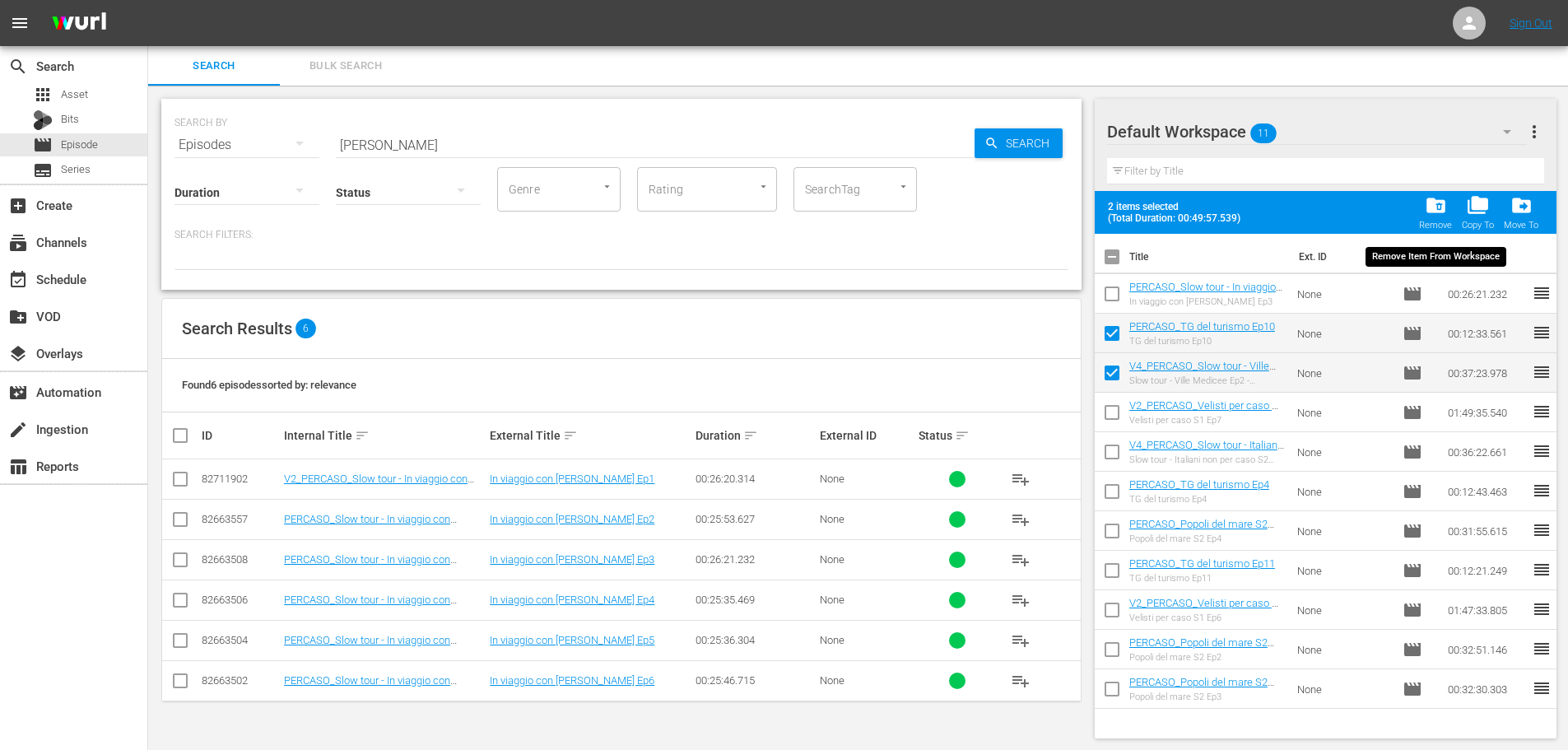
click at [1431, 211] on span "folder_delete" at bounding box center [1436, 206] width 22 height 22
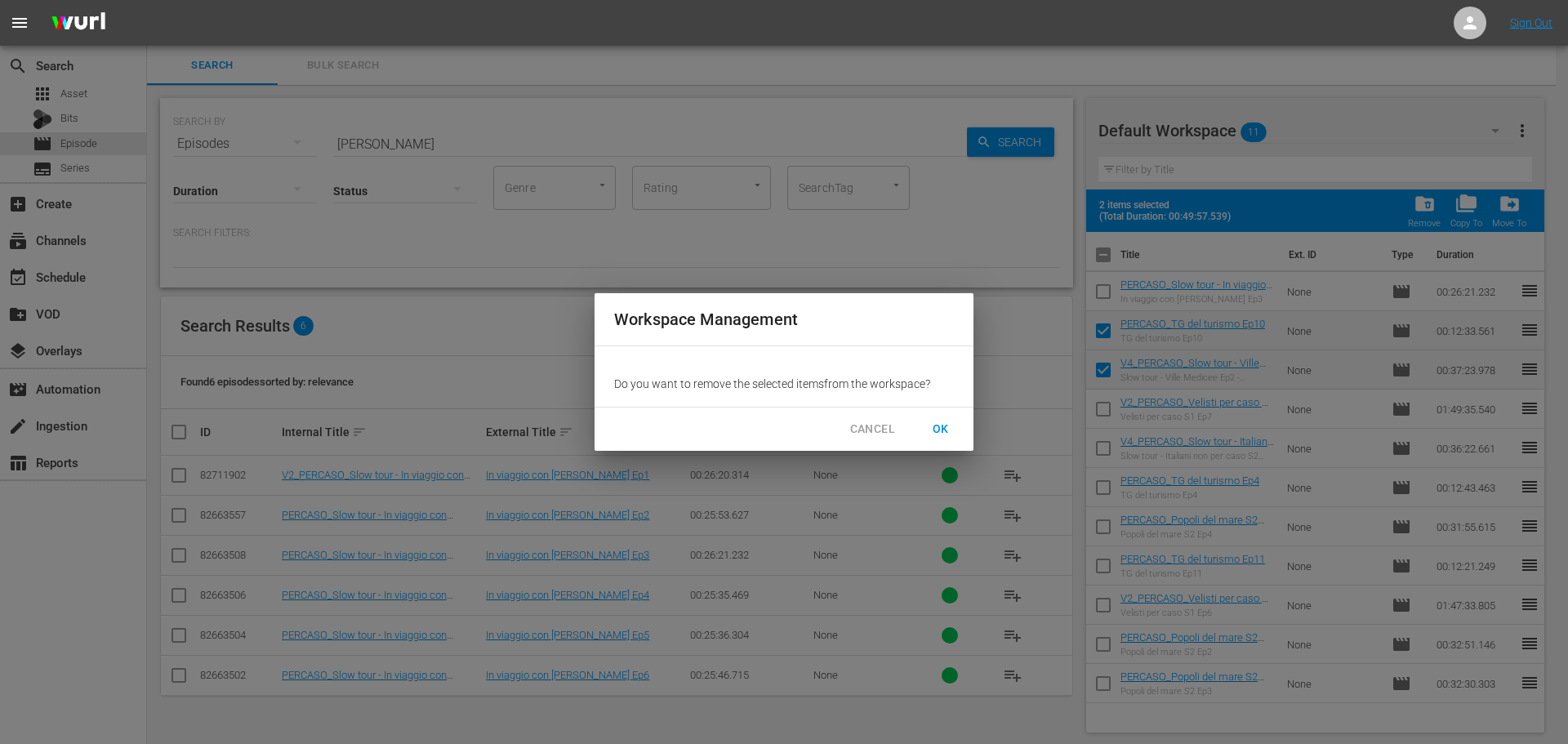
click at [934, 432] on span "OK" at bounding box center [940, 429] width 26 height 20
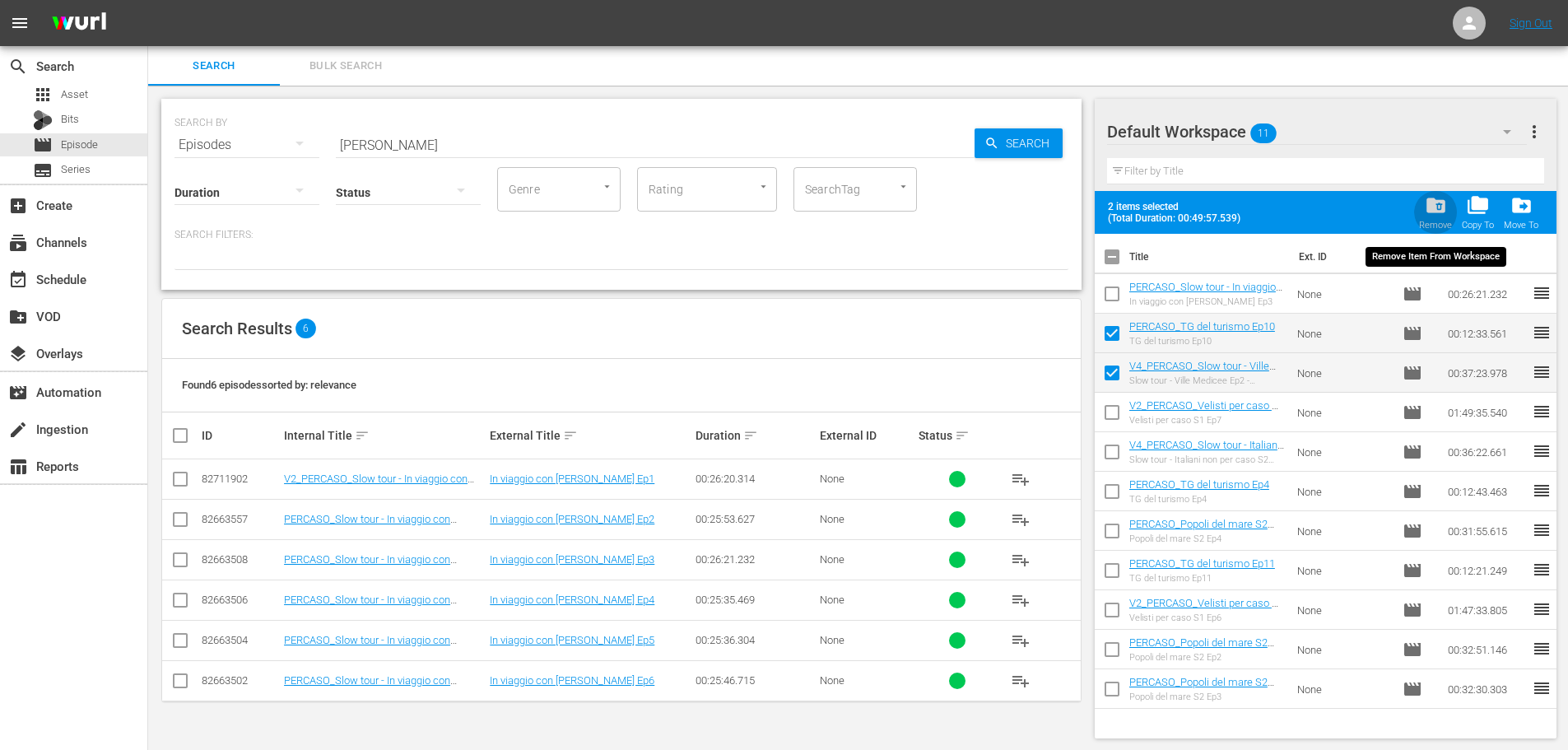
click at [1426, 207] on span "folder_delete" at bounding box center [1436, 206] width 22 height 22
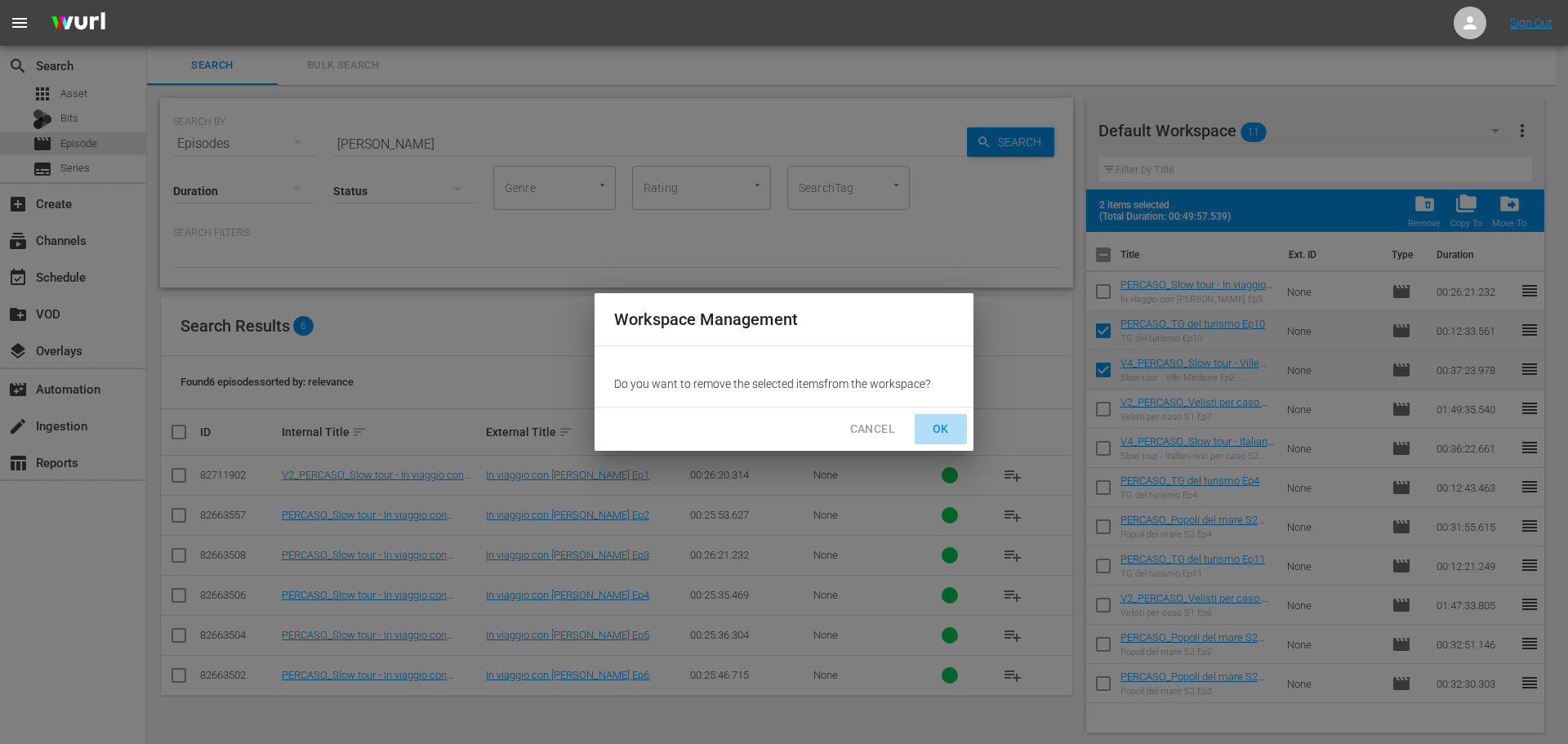
click at [949, 432] on span "OK" at bounding box center [940, 429] width 26 height 20
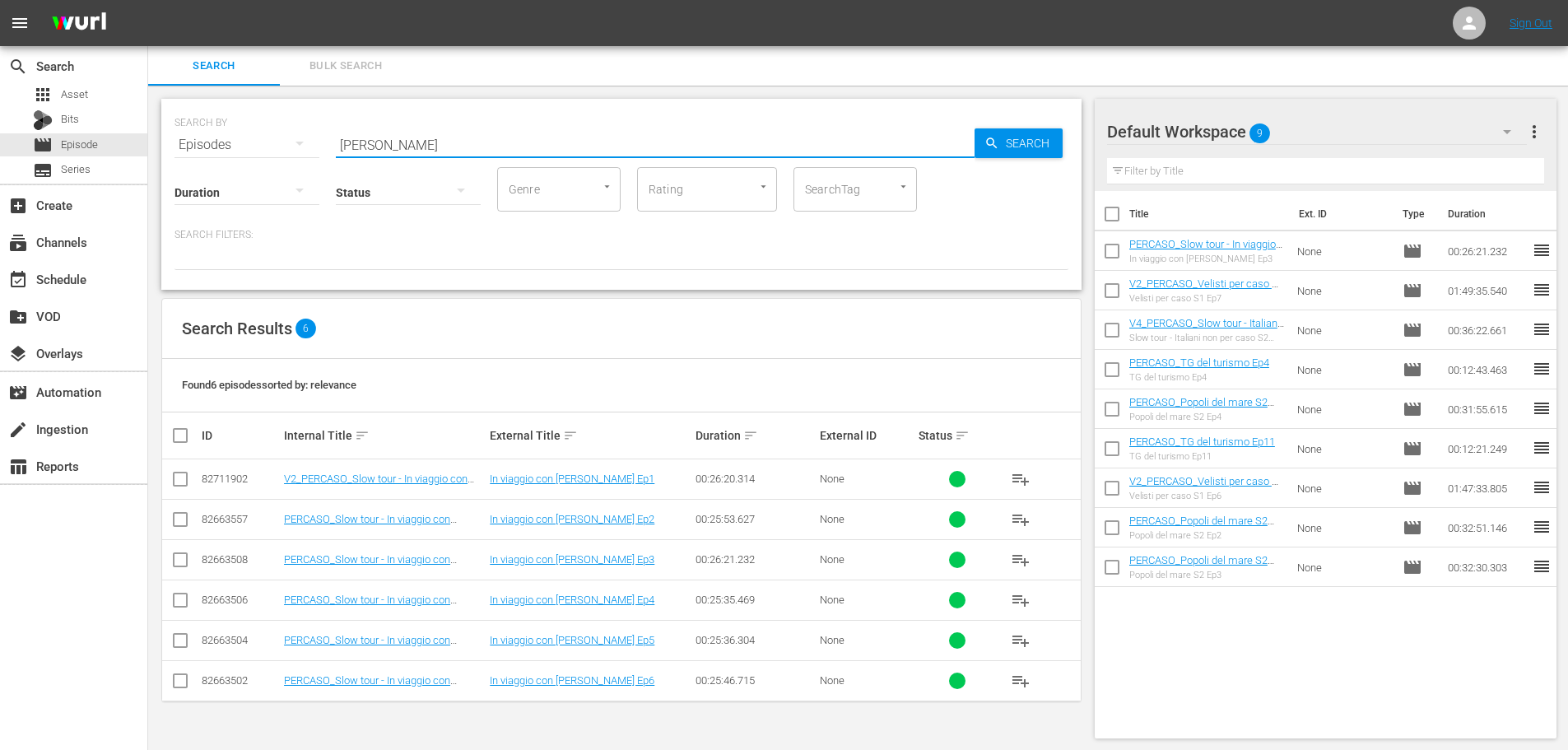
click at [265, 153] on div "SEARCH BY Search By Episodes Search ID, Title, Description, Keywords, or Catego…" at bounding box center [621, 194] width 920 height 191
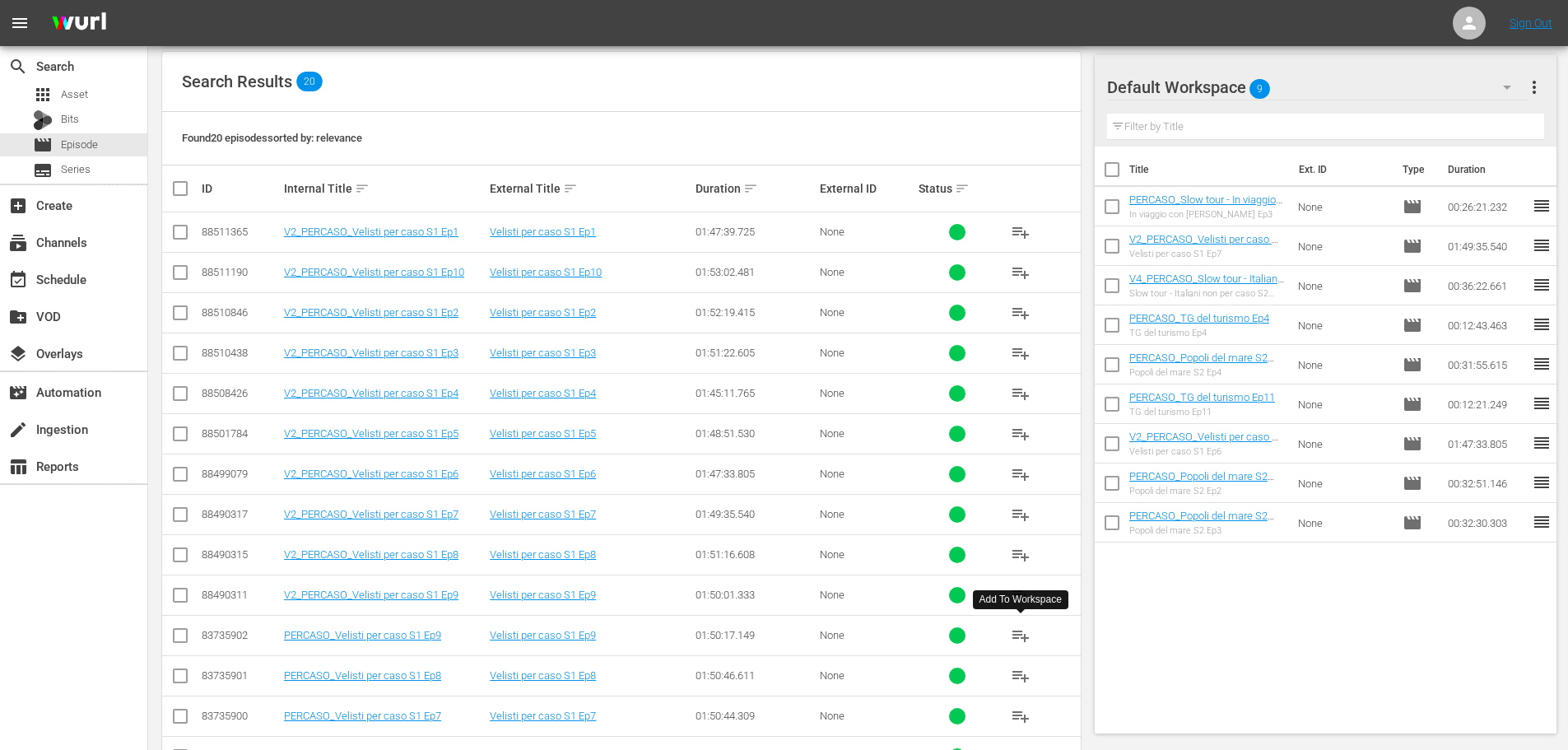
scroll to position [329, 0]
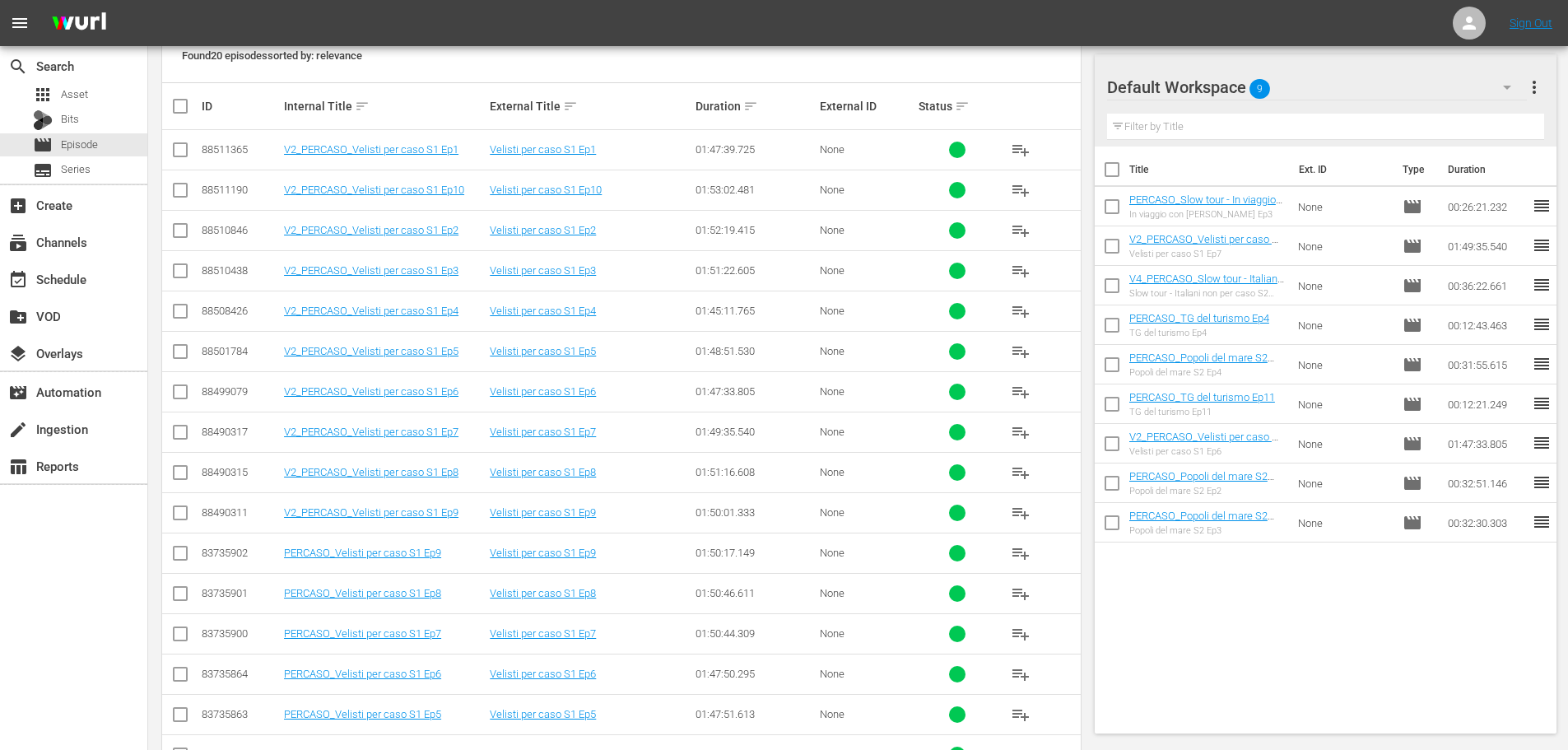
click at [1020, 474] on span "playlist_add" at bounding box center [1020, 472] width 19 height 19
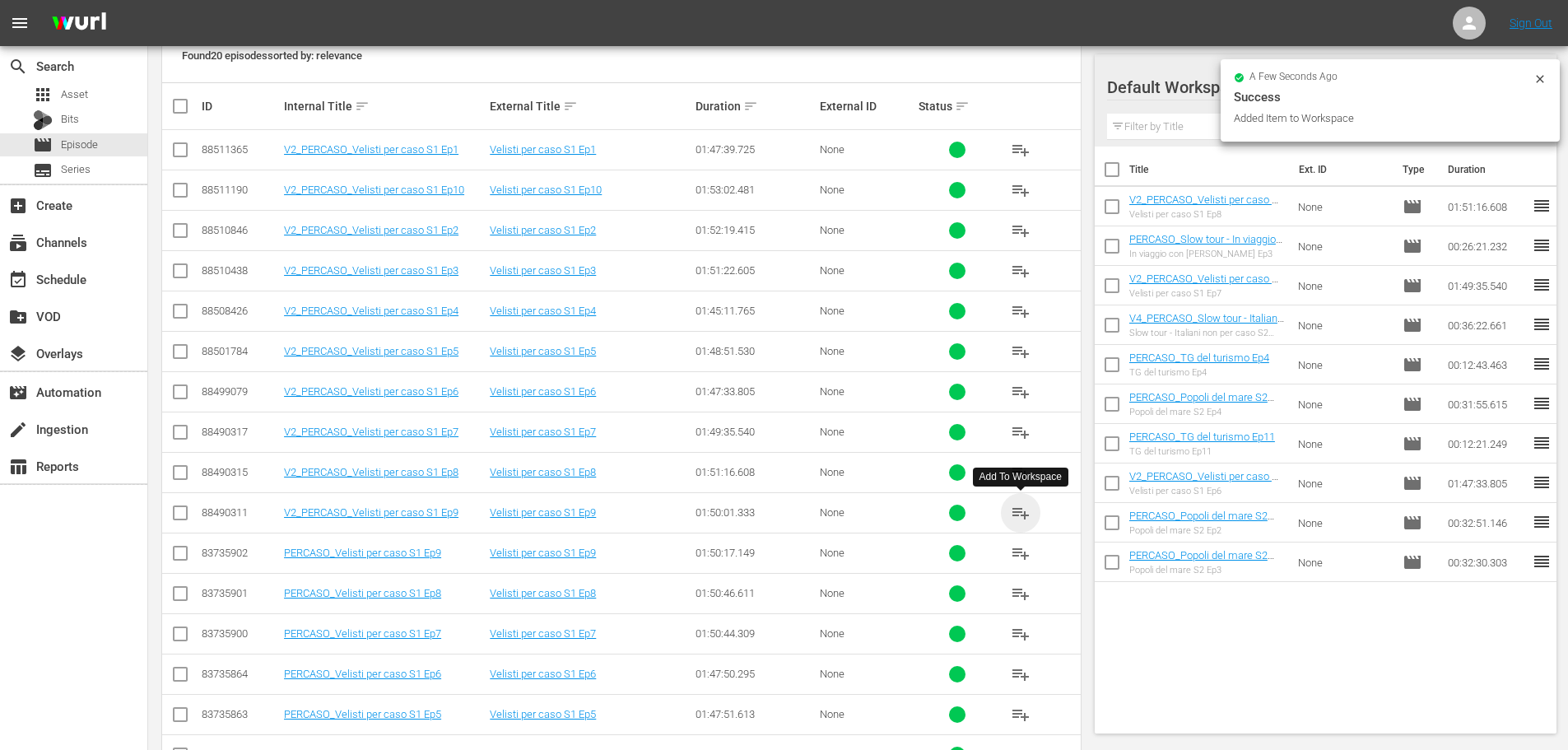
click at [1027, 512] on span "playlist_add" at bounding box center [1020, 512] width 19 height 19
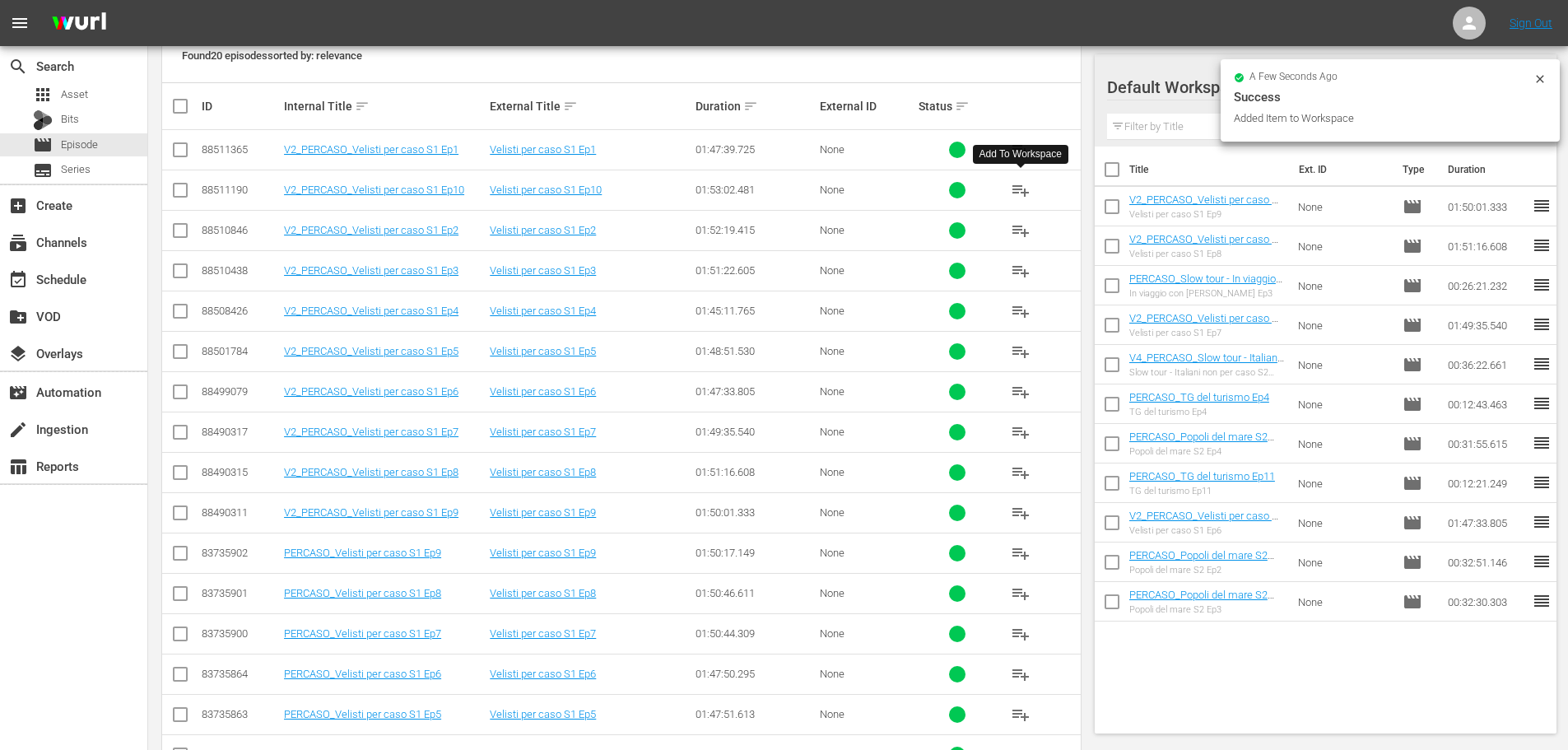
click at [1015, 192] on span "playlist_add" at bounding box center [1020, 190] width 19 height 19
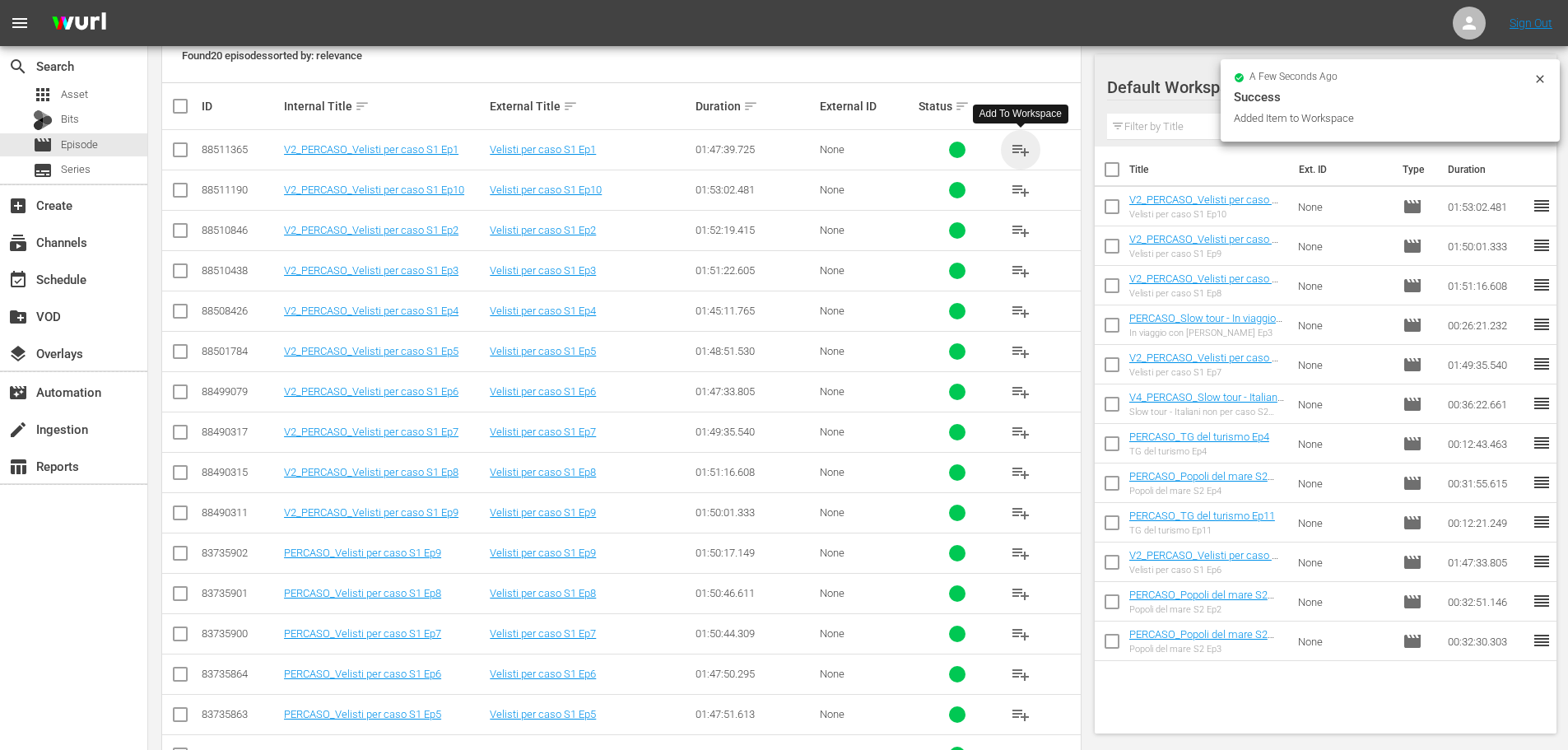
click at [1025, 148] on span "playlist_add" at bounding box center [1020, 149] width 19 height 19
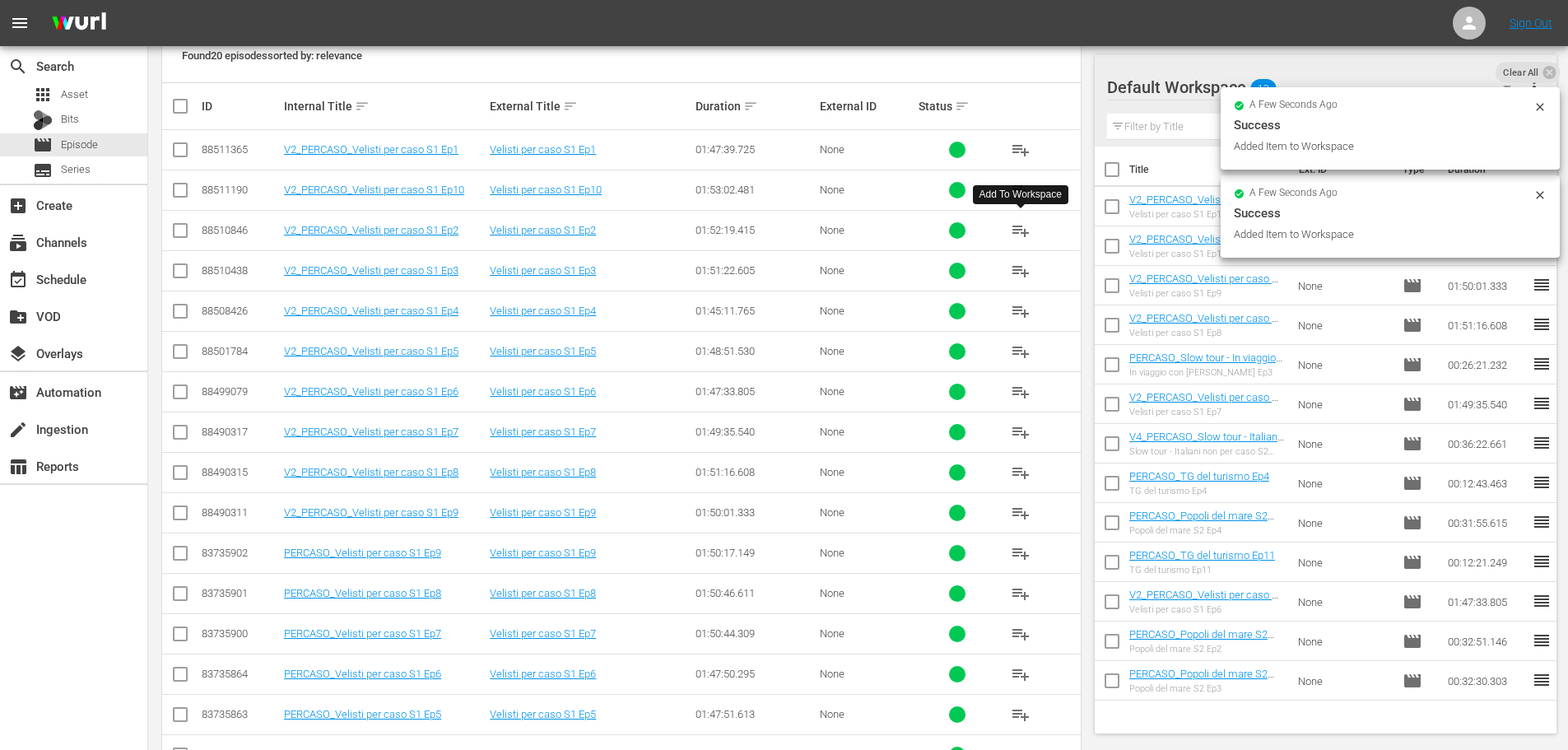
click at [1021, 234] on span "playlist_add" at bounding box center [1020, 230] width 19 height 19
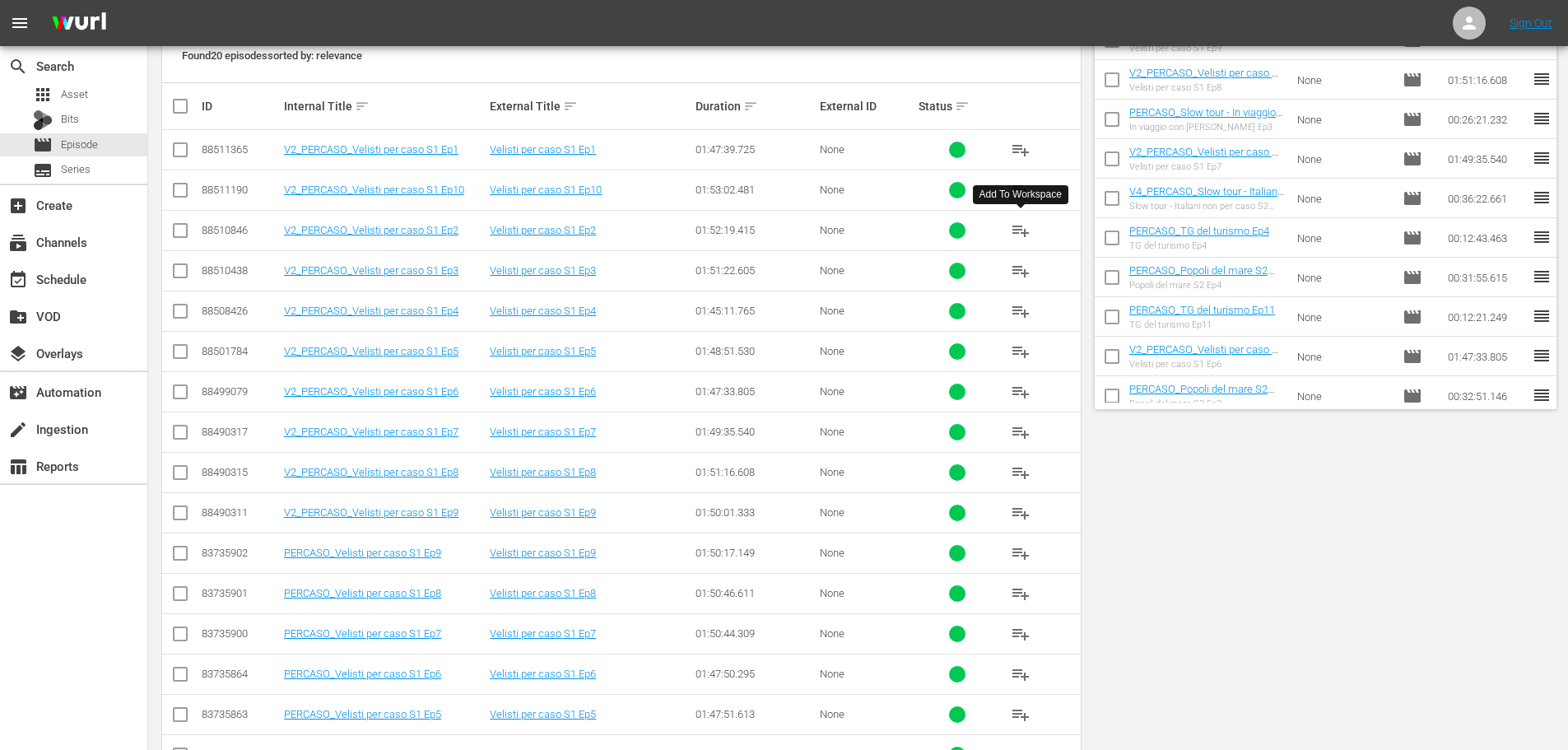
scroll to position [0, 0]
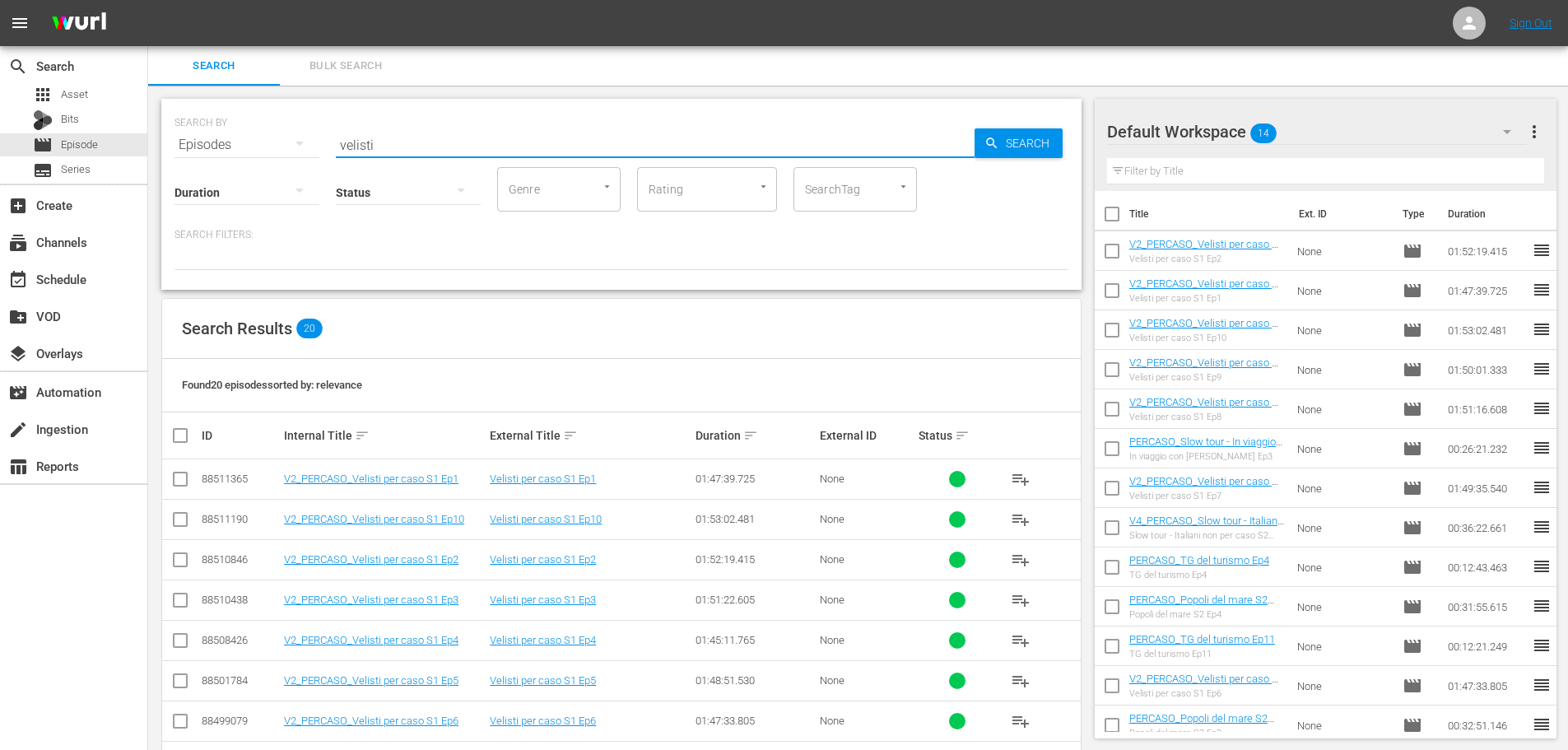
drag, startPoint x: 473, startPoint y: 147, endPoint x: 235, endPoint y: 151, distance: 238.0
click at [235, 151] on div "SEARCH BY Search By Episodes Search ID, Title, Description, Keywords, or Catego…" at bounding box center [621, 135] width 894 height 59
click at [1021, 518] on span "playlist_add" at bounding box center [1020, 519] width 19 height 19
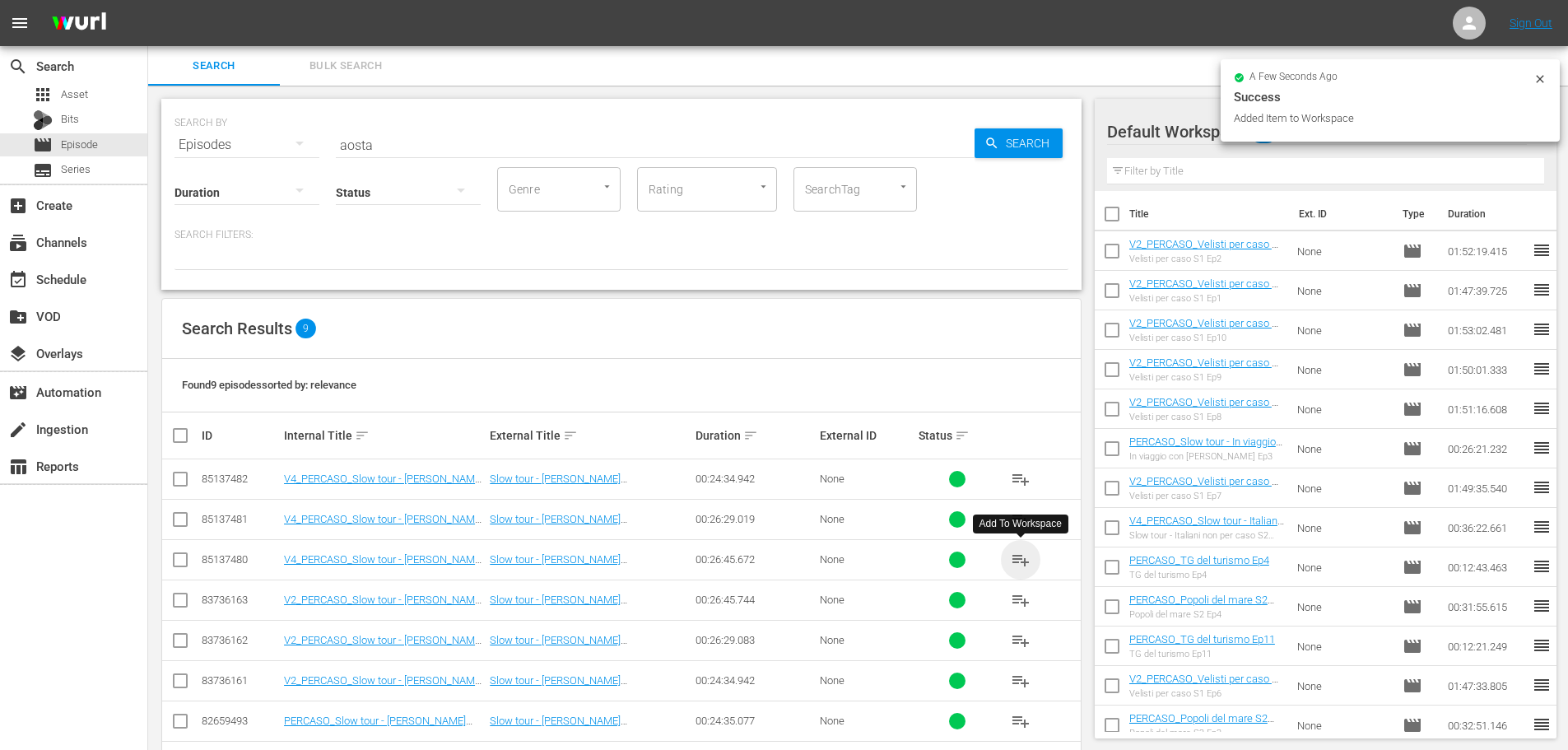
drag, startPoint x: 1024, startPoint y: 558, endPoint x: 420, endPoint y: 7, distance: 817.6
click at [1021, 555] on span "playlist_add" at bounding box center [1020, 560] width 19 height 19
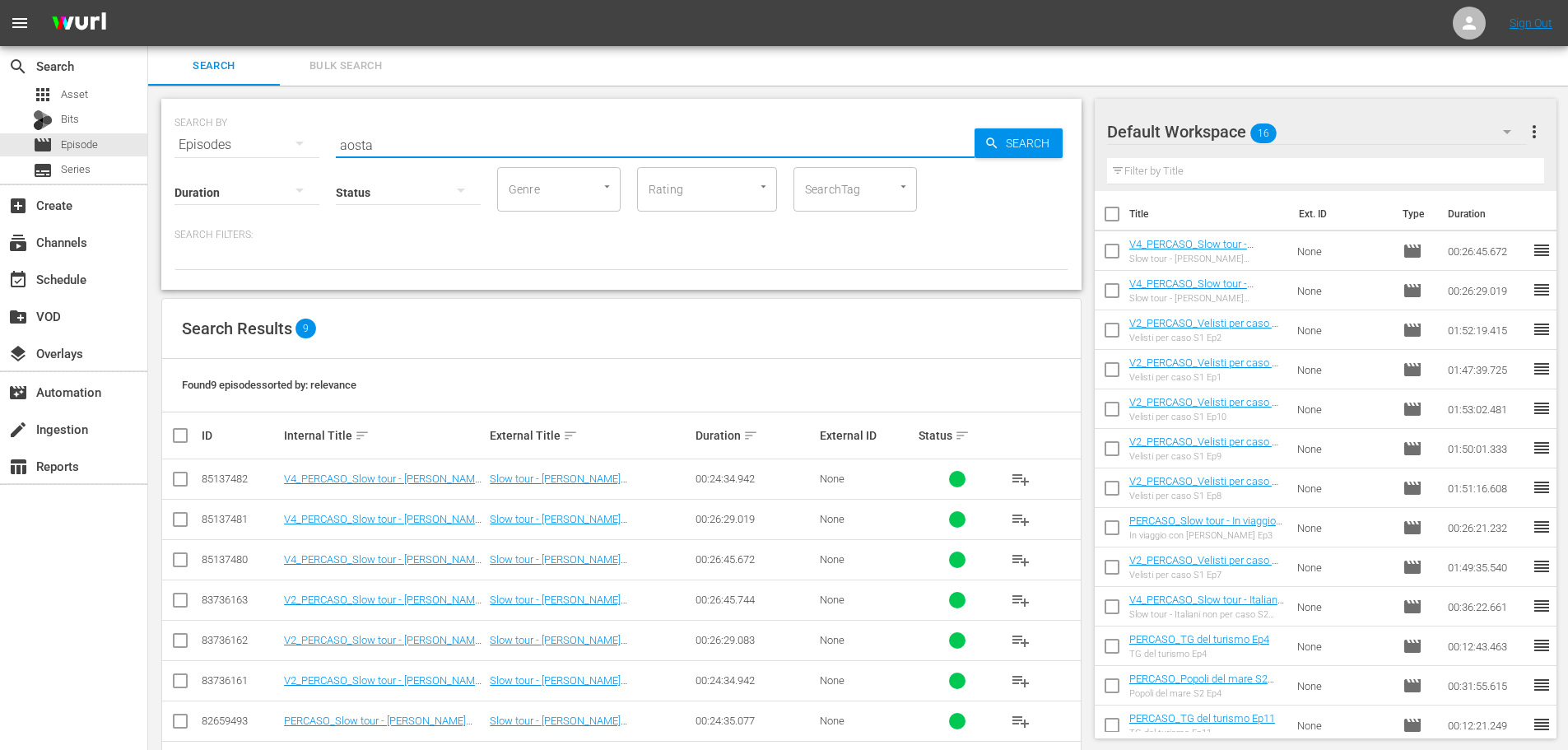
drag, startPoint x: 409, startPoint y: 145, endPoint x: 283, endPoint y: 147, distance: 126.0
click at [283, 147] on div "SEARCH BY Search By Episodes Search ID, Title, Description, Keywords, or Catego…" at bounding box center [621, 135] width 894 height 59
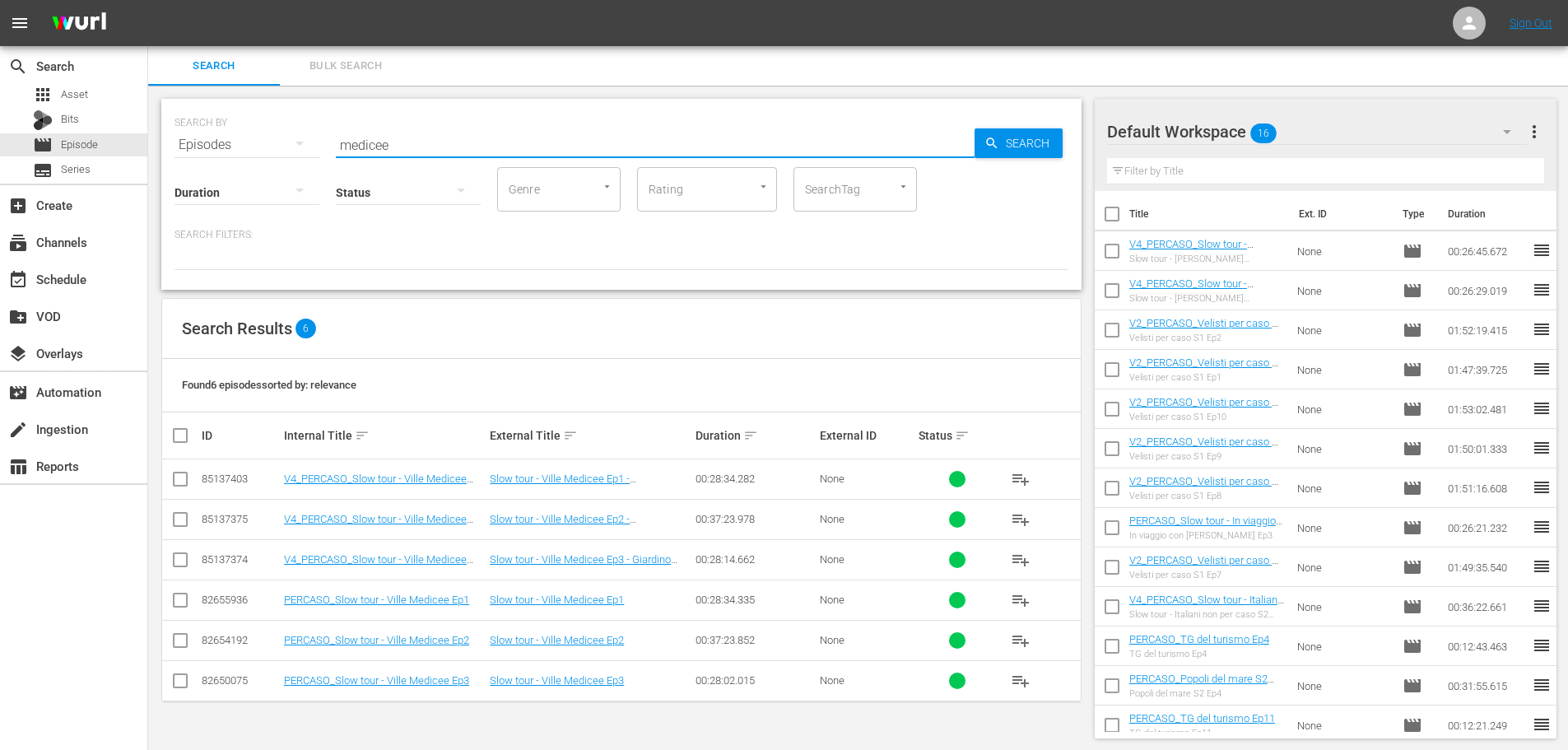
click at [1014, 475] on span "playlist_add" at bounding box center [1020, 479] width 19 height 19
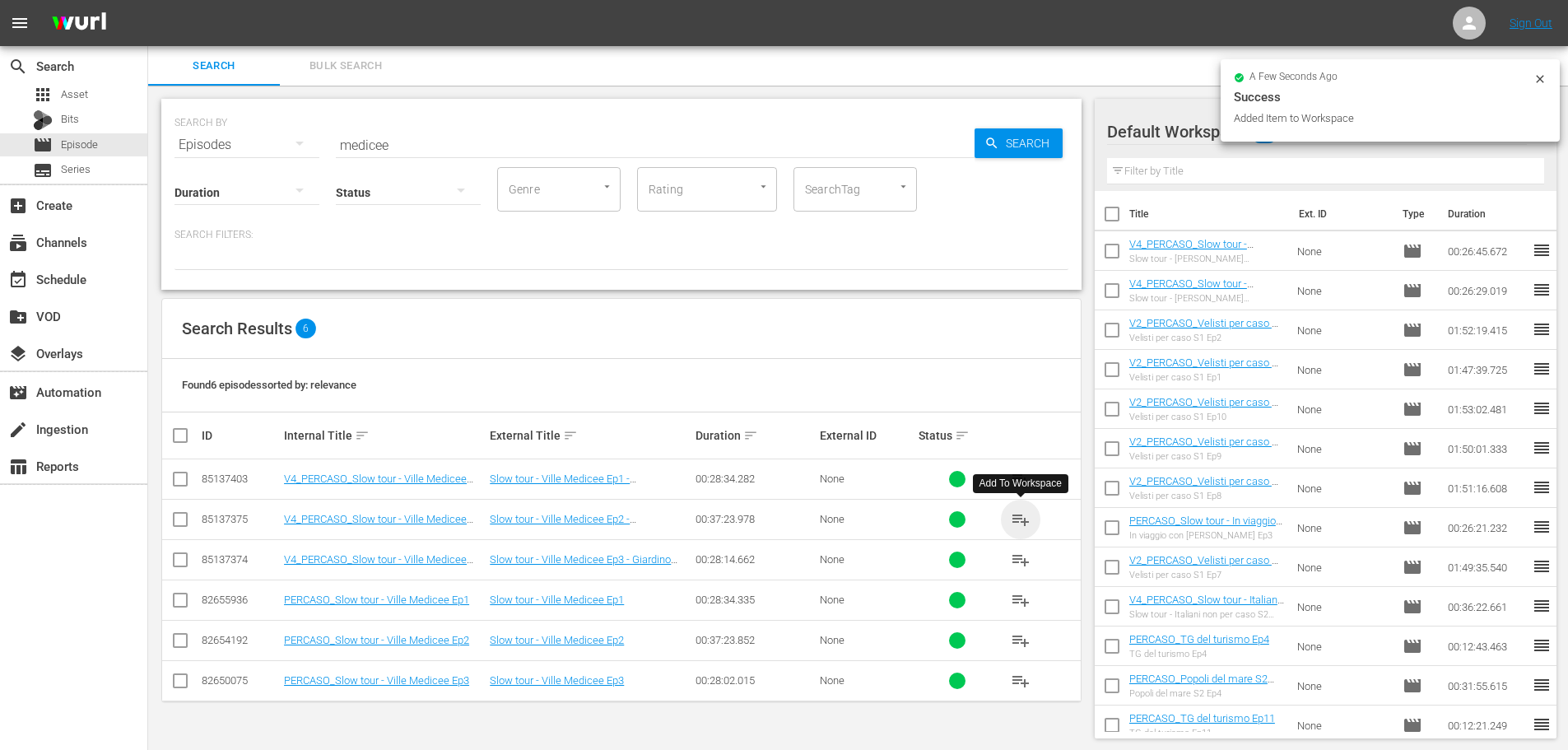
click at [1030, 519] on span "playlist_add" at bounding box center [1020, 519] width 19 height 19
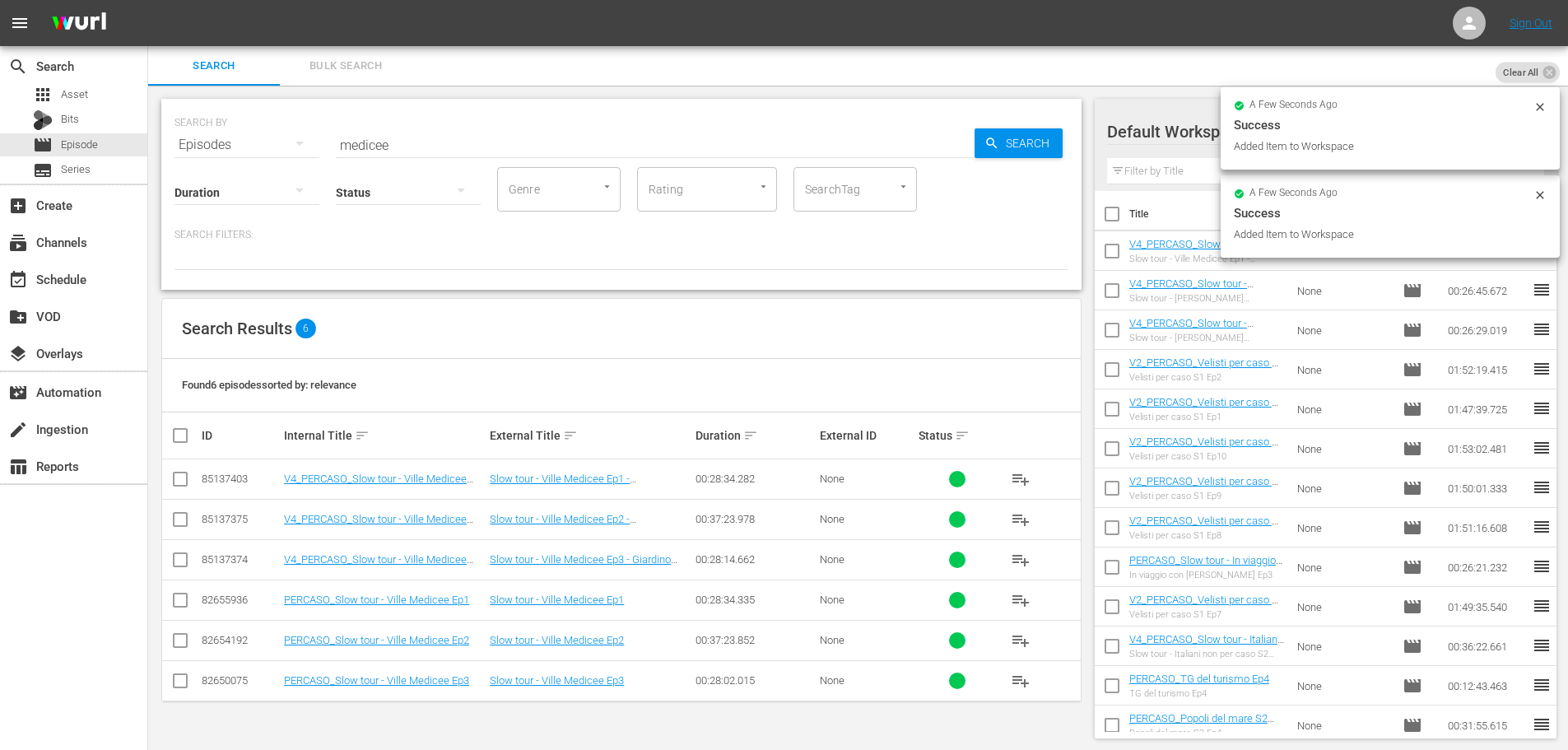
click at [1021, 562] on span "playlist_add" at bounding box center [1020, 560] width 19 height 19
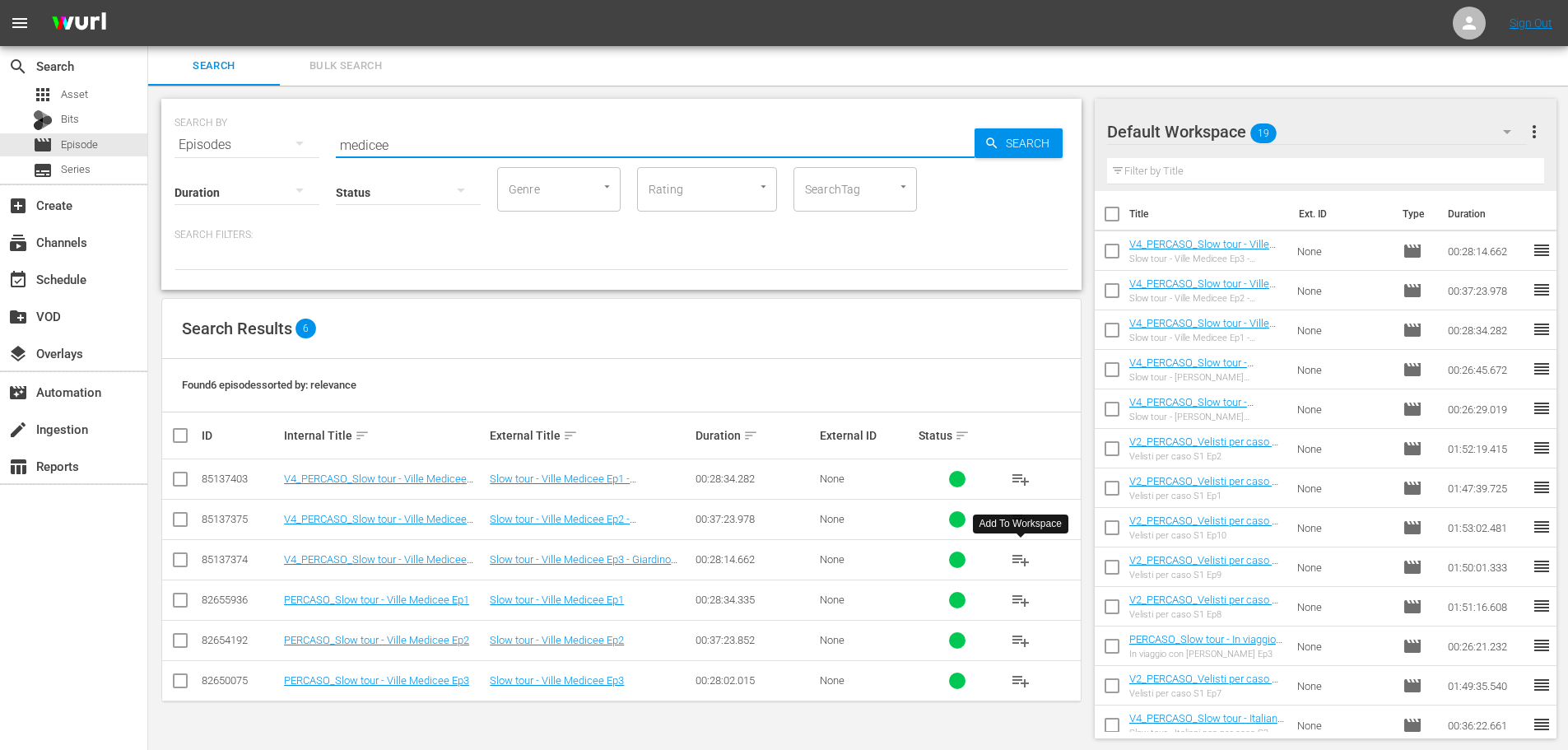
drag, startPoint x: 399, startPoint y: 137, endPoint x: 308, endPoint y: 163, distance: 94.6
click at [308, 163] on div "SEARCH BY Search By Episodes Search ID, Title, Description, Keywords, or Catego…" at bounding box center [621, 194] width 920 height 191
click at [1021, 603] on span "playlist_add" at bounding box center [1020, 600] width 19 height 19
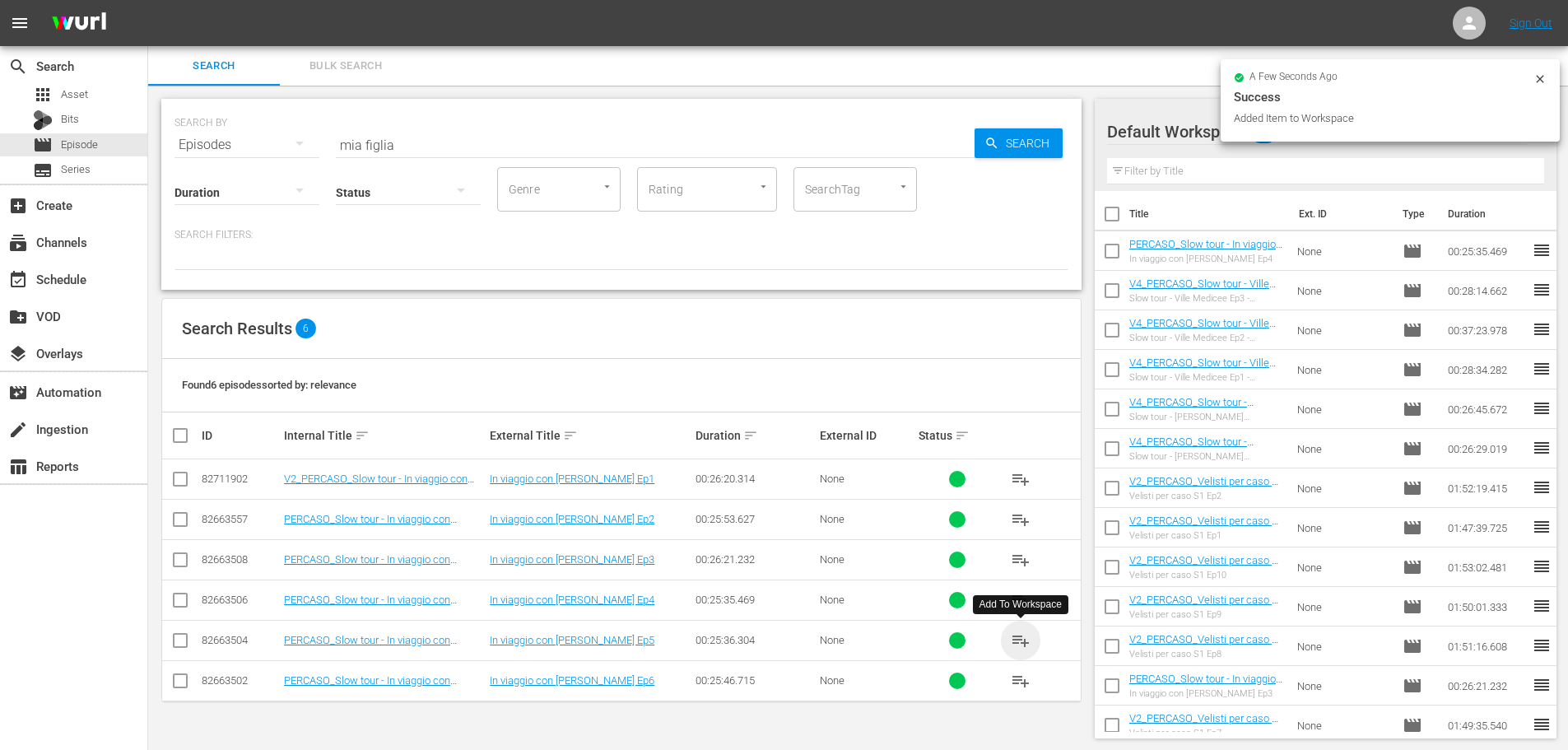
click at [1025, 642] on span "playlist_add" at bounding box center [1020, 640] width 19 height 19
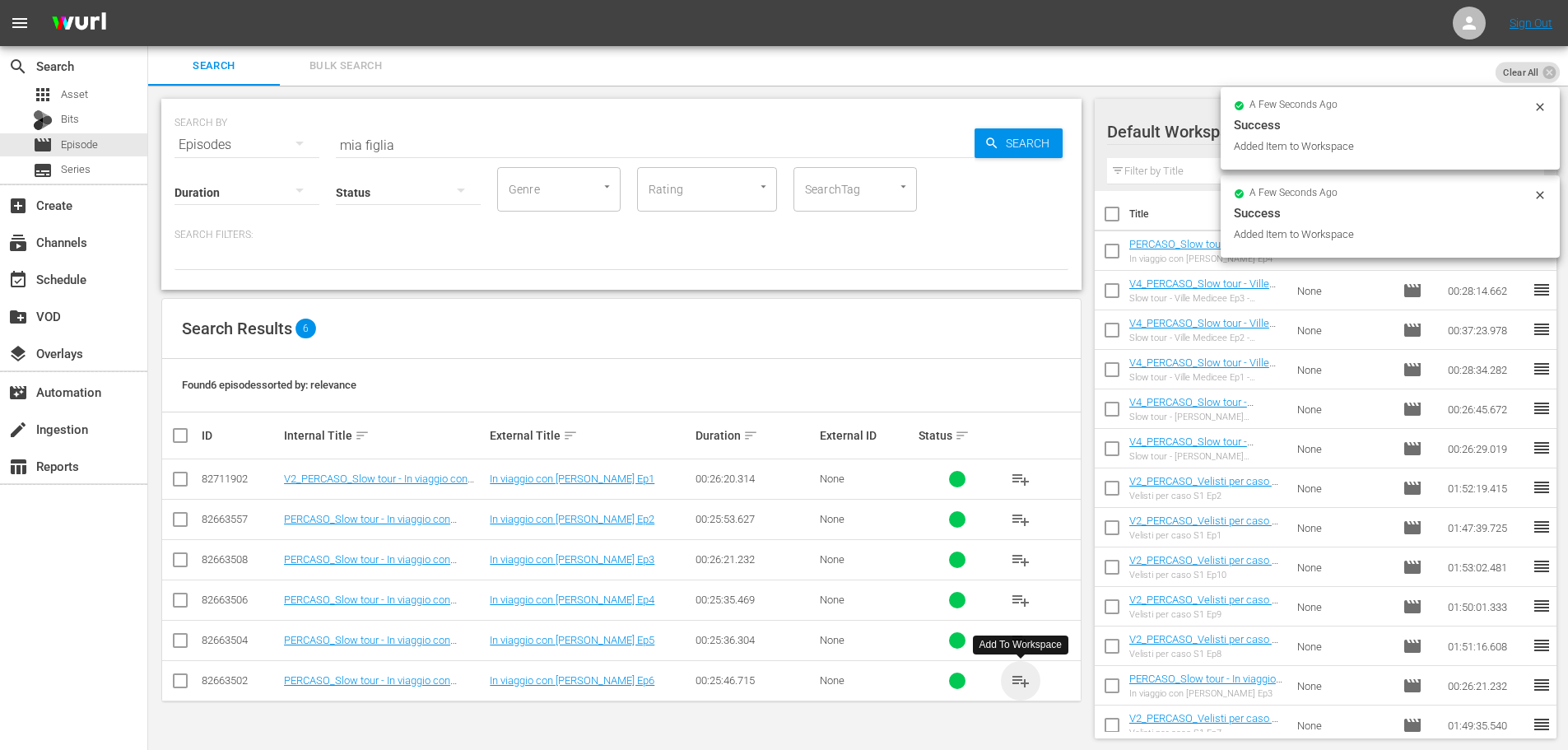
click at [1027, 681] on span "playlist_add" at bounding box center [1020, 680] width 19 height 19
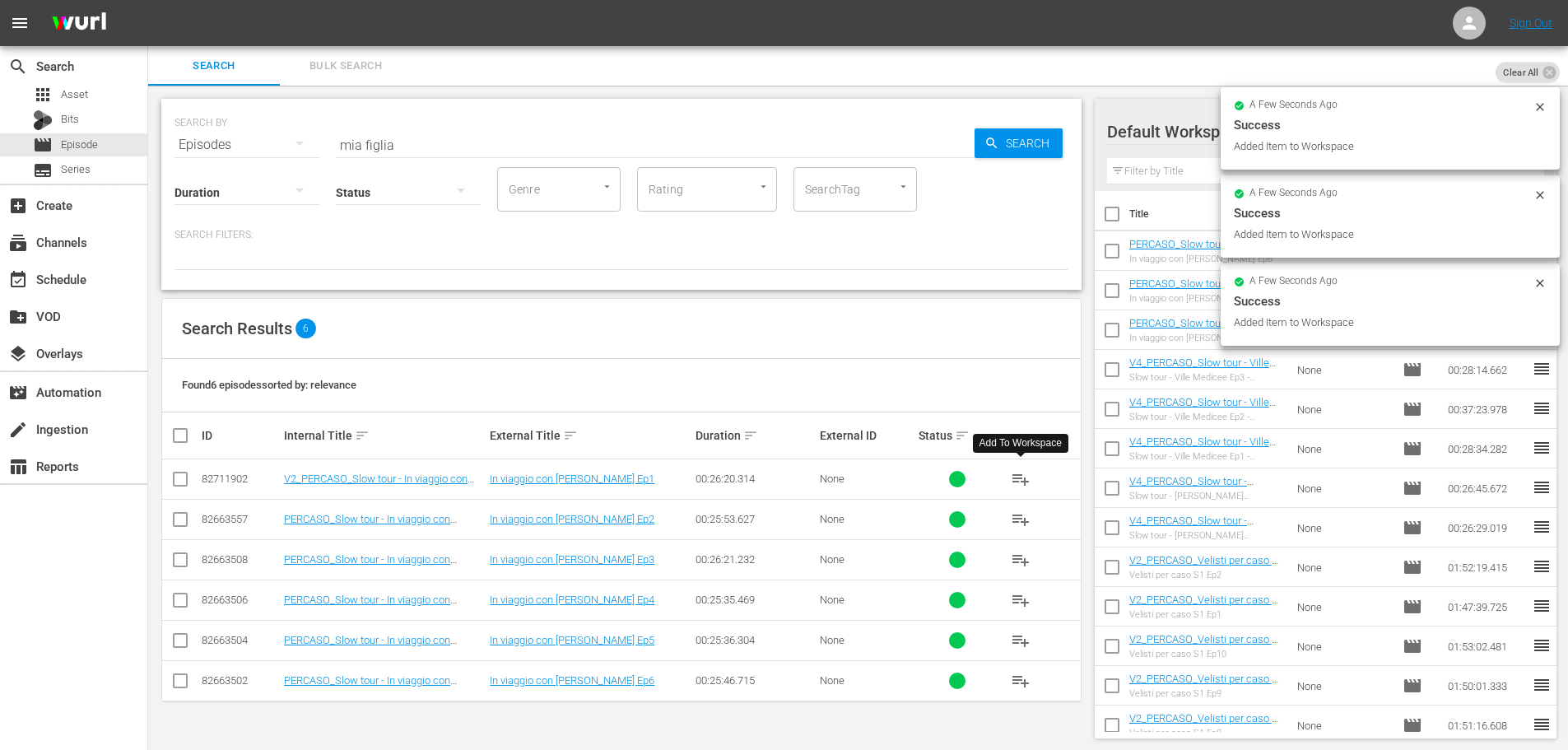
click at [1017, 473] on span "playlist_add" at bounding box center [1020, 479] width 19 height 19
click at [1026, 522] on span "playlist_add" at bounding box center [1020, 519] width 19 height 19
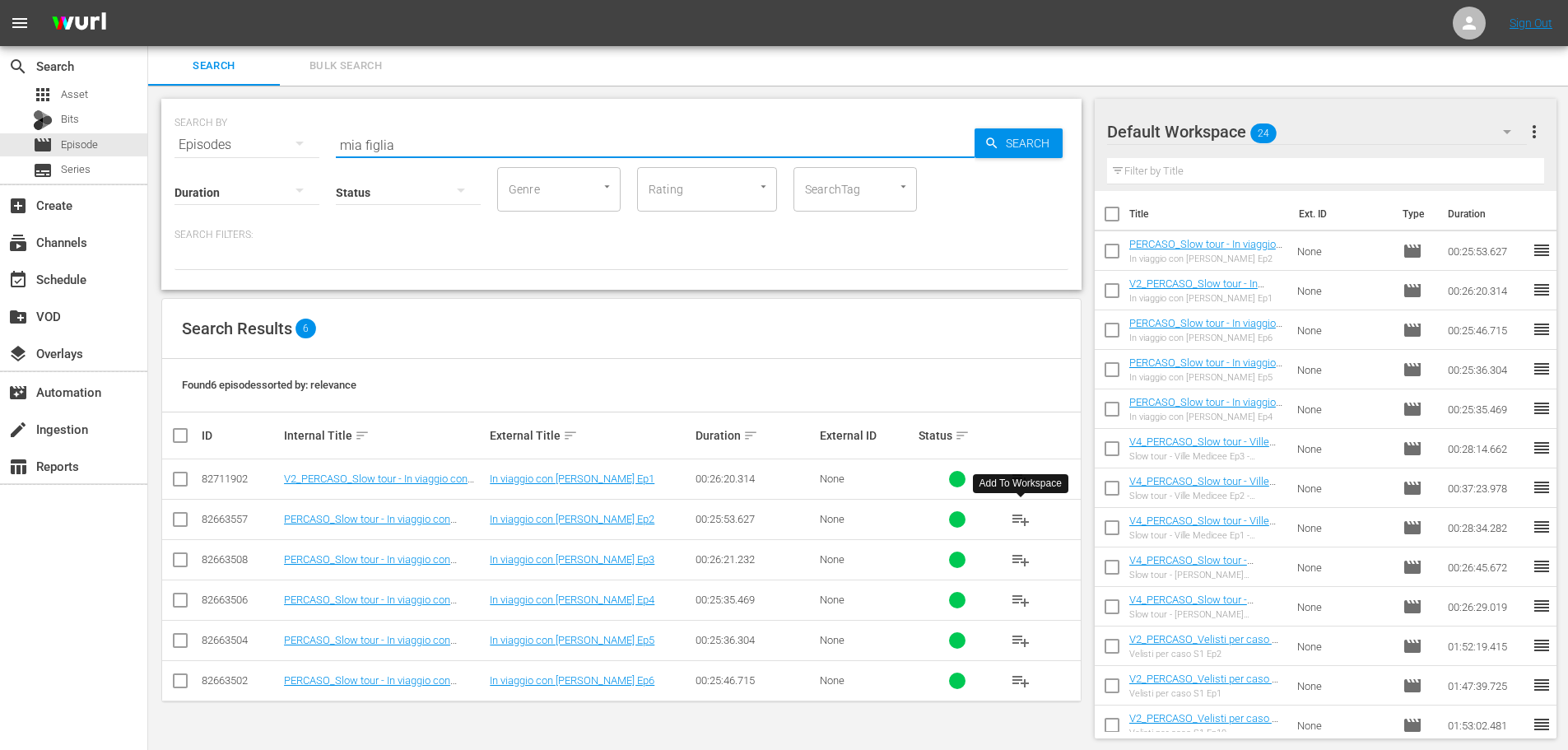
drag, startPoint x: 404, startPoint y: 131, endPoint x: 302, endPoint y: 157, distance: 105.3
click at [302, 157] on div "SEARCH BY Search By Episodes Search ID, Title, Description, Keywords, or Catego…" at bounding box center [621, 194] width 920 height 191
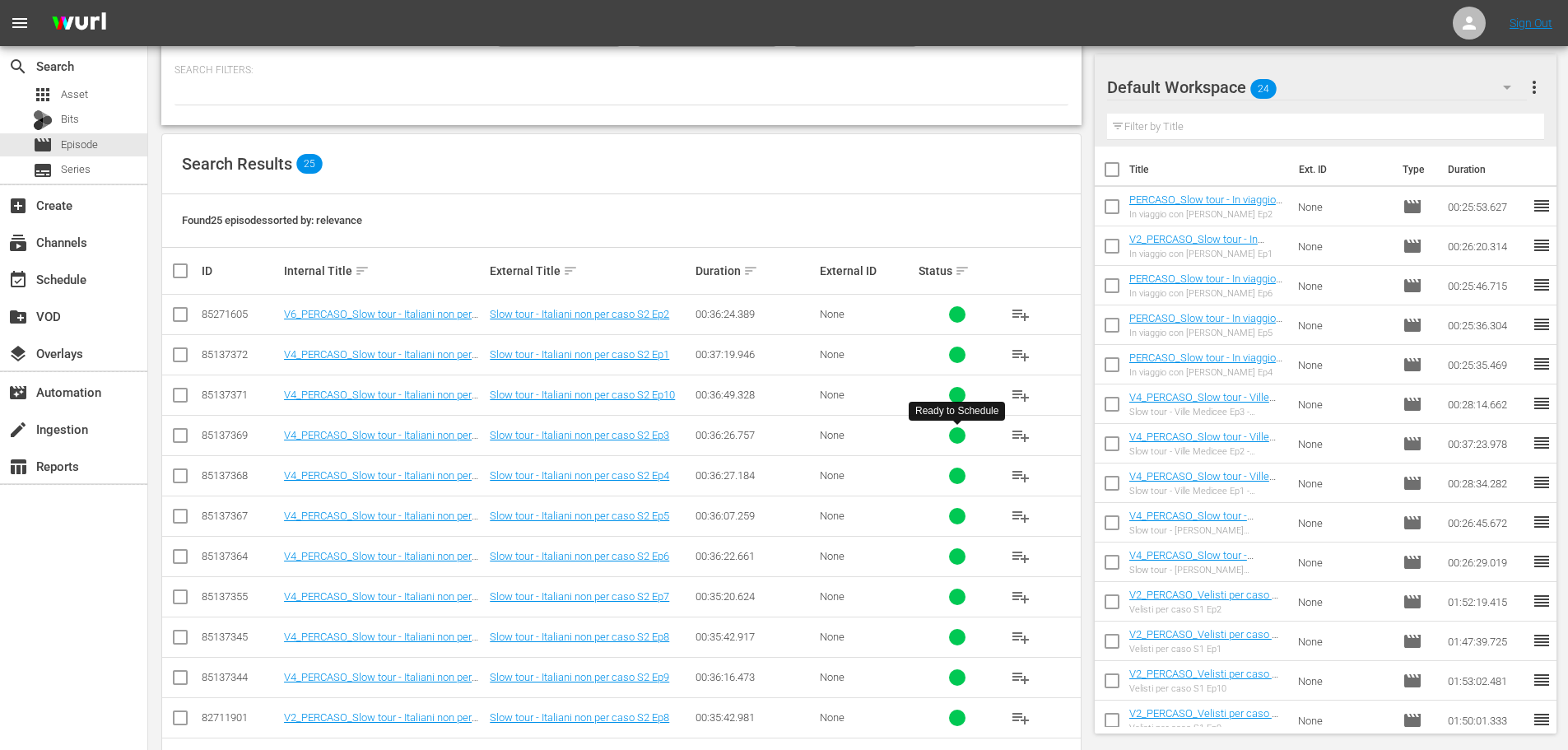
scroll to position [247, 0]
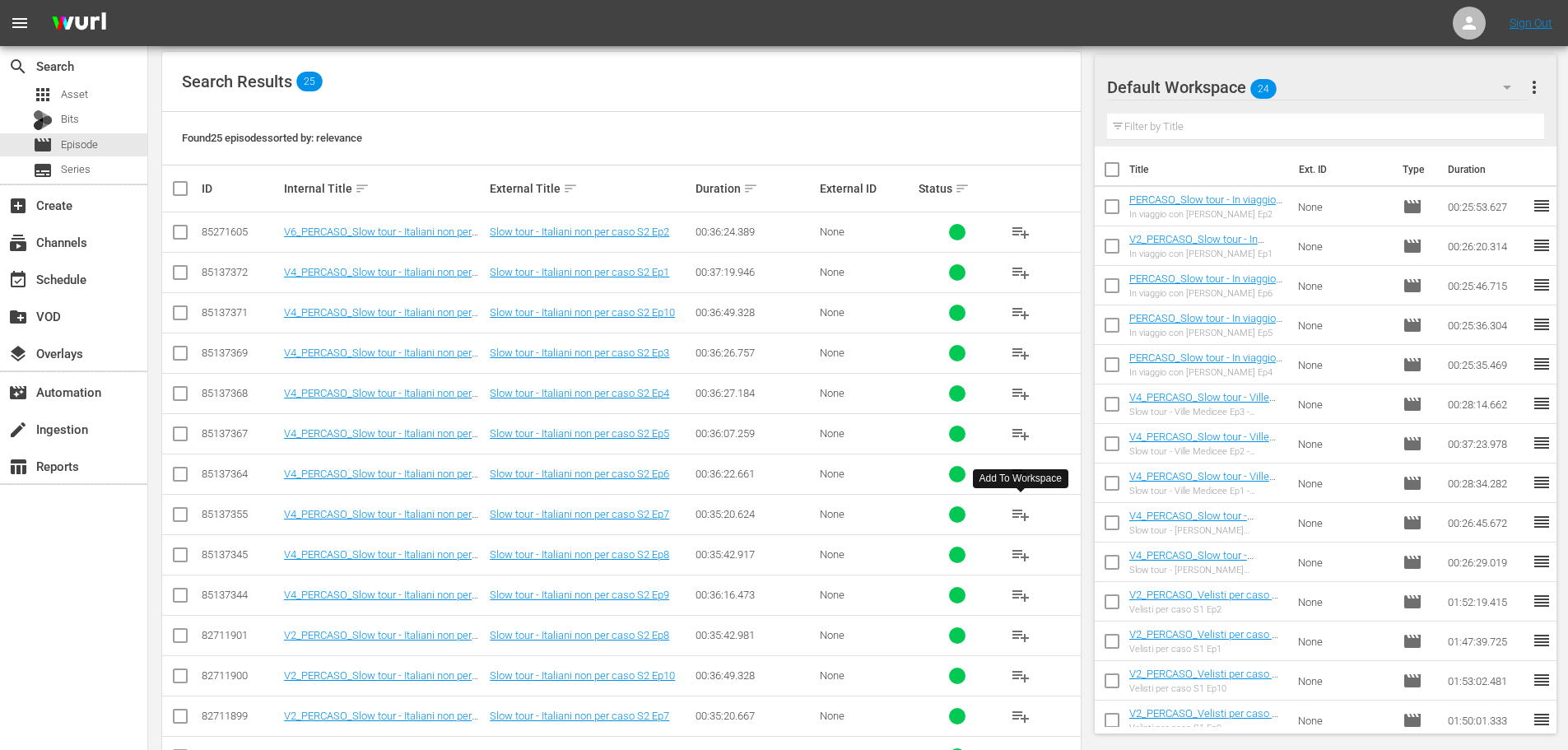
click at [1026, 508] on span "playlist_add" at bounding box center [1020, 514] width 19 height 19
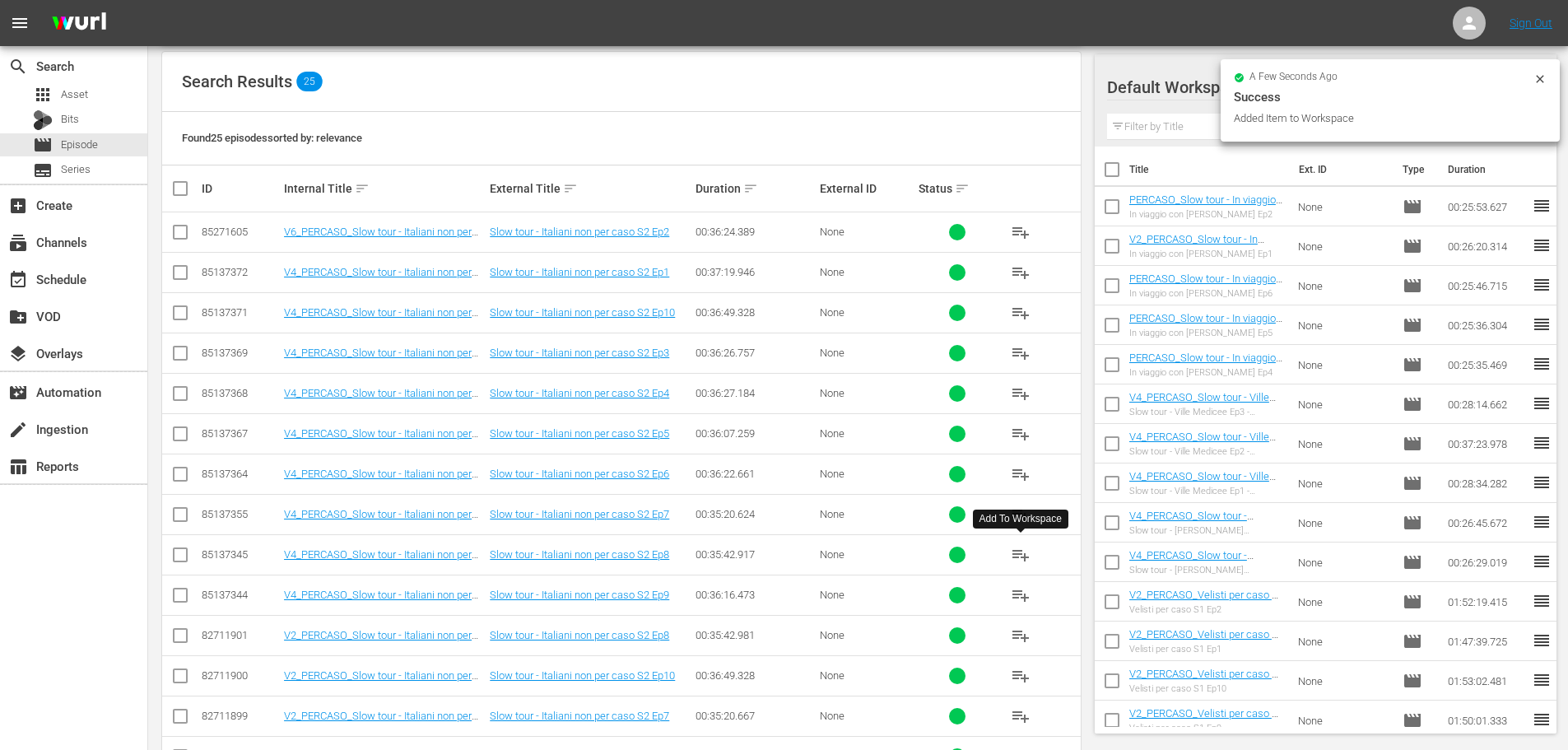
click at [1017, 555] on span "playlist_add" at bounding box center [1020, 554] width 19 height 19
click at [1019, 594] on span "playlist_add" at bounding box center [1020, 595] width 19 height 19
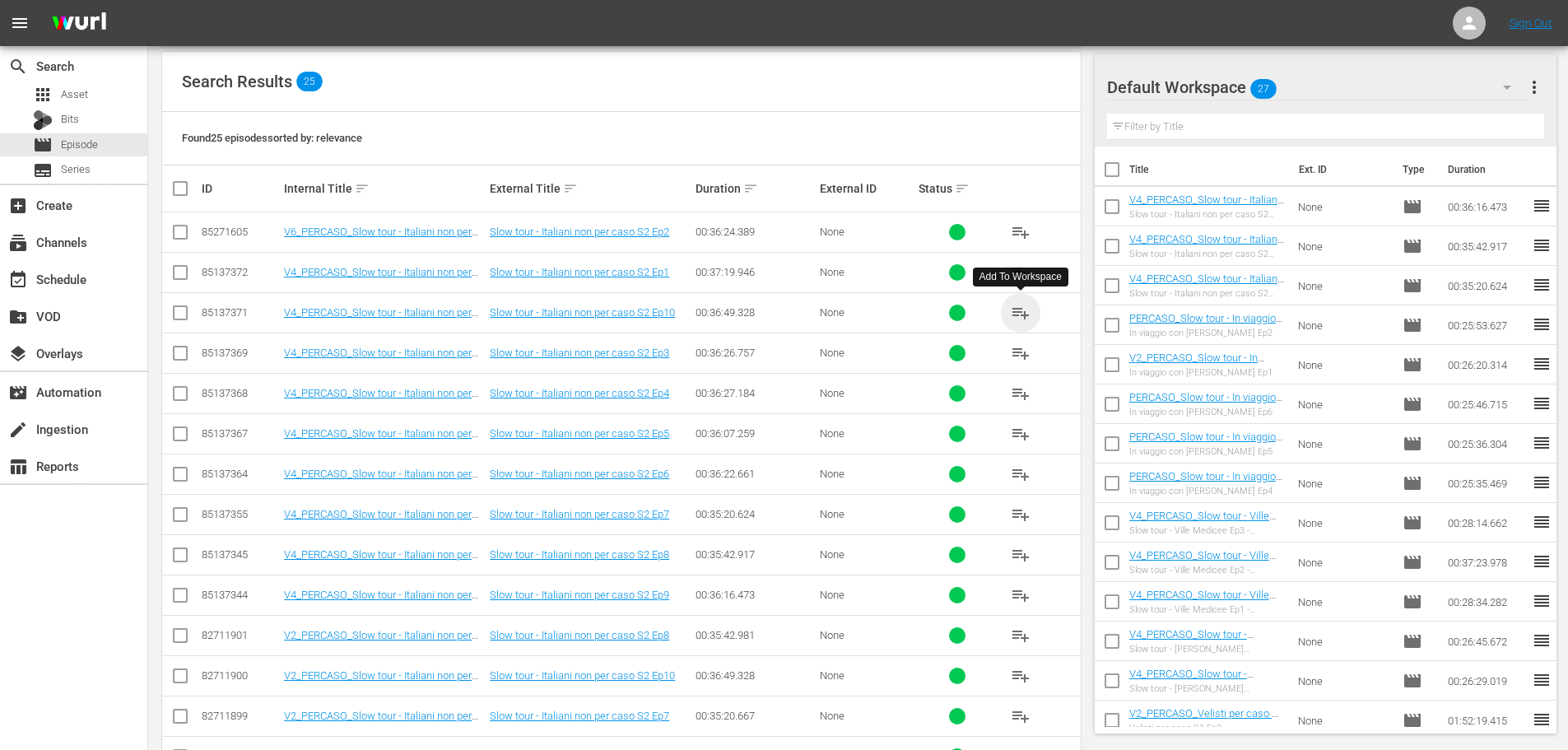
click at [1014, 313] on span "playlist_add" at bounding box center [1020, 313] width 19 height 19
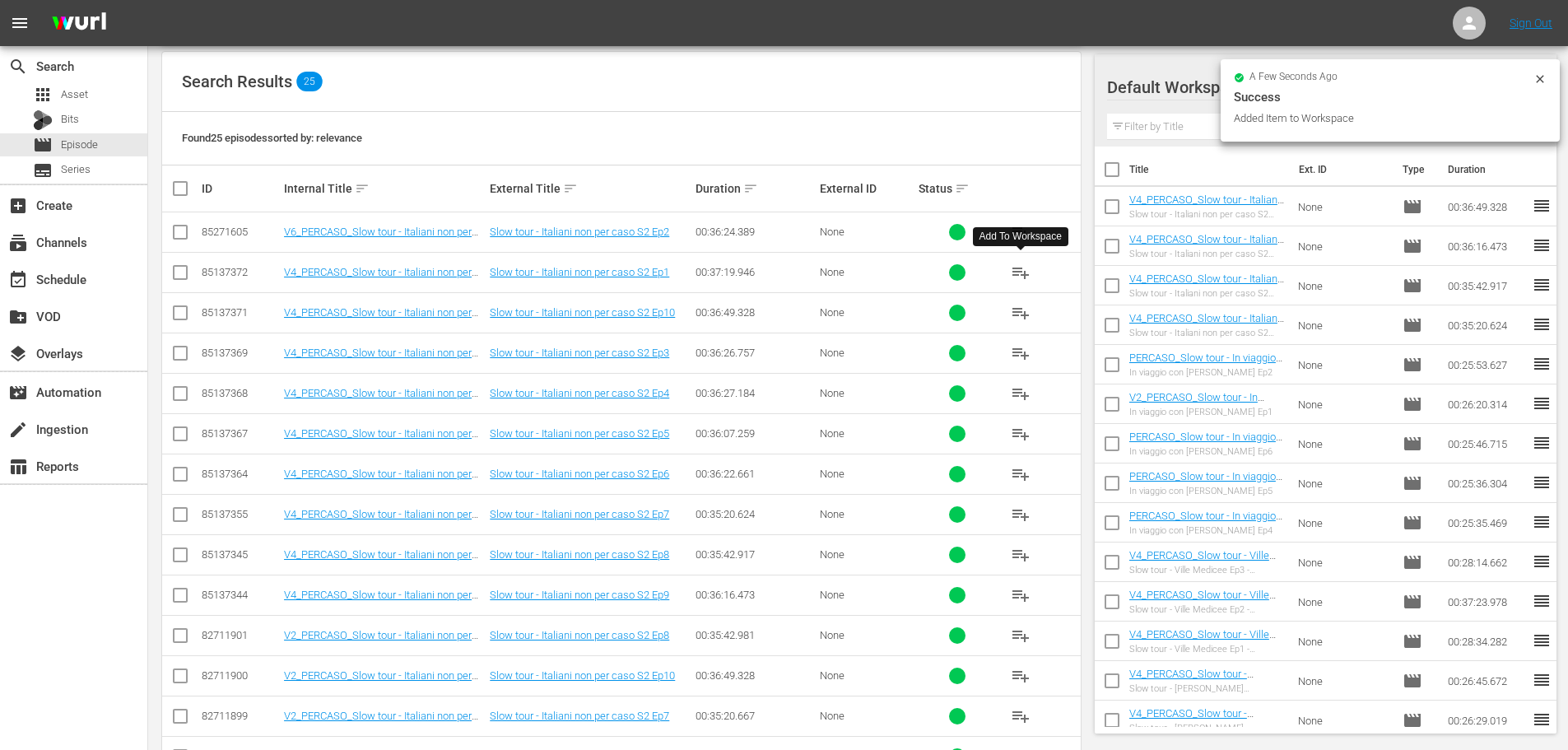
click at [1014, 277] on span "playlist_add" at bounding box center [1020, 272] width 19 height 19
click at [1024, 231] on span "playlist_add" at bounding box center [1020, 232] width 19 height 19
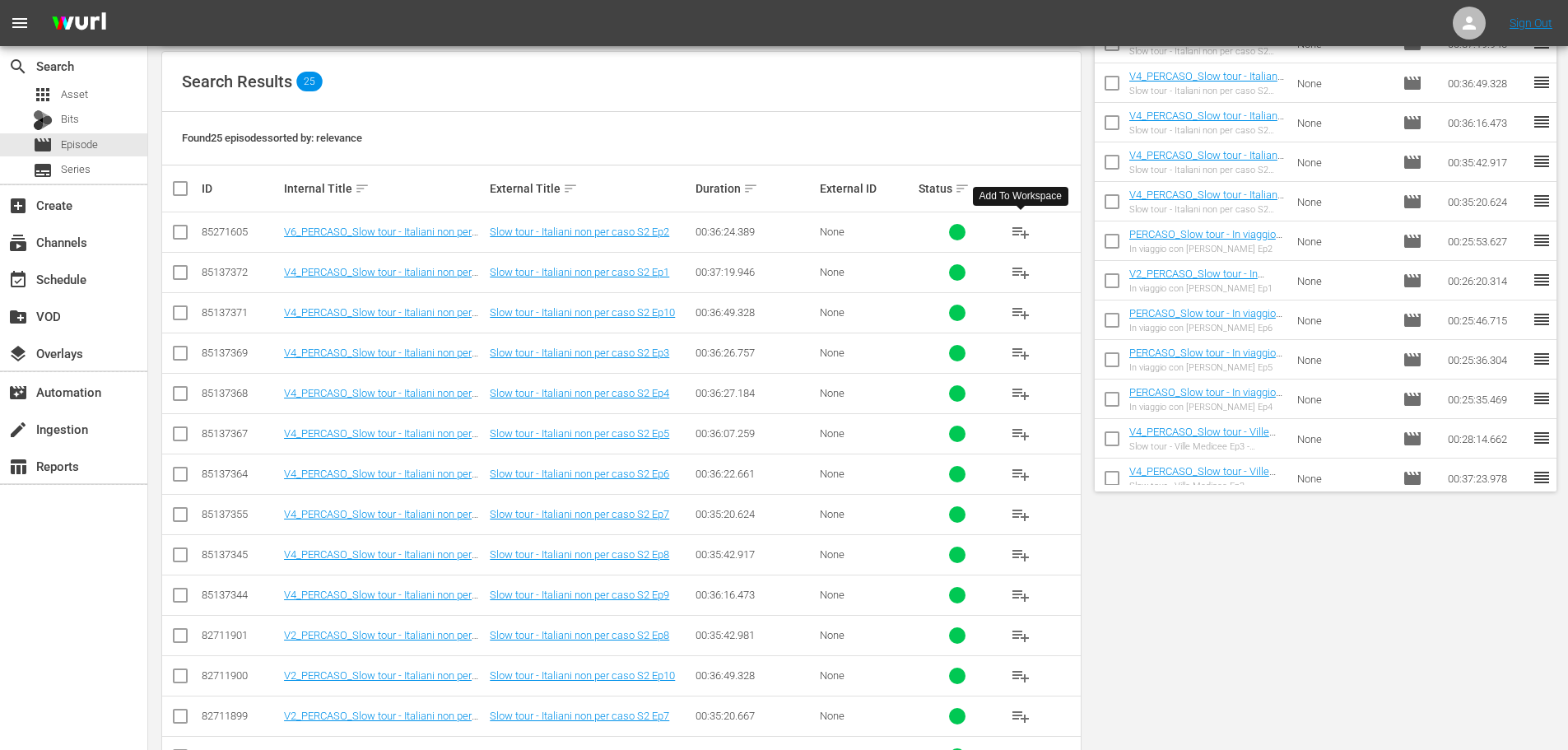
scroll to position [0, 0]
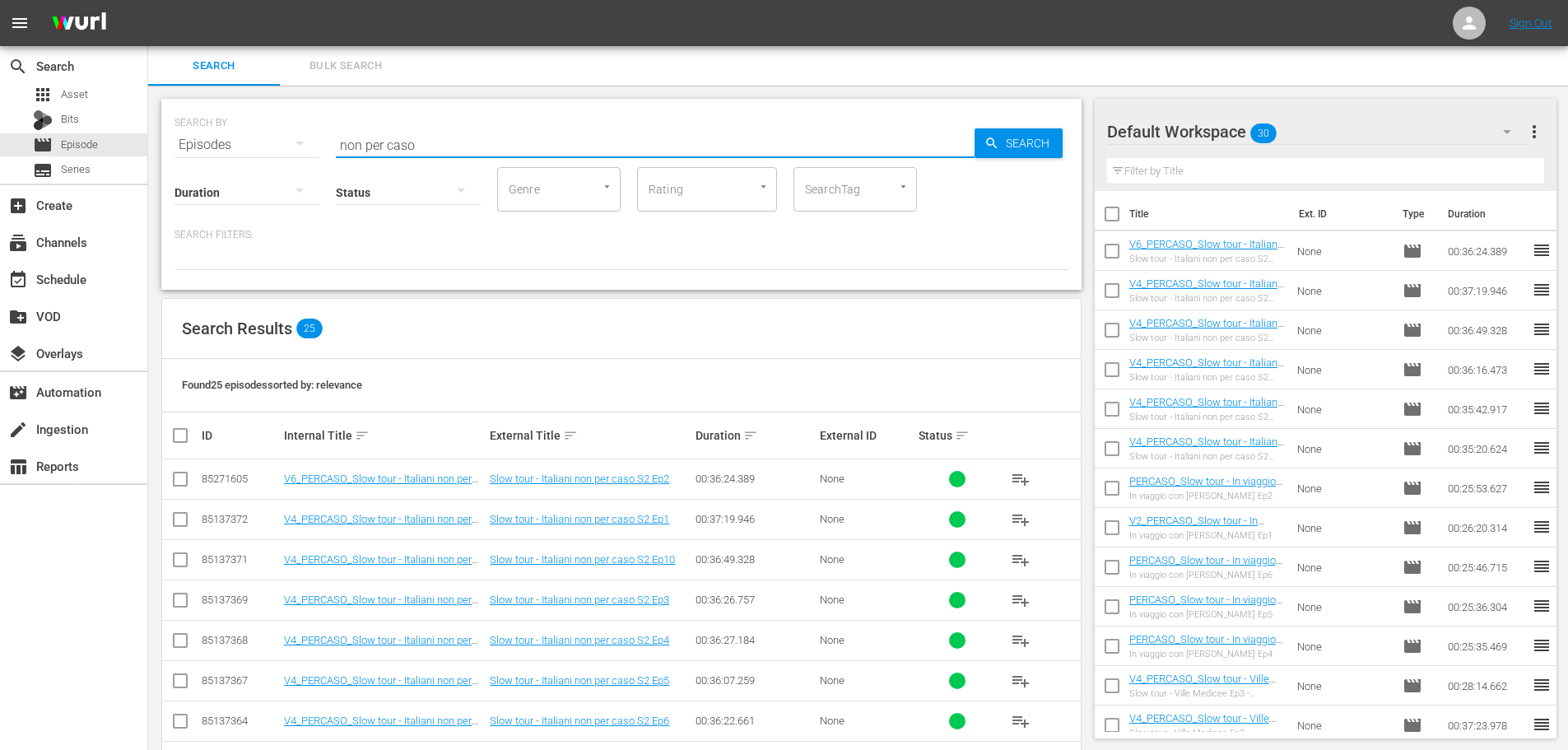
drag, startPoint x: 473, startPoint y: 147, endPoint x: 243, endPoint y: 115, distance: 232.2
click at [249, 147] on div "SEARCH BY Search By Episodes Search ID, Title, Description, Keywords, or Catego…" at bounding box center [621, 135] width 894 height 59
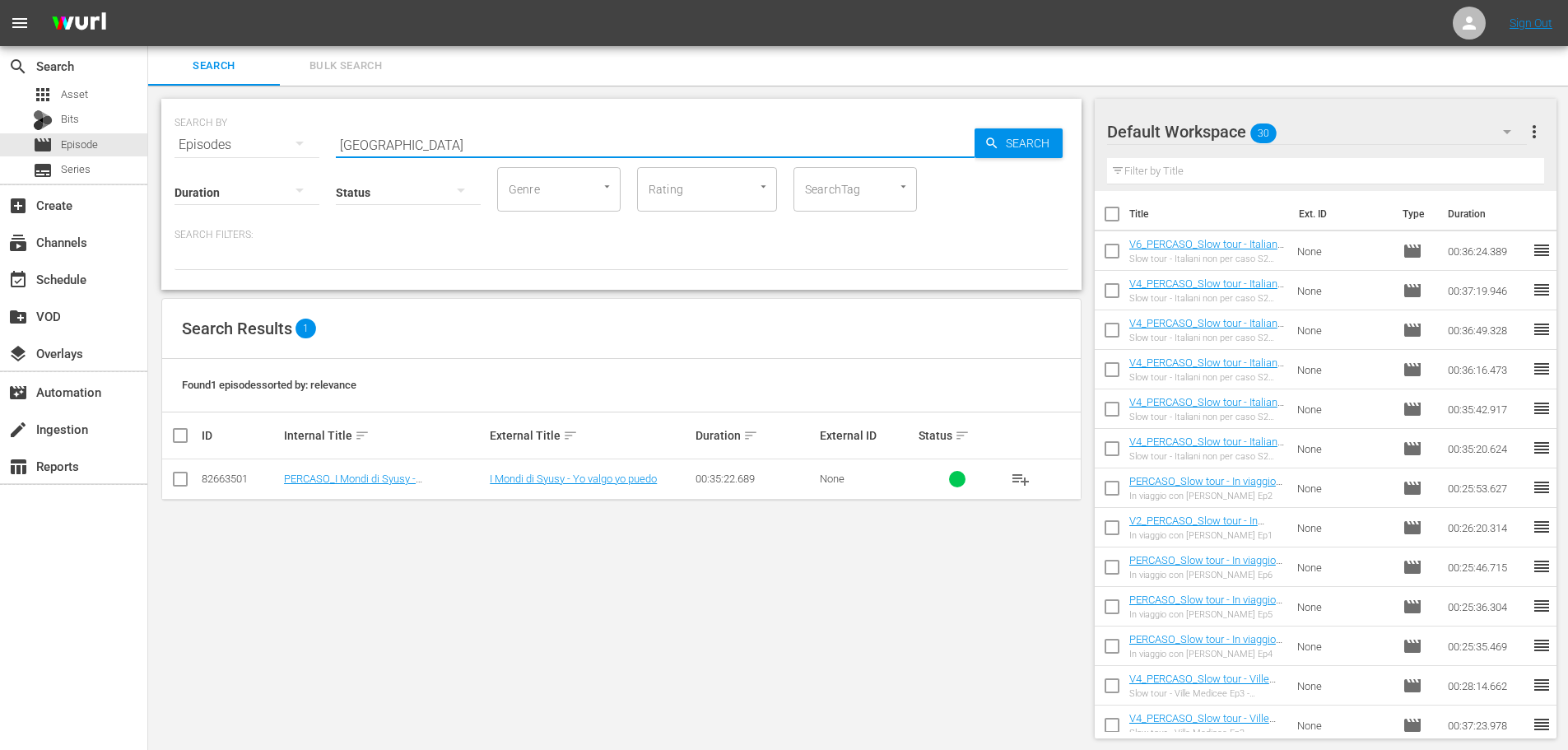
drag, startPoint x: 1018, startPoint y: 473, endPoint x: 909, endPoint y: 412, distance: 124.9
click at [1018, 473] on span "playlist_add" at bounding box center [1020, 479] width 19 height 19
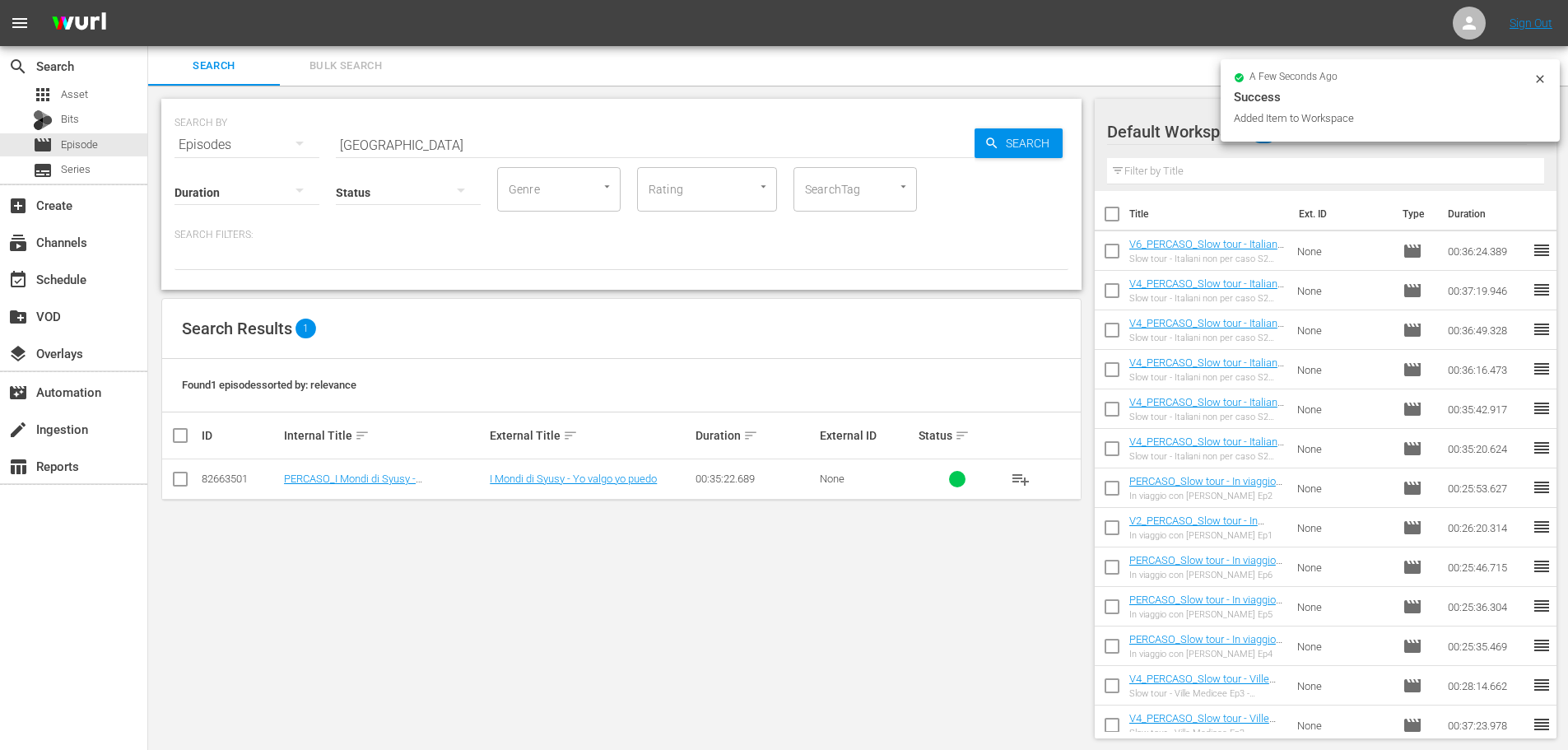
drag, startPoint x: 426, startPoint y: 144, endPoint x: 269, endPoint y: 148, distance: 157.1
click at [269, 148] on div "SEARCH BY Search By Episodes Search ID, Title, Description, Keywords, or Catego…" at bounding box center [621, 135] width 894 height 59
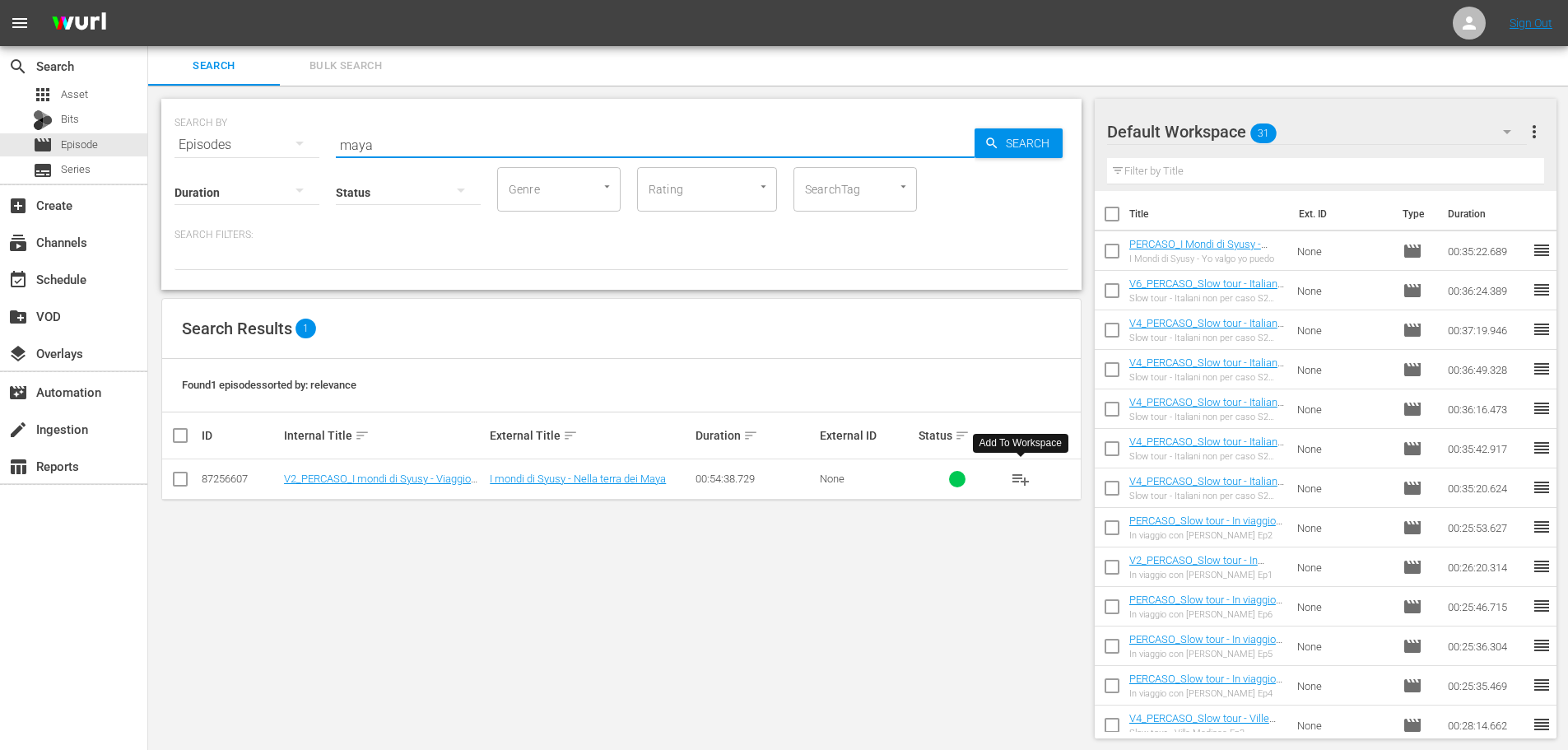
drag, startPoint x: 1019, startPoint y: 486, endPoint x: 912, endPoint y: 420, distance: 125.7
click at [1019, 486] on span "playlist_add" at bounding box center [1020, 479] width 19 height 19
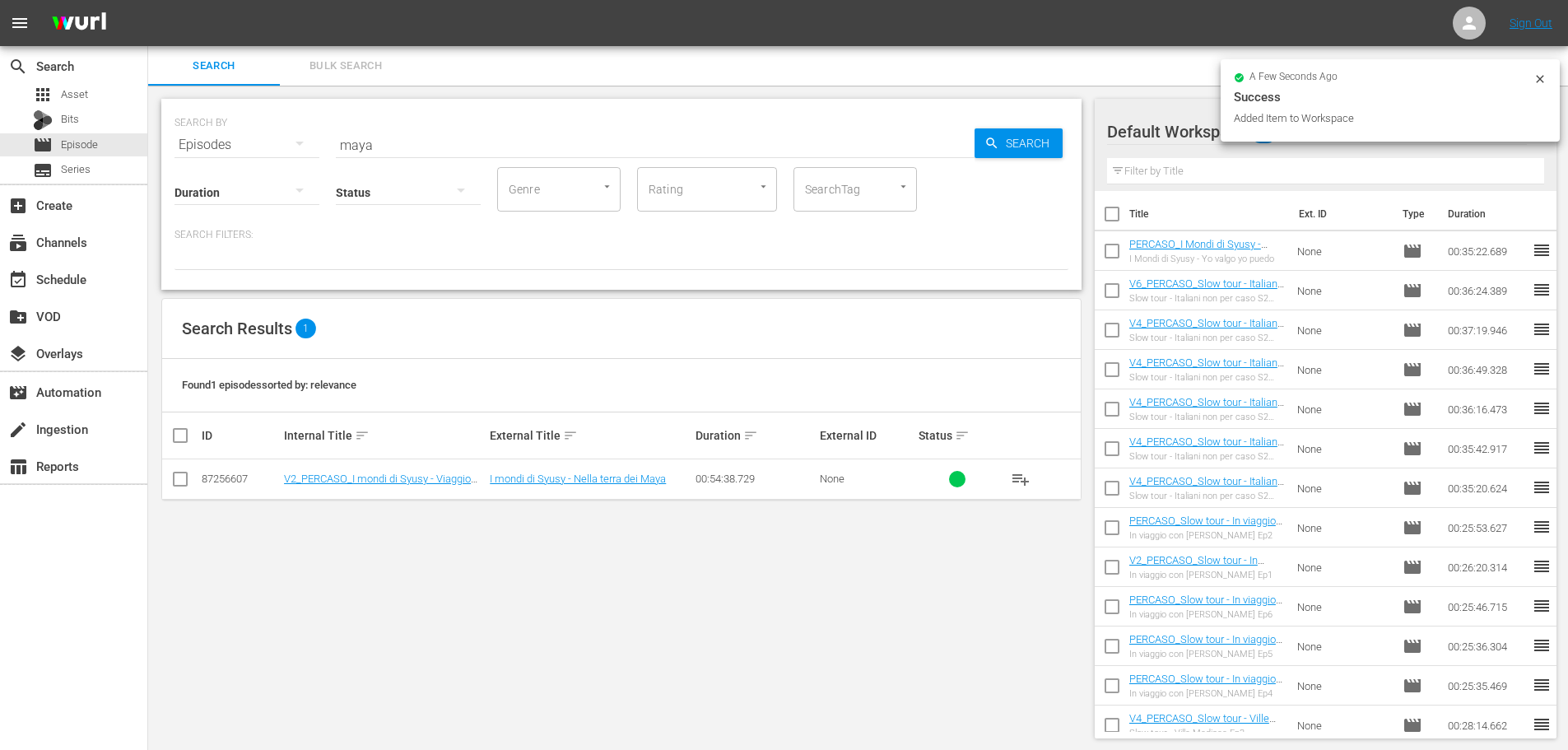
drag, startPoint x: 436, startPoint y: 148, endPoint x: 286, endPoint y: 142, distance: 150.1
click at [286, 142] on div "SEARCH BY Search By Episodes Search ID, Title, Description, Keywords, or Catego…" at bounding box center [621, 135] width 894 height 59
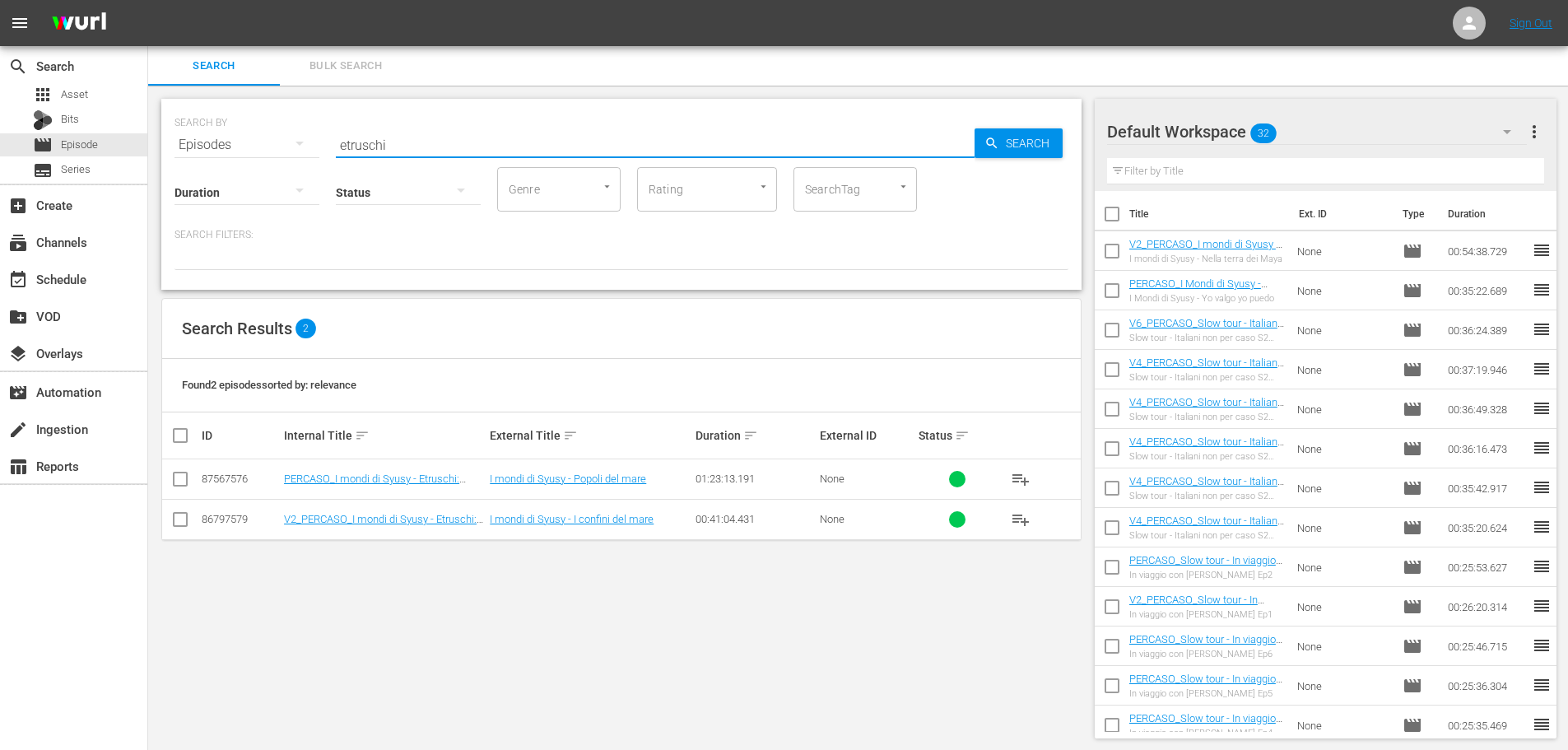
click at [1023, 478] on span "playlist_add" at bounding box center [1020, 479] width 19 height 19
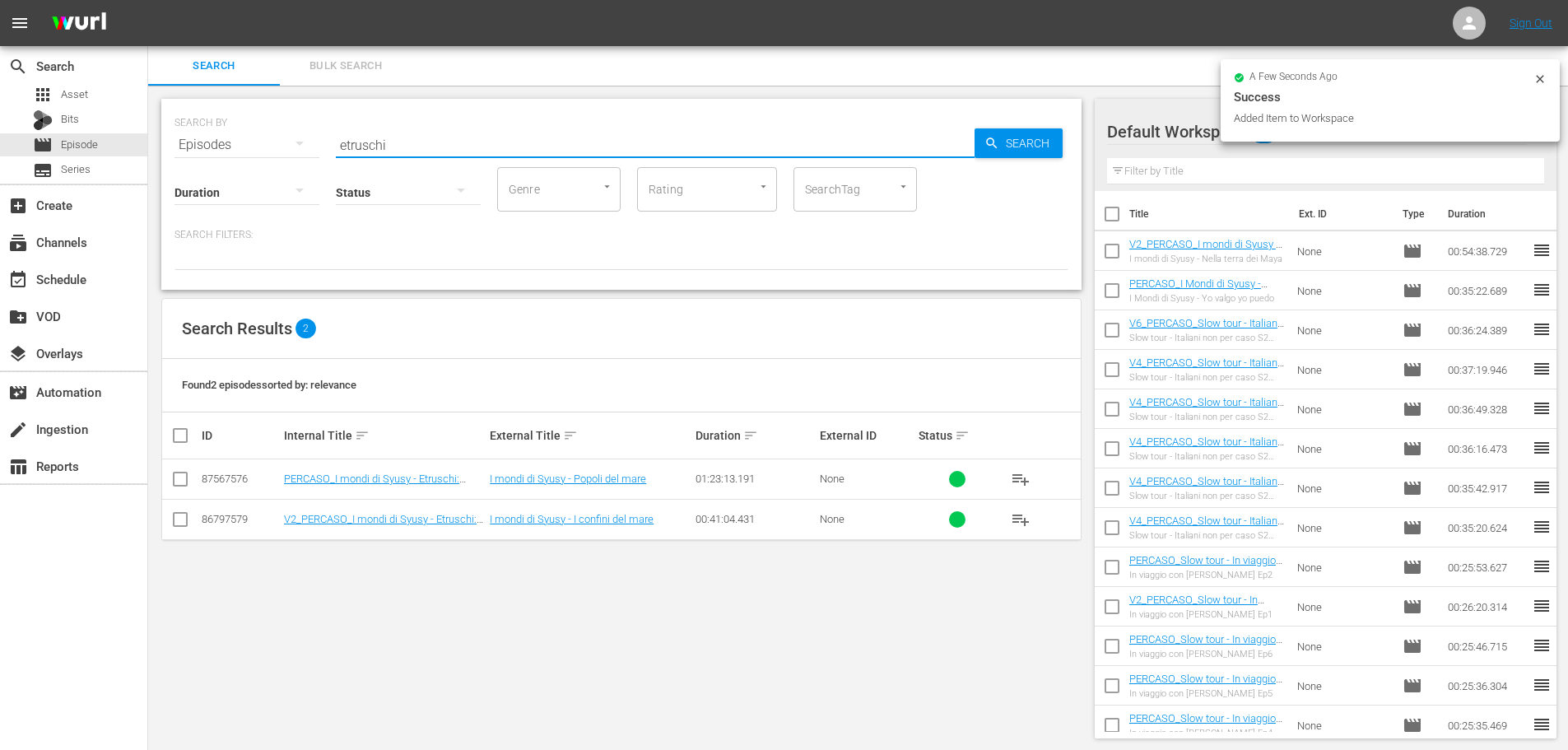
drag, startPoint x: 446, startPoint y: 146, endPoint x: 270, endPoint y: 166, distance: 177.1
click at [270, 166] on div "SEARCH BY Search By Episodes Search ID, Title, Description, Keywords, or Catego…" at bounding box center [621, 194] width 920 height 191
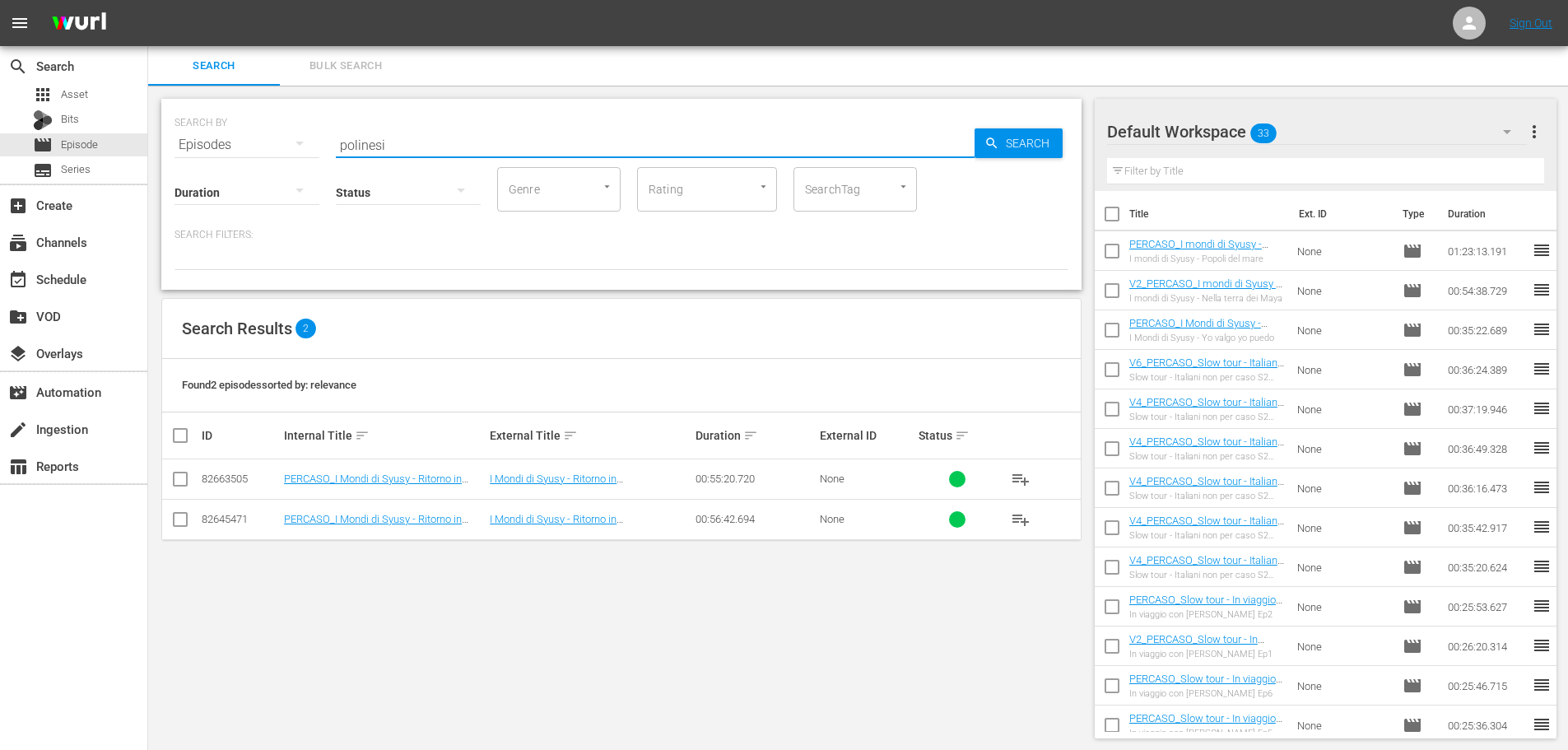
click at [1026, 478] on span "playlist_add" at bounding box center [1020, 479] width 19 height 19
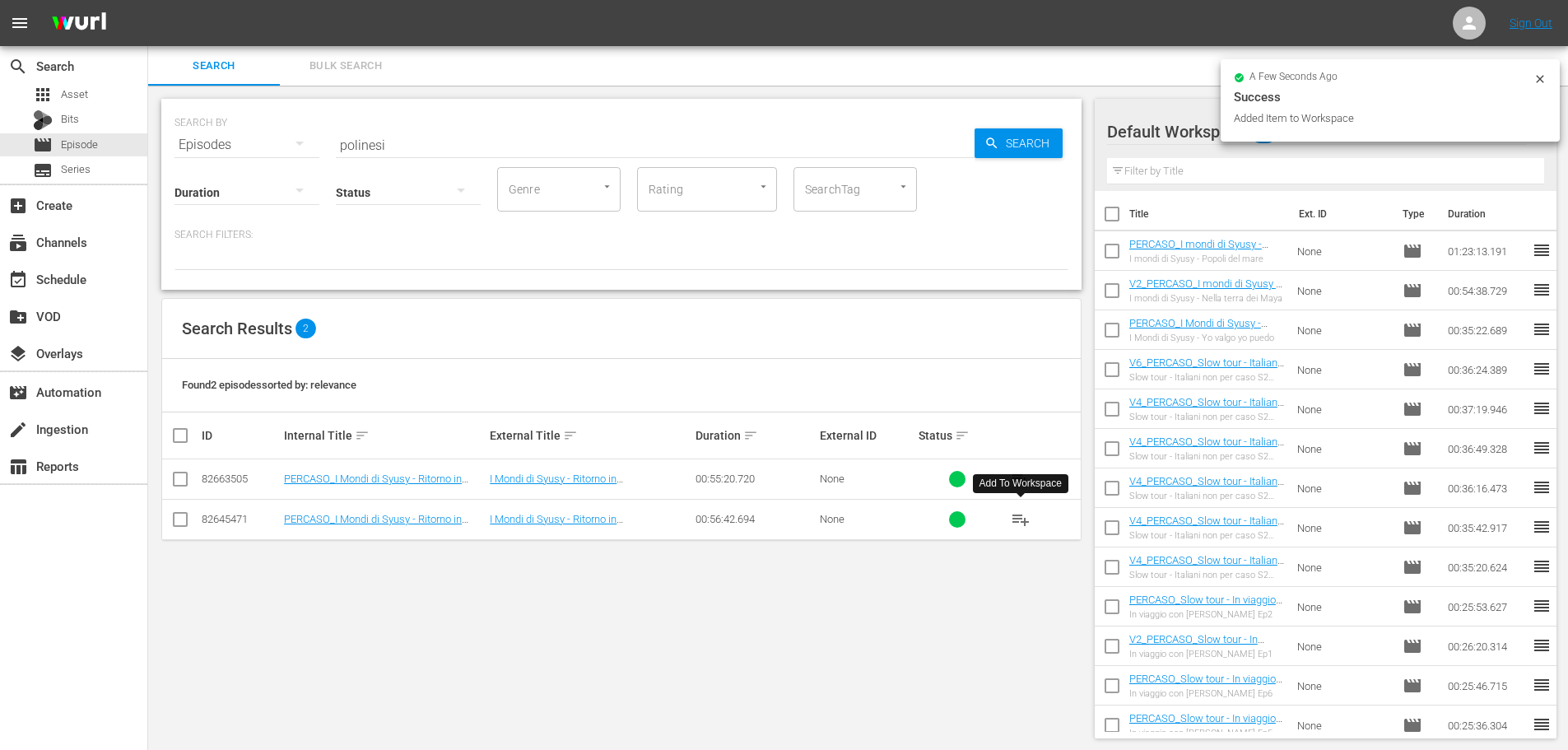
click at [1026, 517] on span "playlist_add" at bounding box center [1020, 519] width 19 height 19
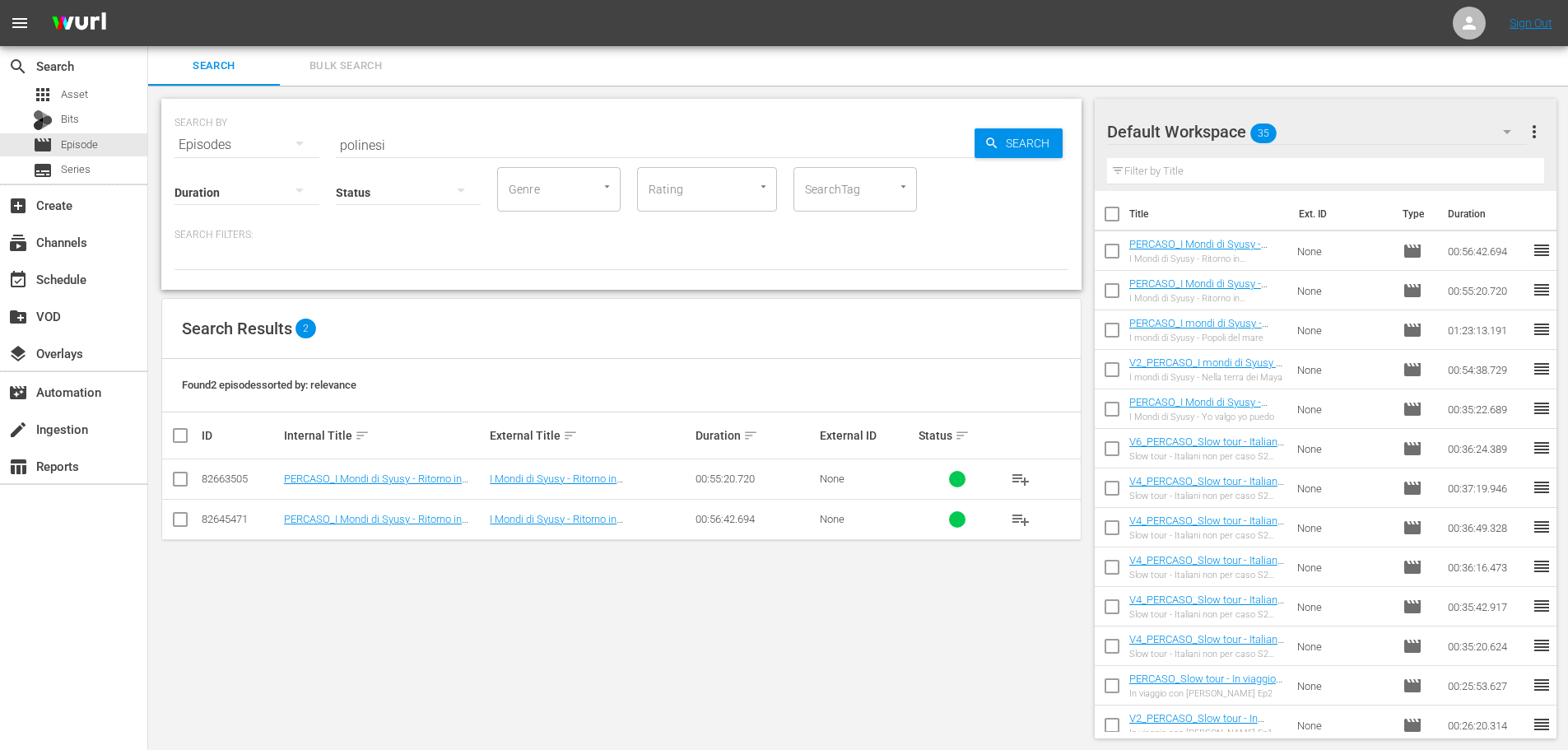
click at [323, 157] on div "SEARCH BY Search By Episodes Search ID, Title, Description, Keywords, or Catego…" at bounding box center [621, 135] width 894 height 59
click at [350, 146] on input "polinesi" at bounding box center [656, 145] width 639 height 40
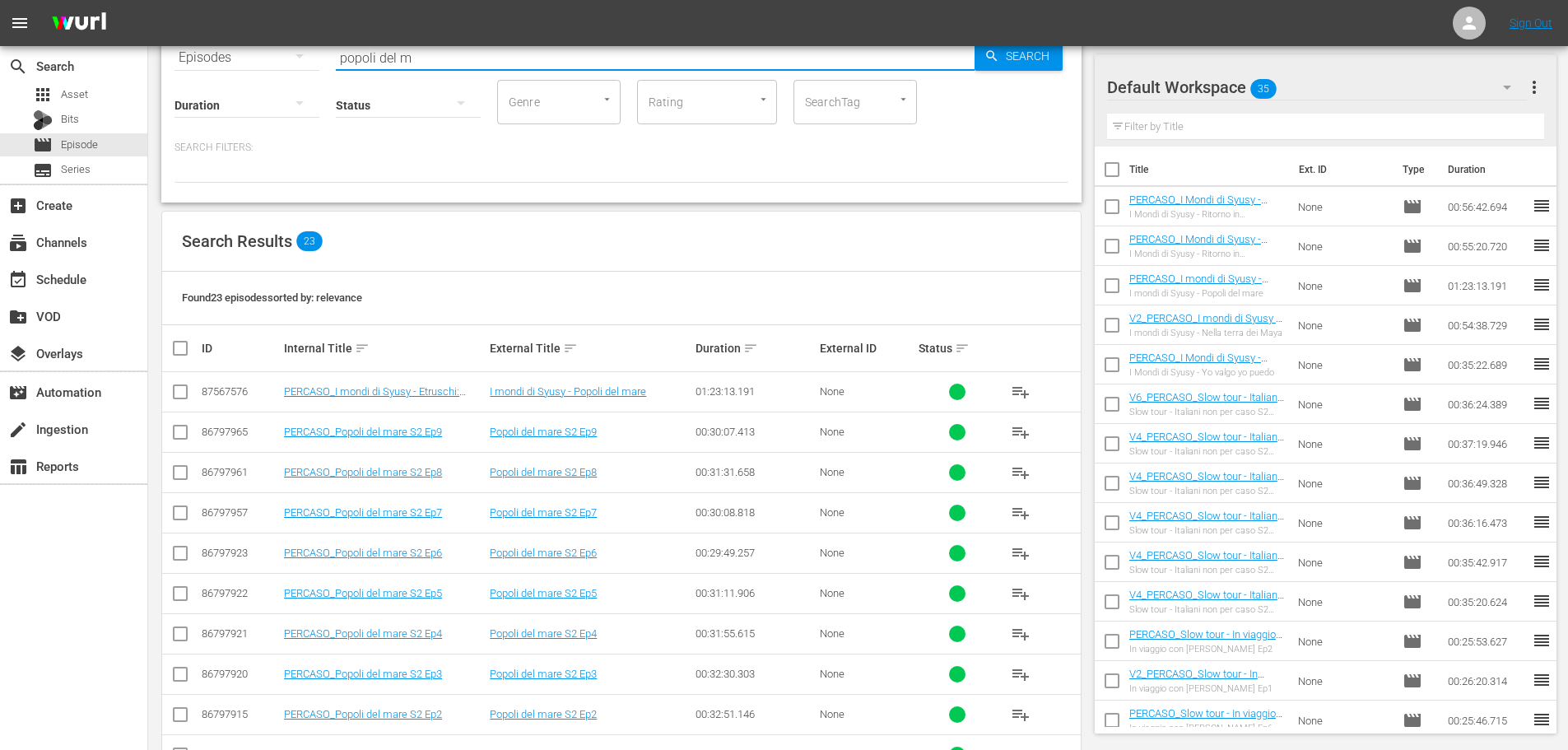
scroll to position [164, 0]
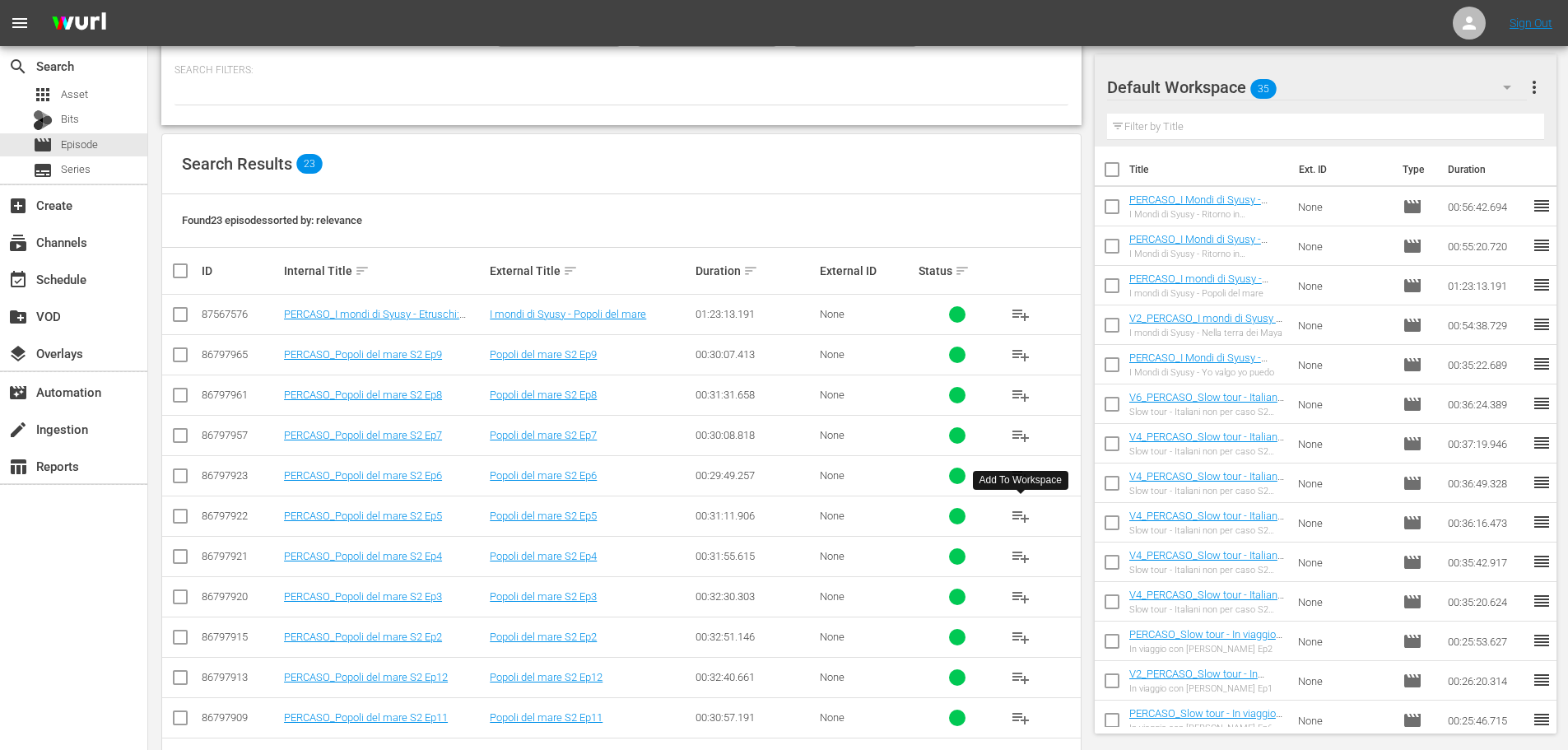
type input "popoli del m"
click at [1021, 521] on span "playlist_add" at bounding box center [1020, 516] width 19 height 19
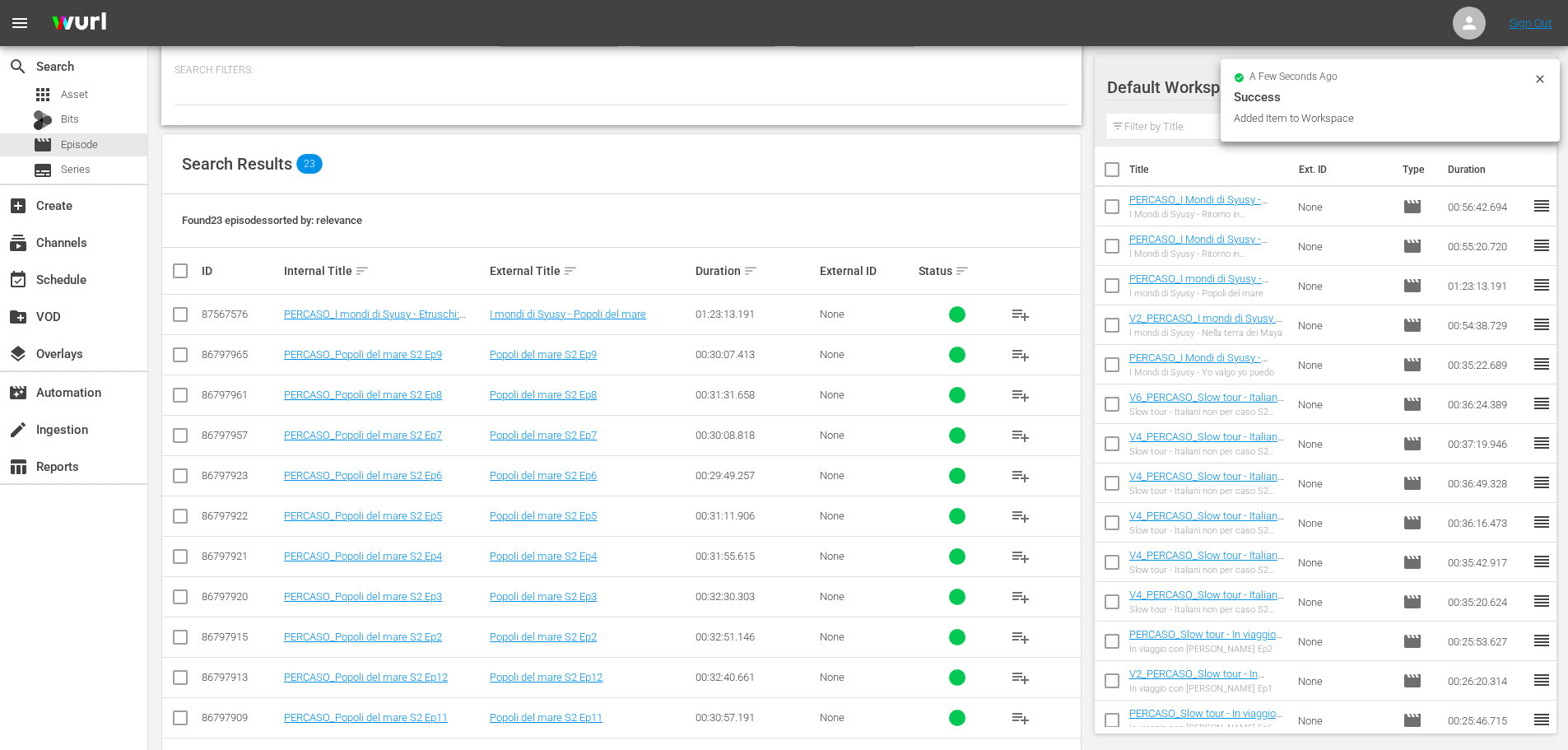
click at [1017, 475] on span "playlist_add" at bounding box center [1020, 475] width 19 height 19
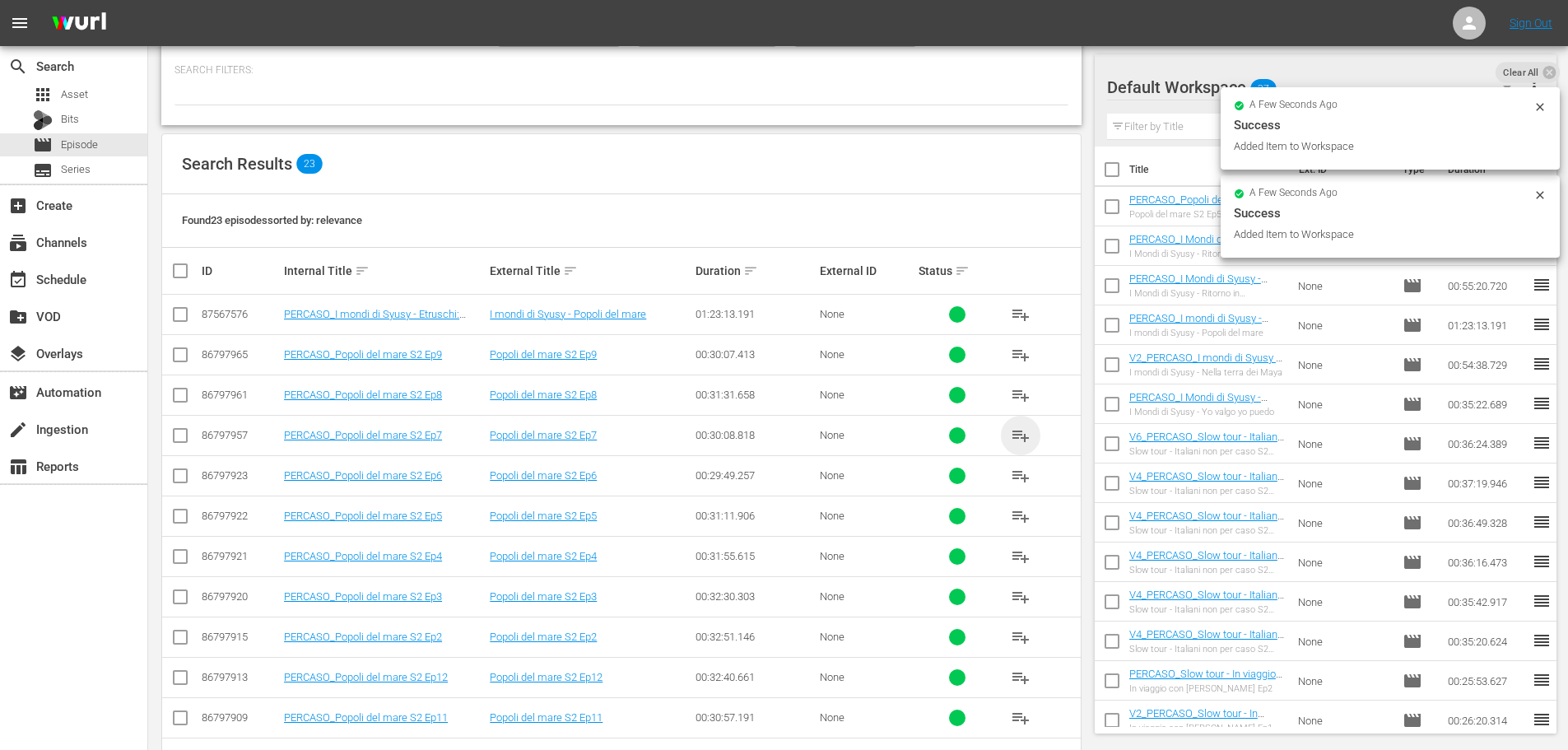
click at [1022, 435] on span "playlist_add" at bounding box center [1020, 435] width 19 height 19
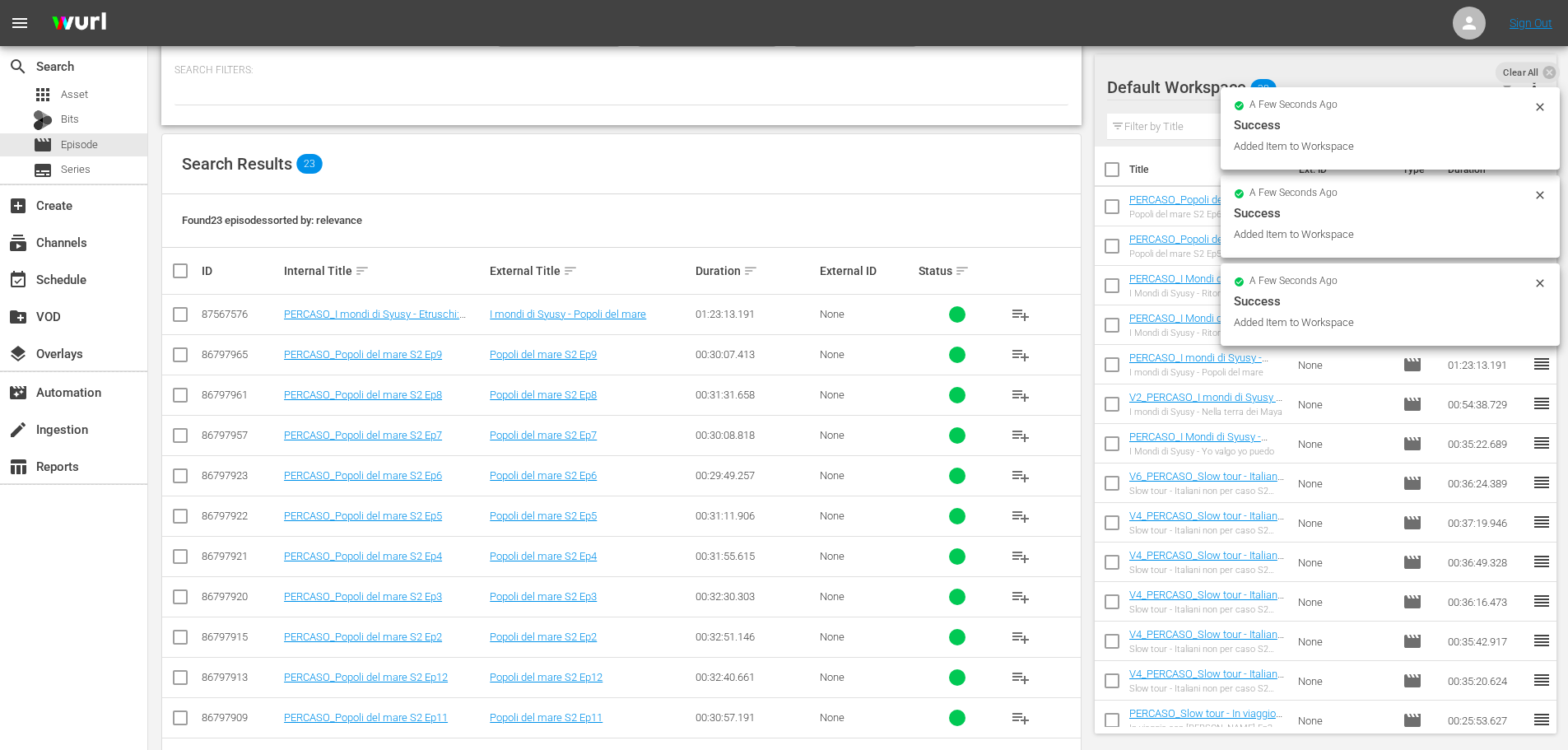
click at [1028, 389] on span "playlist_add" at bounding box center [1020, 394] width 19 height 19
click at [1019, 356] on span "playlist_add" at bounding box center [1020, 354] width 19 height 19
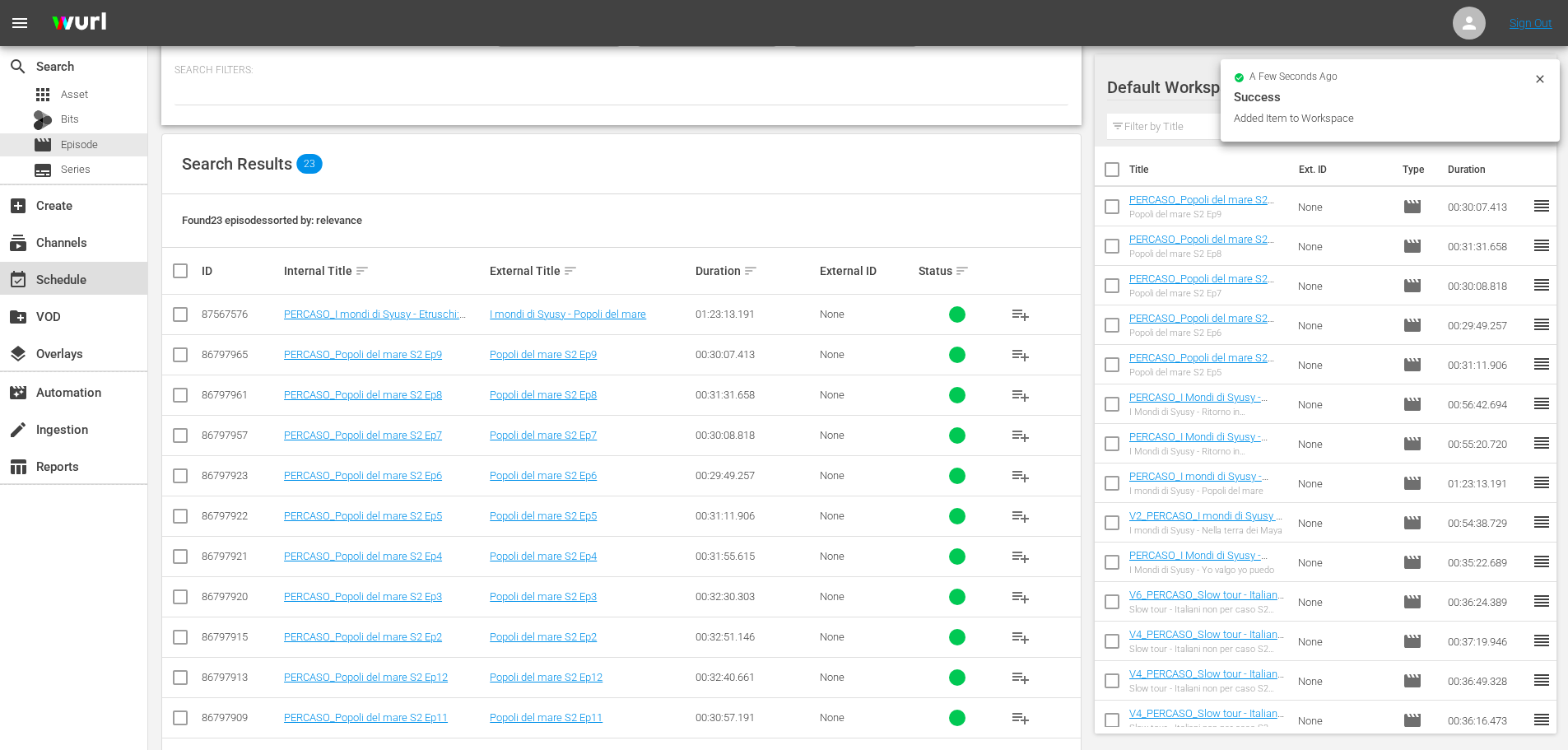
click at [83, 276] on div "event_available Schedule" at bounding box center [45, 276] width 92 height 15
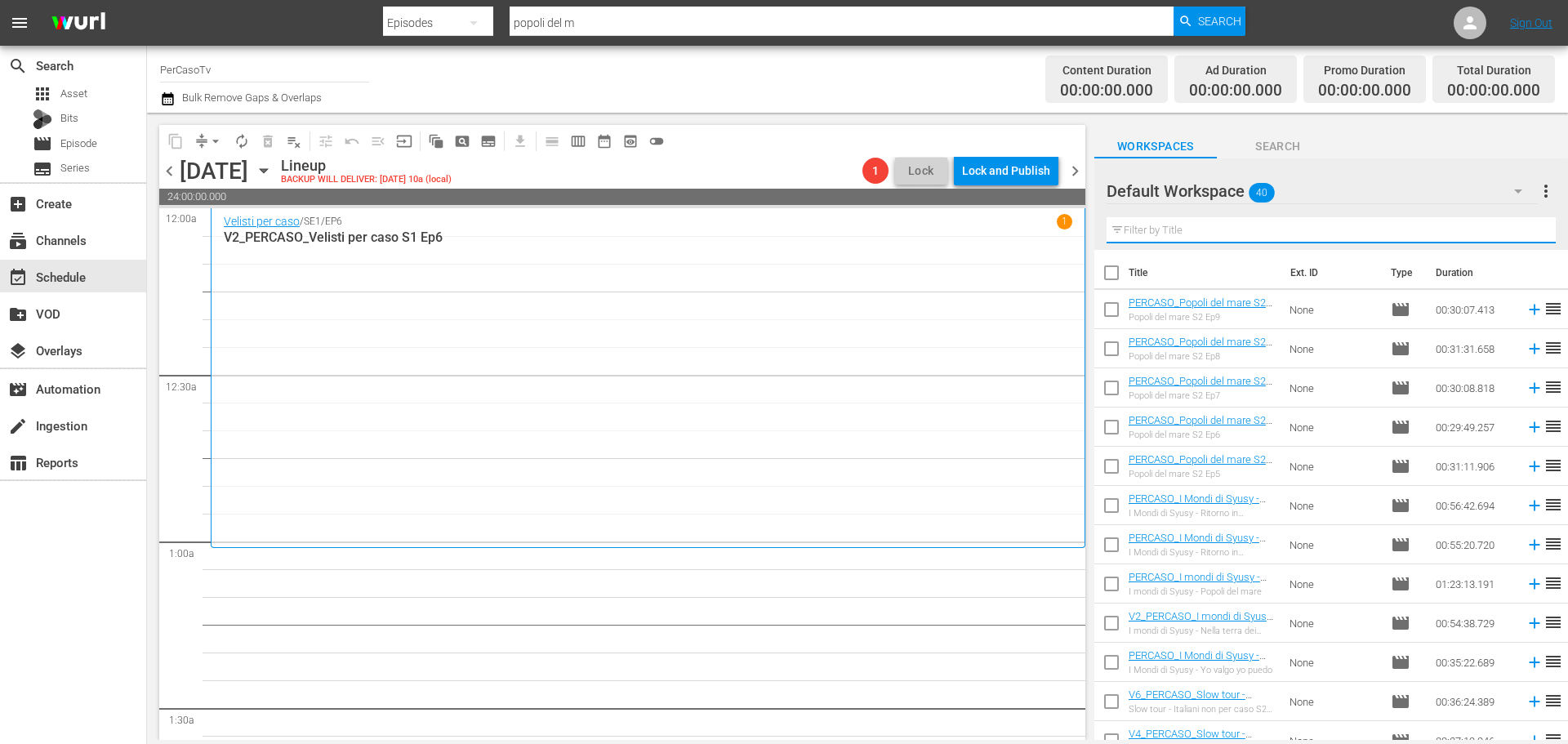
click at [1150, 225] on input "text" at bounding box center [1331, 230] width 449 height 26
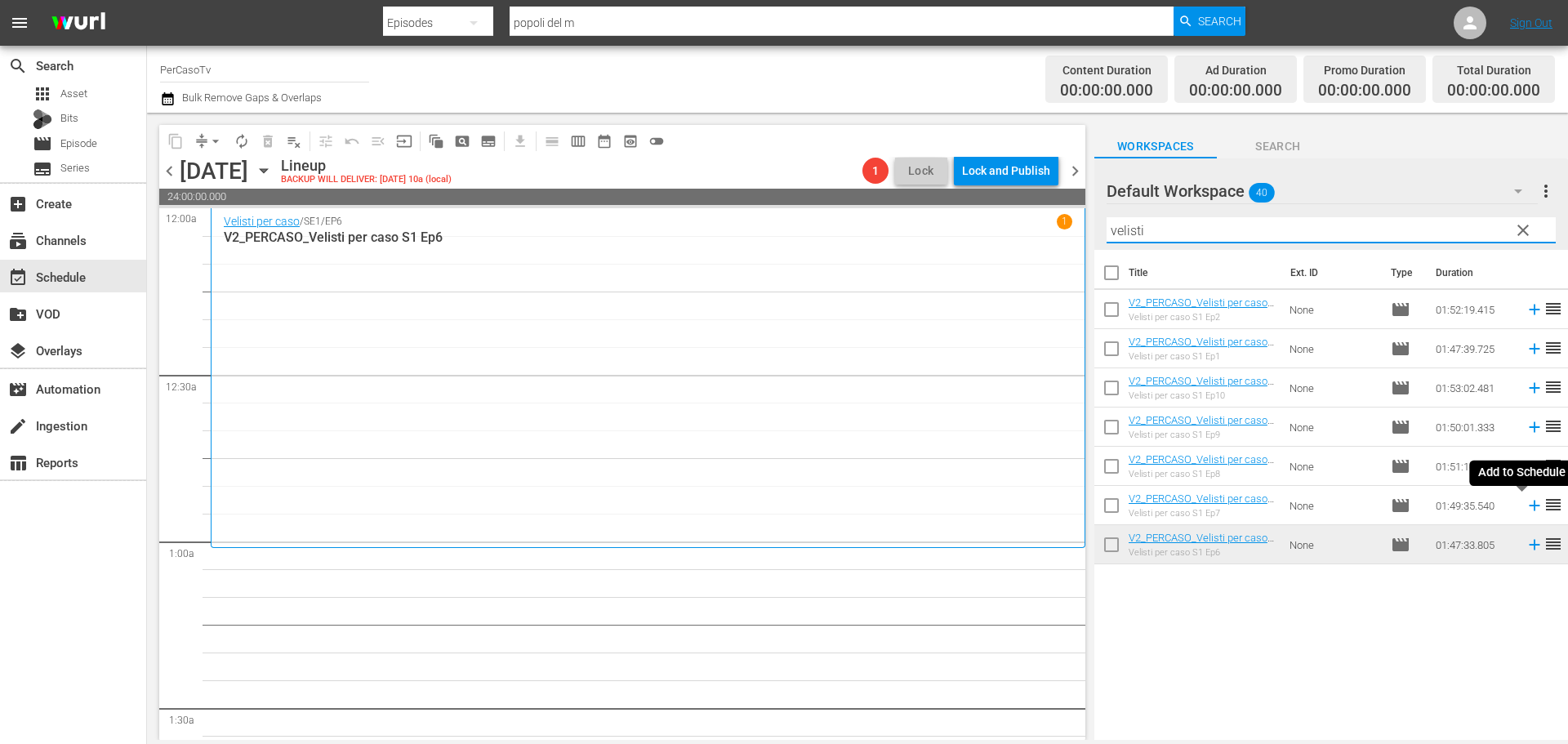
type input "velisti"
click at [1525, 504] on icon at bounding box center [1534, 505] width 18 height 18
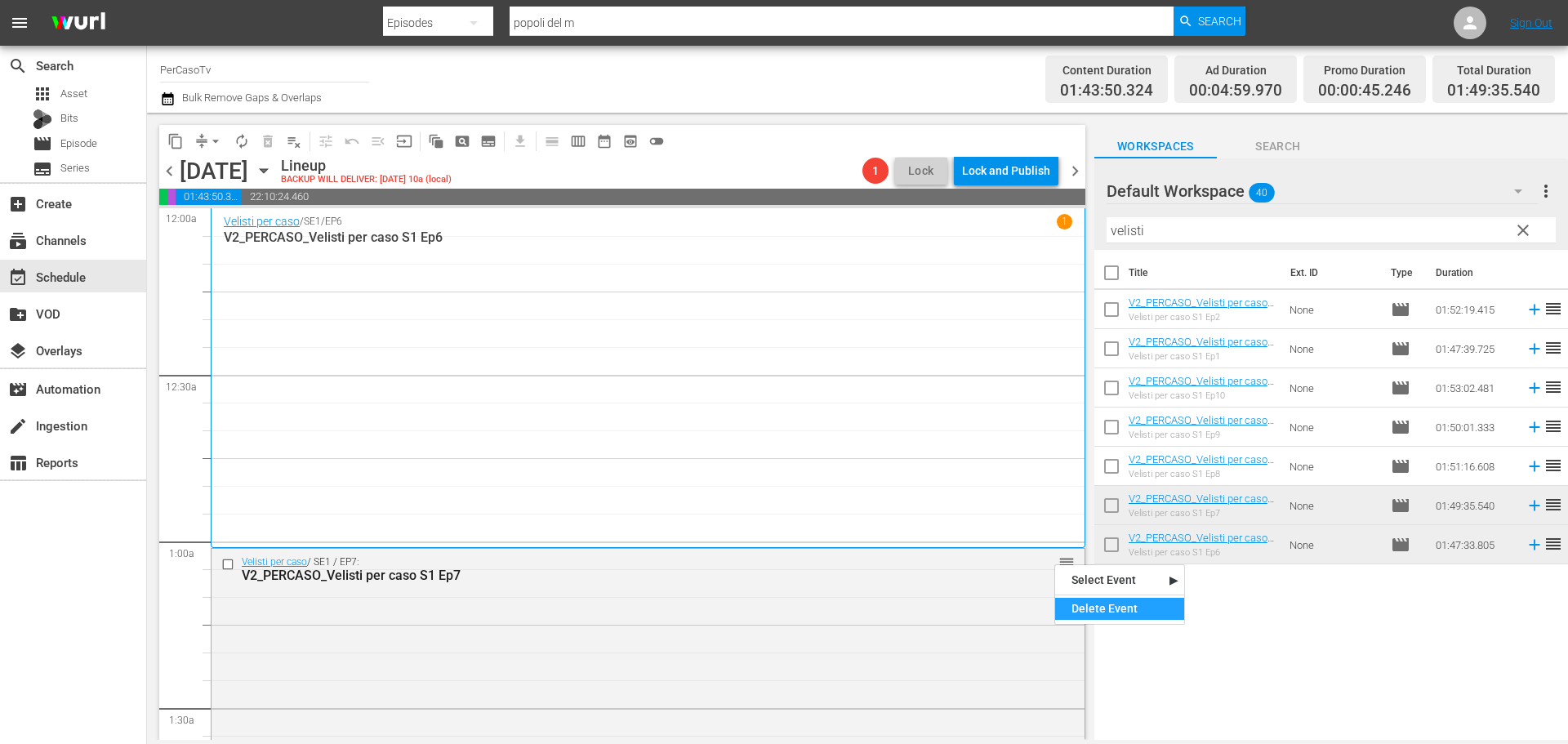
click at [1097, 602] on div "Delete Event" at bounding box center [1119, 609] width 129 height 22
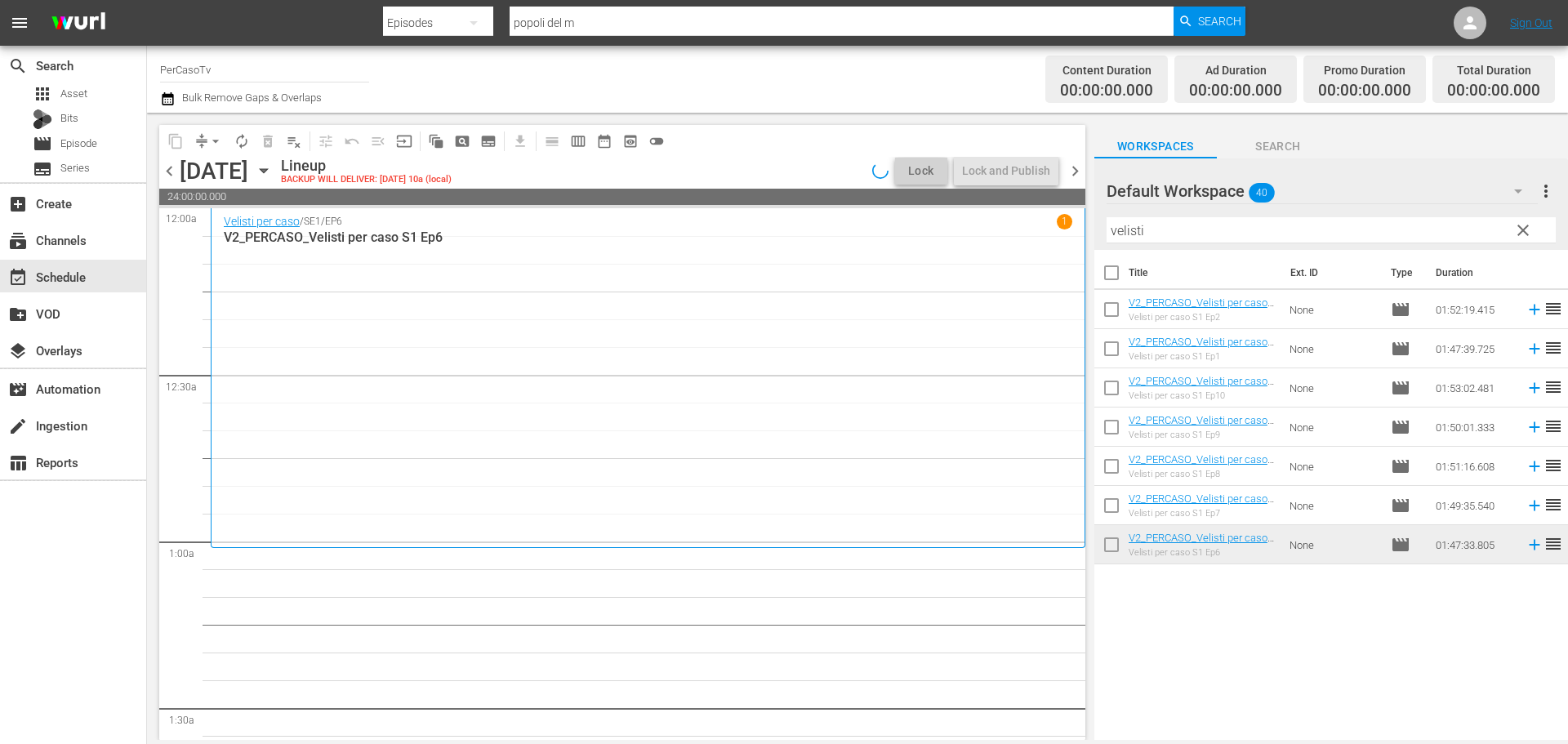
click at [1528, 230] on span "clear" at bounding box center [1522, 230] width 19 height 19
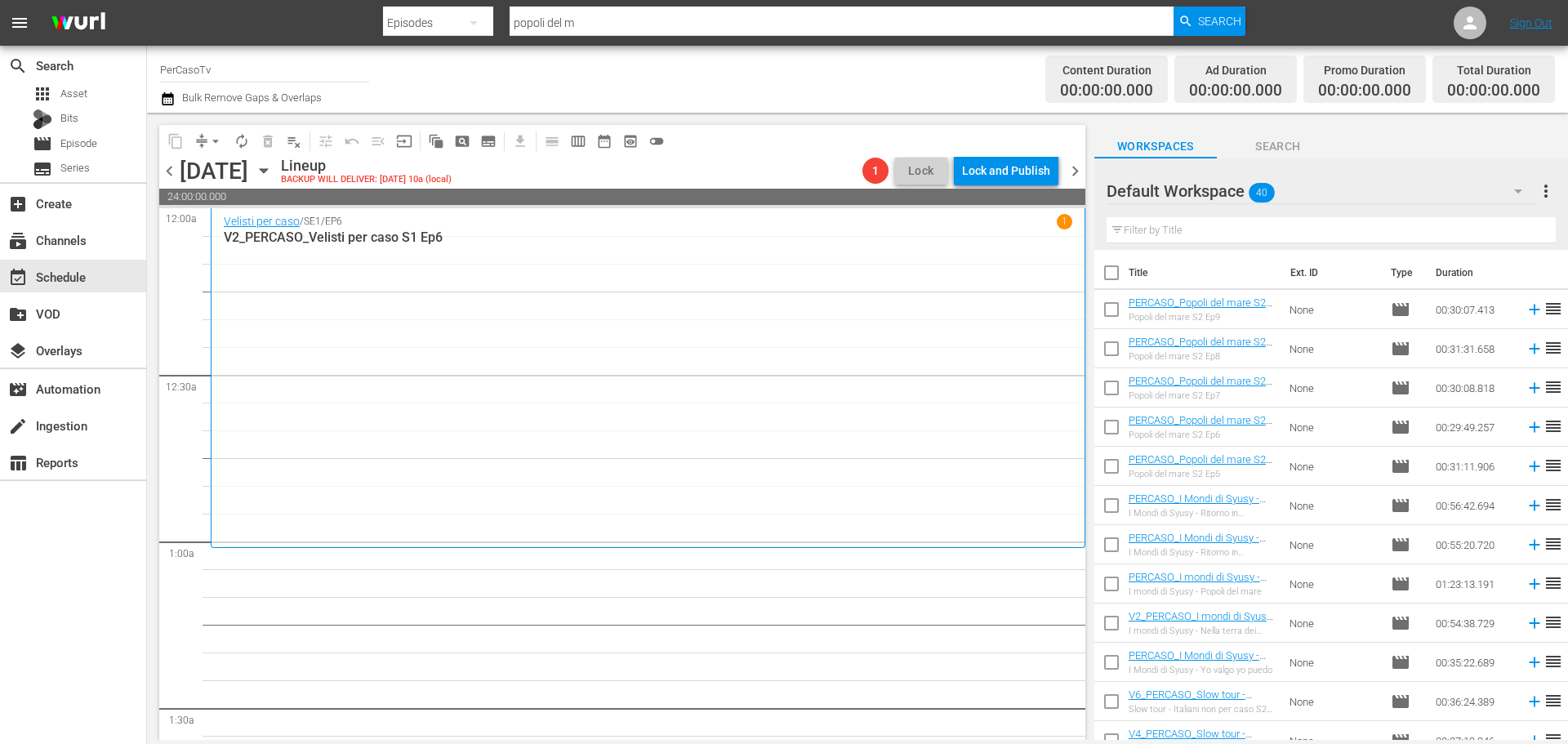
click at [1341, 229] on input "text" at bounding box center [1331, 230] width 449 height 26
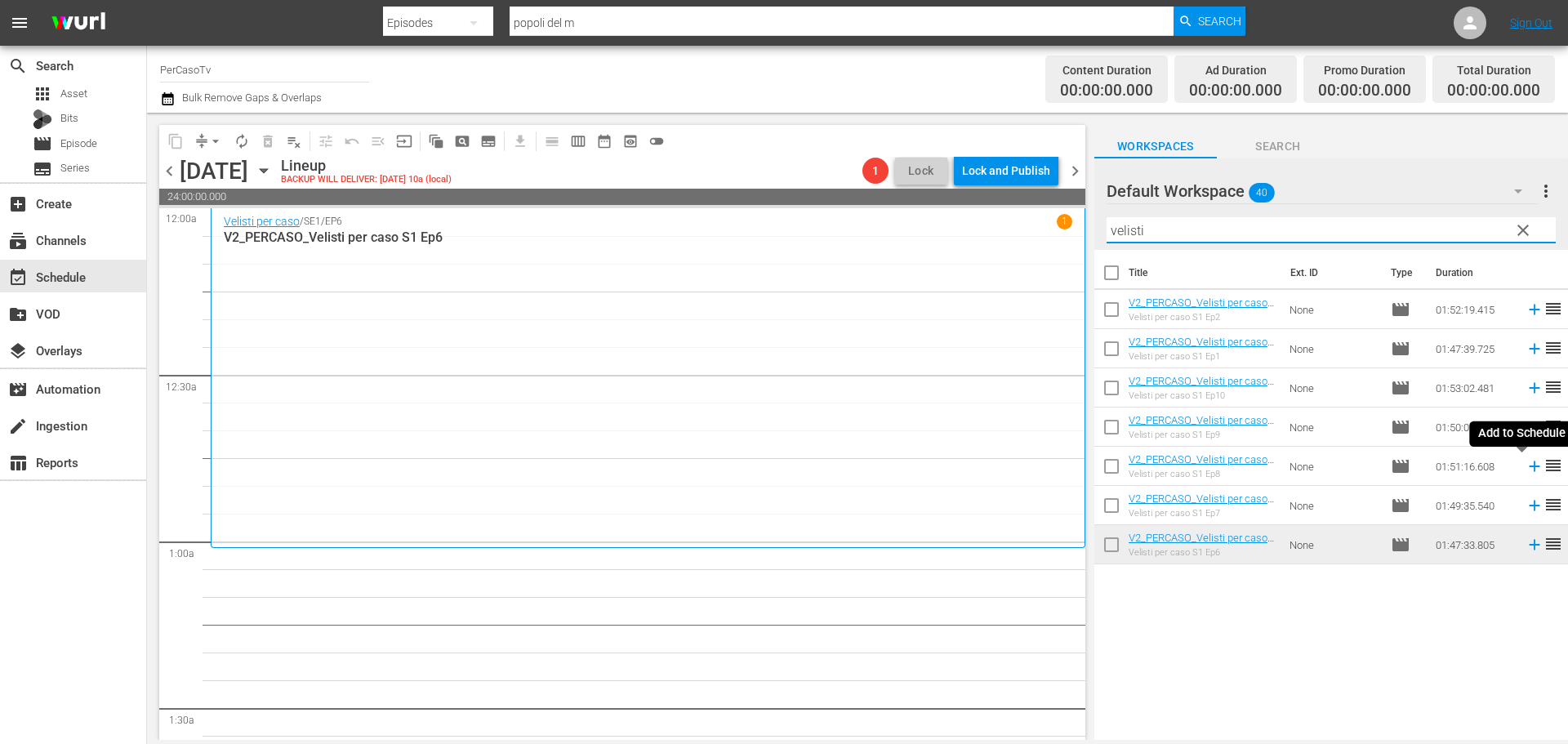
click at [1525, 472] on icon at bounding box center [1534, 466] width 18 height 18
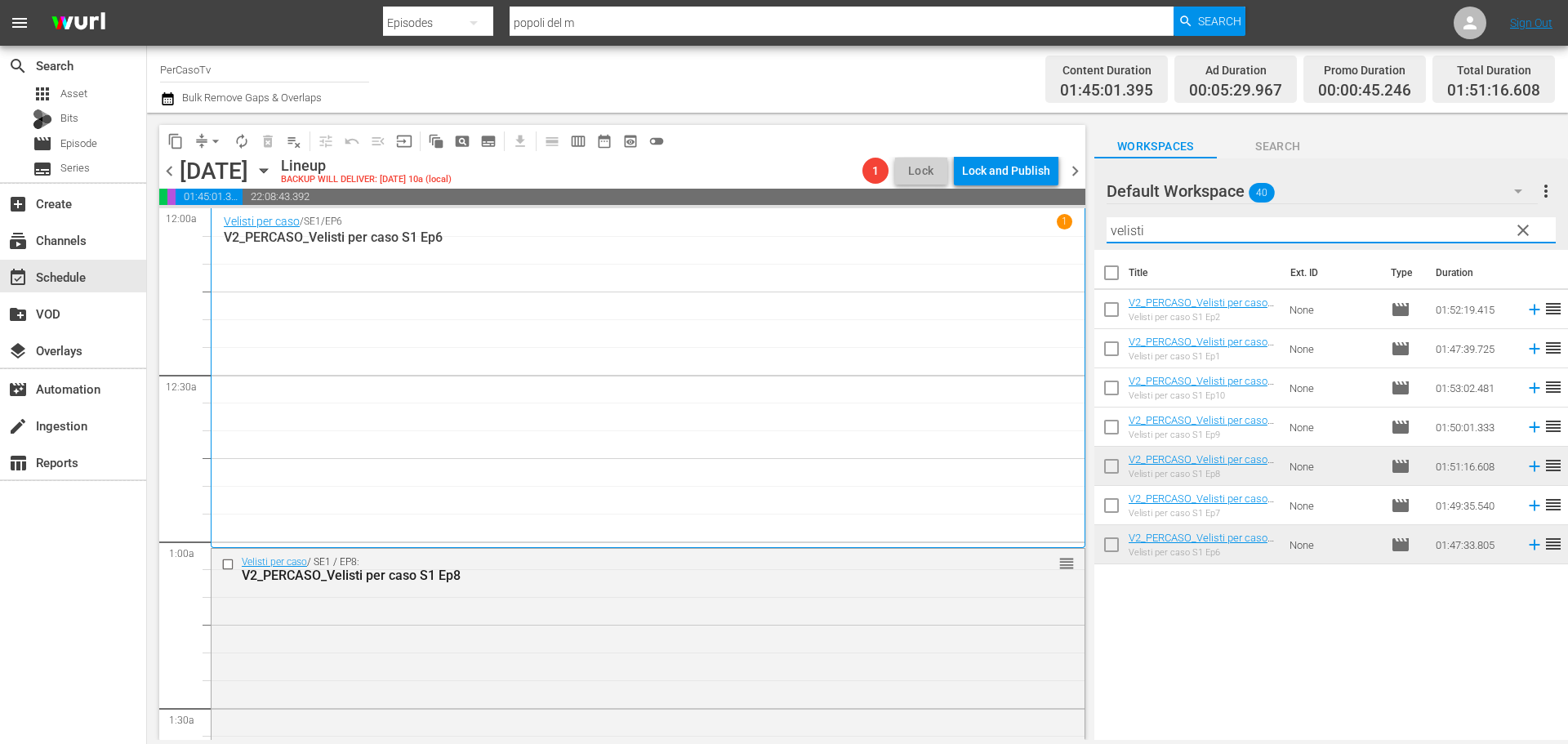
drag, startPoint x: 1140, startPoint y: 225, endPoint x: 1099, endPoint y: 239, distance: 43.3
click at [1099, 239] on div "Default Workspace 40 Default more_vert clear Filter by Title [PERSON_NAME]" at bounding box center [1331, 204] width 474 height 91
type input "i"
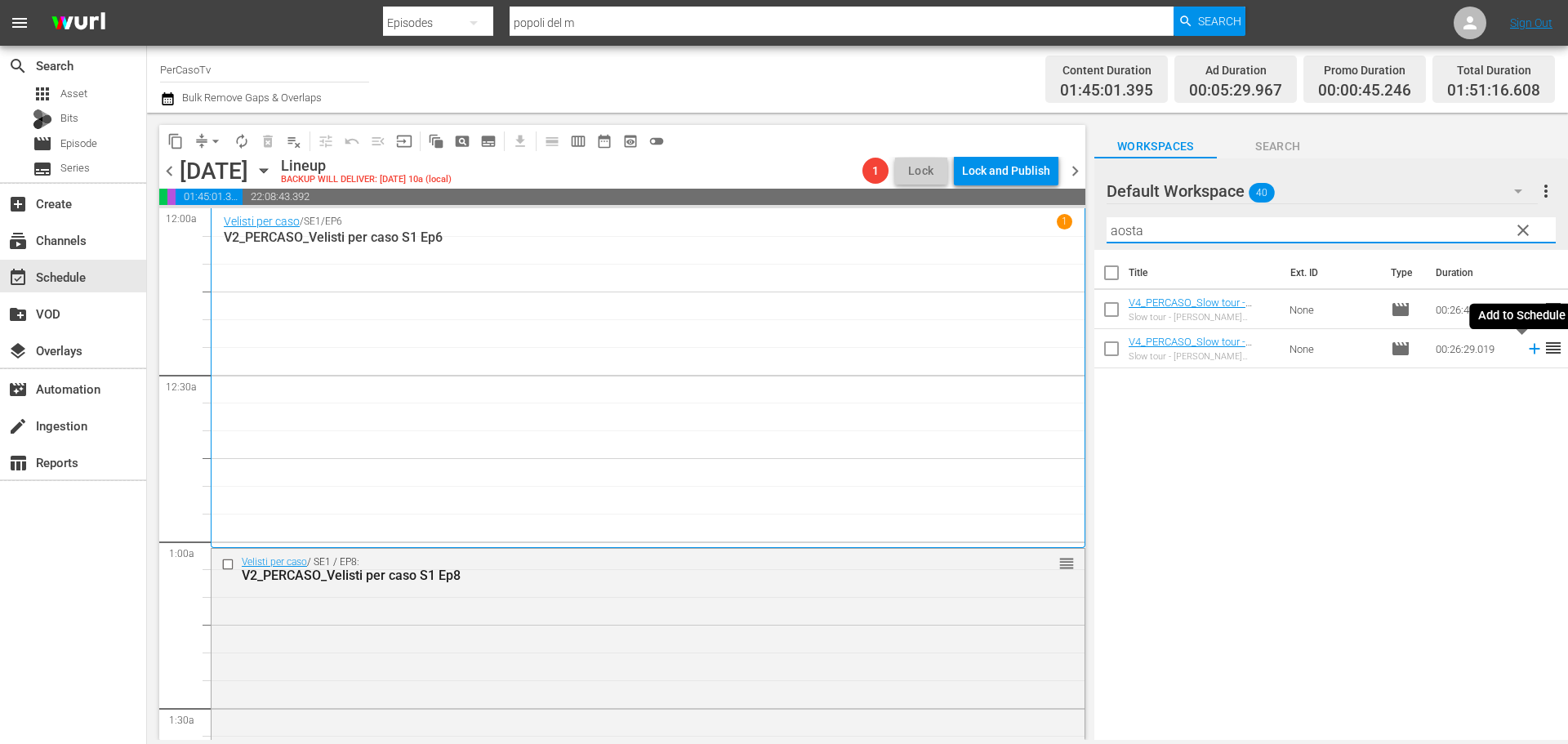
click at [1525, 350] on icon at bounding box center [1534, 348] width 18 height 18
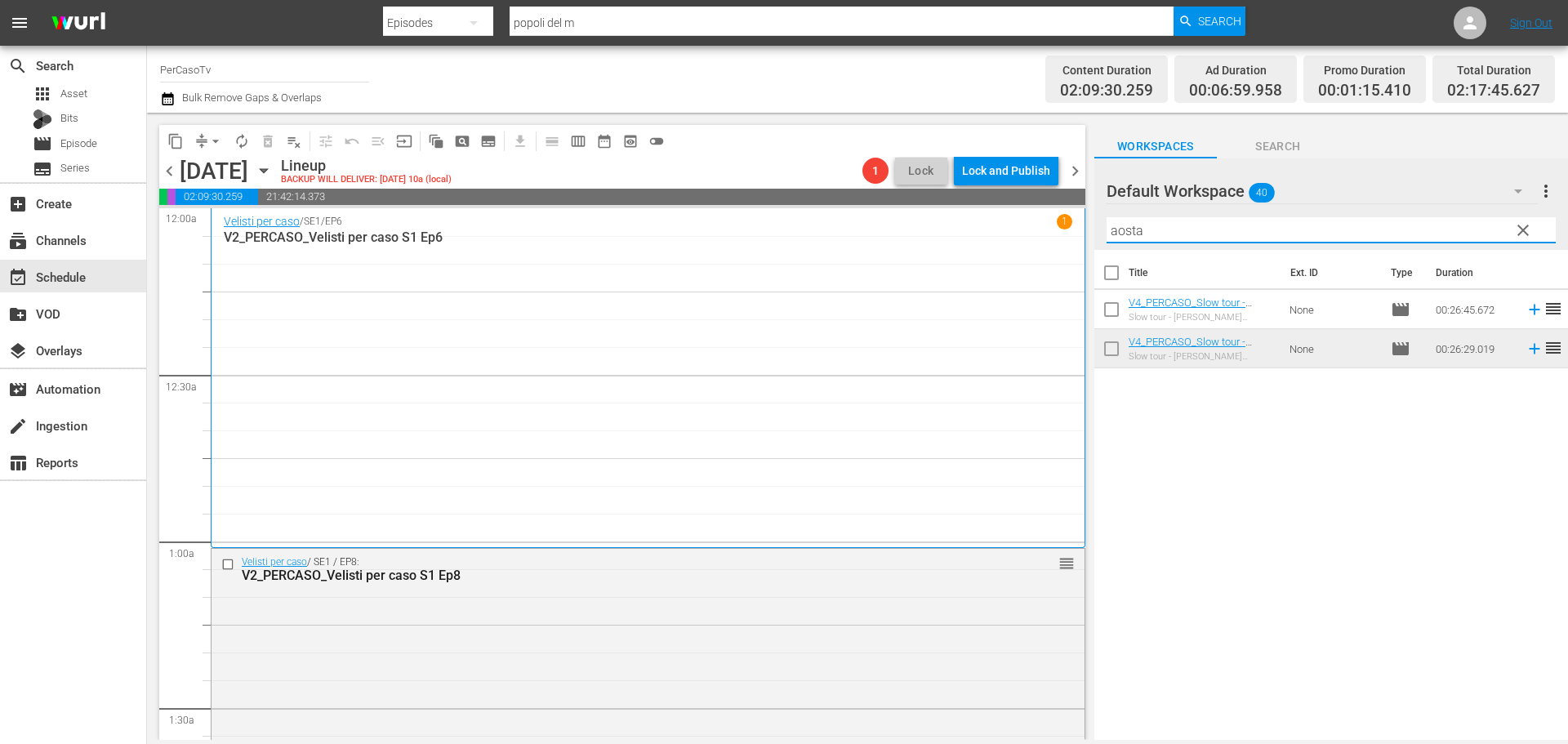
drag, startPoint x: 1184, startPoint y: 226, endPoint x: 1092, endPoint y: 253, distance: 95.9
click at [1092, 253] on div "content_copy compress arrow_drop_down autorenew_outlined delete_forever_outline…" at bounding box center [858, 426] width 1421 height 627
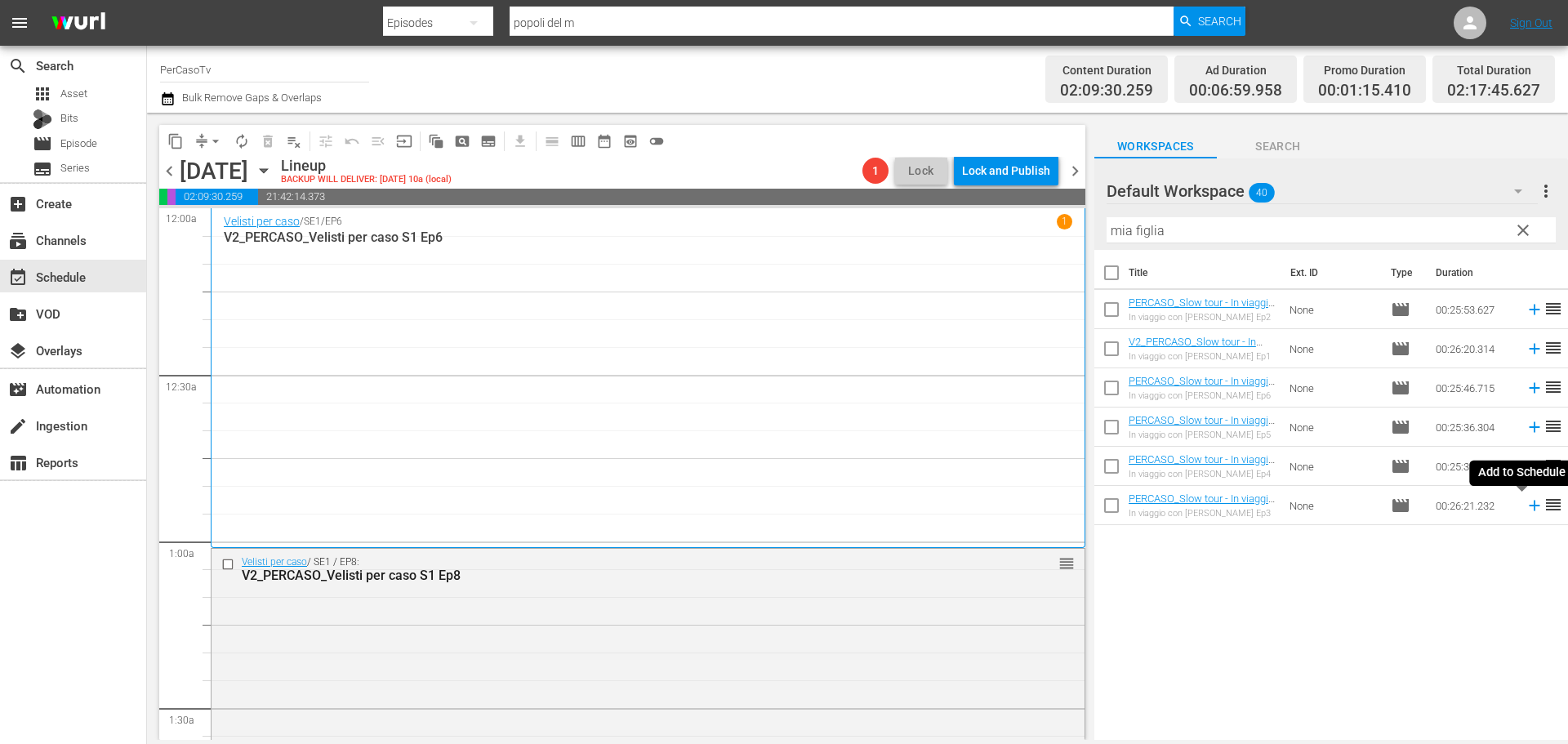
click at [1525, 515] on icon at bounding box center [1534, 505] width 18 height 18
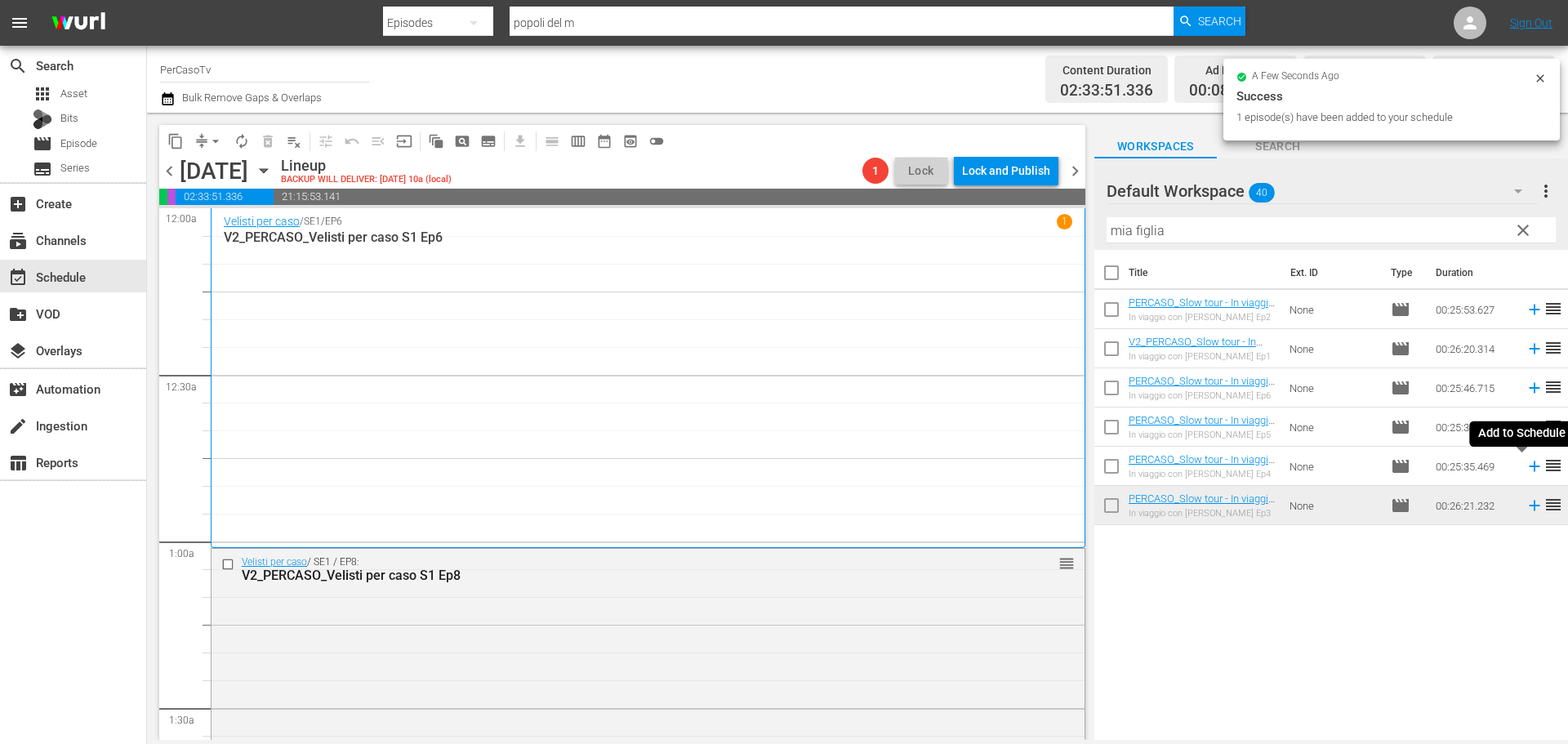
click at [1526, 465] on icon at bounding box center [1534, 466] width 18 height 18
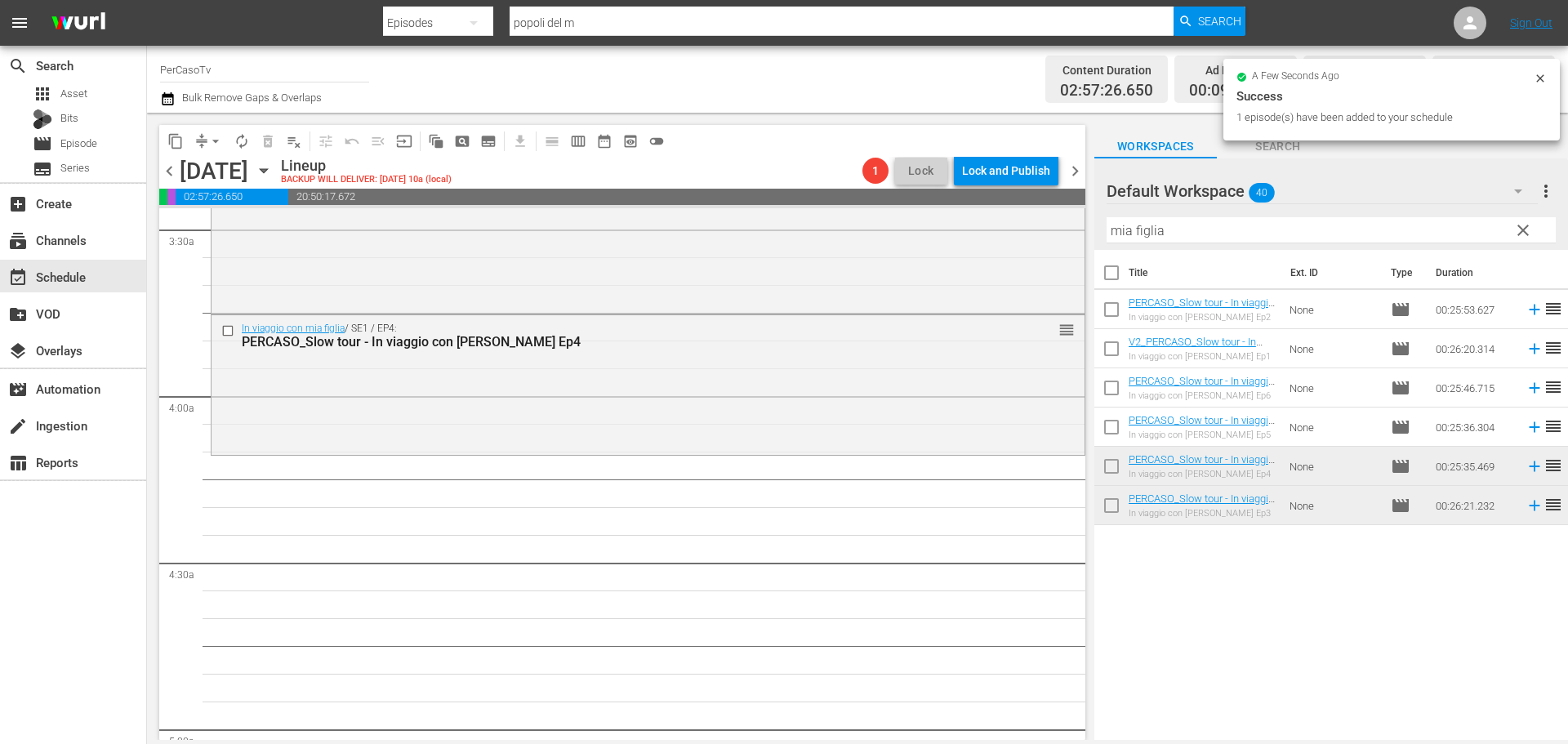
scroll to position [980, 0]
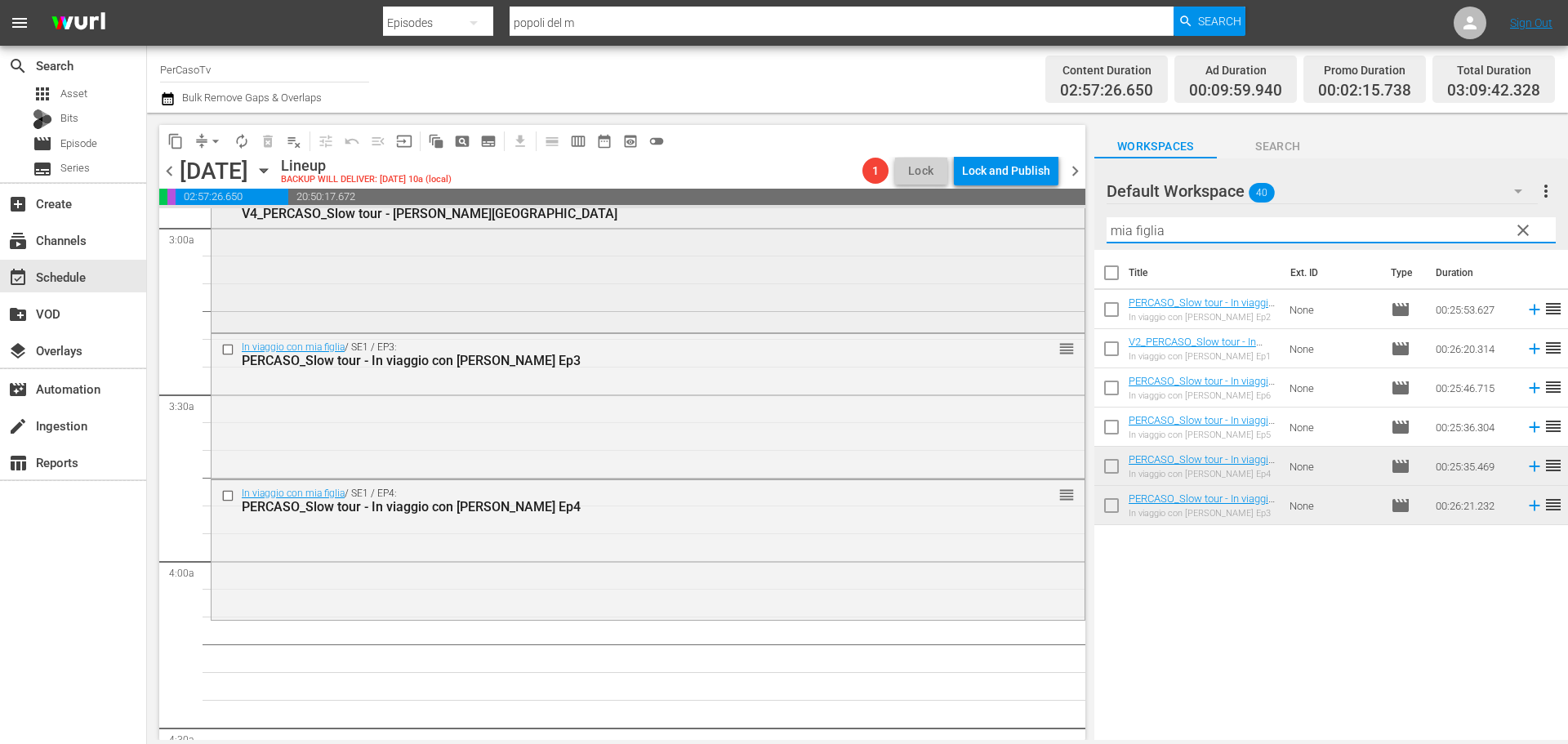
drag, startPoint x: 1181, startPoint y: 229, endPoint x: 1022, endPoint y: 237, distance: 159.2
click at [1022, 237] on div "content_copy compress arrow_drop_down autorenew_outlined delete_forever_outline…" at bounding box center [858, 426] width 1421 height 627
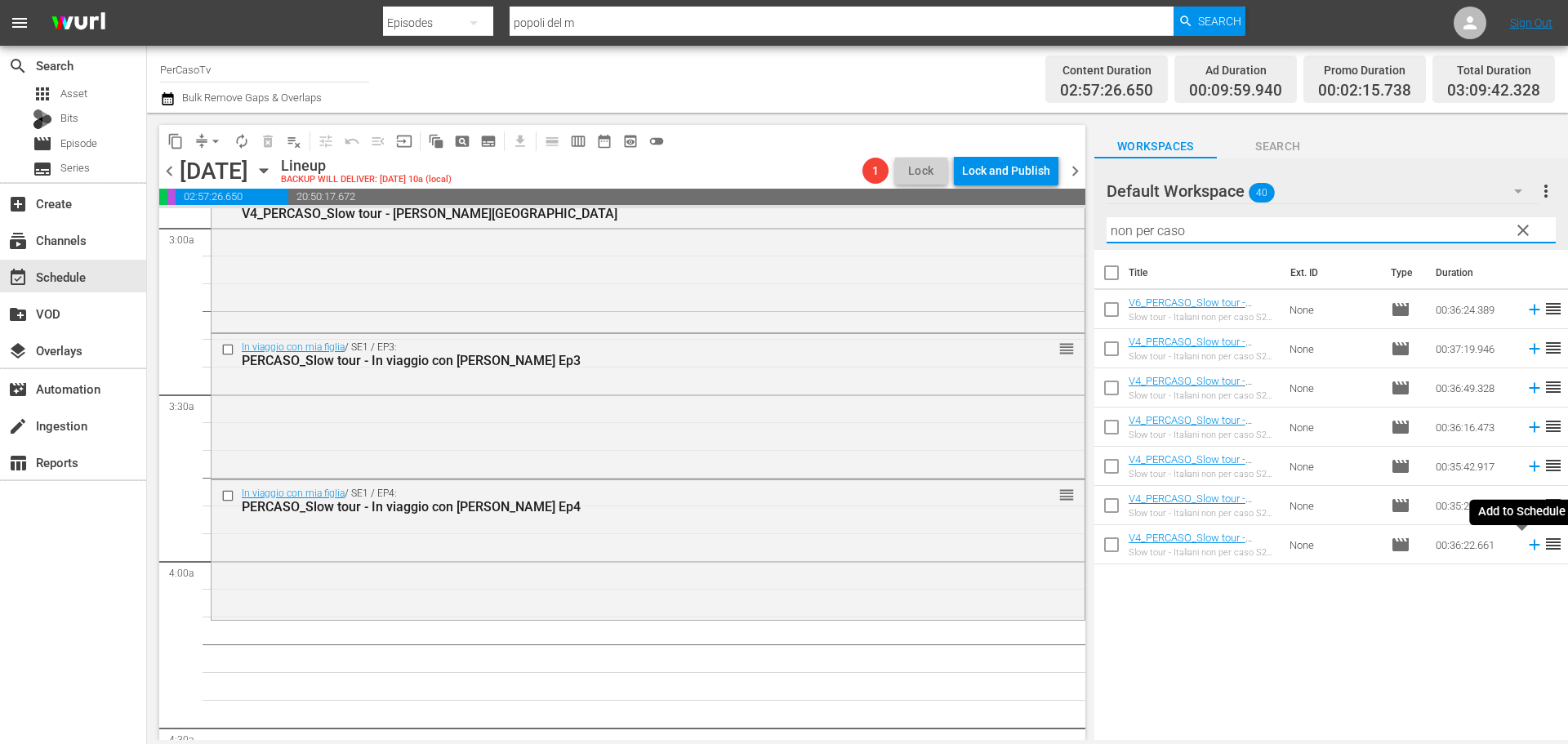
click at [1525, 551] on icon at bounding box center [1534, 544] width 18 height 18
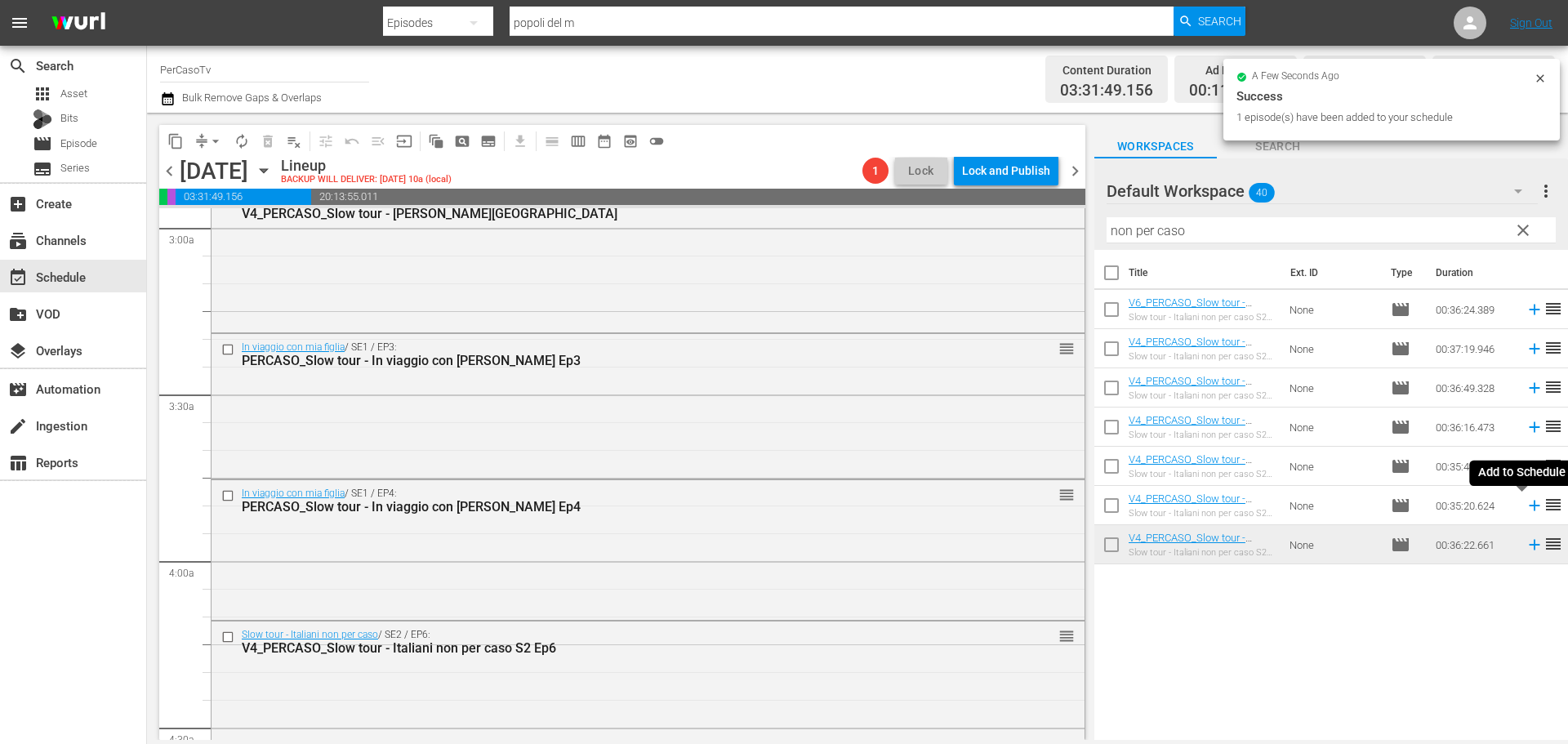
click at [1529, 508] on icon at bounding box center [1534, 506] width 11 height 11
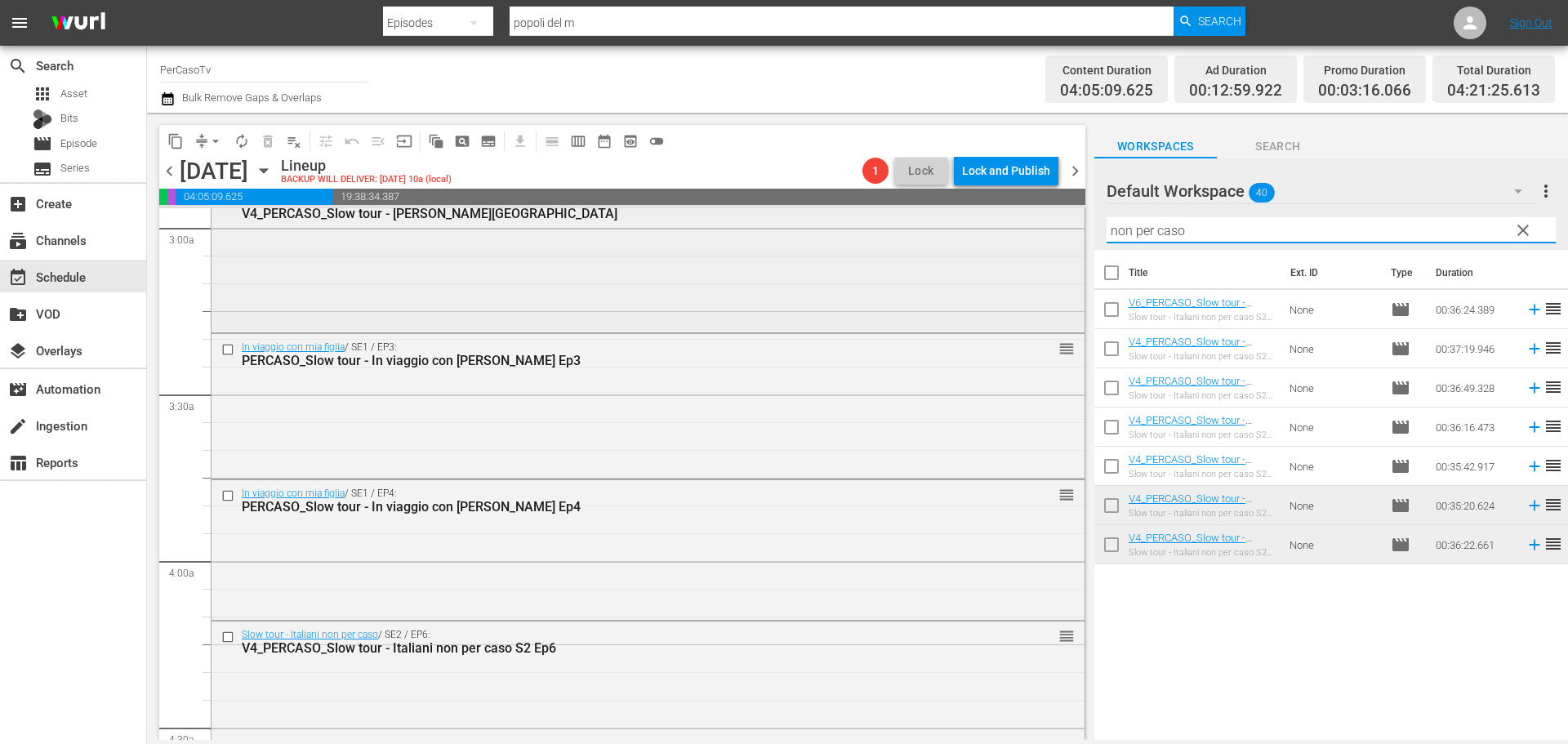
drag, startPoint x: 1205, startPoint y: 232, endPoint x: 1014, endPoint y: 273, distance: 195.4
click at [1014, 273] on div "content_copy compress arrow_drop_down autorenew_outlined delete_forever_outline…" at bounding box center [858, 426] width 1421 height 627
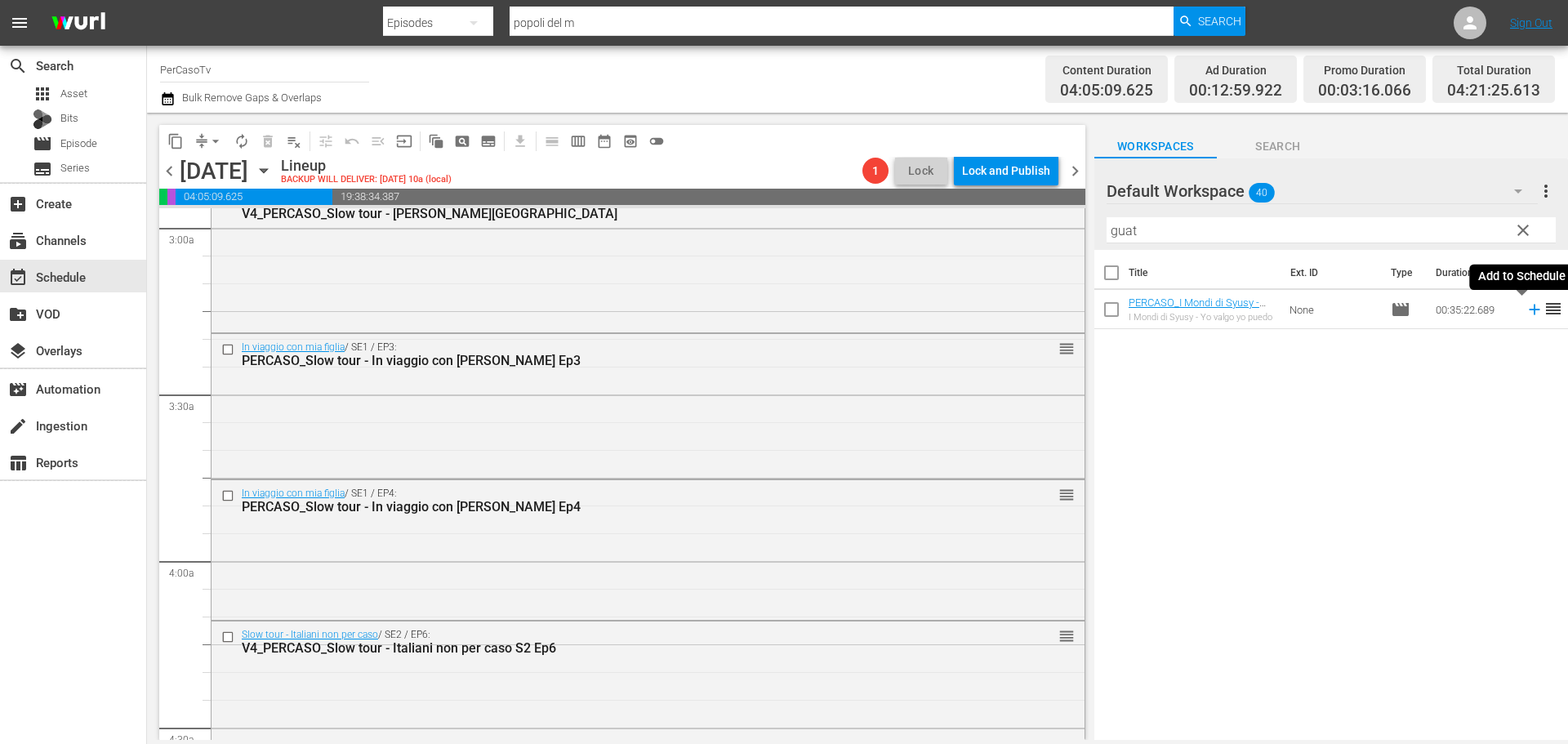
click at [1525, 318] on icon at bounding box center [1534, 309] width 18 height 18
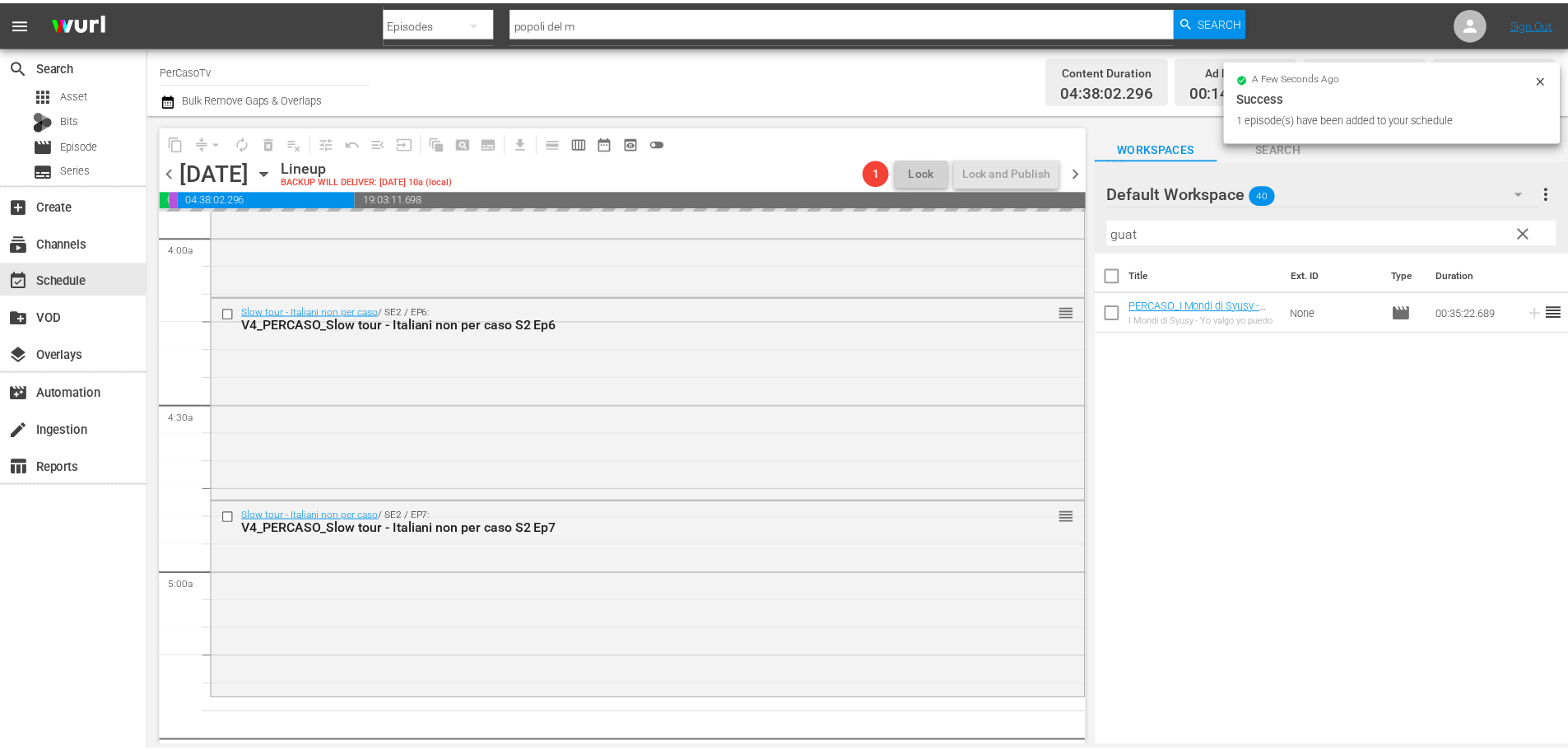
scroll to position [1482, 0]
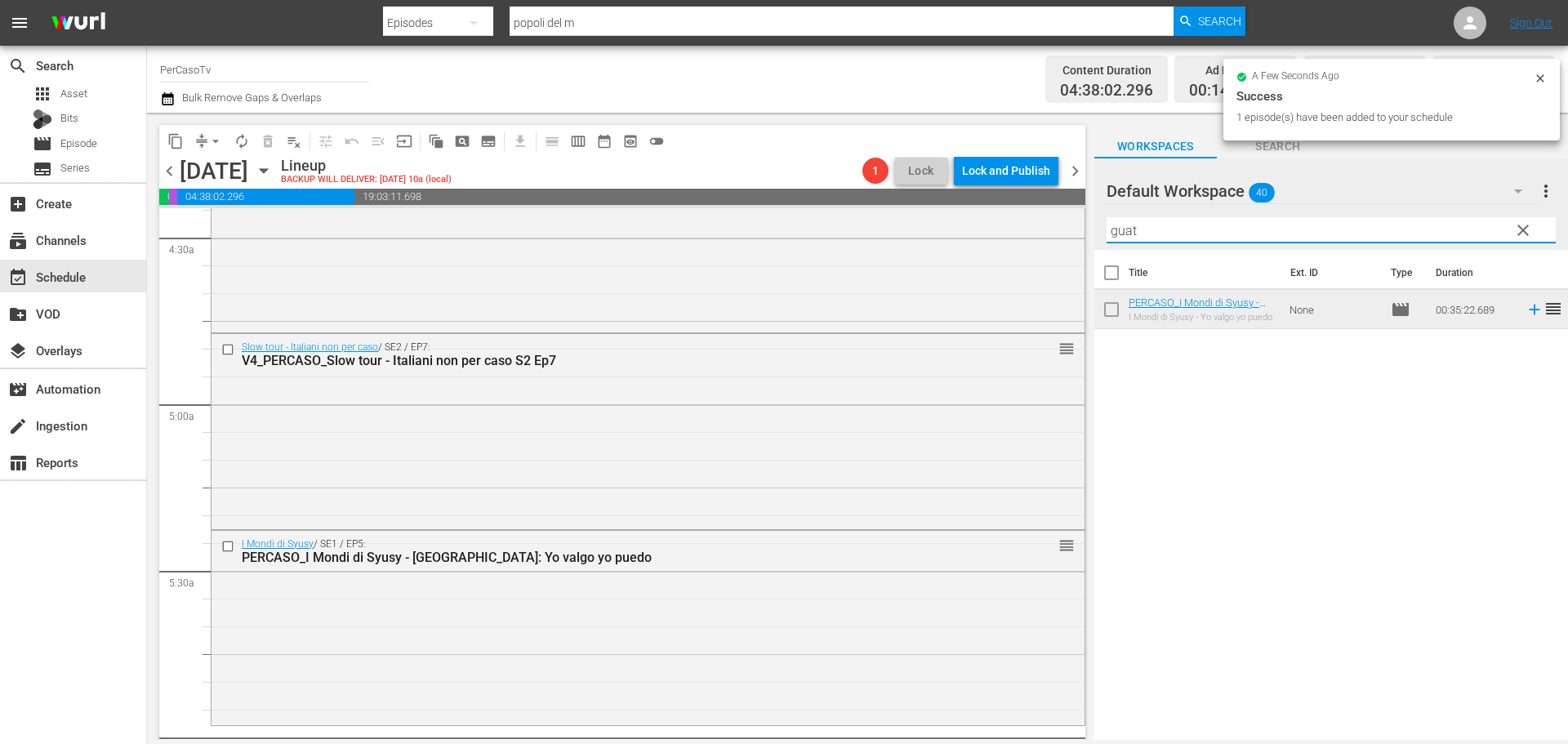
drag, startPoint x: 1163, startPoint y: 235, endPoint x: 1102, endPoint y: 246, distance: 62.0
click at [1102, 246] on div "Default Workspace 40 Default more_vert clear Filter by Title guat" at bounding box center [1331, 204] width 474 height 91
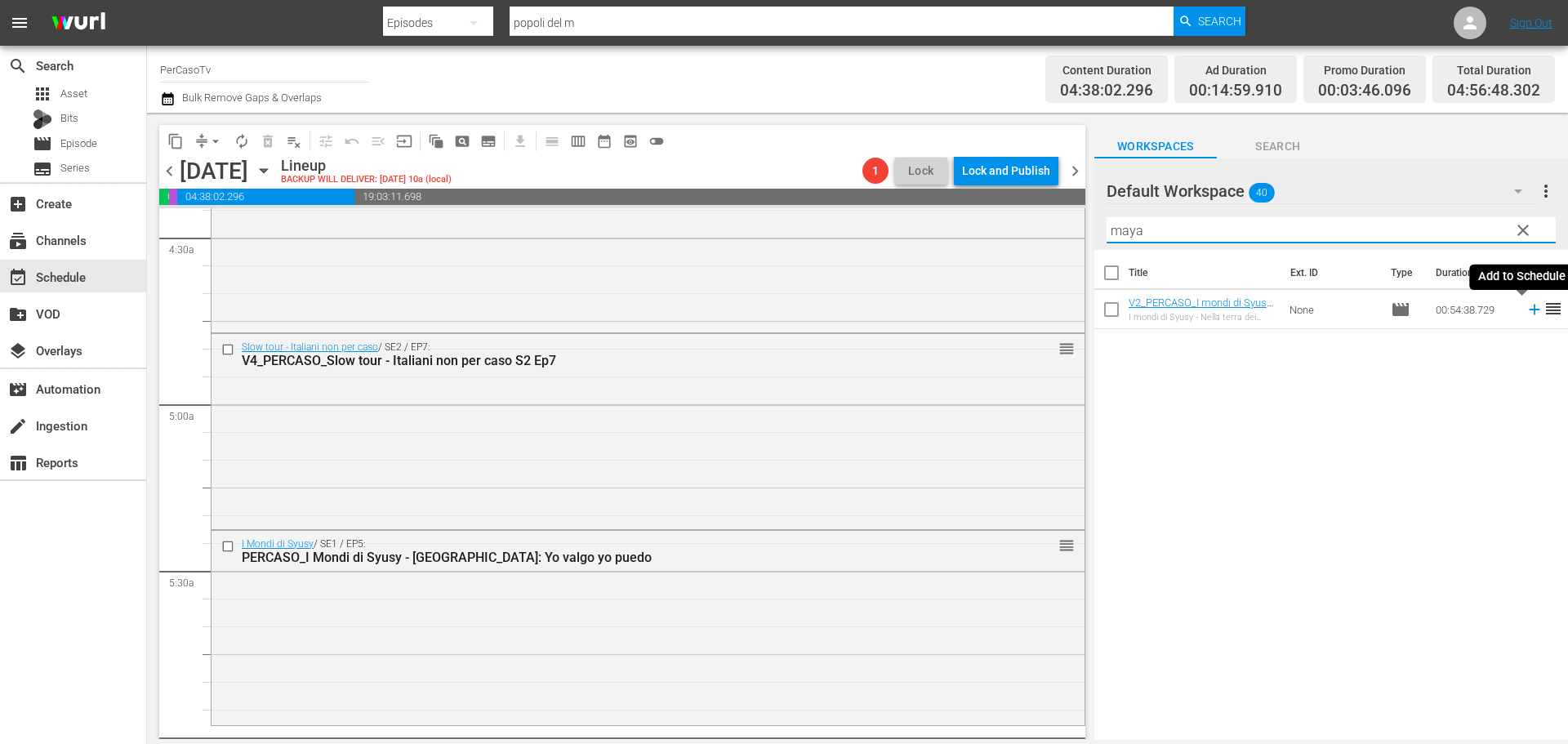
click at [1529, 309] on icon at bounding box center [1534, 309] width 11 height 11
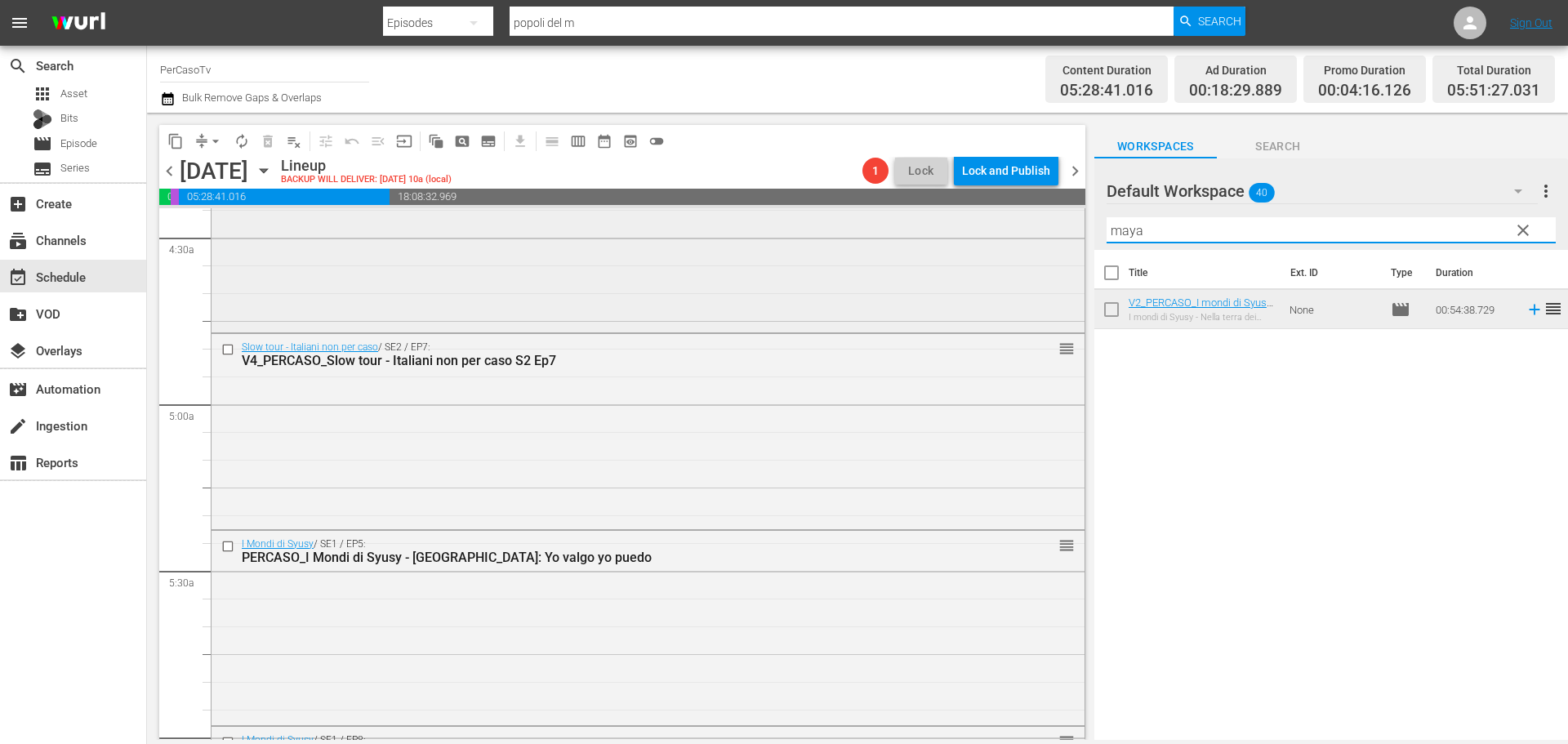
drag, startPoint x: 1156, startPoint y: 222, endPoint x: 1072, endPoint y: 249, distance: 88.2
click at [1082, 271] on div "content_copy compress arrow_drop_down autorenew_outlined delete_forever_outline…" at bounding box center [858, 426] width 1421 height 627
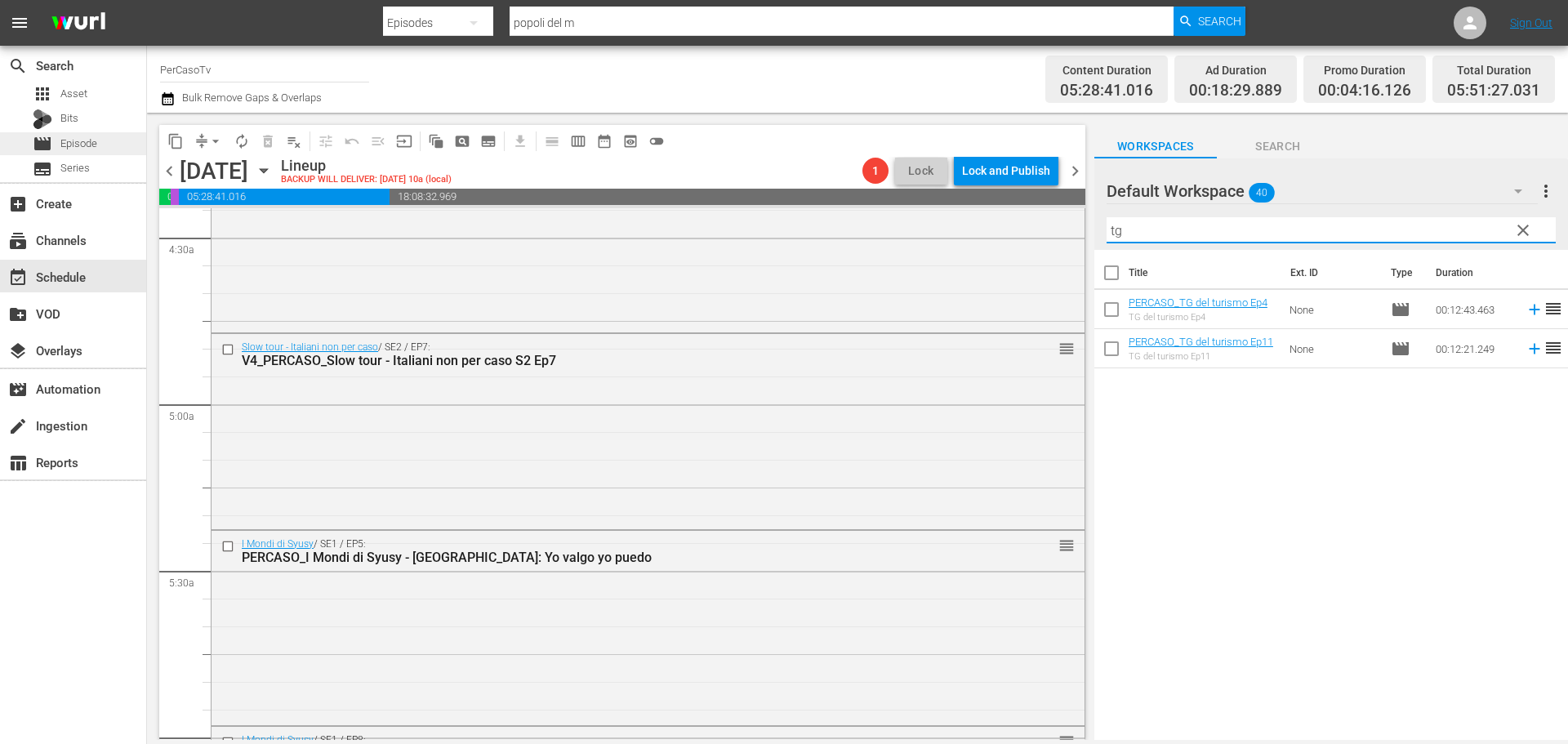
type input "tg"
click at [110, 149] on div "movie Episode" at bounding box center [73, 143] width 146 height 23
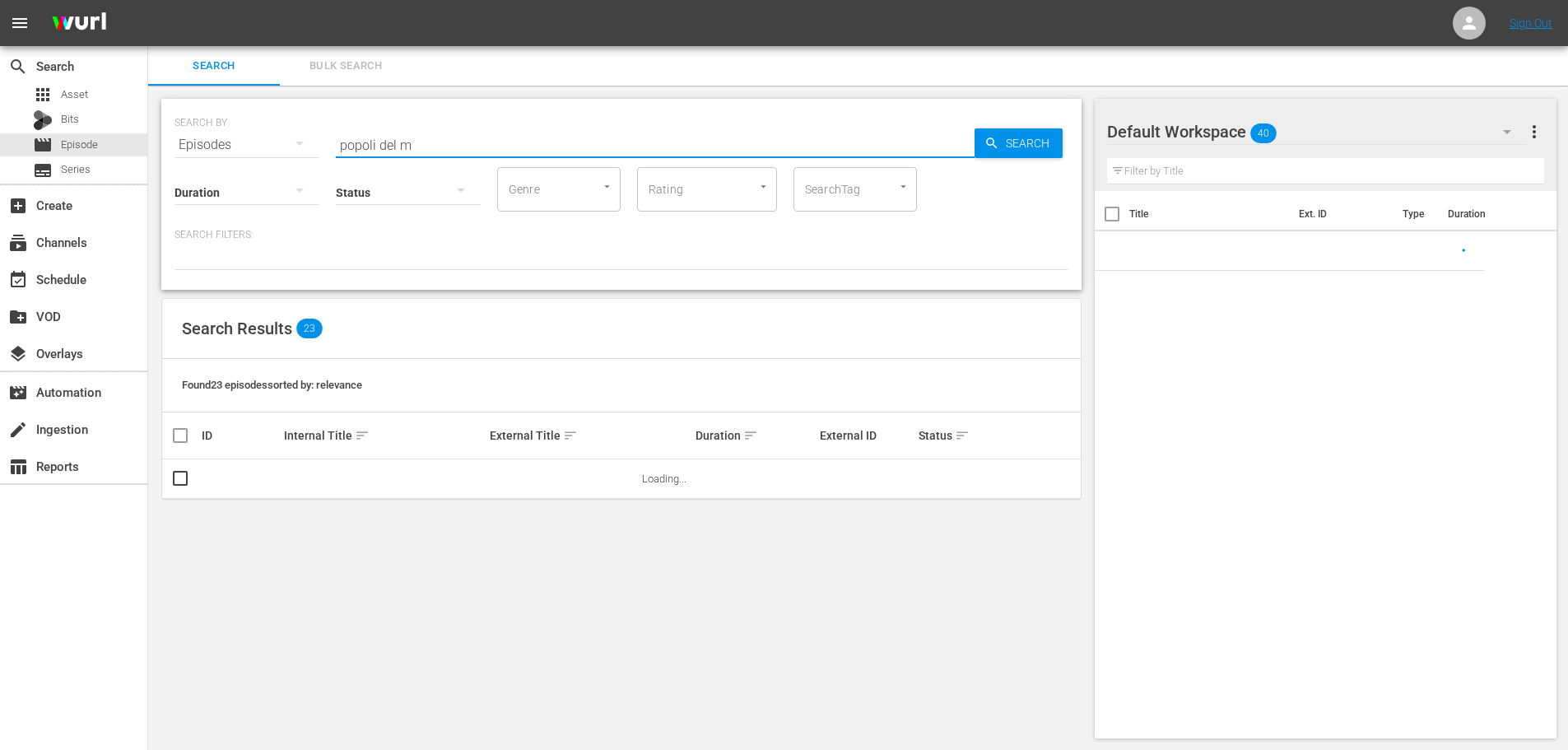
drag, startPoint x: 418, startPoint y: 148, endPoint x: 153, endPoint y: 163, distance: 265.4
click at [153, 163] on div "SEARCH BY Search By Episodes Search ID, Title, Description, Keywords, or Catego…" at bounding box center [622, 419] width 947 height 666
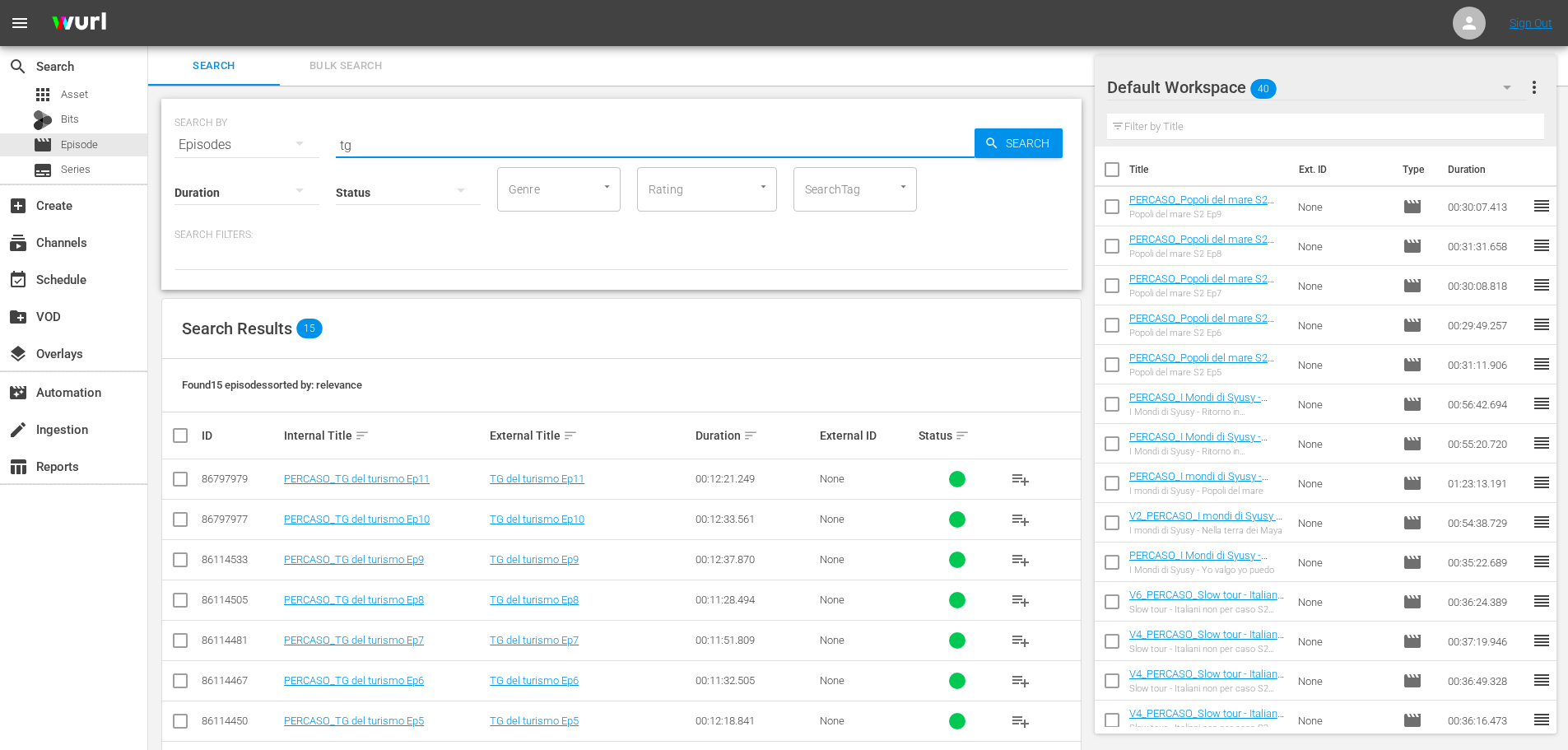
scroll to position [247, 0]
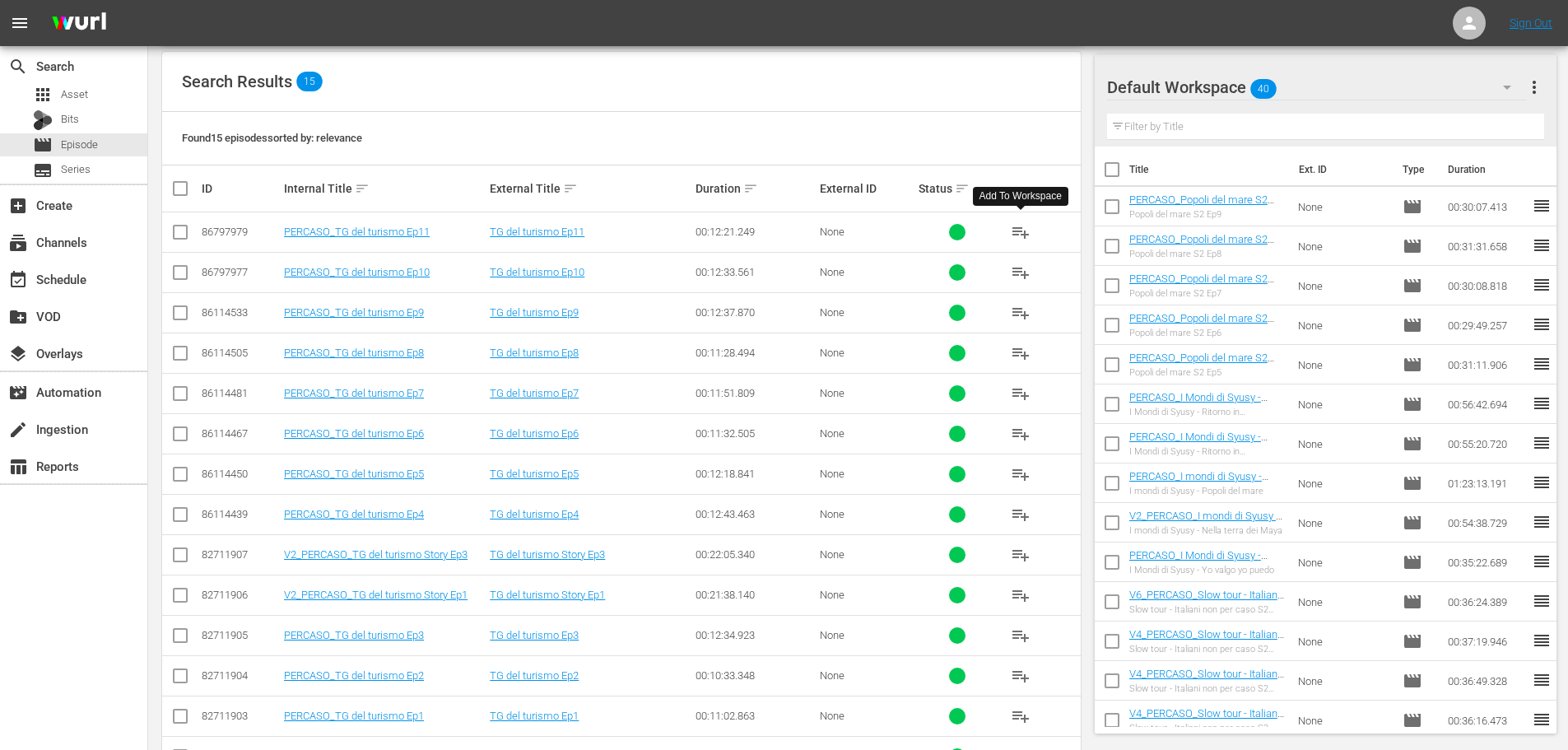
type input "tg"
click at [1011, 235] on span "playlist_add" at bounding box center [1020, 232] width 19 height 19
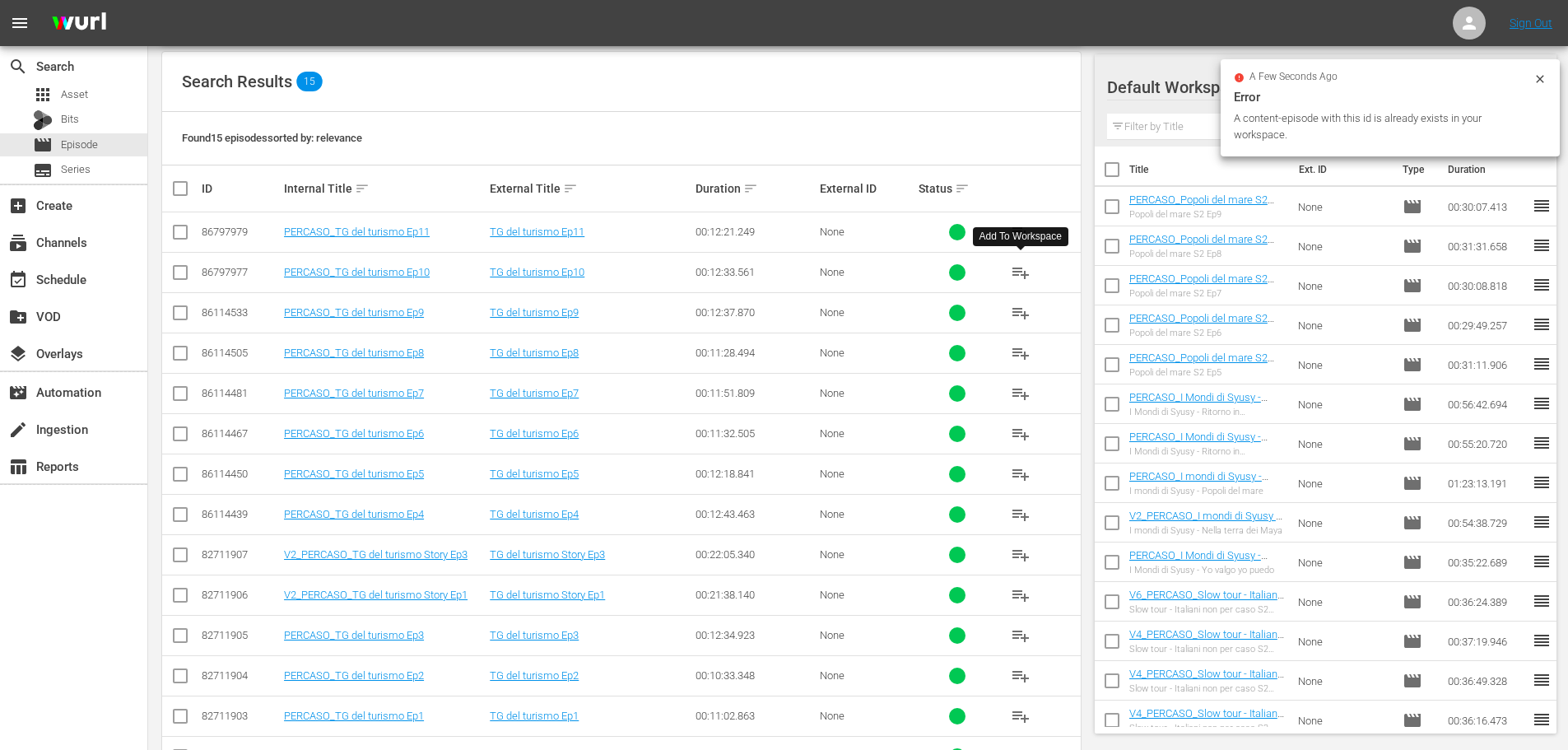
click at [1021, 269] on span "playlist_add" at bounding box center [1020, 272] width 19 height 19
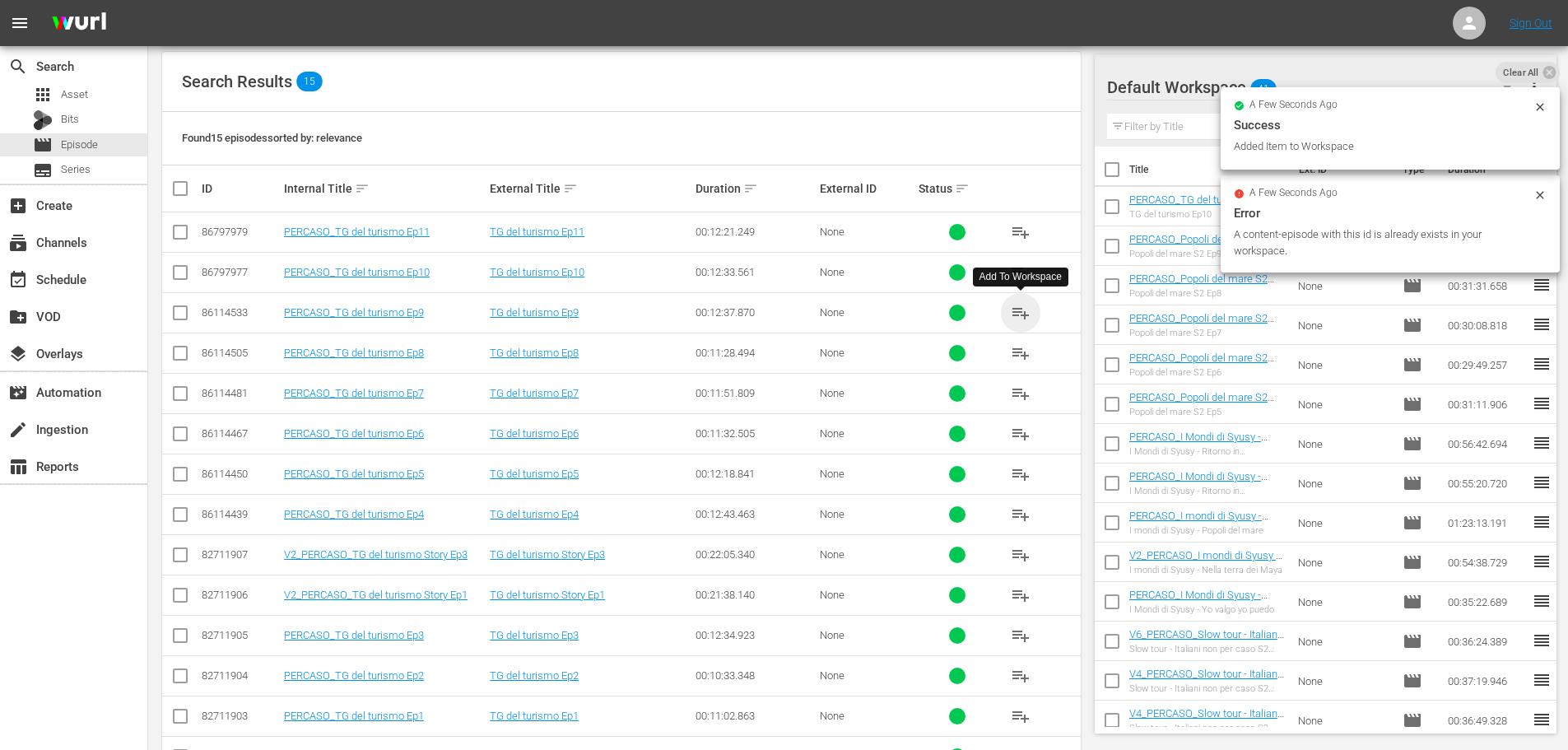
click at [1021, 315] on span "playlist_add" at bounding box center [1020, 313] width 19 height 19
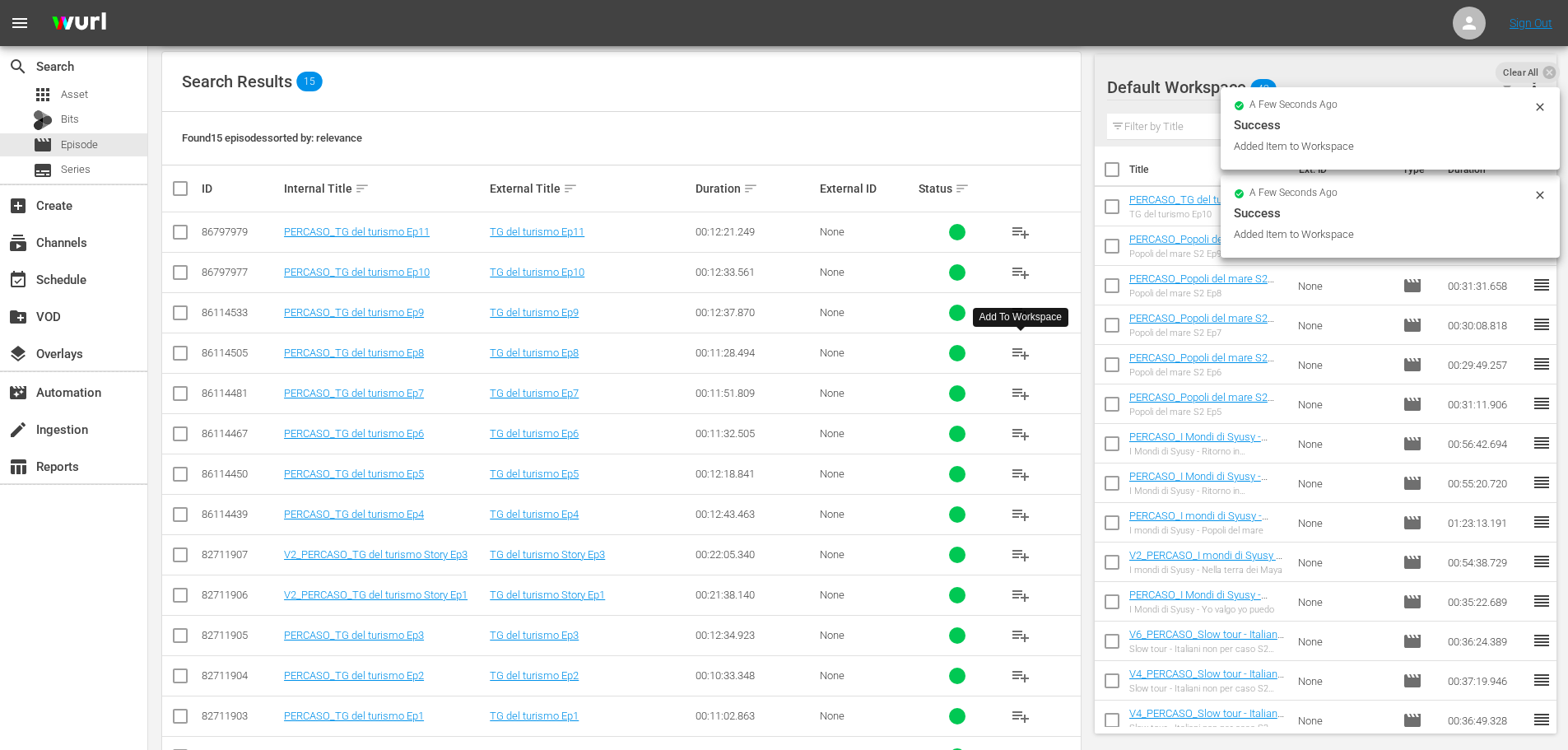
click at [1015, 359] on span "playlist_add" at bounding box center [1020, 352] width 19 height 19
click at [1021, 393] on span "playlist_add" at bounding box center [1020, 393] width 19 height 19
click at [1025, 439] on span "playlist_add" at bounding box center [1020, 433] width 19 height 19
click at [1020, 476] on span "playlist_add" at bounding box center [1020, 474] width 19 height 19
click at [1018, 512] on span "playlist_add" at bounding box center [1020, 514] width 19 height 19
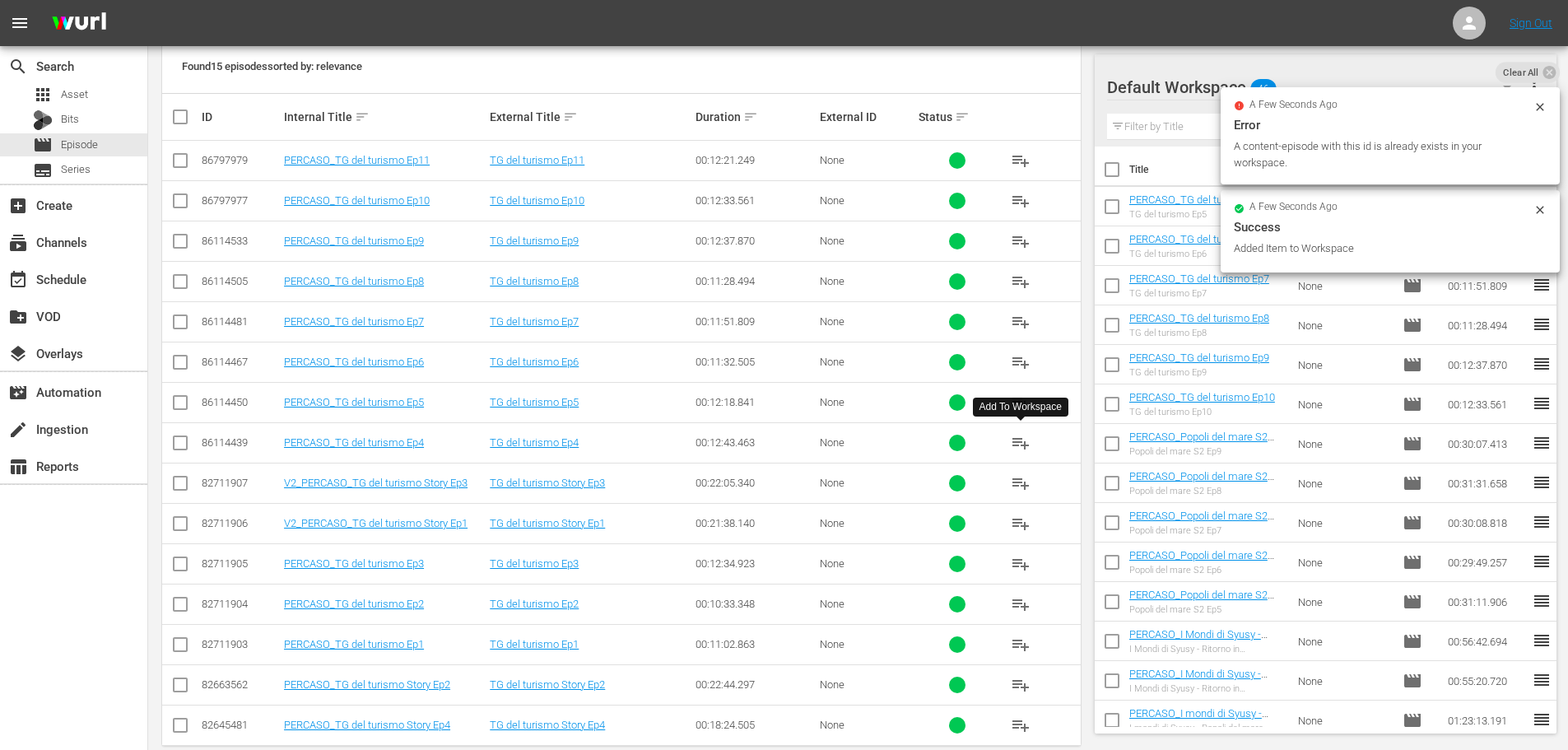
scroll to position [345, 0]
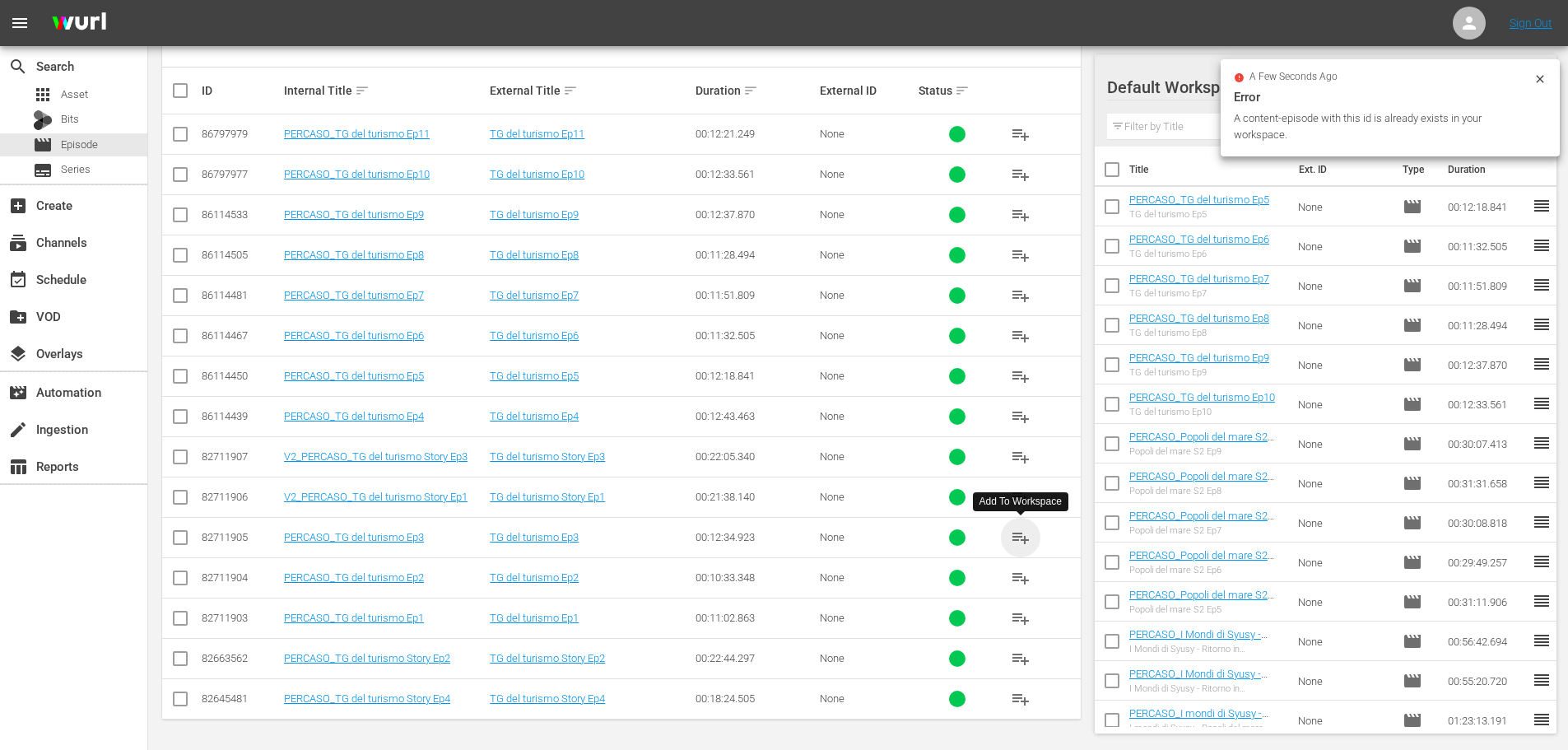
click at [1016, 539] on span "playlist_add" at bounding box center [1020, 537] width 19 height 19
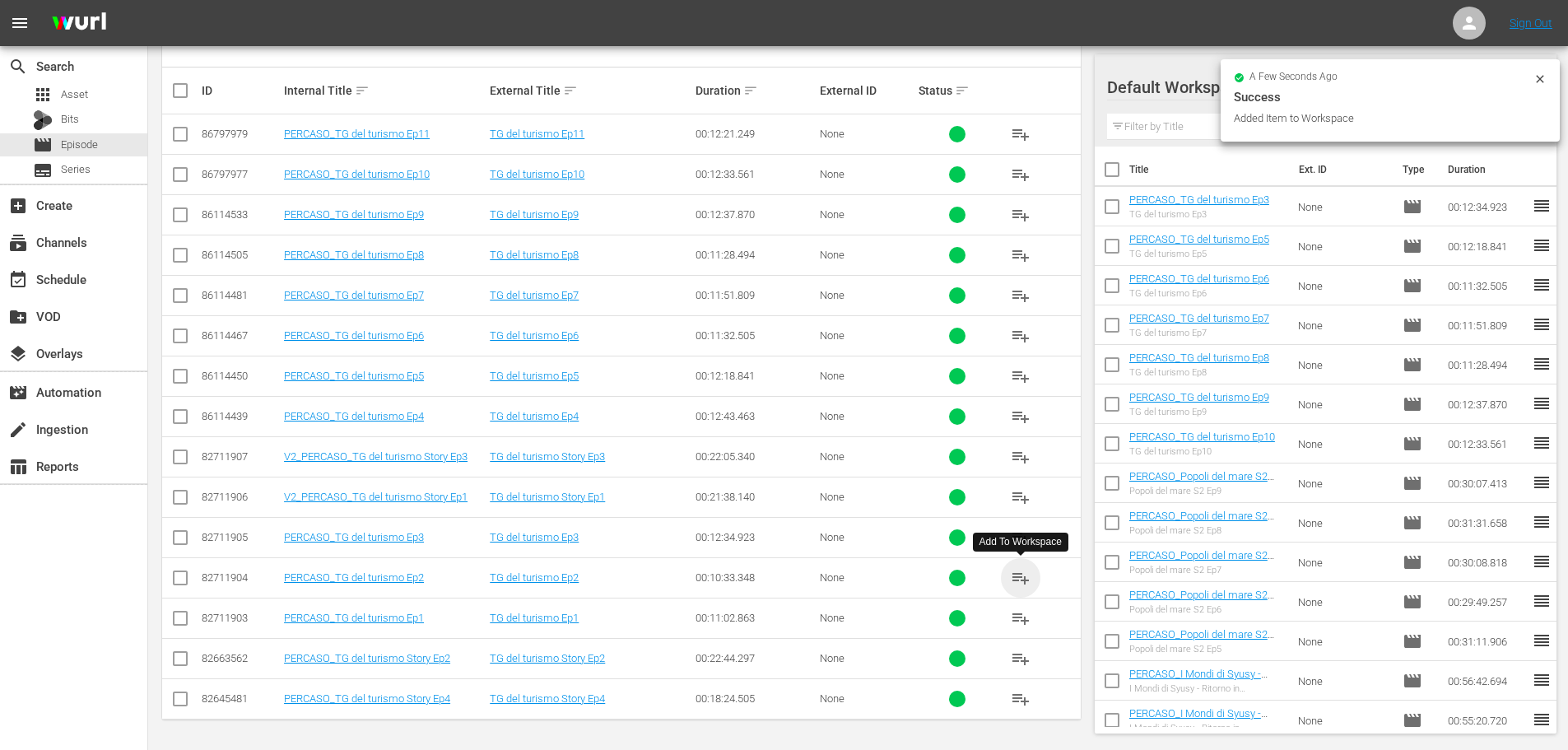
click at [1020, 576] on span "playlist_add" at bounding box center [1020, 577] width 19 height 19
click at [1022, 619] on span "playlist_add" at bounding box center [1020, 618] width 19 height 19
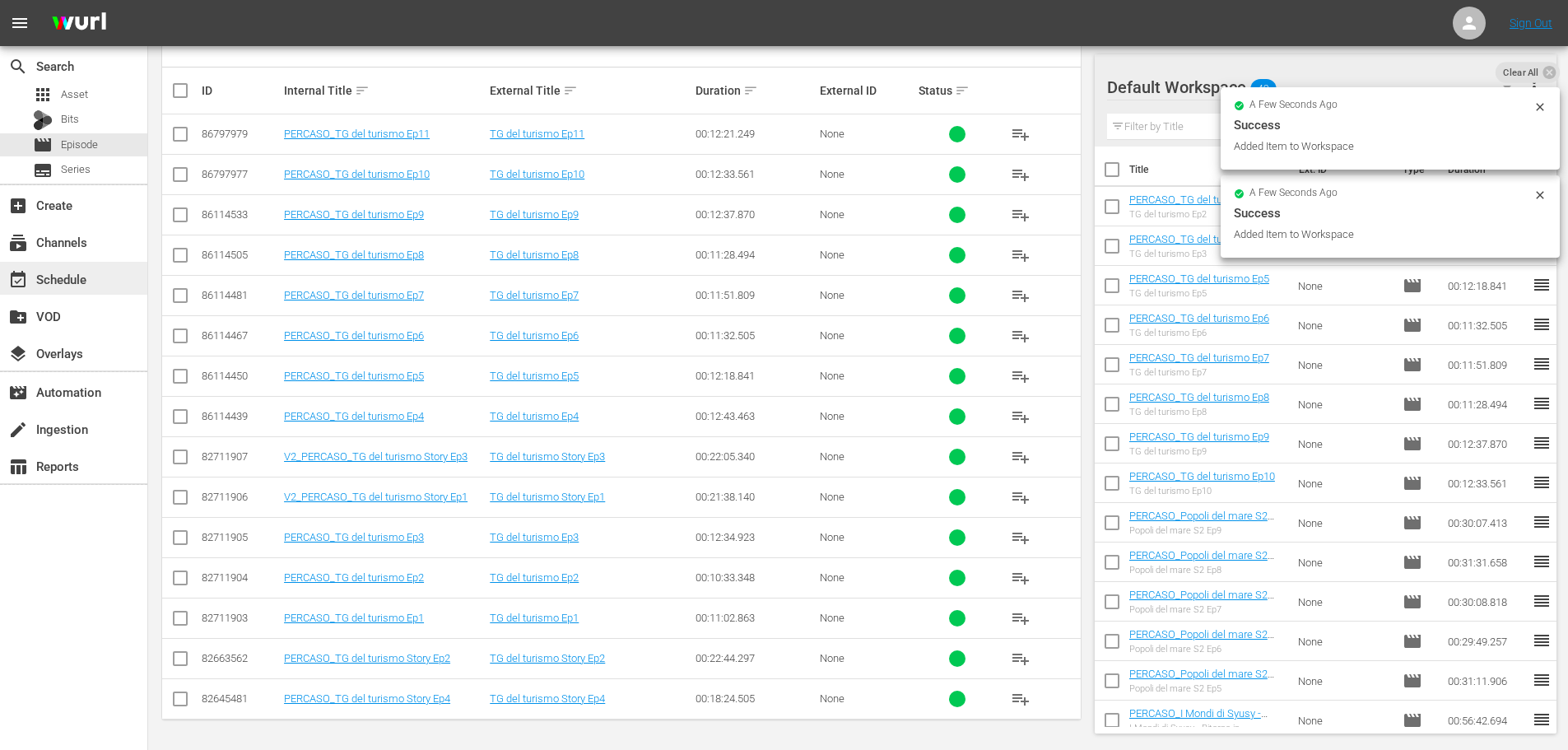
click at [81, 273] on div "event_available Schedule" at bounding box center [45, 276] width 92 height 15
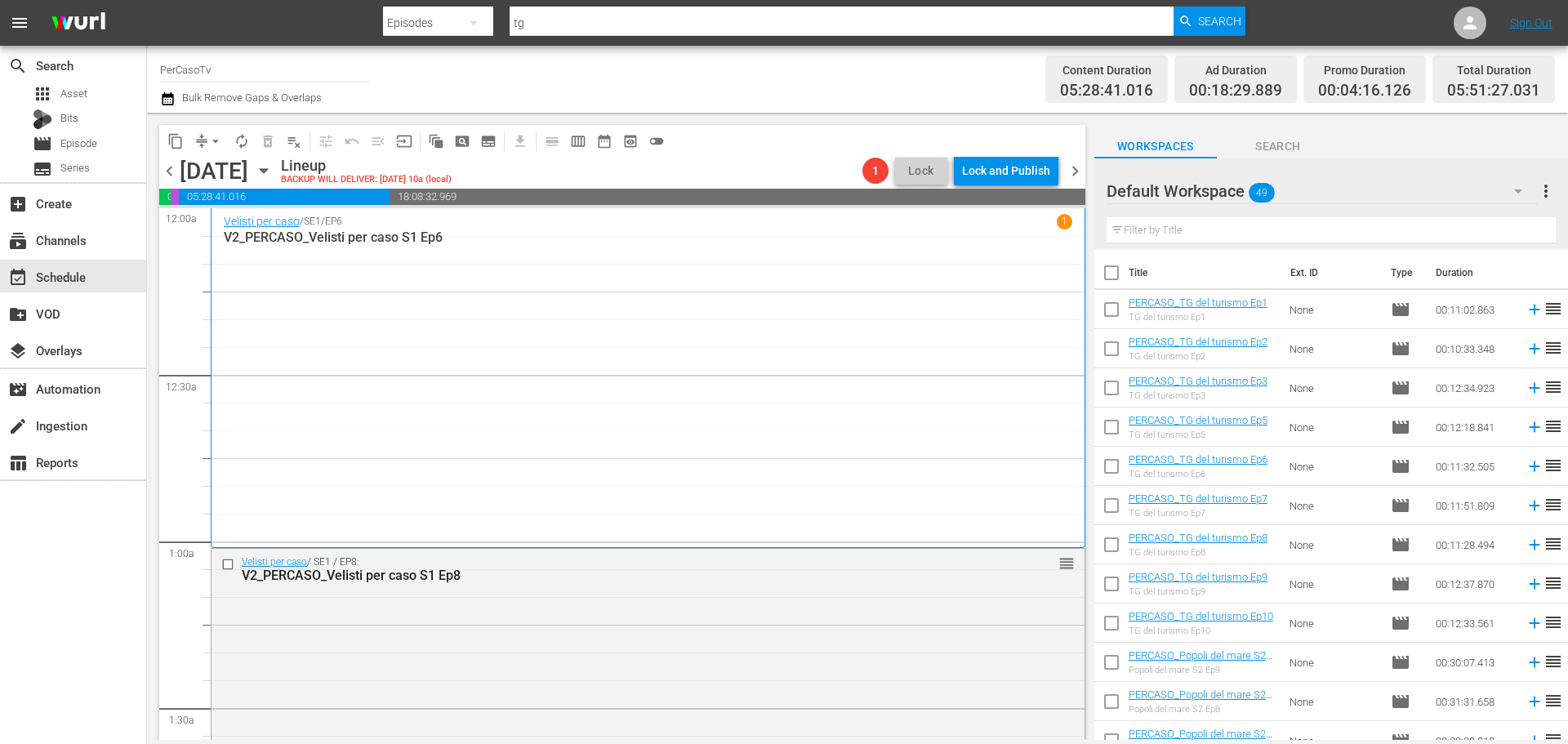
click at [1172, 230] on input "text" at bounding box center [1331, 230] width 449 height 26
click at [1525, 390] on icon at bounding box center [1534, 387] width 18 height 18
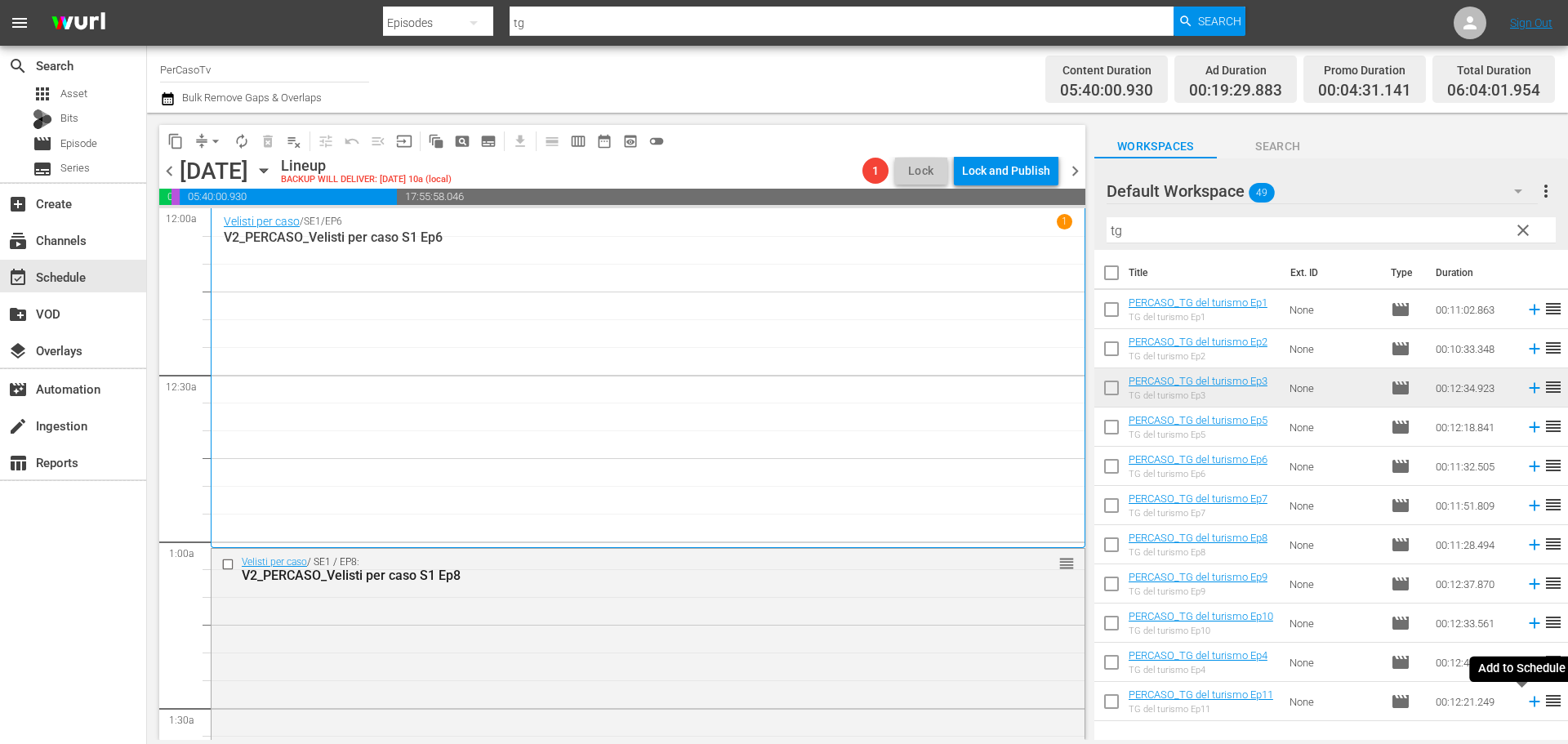
click at [1525, 706] on icon at bounding box center [1534, 701] width 18 height 18
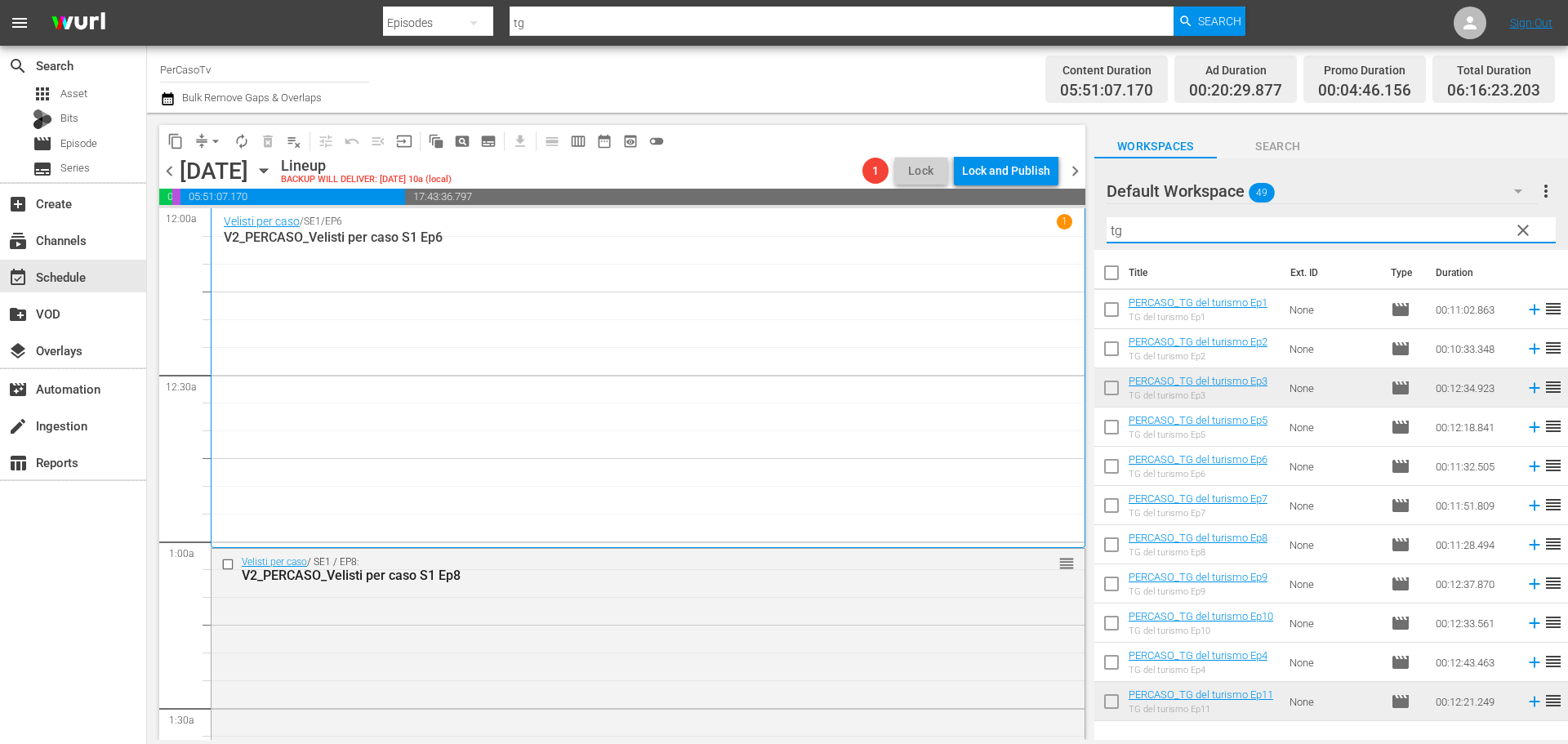
drag, startPoint x: 1146, startPoint y: 241, endPoint x: 1106, endPoint y: 239, distance: 40.0
click at [1107, 239] on input "tg" at bounding box center [1331, 230] width 449 height 26
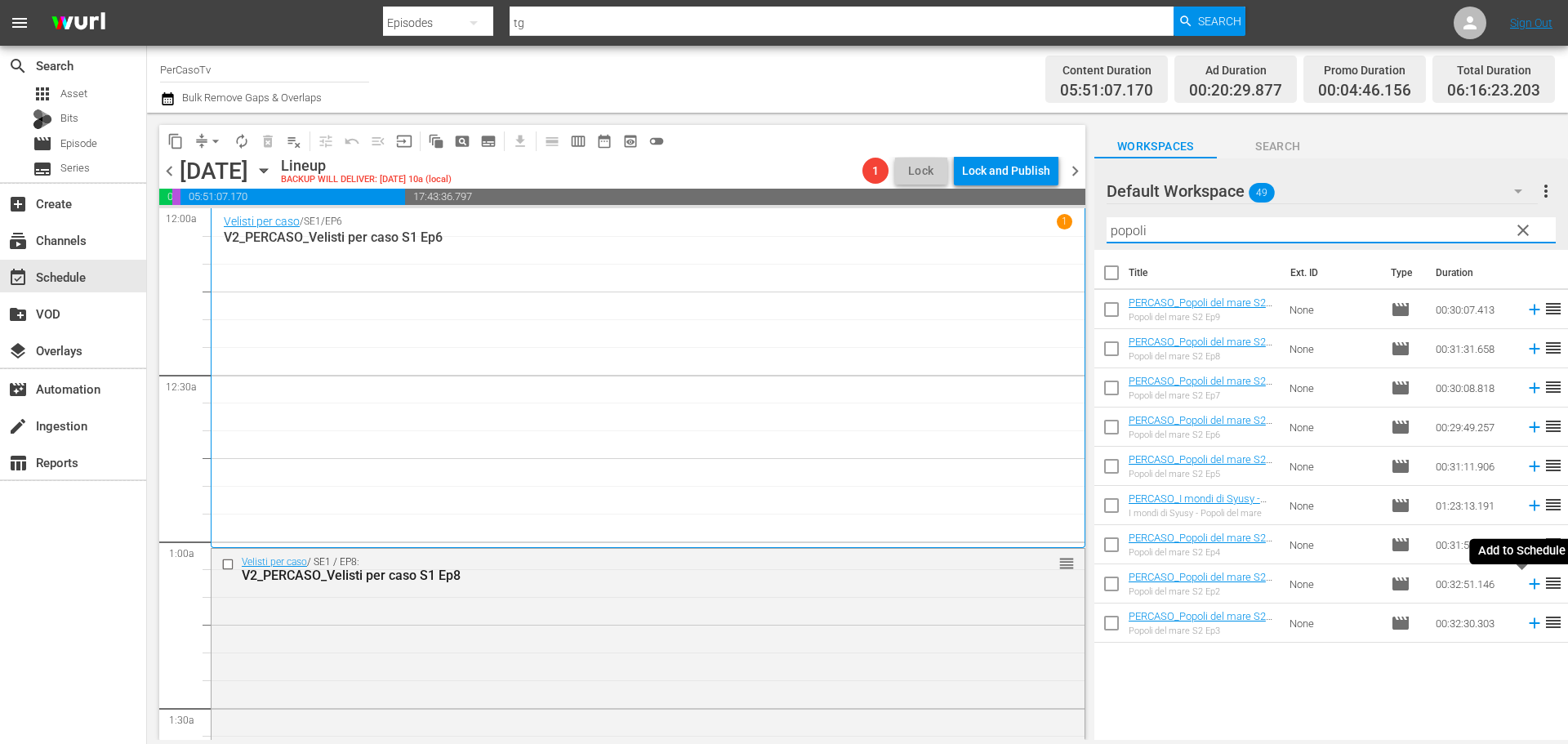
click at [1525, 590] on icon at bounding box center [1534, 583] width 18 height 18
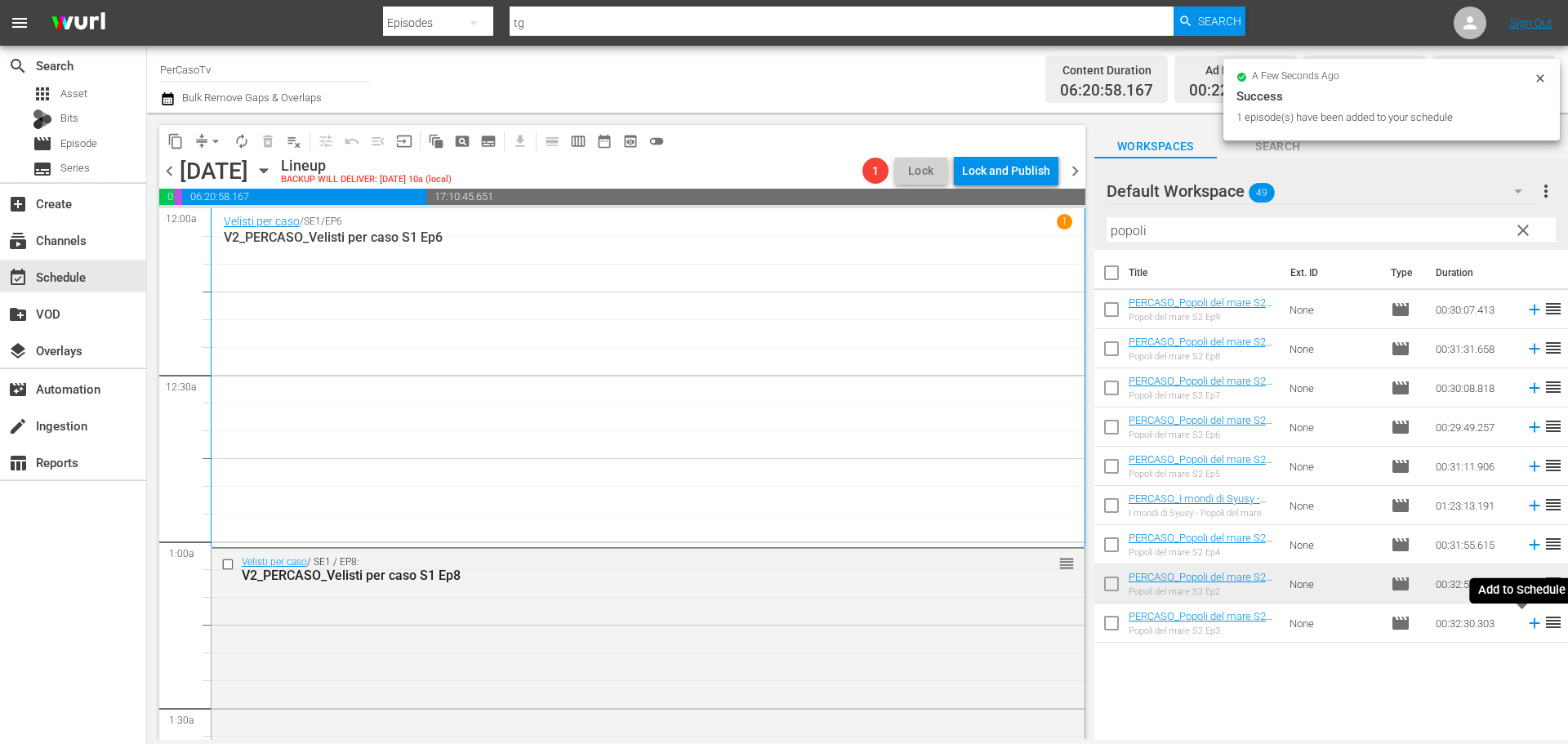
click at [1529, 624] on icon at bounding box center [1534, 624] width 11 height 11
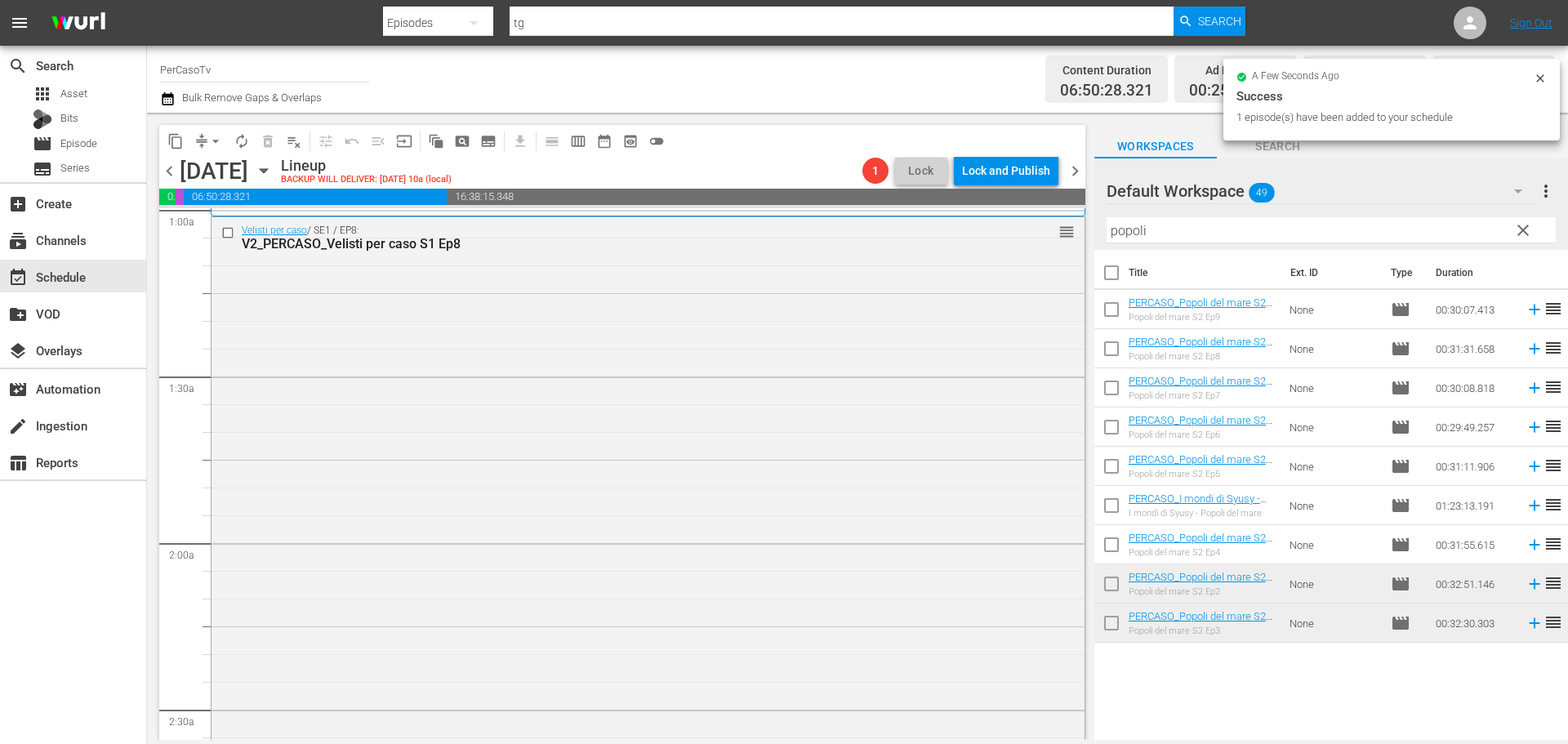
scroll to position [817, 0]
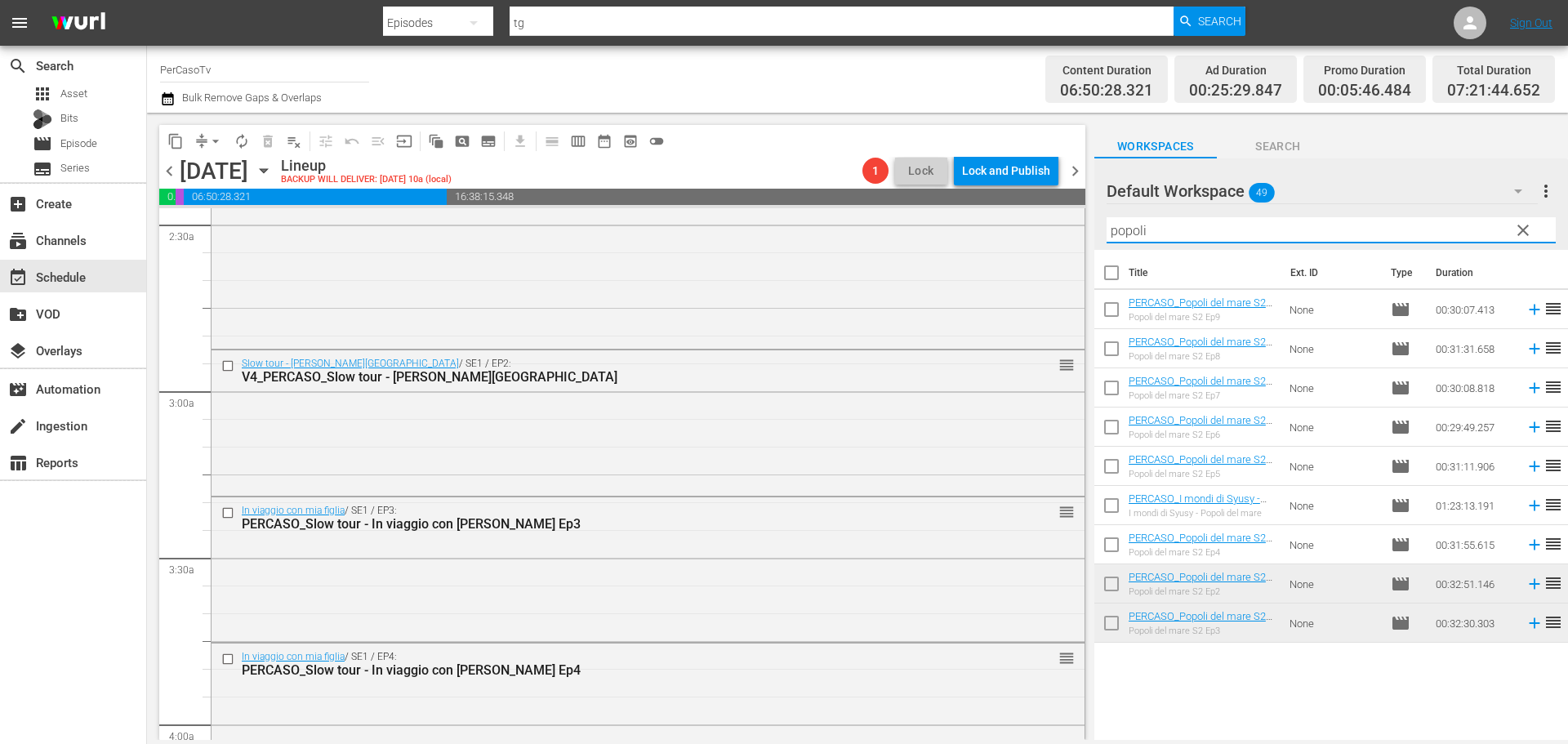
drag, startPoint x: 1190, startPoint y: 222, endPoint x: 1075, endPoint y: 259, distance: 120.8
click at [1075, 259] on div "content_copy compress arrow_drop_down autorenew_outlined delete_forever_outline…" at bounding box center [858, 426] width 1421 height 627
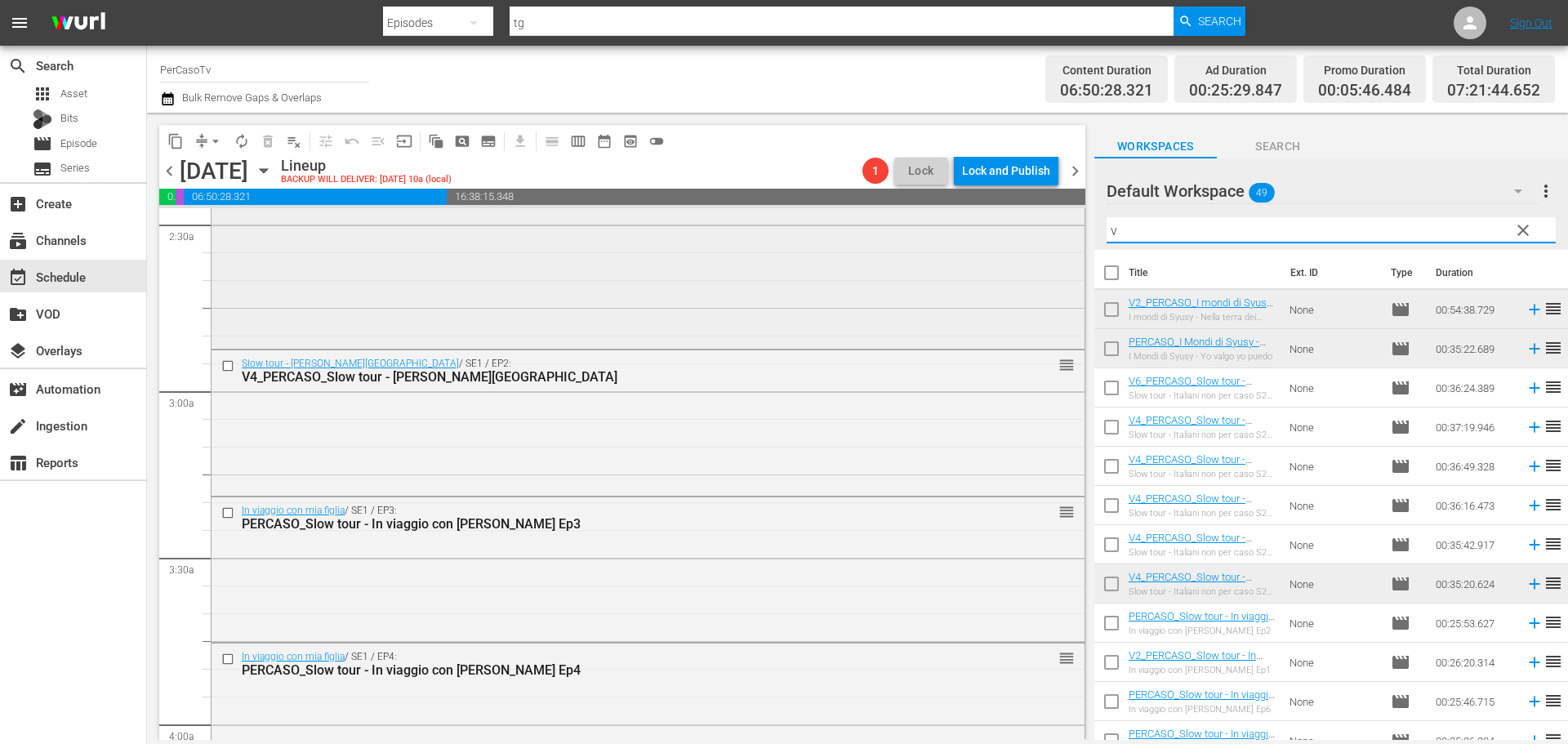
type input "ve"
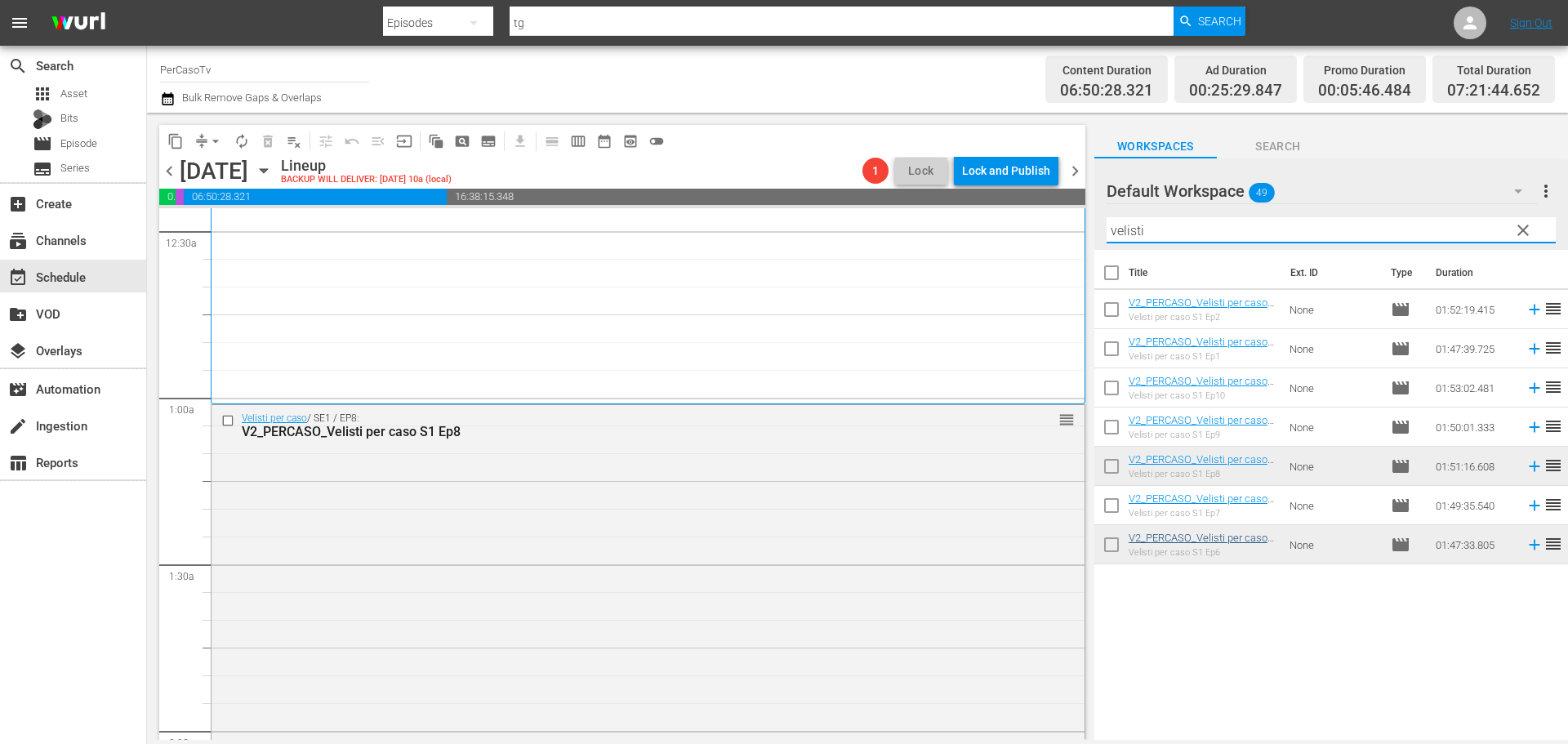
scroll to position [163, 0]
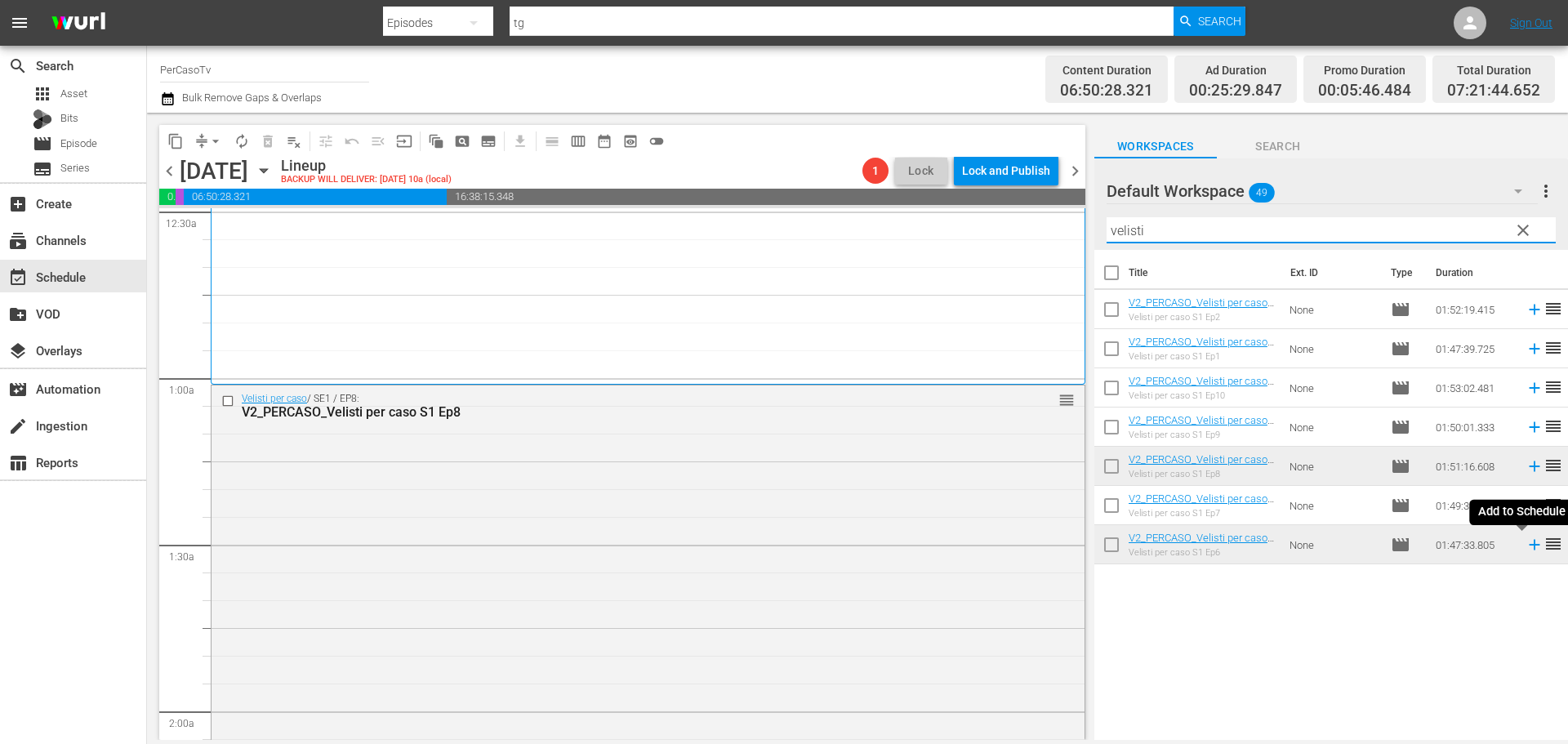
click at [1529, 546] on icon at bounding box center [1534, 545] width 11 height 11
drag, startPoint x: 1165, startPoint y: 227, endPoint x: 1082, endPoint y: 234, distance: 83.3
click at [1080, 241] on div "content_copy compress arrow_drop_down autorenew_outlined delete_forever_outline…" at bounding box center [858, 426] width 1421 height 627
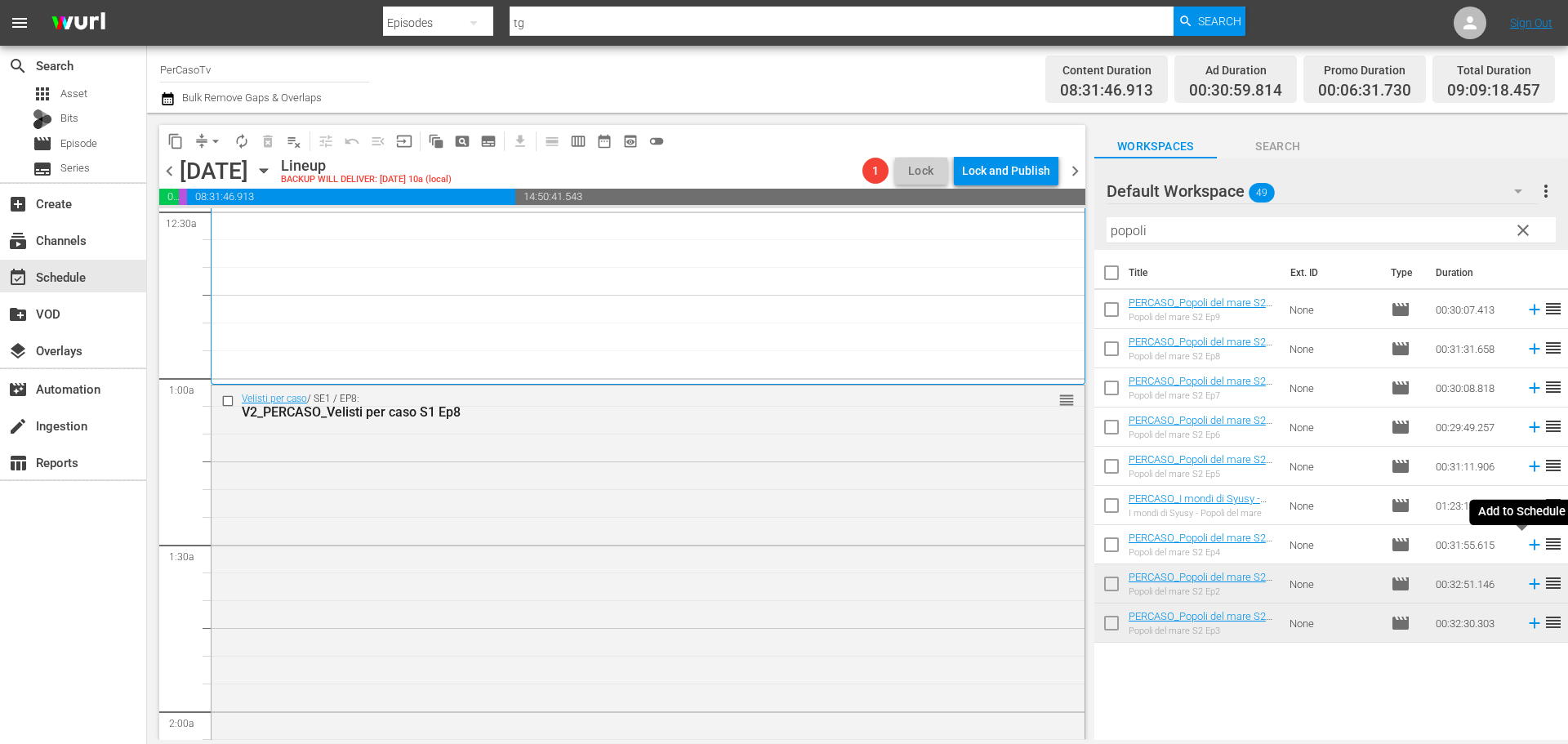
click at [1525, 550] on icon at bounding box center [1534, 544] width 18 height 18
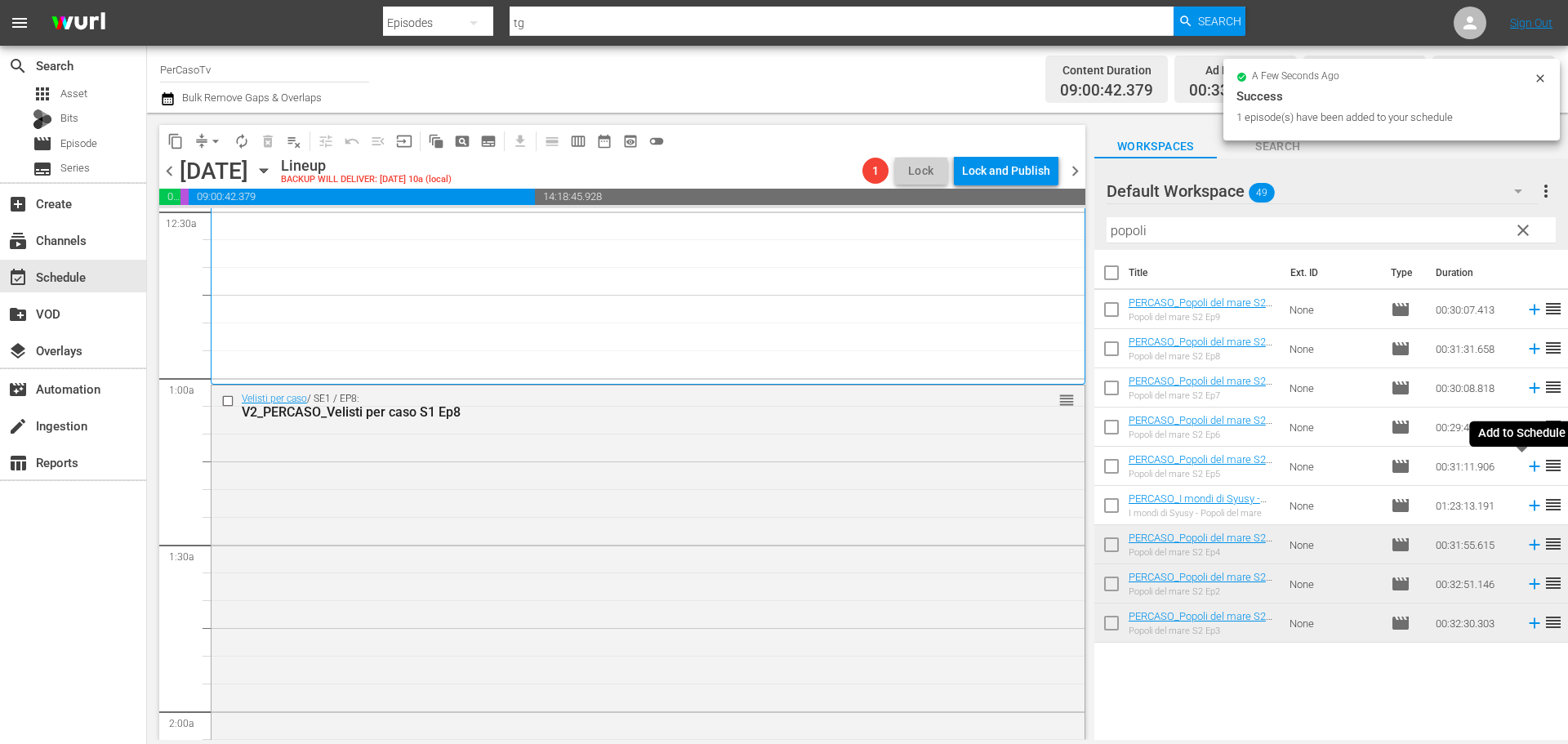
click at [1525, 469] on icon at bounding box center [1534, 466] width 18 height 18
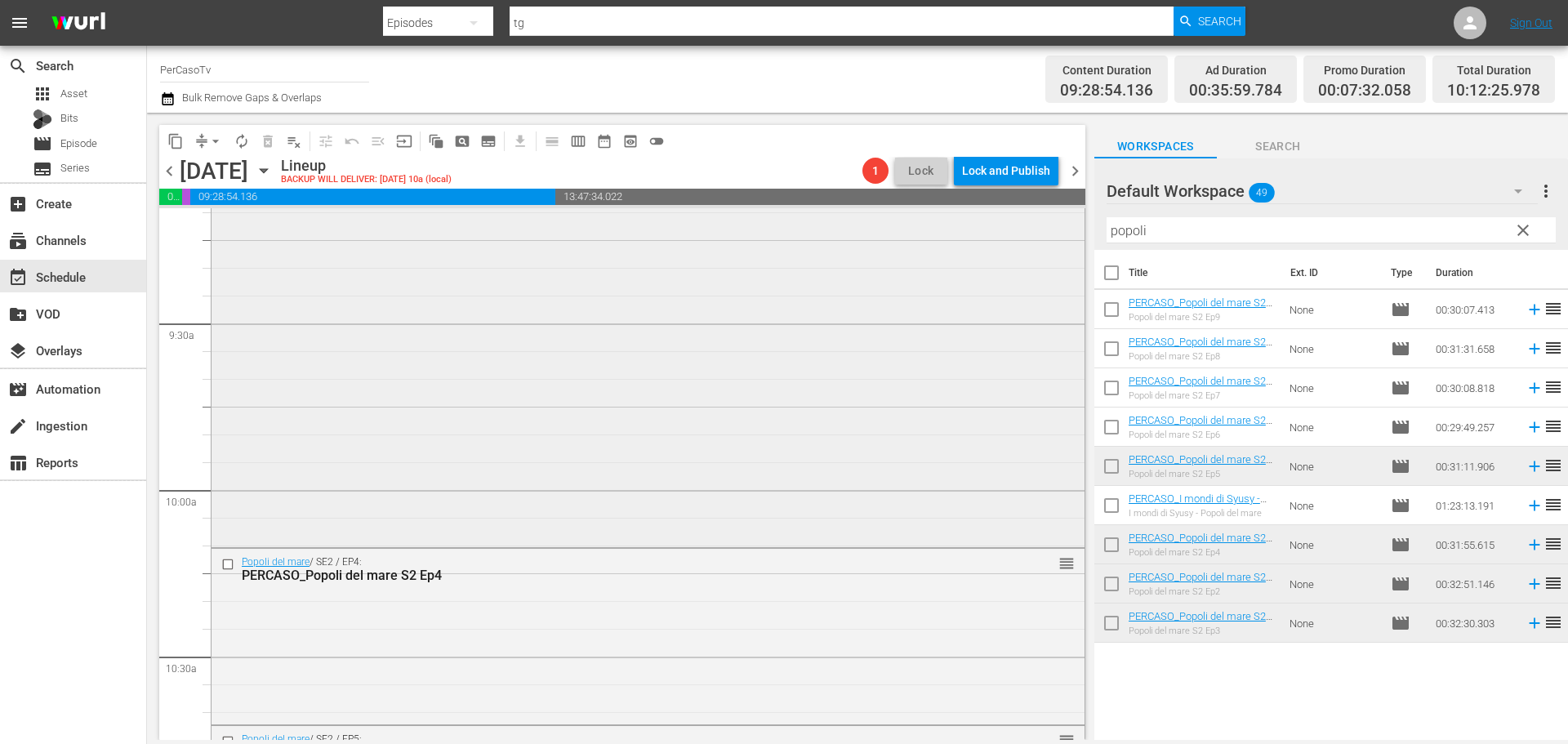
scroll to position [3349, 0]
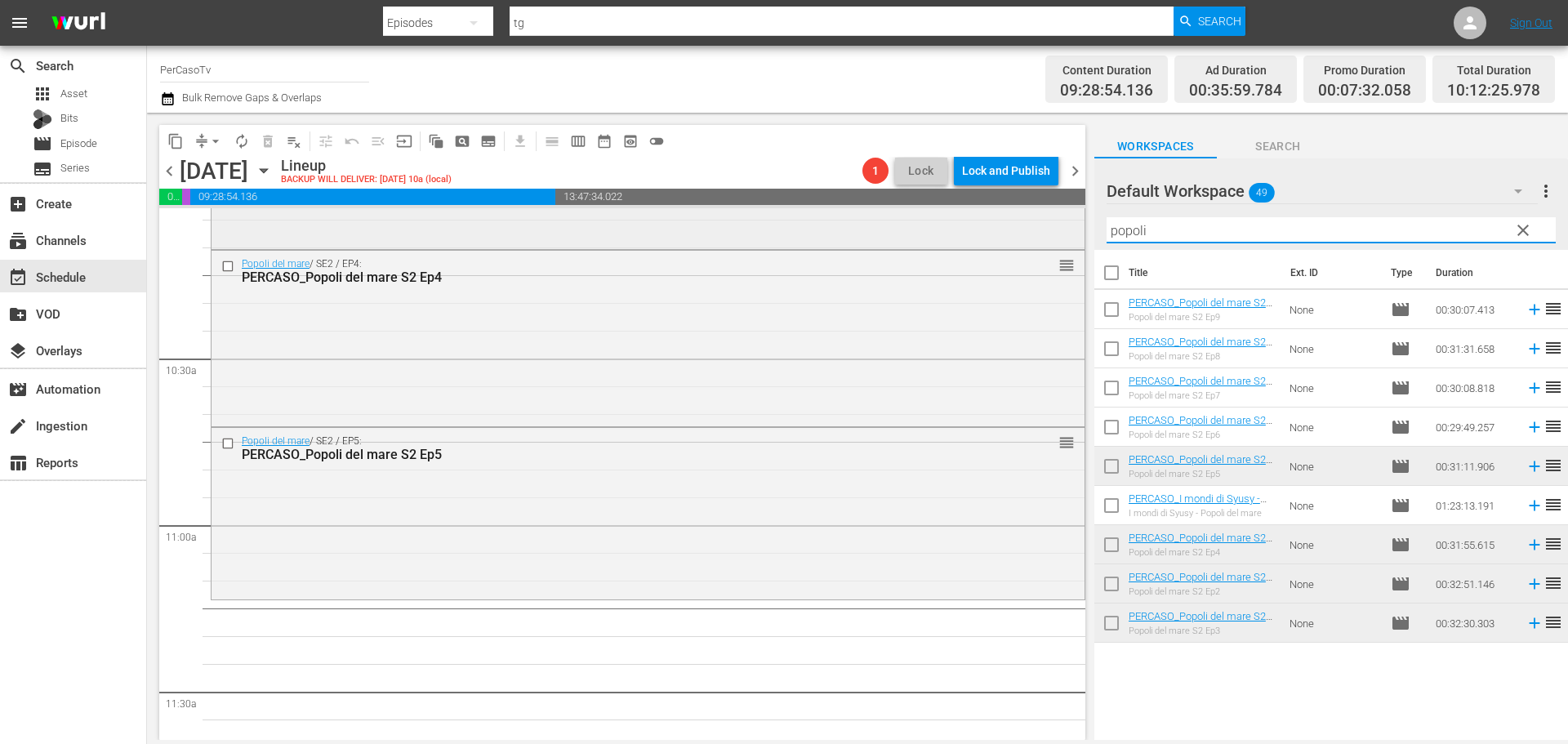
drag, startPoint x: 1158, startPoint y: 236, endPoint x: 1039, endPoint y: 237, distance: 119.0
click at [1039, 237] on div "content_copy compress arrow_drop_down autorenew_outlined delete_forever_outline…" at bounding box center [858, 426] width 1421 height 627
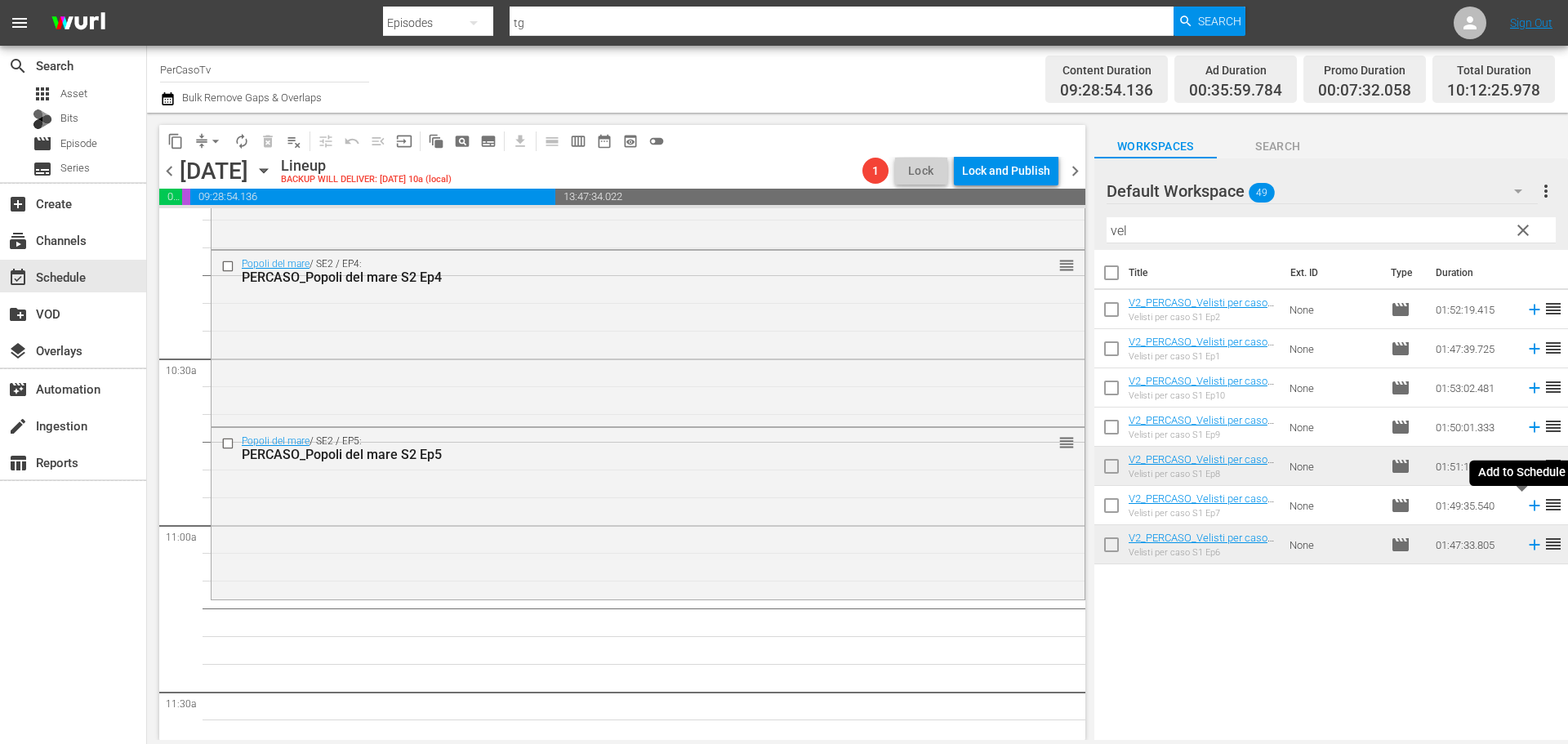
click at [1525, 507] on icon at bounding box center [1534, 505] width 18 height 18
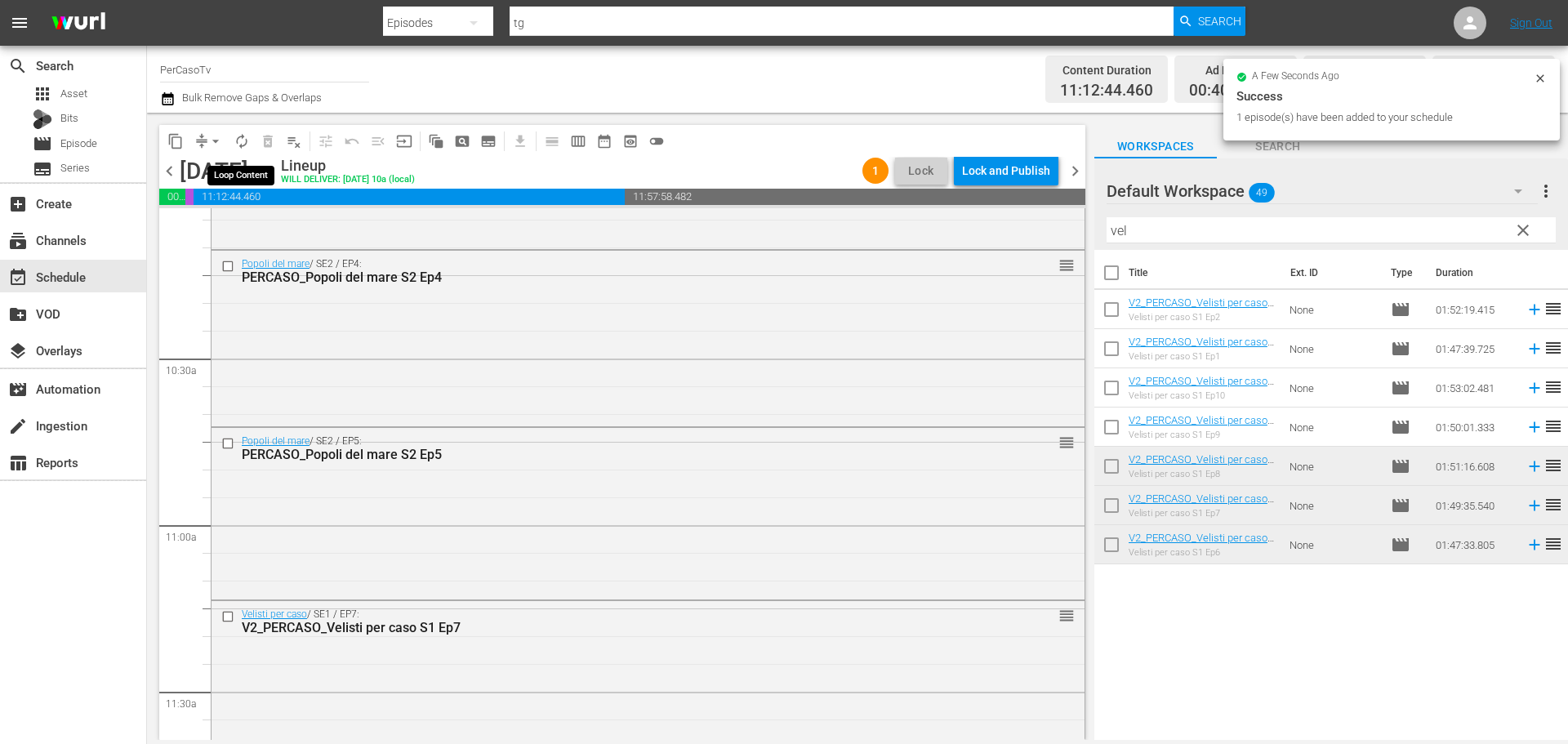
click at [240, 135] on span "autorenew_outlined" at bounding box center [242, 141] width 17 height 17
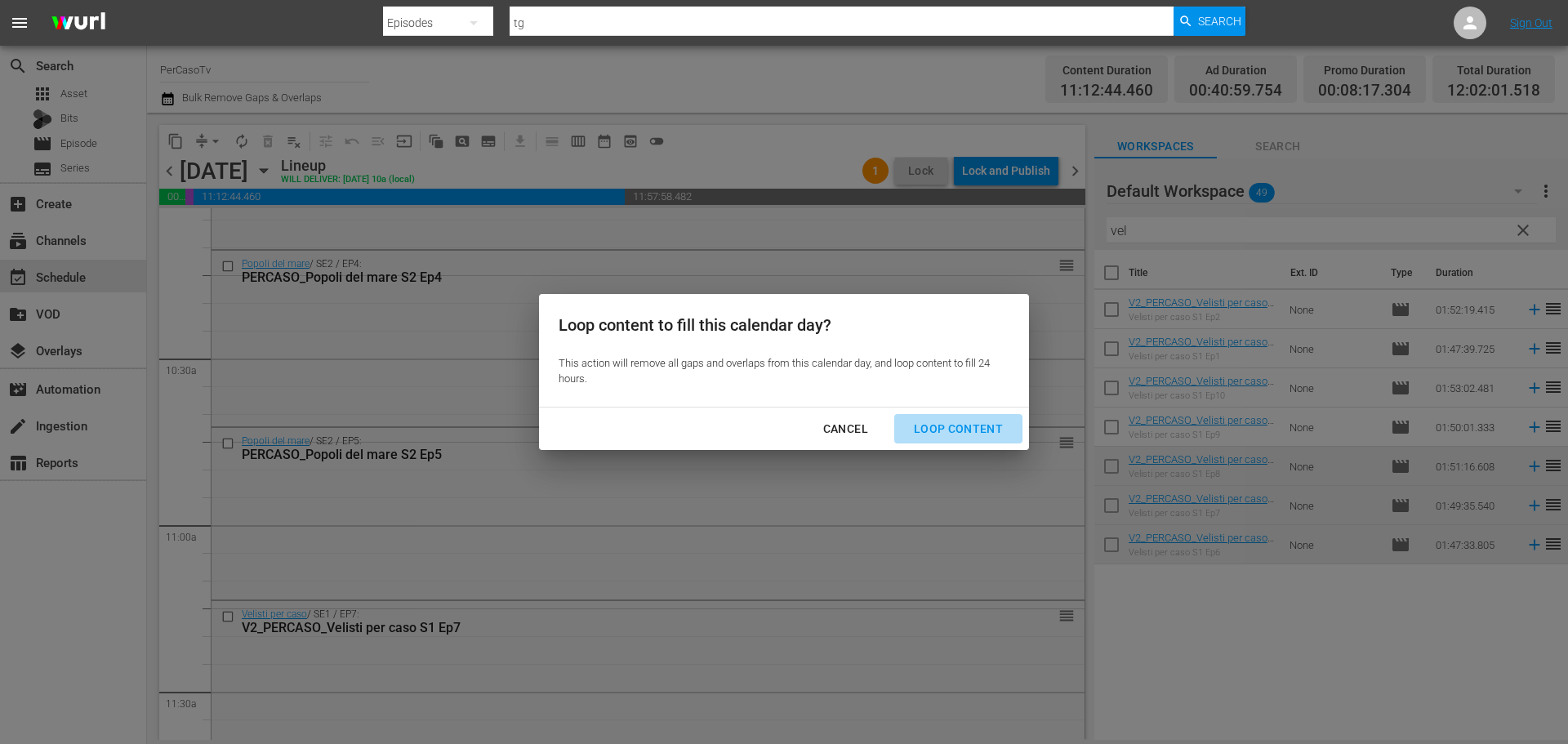
click at [968, 421] on div "Loop Content" at bounding box center [959, 429] width 115 height 20
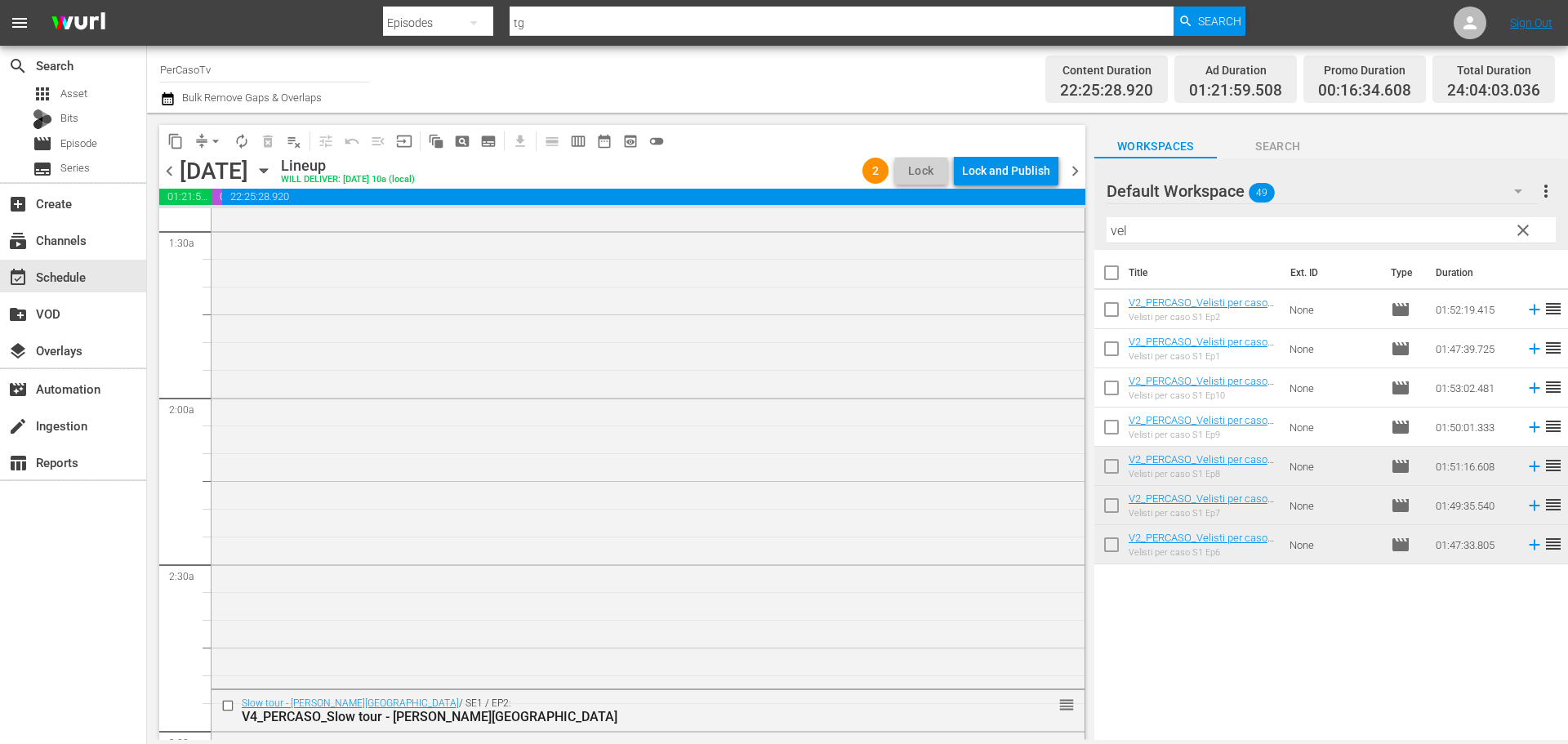
scroll to position [0, 0]
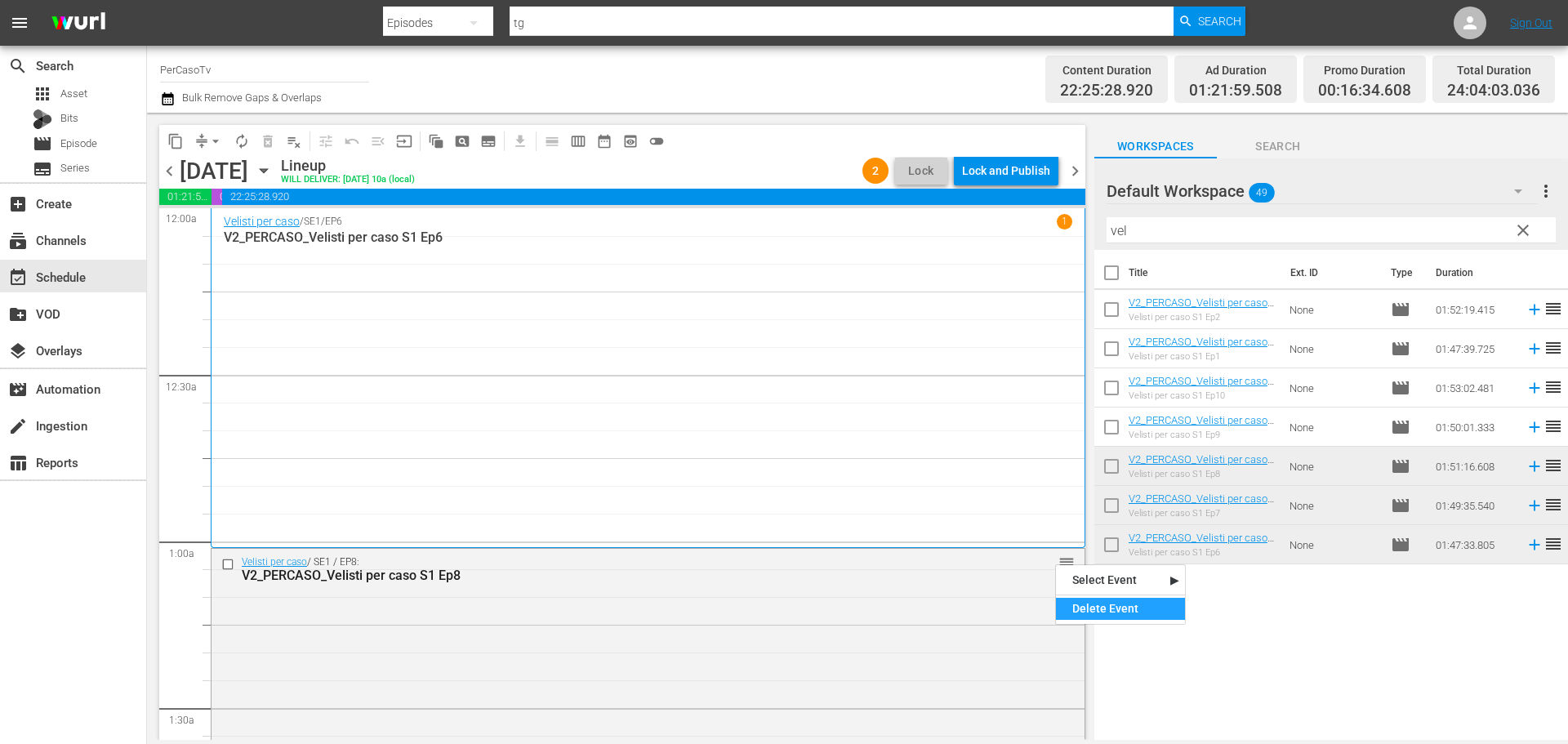
click at [1092, 601] on div "Delete Event" at bounding box center [1120, 609] width 129 height 22
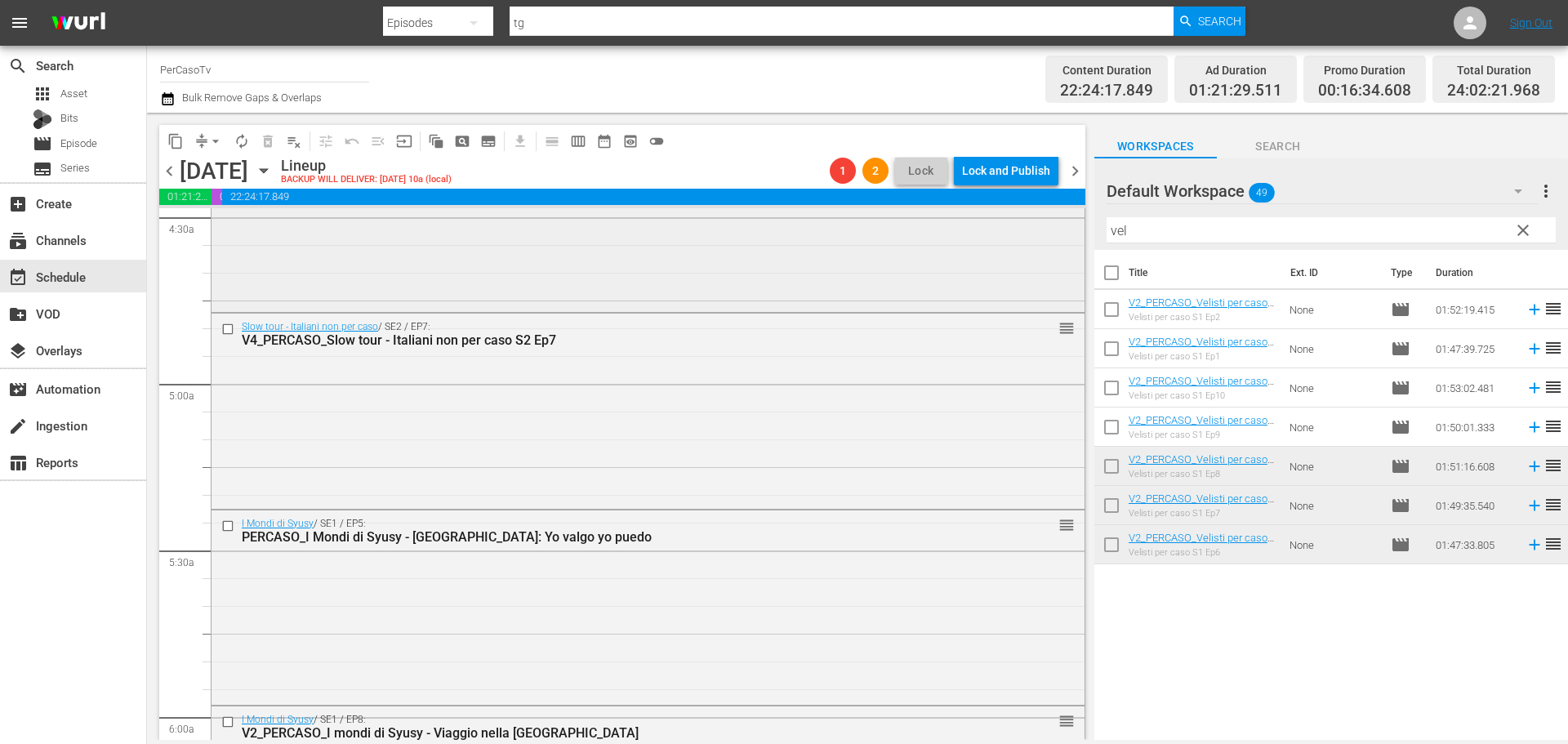
scroll to position [1470, 0]
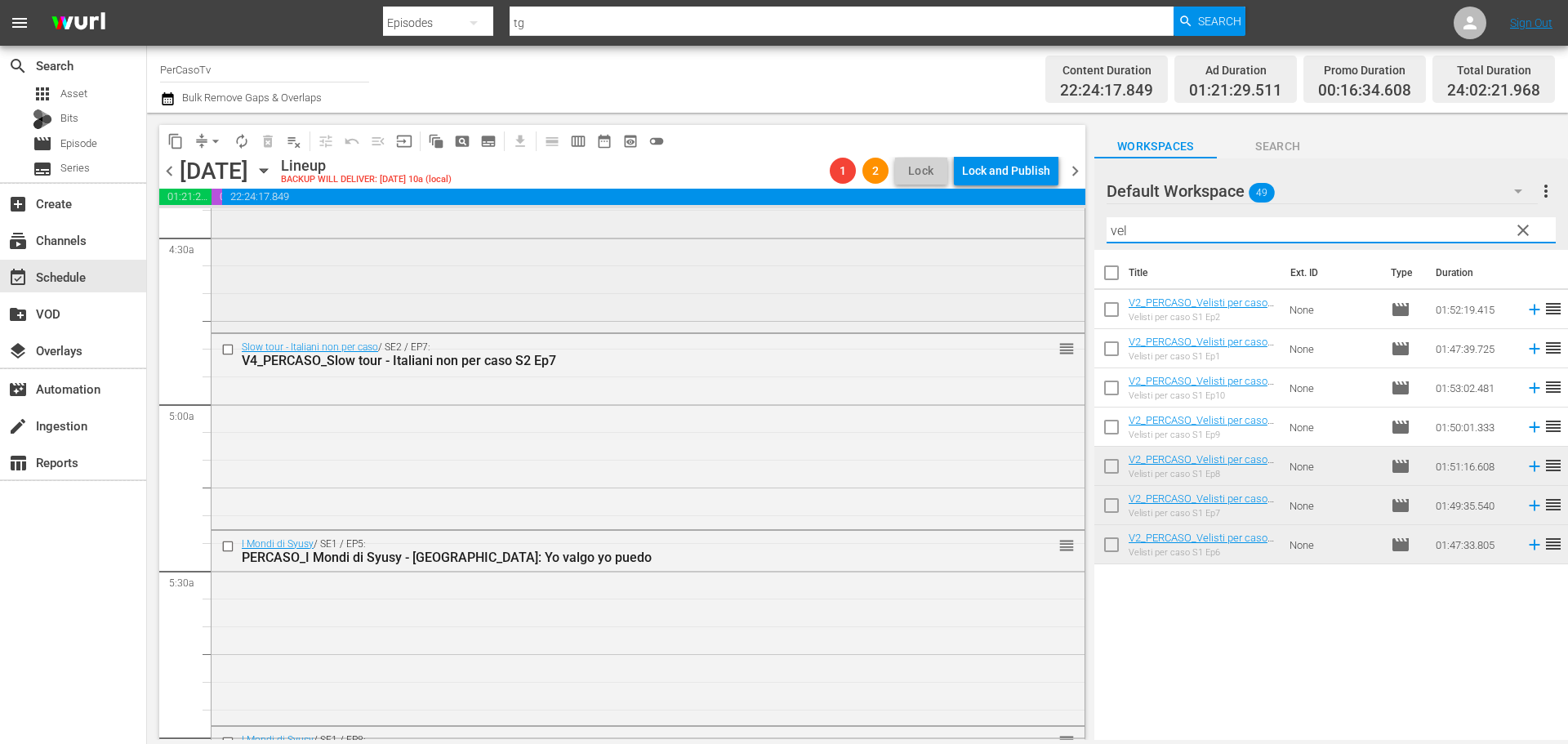
drag, startPoint x: 1168, startPoint y: 231, endPoint x: 1072, endPoint y: 237, distance: 96.2
click at [1072, 237] on div "content_copy compress arrow_drop_down autorenew_outlined delete_forever_outline…" at bounding box center [858, 426] width 1421 height 627
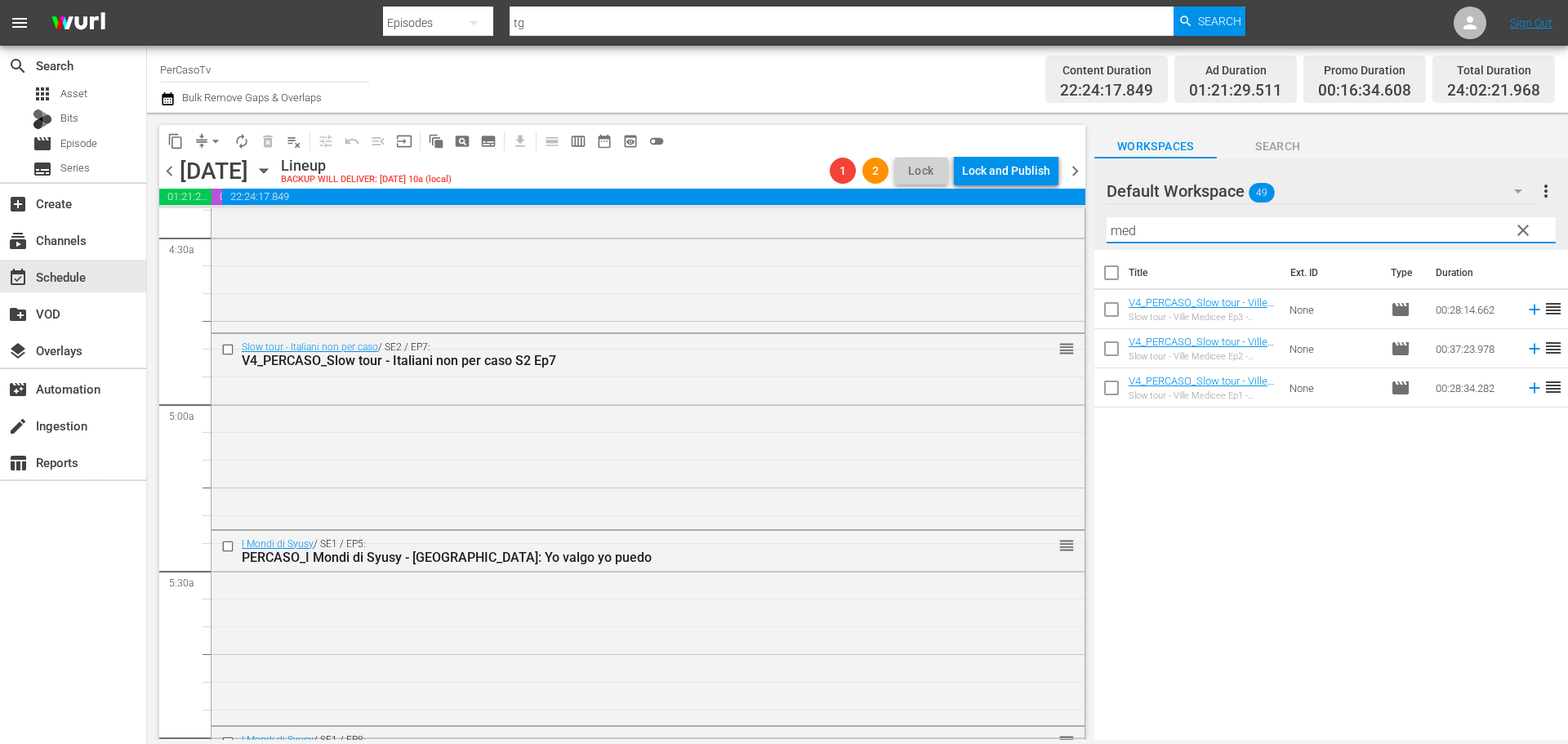
type input "med"
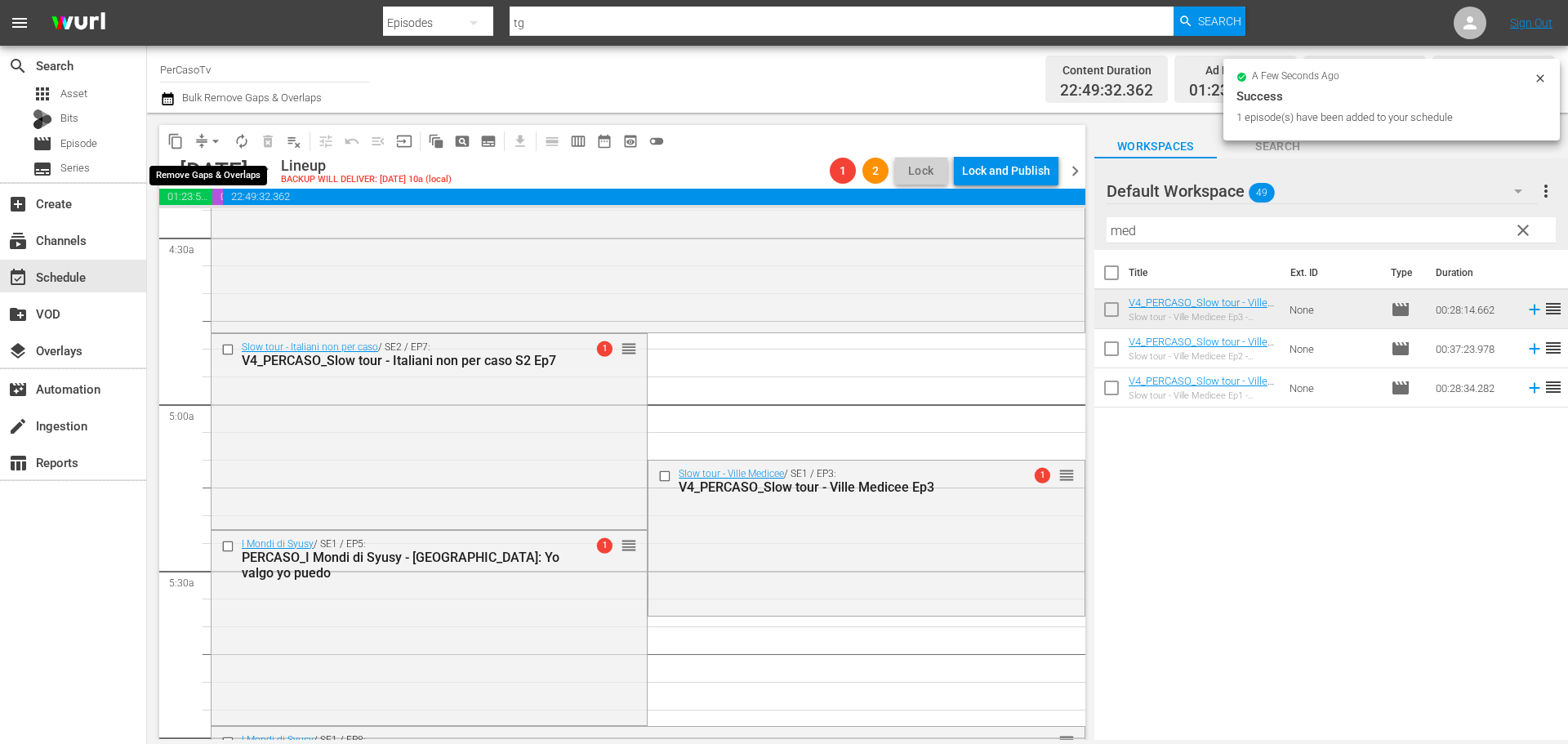
click at [216, 141] on span "arrow_drop_down" at bounding box center [216, 141] width 17 height 17
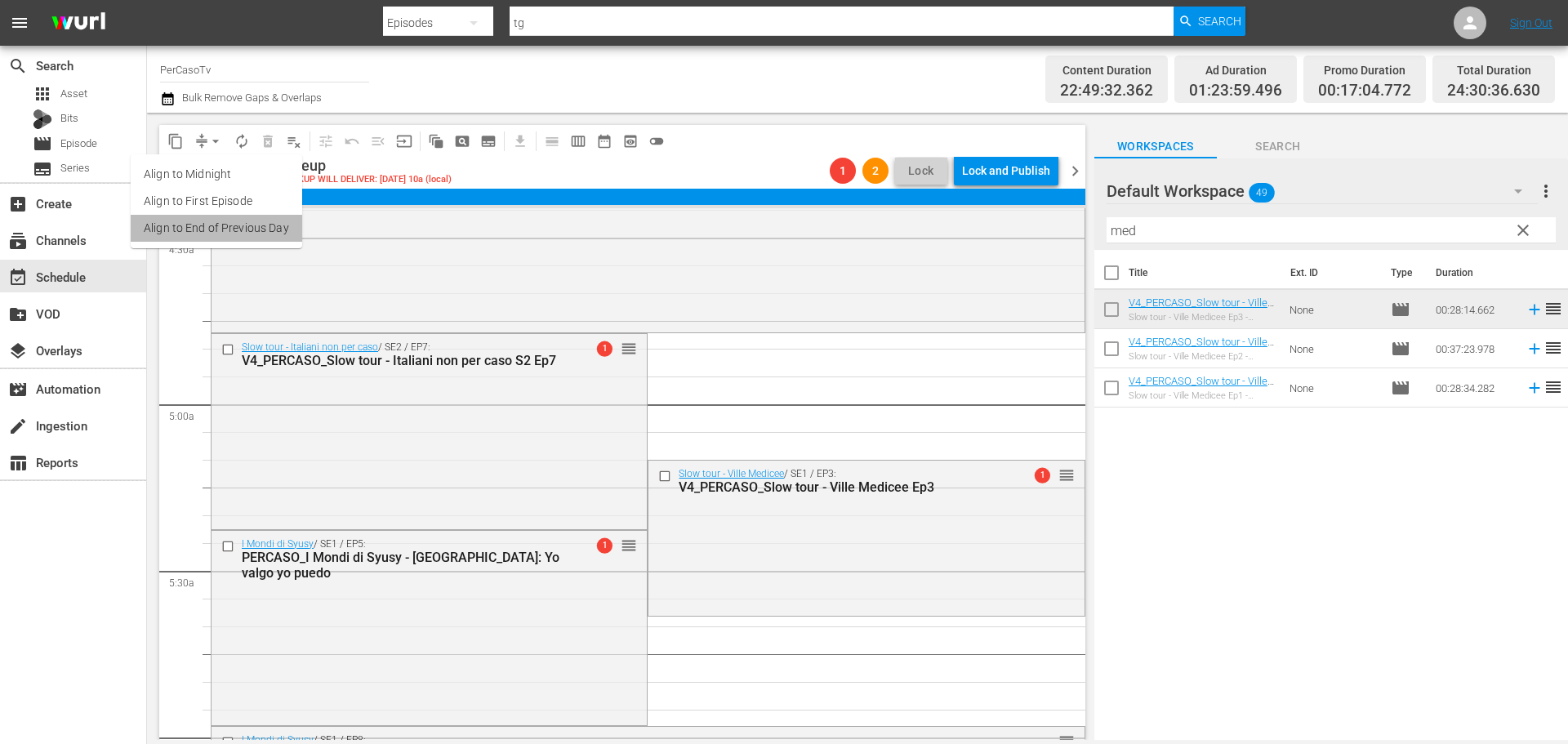
click at [221, 230] on li "Align to End of Previous Day" at bounding box center [216, 228] width 171 height 27
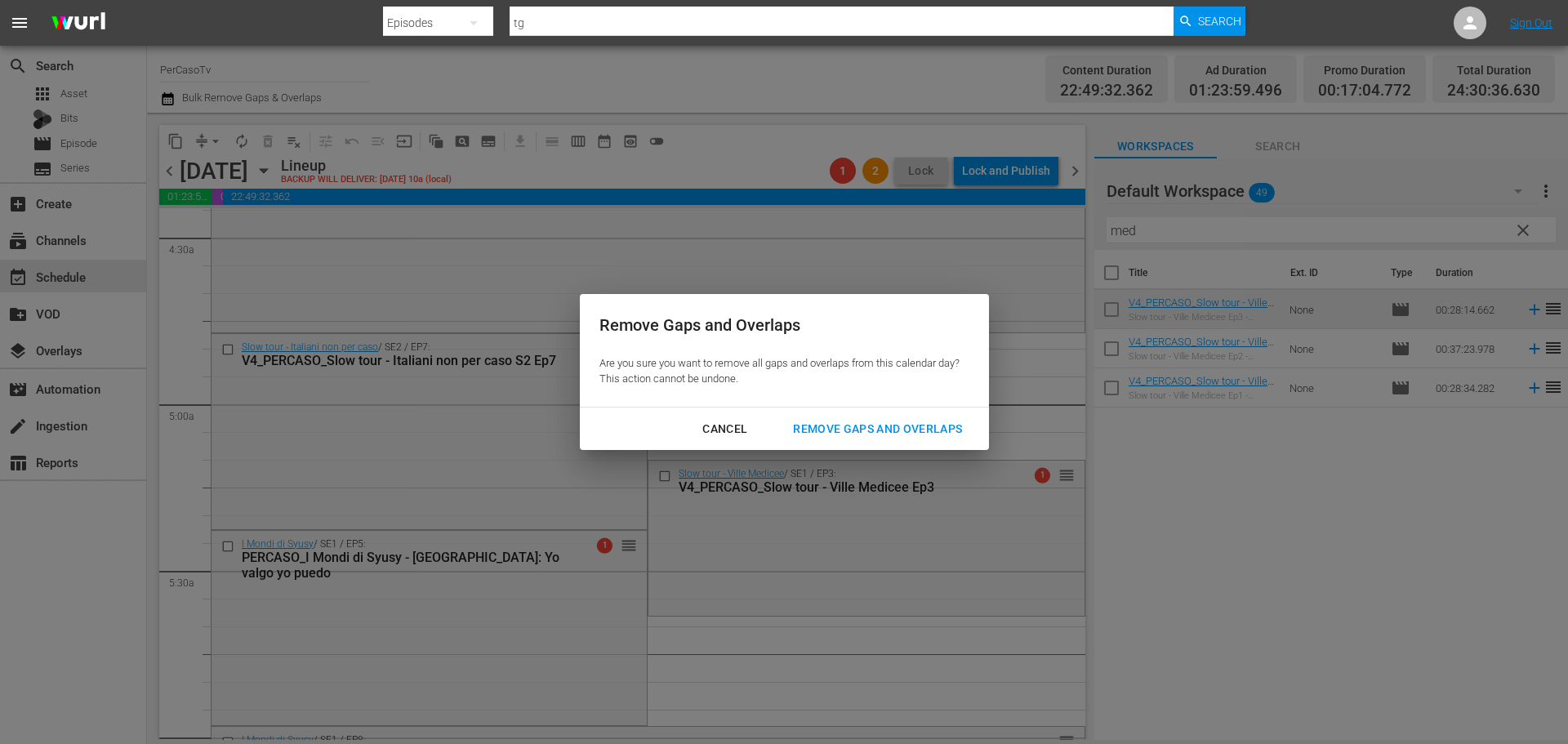
click at [828, 427] on div "Remove Gaps and Overlaps" at bounding box center [878, 429] width 196 height 20
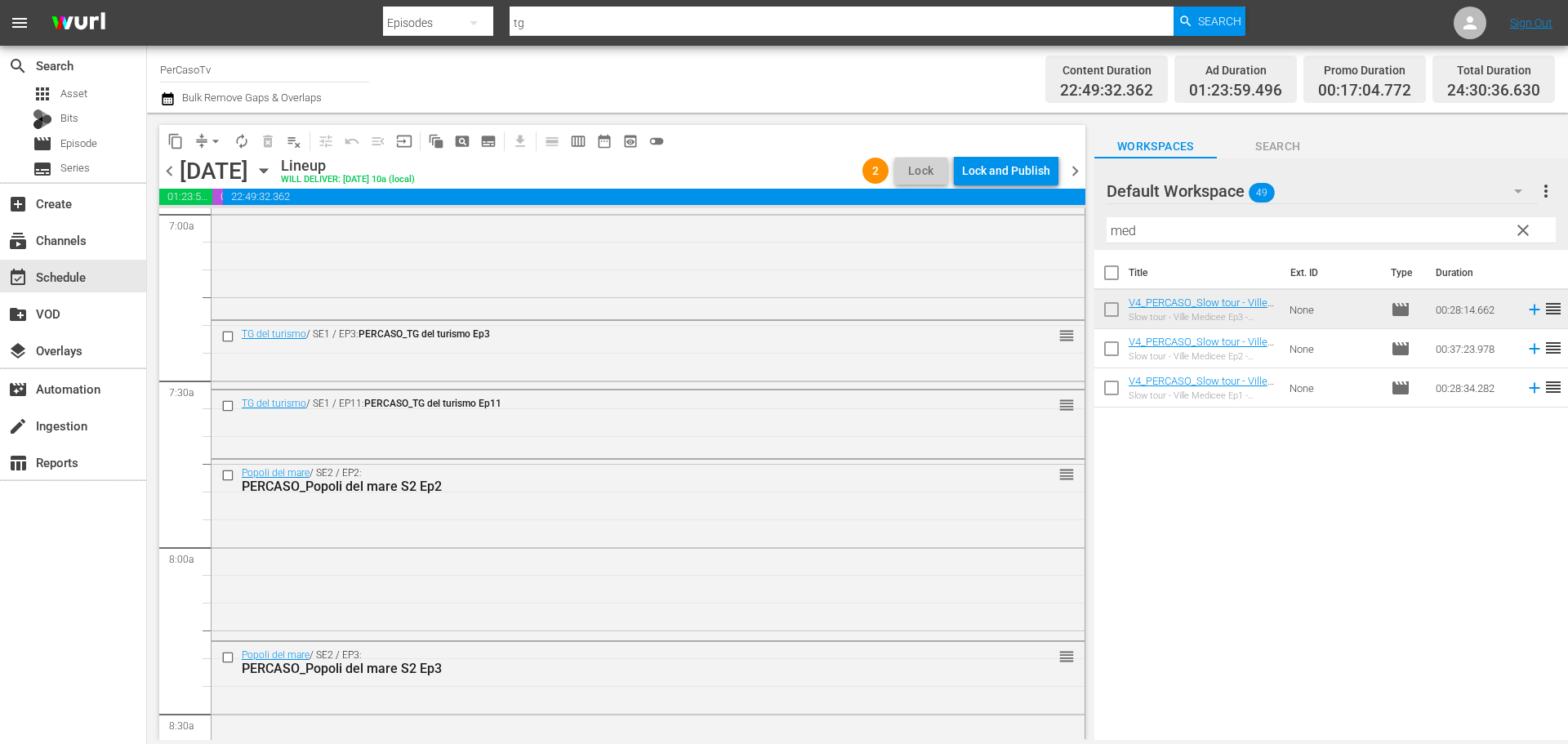
scroll to position [2355, 0]
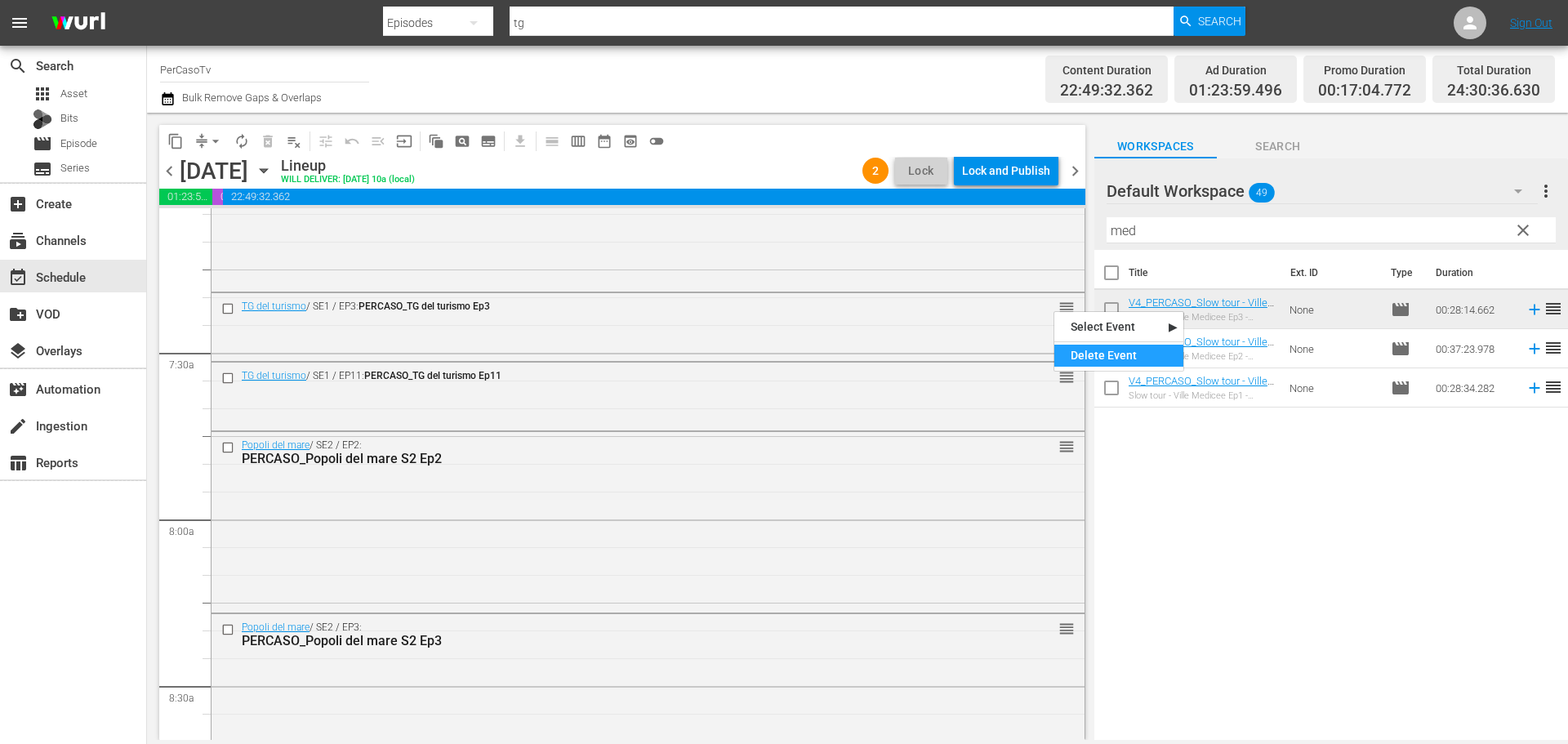
click at [1089, 359] on div "Delete Event" at bounding box center [1118, 355] width 129 height 22
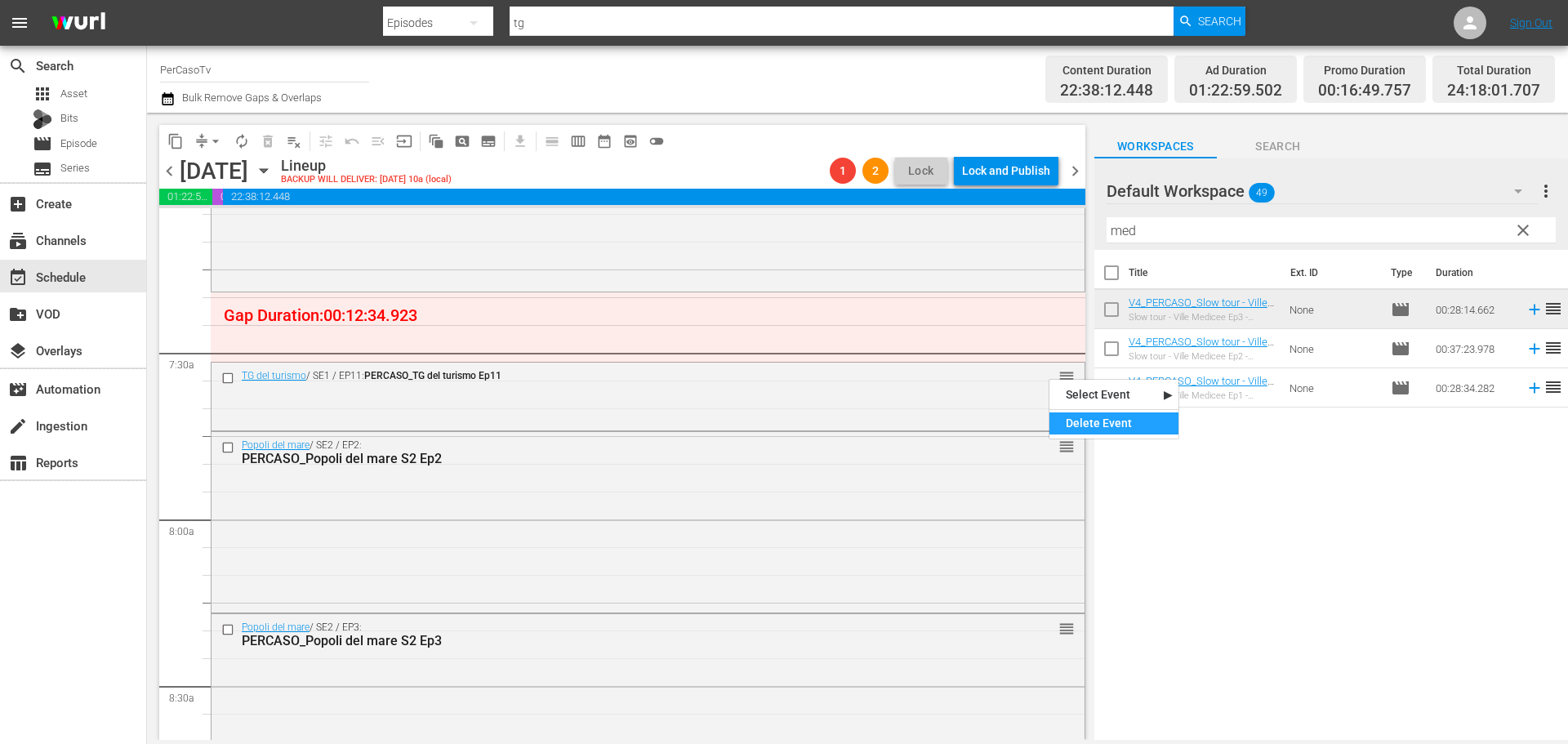
click at [1074, 424] on div "Delete Event" at bounding box center [1113, 423] width 129 height 22
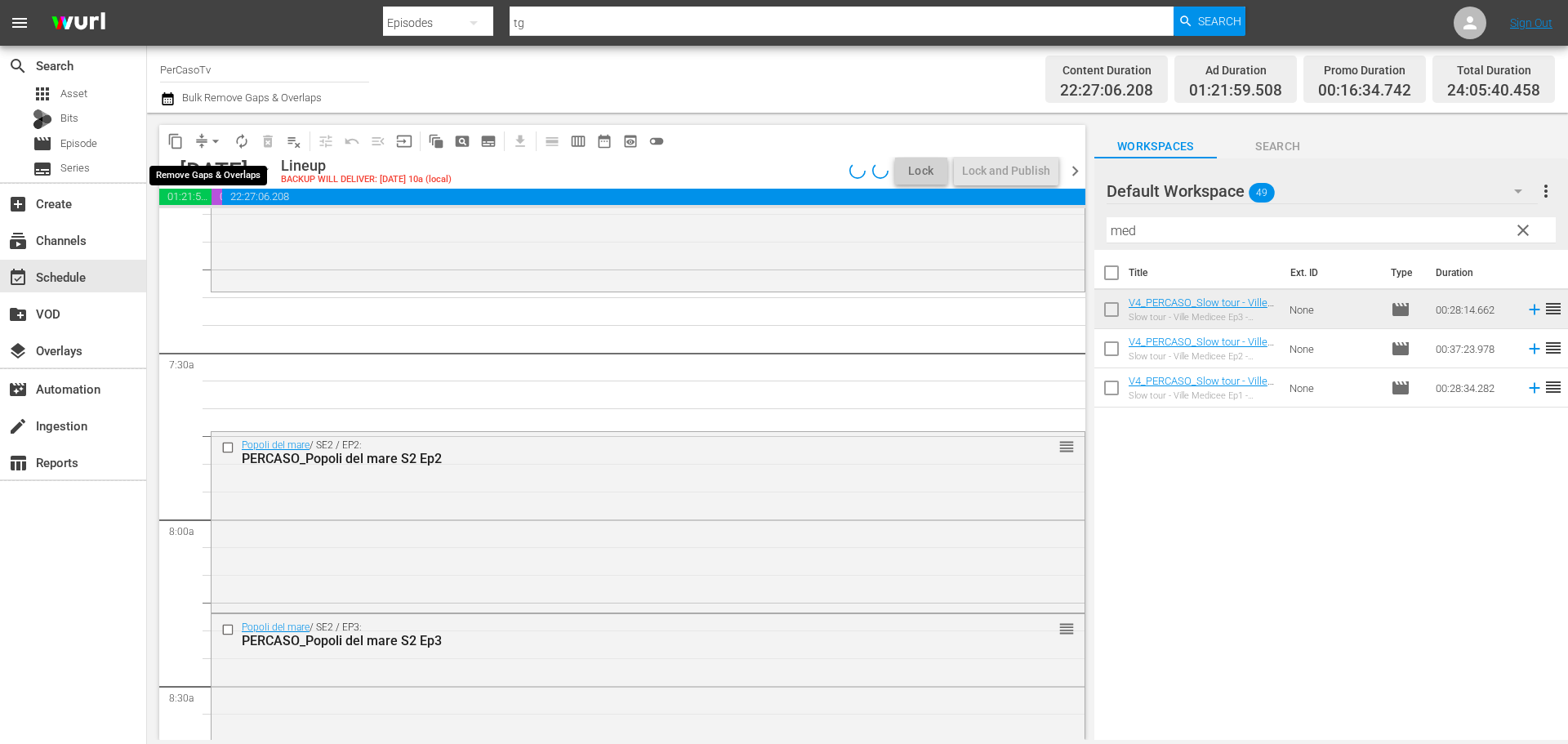
click at [215, 142] on span "arrow_drop_down" at bounding box center [216, 141] width 17 height 17
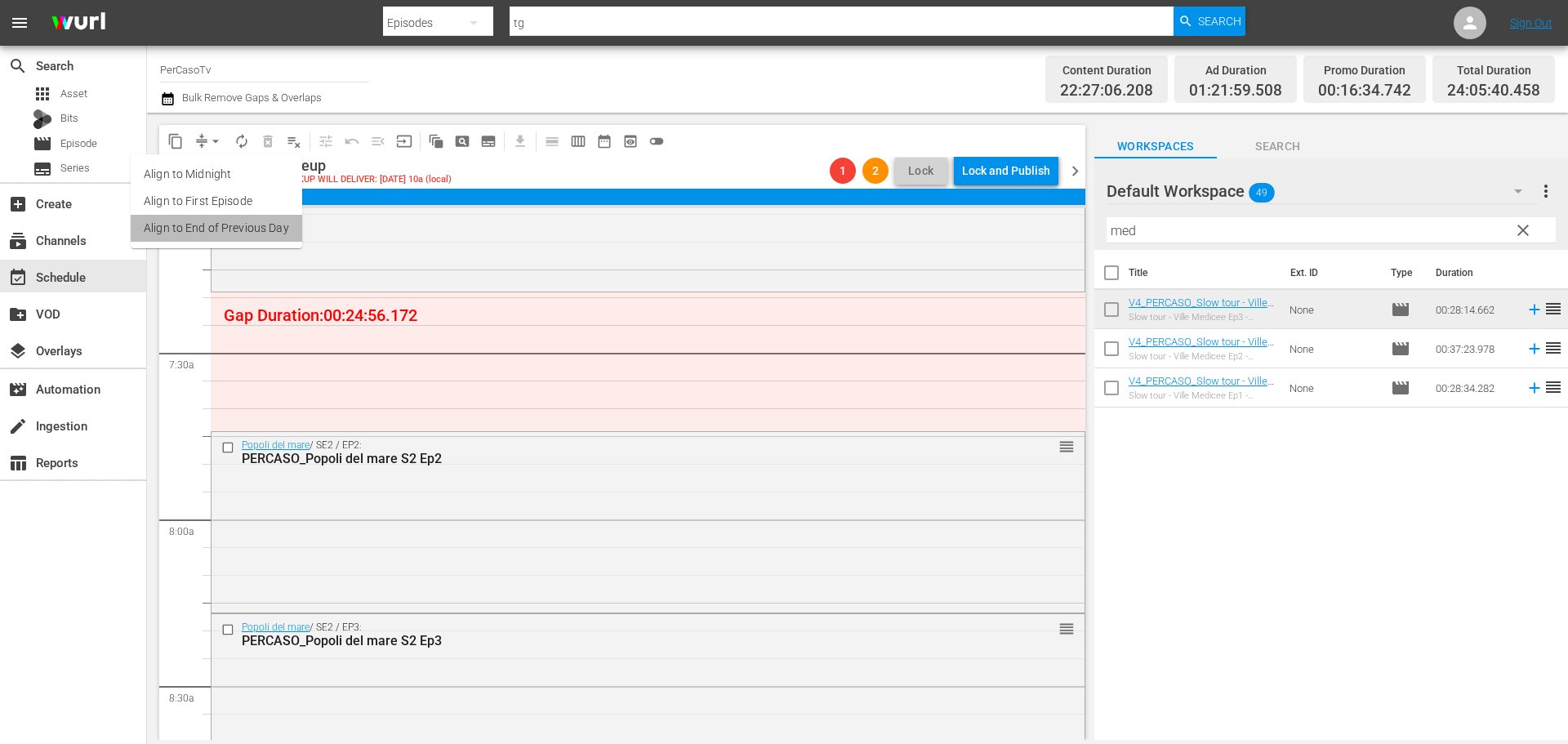
click at [242, 234] on li "Align to End of Previous Day" at bounding box center [216, 228] width 171 height 27
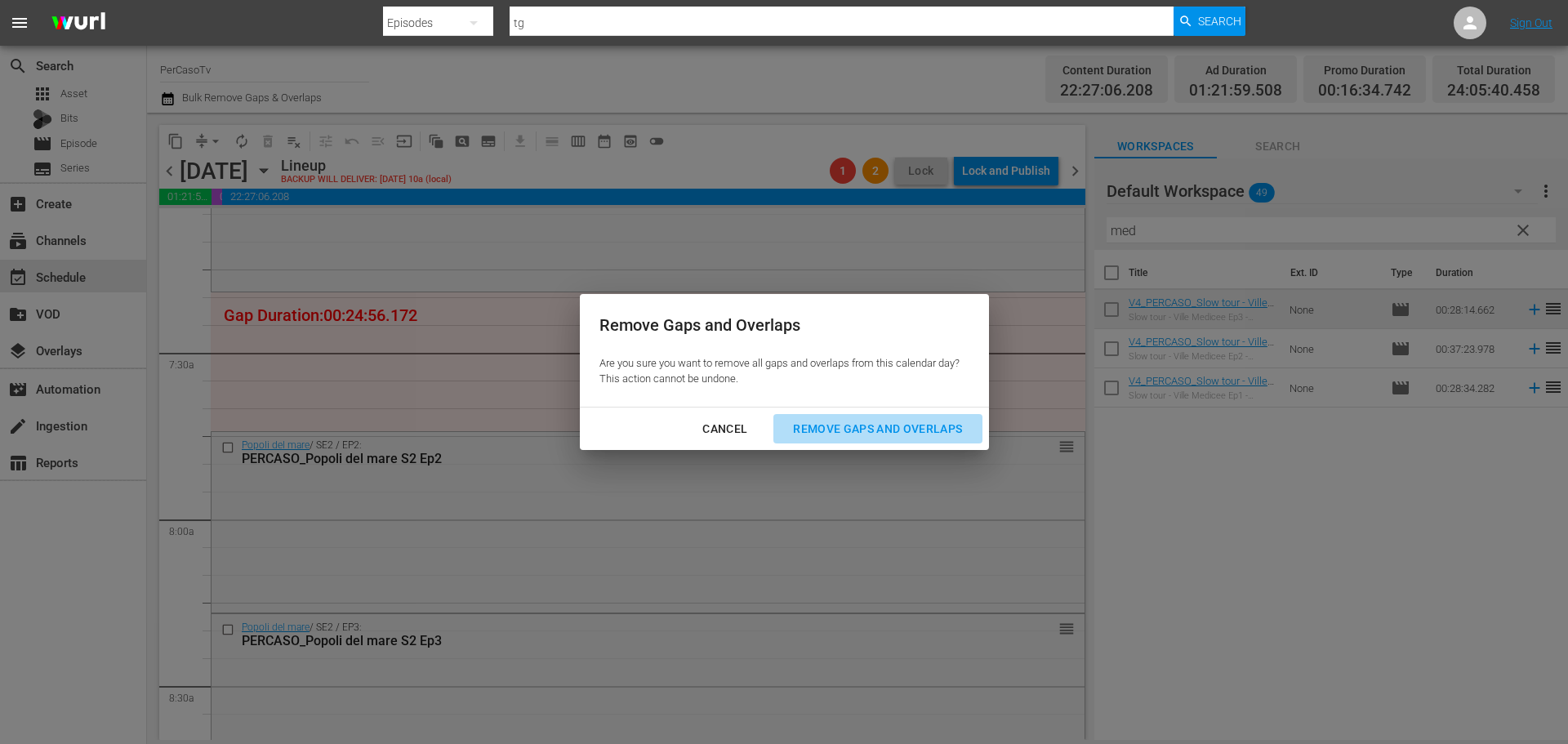
drag, startPoint x: 837, startPoint y: 420, endPoint x: 349, endPoint y: 34, distance: 622.2
click at [837, 420] on div "Remove Gaps and Overlaps" at bounding box center [878, 429] width 196 height 20
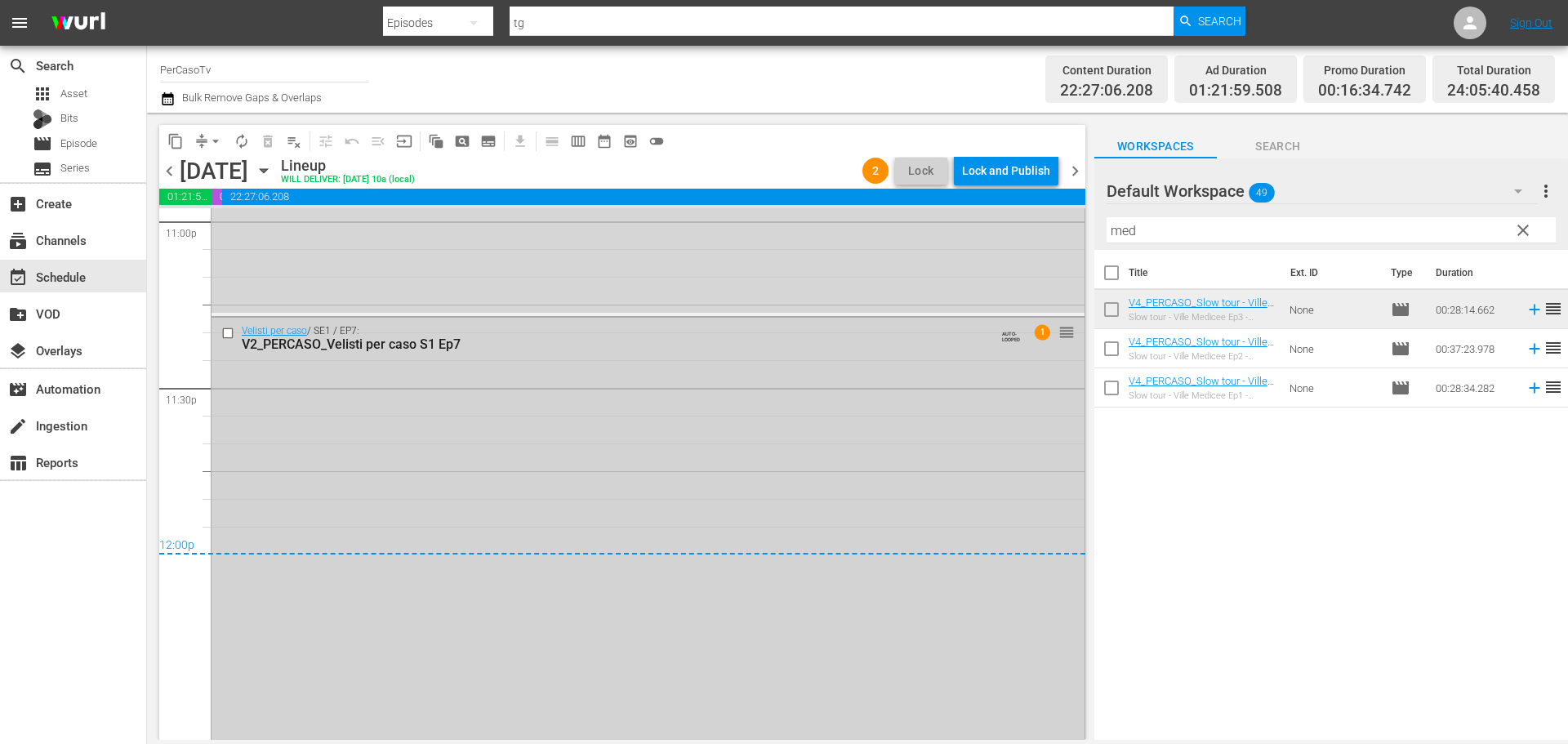
scroll to position [7647, 0]
click at [1006, 169] on div "Lock and Publish" at bounding box center [1006, 171] width 89 height 29
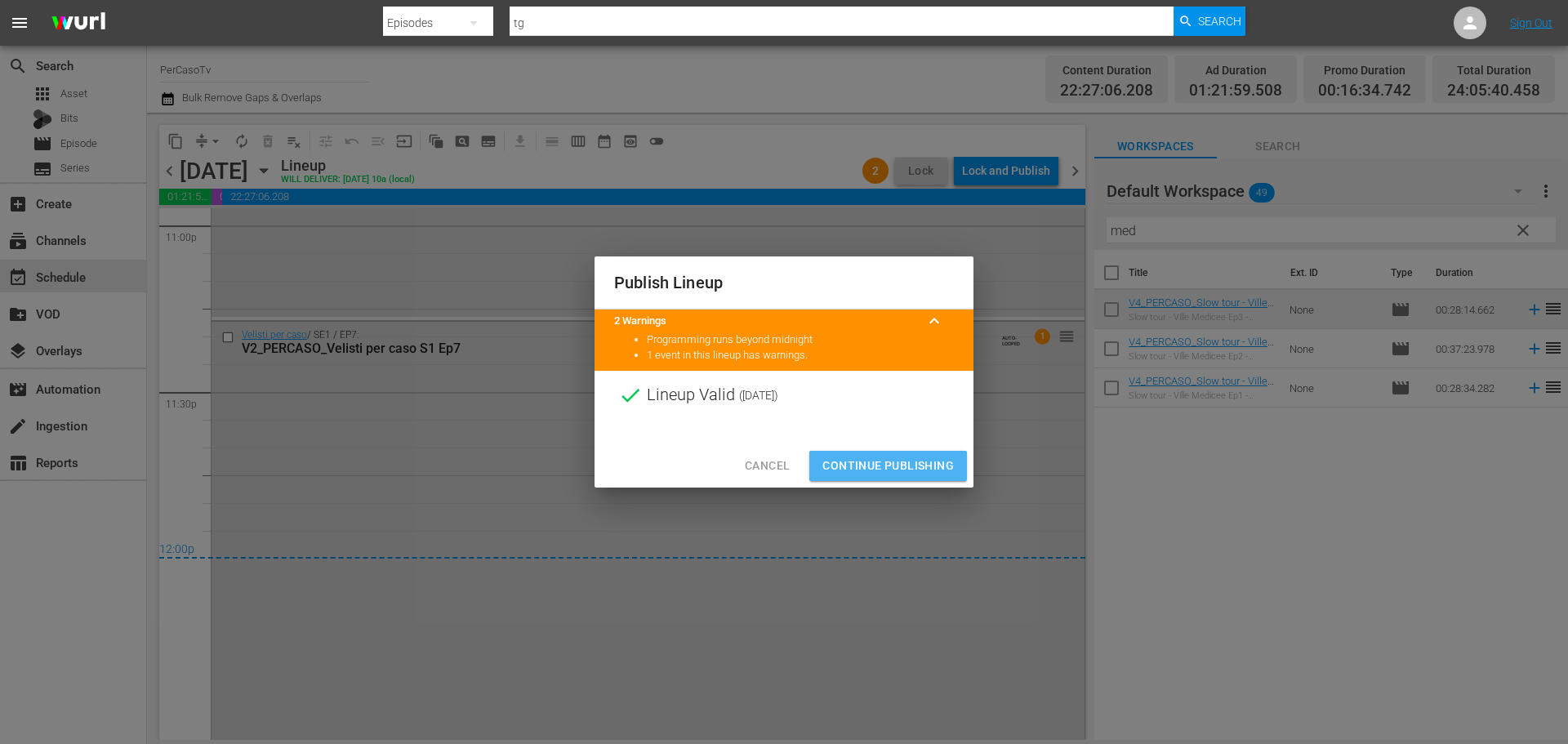
click at [925, 459] on span "Continue Publishing" at bounding box center [888, 466] width 131 height 20
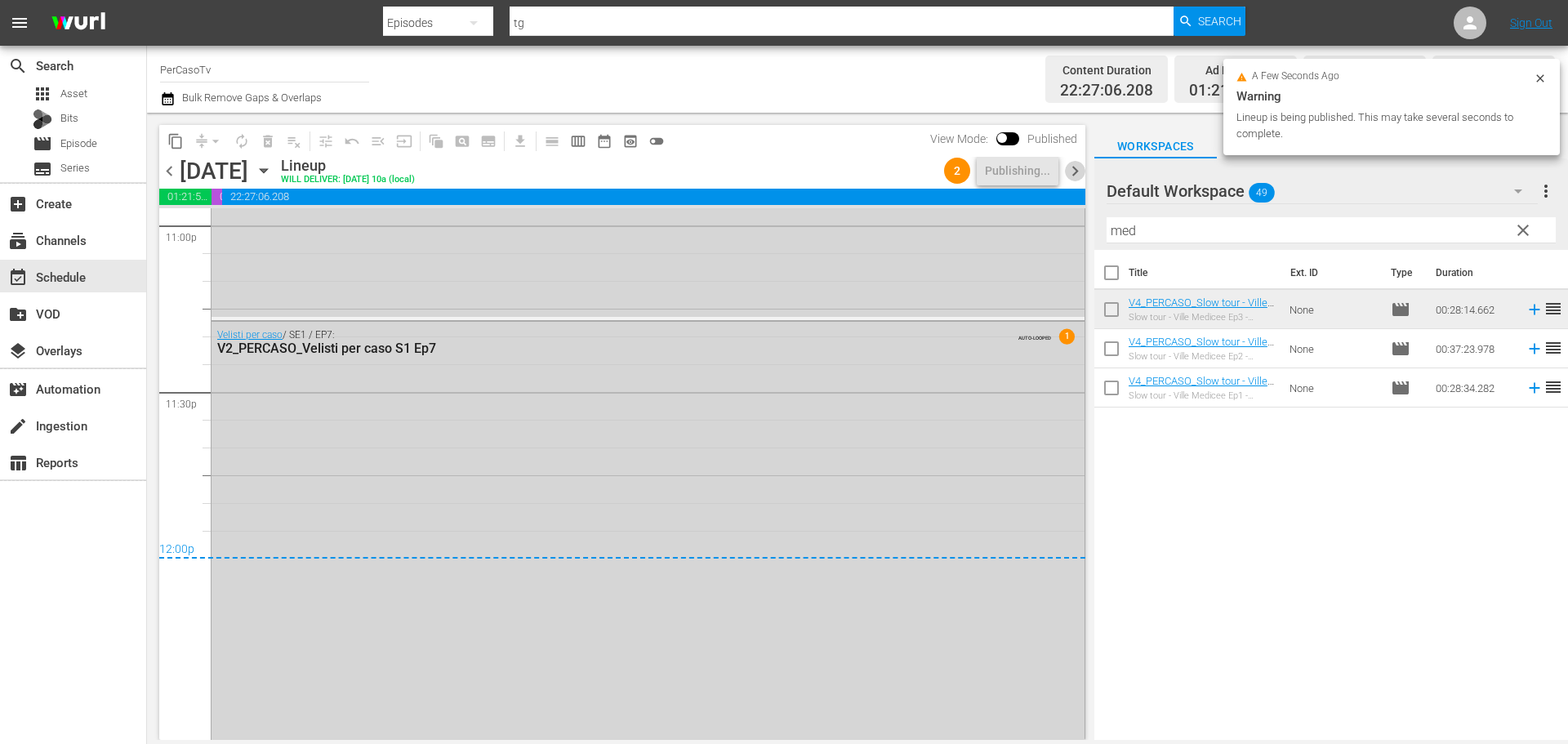
click at [1075, 176] on span "chevron_right" at bounding box center [1075, 171] width 20 height 20
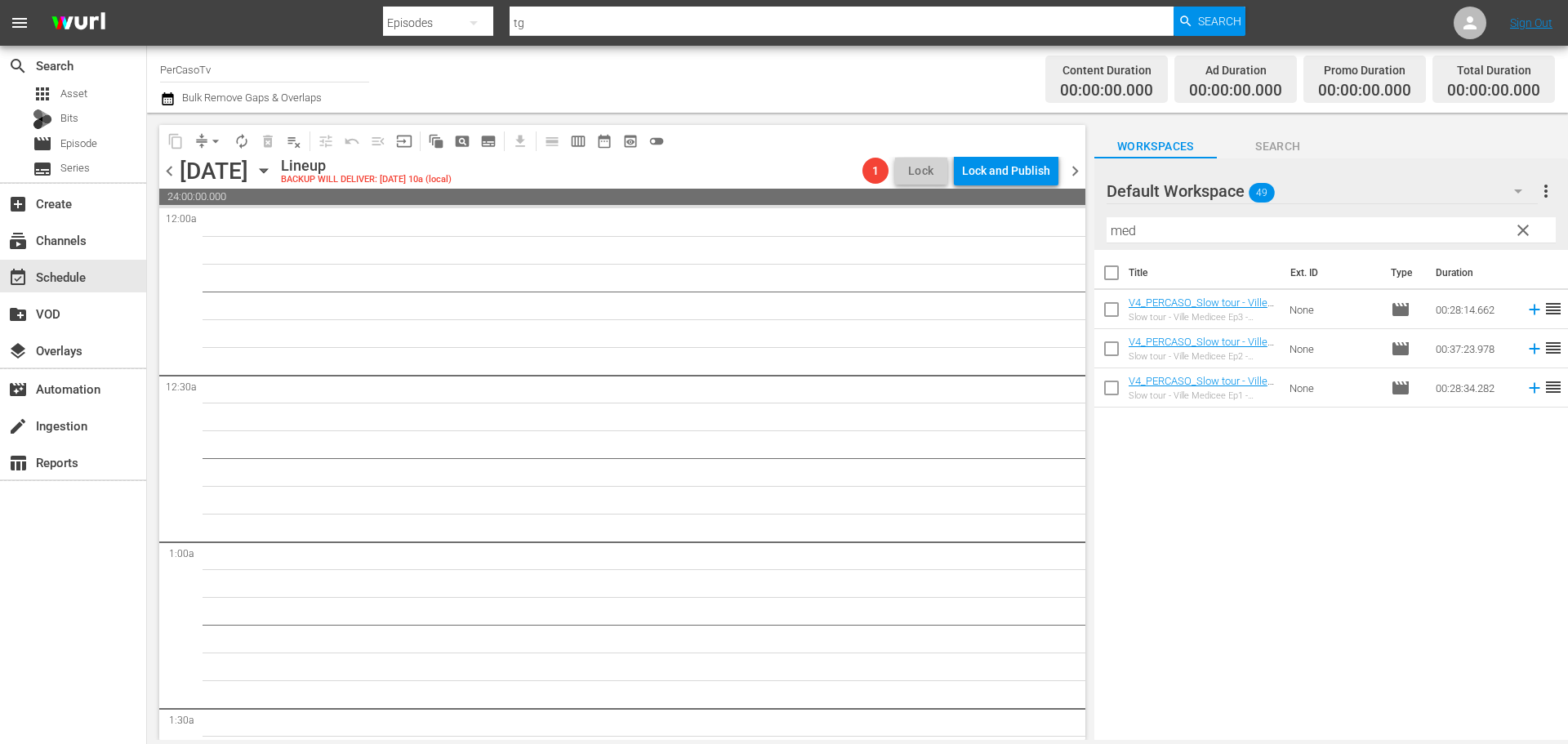
click at [1521, 232] on span "clear" at bounding box center [1522, 230] width 19 height 19
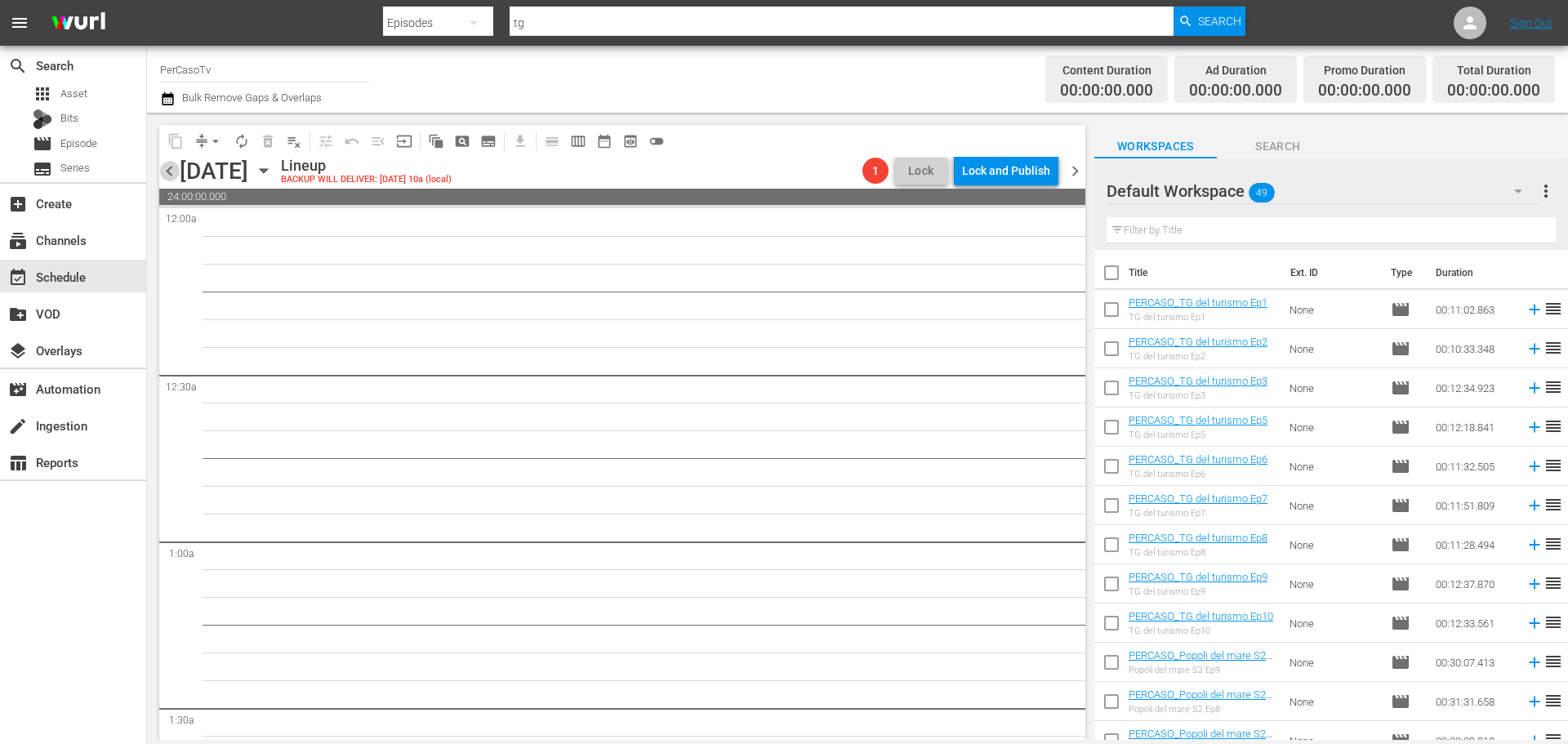
click at [172, 177] on span "chevron_left" at bounding box center [170, 171] width 20 height 20
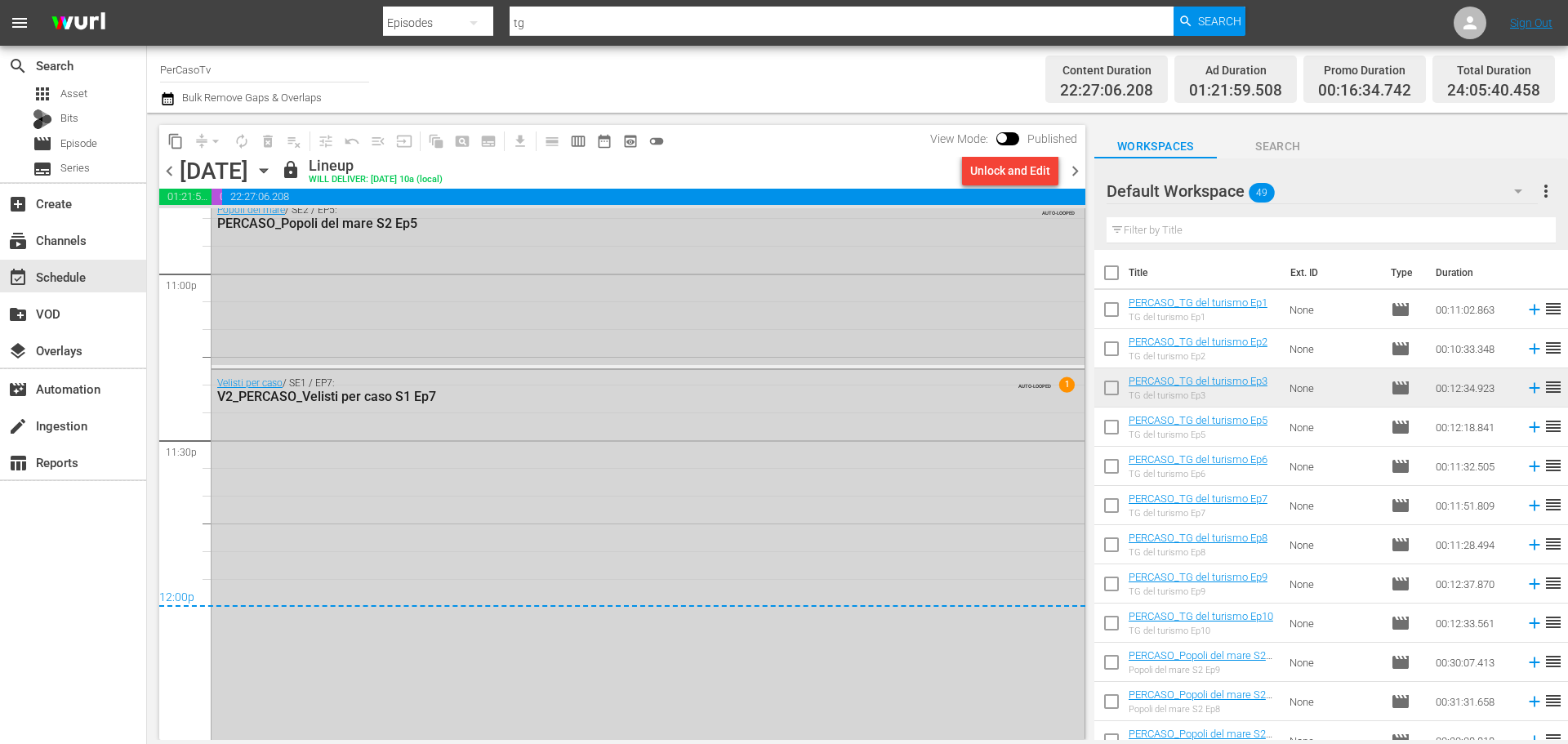
scroll to position [7591, 0]
click at [1073, 176] on span "chevron_right" at bounding box center [1075, 171] width 20 height 20
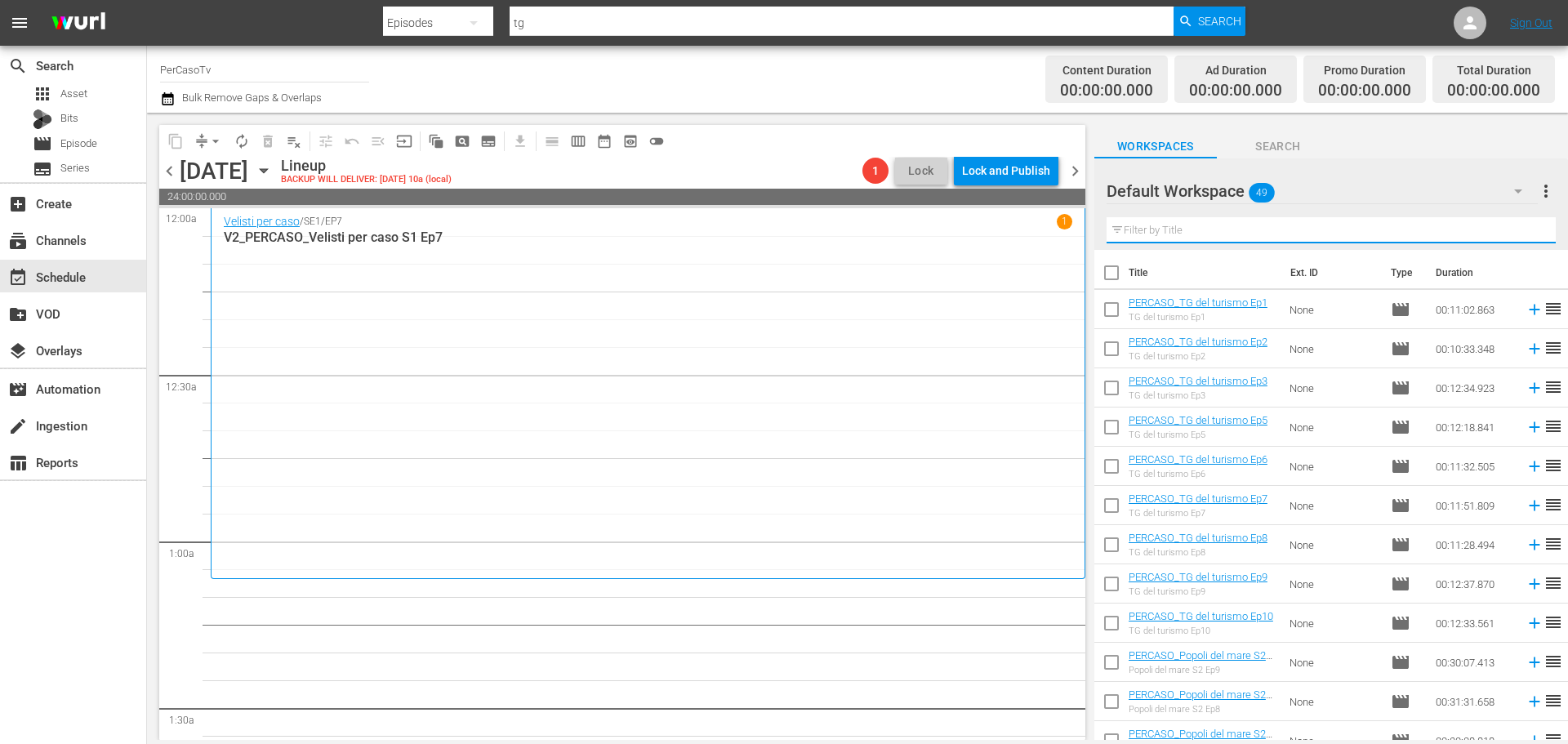
click at [1162, 231] on input "text" at bounding box center [1331, 230] width 449 height 26
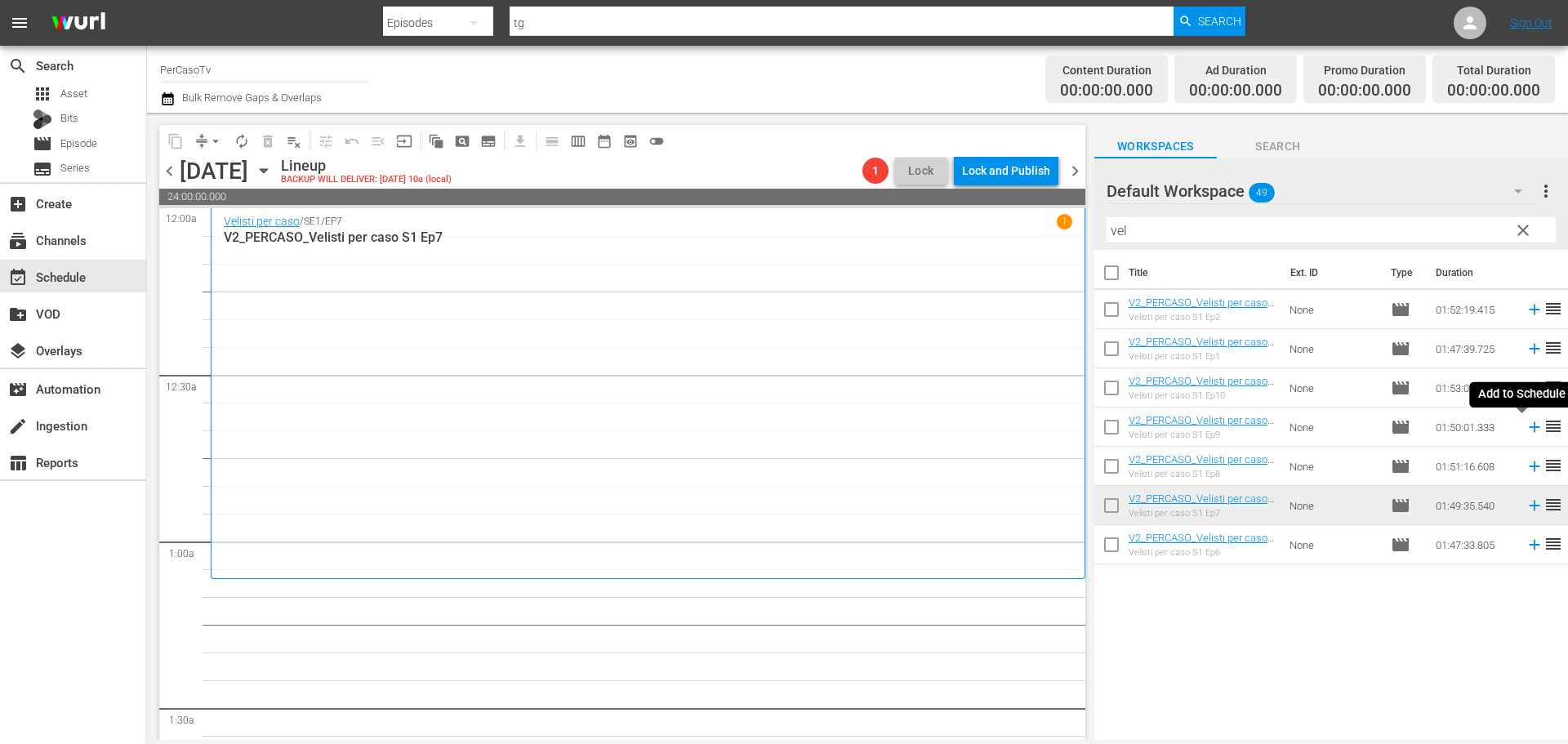
click at [1525, 434] on icon at bounding box center [1534, 426] width 18 height 18
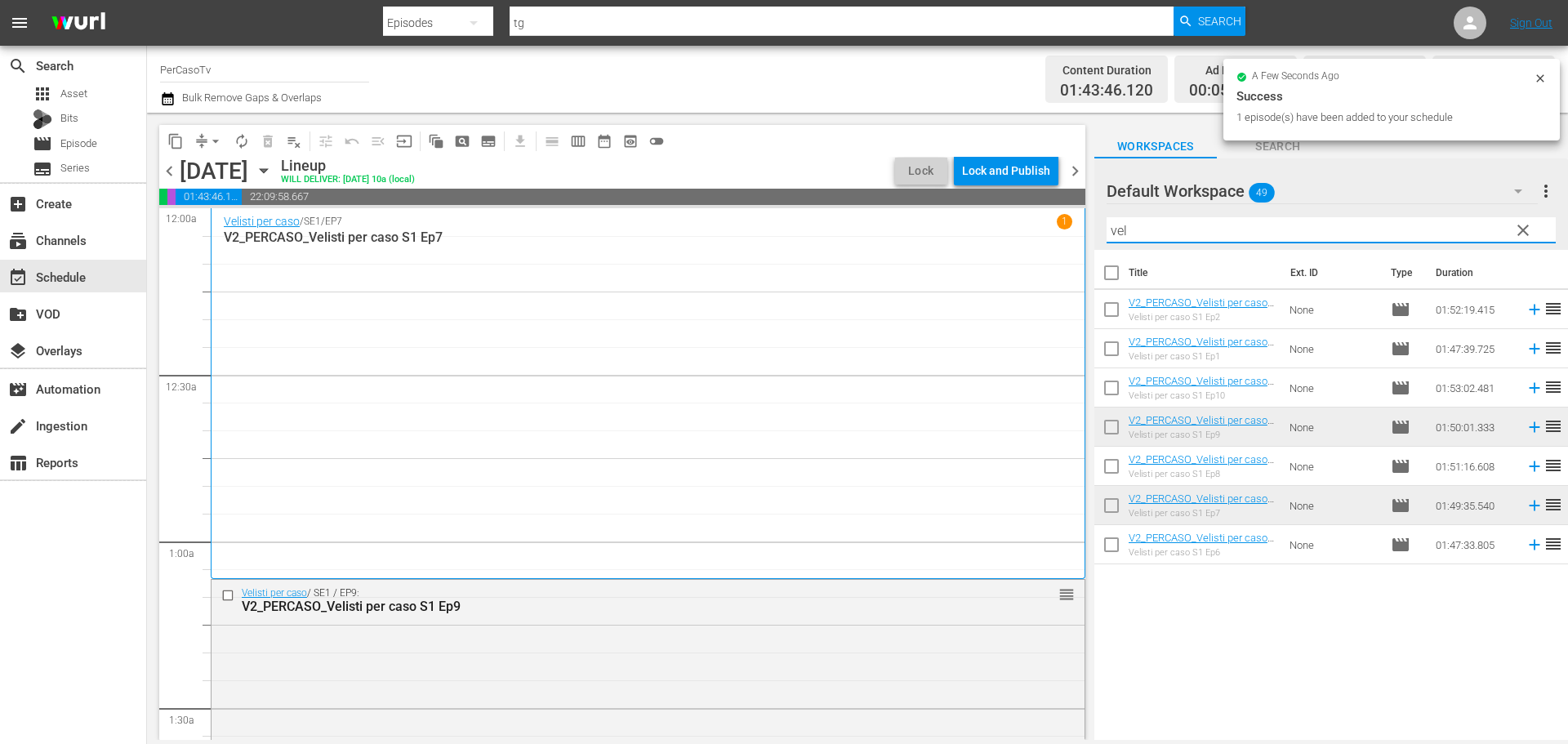
drag, startPoint x: 1174, startPoint y: 229, endPoint x: 1011, endPoint y: 259, distance: 165.7
click at [1011, 259] on div "content_copy compress arrow_drop_down autorenew_outlined delete_forever_outline…" at bounding box center [858, 426] width 1421 height 627
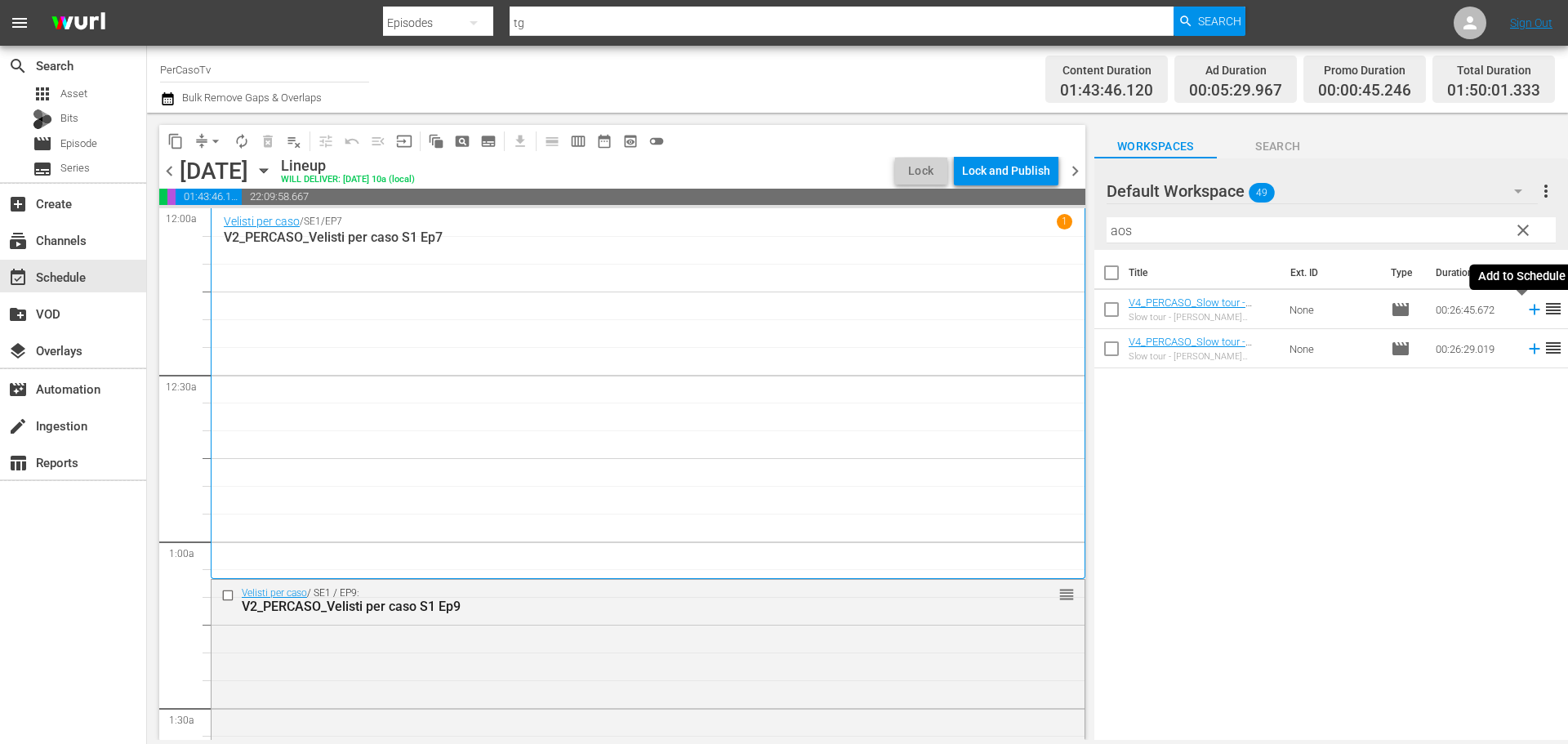
drag, startPoint x: 1520, startPoint y: 314, endPoint x: 1484, endPoint y: 297, distance: 39.8
click at [1525, 314] on icon at bounding box center [1534, 309] width 18 height 18
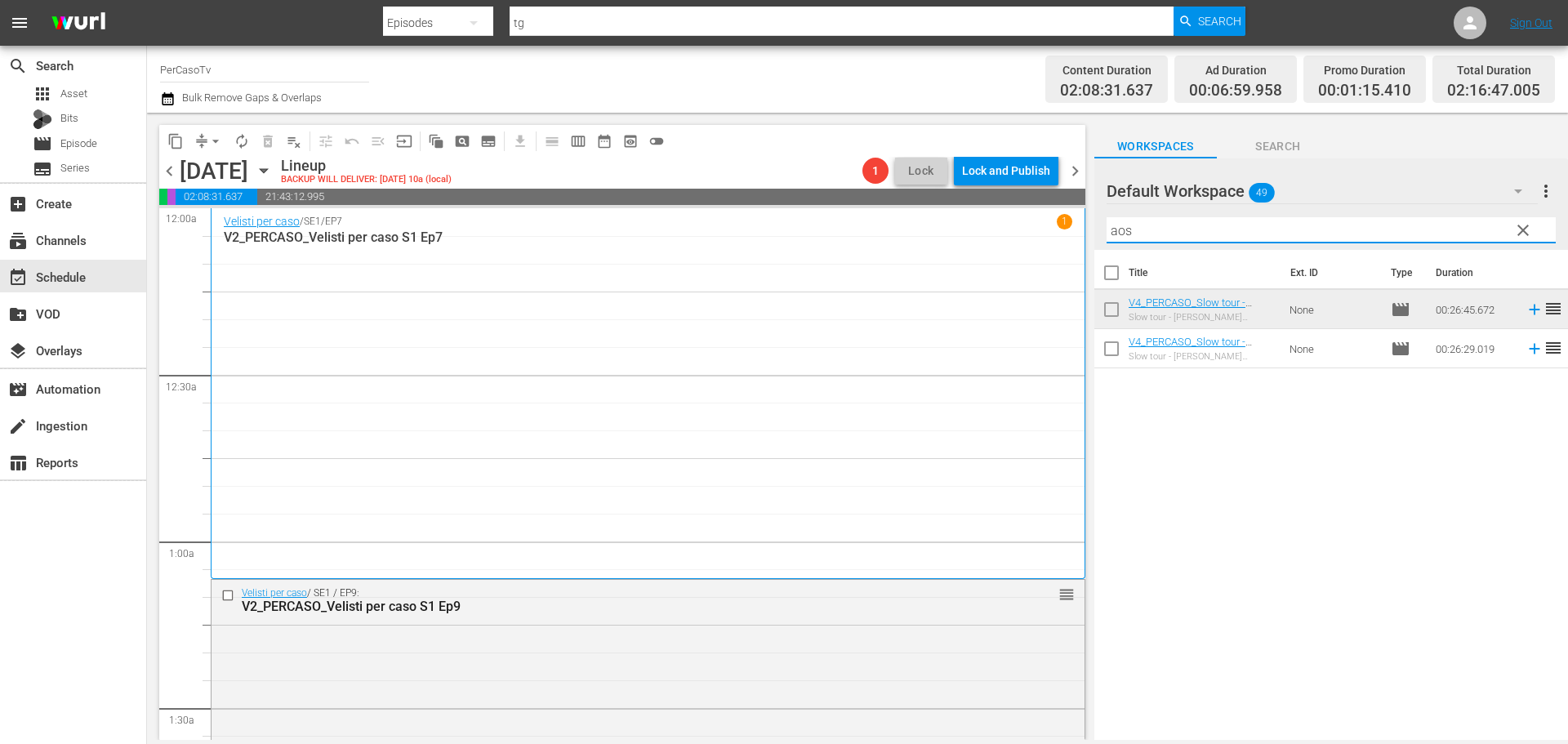
drag, startPoint x: 1153, startPoint y: 222, endPoint x: 1025, endPoint y: 252, distance: 131.5
click at [1025, 252] on div "content_copy compress arrow_drop_down autorenew_outlined delete_forever_outline…" at bounding box center [858, 426] width 1421 height 627
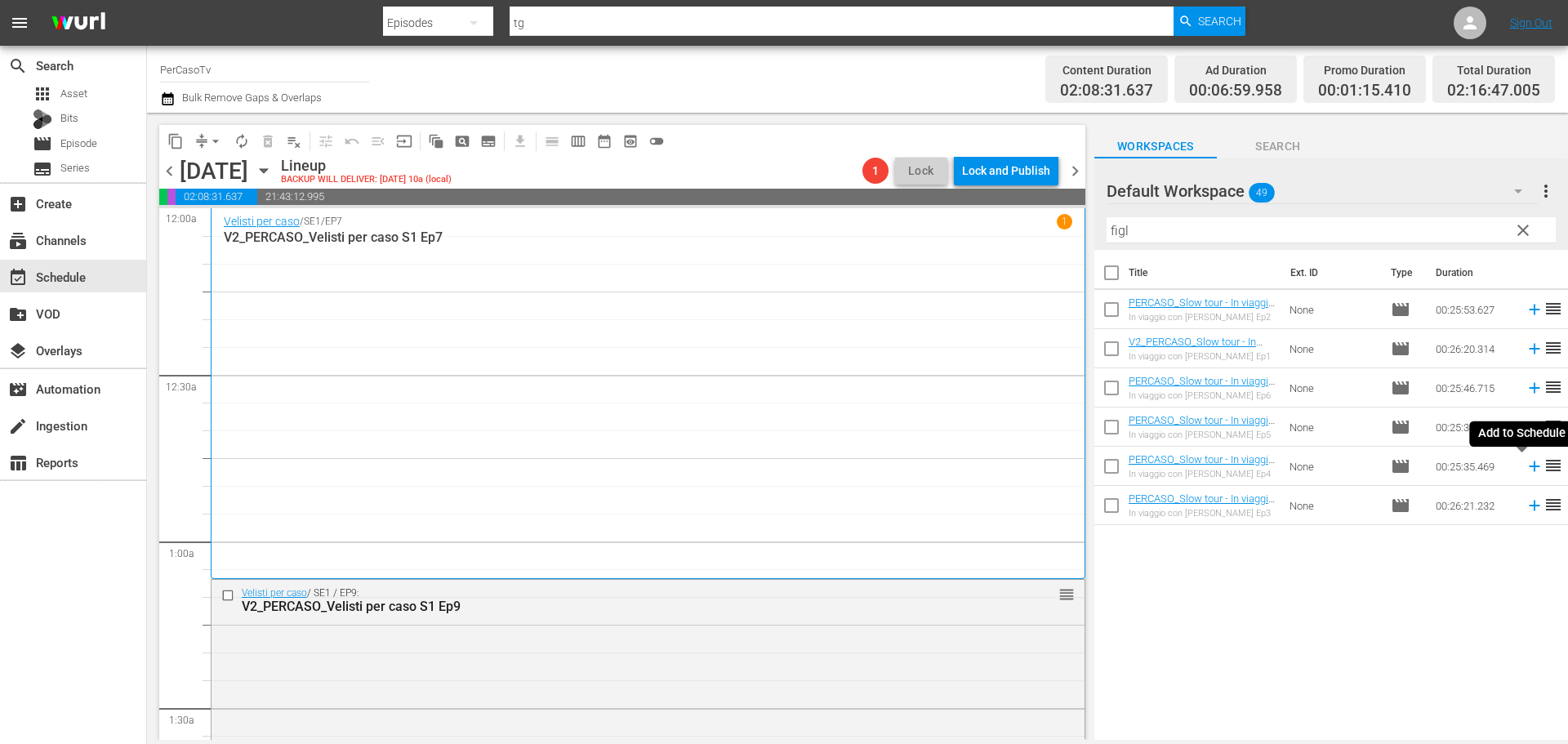
click at [1529, 472] on icon at bounding box center [1534, 466] width 11 height 11
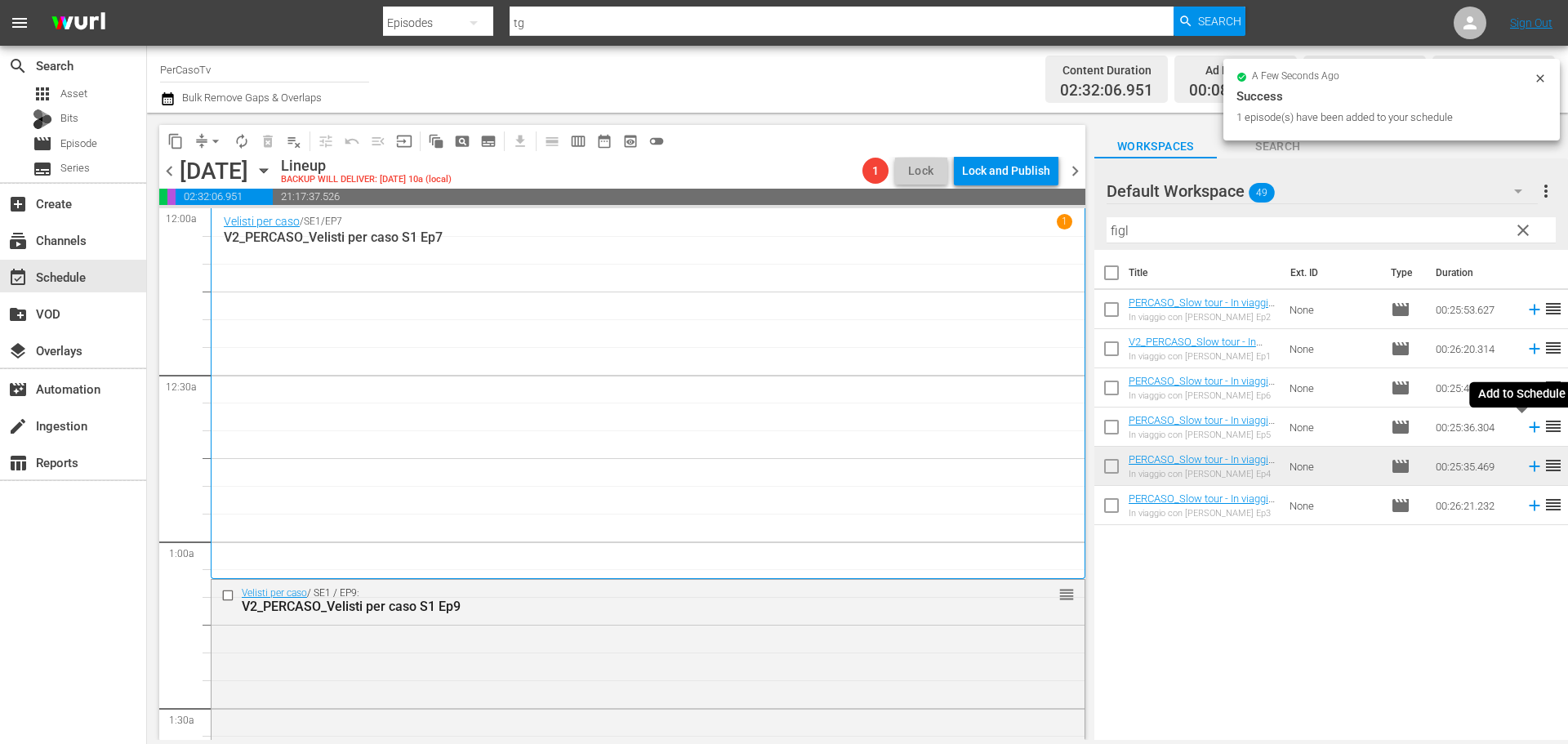
click at [1529, 427] on icon at bounding box center [1534, 427] width 11 height 11
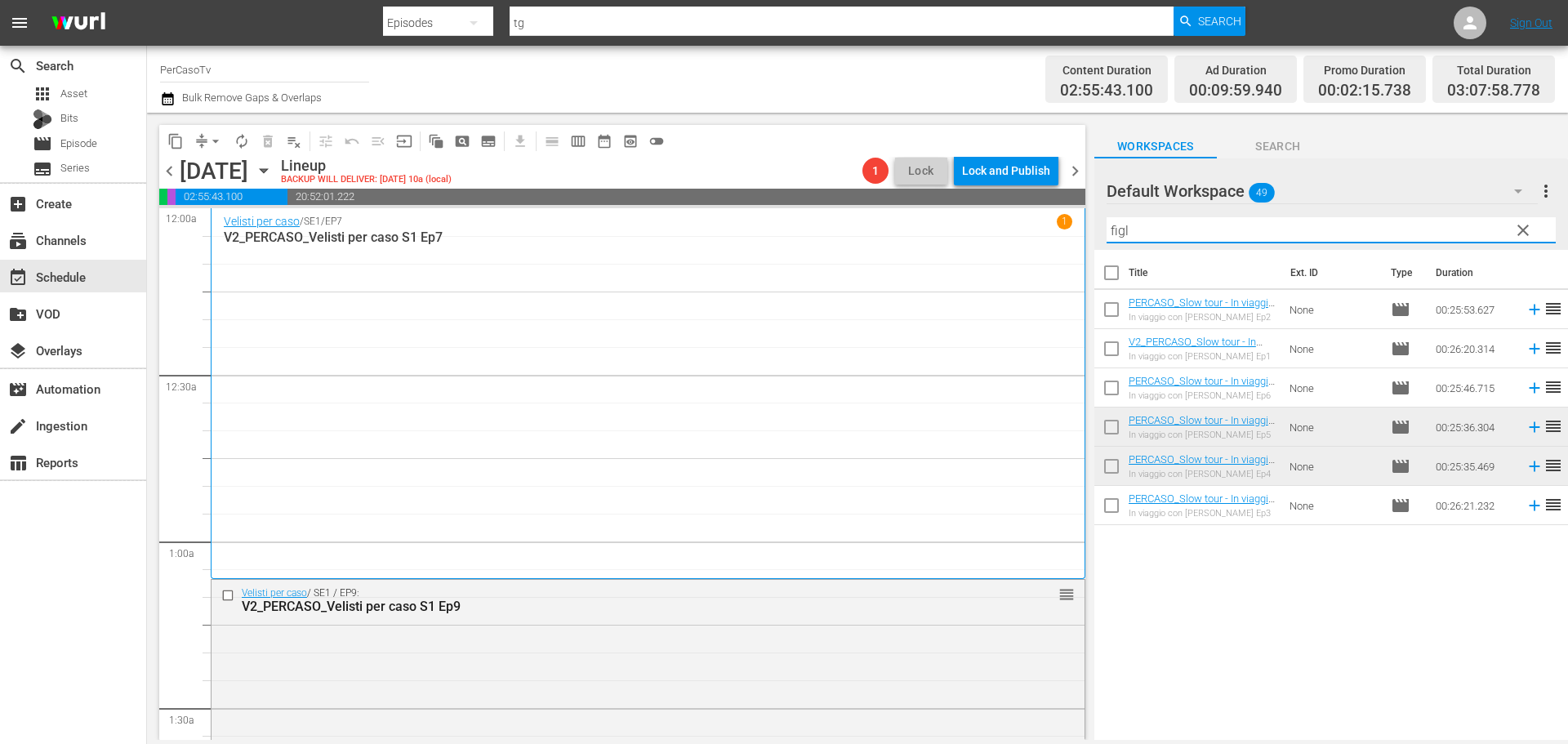
drag, startPoint x: 1157, startPoint y: 237, endPoint x: 1093, endPoint y: 252, distance: 65.7
click at [1094, 252] on div "Default Workspace 49 Default more_vert clear Filter by Title figl Title Ext. ID…" at bounding box center [1331, 454] width 474 height 590
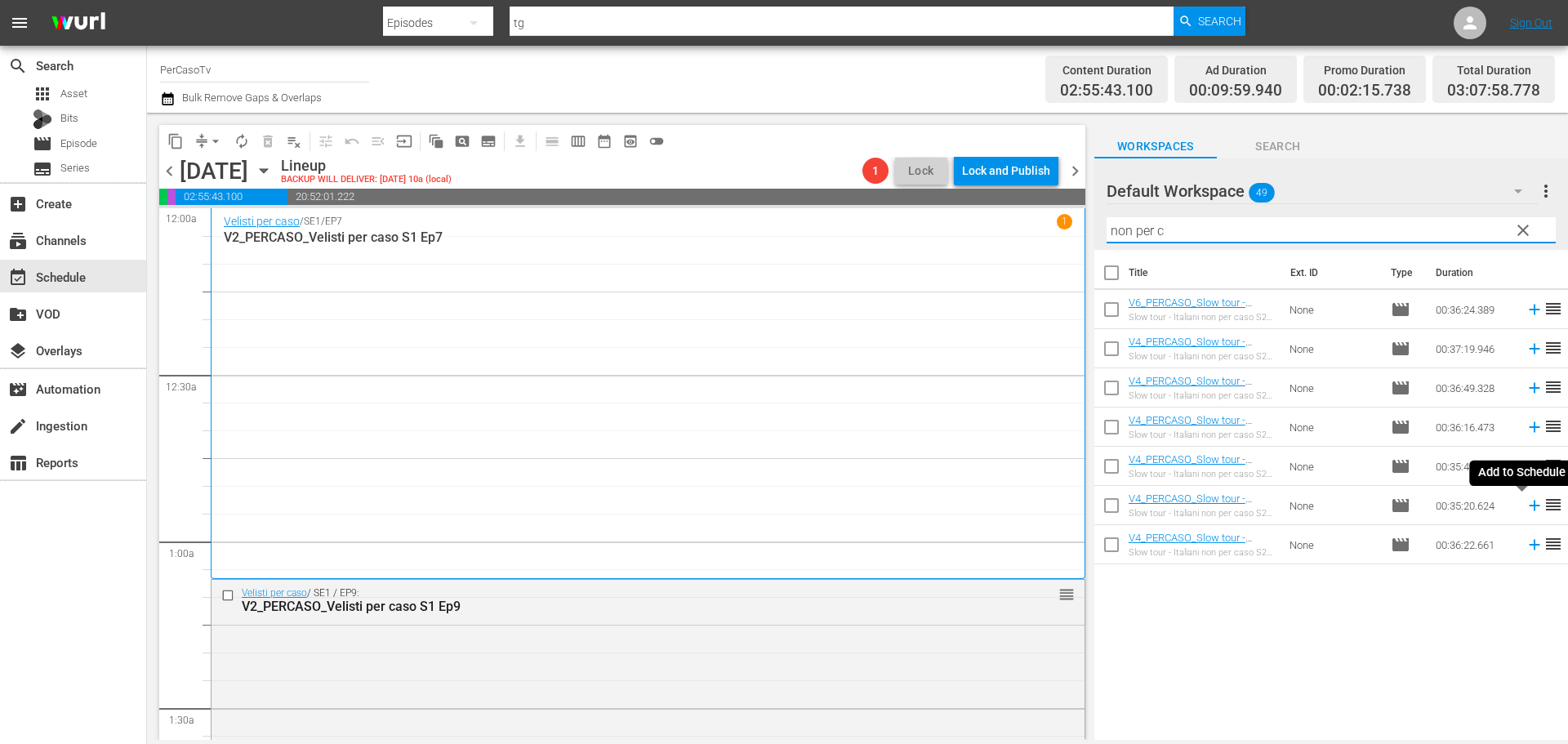
click at [1525, 512] on icon at bounding box center [1534, 505] width 18 height 18
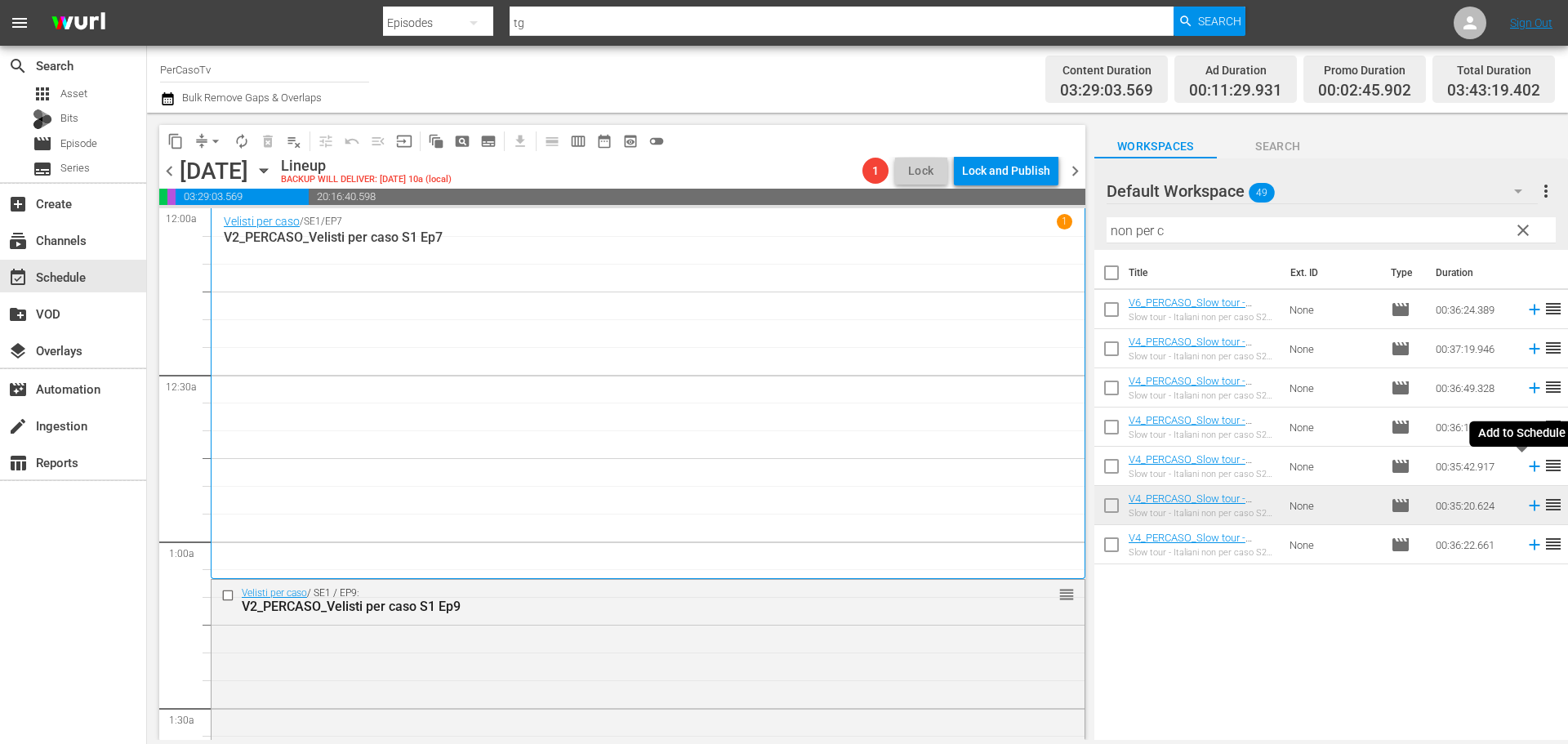
click at [1529, 470] on icon at bounding box center [1534, 466] width 11 height 11
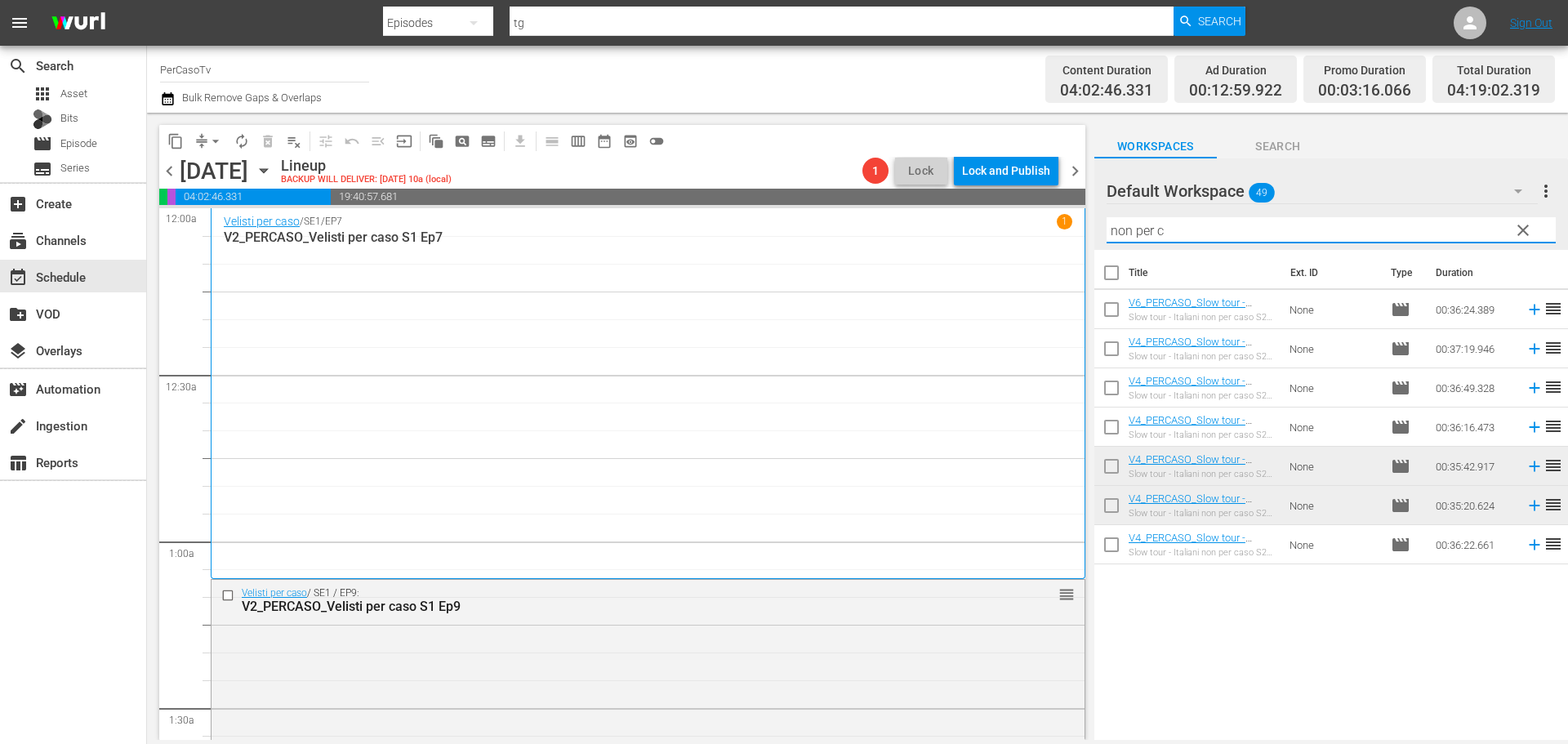
drag, startPoint x: 1182, startPoint y: 235, endPoint x: 1090, endPoint y: 252, distance: 93.6
click at [1090, 252] on div "content_copy compress arrow_drop_down autorenew_outlined delete_forever_outline…" at bounding box center [858, 426] width 1421 height 627
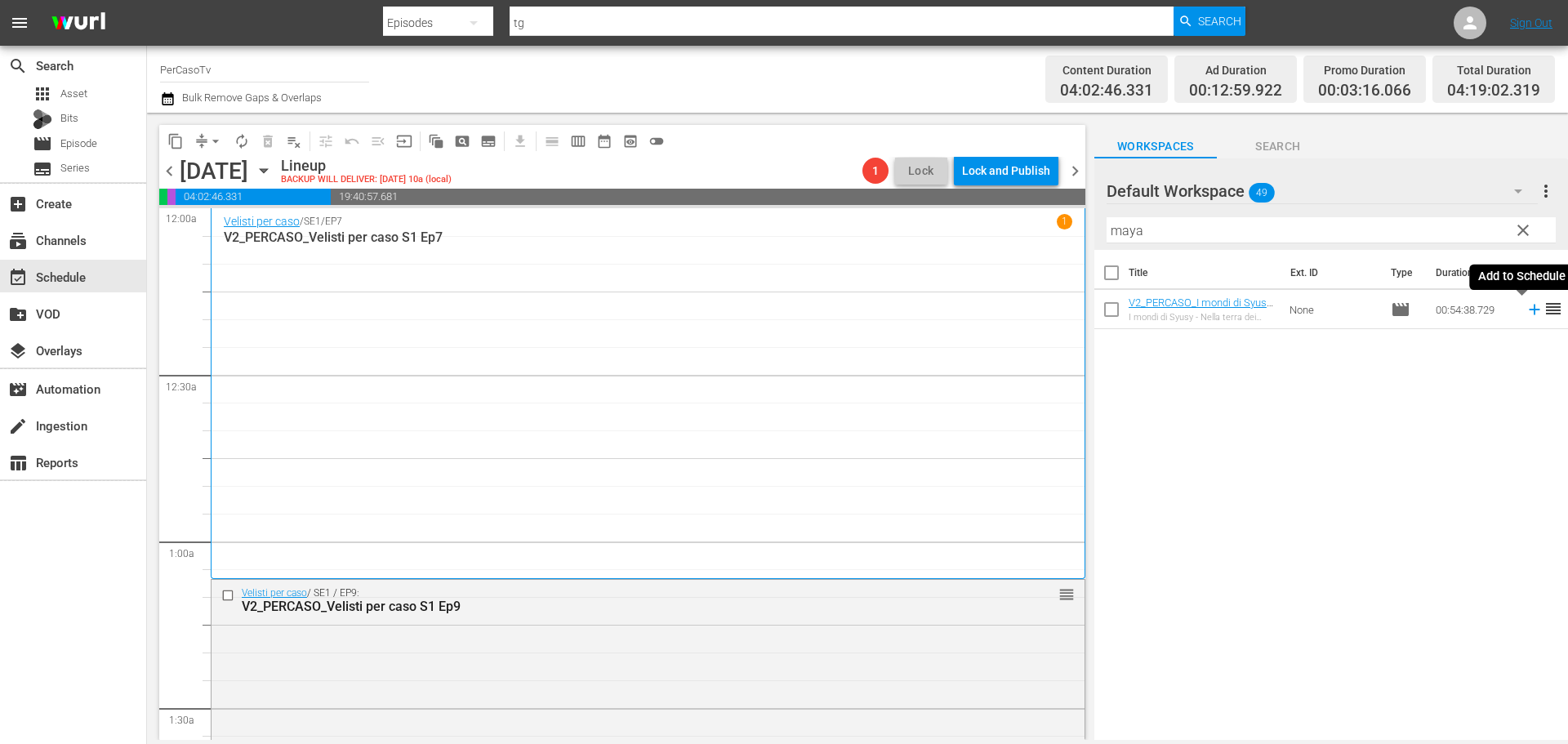
click at [1525, 312] on icon at bounding box center [1534, 309] width 18 height 18
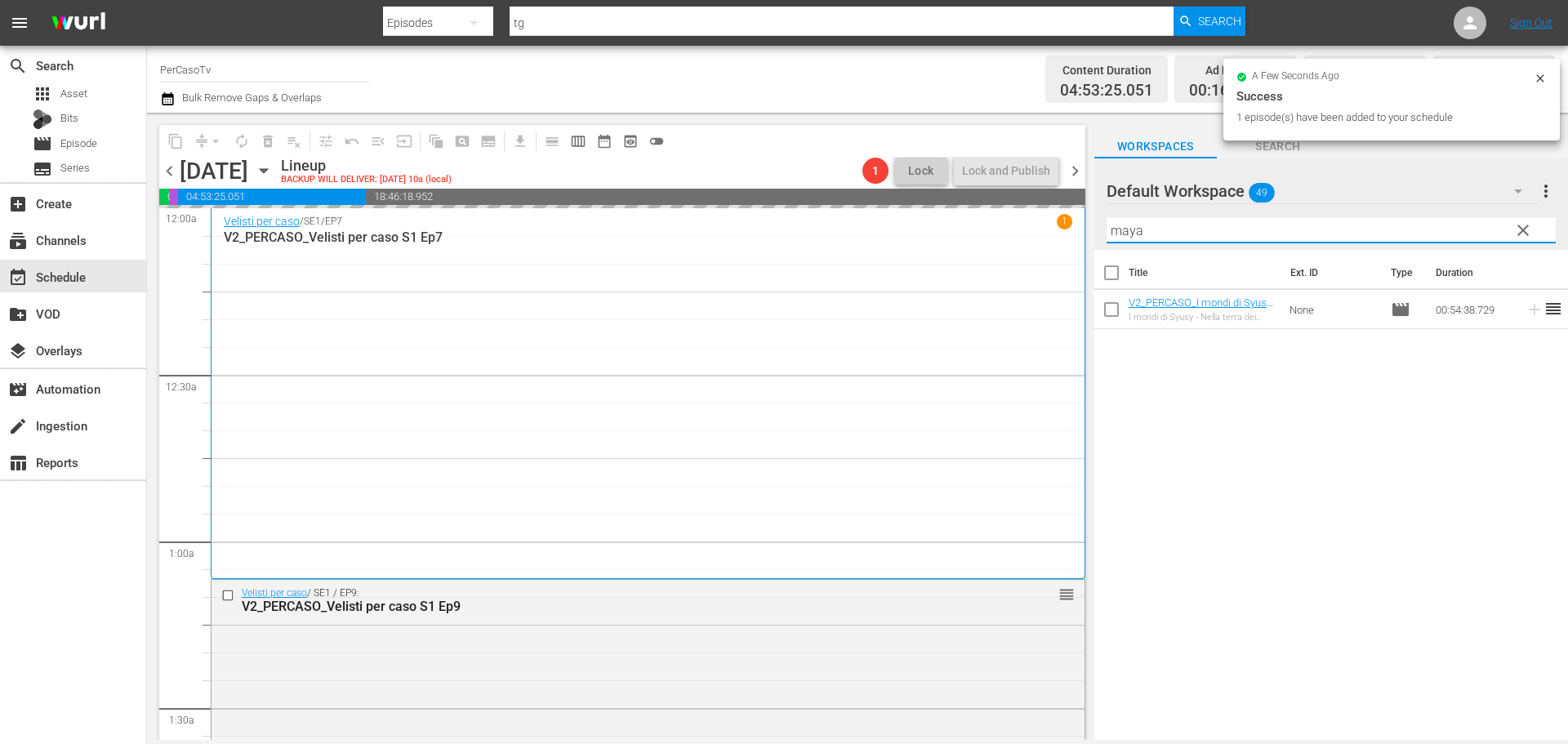
drag, startPoint x: 1167, startPoint y: 231, endPoint x: 839, endPoint y: 286, distance: 332.6
click at [839, 286] on div "content_copy compress arrow_drop_down autorenew_outlined delete_forever_outline…" at bounding box center [858, 426] width 1421 height 627
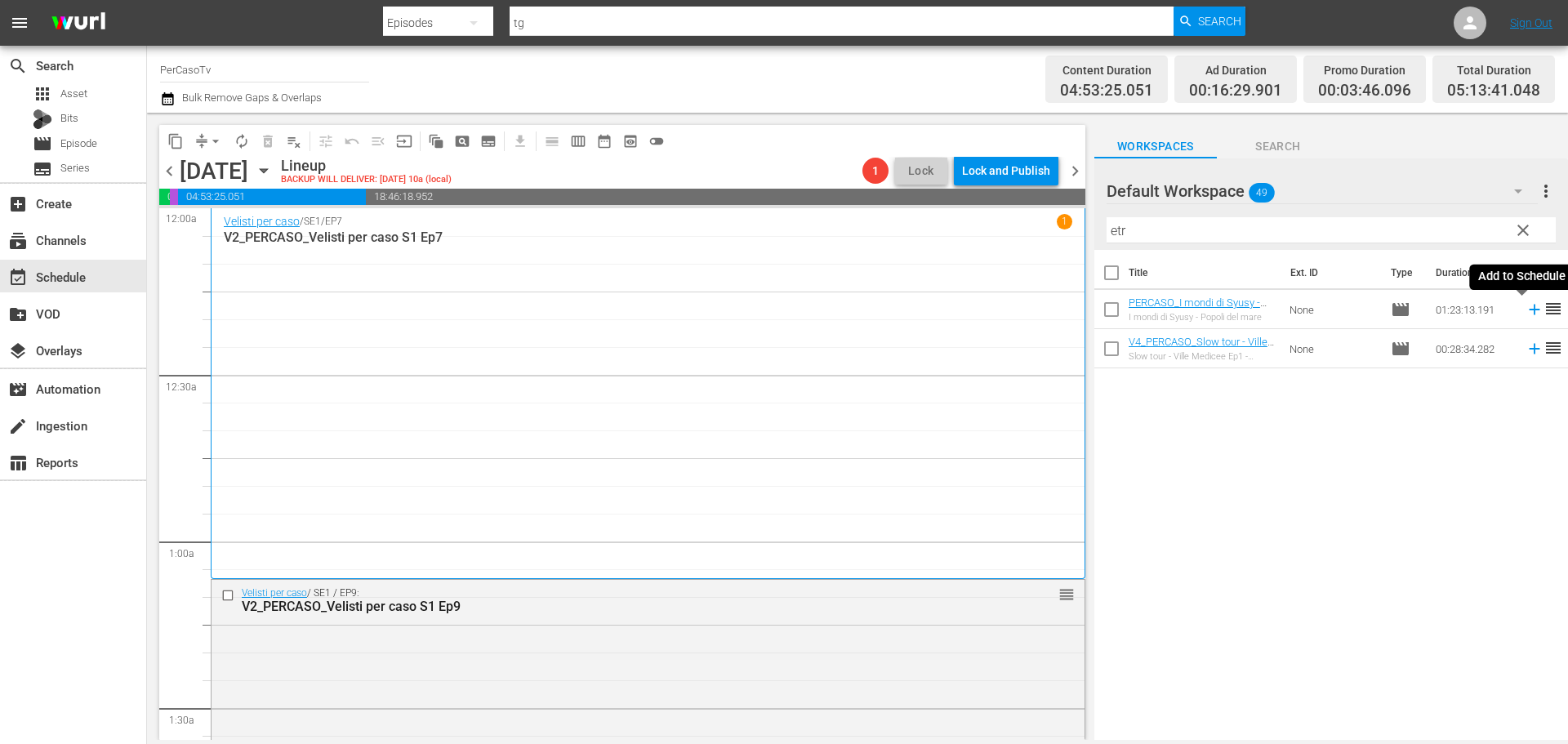
click at [1529, 313] on icon at bounding box center [1534, 309] width 11 height 11
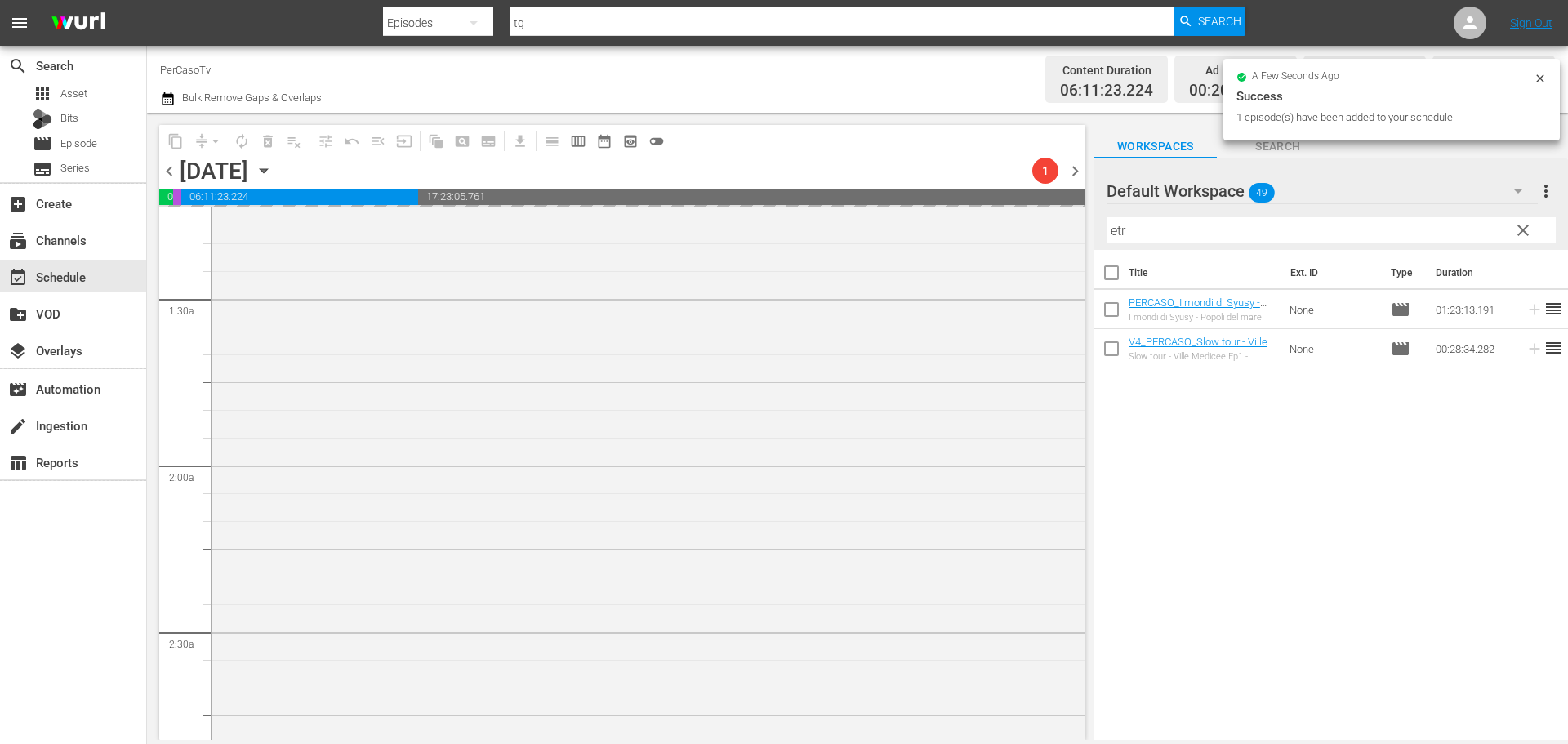
scroll to position [490, 0]
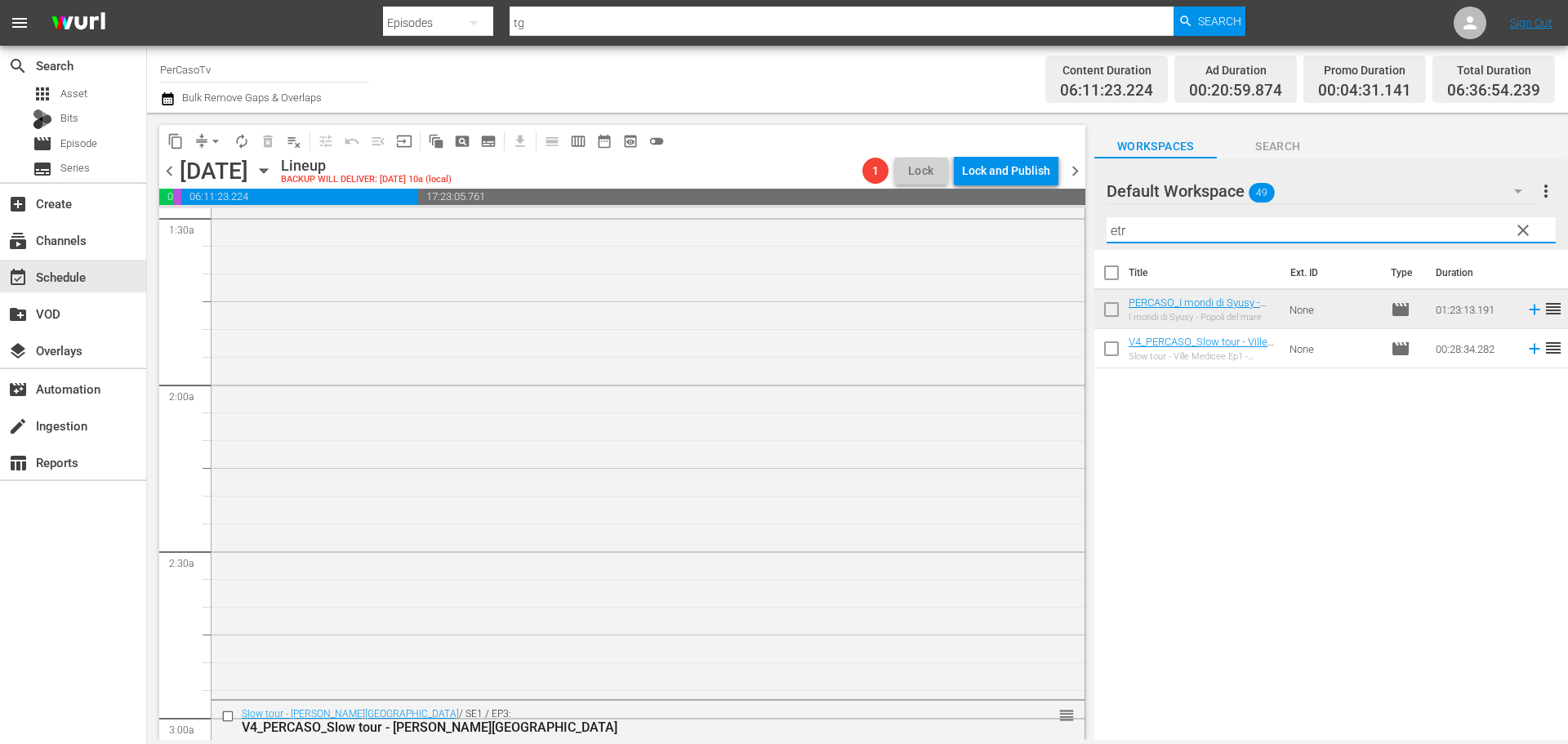
drag, startPoint x: 1143, startPoint y: 225, endPoint x: 1108, endPoint y: 241, distance: 38.5
click at [1108, 241] on input "etr" at bounding box center [1331, 230] width 449 height 26
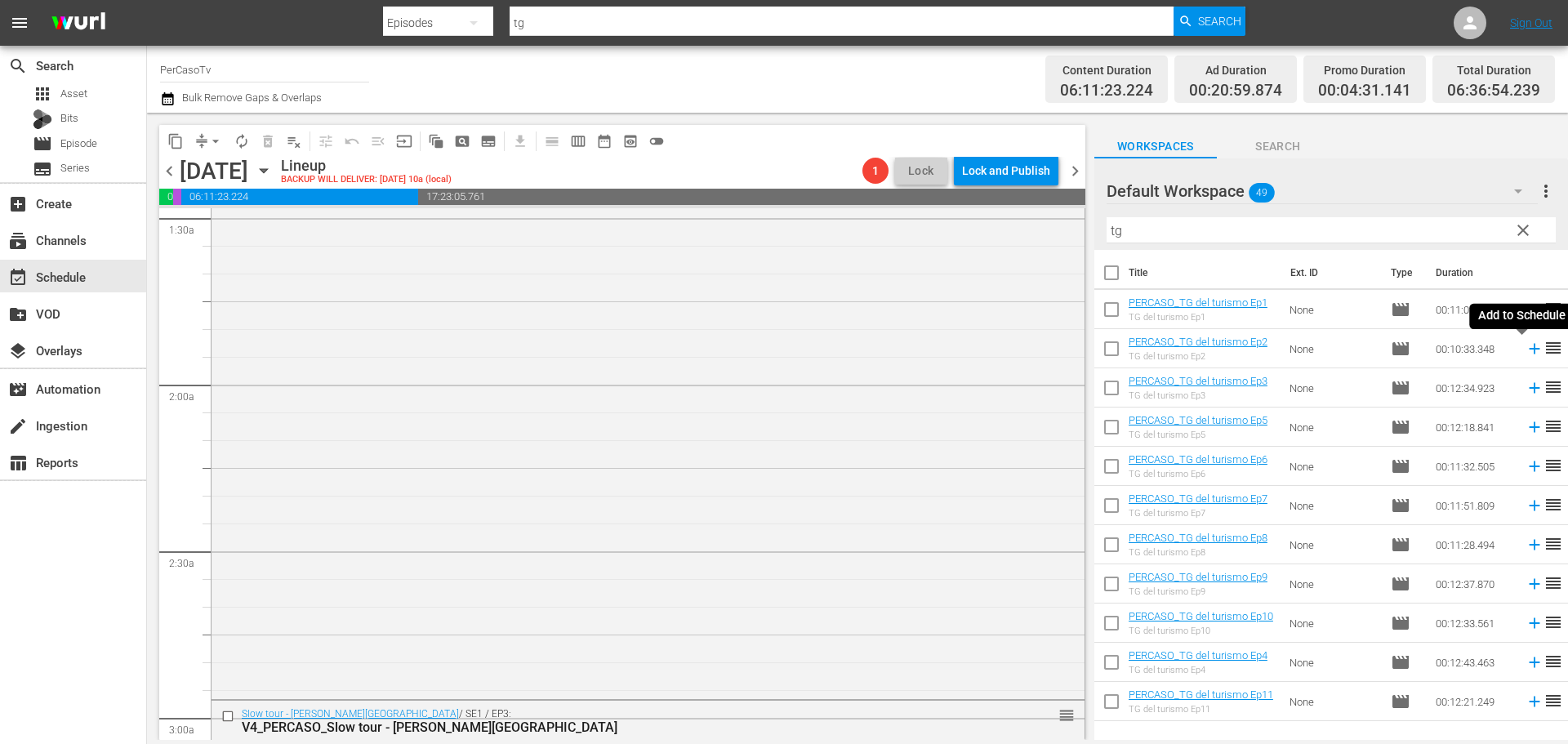
click at [1525, 351] on icon at bounding box center [1534, 348] width 18 height 18
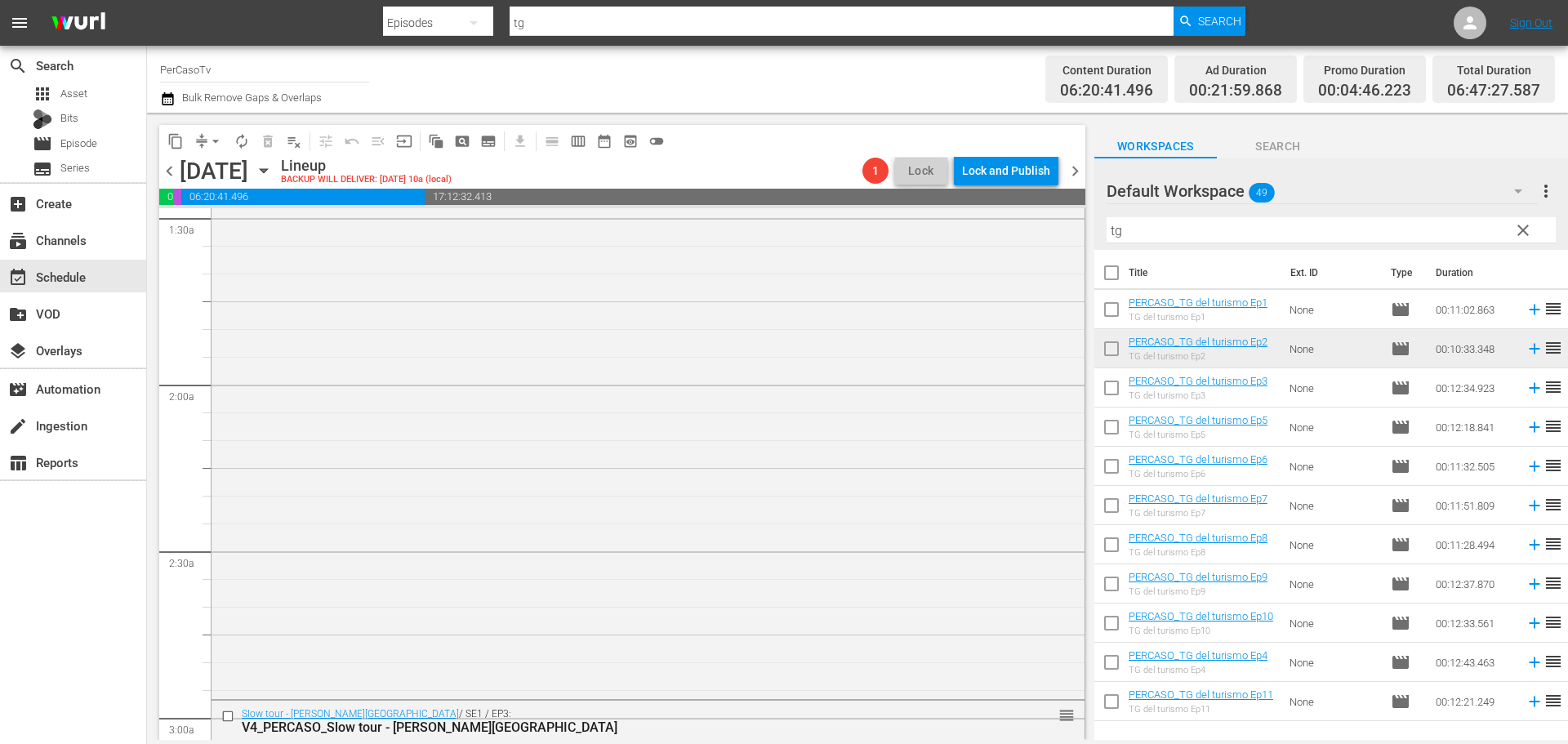
click at [1525, 624] on icon at bounding box center [1534, 623] width 18 height 18
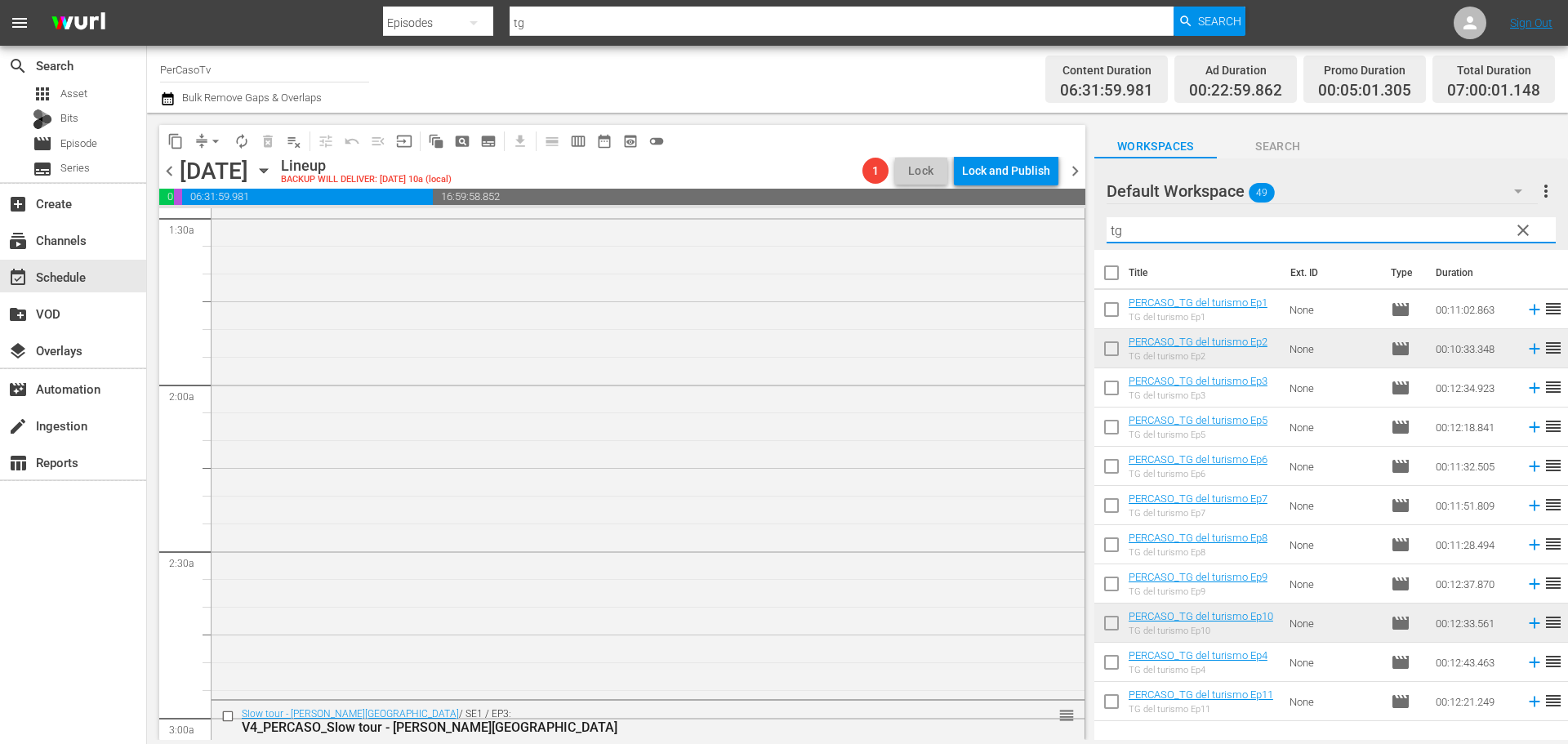
drag, startPoint x: 1148, startPoint y: 225, endPoint x: 1102, endPoint y: 234, distance: 46.9
click at [1102, 234] on div "Default Workspace 49 Default more_vert clear Filter by Title tg" at bounding box center [1331, 204] width 474 height 91
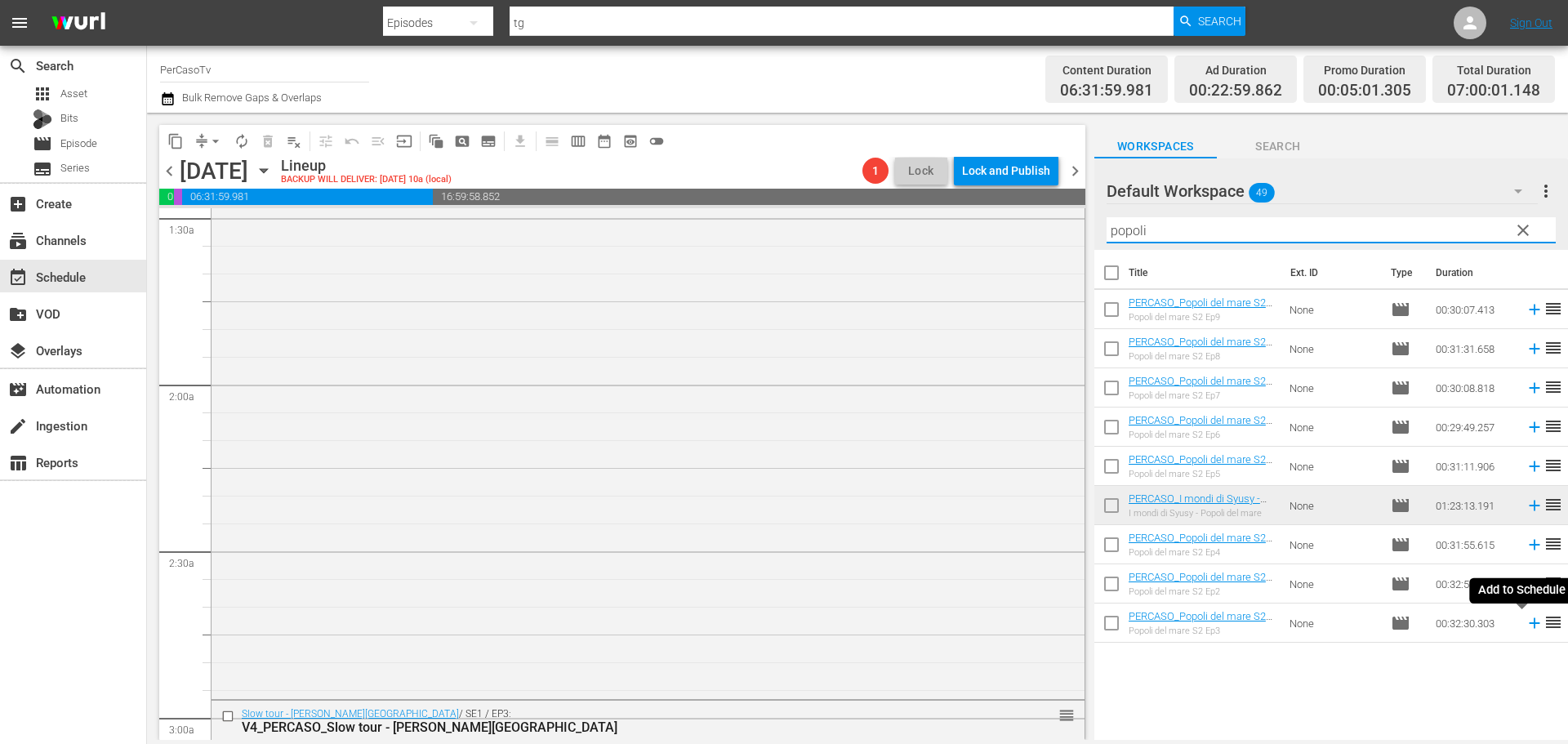
click at [1525, 624] on icon at bounding box center [1534, 623] width 18 height 18
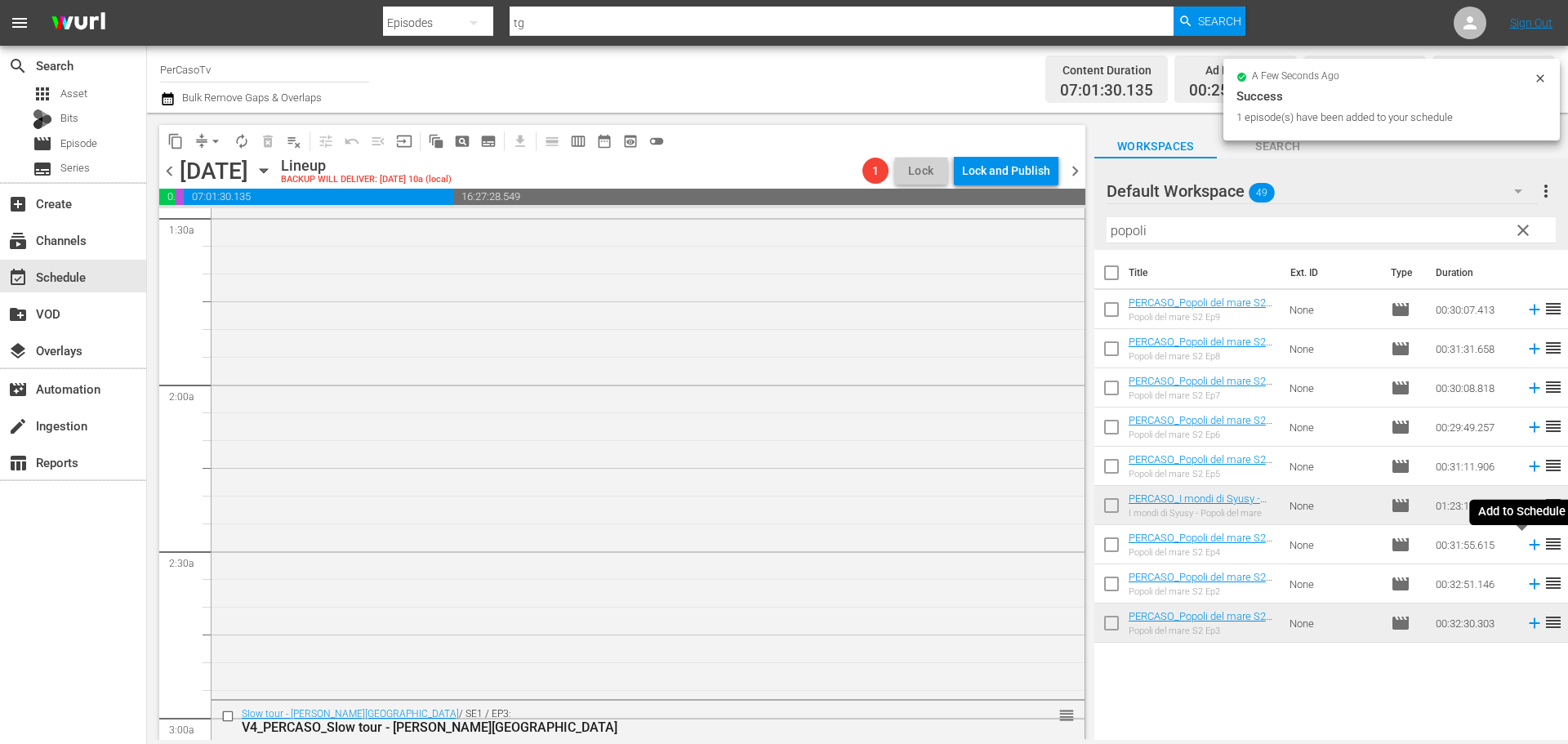
click at [1529, 545] on icon at bounding box center [1534, 545] width 11 height 11
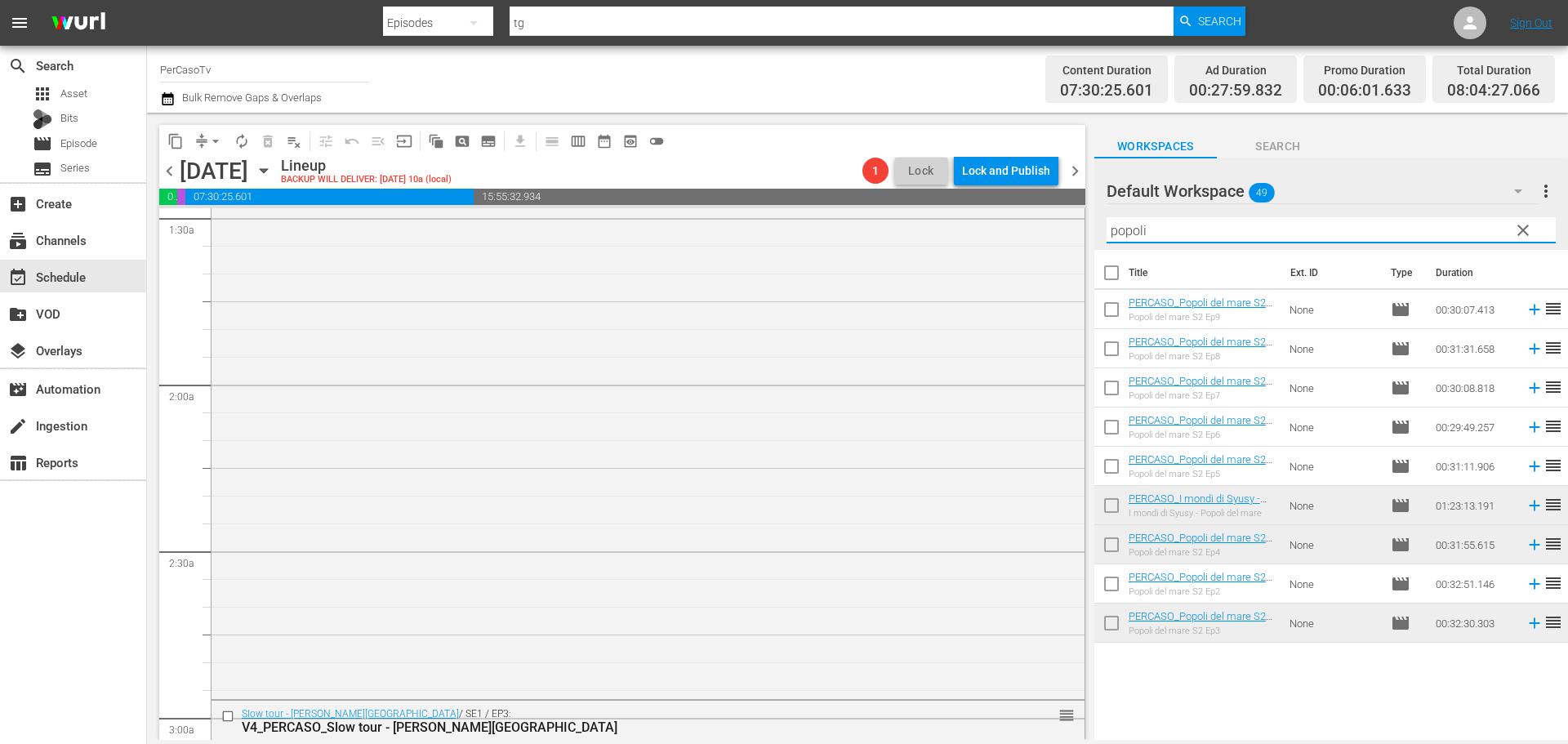
drag, startPoint x: 1199, startPoint y: 222, endPoint x: 1074, endPoint y: 237, distance: 125.9
click at [1074, 237] on div "content_copy compress arrow_drop_down autorenew_outlined delete_forever_outline…" at bounding box center [858, 426] width 1421 height 627
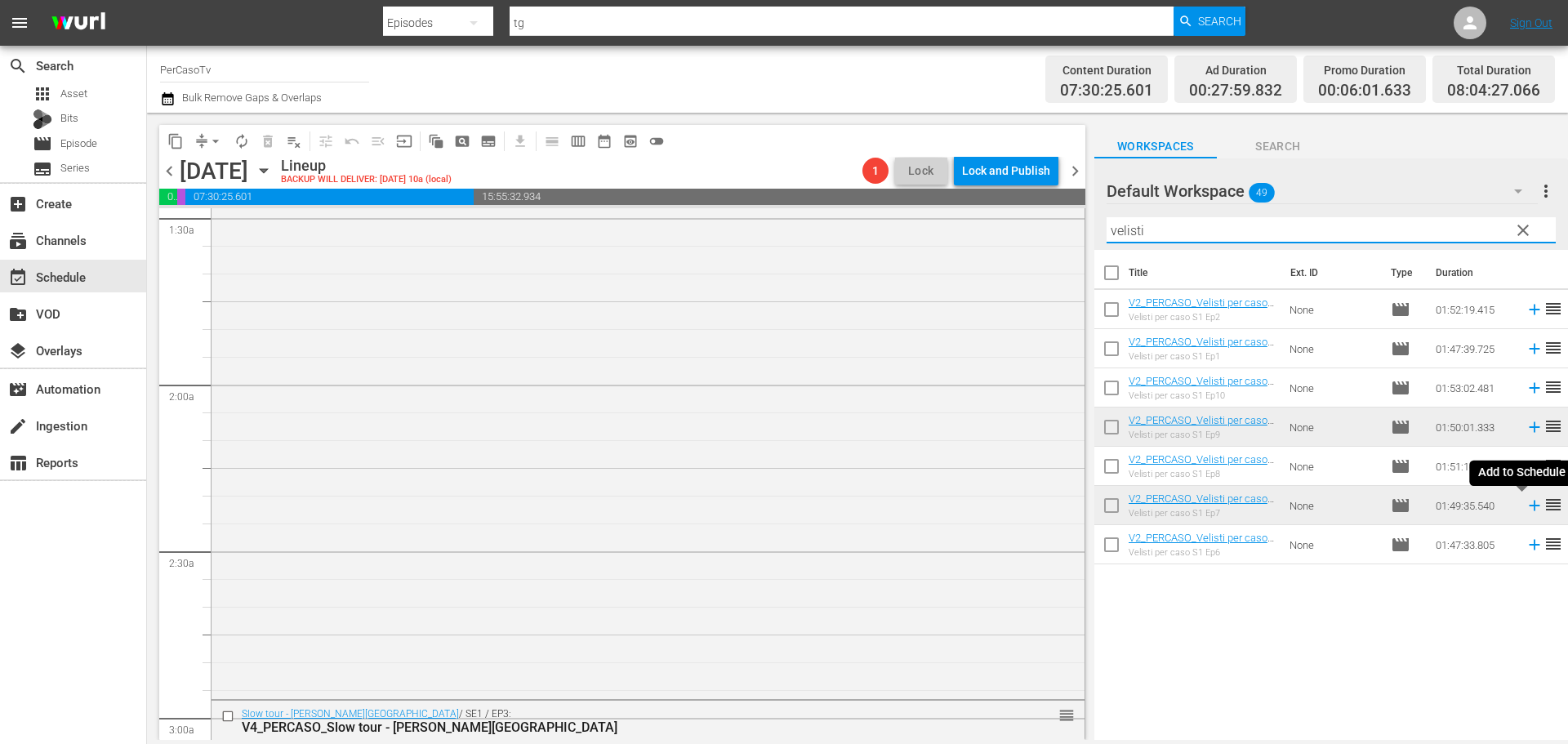
click at [1526, 510] on icon at bounding box center [1534, 505] width 18 height 18
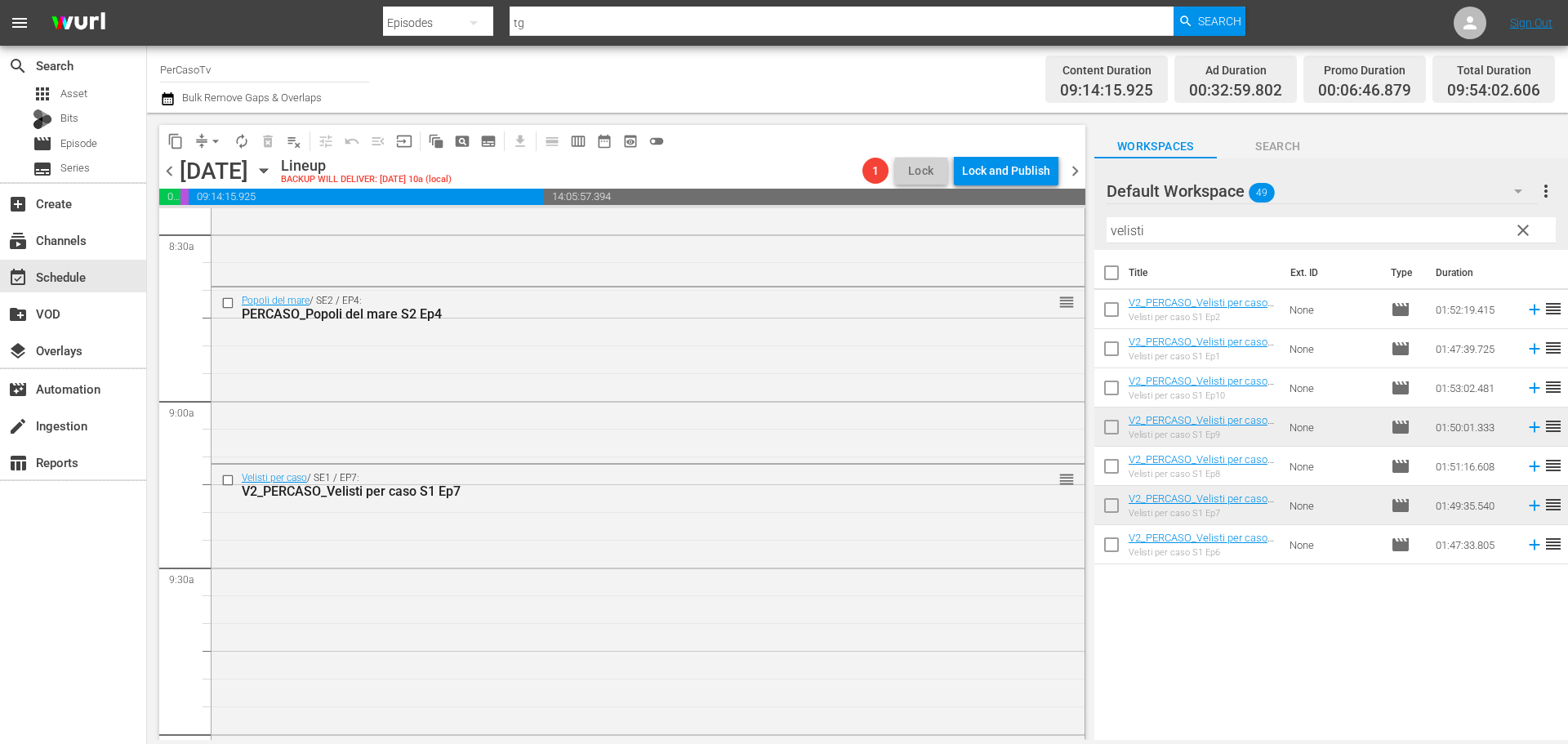
scroll to position [2777, 0]
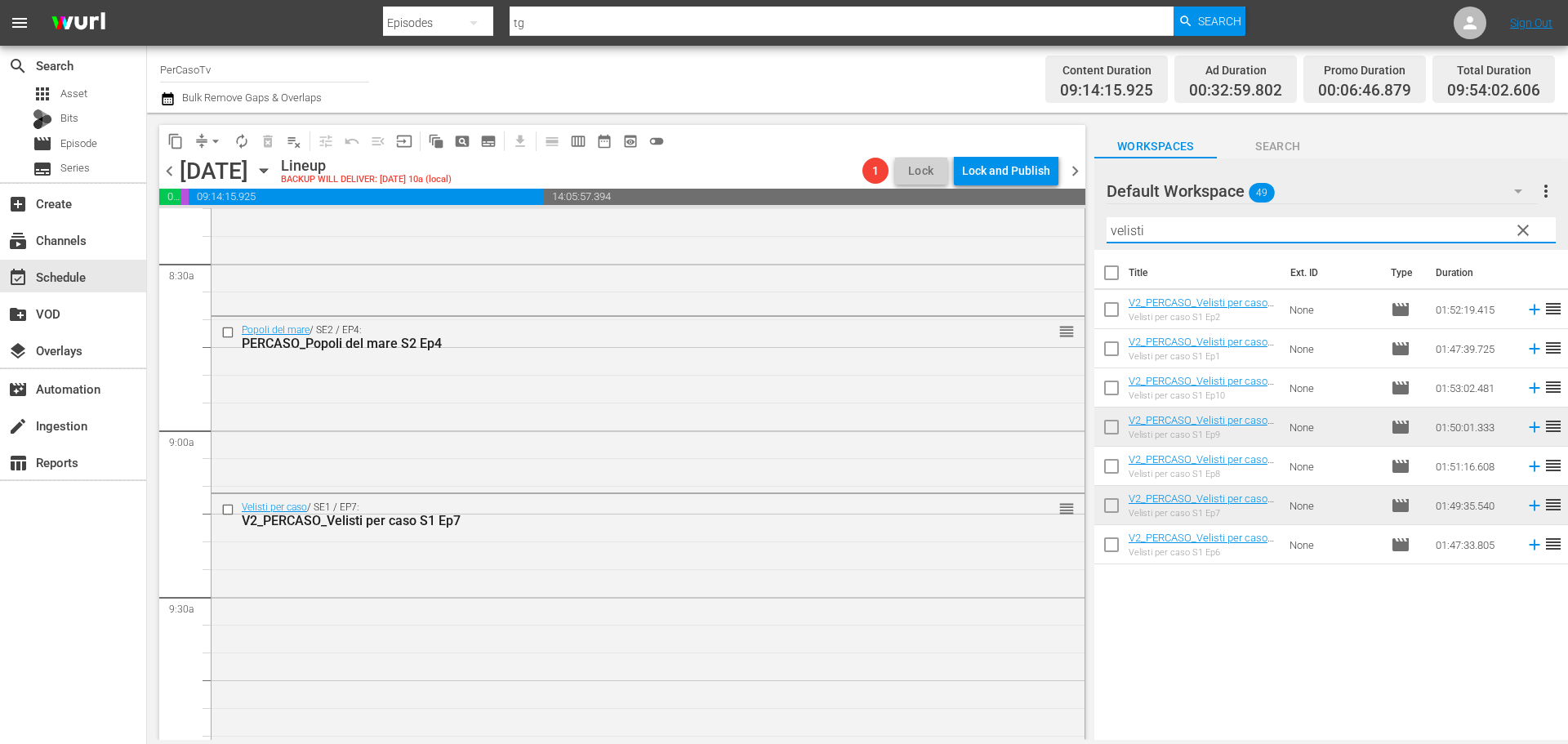
drag, startPoint x: 1184, startPoint y: 236, endPoint x: 1102, endPoint y: 252, distance: 83.5
click at [1102, 252] on div "Default Workspace 49 Default more_vert clear Filter by Title velisti Title Ext.…" at bounding box center [1331, 454] width 474 height 590
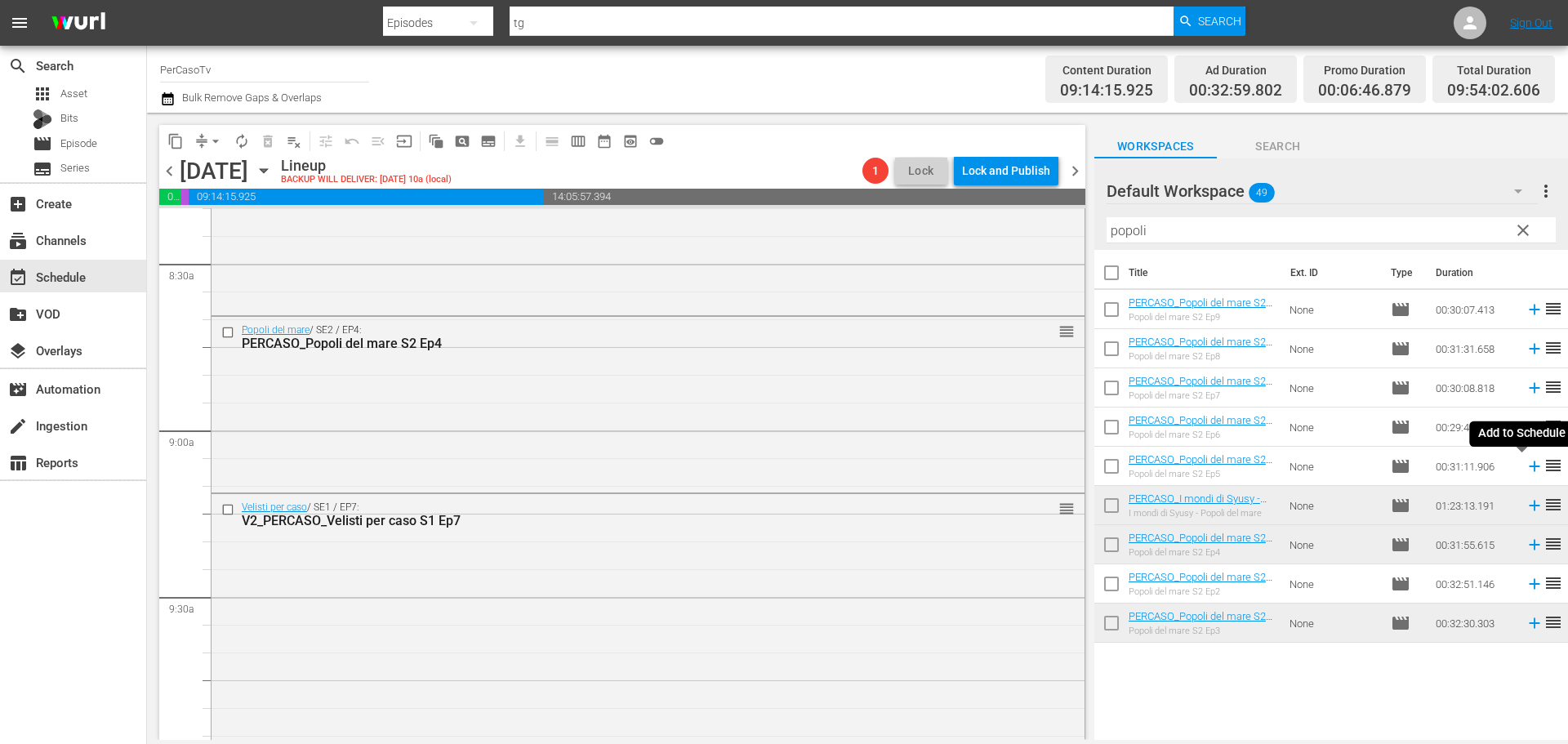
click at [1525, 471] on icon at bounding box center [1534, 466] width 18 height 18
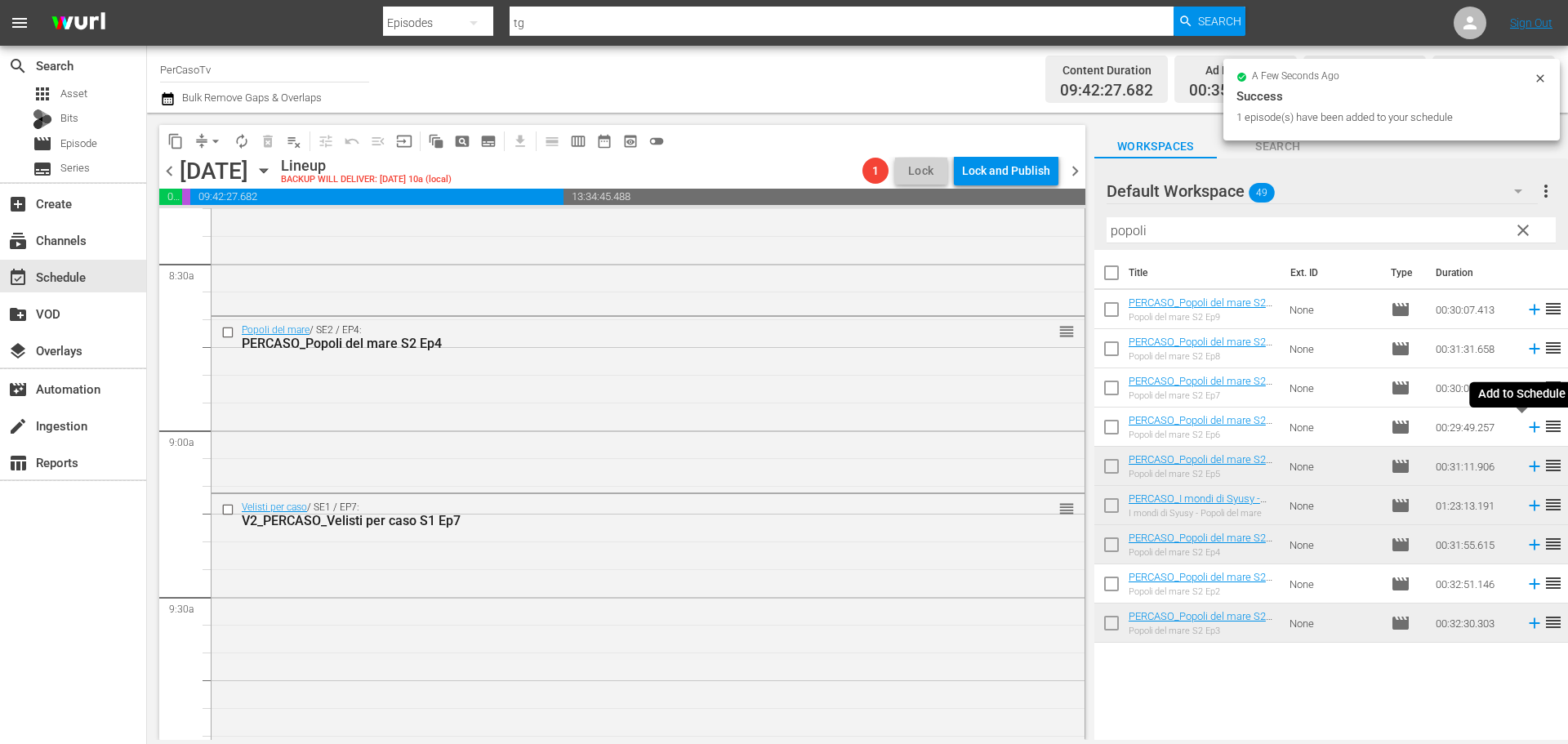
click at [1529, 427] on icon at bounding box center [1534, 427] width 11 height 11
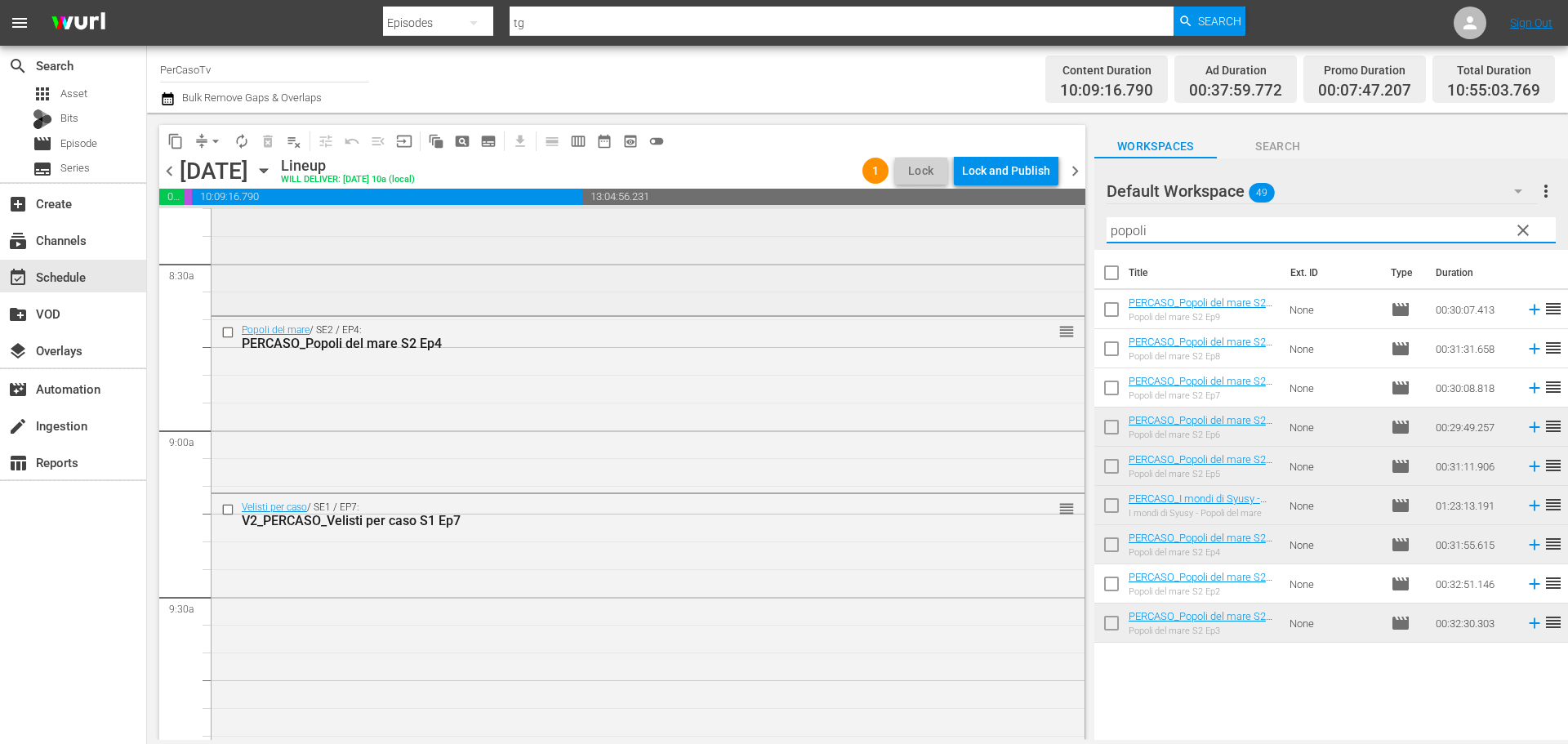
drag, startPoint x: 1160, startPoint y: 232, endPoint x: 1057, endPoint y: 245, distance: 103.8
click at [1057, 245] on div "content_copy compress arrow_drop_down autorenew_outlined delete_forever_outline…" at bounding box center [858, 426] width 1421 height 627
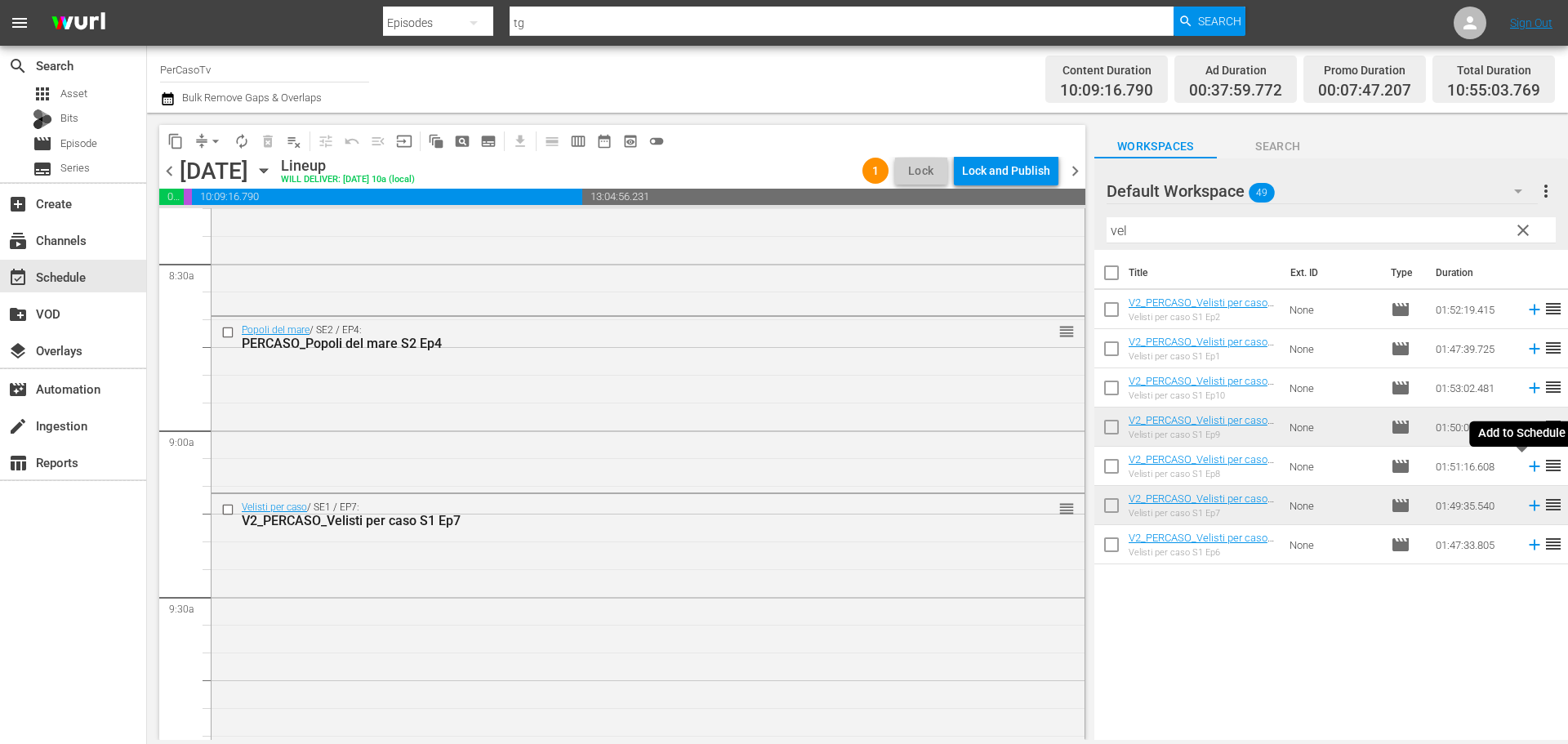
click at [1525, 470] on icon at bounding box center [1534, 466] width 18 height 18
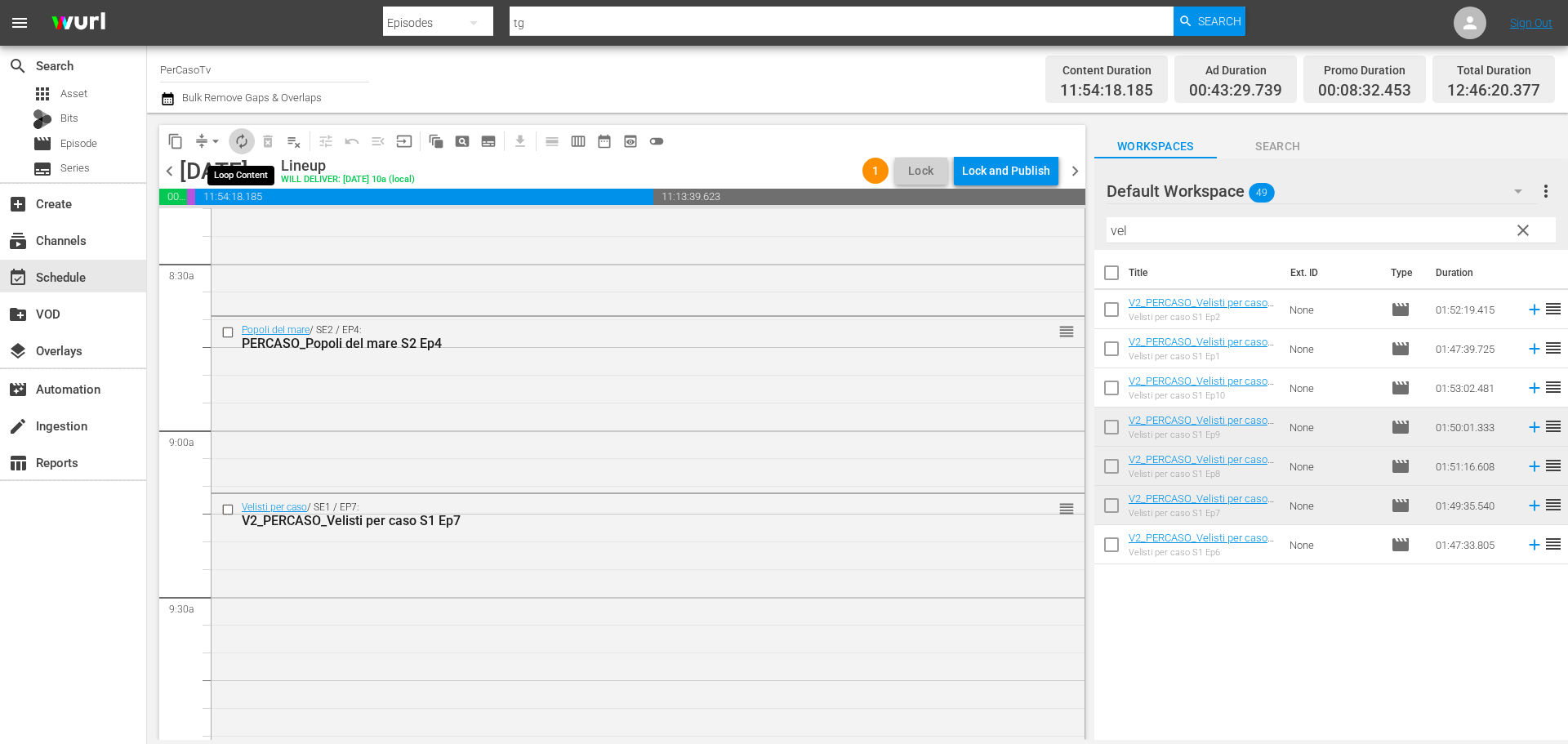
click at [239, 143] on span "autorenew_outlined" at bounding box center [242, 141] width 17 height 17
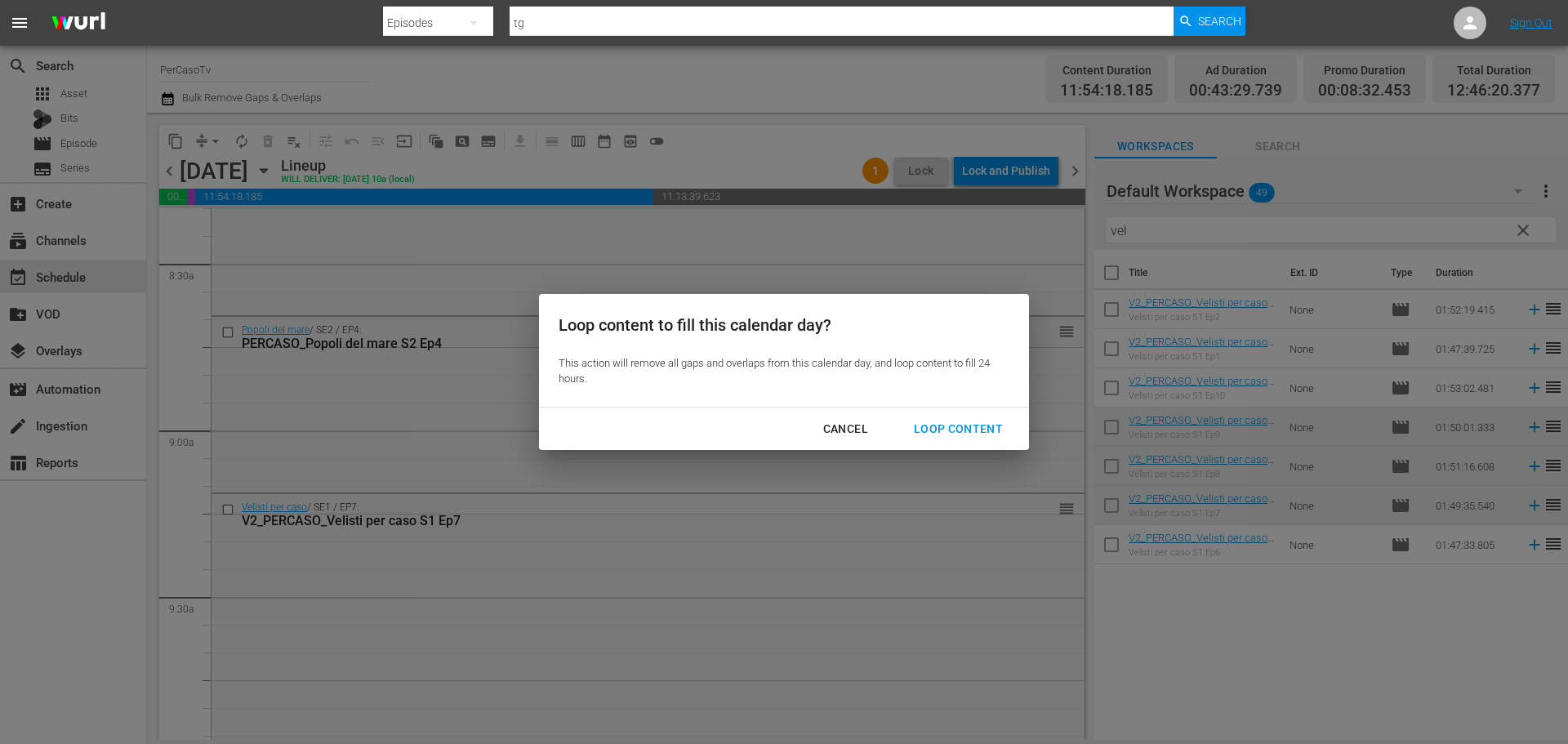
drag, startPoint x: 906, startPoint y: 426, endPoint x: 925, endPoint y: 448, distance: 29.1
click at [922, 446] on div "Loop content to fill this calendar day? This action will remove all gaps and ov…" at bounding box center [784, 372] width 490 height 156
click at [947, 439] on div "Loop Content" at bounding box center [959, 429] width 115 height 20
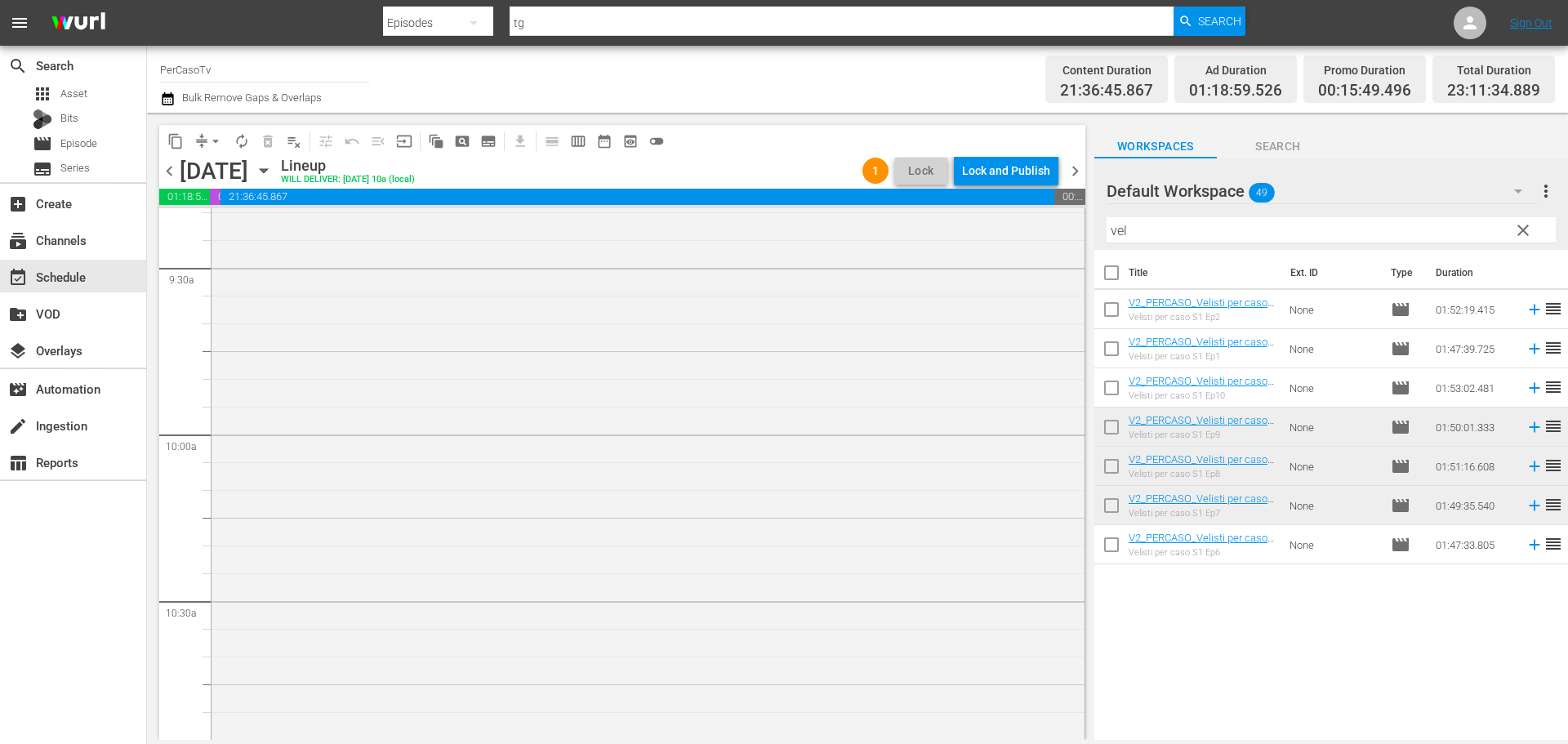
scroll to position [2856, 0]
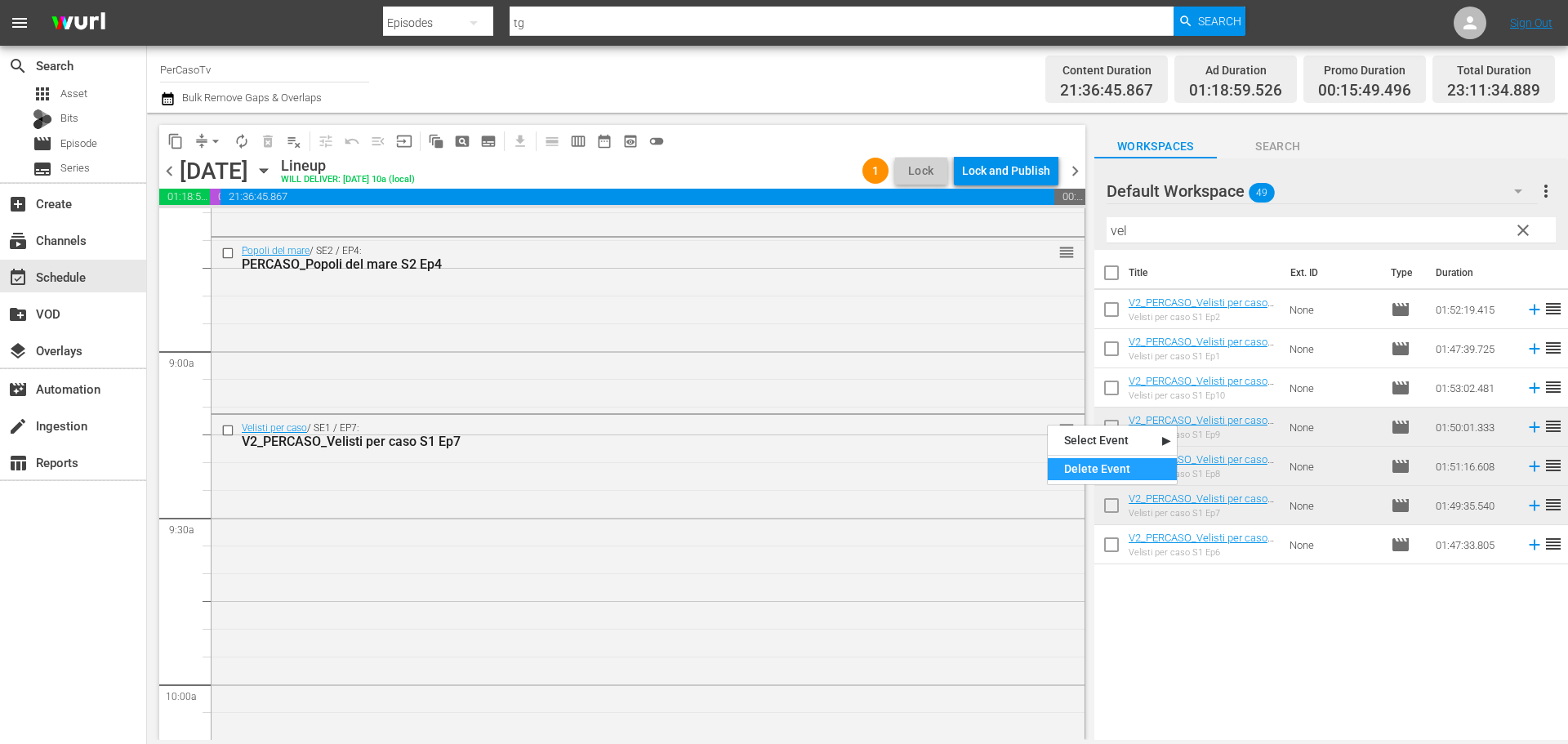
click at [1089, 458] on div "Delete Event" at bounding box center [1112, 469] width 129 height 22
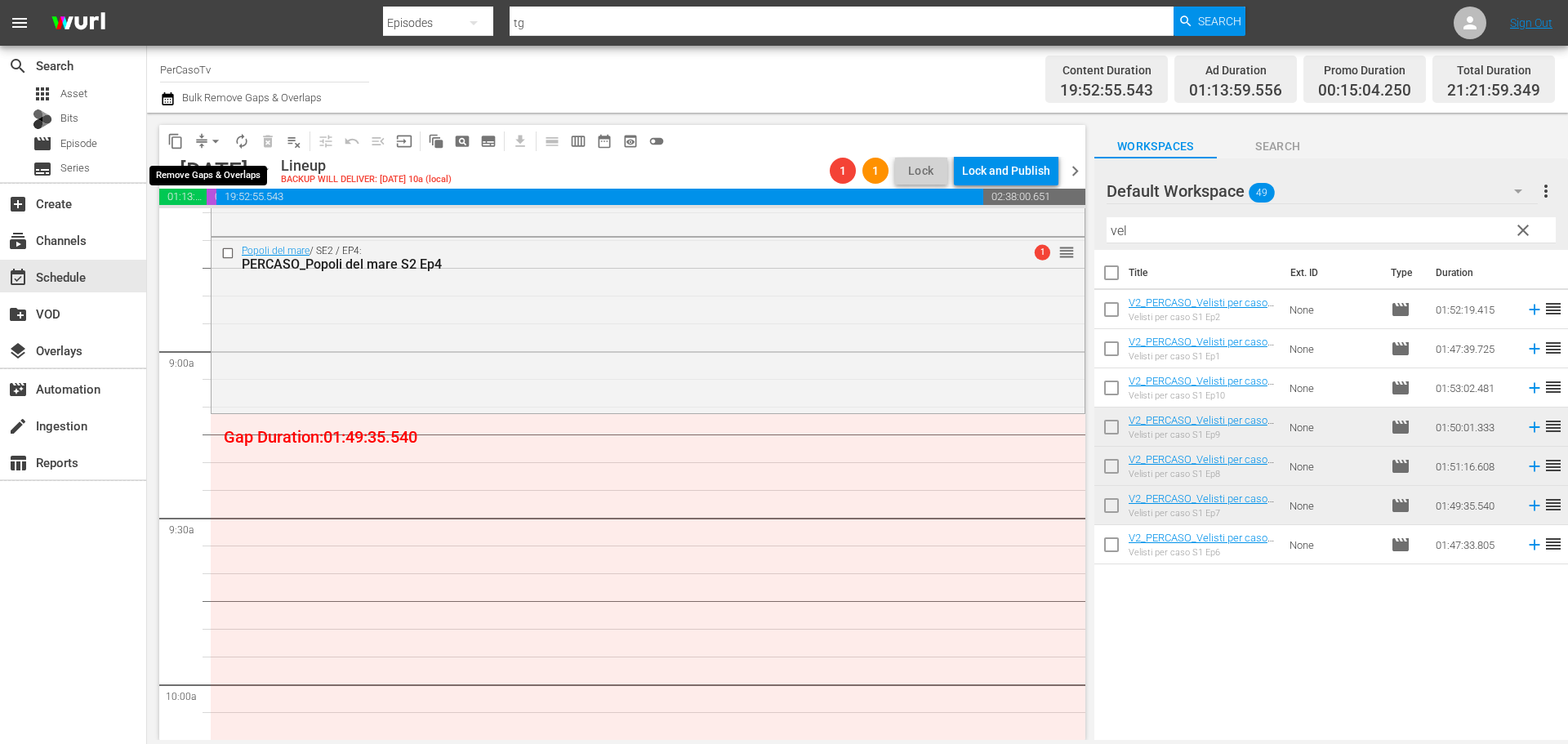
click at [216, 146] on span "arrow_drop_down" at bounding box center [216, 141] width 17 height 17
click at [241, 220] on li "Align to End of Previous Day" at bounding box center [216, 228] width 171 height 27
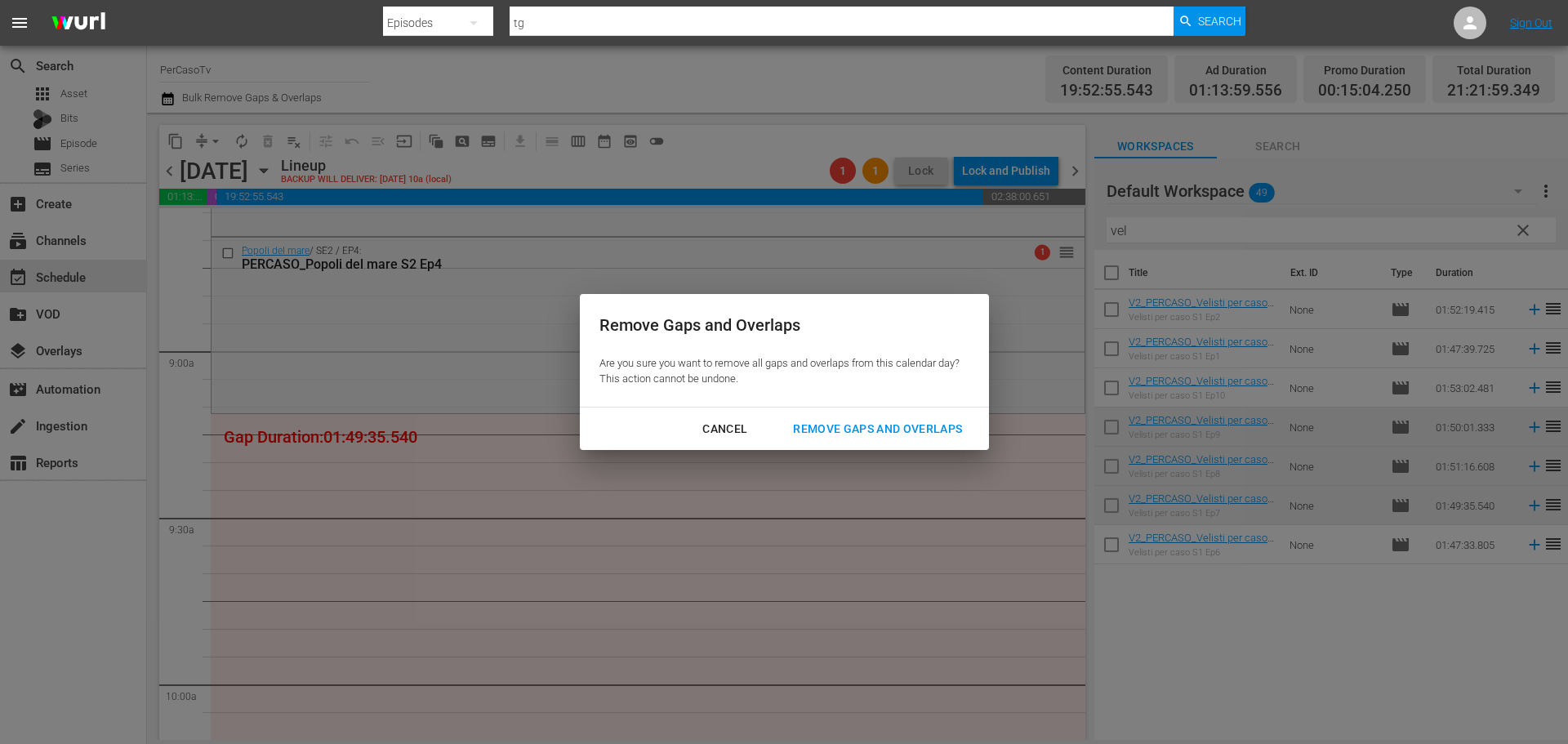
click at [865, 427] on div "Remove Gaps and Overlaps" at bounding box center [878, 429] width 196 height 20
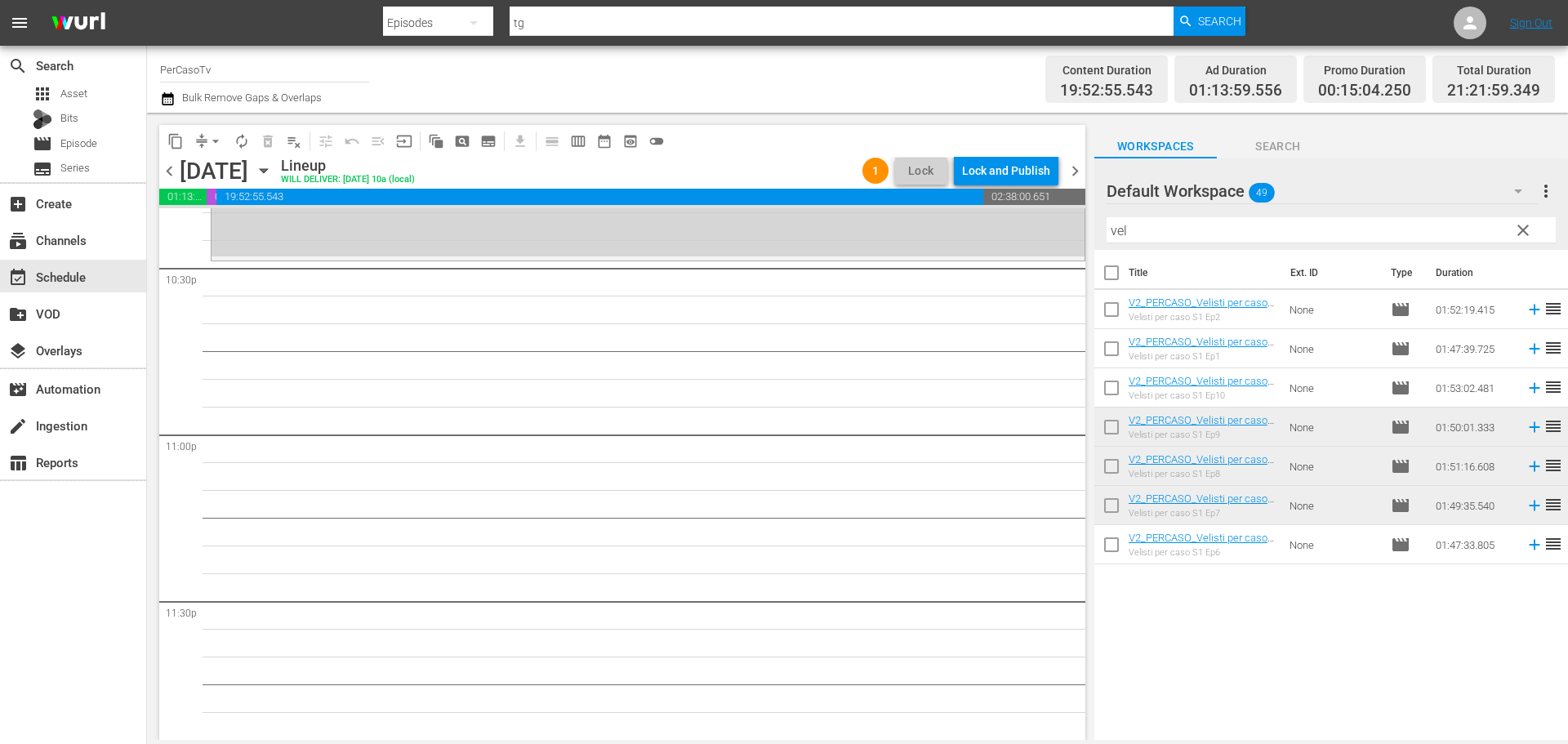
scroll to position [7466, 0]
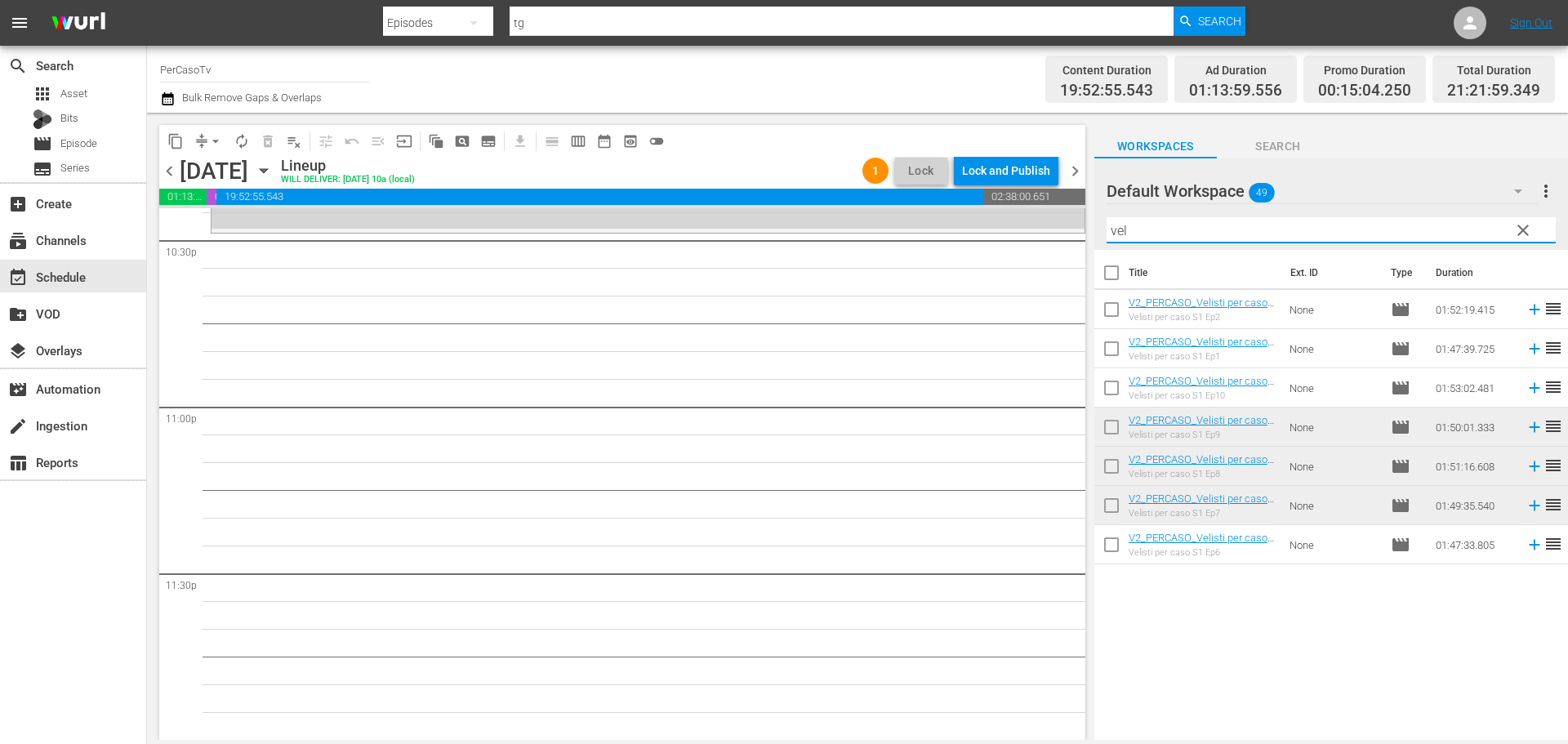
drag, startPoint x: 1180, startPoint y: 237, endPoint x: 954, endPoint y: 279, distance: 229.9
click at [954, 279] on div "content_copy compress arrow_drop_down autorenew_outlined delete_forever_outline…" at bounding box center [858, 426] width 1421 height 627
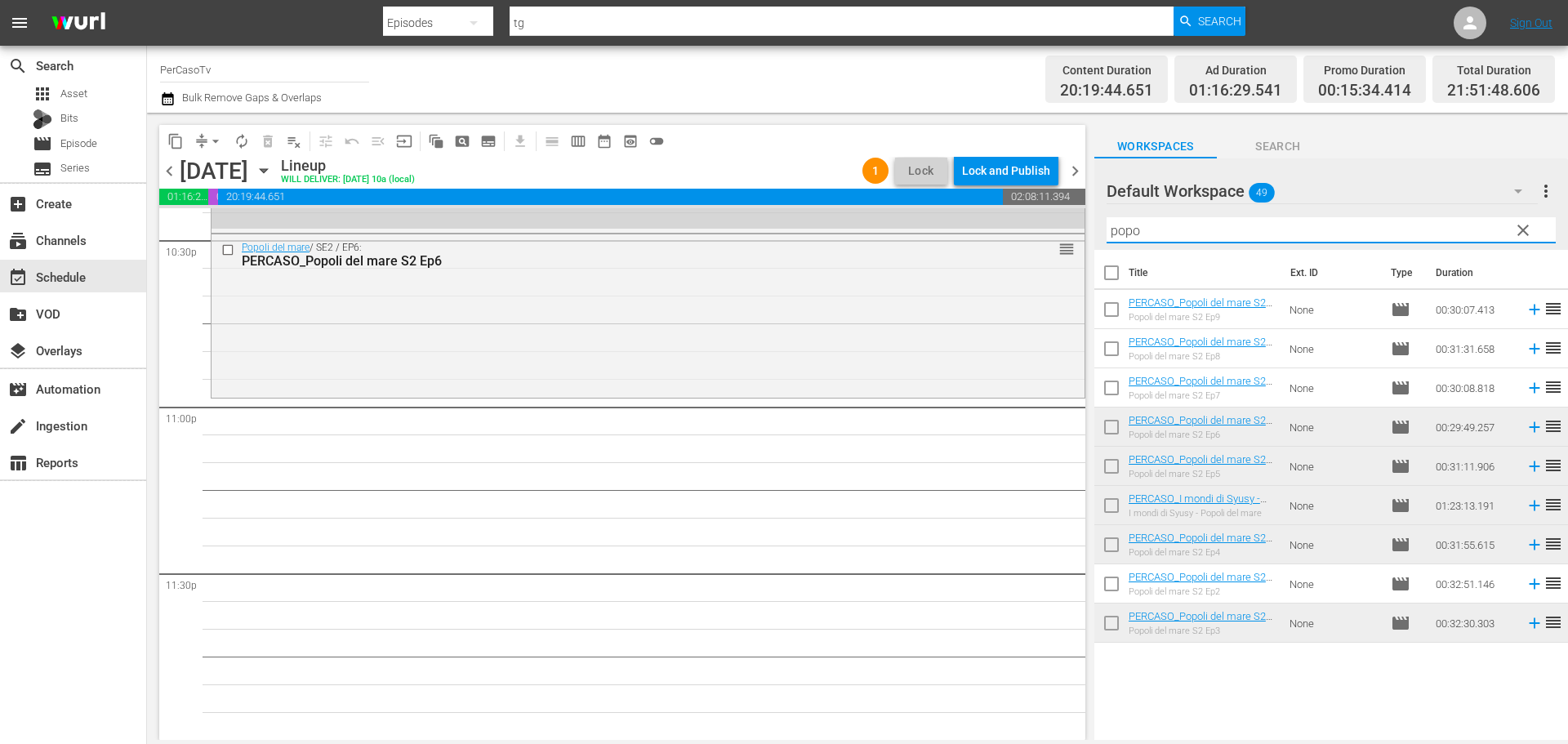
drag, startPoint x: 1170, startPoint y: 225, endPoint x: 1082, endPoint y: 243, distance: 89.8
click at [1082, 243] on div "content_copy compress arrow_drop_down autorenew_outlined delete_forever_outline…" at bounding box center [858, 426] width 1421 height 627
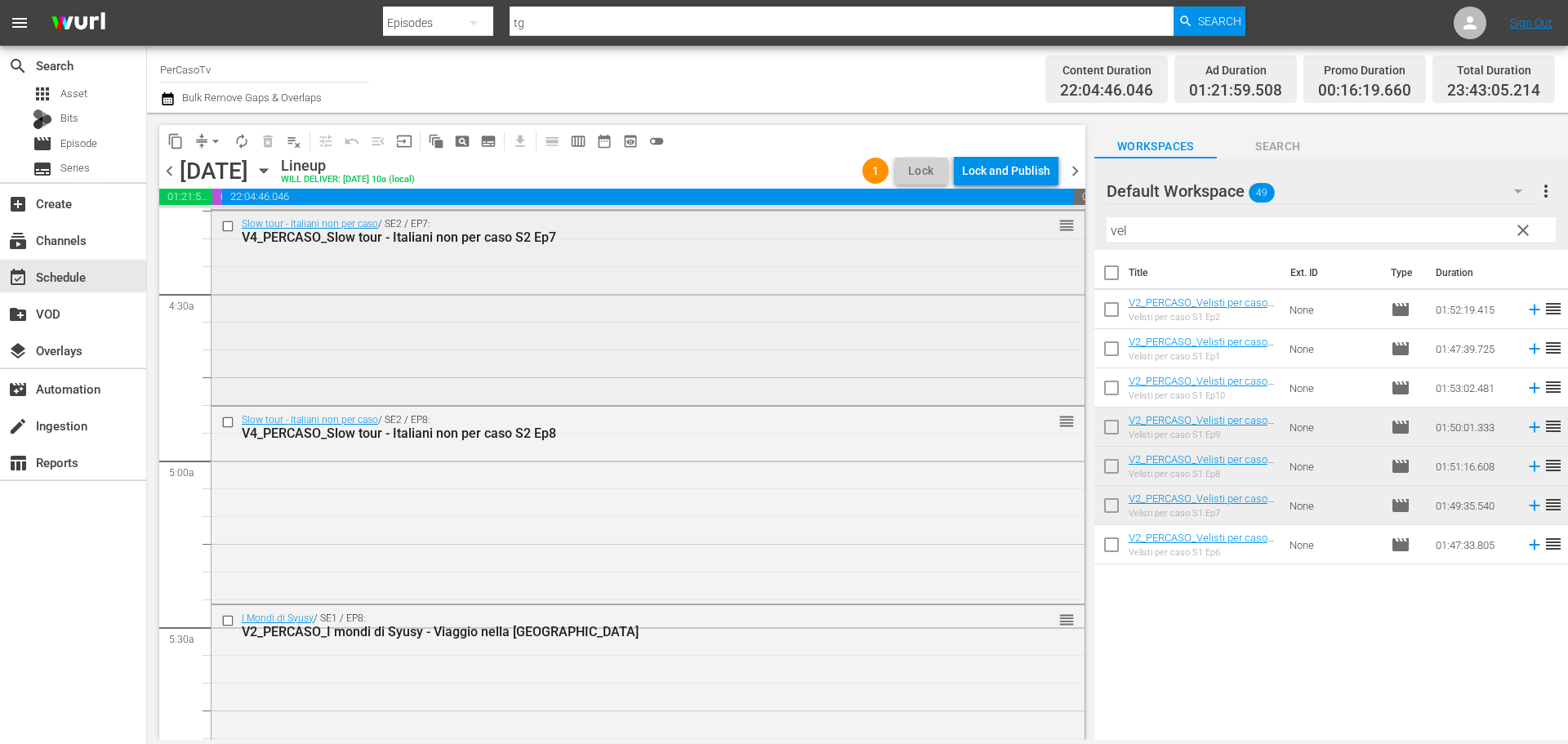
scroll to position [1496, 0]
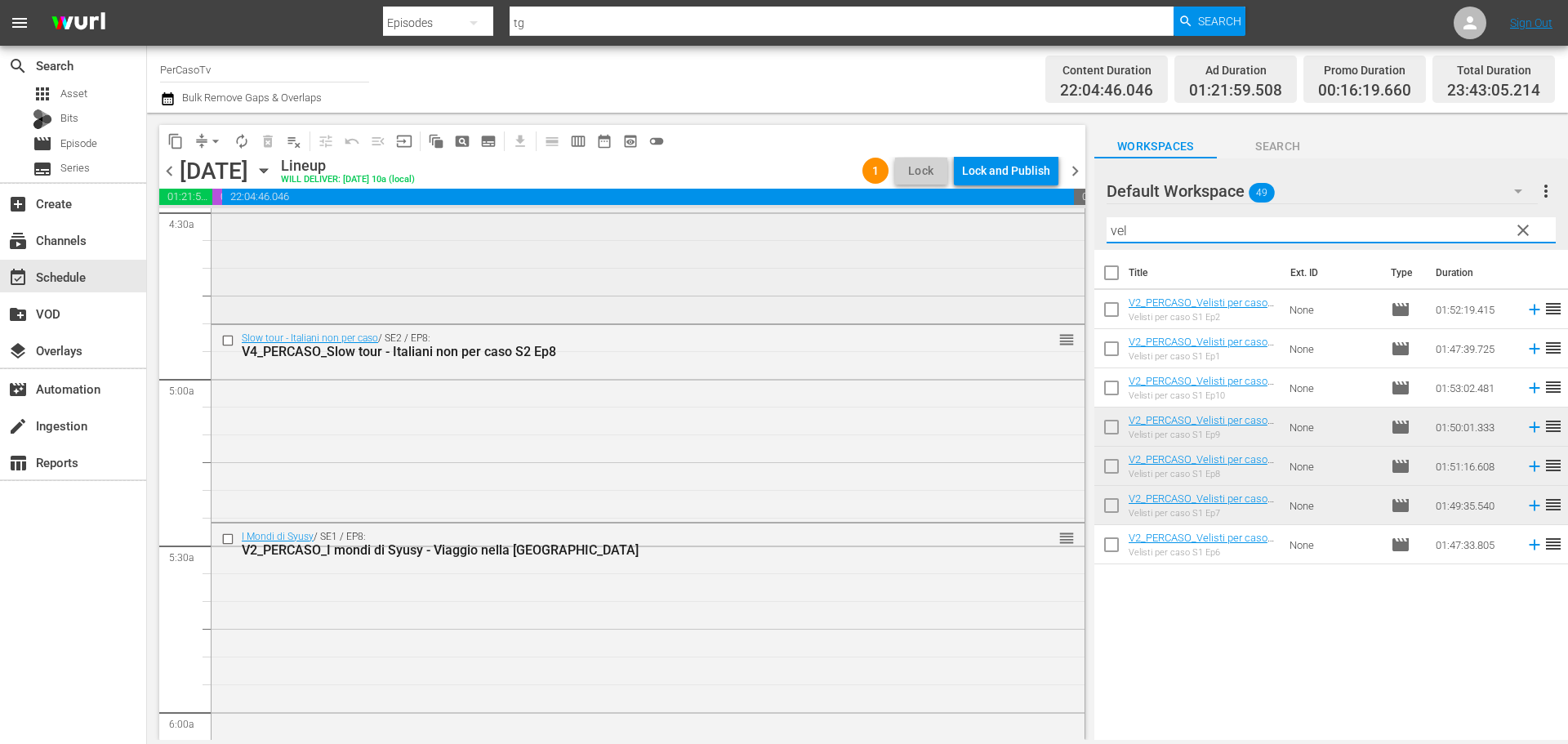
drag, startPoint x: 1225, startPoint y: 237, endPoint x: 1065, endPoint y: 277, distance: 164.9
click at [1065, 277] on div "content_copy compress arrow_drop_down autorenew_outlined delete_forever_outline…" at bounding box center [858, 426] width 1421 height 627
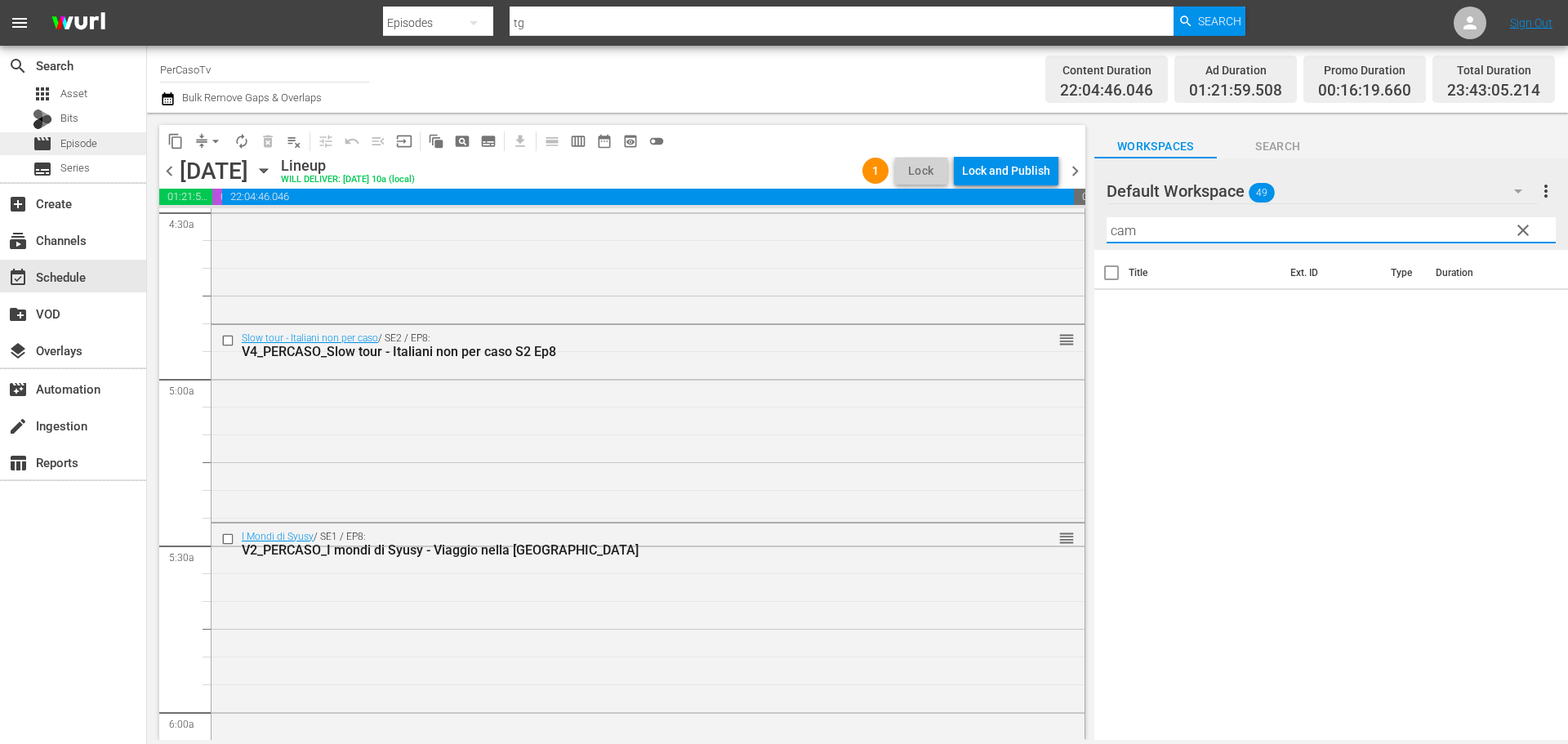
type input "cam"
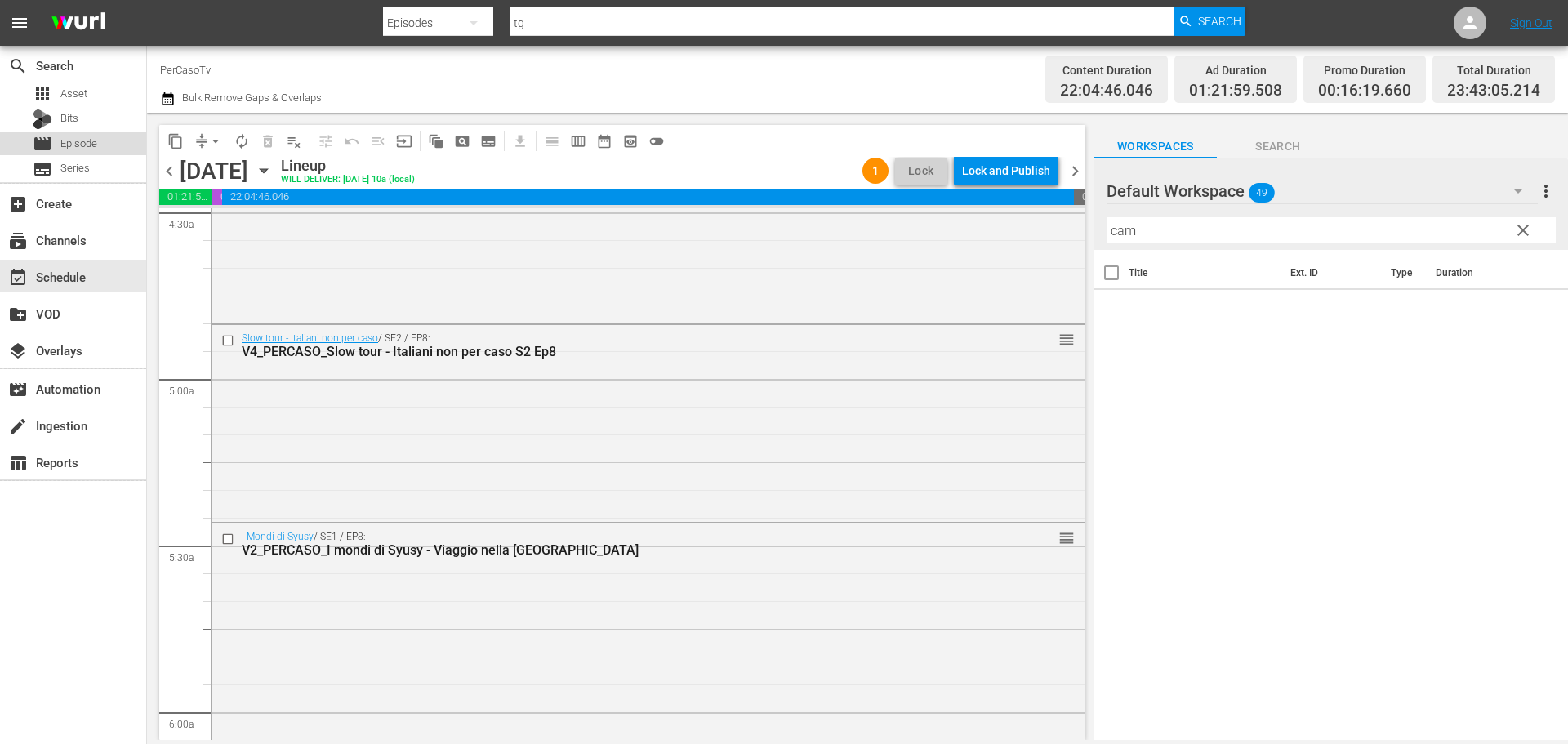
click at [111, 136] on div "movie Episode" at bounding box center [73, 143] width 146 height 23
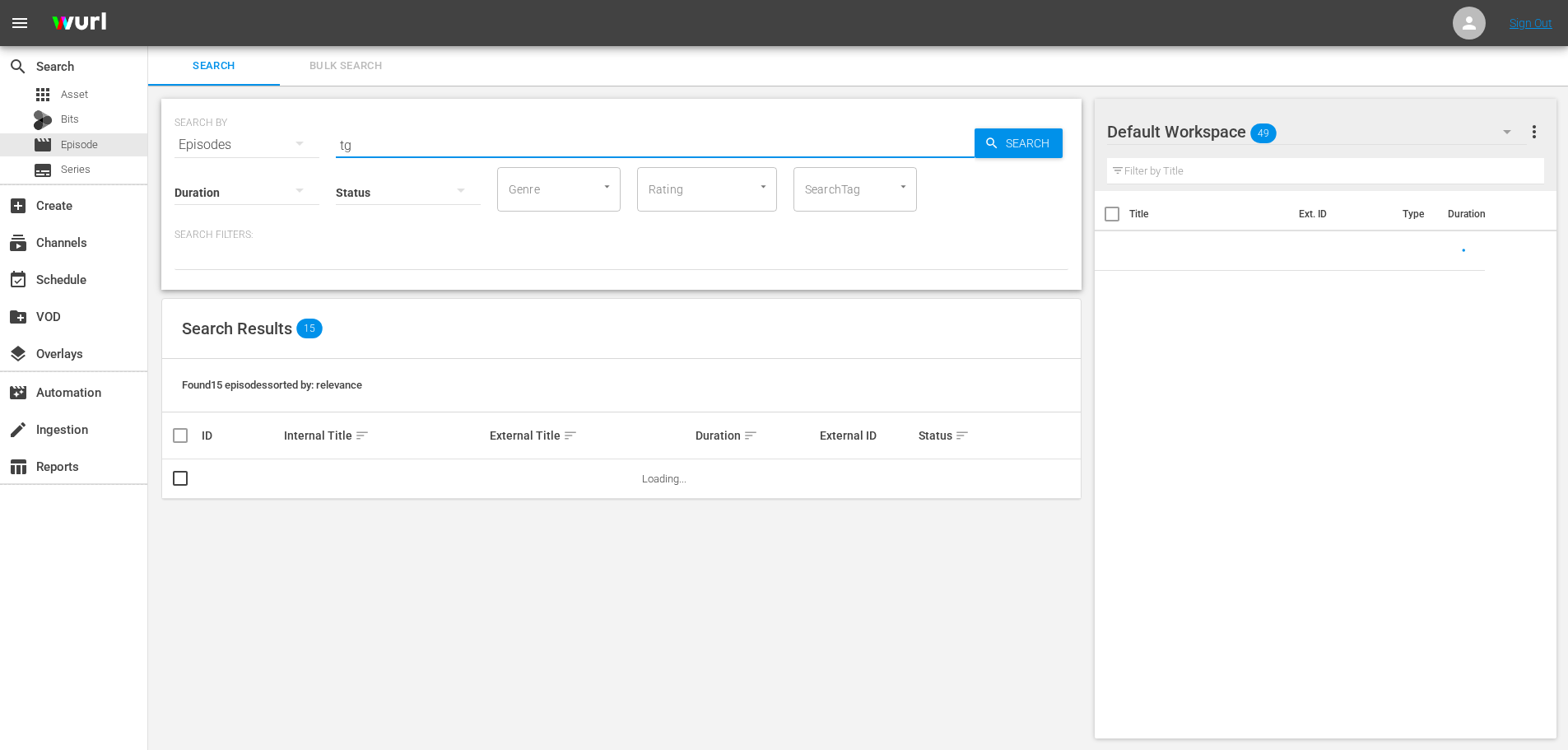
drag, startPoint x: 112, startPoint y: 137, endPoint x: 274, endPoint y: 8, distance: 207.1
click at [346, 151] on input "tg" at bounding box center [656, 145] width 639 height 40
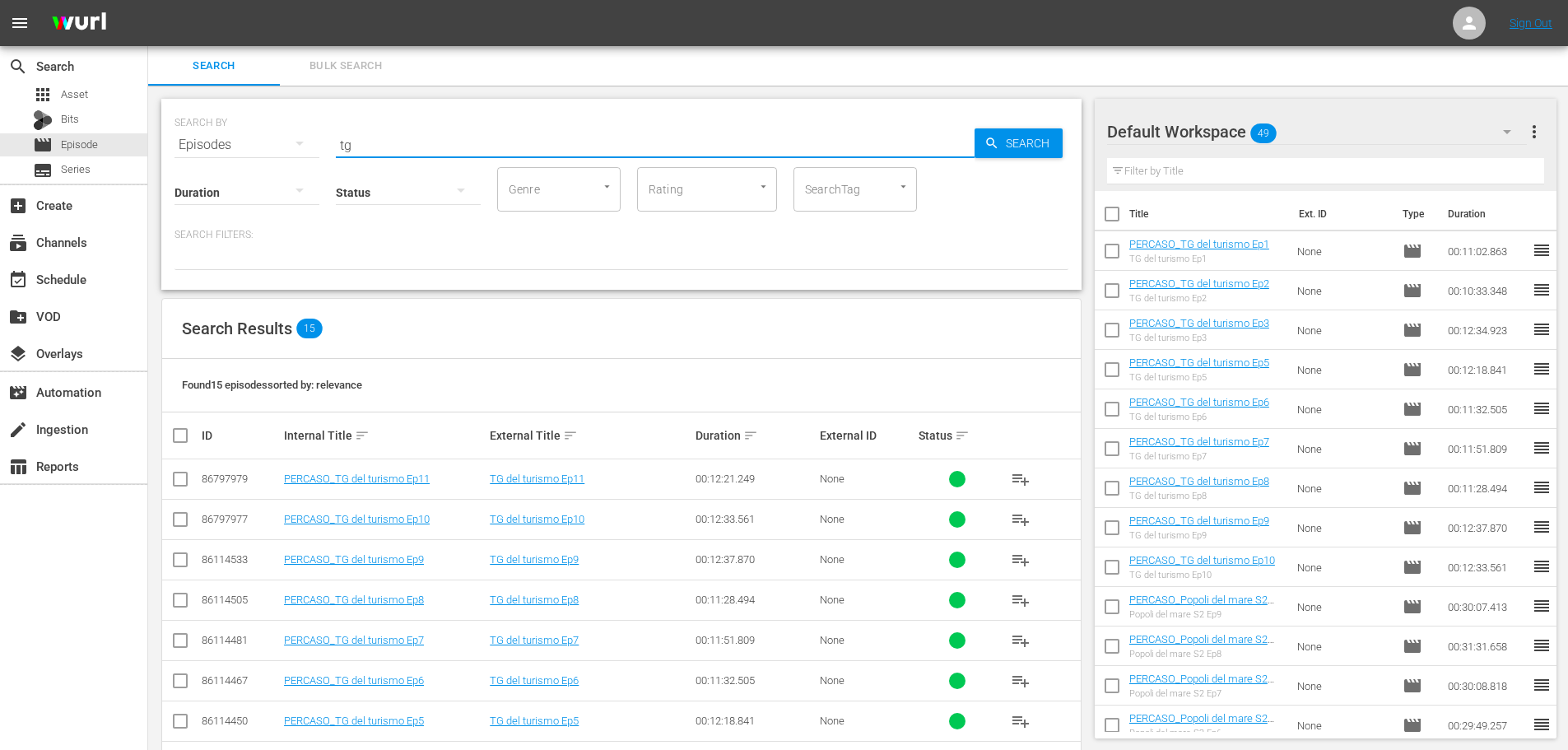
type input "t"
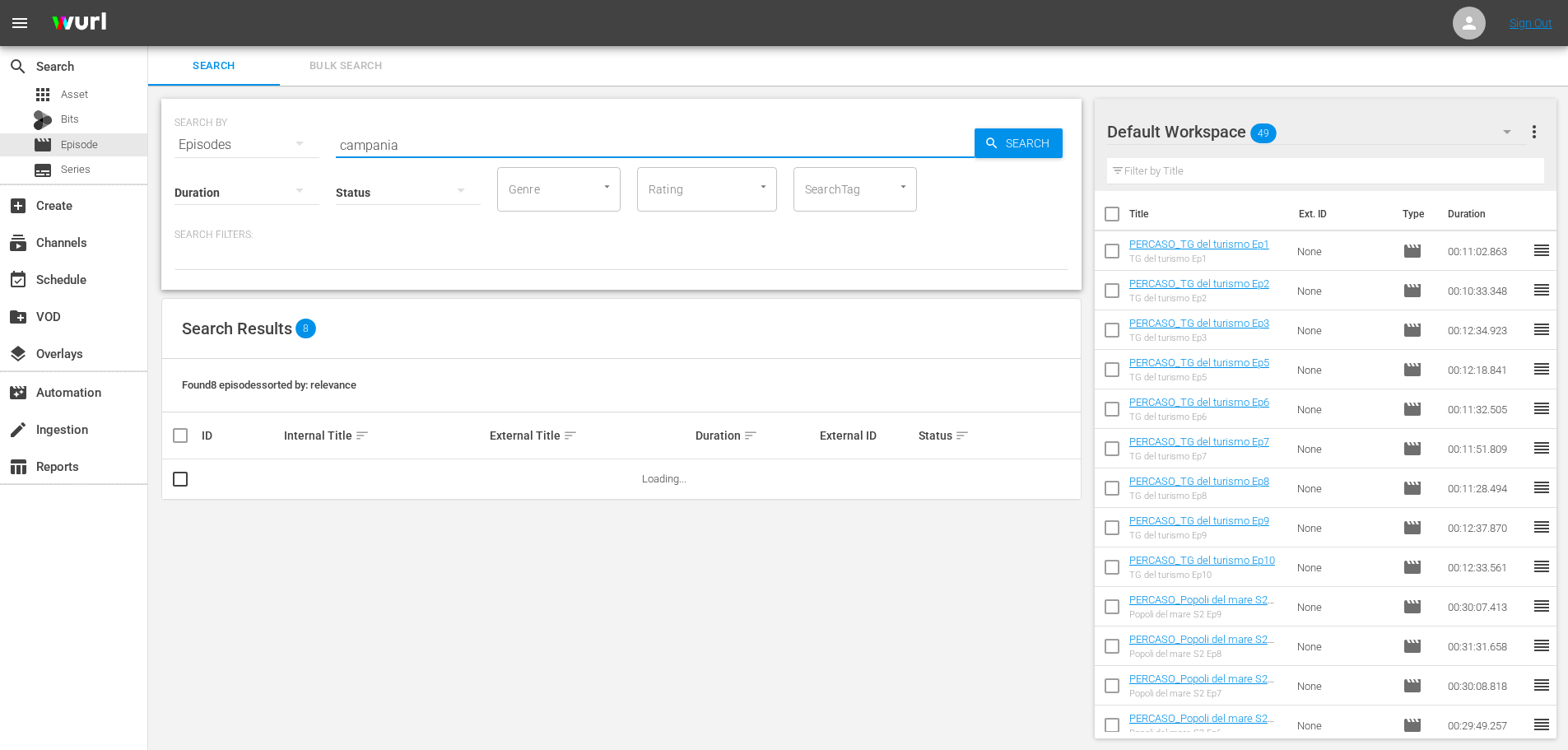
type input "campania"
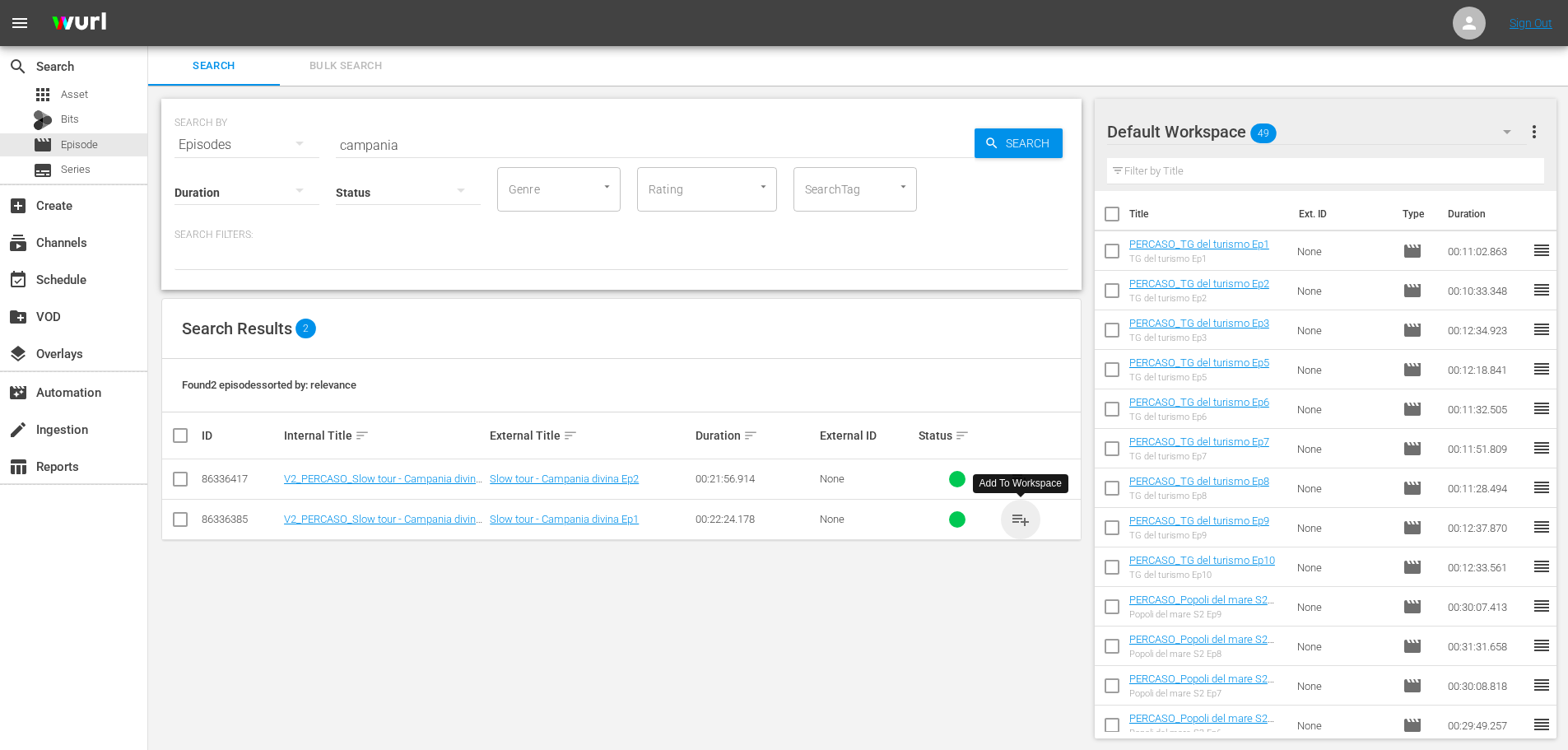
click at [1015, 512] on span "playlist_add" at bounding box center [1020, 519] width 19 height 19
click at [89, 274] on div "event_available Schedule" at bounding box center [45, 276] width 92 height 15
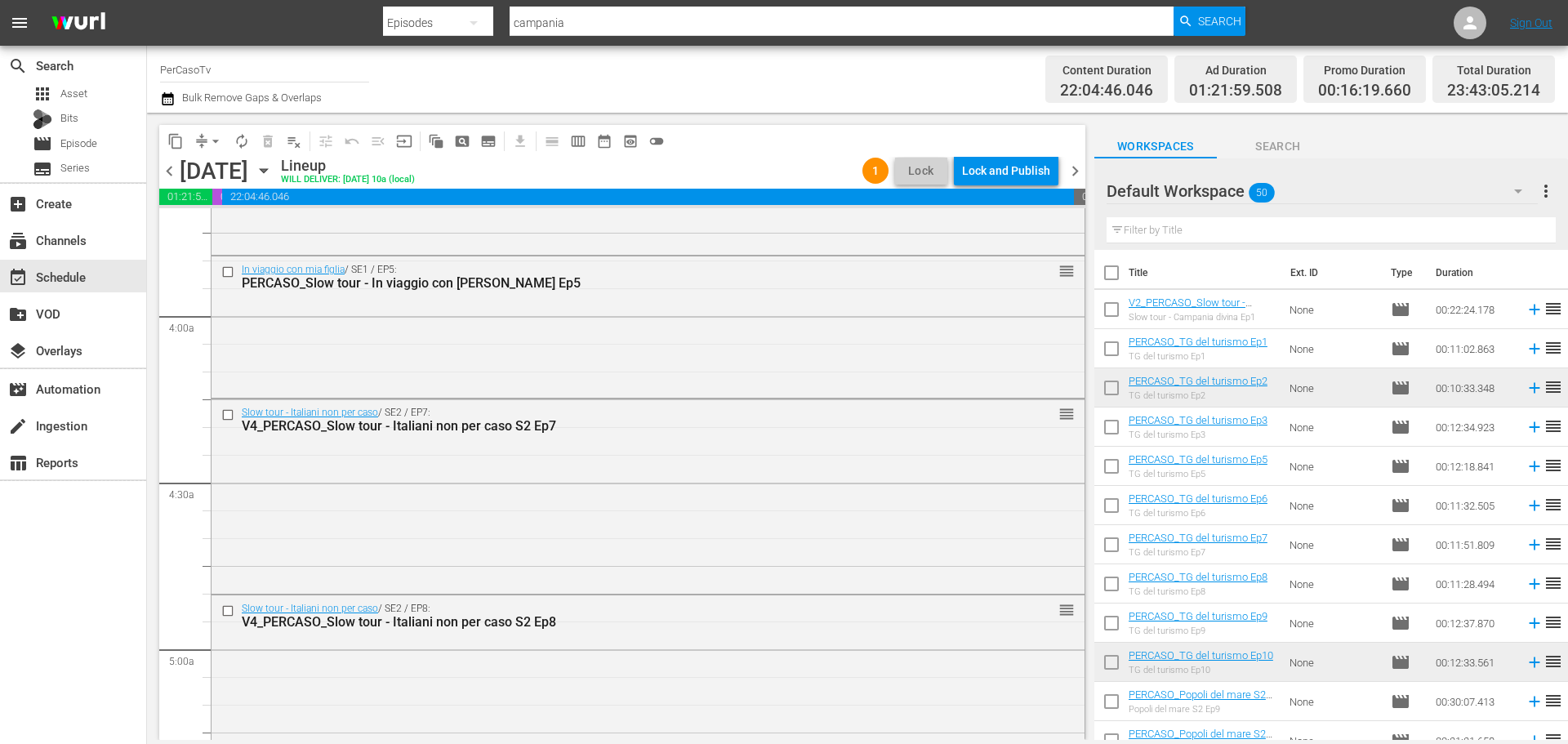
scroll to position [1470, 0]
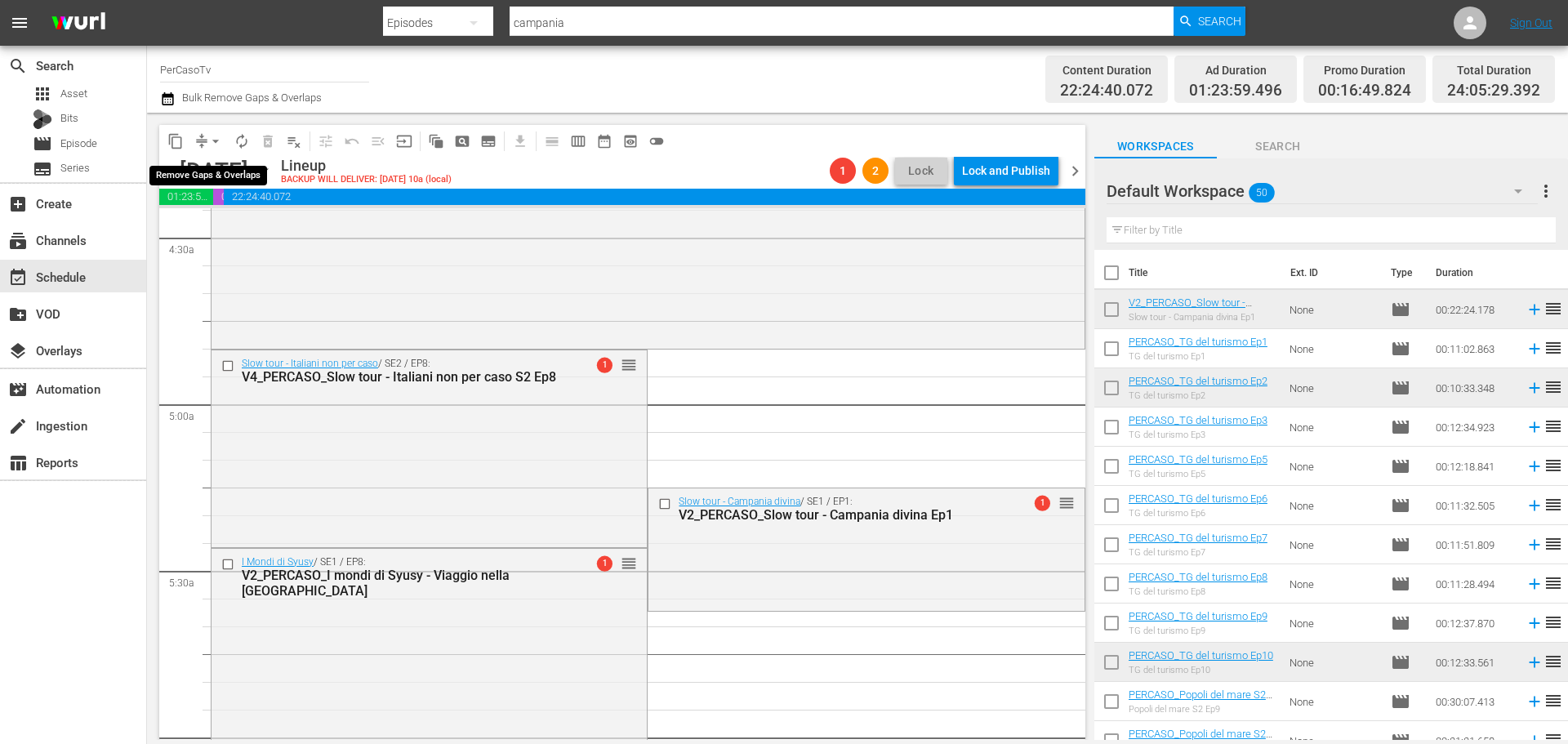
click at [215, 138] on span "arrow_drop_down" at bounding box center [216, 141] width 17 height 17
click at [221, 234] on li "Align to End of Previous Day" at bounding box center [216, 228] width 171 height 27
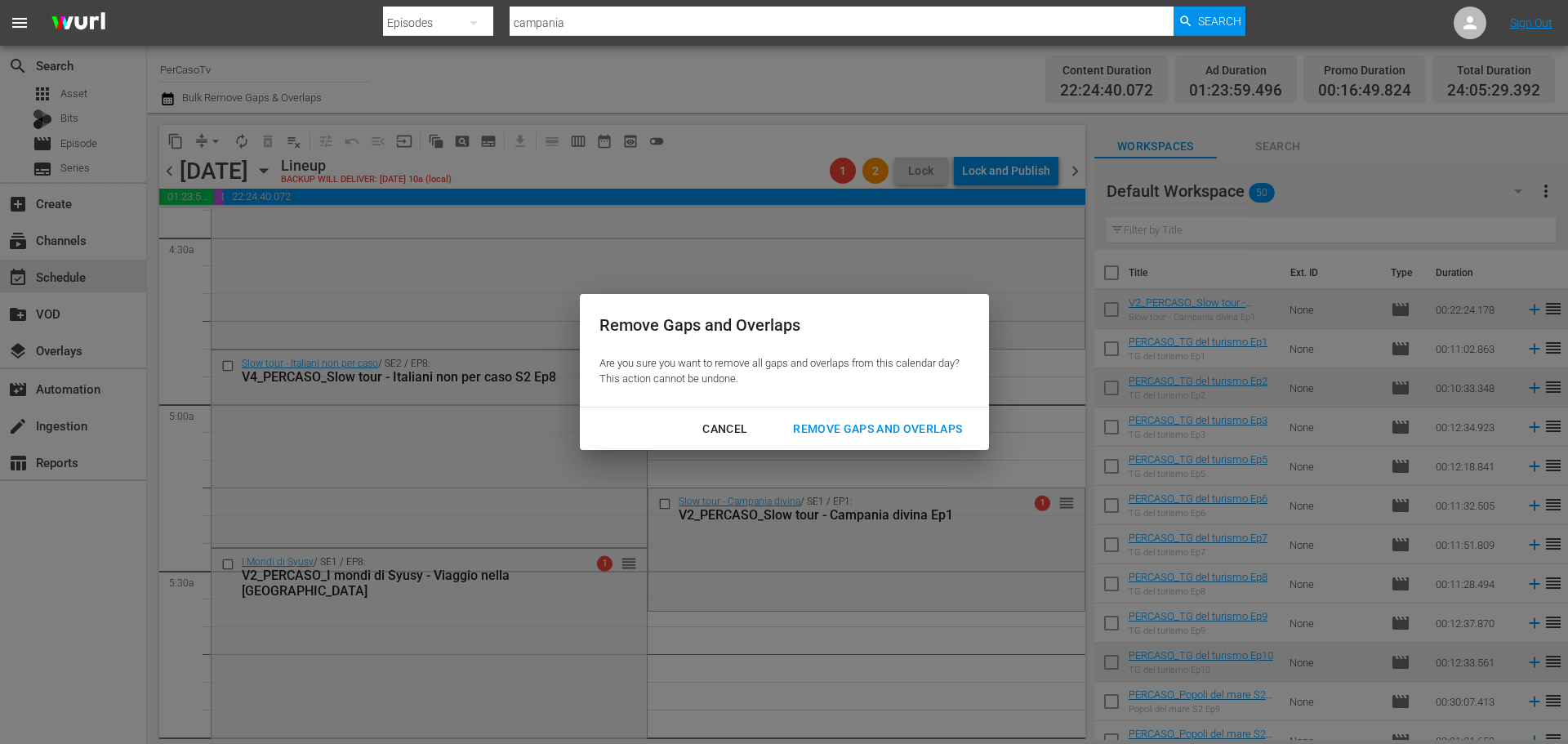
click at [847, 429] on div "Remove Gaps and Overlaps" at bounding box center [878, 429] width 196 height 20
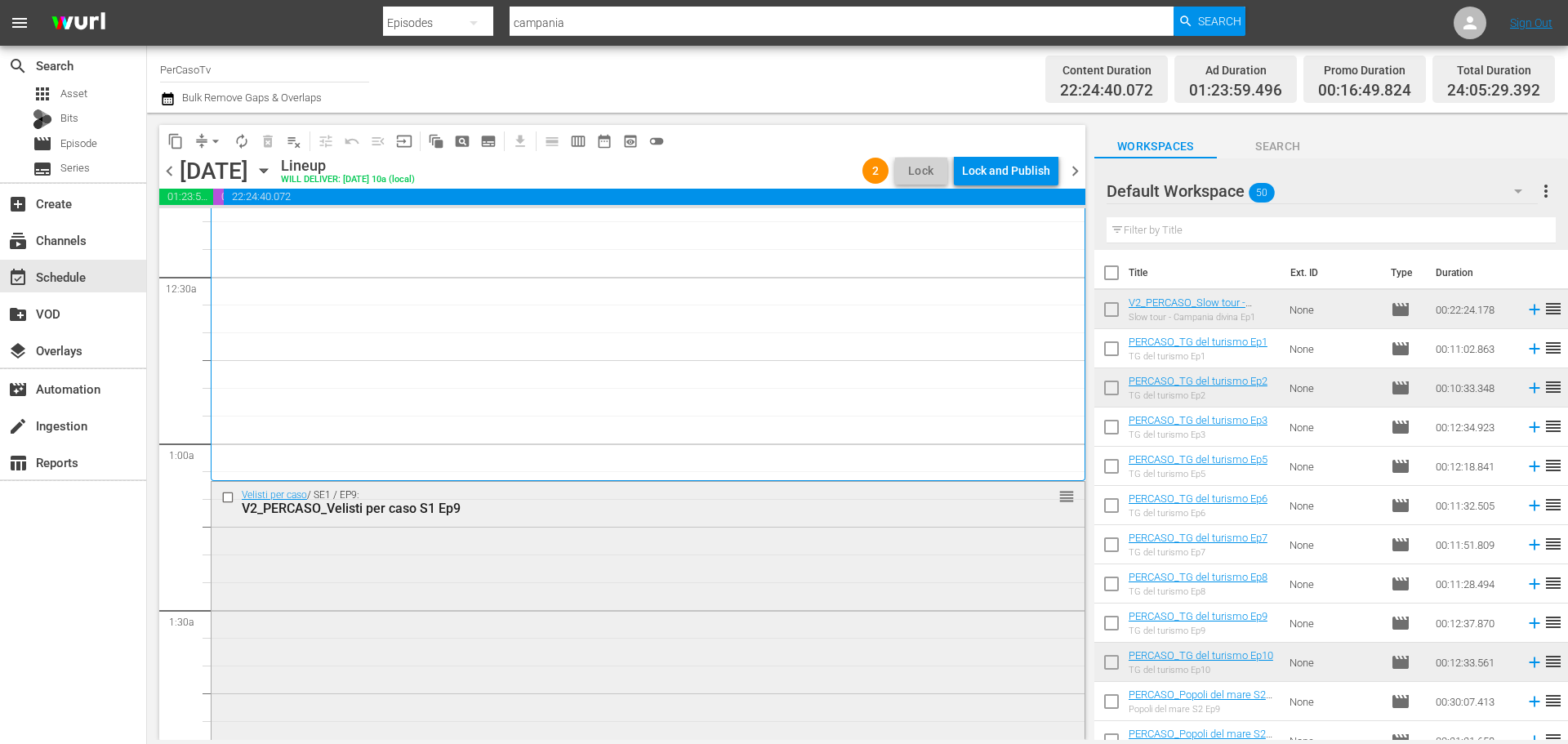
scroll to position [245, 0]
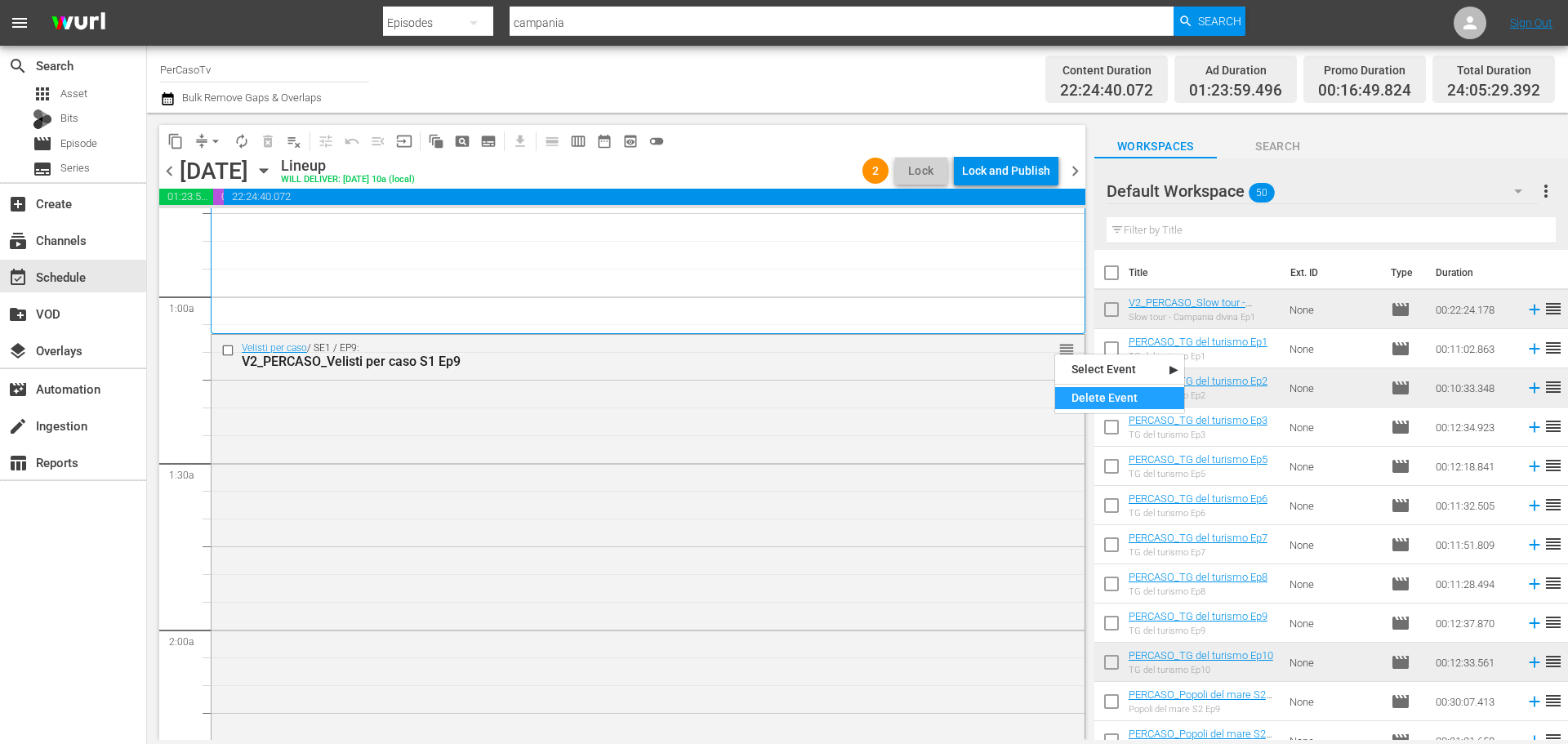
click at [1085, 395] on div "Delete Event" at bounding box center [1119, 398] width 129 height 22
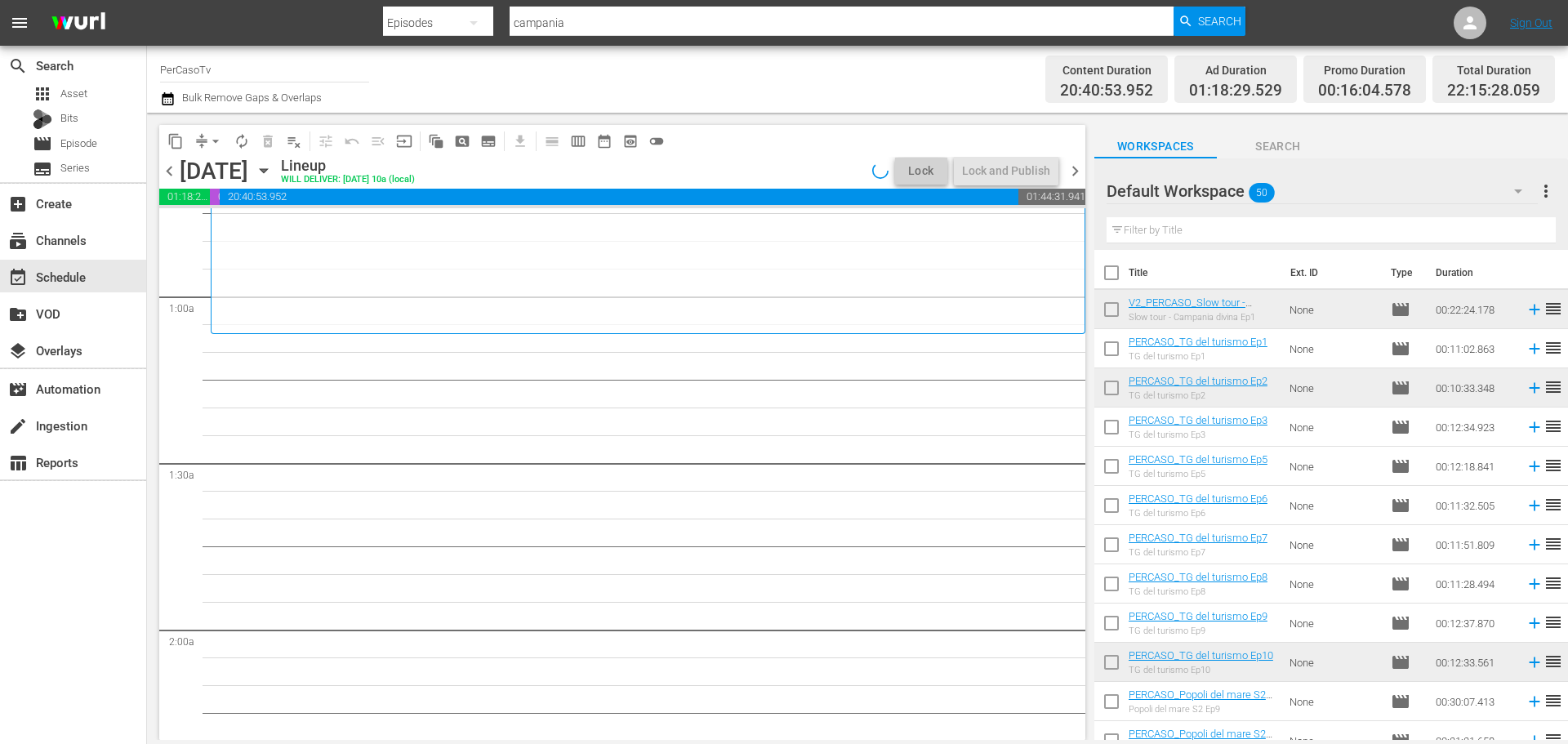
click at [1166, 230] on input "text" at bounding box center [1331, 230] width 449 height 26
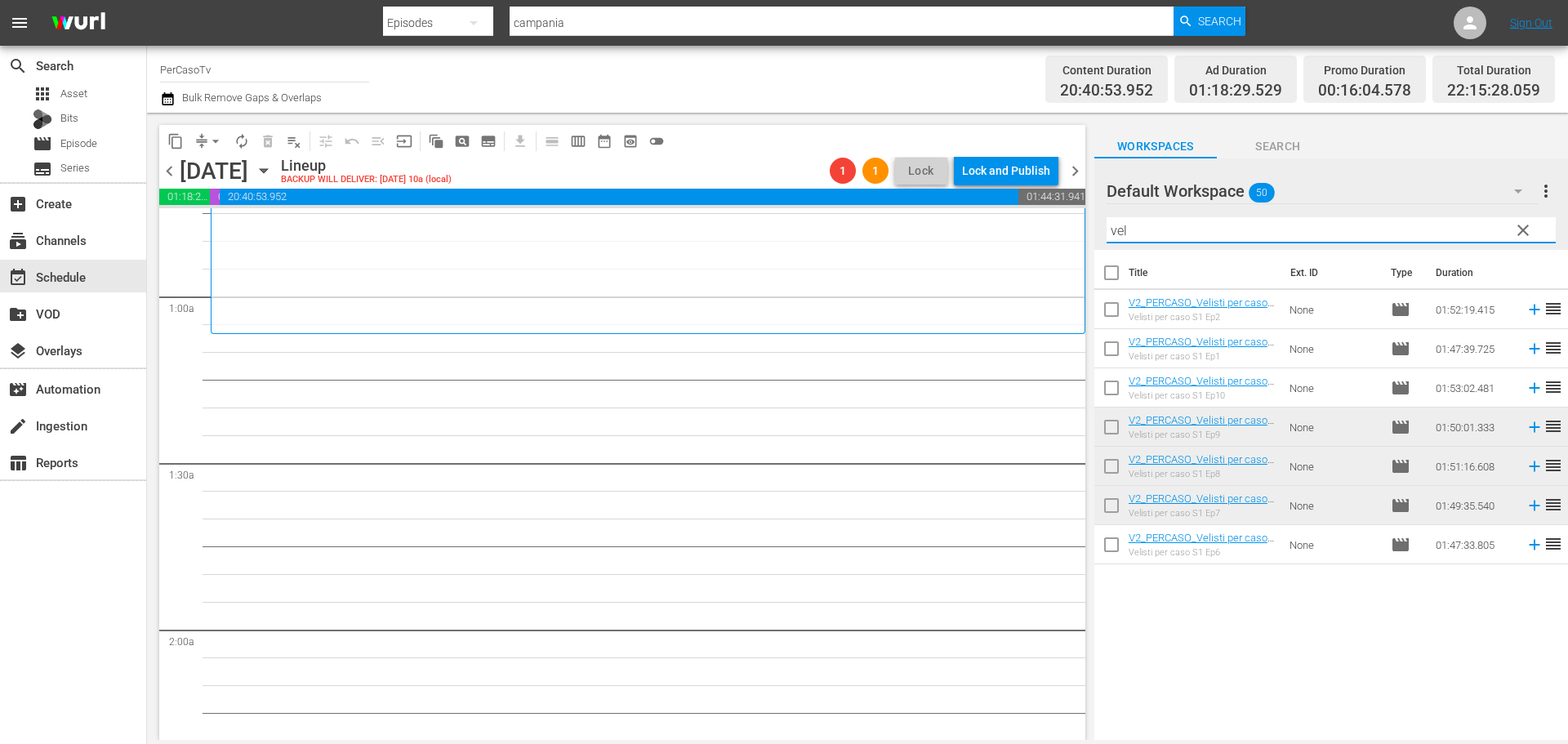
type input "vel"
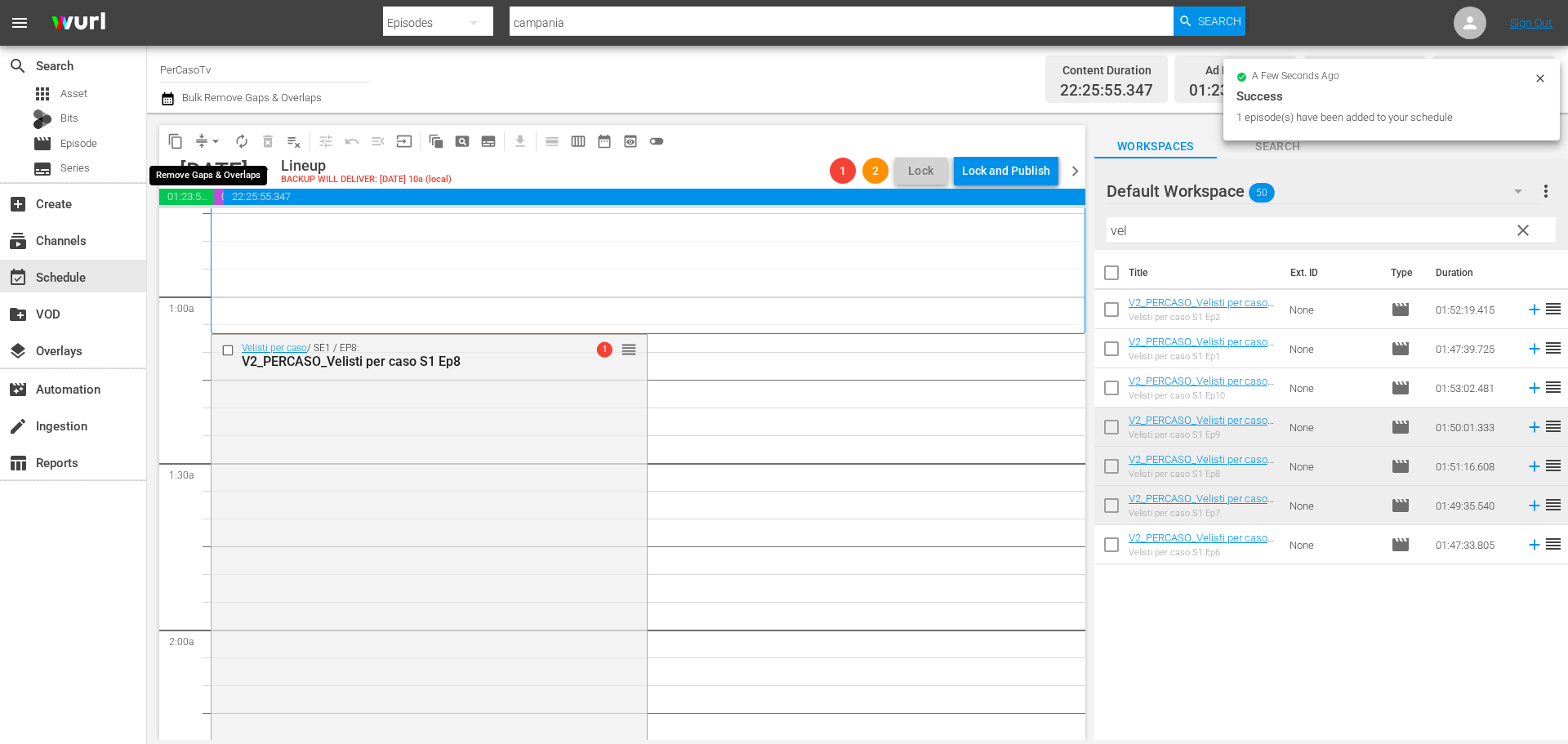
click at [217, 140] on span "arrow_drop_down" at bounding box center [216, 141] width 17 height 17
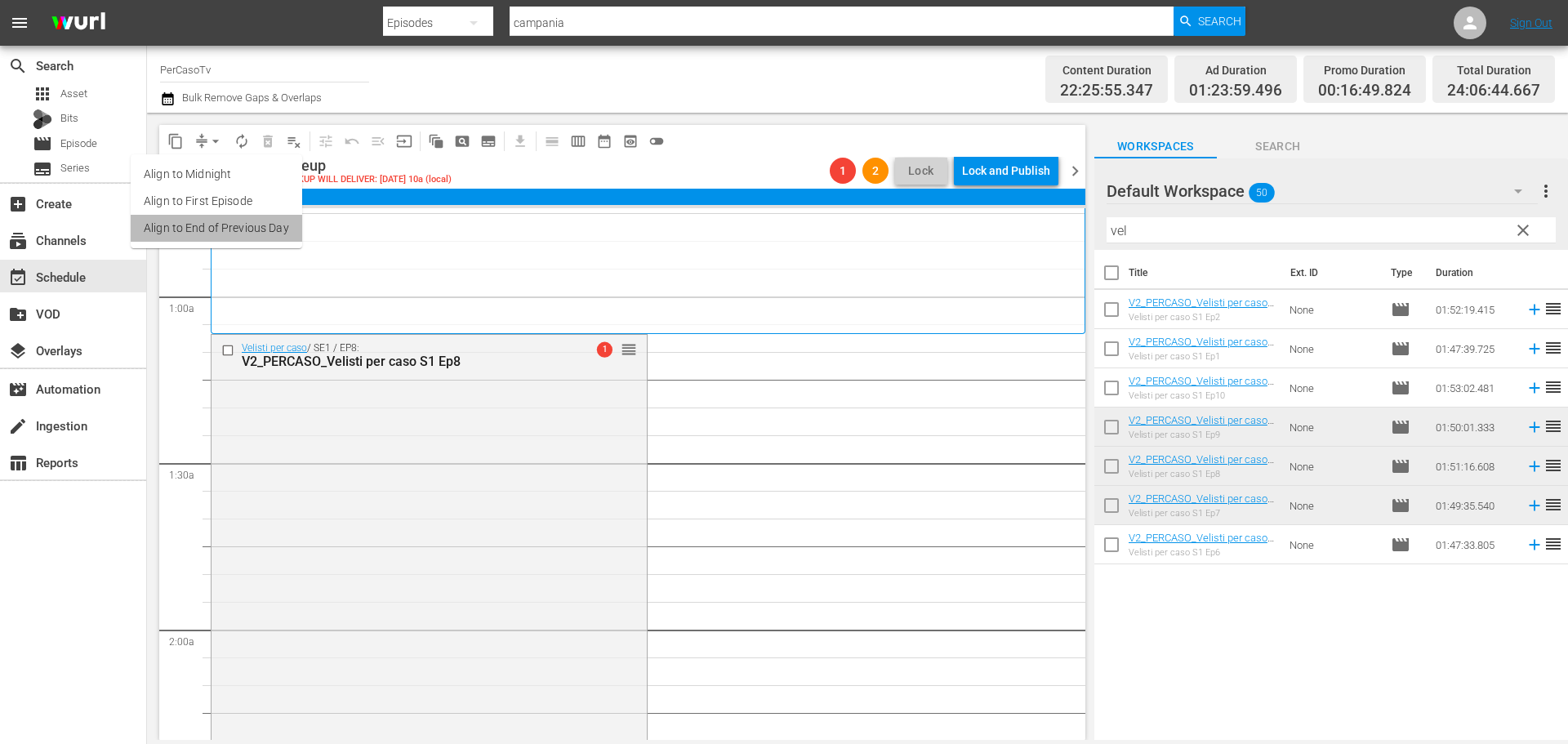
click at [228, 235] on li "Align to End of Previous Day" at bounding box center [216, 228] width 171 height 27
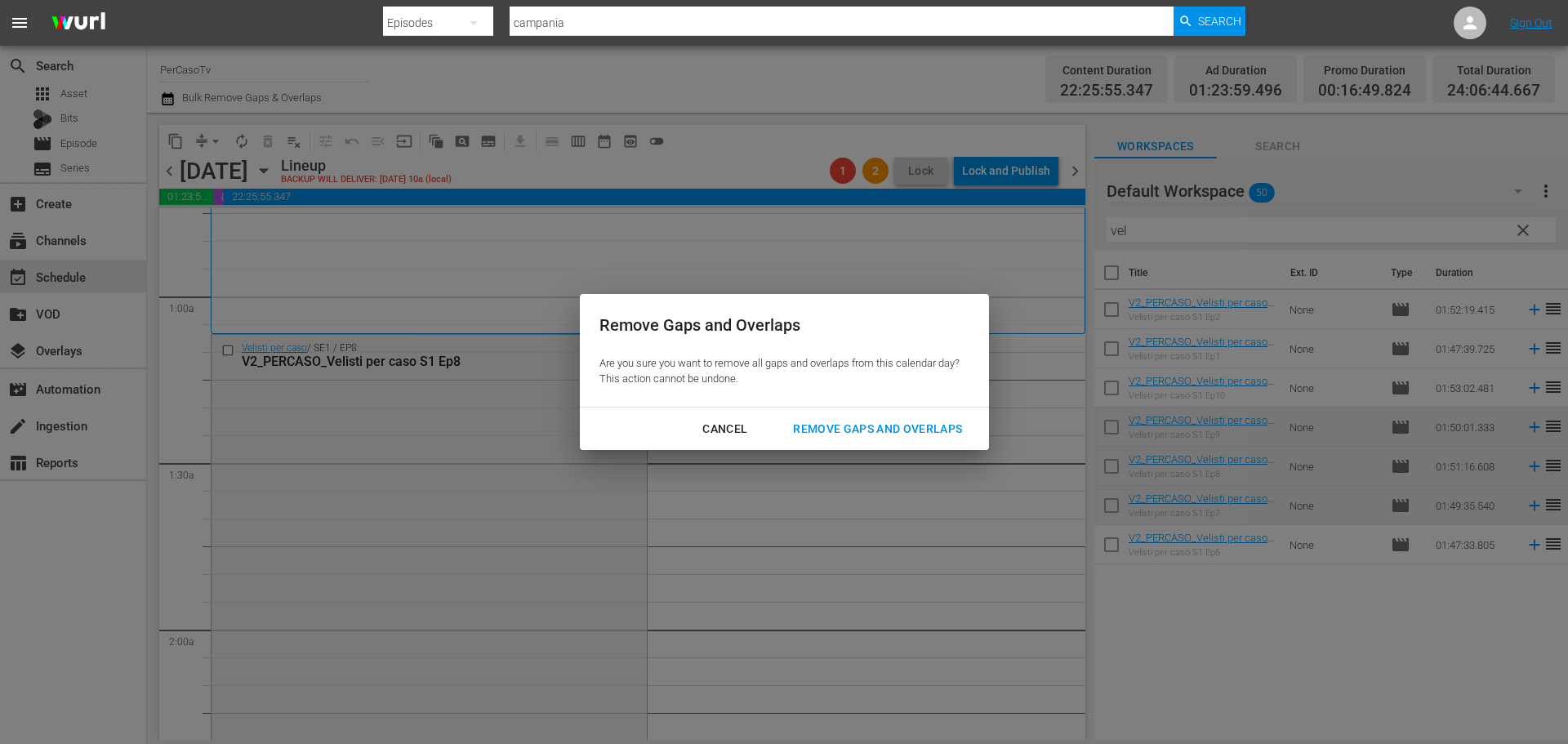
click at [922, 417] on button "Remove Gaps and Overlaps" at bounding box center [877, 429] width 208 height 30
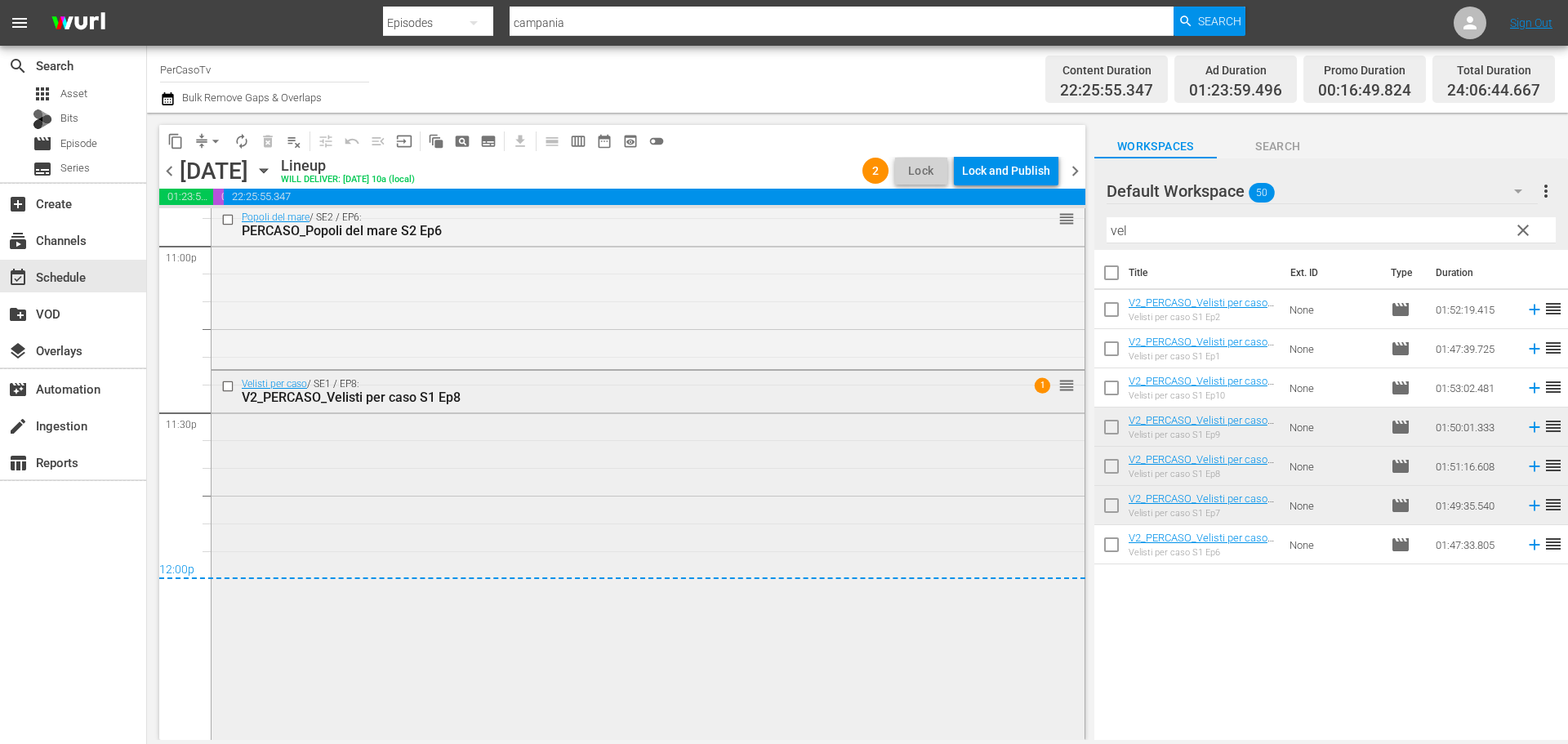
scroll to position [7614, 0]
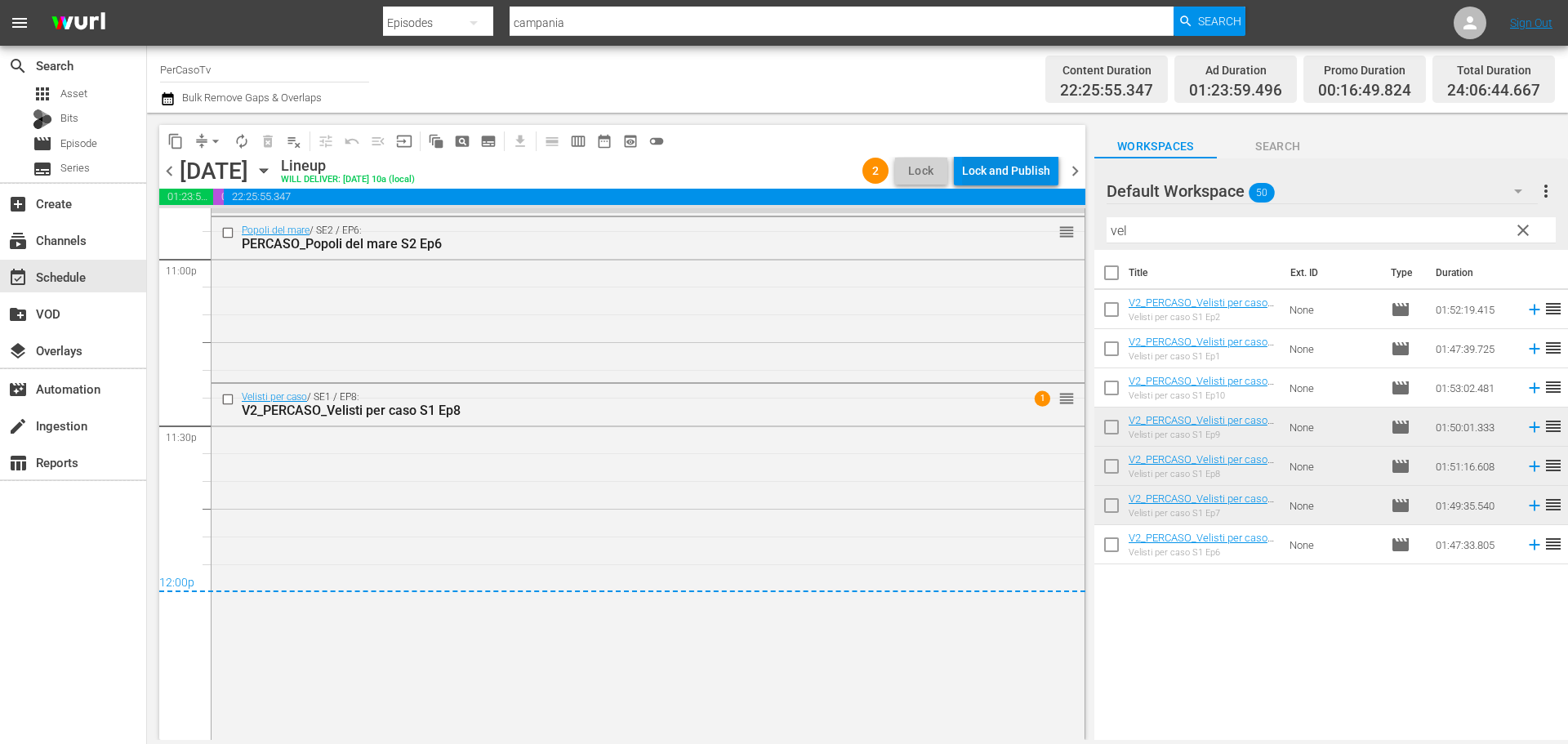
click at [1030, 171] on div "Lock and Publish" at bounding box center [1006, 171] width 89 height 29
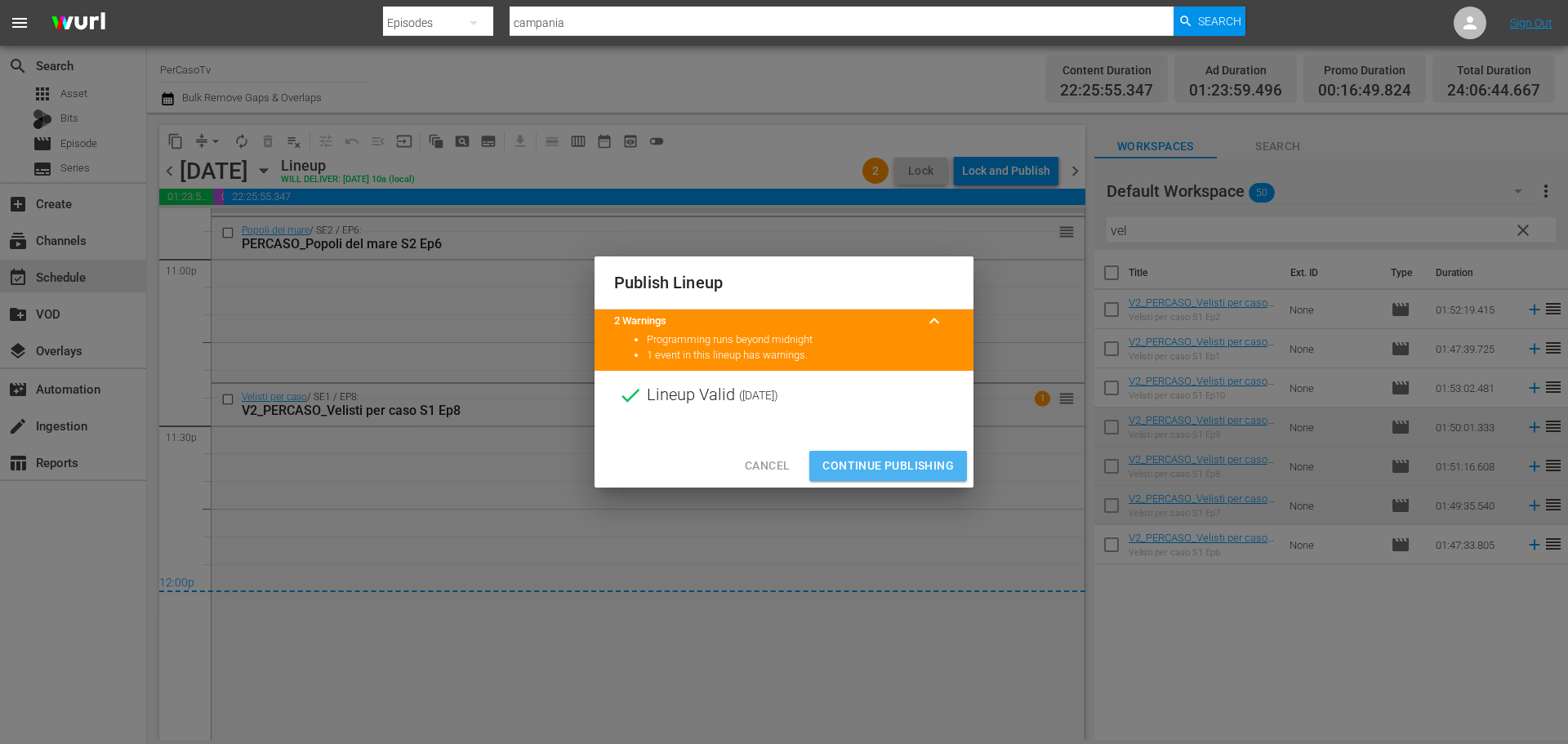
click at [938, 457] on span "Continue Publishing" at bounding box center [888, 466] width 131 height 20
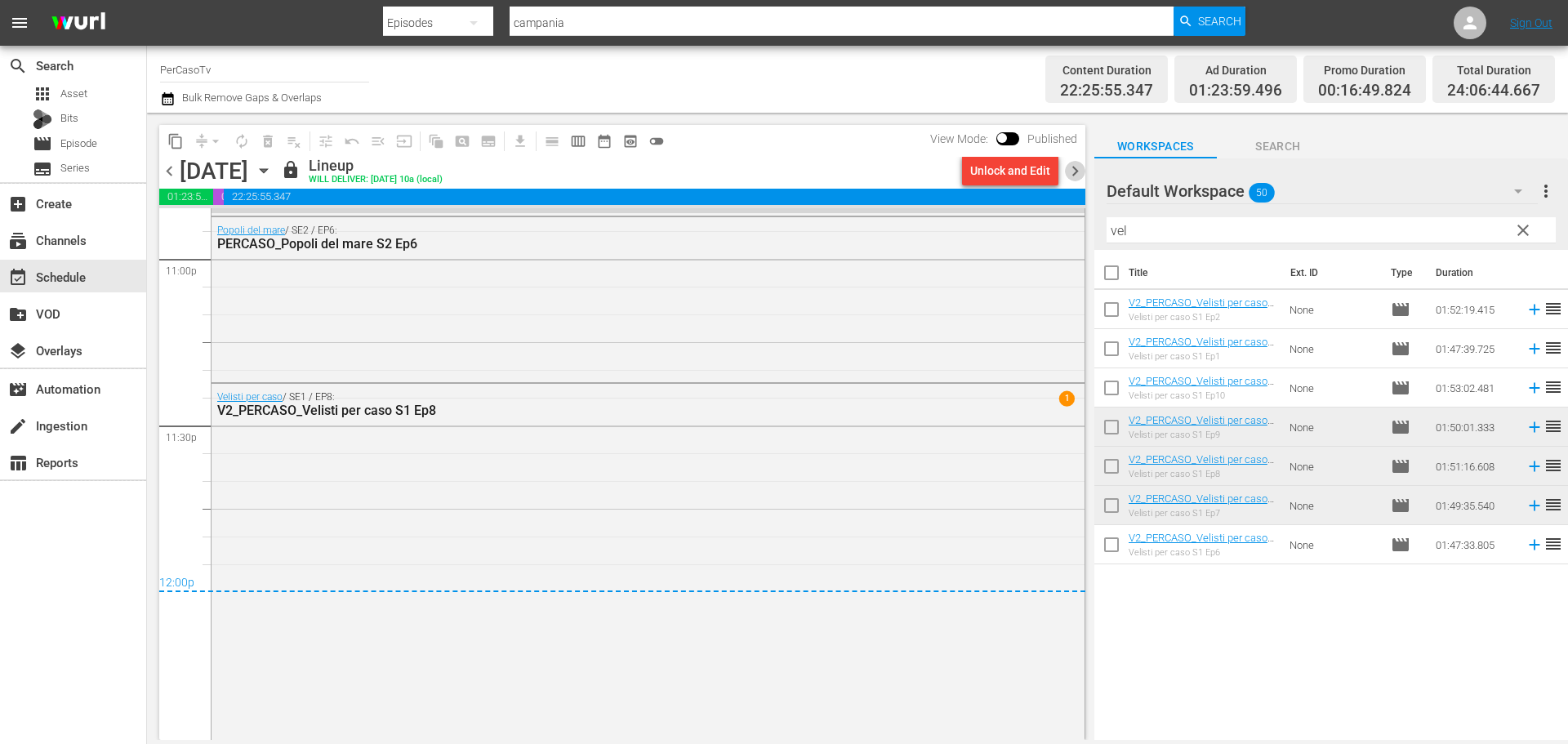
click at [1081, 174] on span "chevron_right" at bounding box center [1075, 171] width 20 height 20
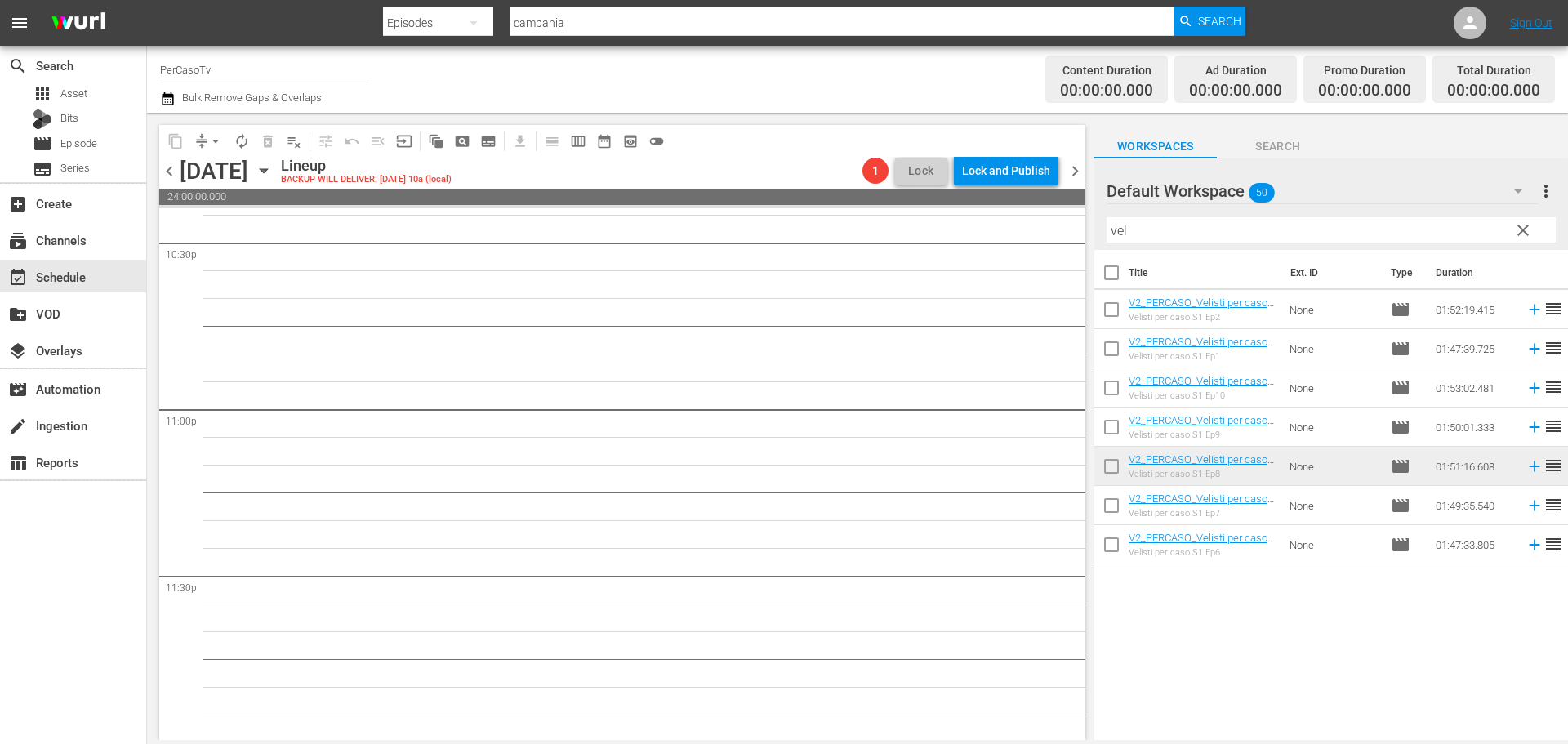
scroll to position [7466, 0]
